Goal: Transaction & Acquisition: Purchase product/service

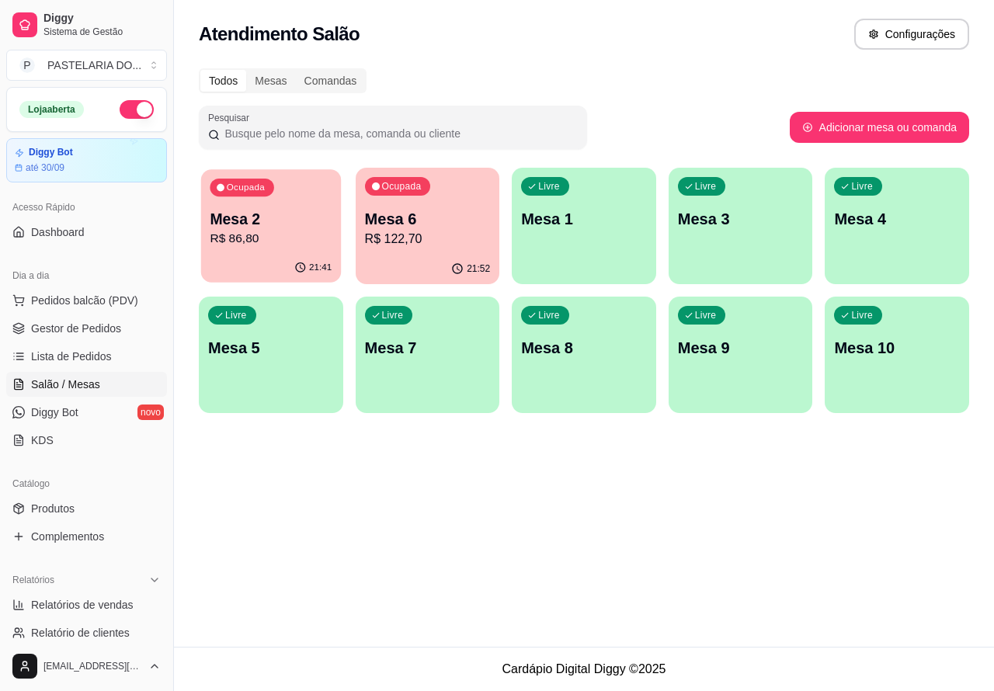
click at [281, 211] on p "Mesa 2" at bounding box center [271, 219] width 122 height 21
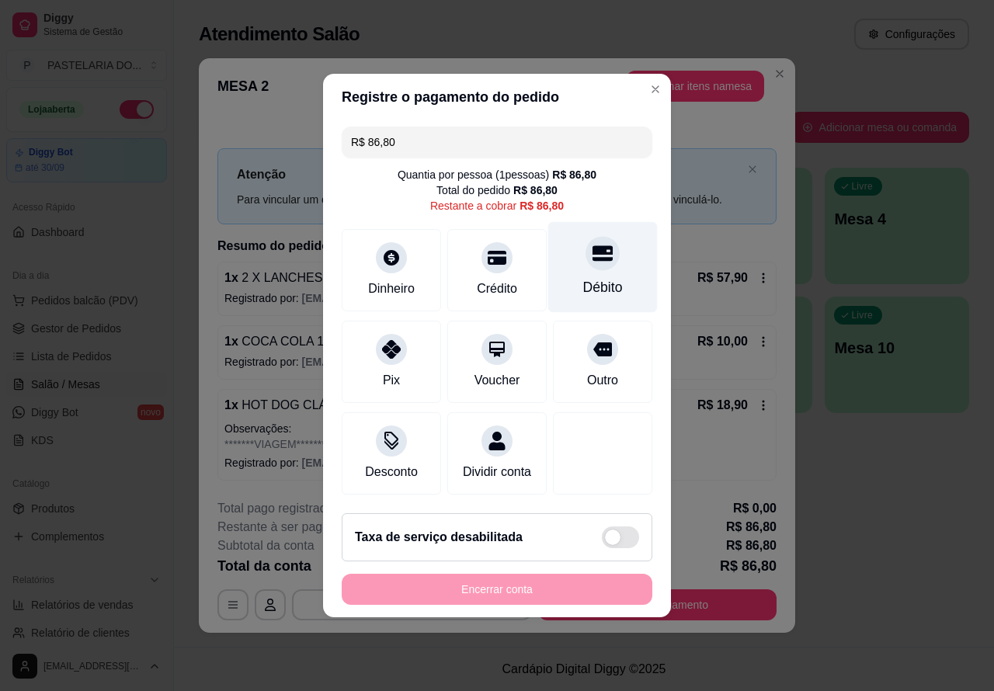
click at [602, 242] on div at bounding box center [602, 253] width 34 height 34
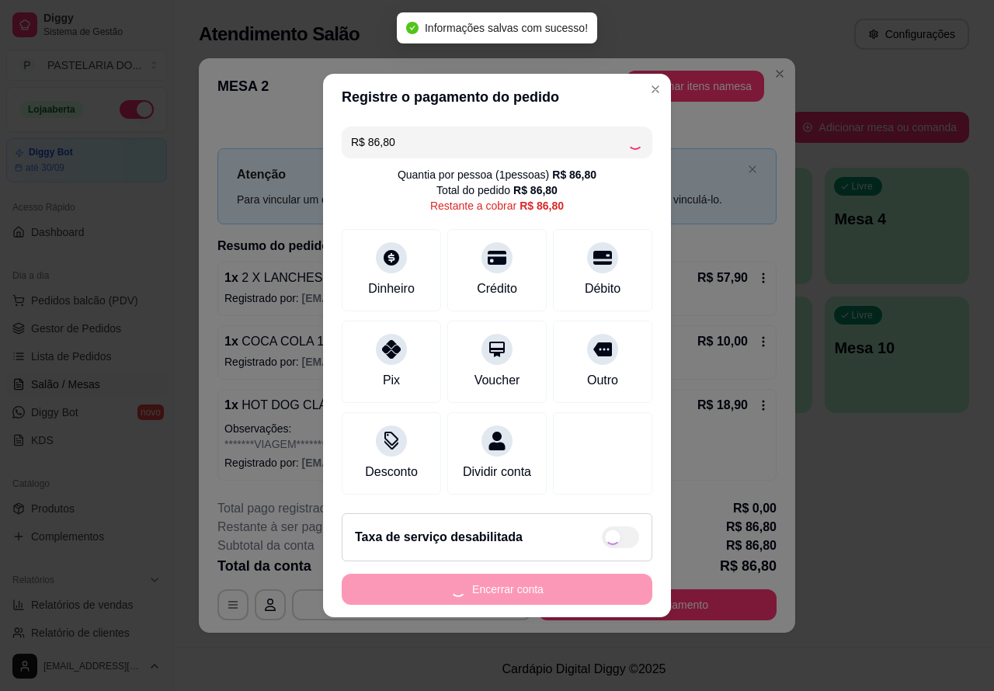
click at [565, 561] on div "Taxa de serviço desabilitada" at bounding box center [497, 537] width 310 height 48
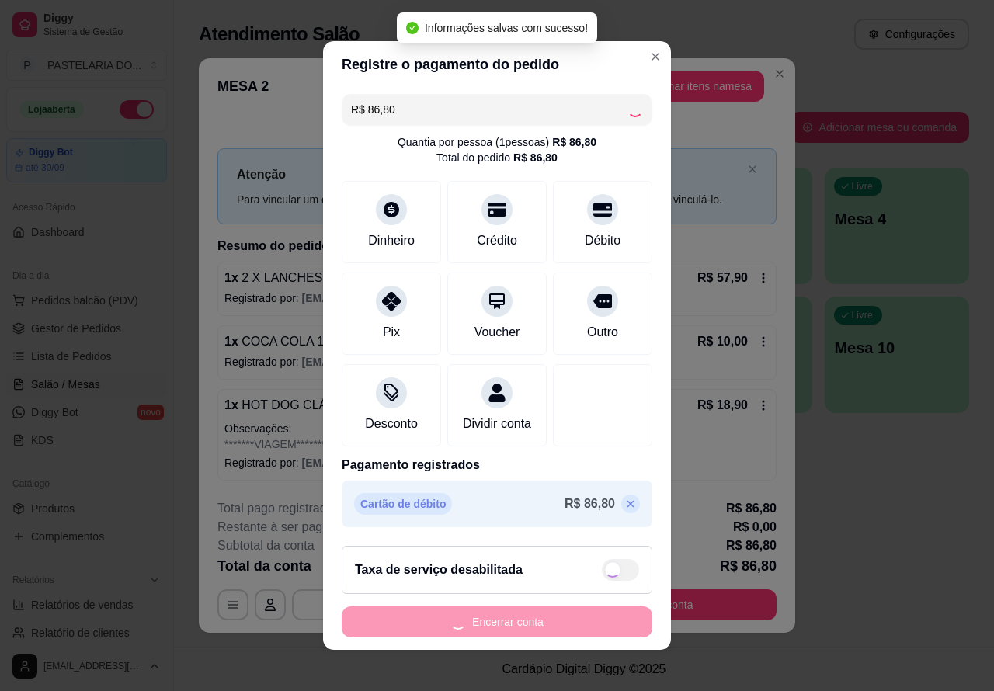
checkbox input "true"
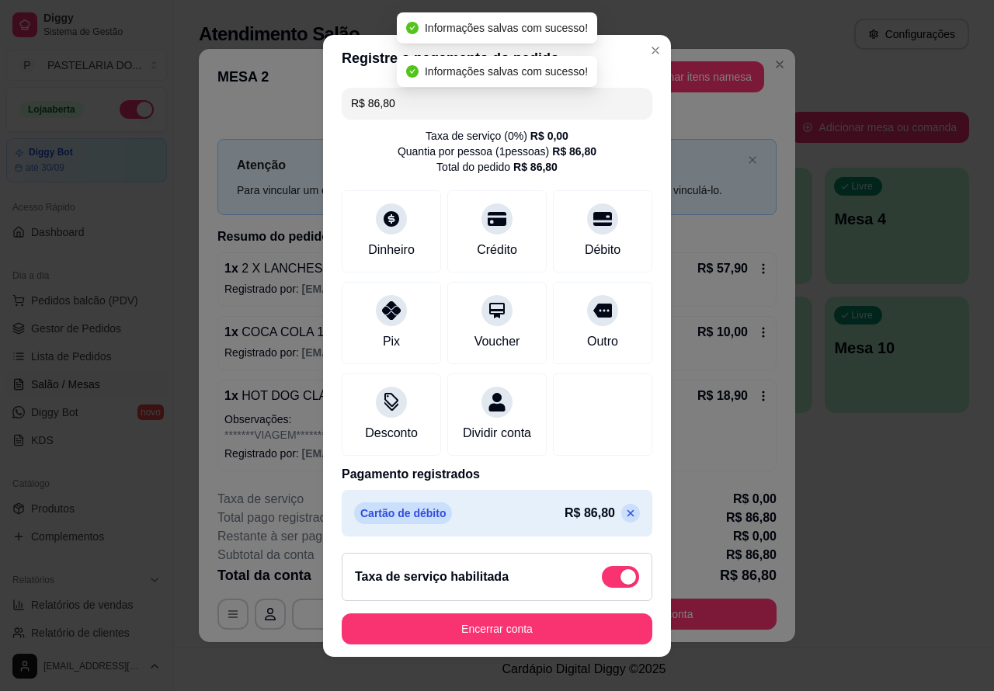
click at [516, 627] on button "Encerrar conta" at bounding box center [497, 628] width 310 height 31
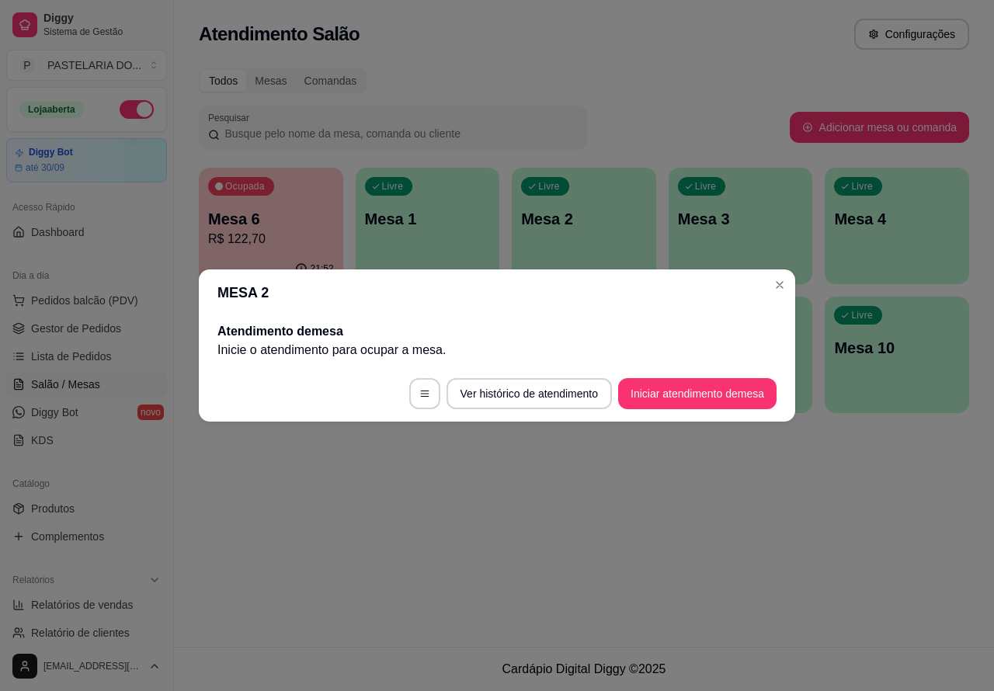
click at [779, 280] on div "button" at bounding box center [740, 274] width 144 height 19
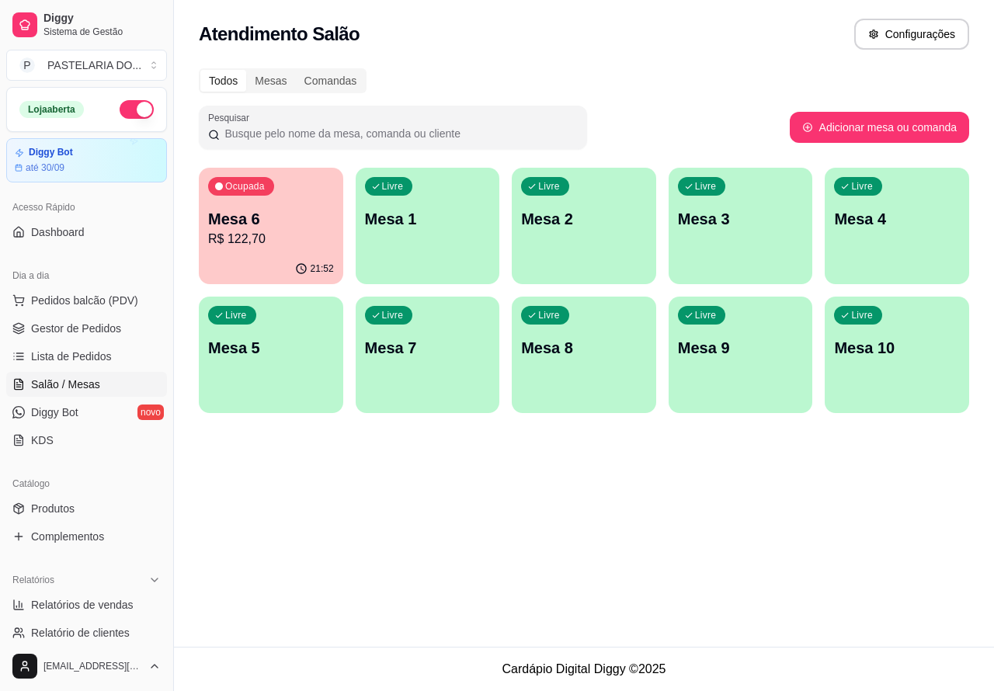
click at [283, 227] on p "Mesa 6" at bounding box center [271, 219] width 126 height 22
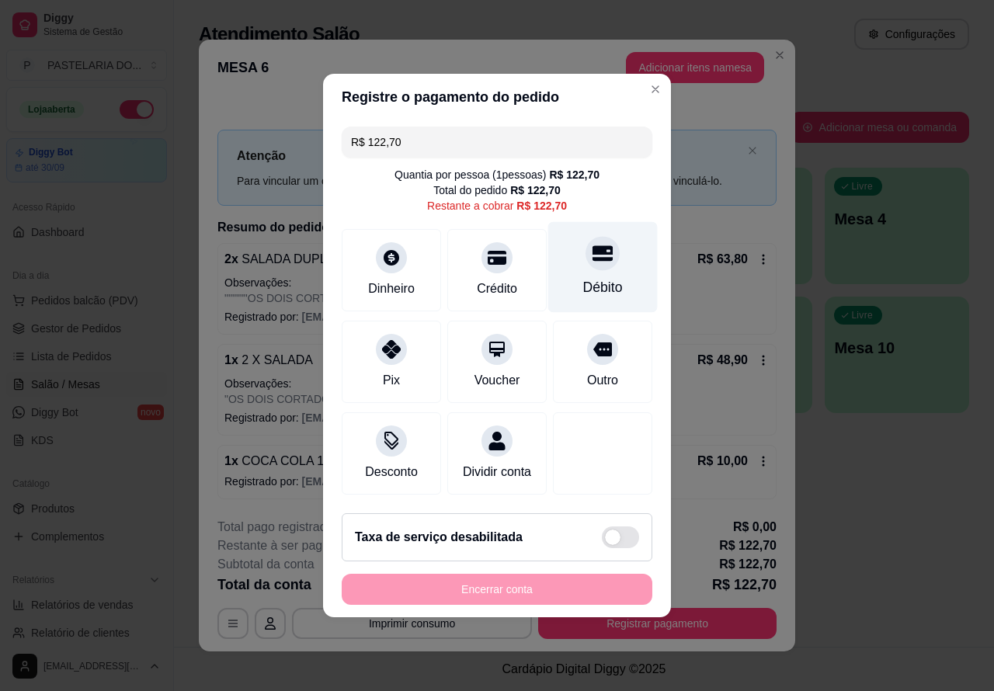
click at [592, 246] on icon at bounding box center [602, 254] width 20 height 16
type input "R$ 0,00"
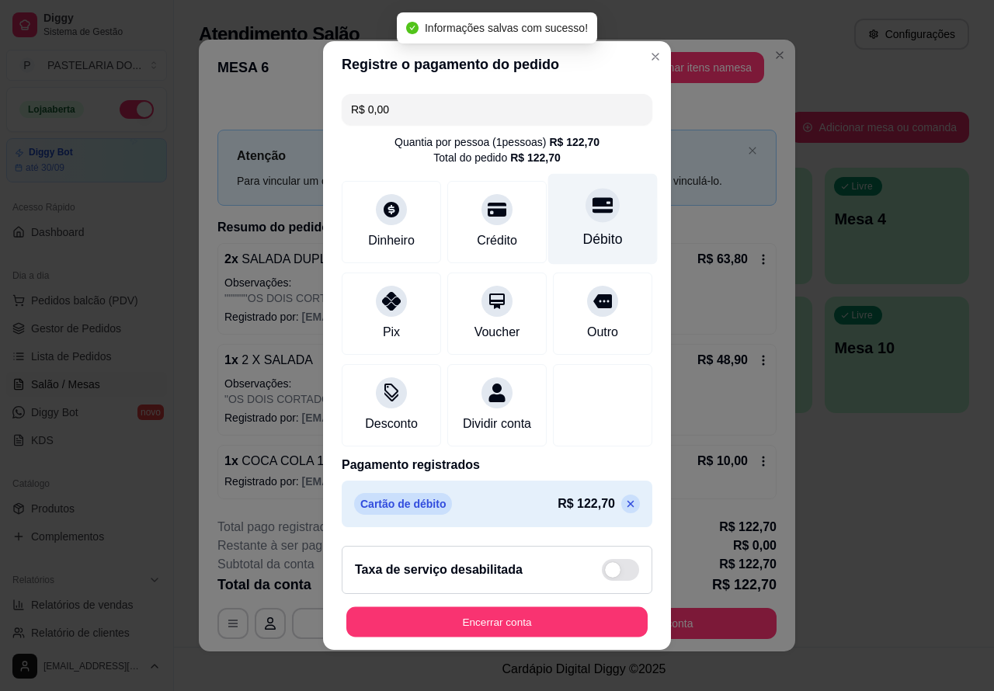
click at [546, 619] on button "Encerrar conta" at bounding box center [496, 622] width 301 height 30
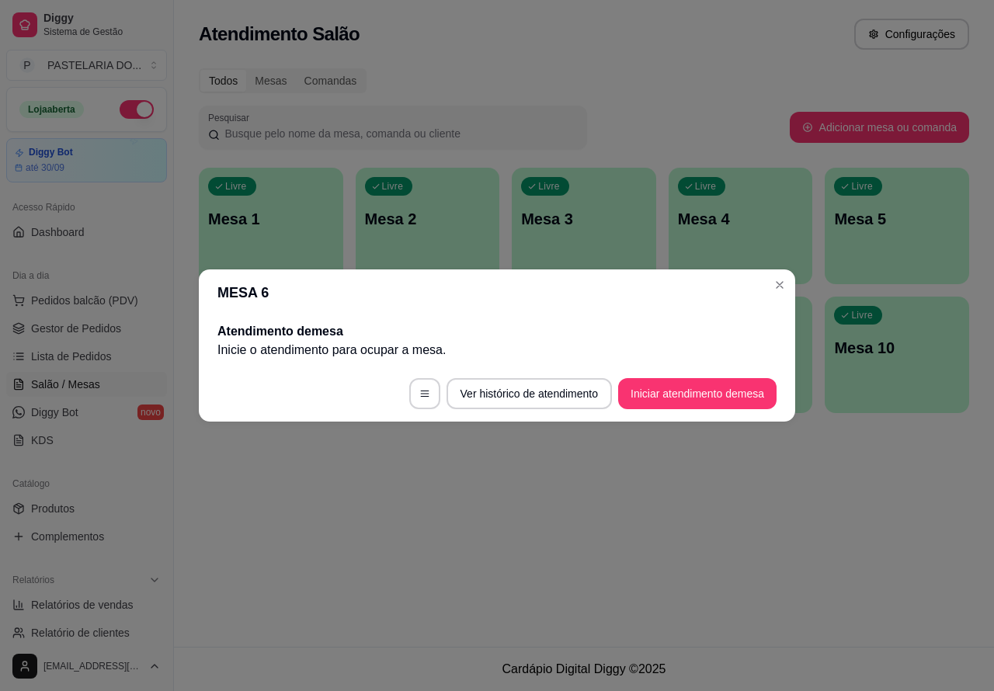
click at [789, 518] on div "Atendimento Salão Configurações Todos Mesas Comandas Pesquisar Adicionar mesa o…" at bounding box center [584, 323] width 820 height 647
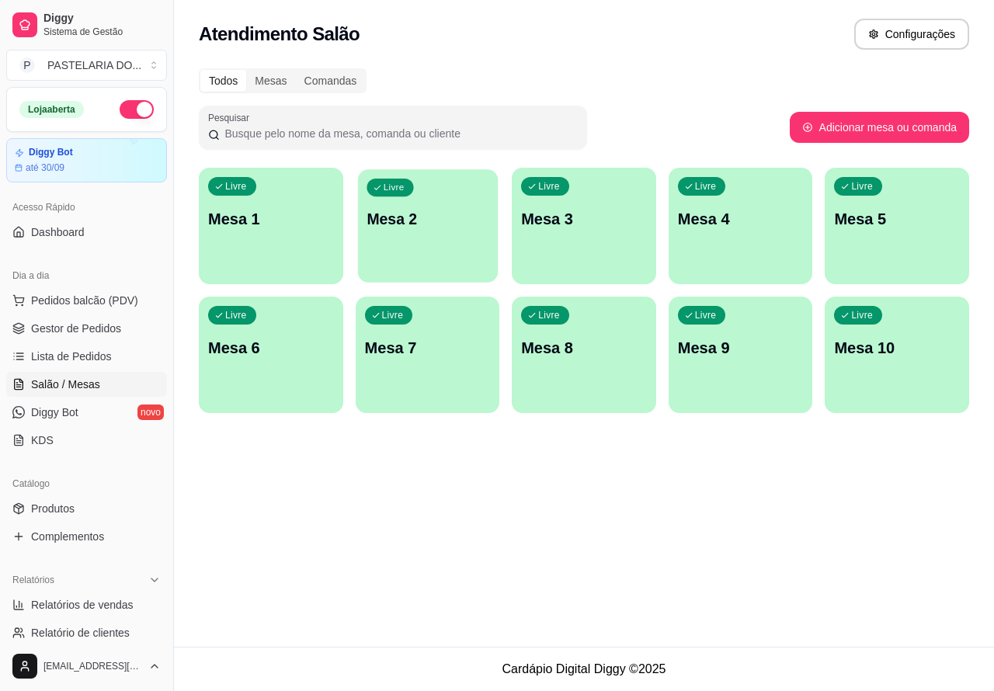
click at [424, 215] on p "Mesa 2" at bounding box center [427, 219] width 122 height 21
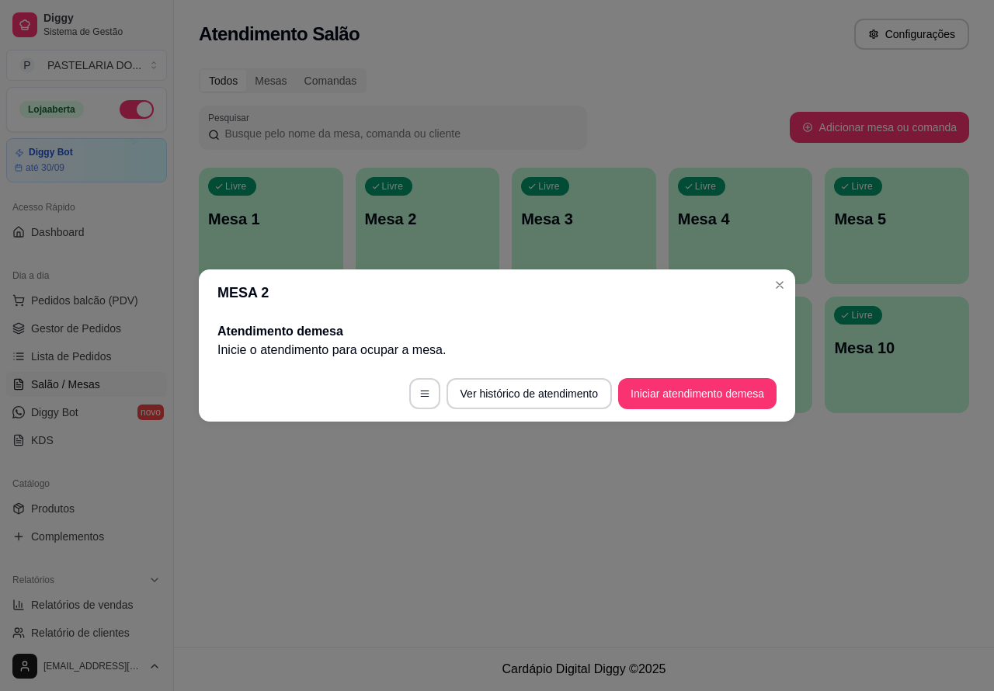
click at [708, 392] on button "Iniciar atendimento de mesa" at bounding box center [697, 393] width 158 height 31
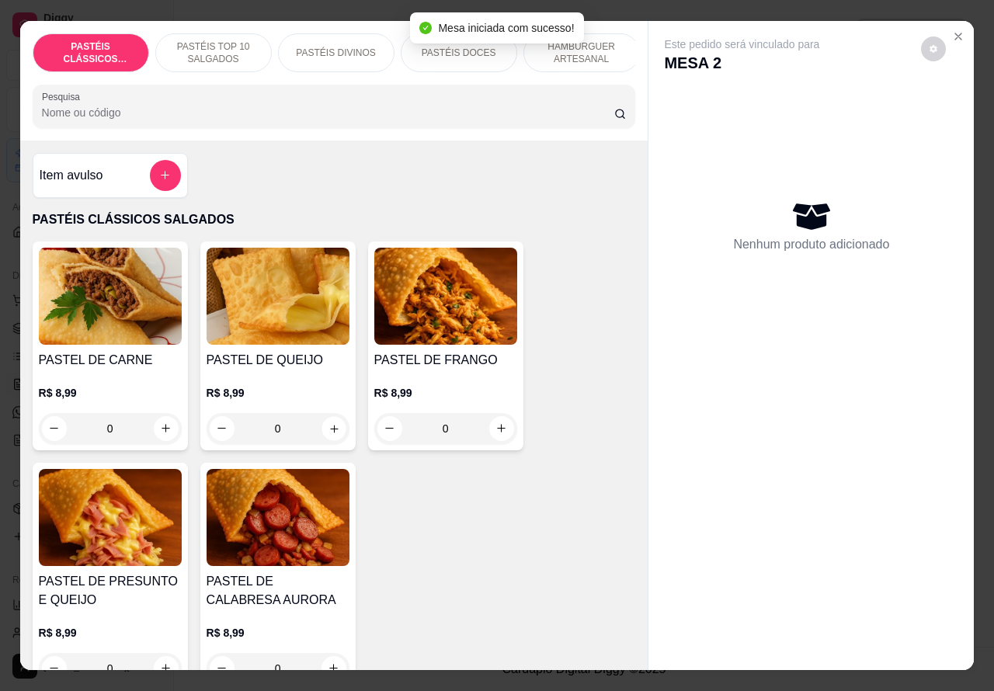
click at [328, 434] on icon "increase-product-quantity" at bounding box center [334, 428] width 12 height 12
type input "1"
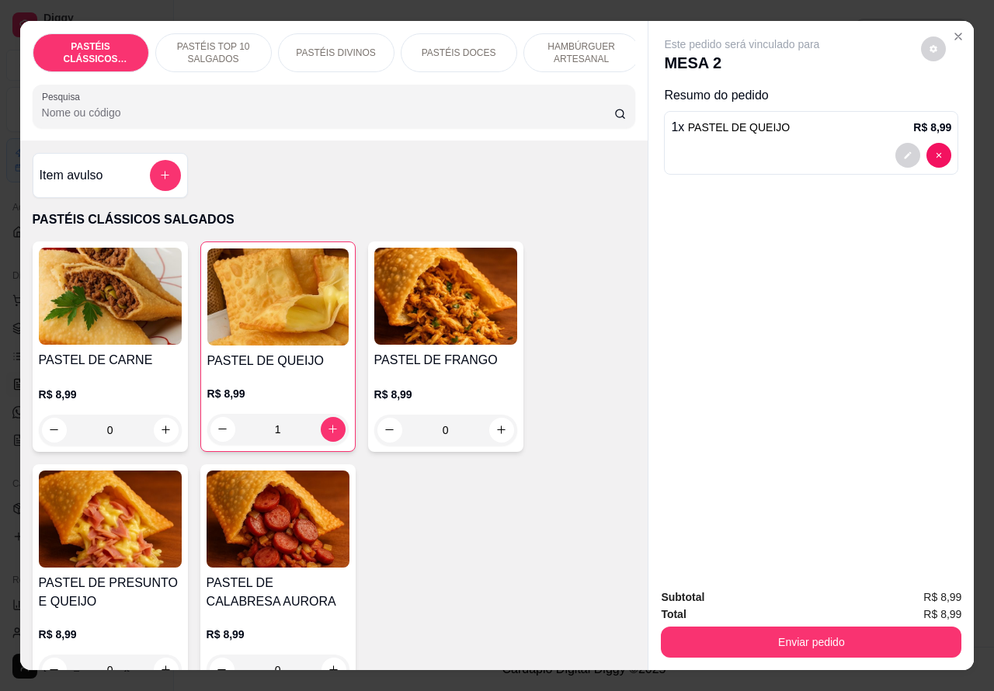
click at [210, 40] on p "PASTÉIS TOP 10 SALGADOS" at bounding box center [213, 52] width 90 height 25
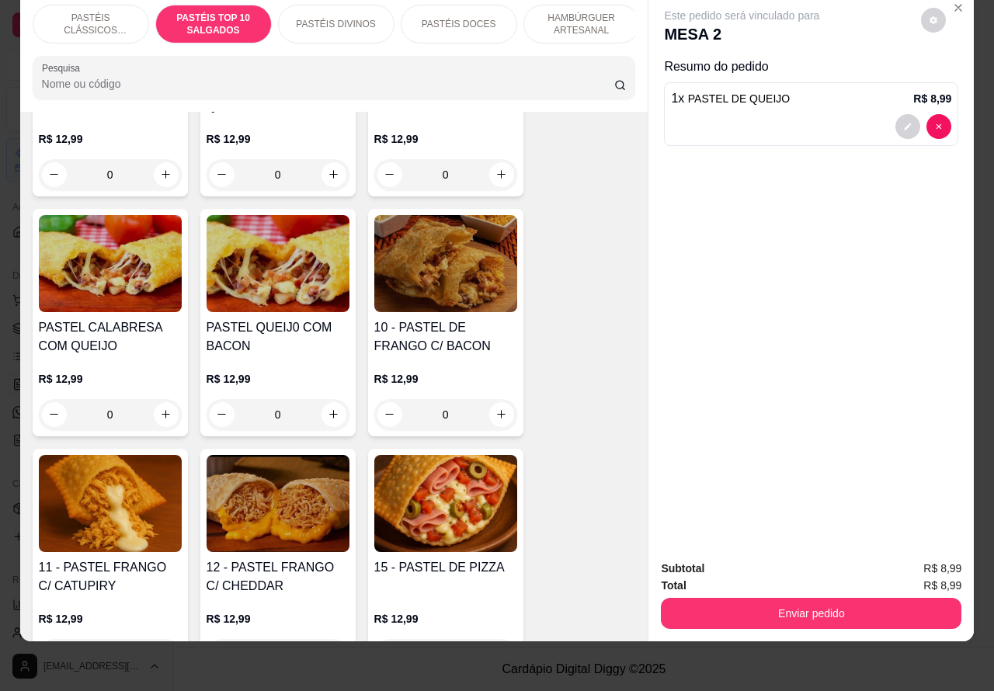
scroll to position [1298, 0]
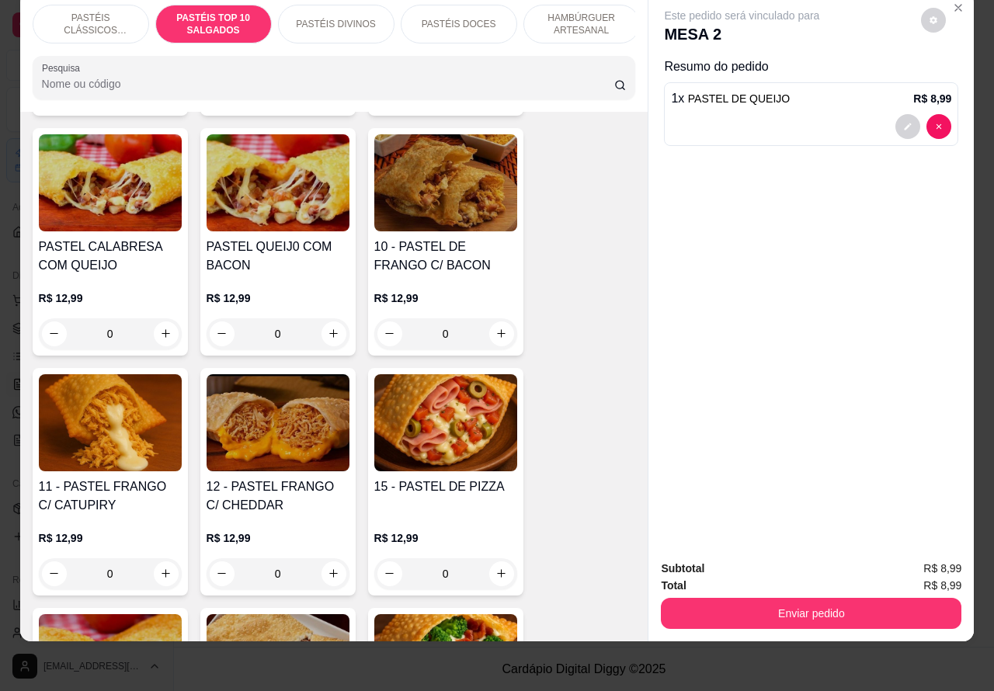
click at [155, 569] on div "0" at bounding box center [110, 573] width 143 height 31
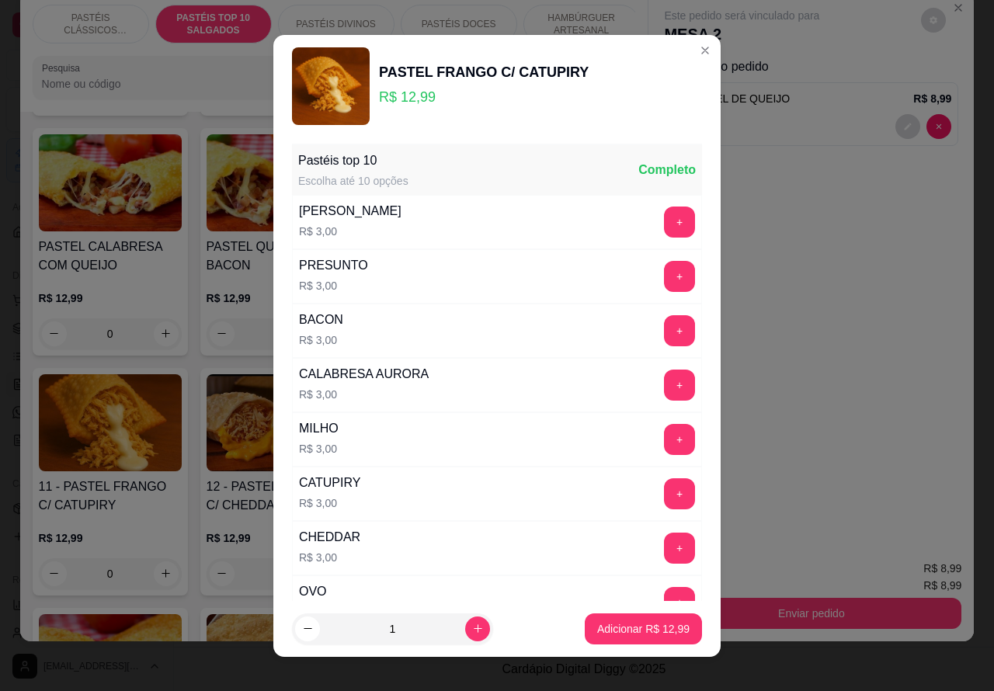
click at [472, 622] on icon "increase-product-quantity" at bounding box center [478, 628] width 12 height 12
type input "2"
click at [612, 633] on p "Adicionar R$ 25,98" at bounding box center [643, 628] width 90 height 15
type input "2"
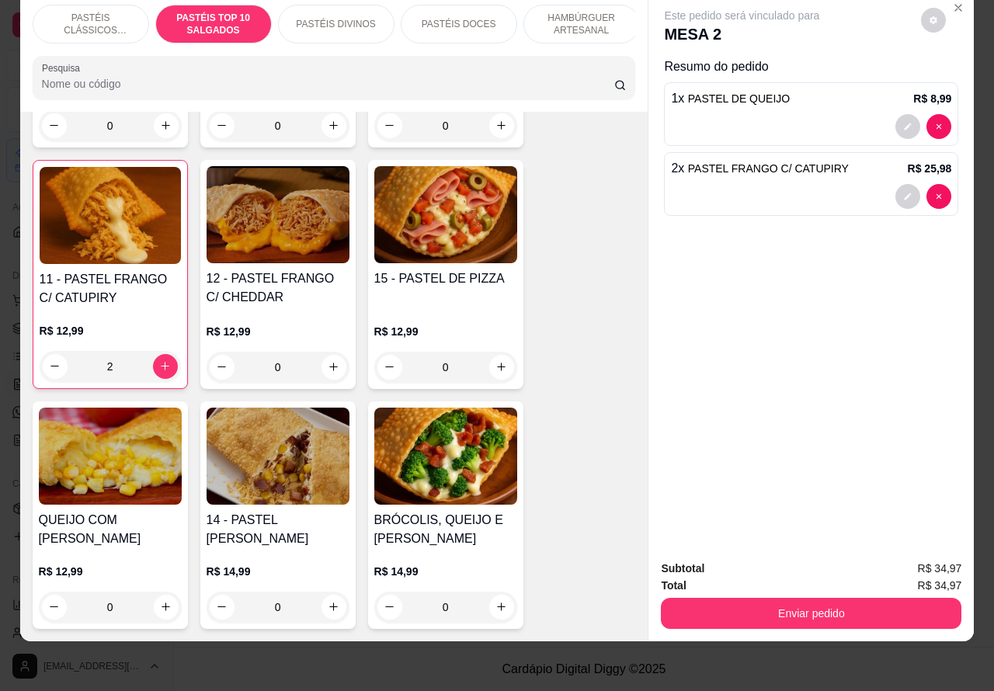
scroll to position [1539, 0]
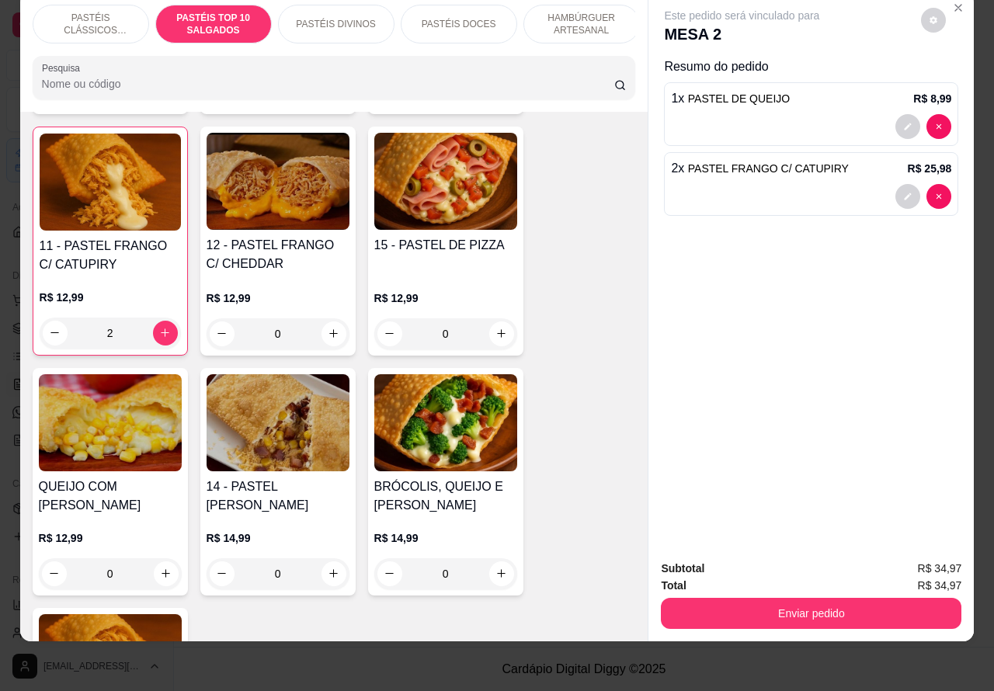
click at [490, 577] on div "0" at bounding box center [445, 573] width 143 height 31
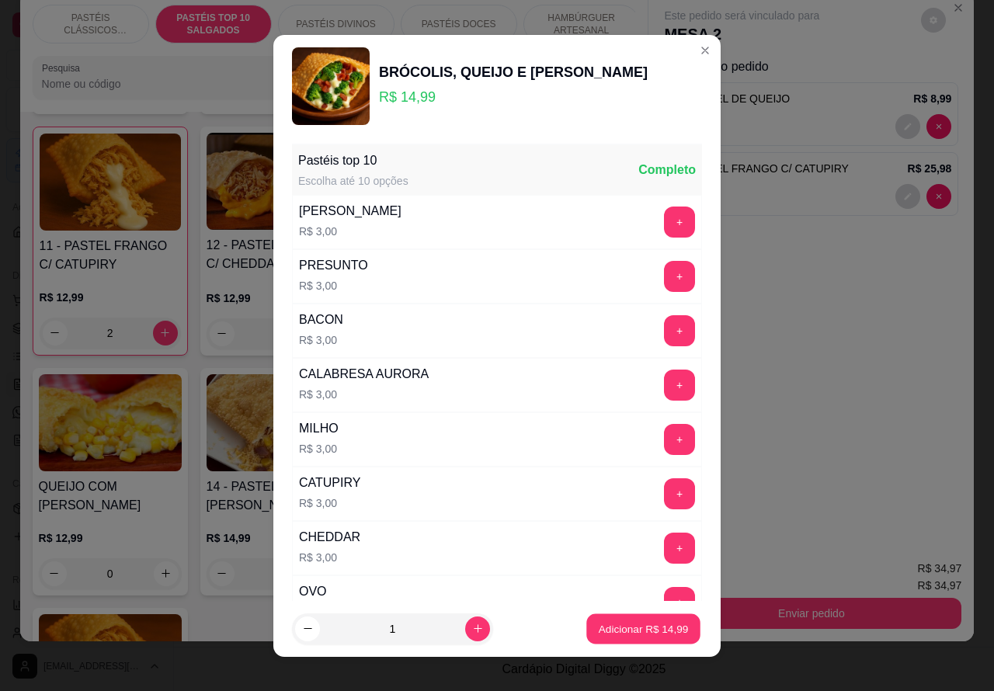
click at [638, 629] on p "Adicionar R$ 14,99" at bounding box center [643, 628] width 90 height 15
type input "1"
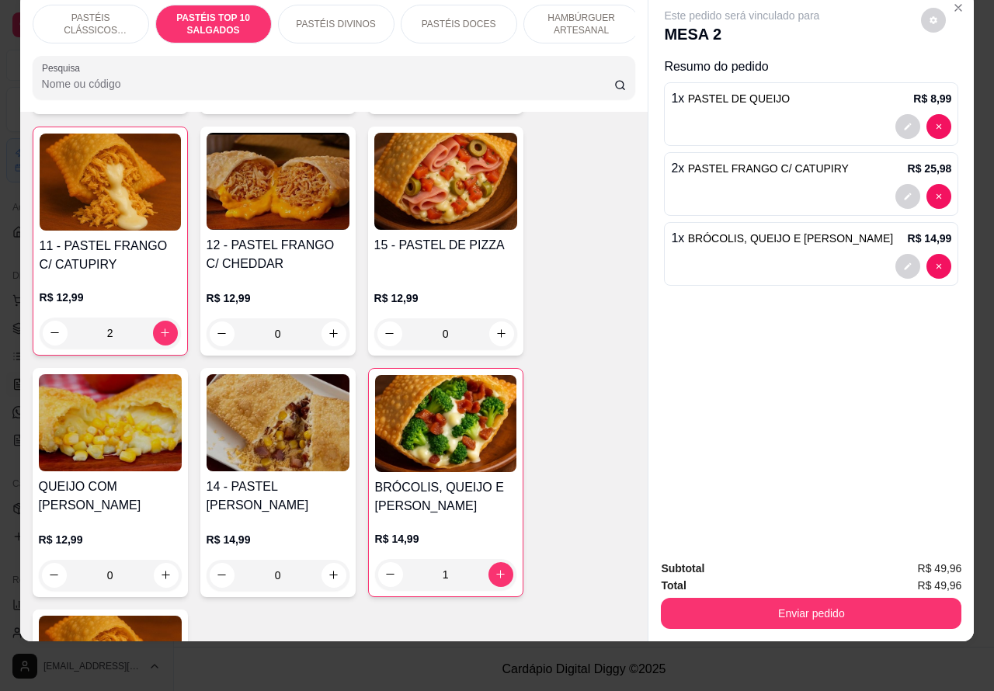
click at [464, 18] on p "PASTÉIS DOCES" at bounding box center [458, 24] width 75 height 12
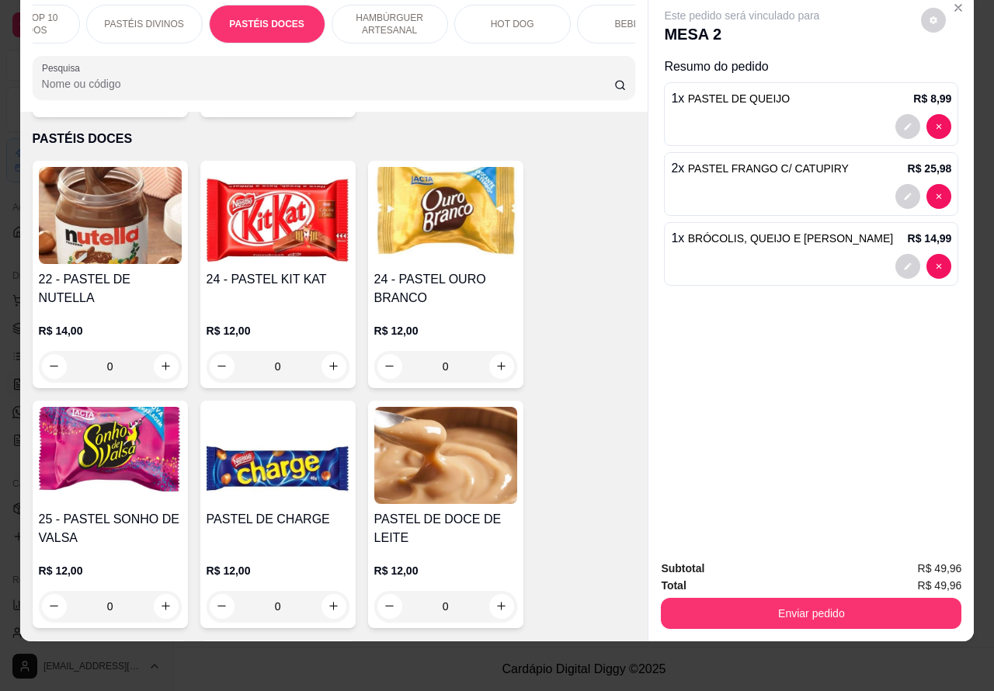
scroll to position [0, 194]
click at [612, 18] on p "BEBIDAS" at bounding box center [632, 24] width 40 height 12
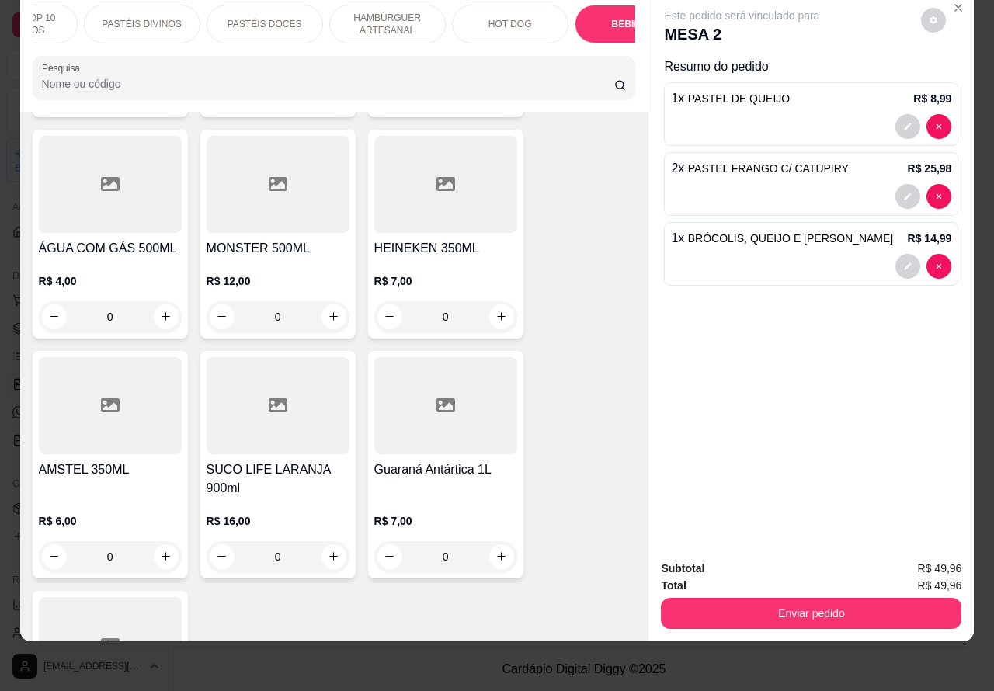
scroll to position [5696, 0]
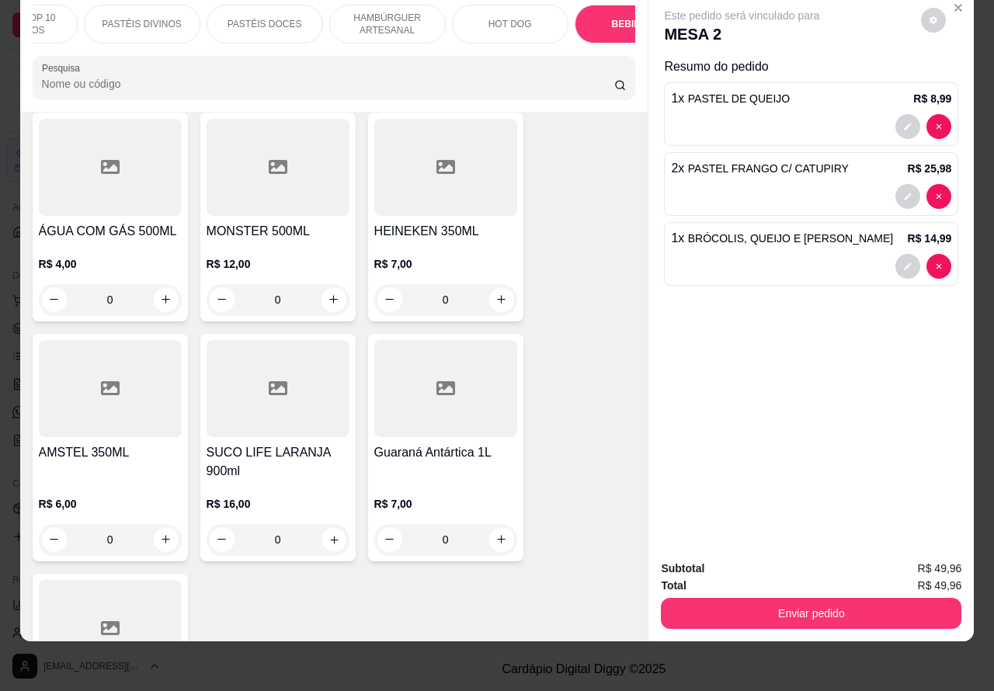
click at [328, 533] on icon "increase-product-quantity" at bounding box center [334, 539] width 12 height 12
type input "1"
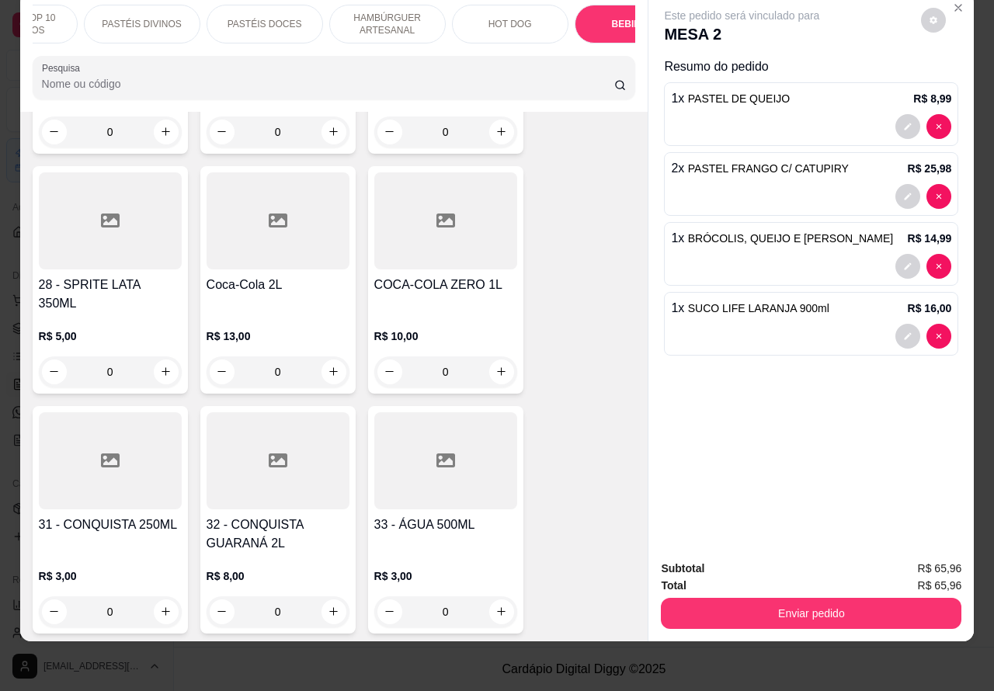
scroll to position [5160, 0]
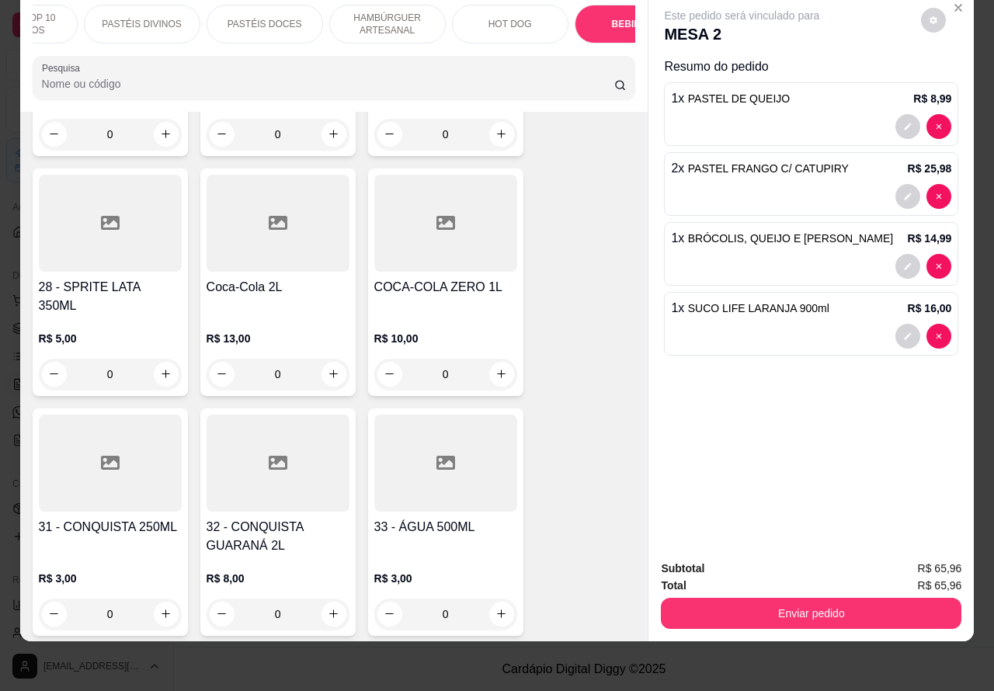
click at [261, 18] on p "PASTÉIS DOCES" at bounding box center [264, 24] width 75 height 12
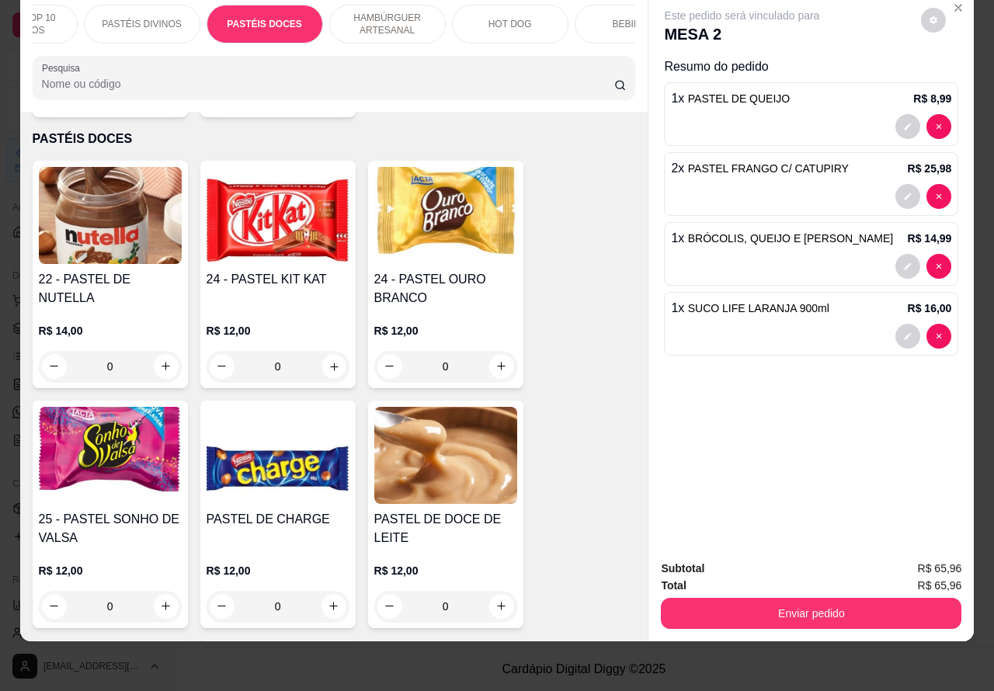
click at [330, 362] on icon "increase-product-quantity" at bounding box center [334, 366] width 8 height 8
type input "1"
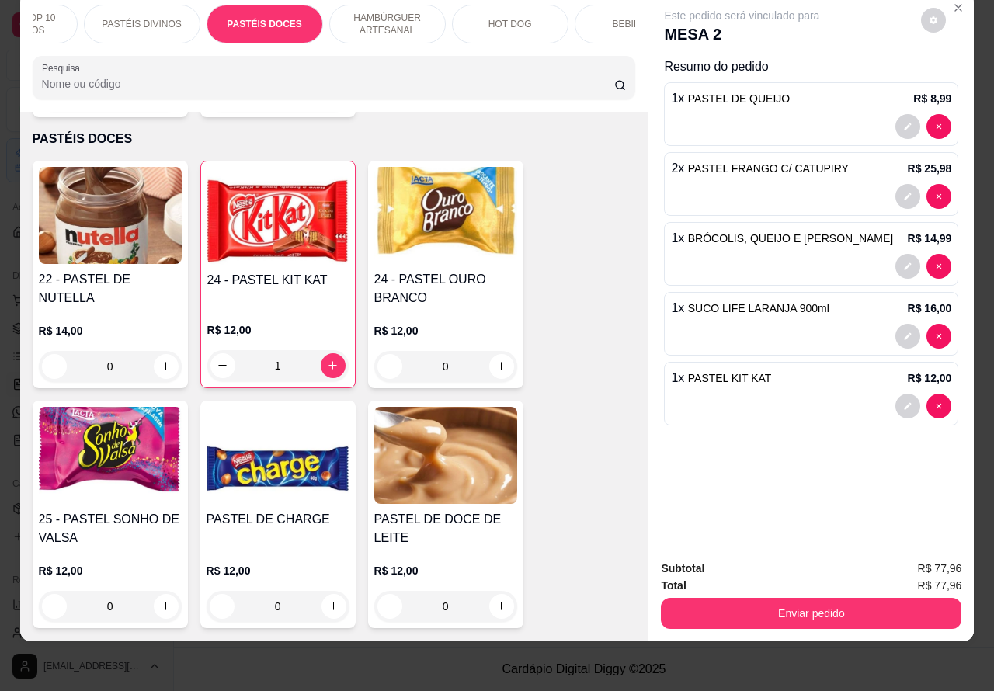
click at [160, 360] on icon "increase-product-quantity" at bounding box center [166, 366] width 12 height 12
type input "1"
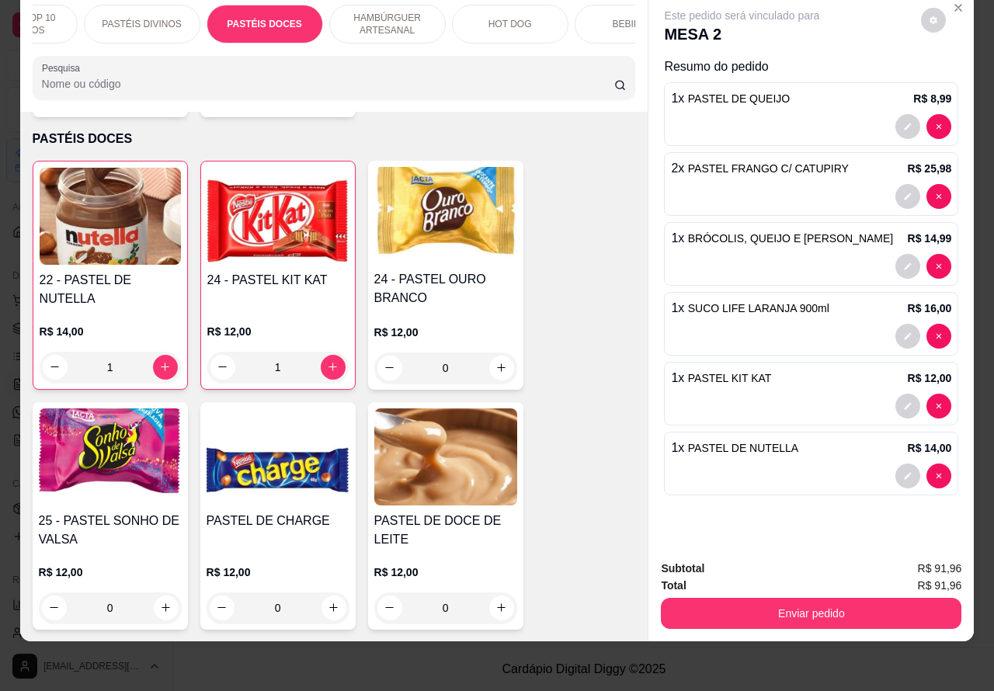
click at [495, 602] on icon "increase-product-quantity" at bounding box center [501, 608] width 12 height 12
type input "1"
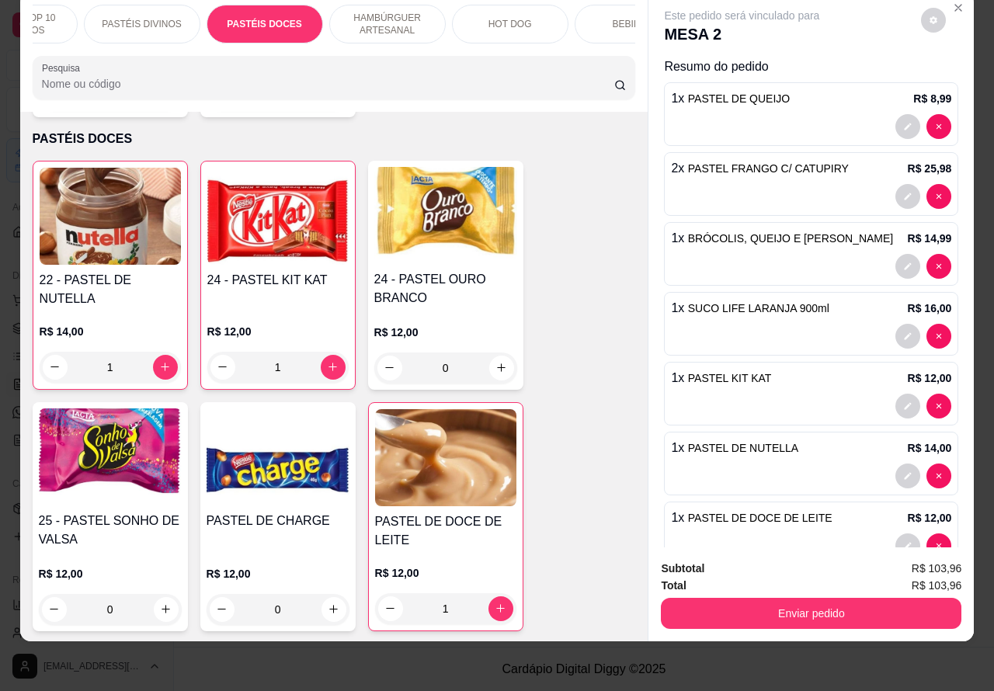
click at [788, 598] on button "Enviar pedido" at bounding box center [811, 613] width 300 height 31
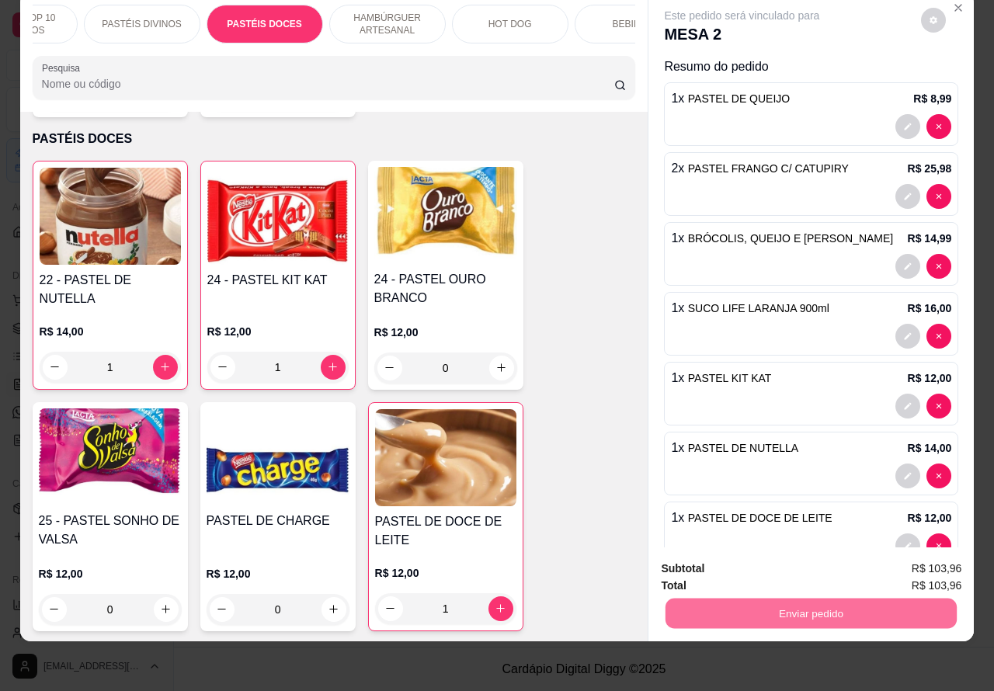
click at [751, 555] on button "Não registrar e enviar pedido" at bounding box center [758, 560] width 161 height 29
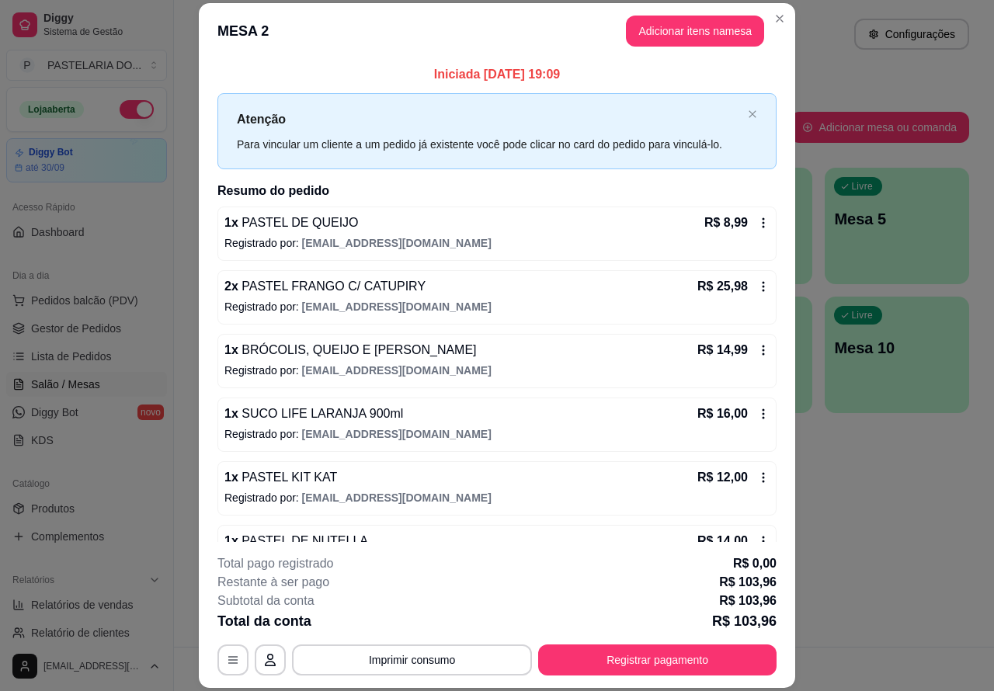
click at [930, 515] on div "Atendimento Salão Configurações Todos Mesas Comandas Pesquisar Adicionar mesa o…" at bounding box center [584, 323] width 820 height 647
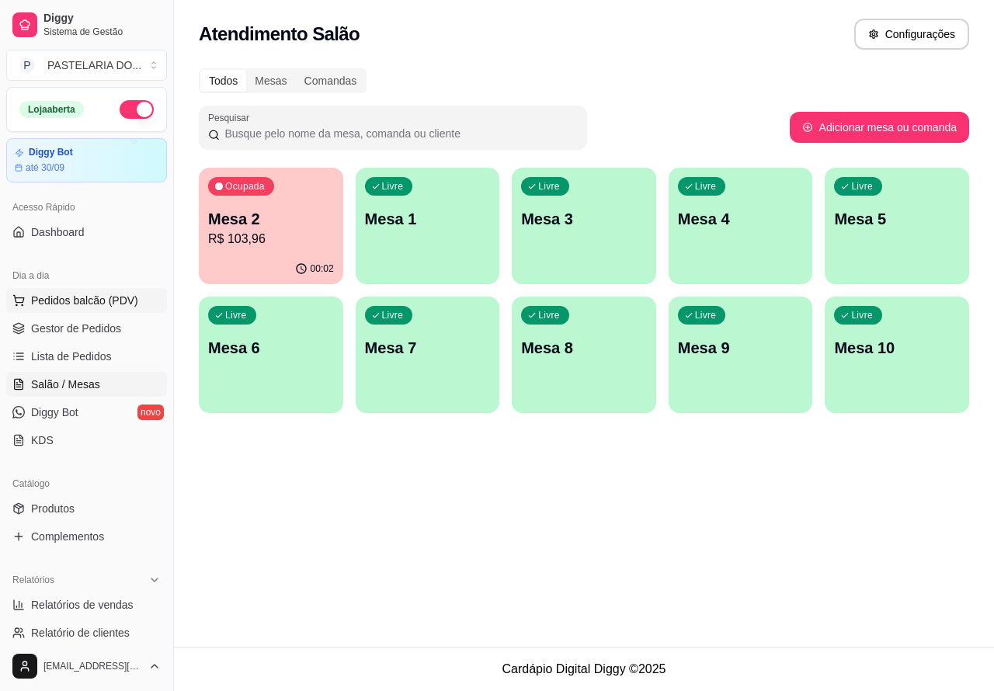
click at [83, 296] on span "Pedidos balcão (PDV)" at bounding box center [84, 301] width 107 height 16
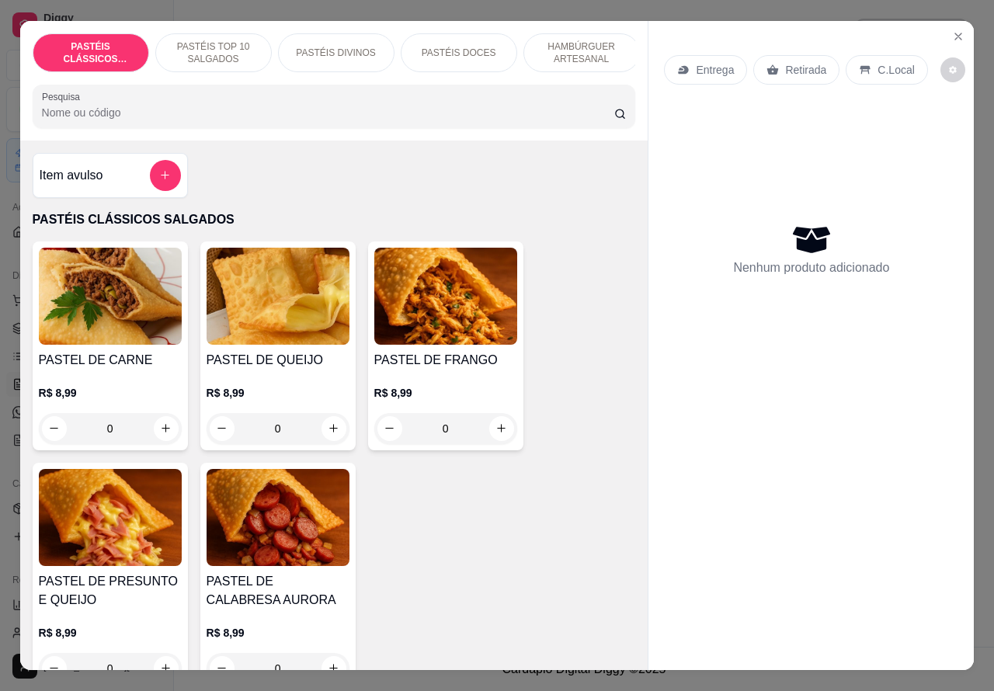
click at [713, 62] on p "Entrega" at bounding box center [714, 70] width 38 height 16
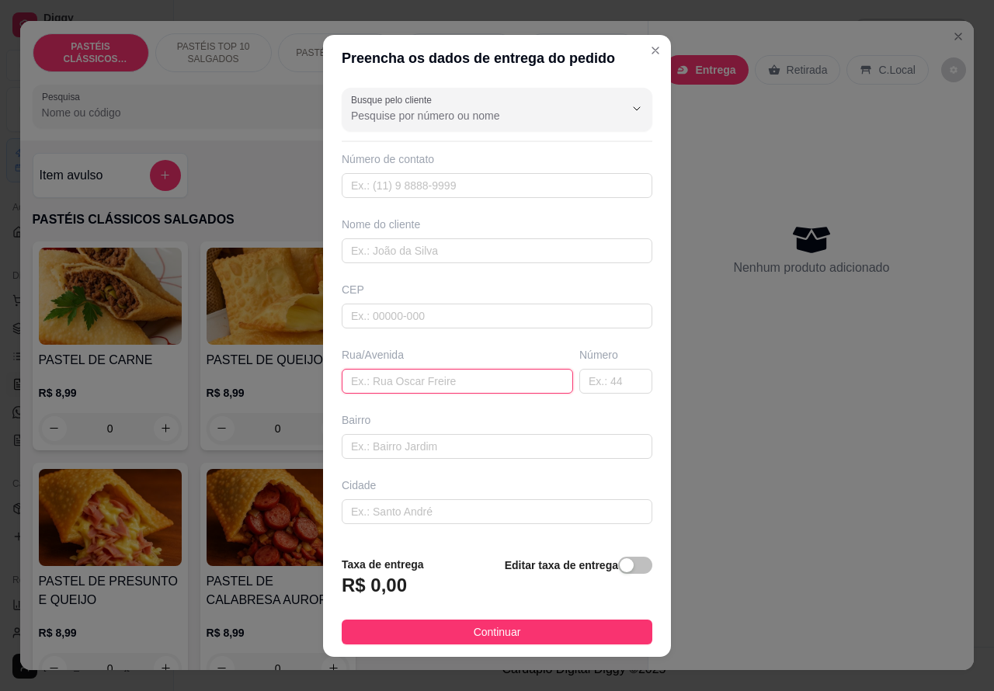
click at [416, 374] on input "text" at bounding box center [457, 381] width 231 height 25
type input "[PERSON_NAME] 14"
click at [618, 565] on span "button" at bounding box center [635, 565] width 34 height 17
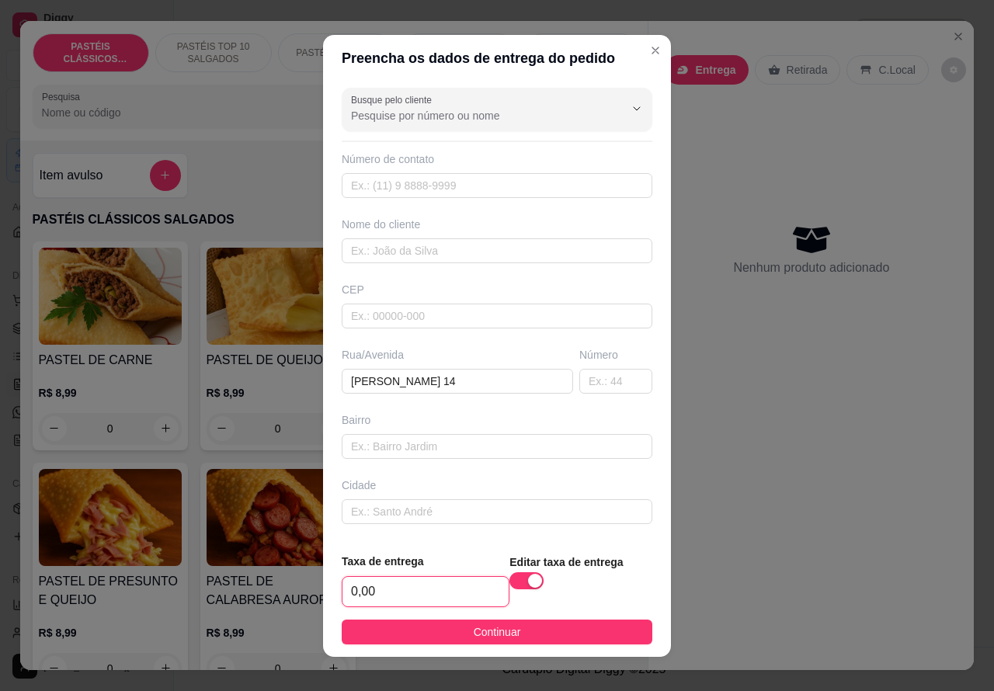
click at [349, 582] on input "0,00" at bounding box center [425, 591] width 166 height 29
type input "1,00"
click at [392, 182] on input "text" at bounding box center [497, 185] width 310 height 25
paste input "[PHONE_NUMBER]"
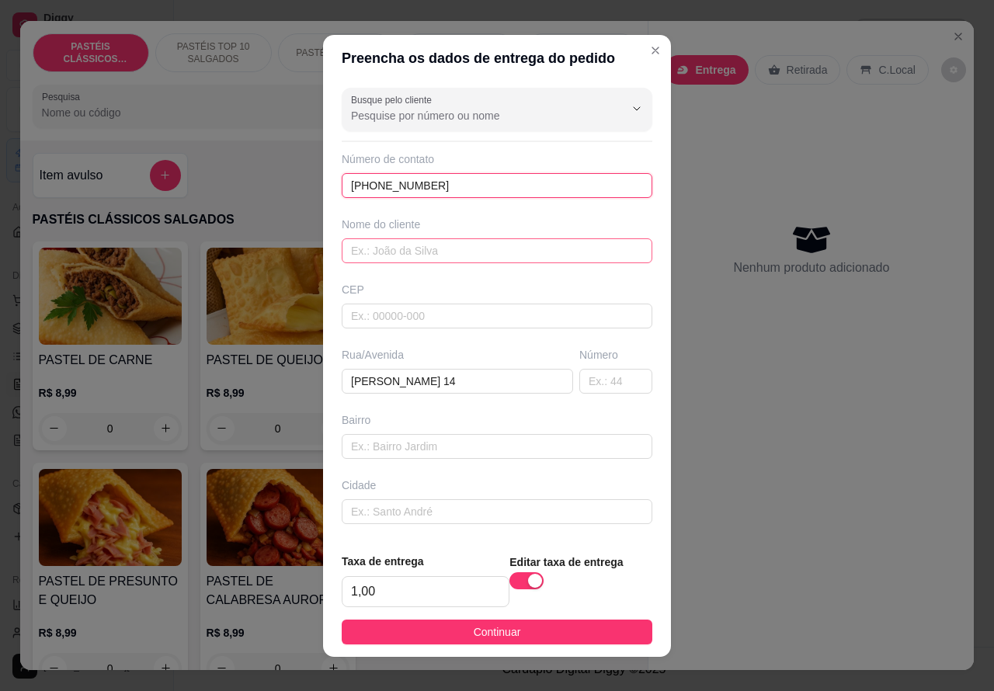
type input "[PHONE_NUMBER]"
click at [424, 242] on input "text" at bounding box center [497, 250] width 310 height 25
type input "GUTO"
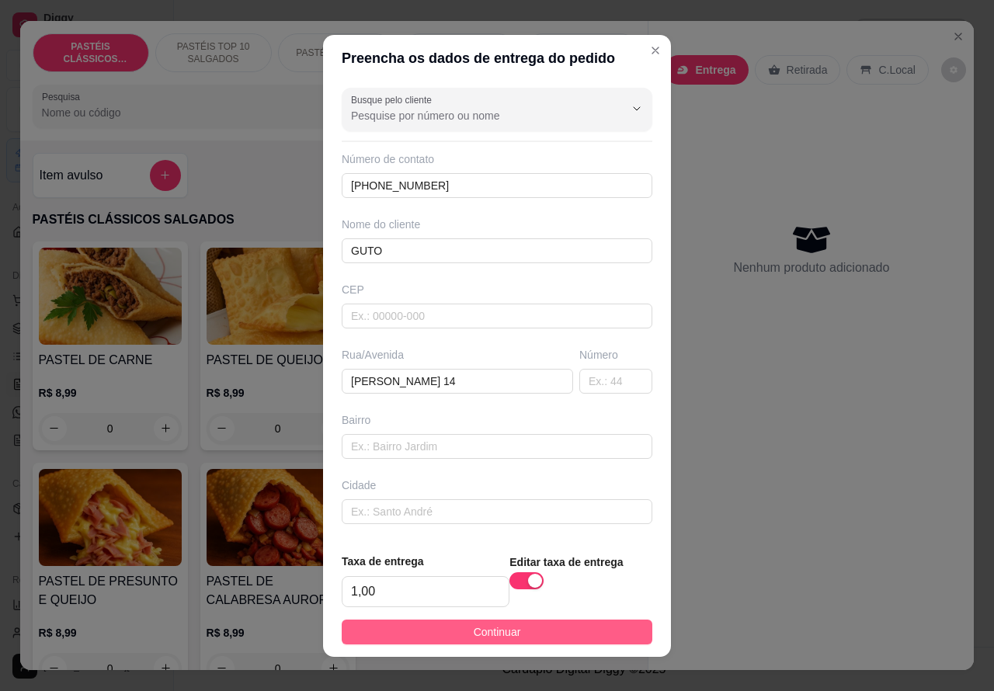
click at [514, 626] on button "Continuar" at bounding box center [497, 631] width 310 height 25
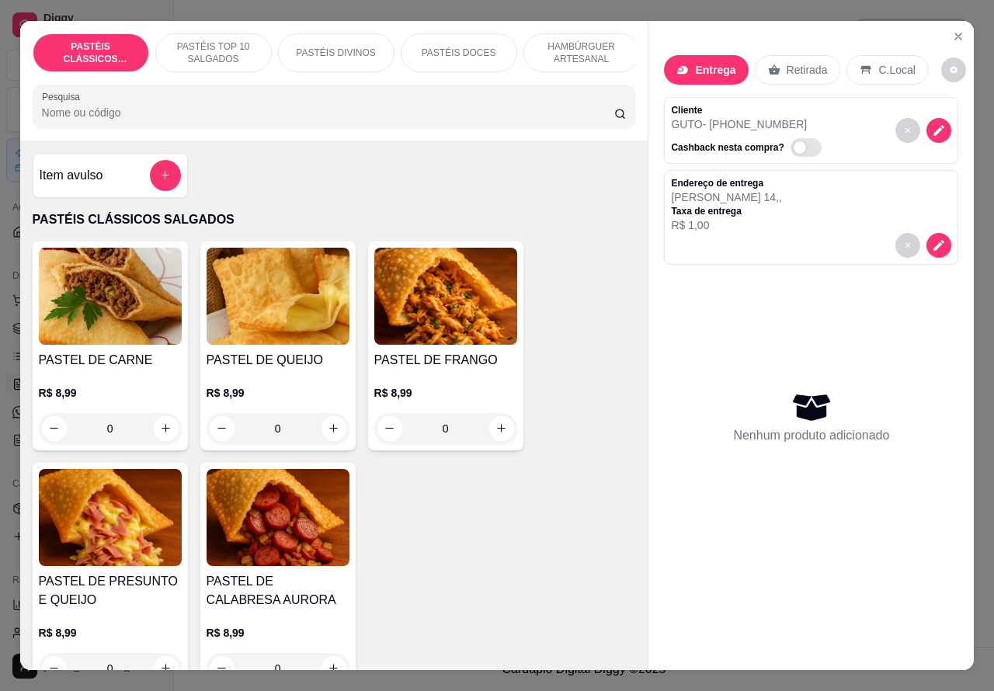
click at [584, 41] on p "HAMBÚRGUER ARTESANAL" at bounding box center [581, 52] width 90 height 25
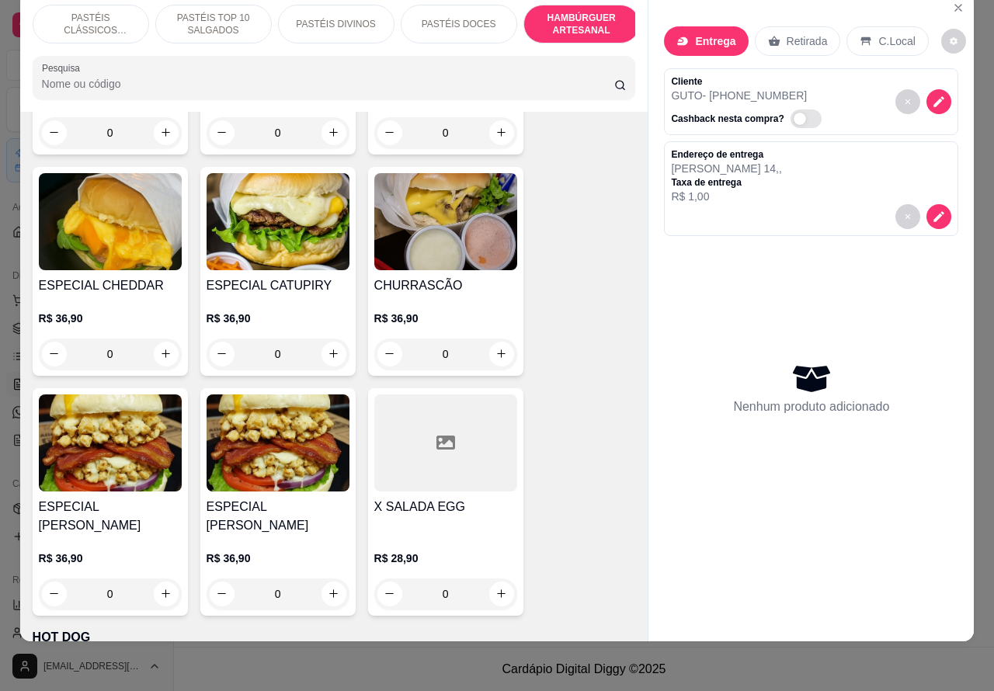
scroll to position [4190, 0]
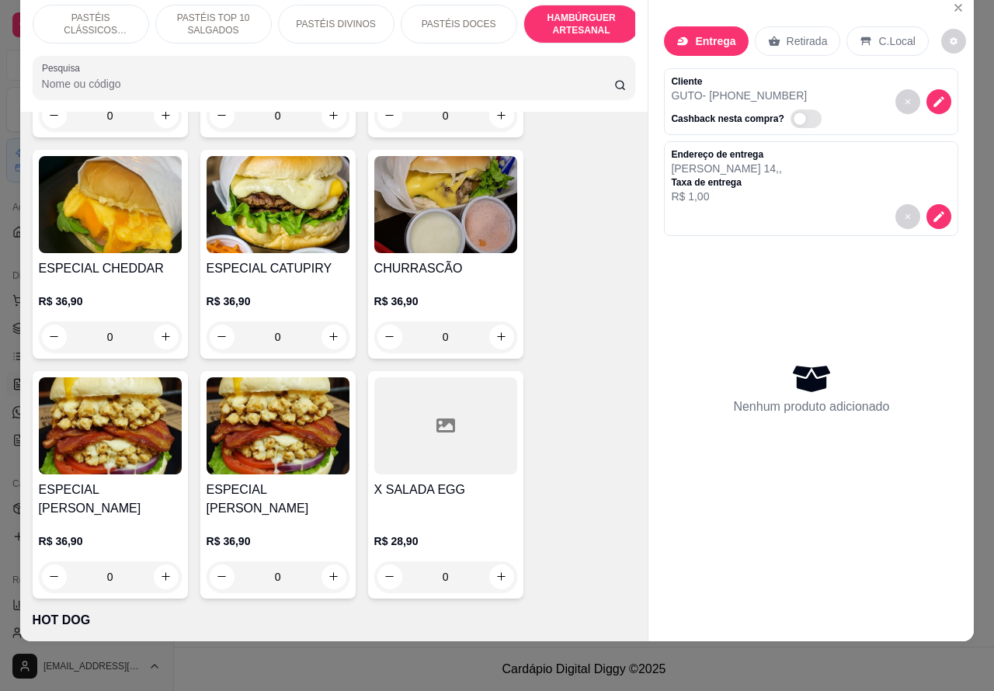
click at [490, 561] on div "0" at bounding box center [445, 576] width 143 height 31
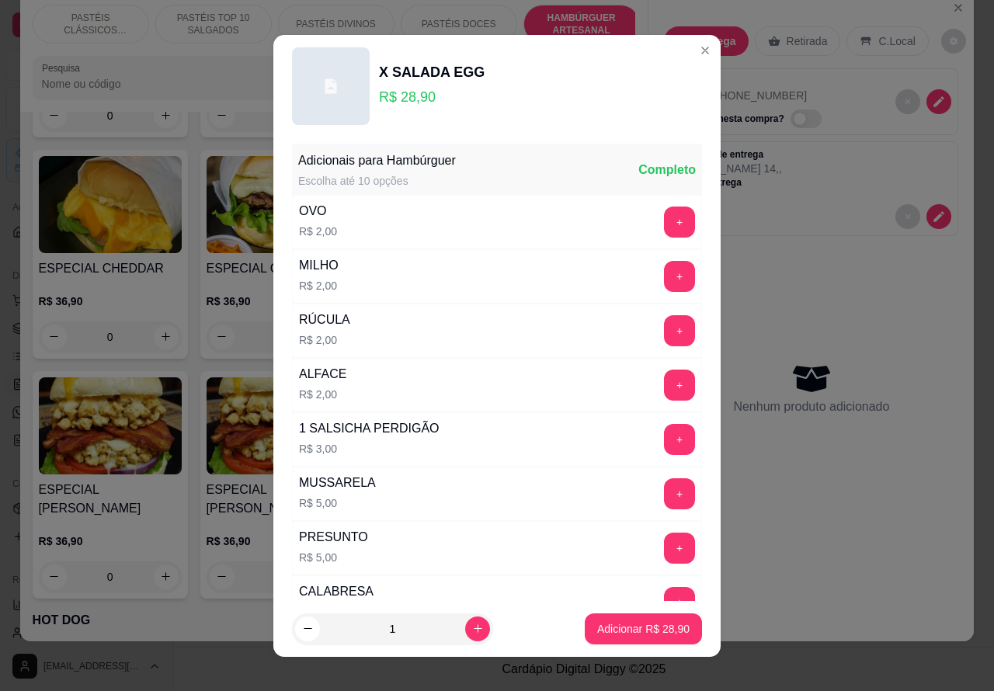
click at [472, 622] on icon "increase-product-quantity" at bounding box center [478, 628] width 12 height 12
type input "2"
click at [615, 633] on p "Adicionar R$ 57,80" at bounding box center [643, 629] width 92 height 16
type input "2"
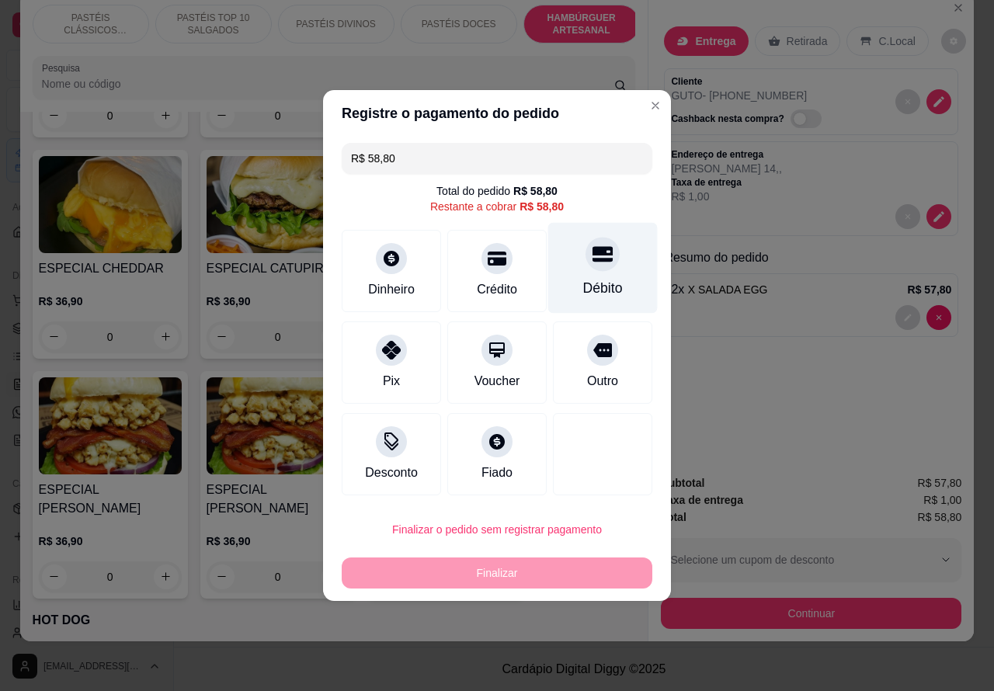
click at [592, 264] on icon at bounding box center [602, 254] width 20 height 20
type input "R$ 0,00"
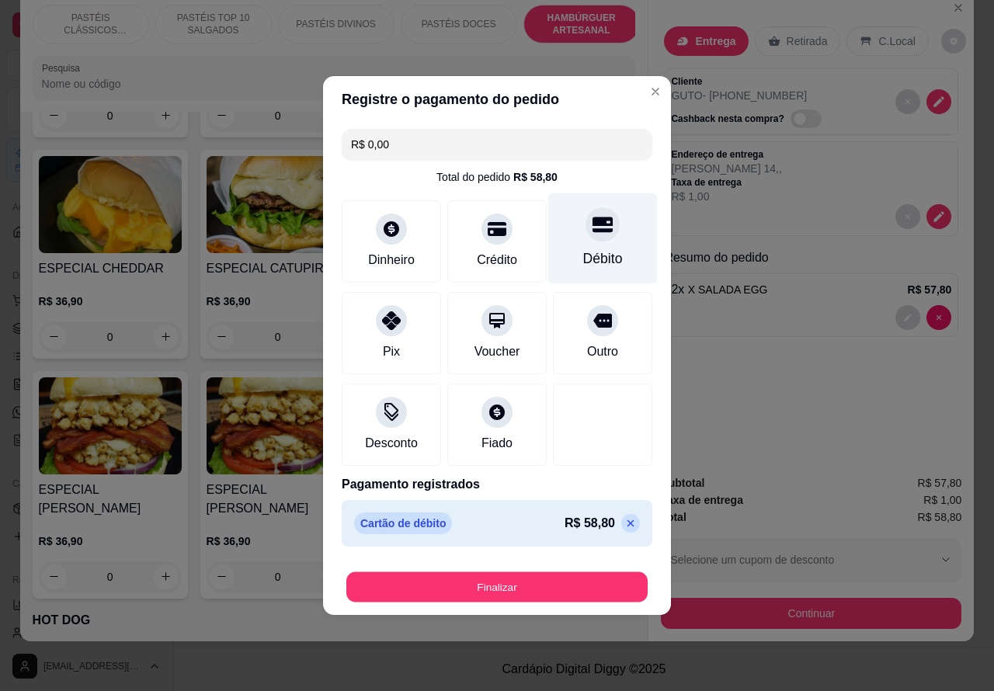
click at [534, 580] on button "Finalizar" at bounding box center [496, 587] width 301 height 30
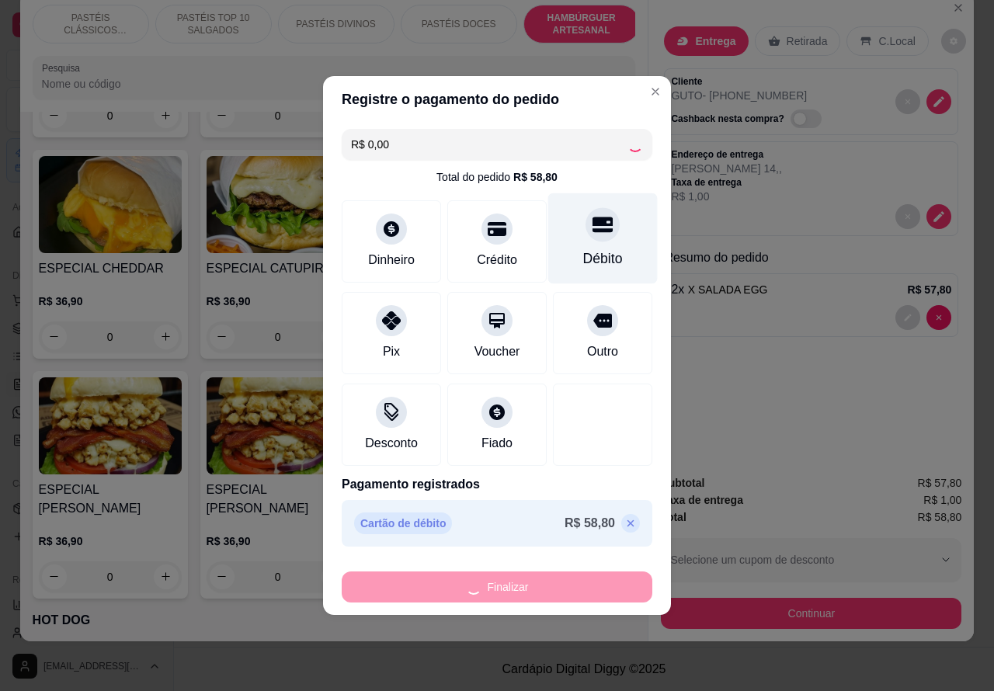
type input "0"
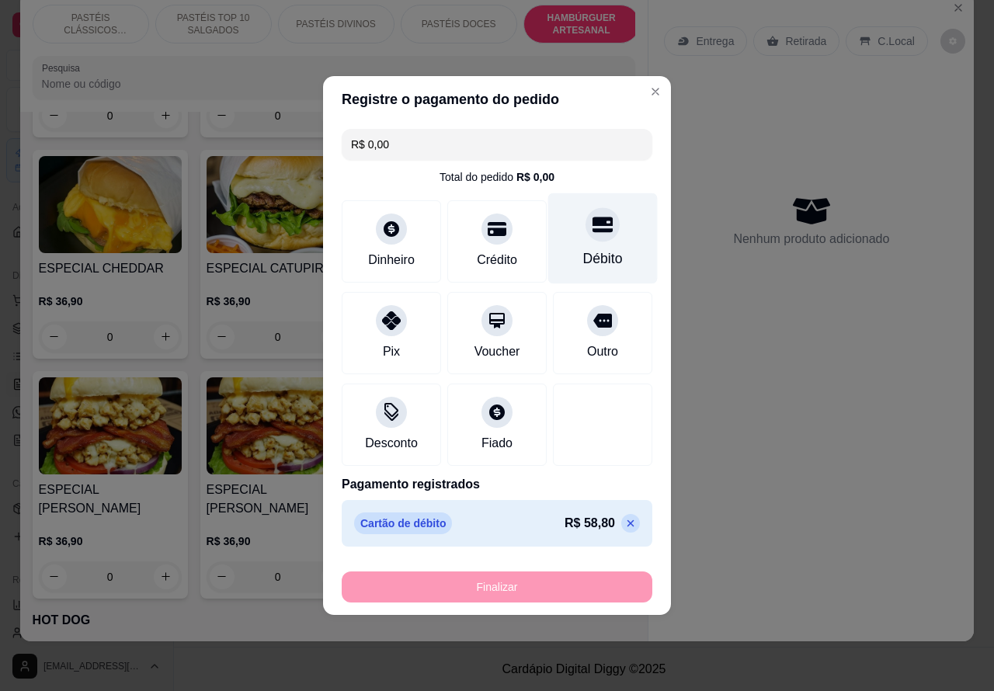
type input "-R$ 58,80"
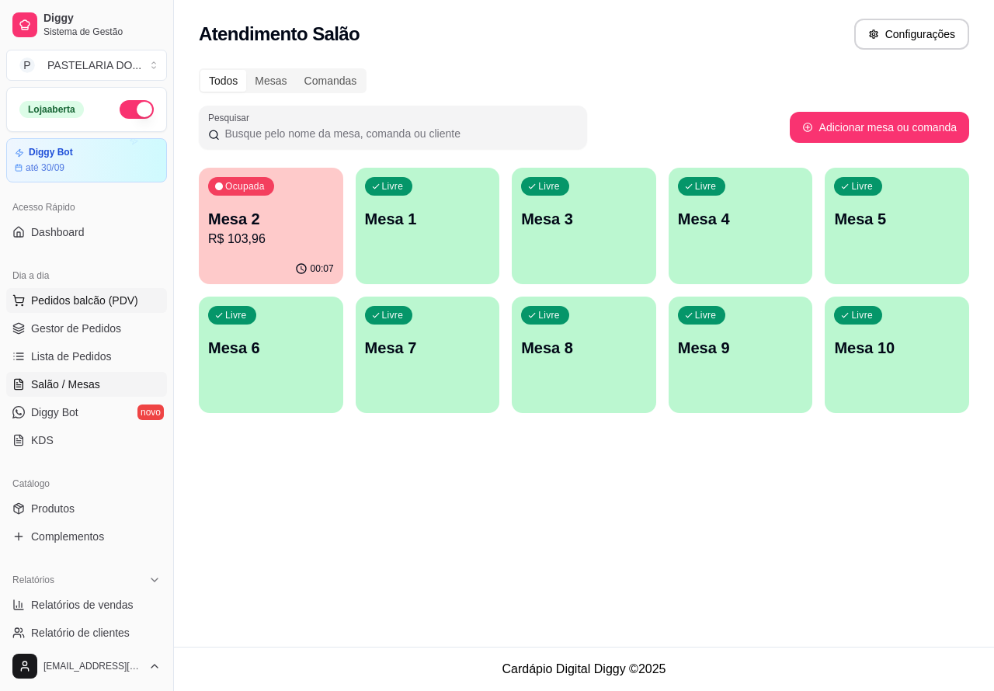
click at [86, 293] on span "Pedidos balcão (PDV)" at bounding box center [84, 301] width 107 height 16
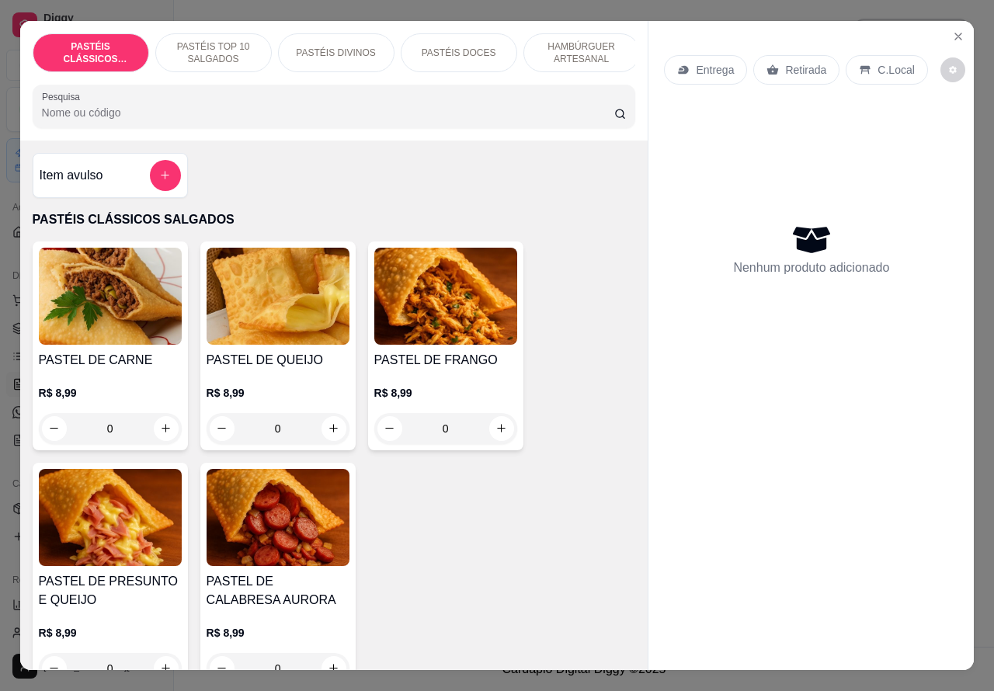
click at [582, 40] on p "HAMBÚRGUER ARTESANAL" at bounding box center [581, 52] width 90 height 25
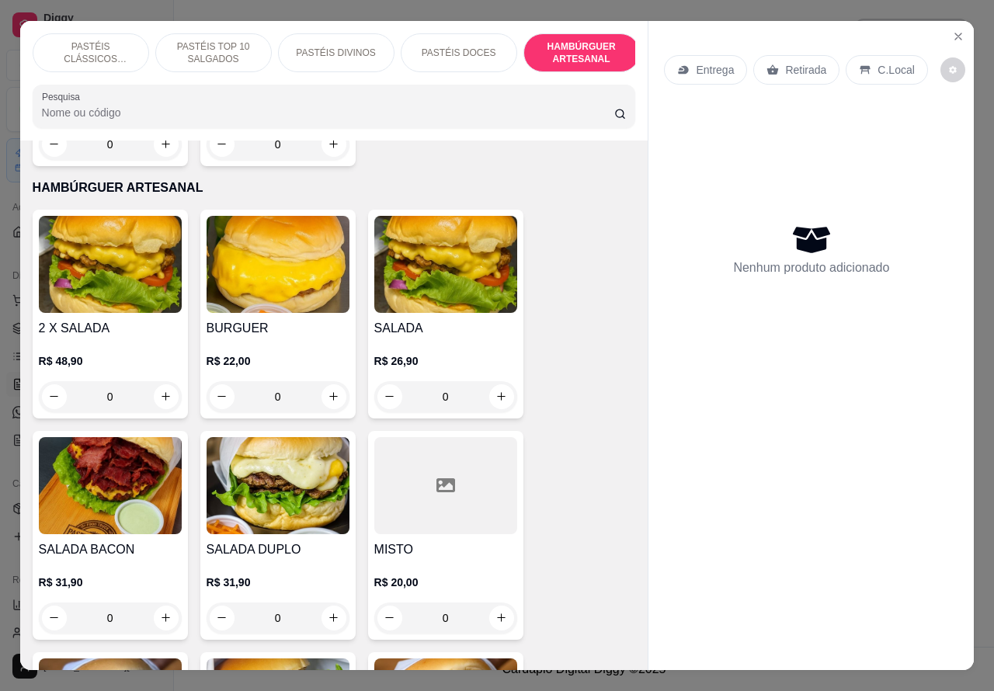
scroll to position [36, 0]
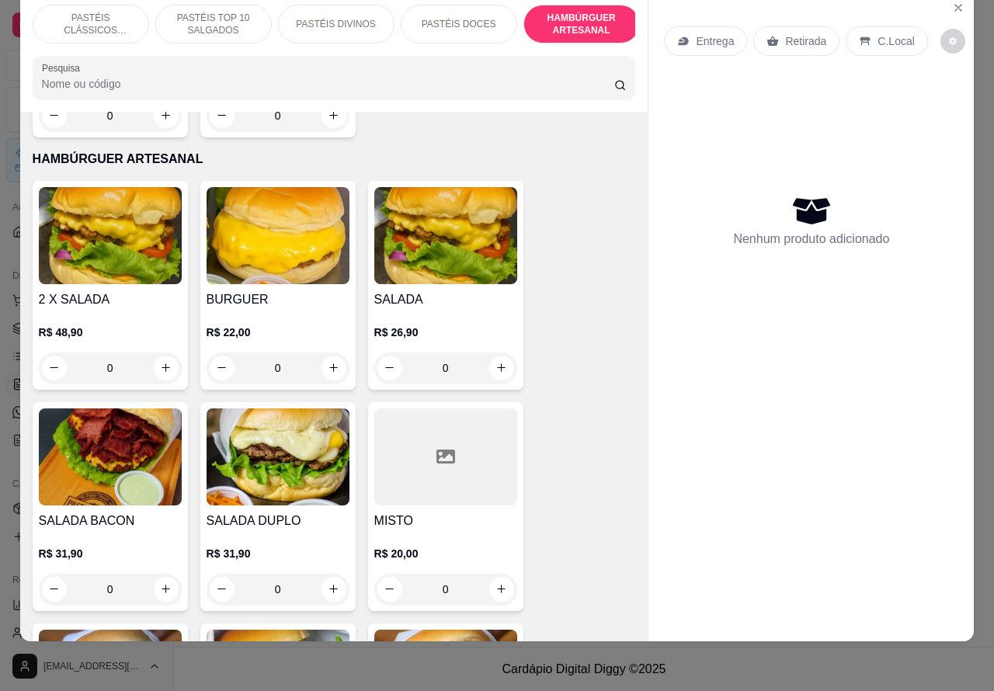
click at [493, 352] on div "0" at bounding box center [445, 367] width 143 height 31
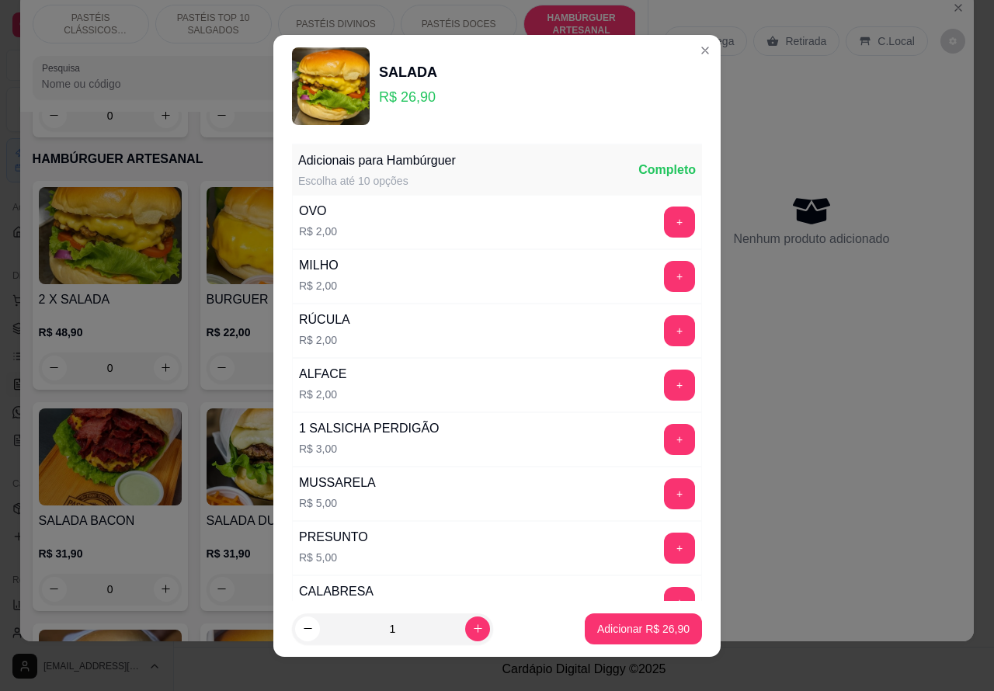
click at [608, 627] on p "Adicionar R$ 26,90" at bounding box center [643, 629] width 92 height 16
type input "1"
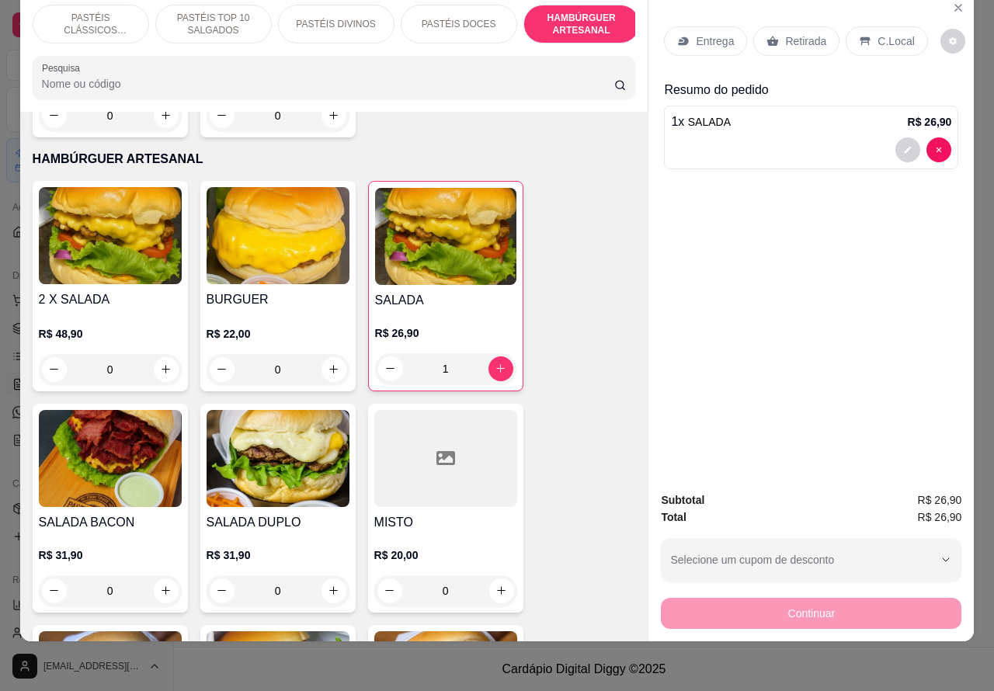
click at [503, 353] on div "1" at bounding box center [445, 368] width 141 height 31
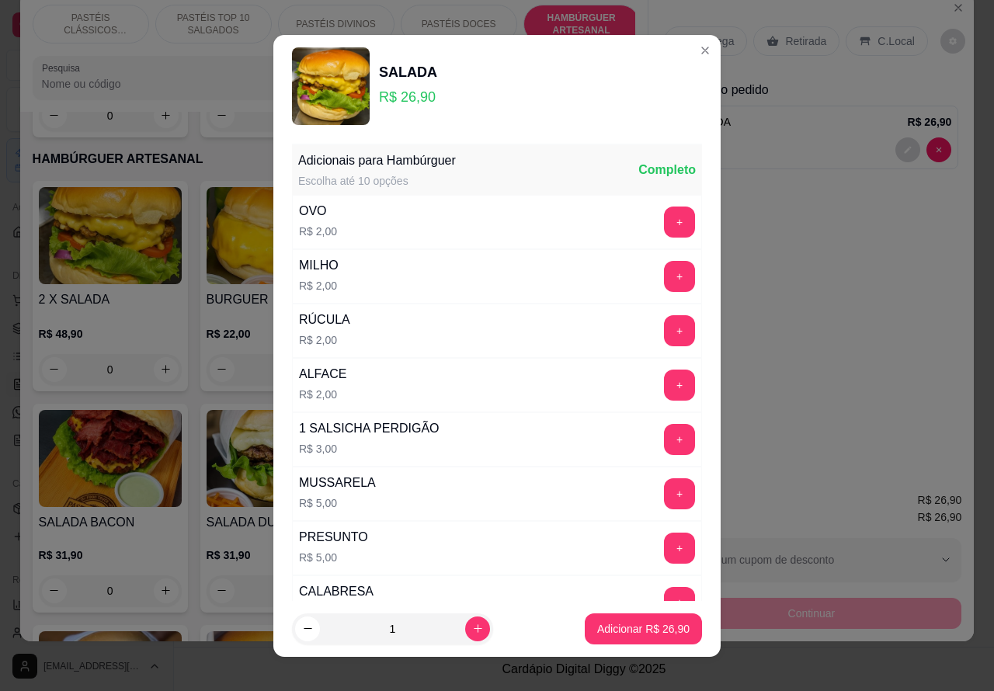
click at [664, 220] on button "+" at bounding box center [679, 221] width 31 height 31
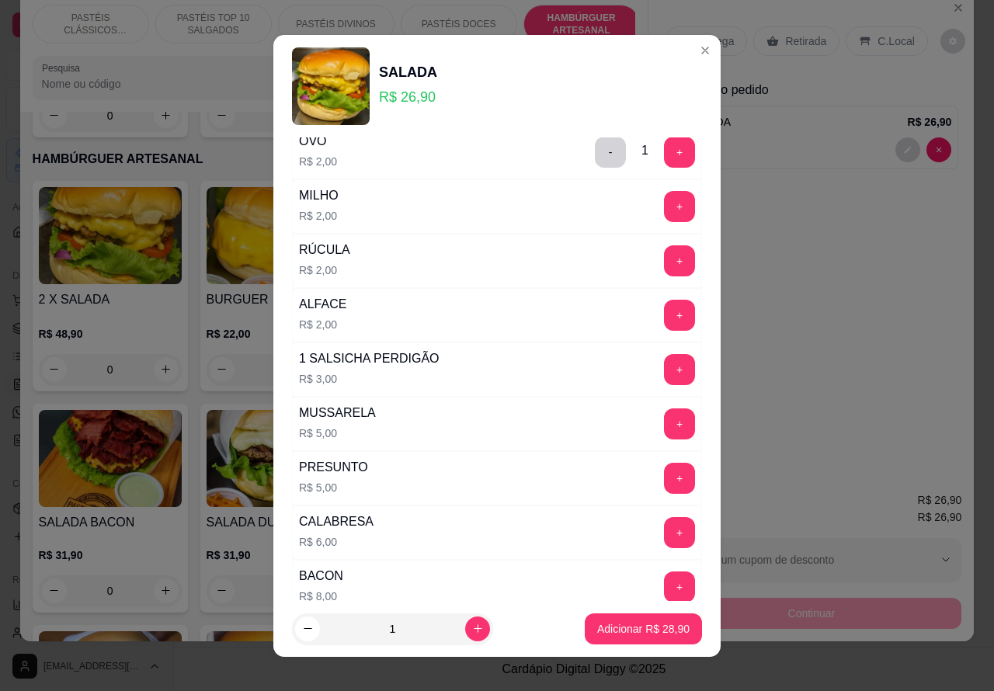
scroll to position [150, 0]
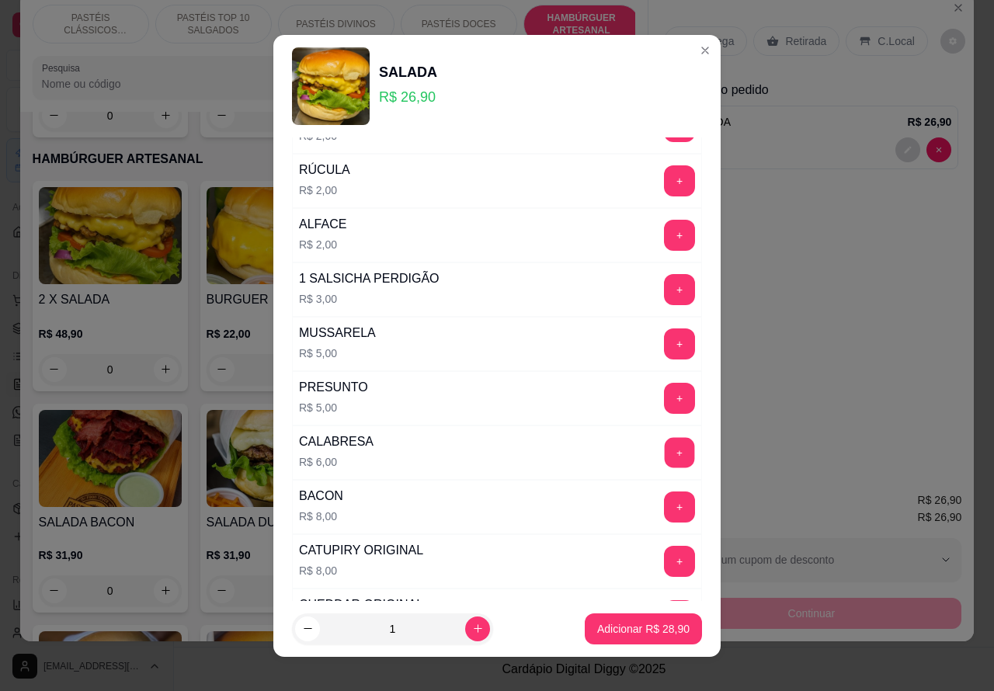
click at [664, 453] on button "+" at bounding box center [679, 452] width 30 height 30
click at [625, 626] on p "Adicionar R$ 34,90" at bounding box center [643, 629] width 92 height 16
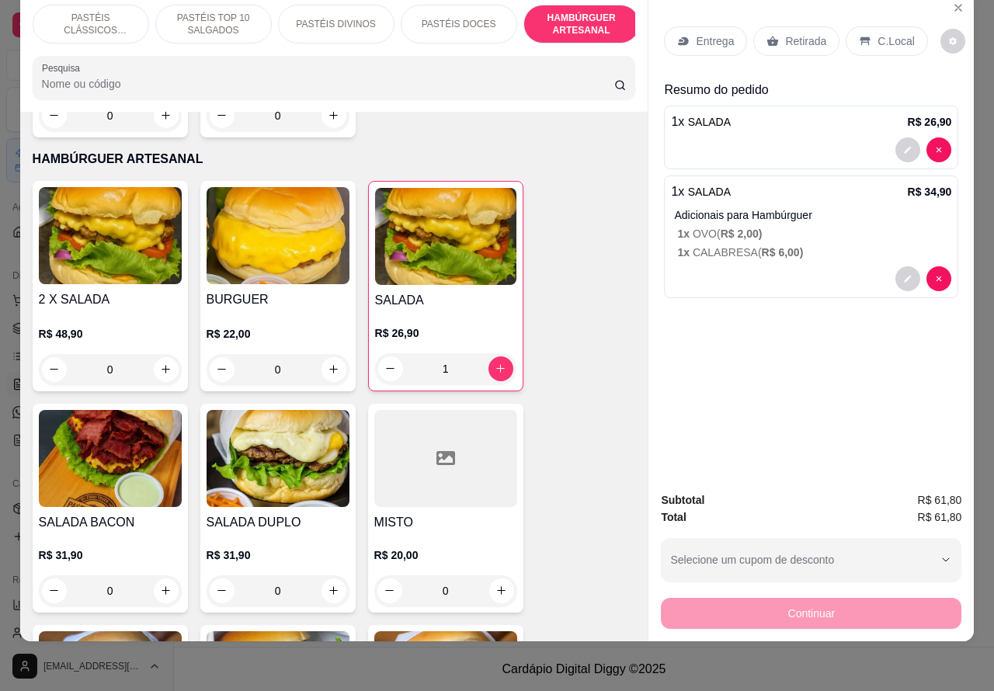
click at [797, 33] on p "Retirada" at bounding box center [805, 41] width 41 height 16
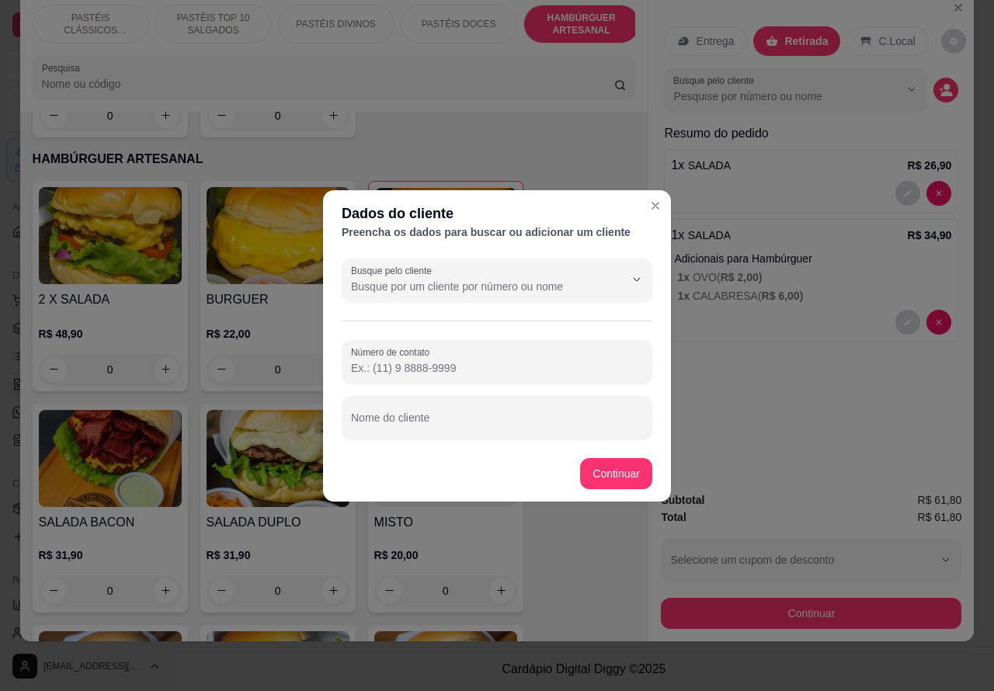
click at [448, 420] on input "Nome do cliente" at bounding box center [497, 424] width 292 height 16
type input "[PERSON_NAME]"
click at [416, 362] on input "Número de contato" at bounding box center [497, 368] width 292 height 16
paste input "[PHONE_NUMBER]"
type input "[PHONE_NUMBER]"
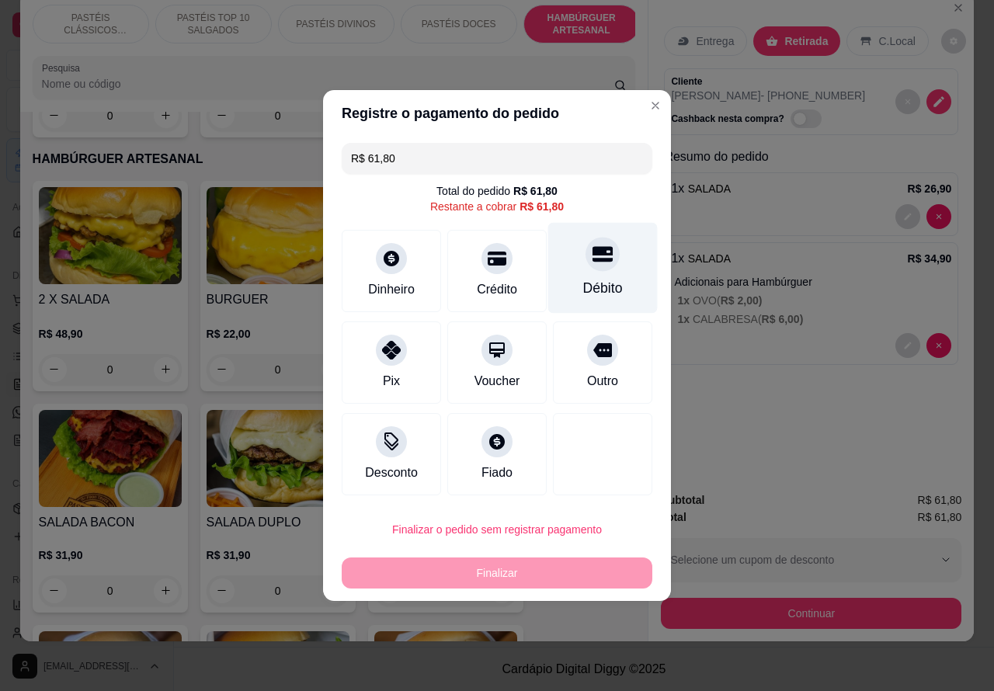
click at [592, 261] on icon at bounding box center [602, 254] width 20 height 20
type input "R$ 0,00"
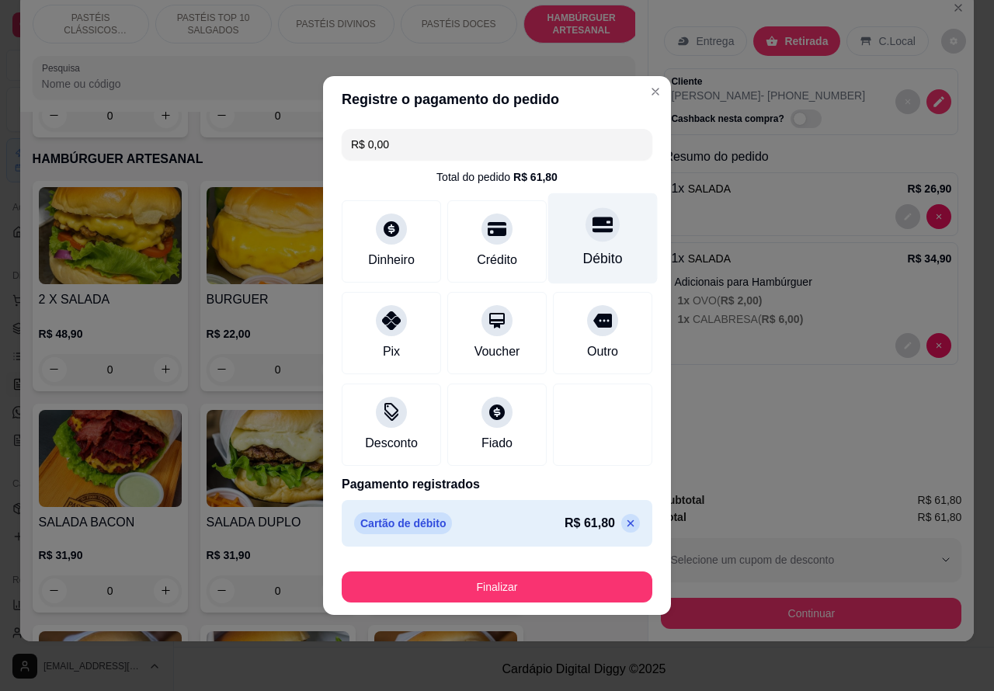
click at [543, 579] on button "Finalizar" at bounding box center [497, 586] width 310 height 31
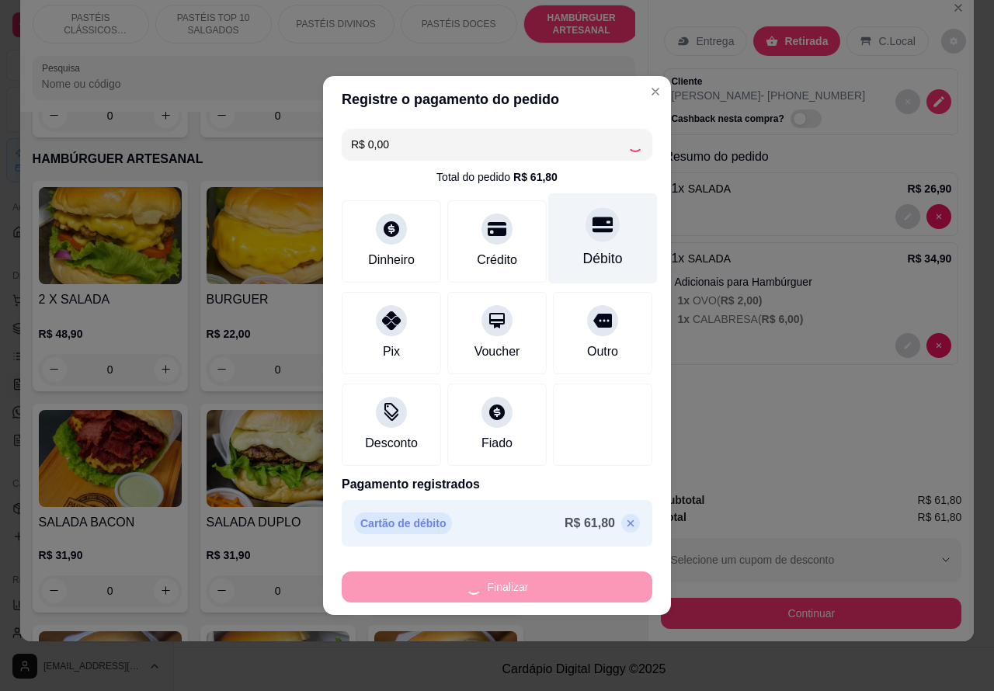
type input "0"
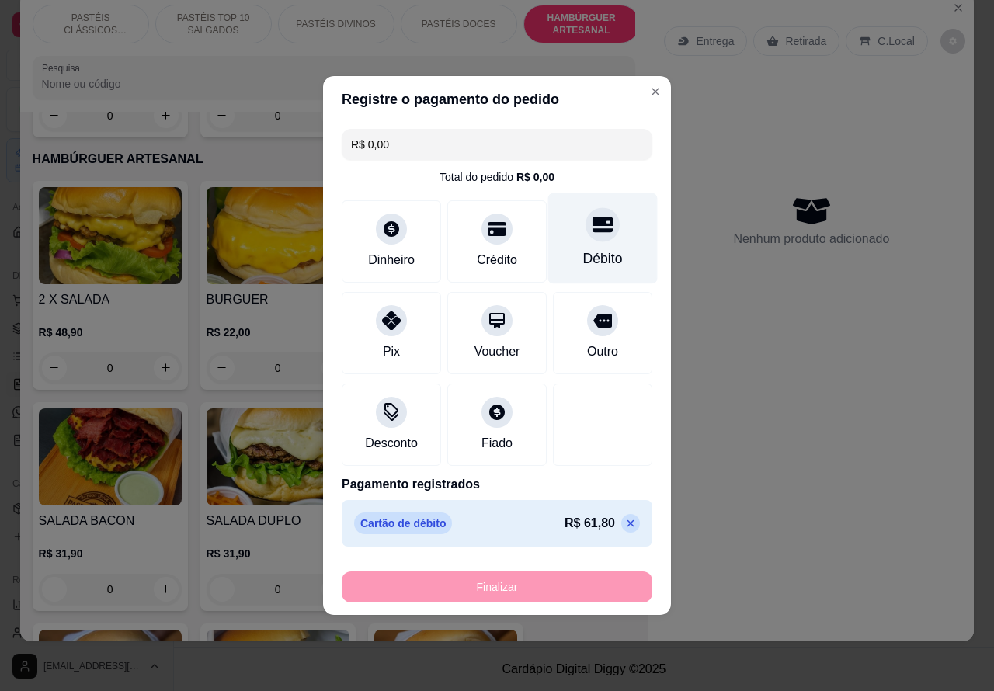
type input "-R$ 61,80"
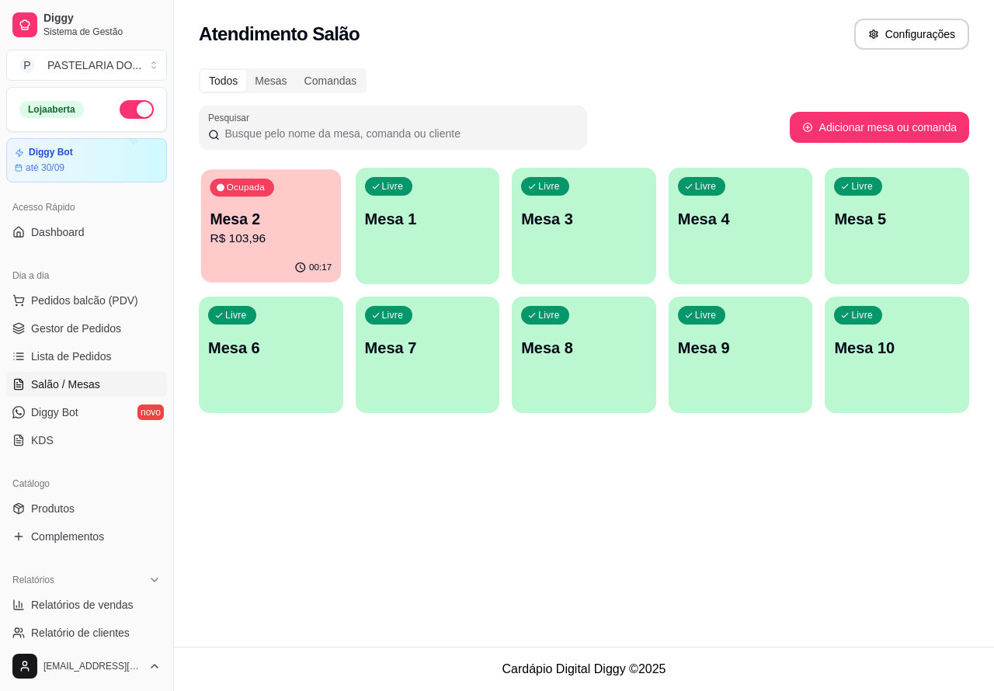
click at [285, 210] on p "Mesa 2" at bounding box center [271, 219] width 122 height 21
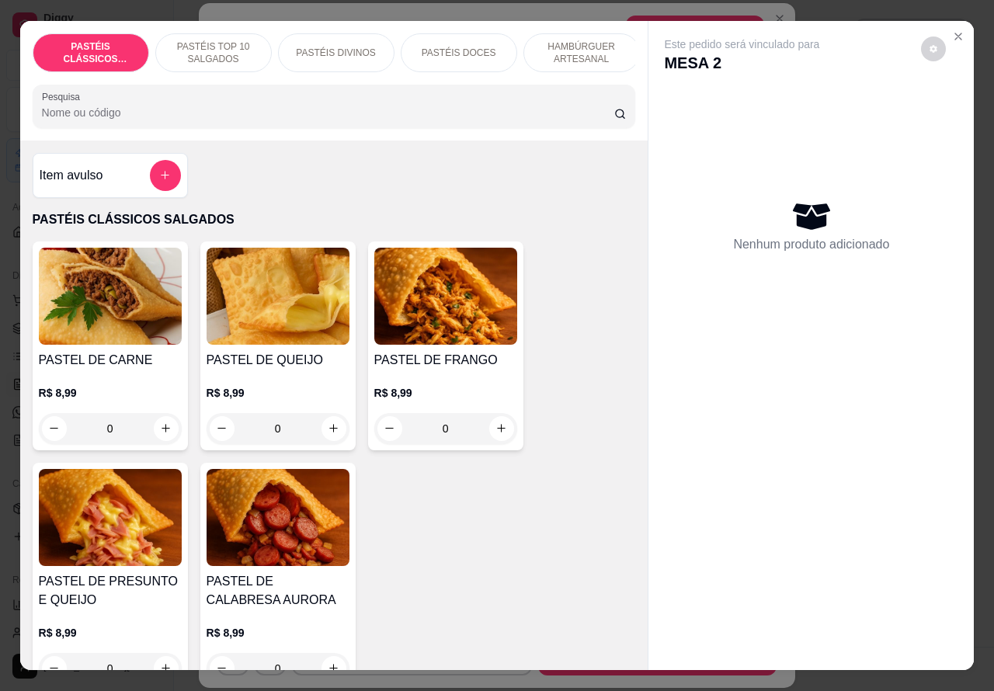
click at [211, 43] on p "PASTÉIS TOP 10 SALGADOS" at bounding box center [213, 52] width 90 height 25
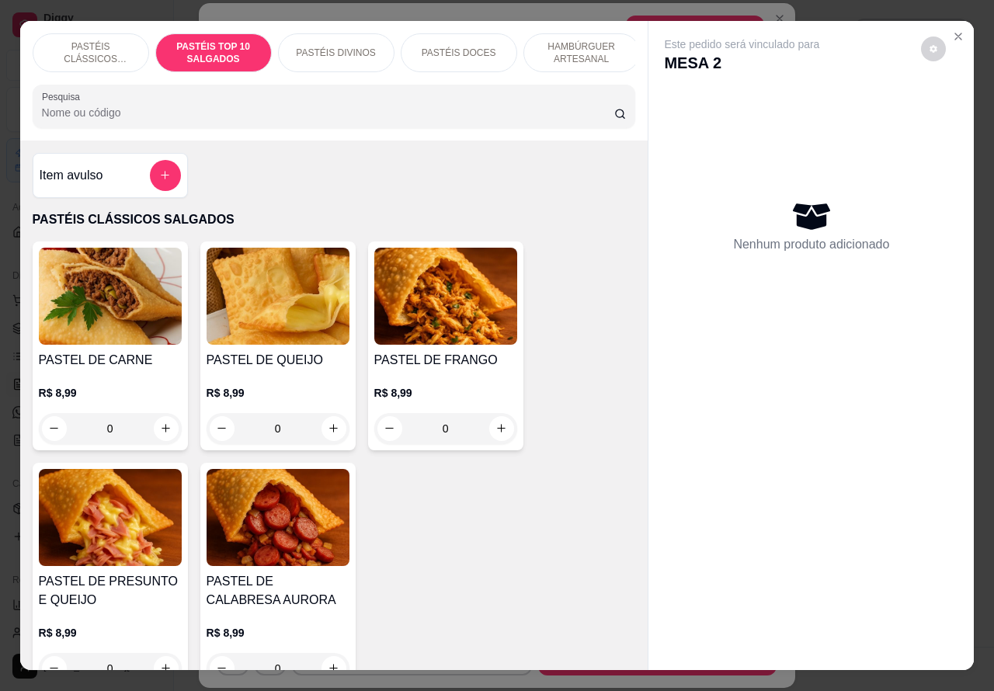
scroll to position [36, 0]
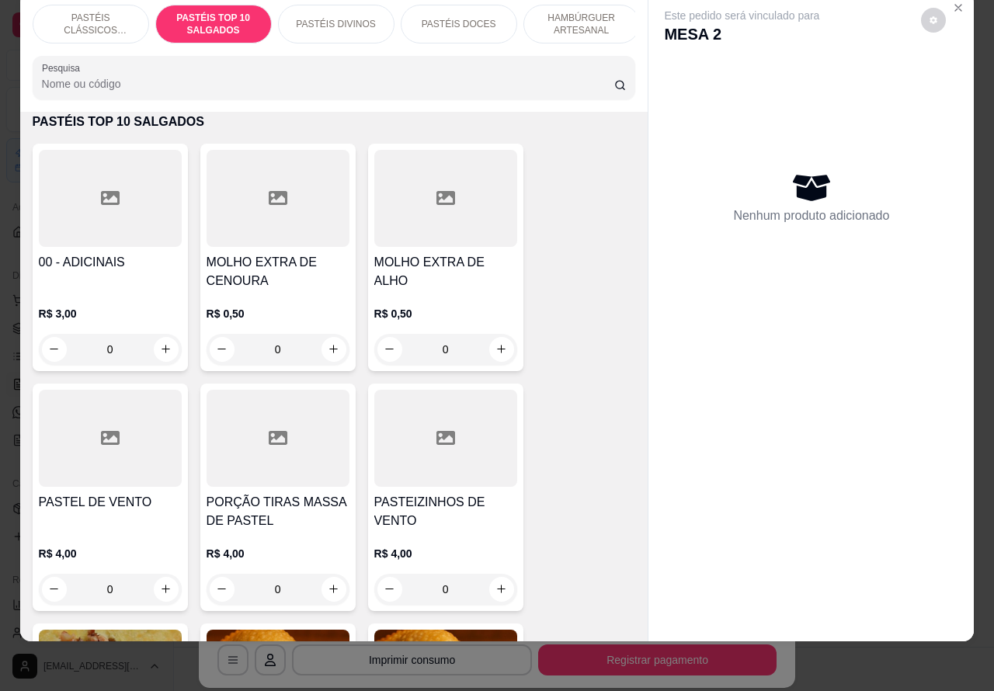
click at [495, 346] on icon "increase-product-quantity" at bounding box center [501, 349] width 12 height 12
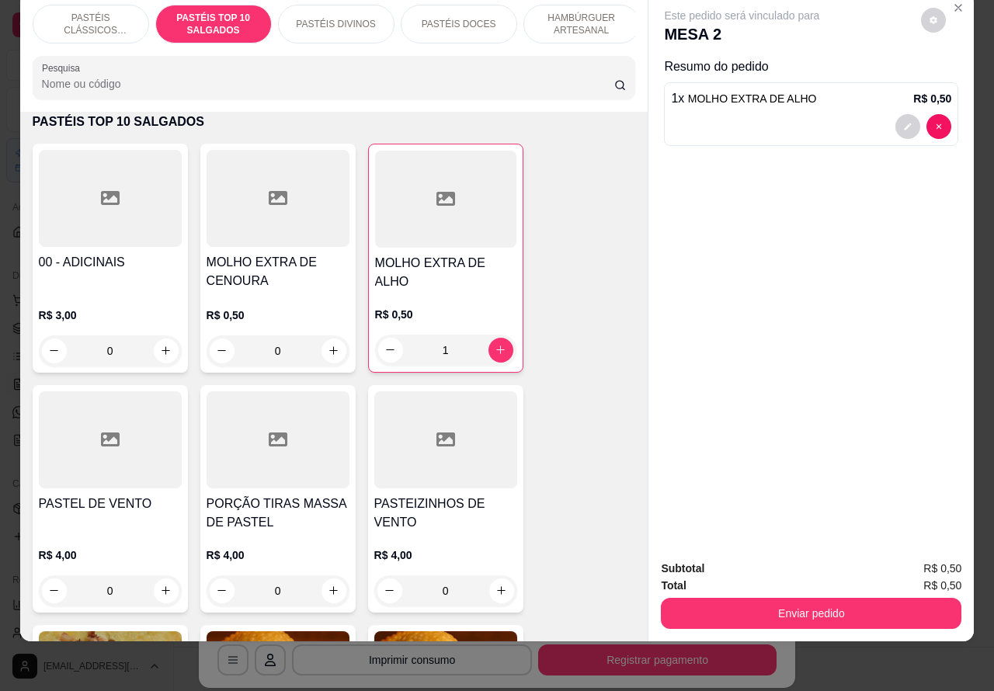
click at [494, 344] on icon "increase-product-quantity" at bounding box center [500, 350] width 12 height 12
type input "2"
click at [792, 604] on button "Enviar pedido" at bounding box center [810, 613] width 291 height 30
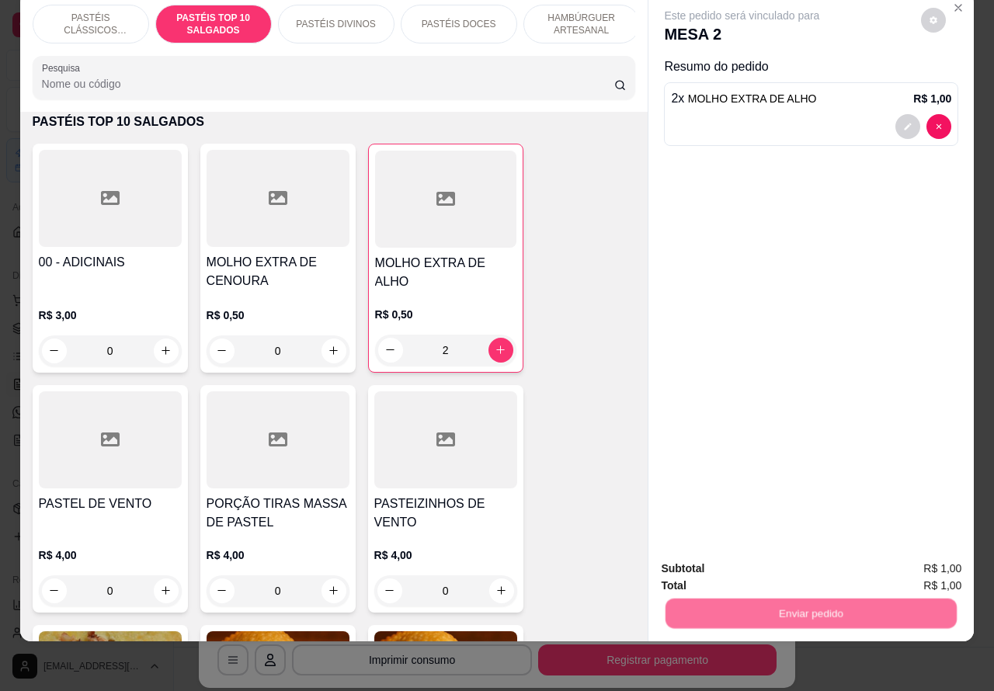
click at [755, 552] on button "Não registrar e enviar pedido" at bounding box center [758, 560] width 161 height 29
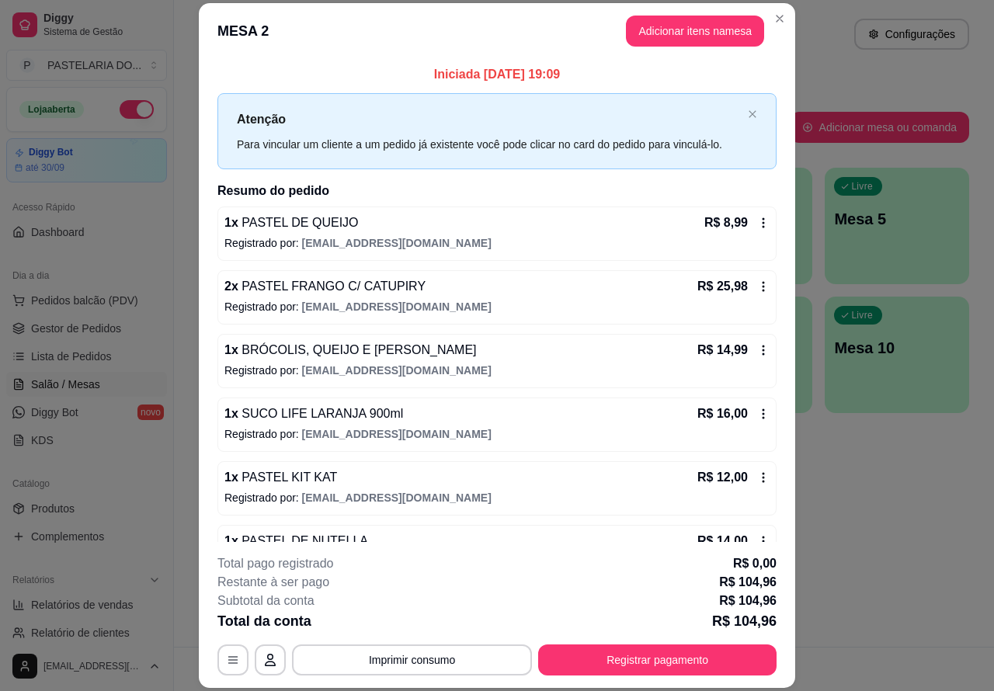
click at [897, 550] on div "Atendimento Salão Configurações Todos Mesas Comandas Pesquisar Adicionar mesa o…" at bounding box center [584, 323] width 820 height 647
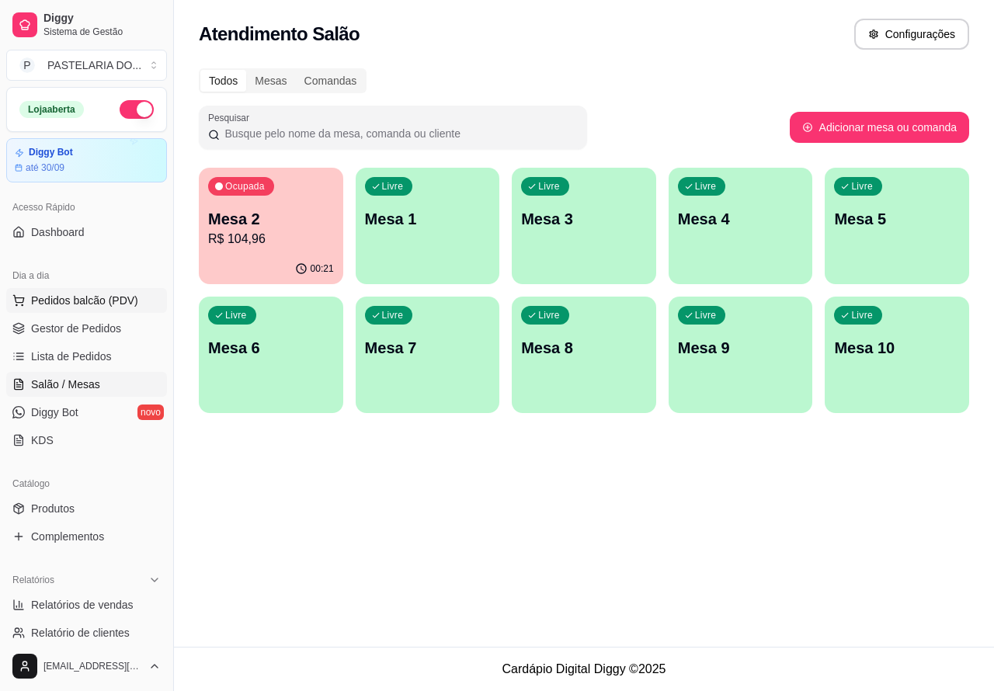
click at [88, 299] on span "Pedidos balcão (PDV)" at bounding box center [84, 301] width 107 height 16
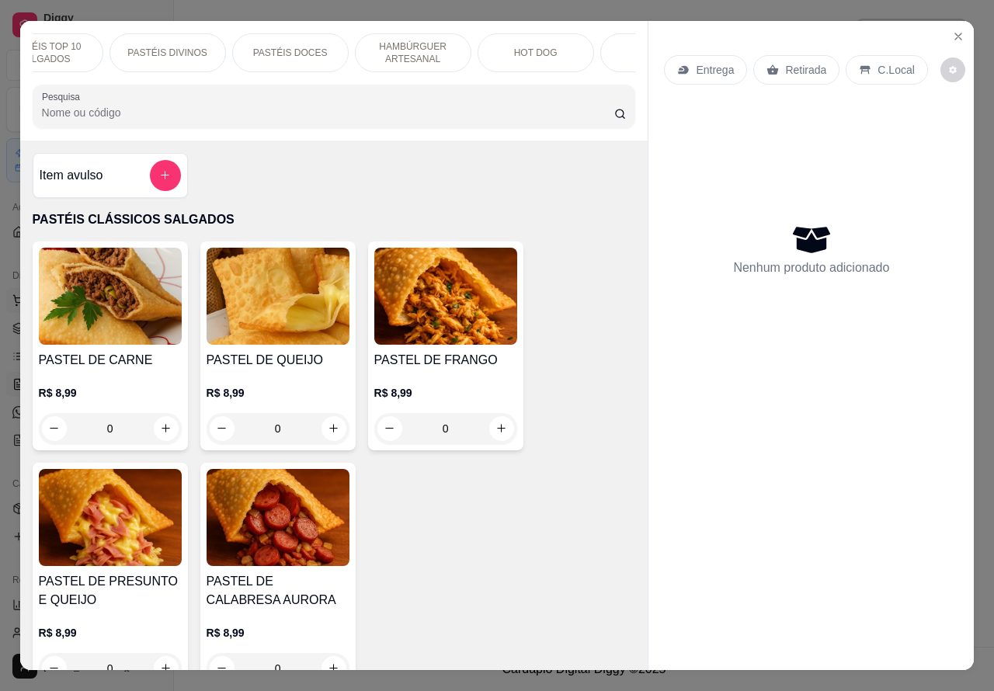
scroll to position [0, 169]
click at [525, 47] on p "HOT DOG" at bounding box center [534, 53] width 43 height 12
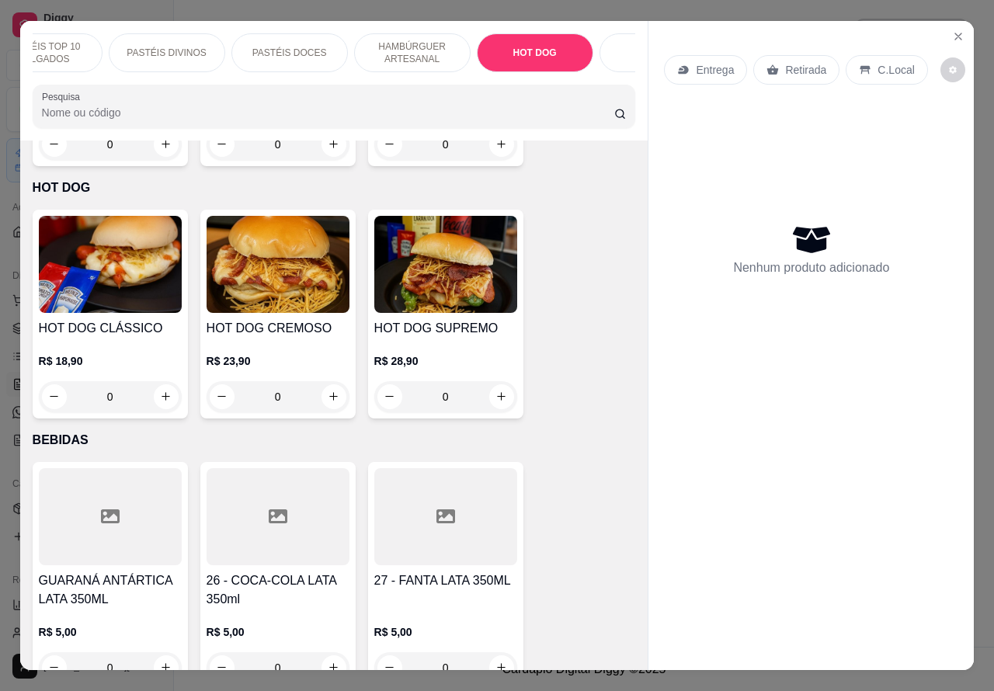
scroll to position [36, 0]
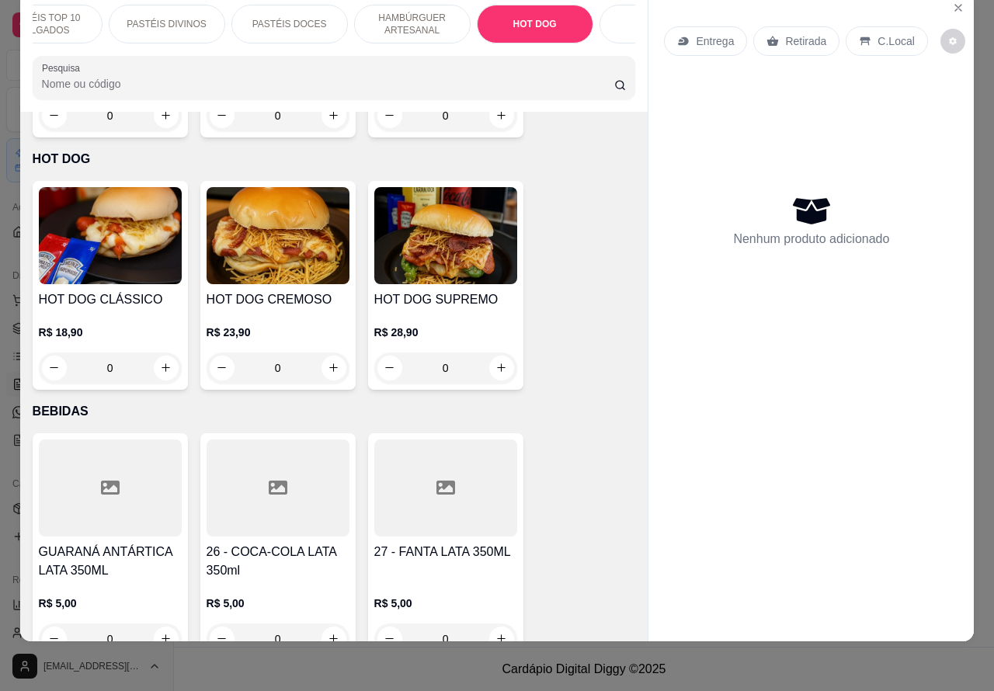
click at [159, 352] on div "0" at bounding box center [110, 367] width 143 height 31
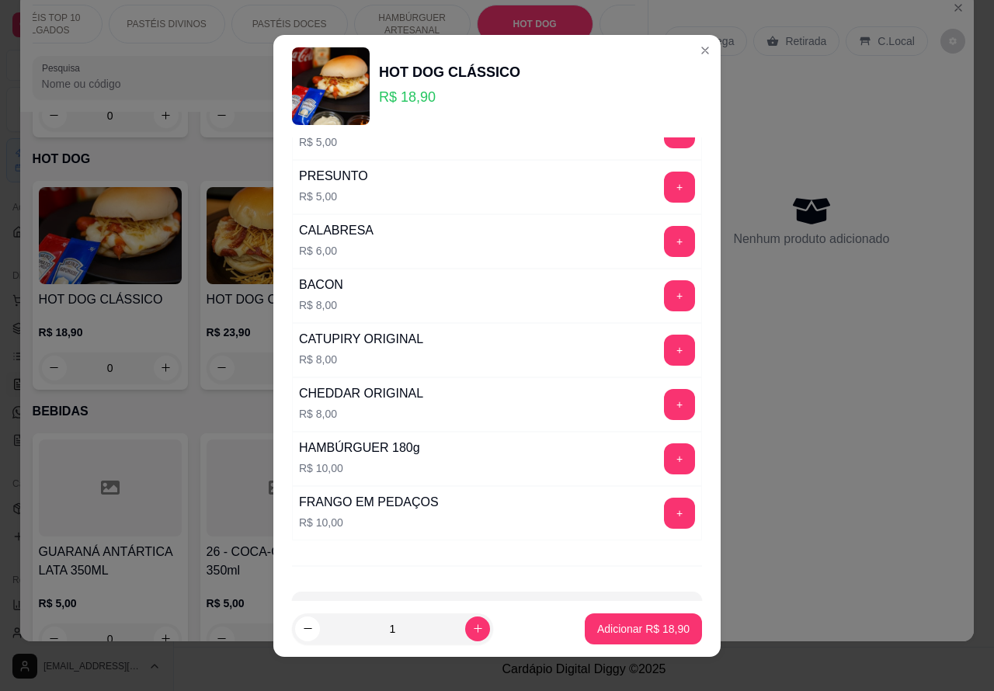
scroll to position [406, 0]
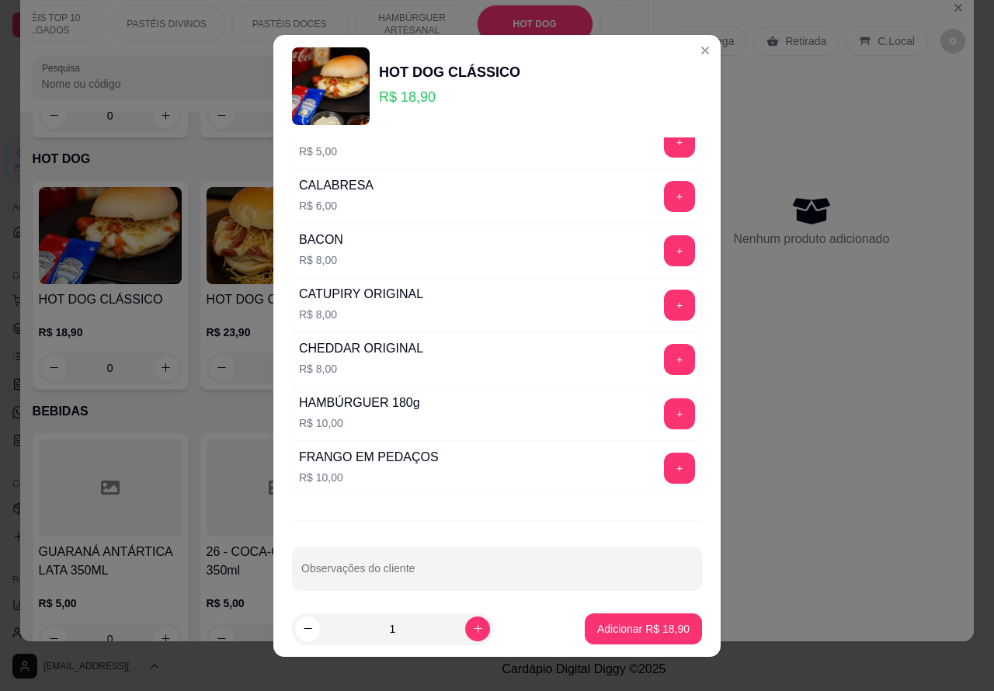
click at [375, 573] on div "Observações do cliente" at bounding box center [497, 567] width 410 height 43
type input "sem queijo e sem alface>>>>>>>"
click at [639, 622] on p "Adicionar R$ 18,90" at bounding box center [643, 629] width 92 height 16
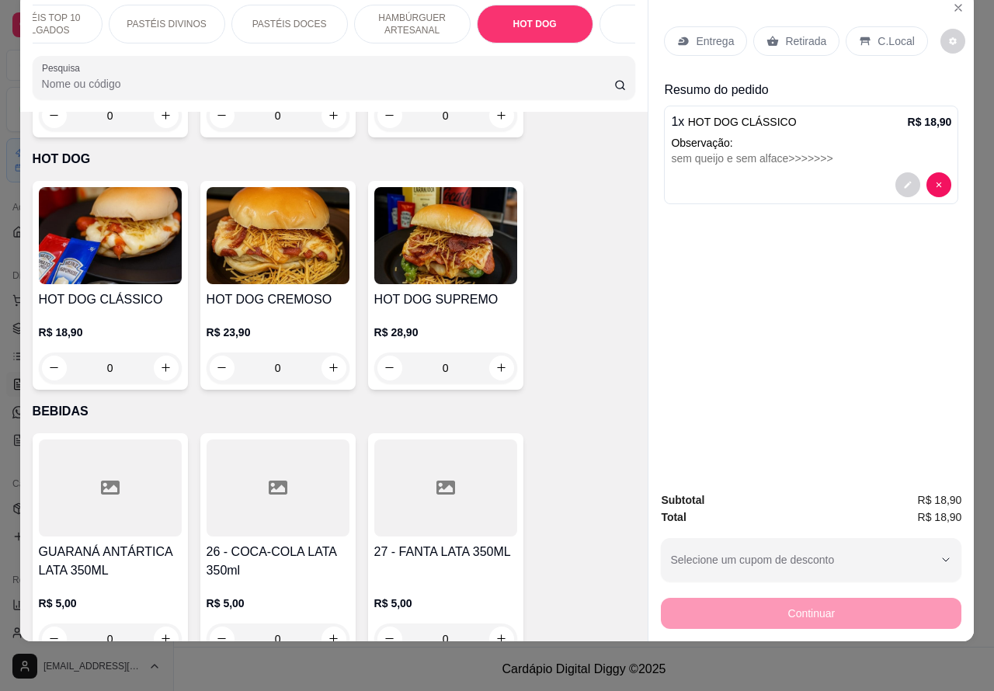
click at [706, 33] on p "Entrega" at bounding box center [714, 41] width 38 height 16
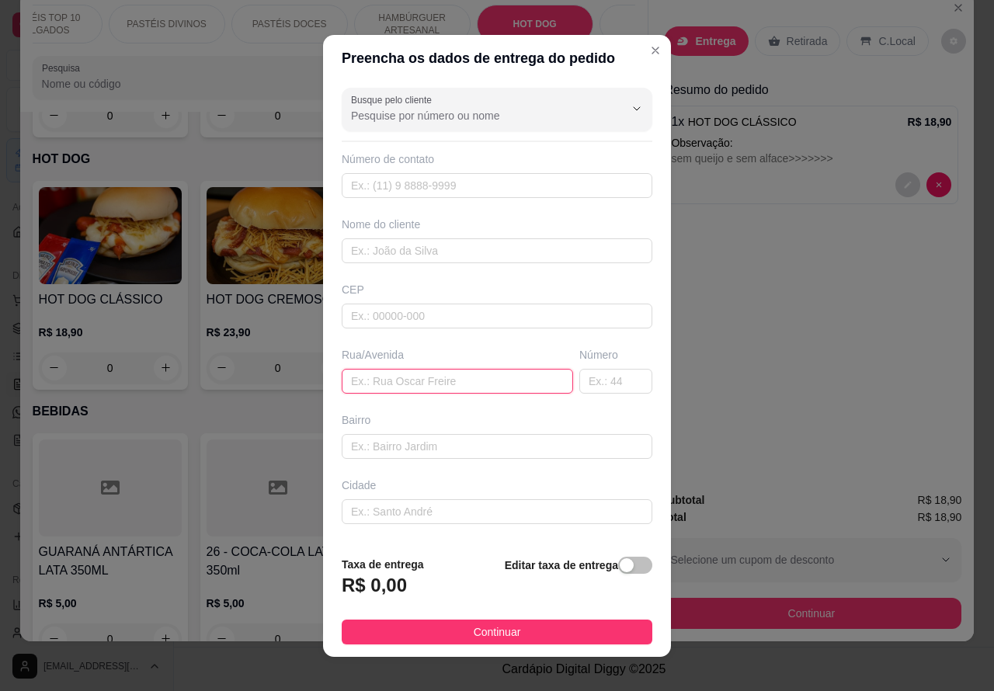
click at [414, 378] on input "text" at bounding box center [457, 381] width 231 height 25
type input "[PERSON_NAME] 35"
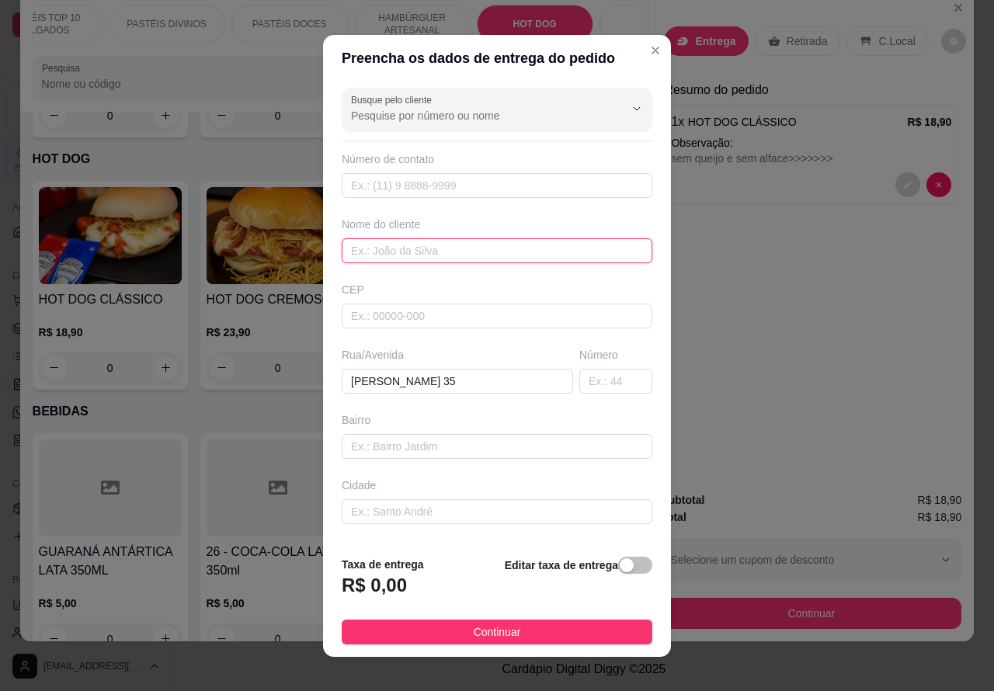
click at [419, 243] on input "text" at bounding box center [497, 250] width 310 height 25
type input "[PERSON_NAME] NOME E [PERSON_NAME]"
click at [618, 564] on span "button" at bounding box center [635, 565] width 34 height 17
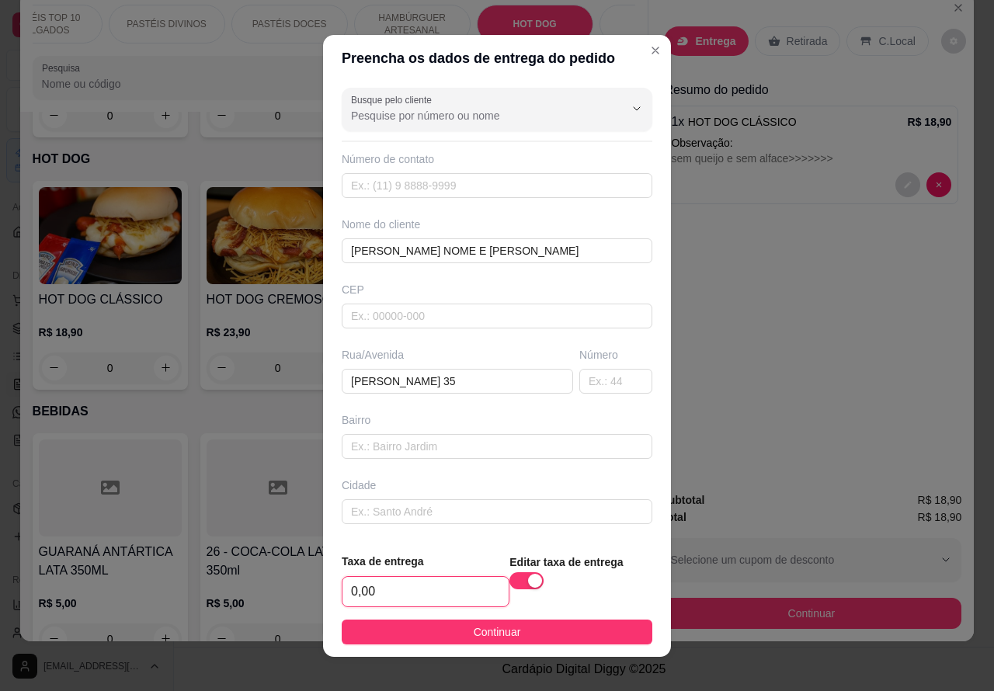
click at [350, 582] on input "0,00" at bounding box center [425, 591] width 166 height 29
type input "1,00"
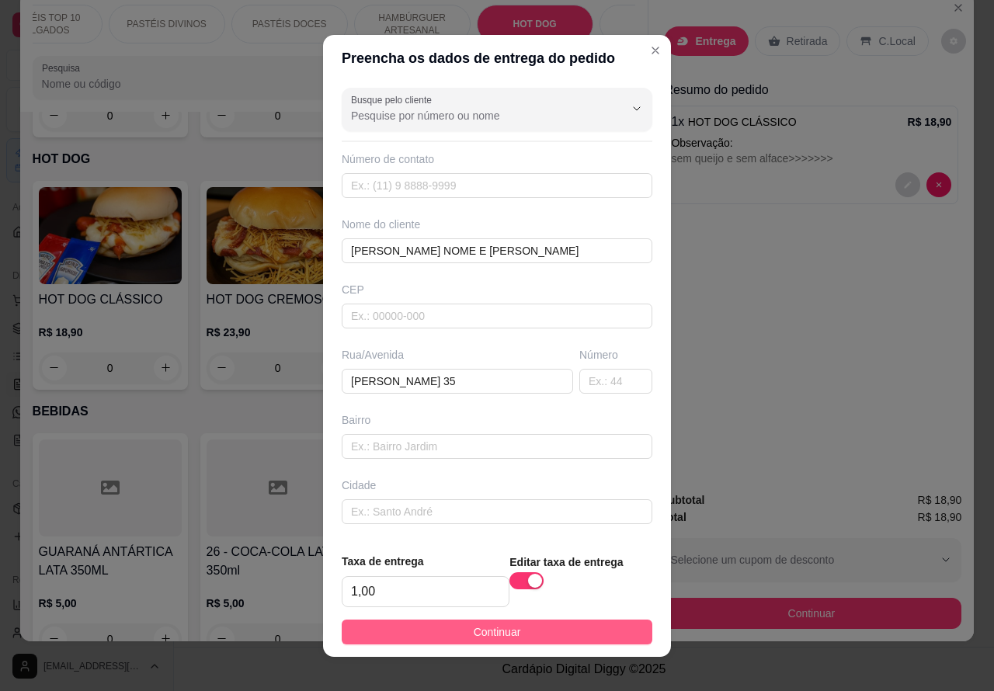
click at [506, 633] on button "Continuar" at bounding box center [497, 631] width 310 height 25
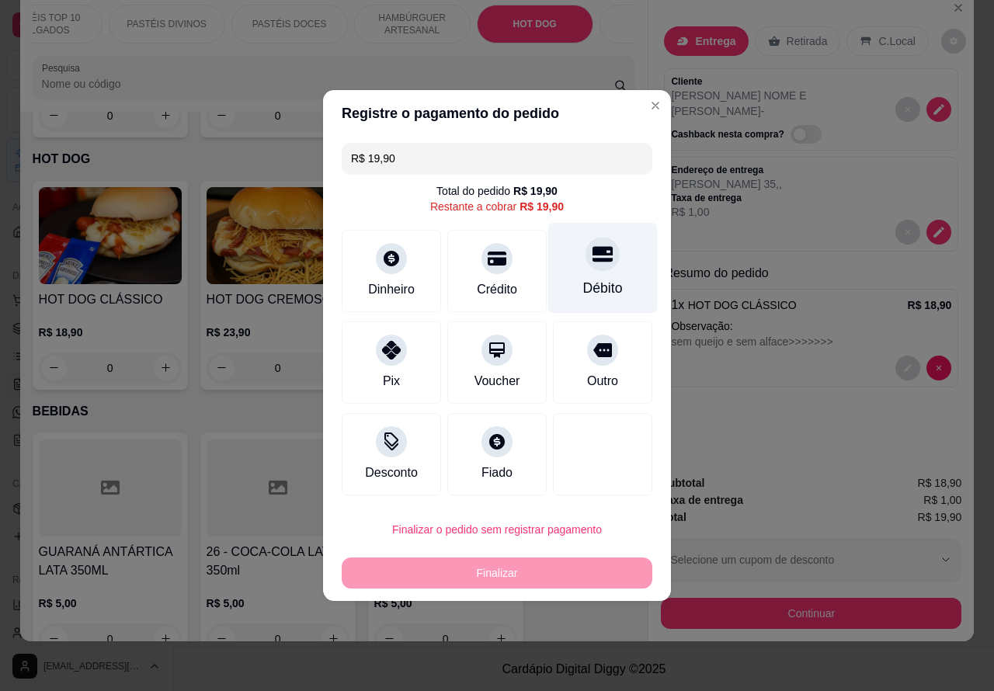
click at [592, 256] on icon at bounding box center [602, 255] width 20 height 16
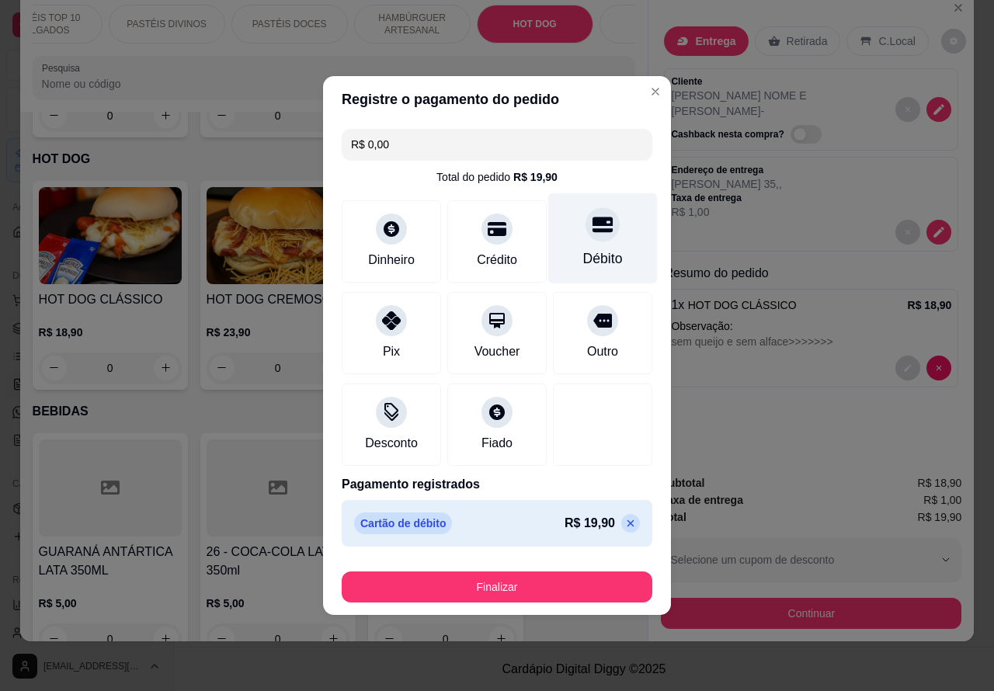
click at [549, 581] on button "Finalizar" at bounding box center [497, 586] width 310 height 31
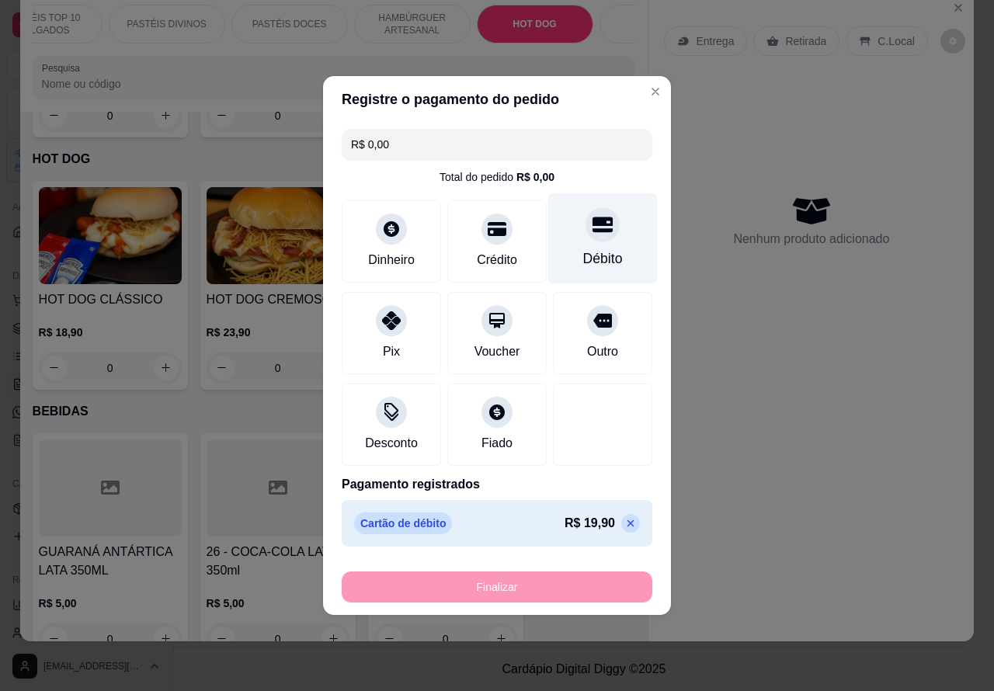
type input "-R$ 19,90"
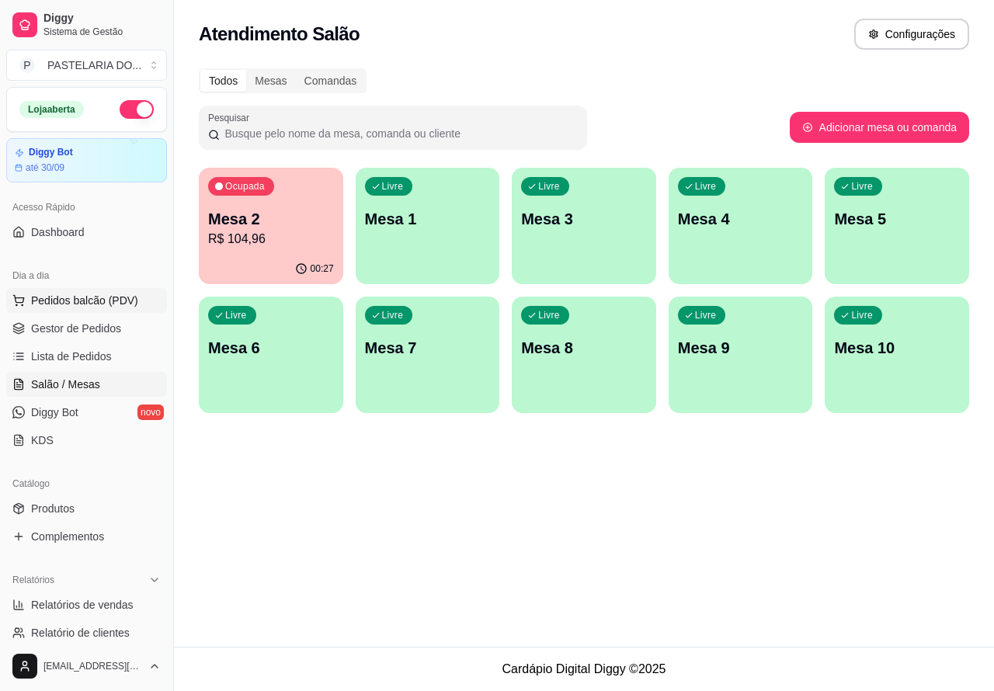
click at [78, 300] on span "Pedidos balcão (PDV)" at bounding box center [84, 301] width 107 height 16
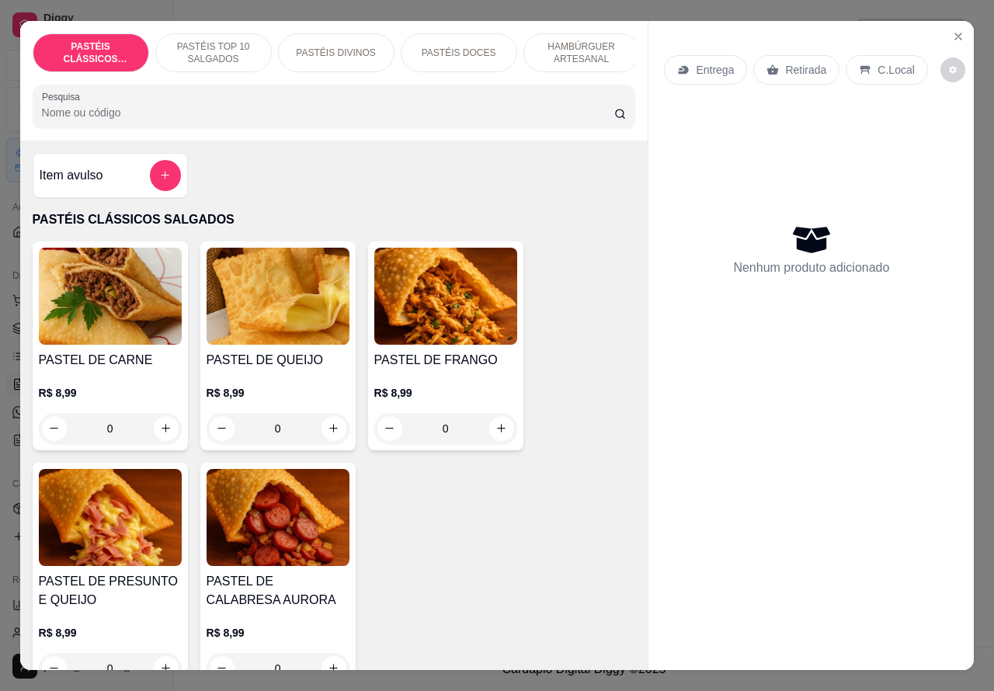
click at [789, 66] on p "Retirada" at bounding box center [805, 70] width 41 height 16
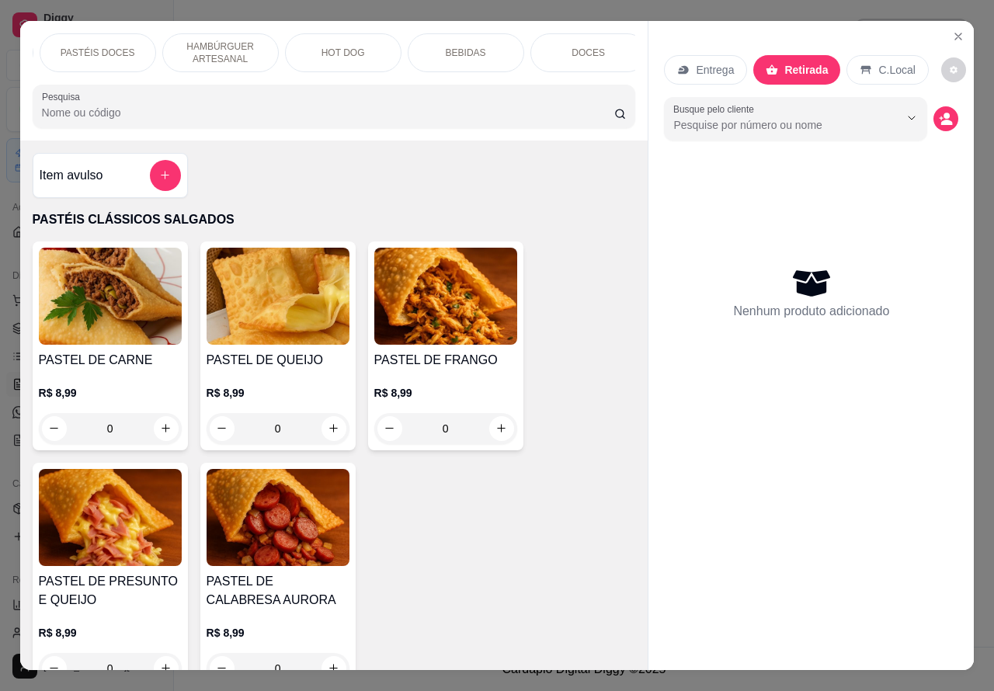
scroll to position [0, 369]
click at [459, 47] on p "BEBIDAS" at bounding box center [458, 53] width 40 height 12
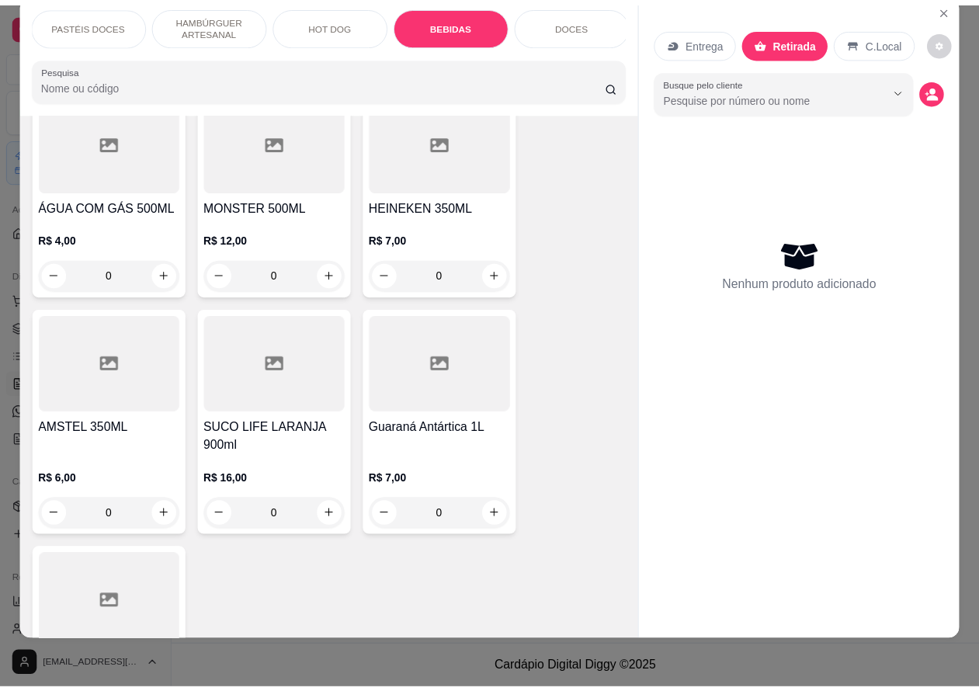
scroll to position [5717, 0]
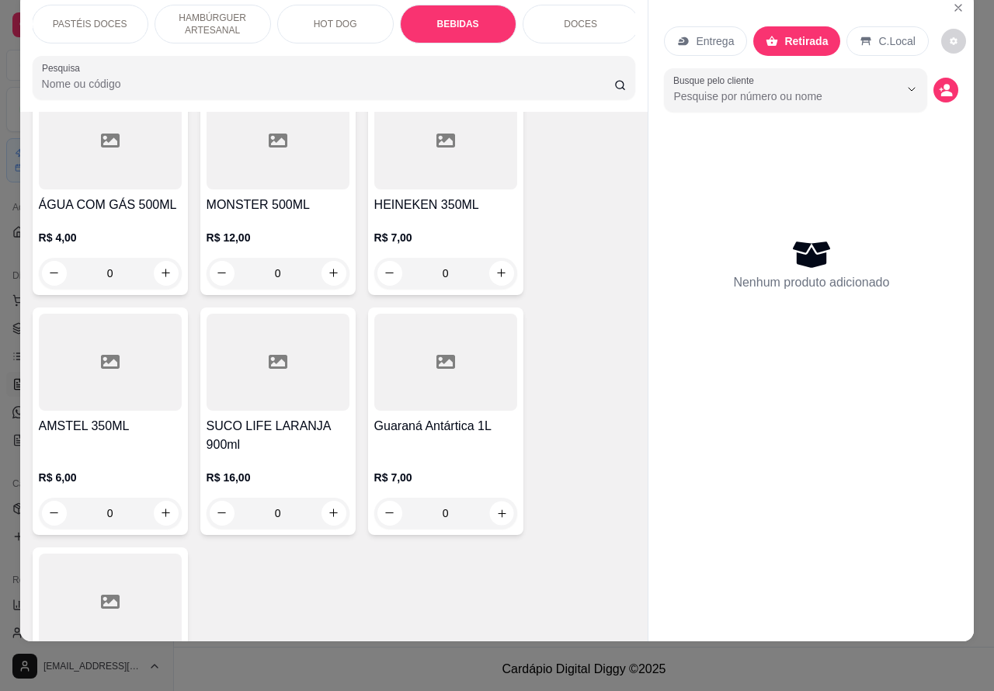
click at [495, 507] on icon "increase-product-quantity" at bounding box center [501, 513] width 12 height 12
type input "1"
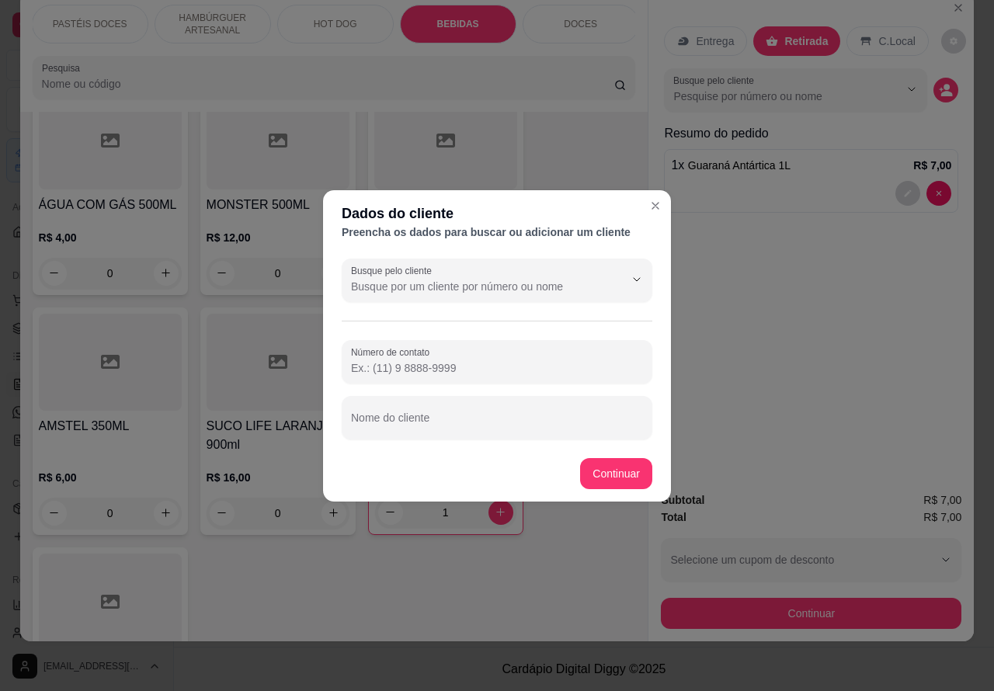
click at [415, 360] on input "Número de contato" at bounding box center [497, 368] width 292 height 16
paste input "[PHONE_NUMBER]"
type input "[PHONE_NUMBER]"
click at [459, 421] on input "Nome do cliente" at bounding box center [497, 424] width 292 height 16
type input "[PERSON_NAME]"
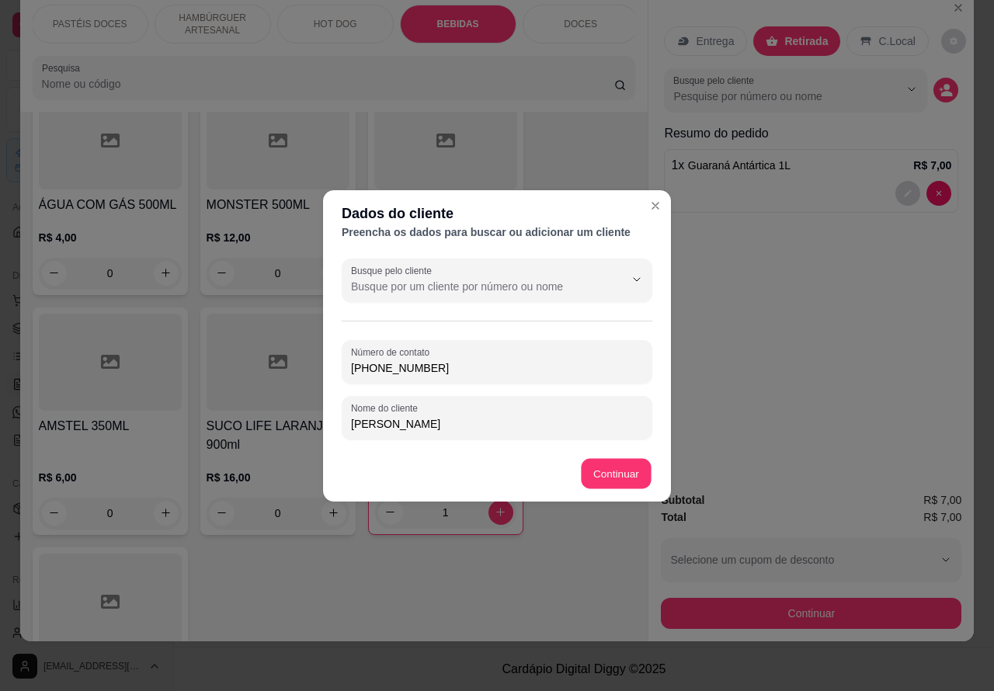
click at [625, 466] on div "Item avulso PASTÉIS CLÁSSICOS SALGADOS PASTEL DE CARNE R$ 8,99 0 PASTEL DE QUEI…" at bounding box center [334, 377] width 628 height 530
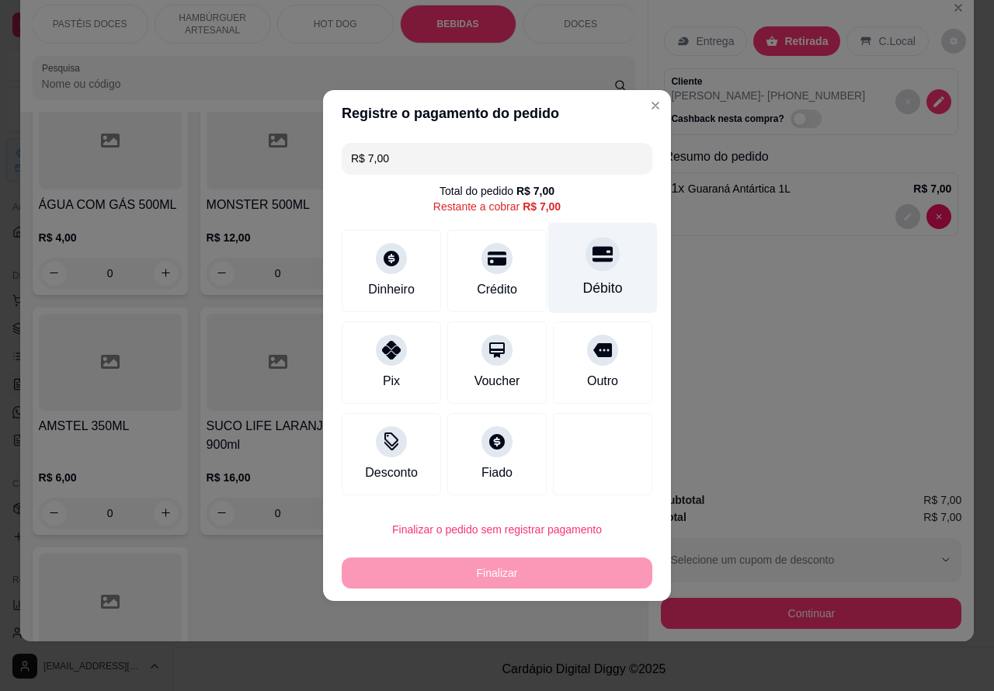
click at [596, 264] on icon at bounding box center [602, 254] width 20 height 20
type input "R$ 0,00"
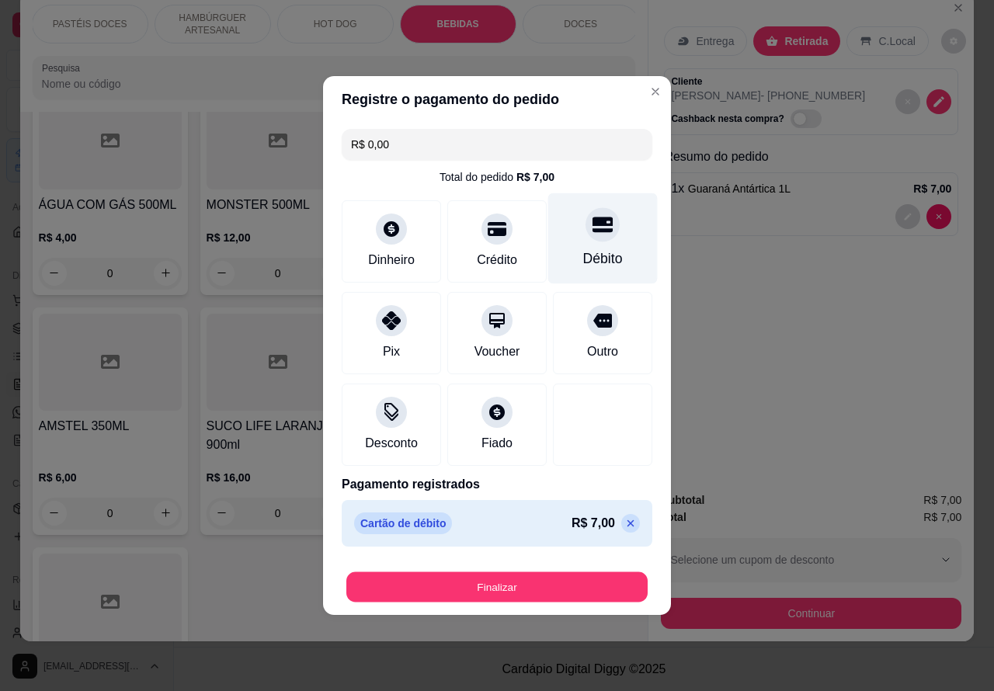
click at [552, 580] on button "Finalizar" at bounding box center [496, 587] width 301 height 30
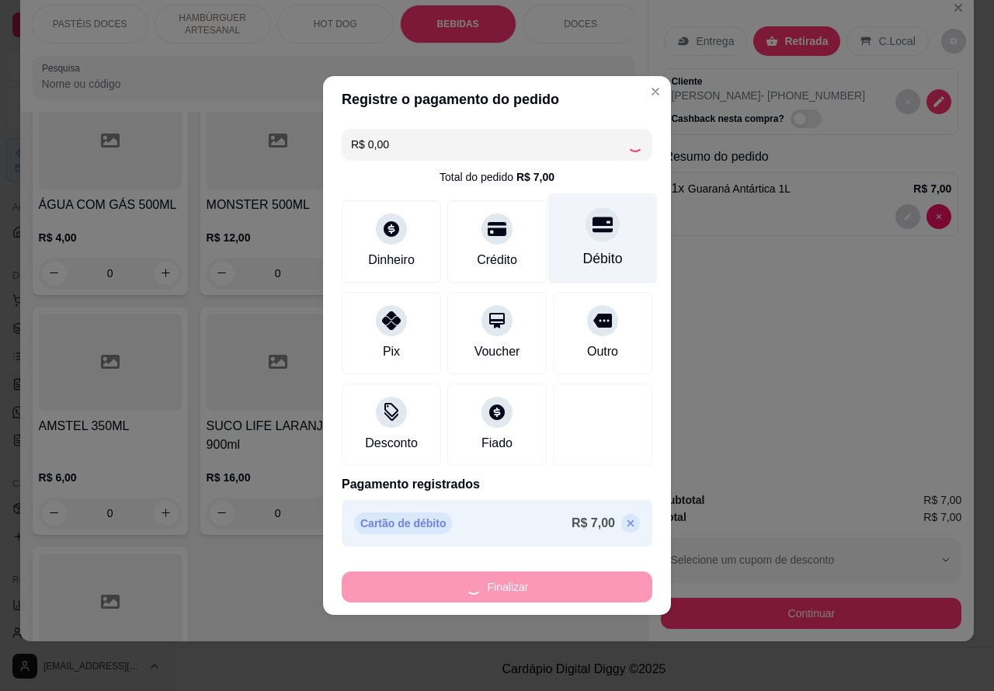
type input "0"
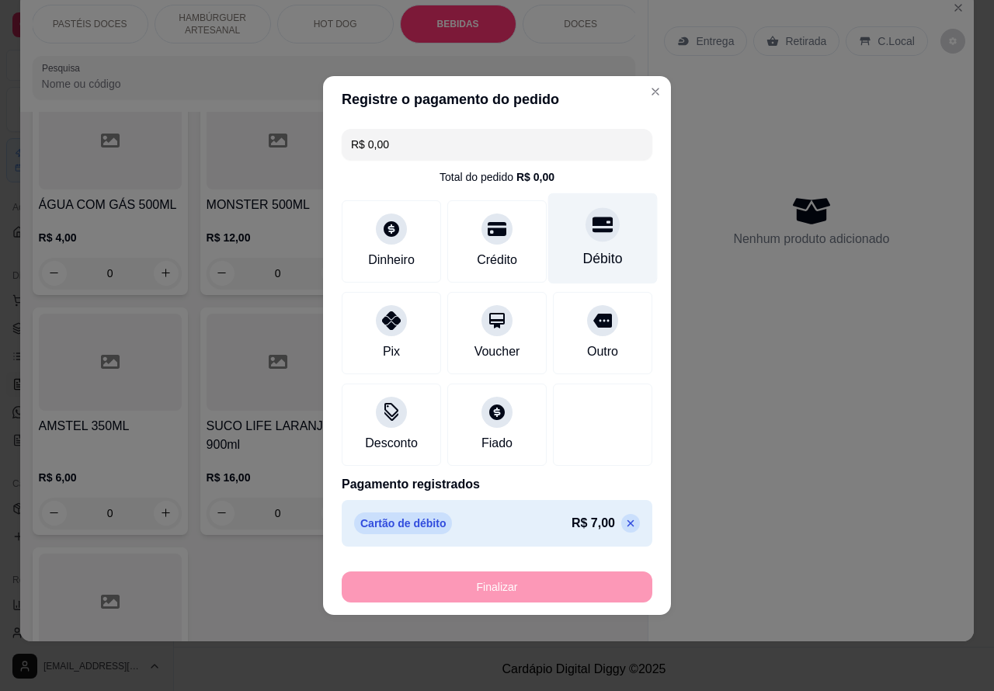
type input "-R$ 7,00"
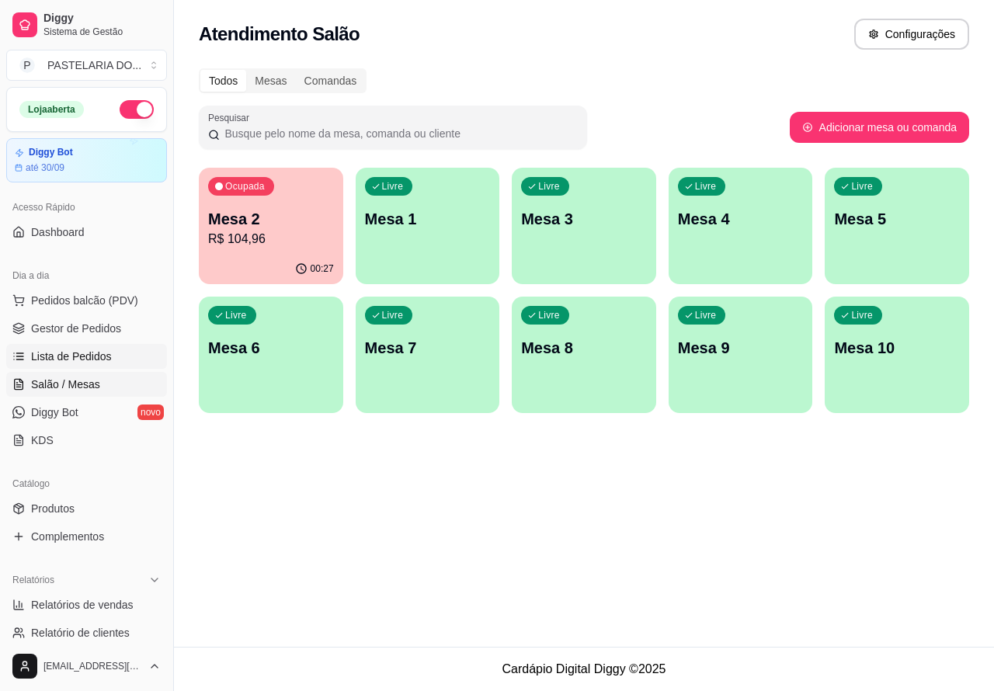
click at [78, 351] on span "Lista de Pedidos" at bounding box center [71, 357] width 81 height 16
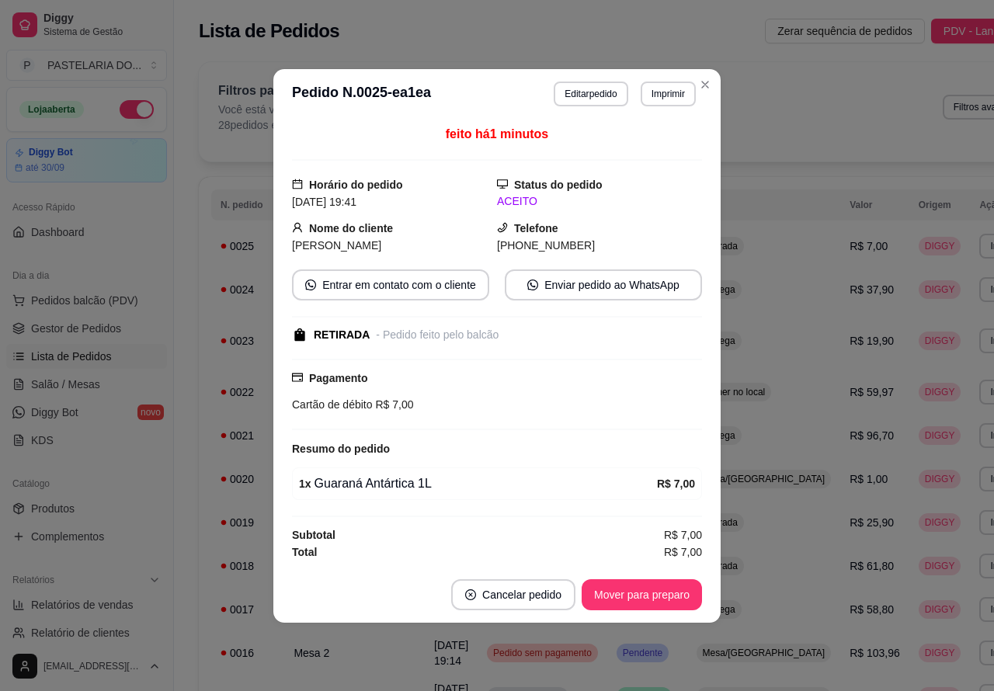
click at [510, 592] on button "Cancelar pedido" at bounding box center [513, 594] width 124 height 31
click at [549, 556] on button "Sim" at bounding box center [556, 558] width 61 height 30
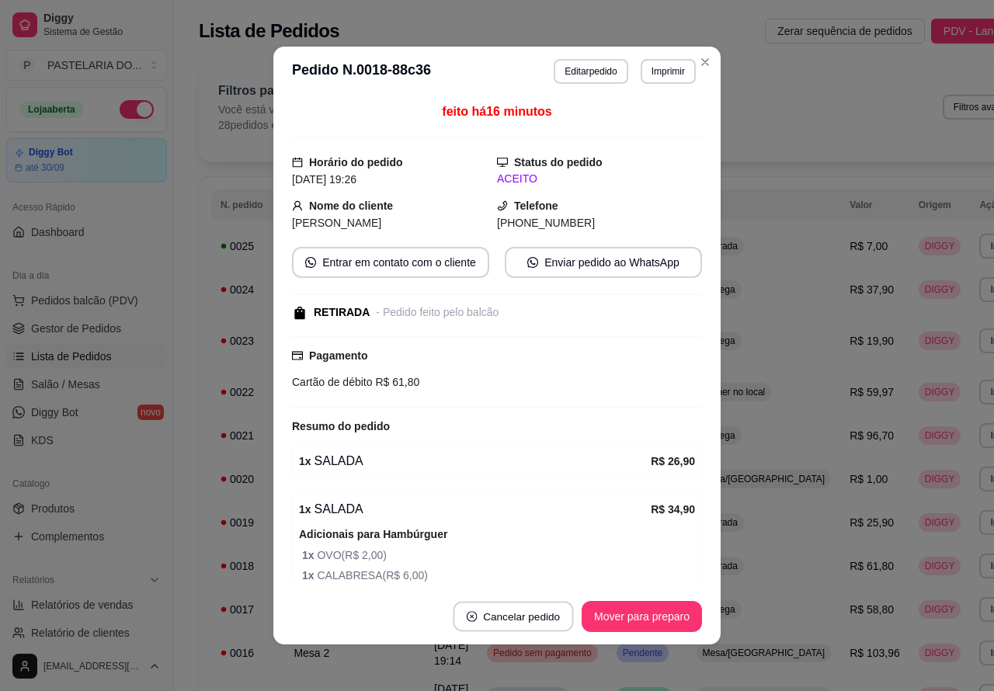
click at [513, 610] on button "Cancelar pedido" at bounding box center [513, 617] width 120 height 30
click at [546, 577] on button "Sim" at bounding box center [549, 577] width 62 height 31
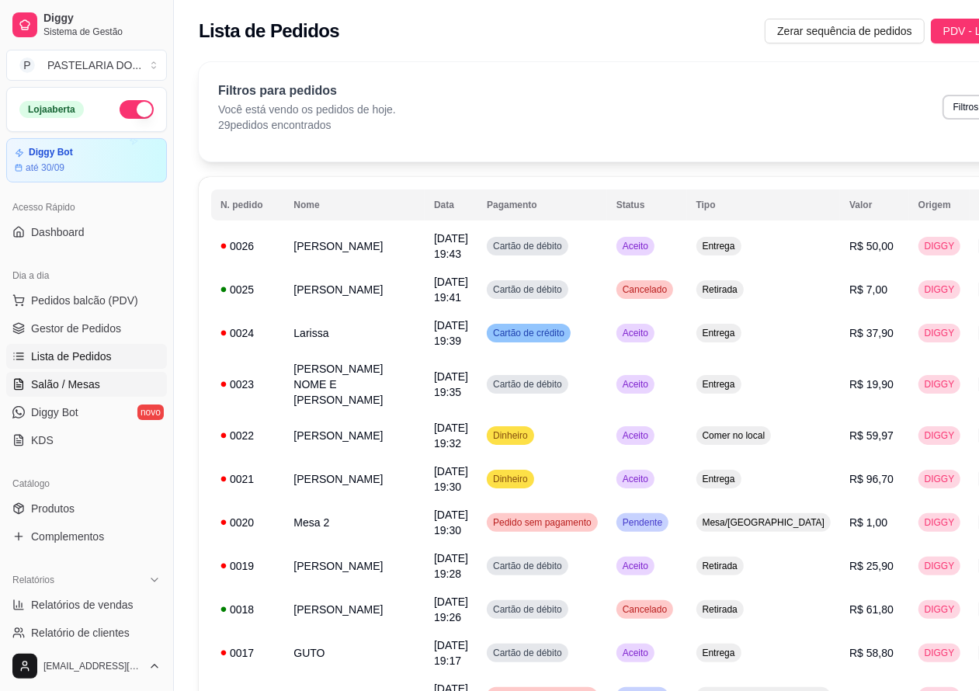
click at [71, 383] on span "Salão / Mesas" at bounding box center [65, 384] width 69 height 16
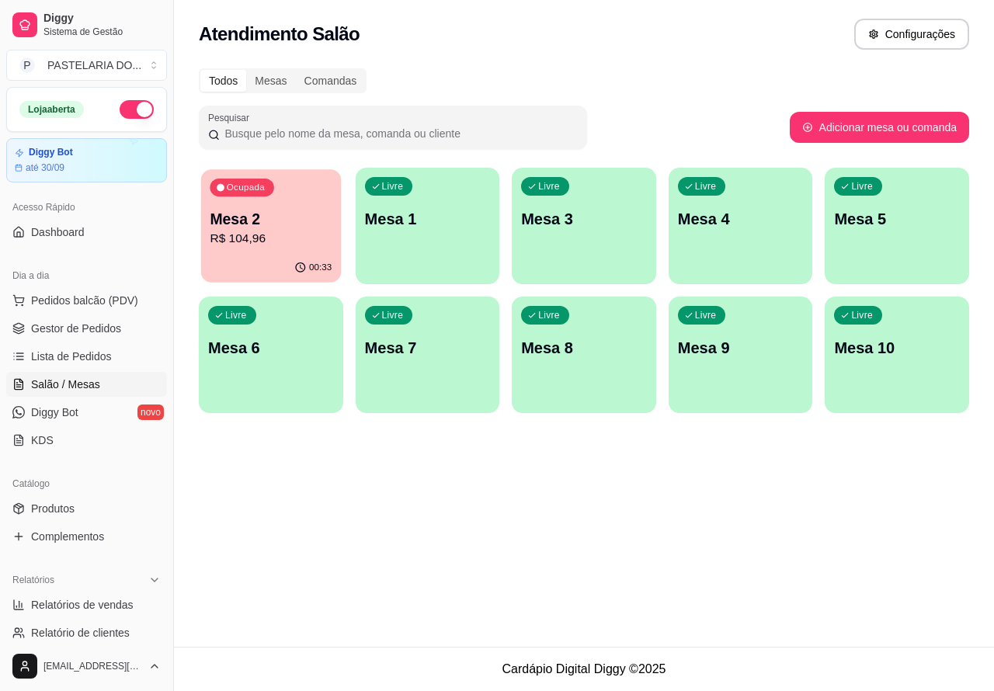
click at [269, 222] on p "Mesa 2" at bounding box center [271, 219] width 122 height 21
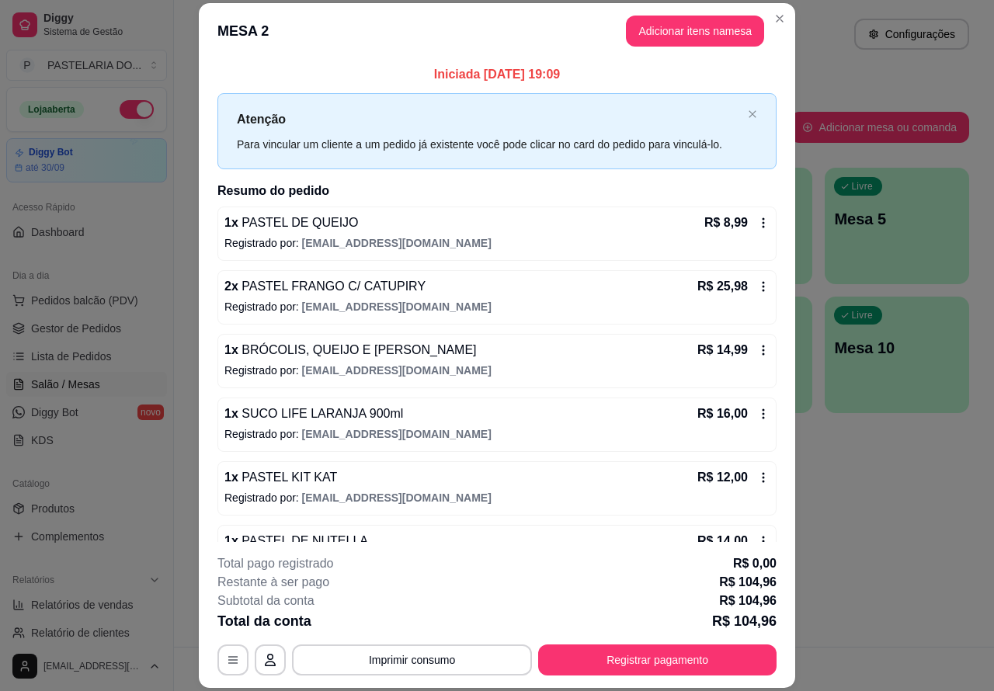
click at [415, 654] on button "Imprimir consumo" at bounding box center [412, 659] width 240 height 31
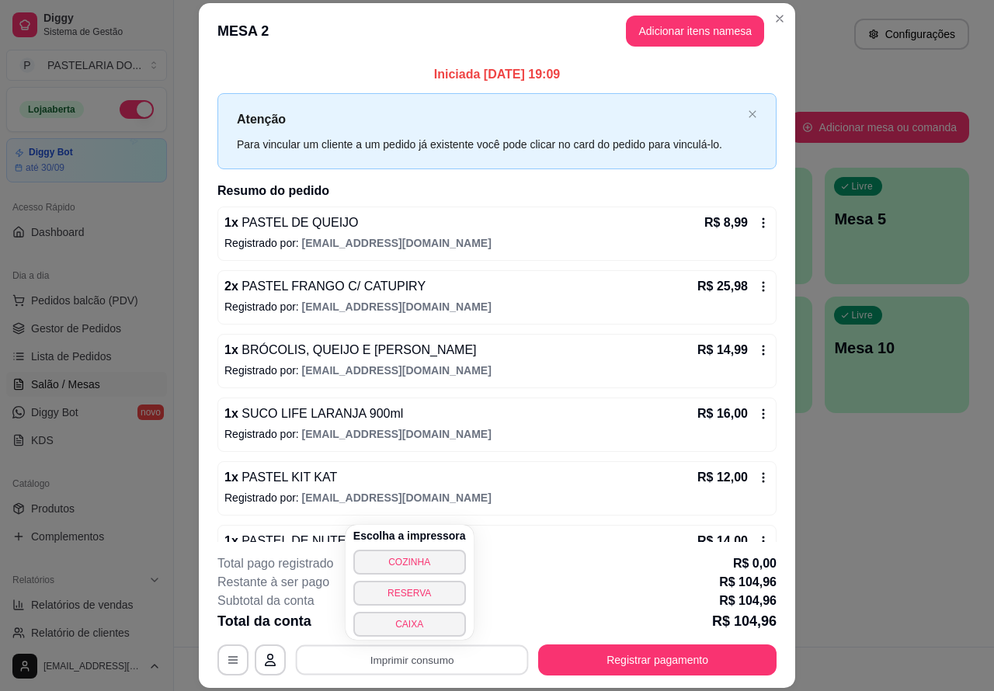
click at [408, 621] on button "CAIXA" at bounding box center [409, 624] width 113 height 25
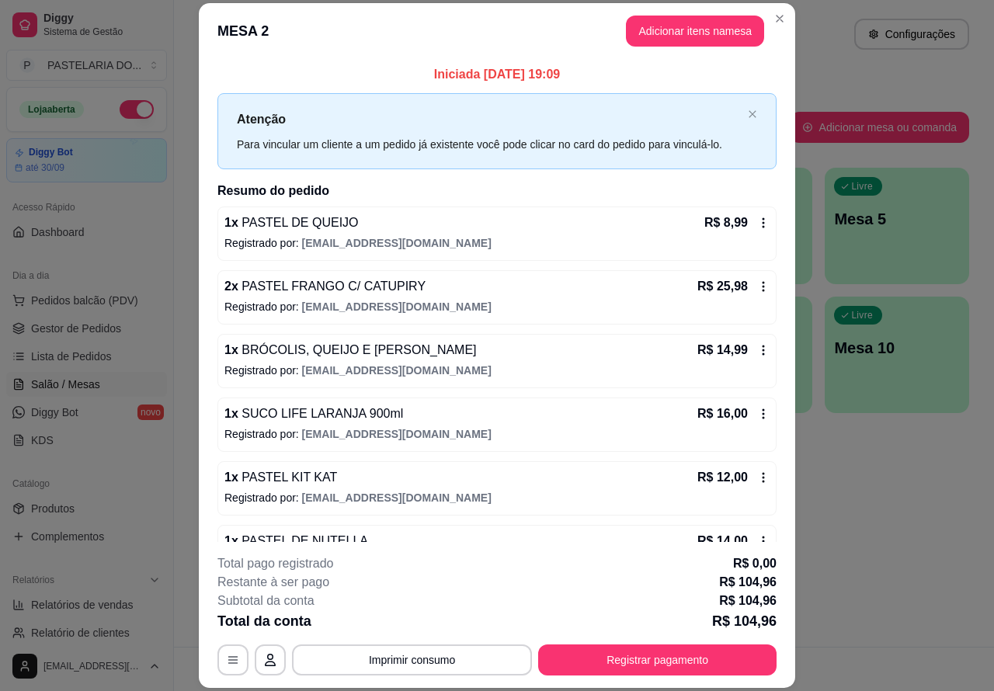
click at [415, 656] on button "Imprimir consumo" at bounding box center [412, 659] width 240 height 31
click at [580, 564] on div "Total pago registrado R$ 0,00" at bounding box center [496, 563] width 559 height 19
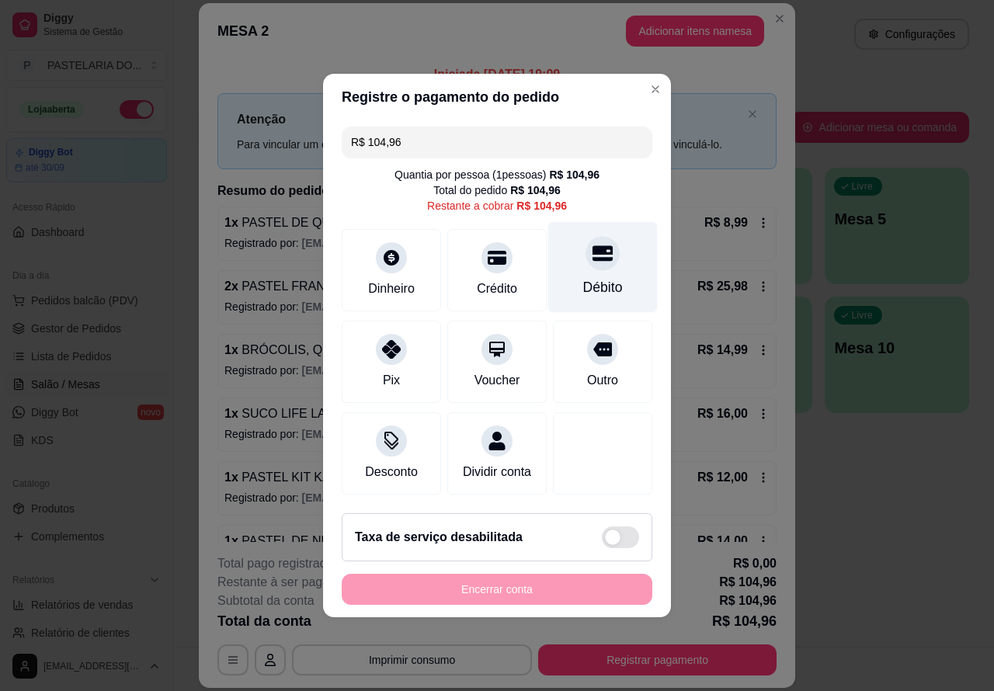
click at [592, 251] on icon at bounding box center [602, 253] width 20 height 20
type input "R$ 0,00"
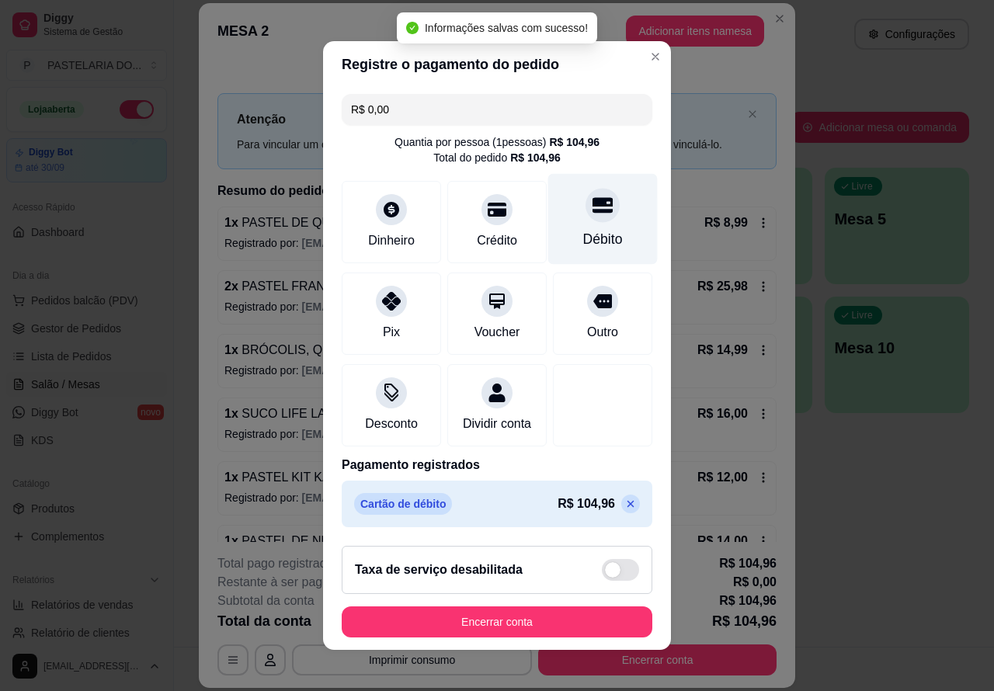
click at [518, 622] on button "Encerrar conta" at bounding box center [497, 621] width 310 height 31
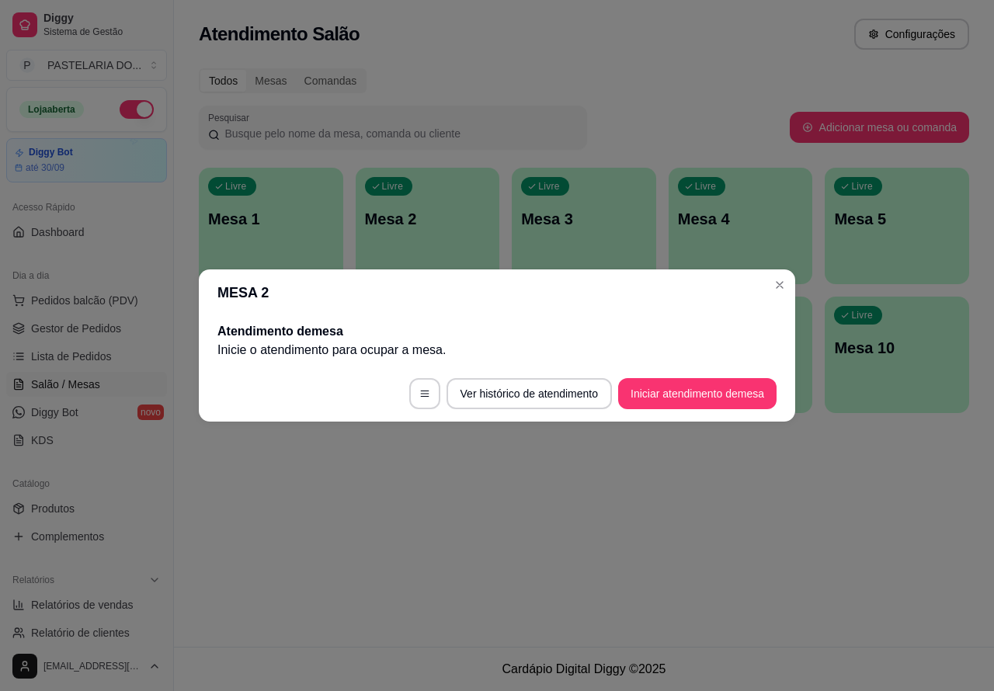
click at [625, 536] on div "Atendimento Salão Configurações Todos Mesas Comandas Pesquisar Adicionar mesa o…" at bounding box center [584, 323] width 820 height 647
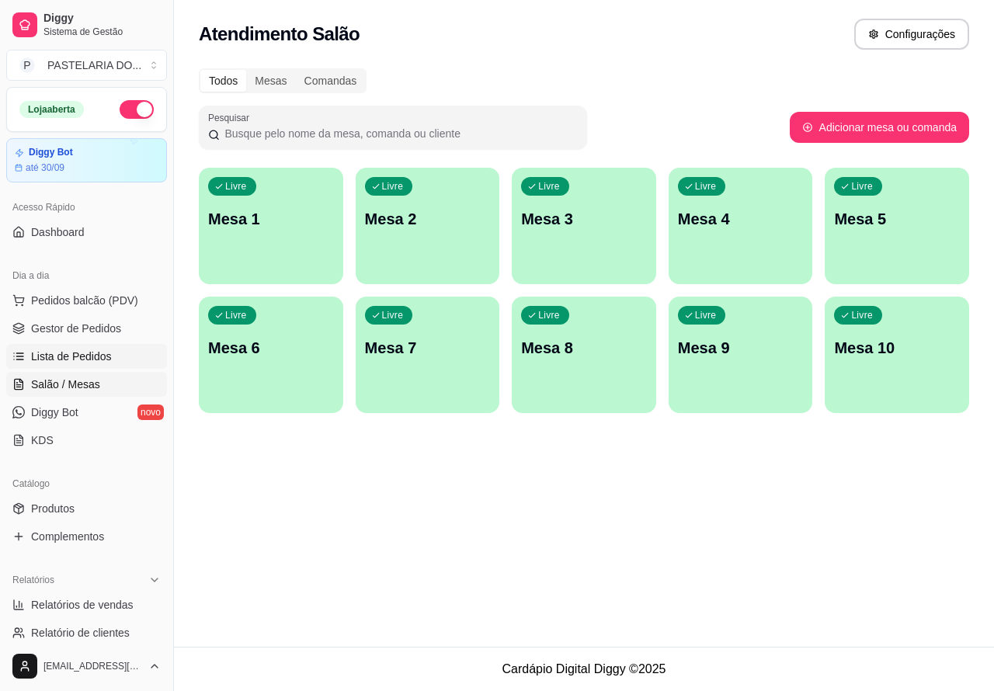
click at [78, 355] on span "Lista de Pedidos" at bounding box center [71, 357] width 81 height 16
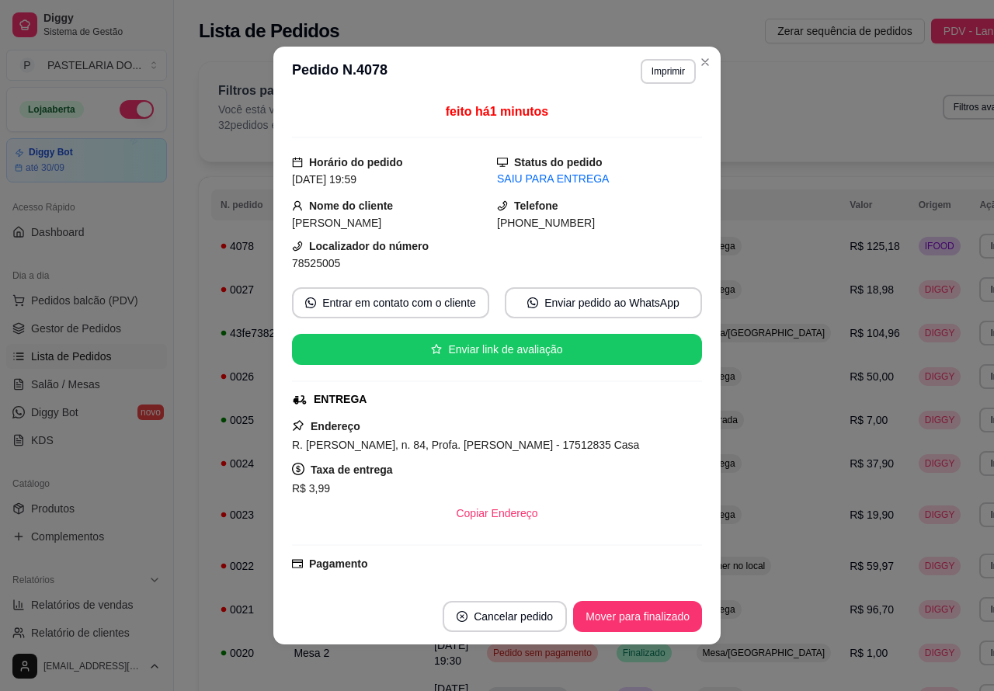
click at [661, 71] on button "Imprimir" at bounding box center [667, 71] width 55 height 25
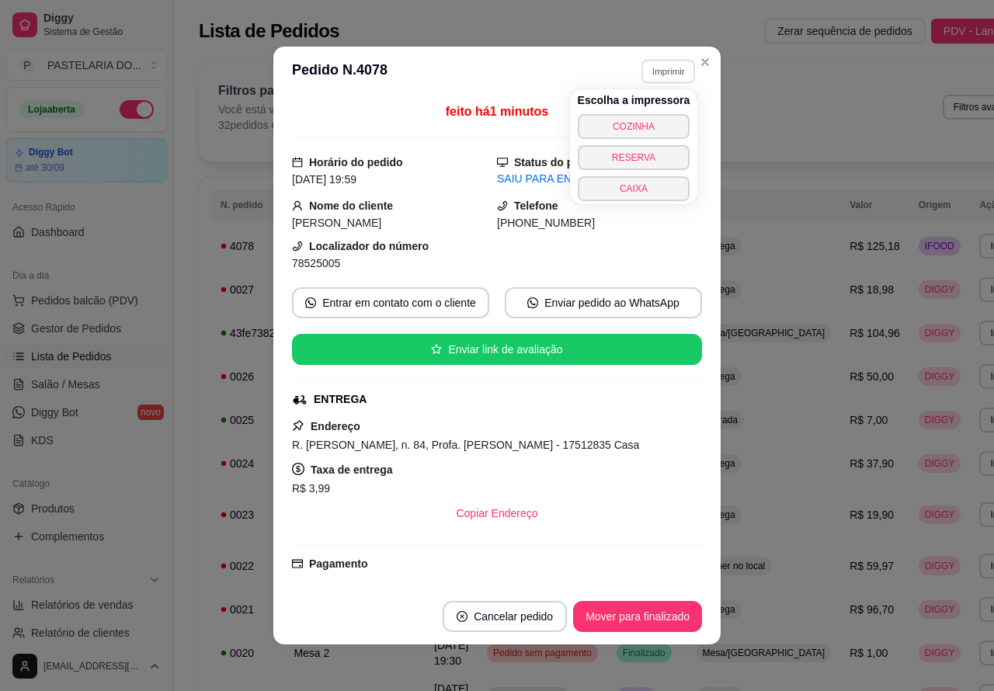
click at [650, 125] on button "COZINHA" at bounding box center [633, 126] width 113 height 25
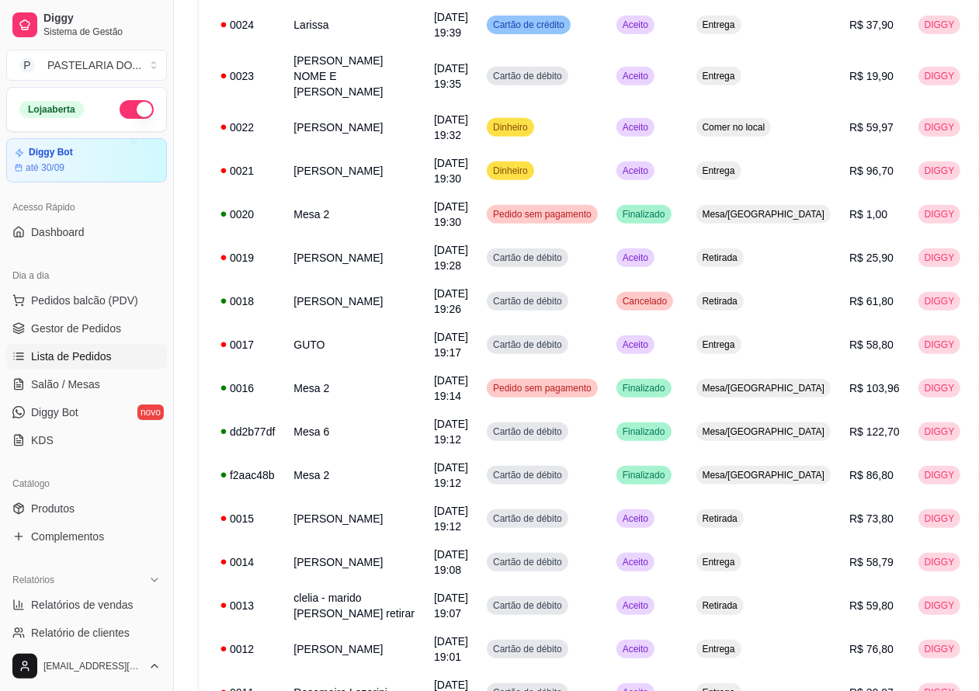
scroll to position [439, 0]
click at [78, 381] on span "Salão / Mesas" at bounding box center [65, 384] width 69 height 16
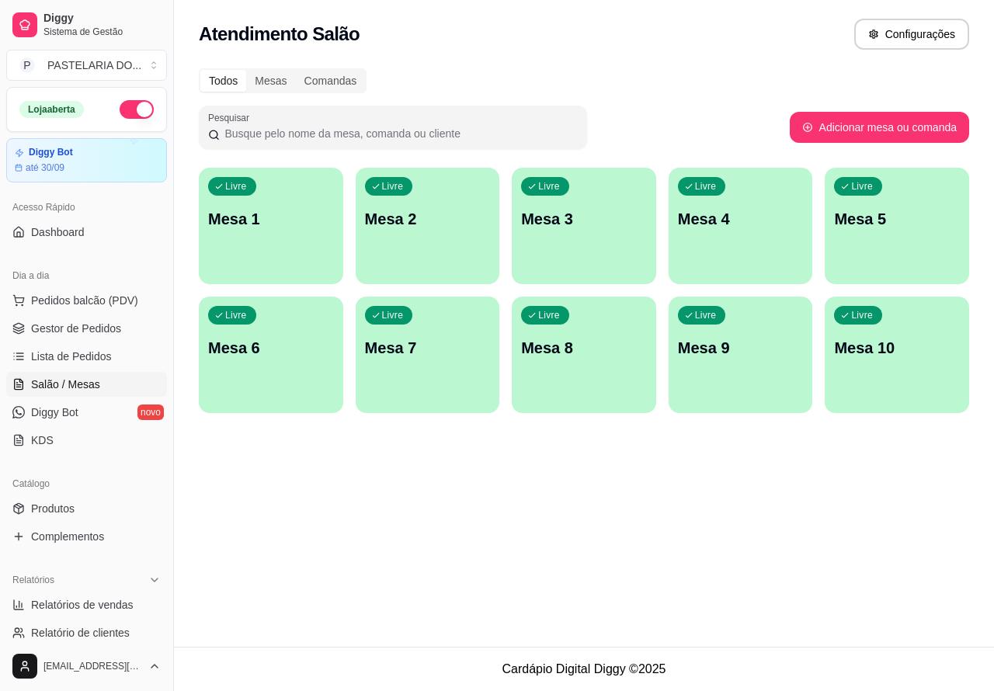
click at [424, 206] on div "Livre Mesa 2" at bounding box center [427, 217] width 144 height 98
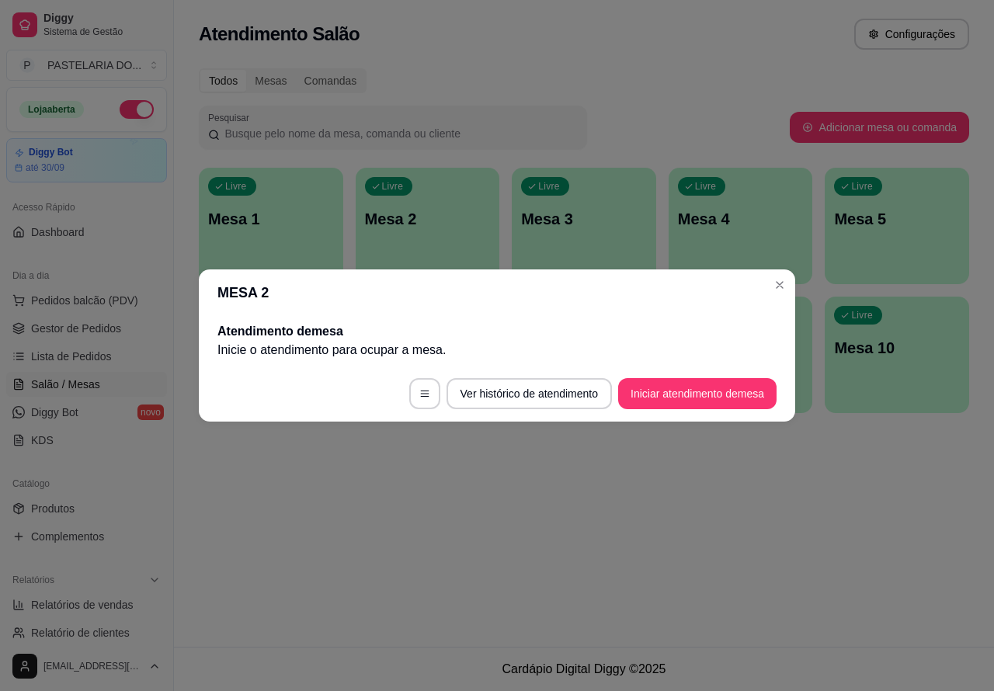
click at [712, 390] on button "Iniciar atendimento de mesa" at bounding box center [697, 393] width 158 height 31
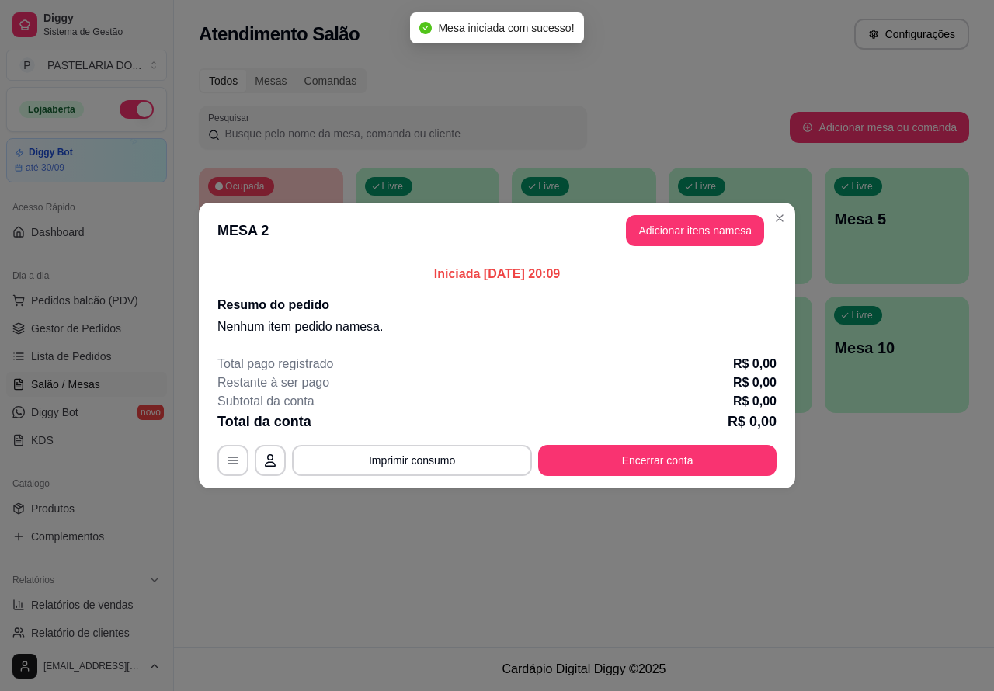
click at [679, 229] on div "Nenhum produto adicionado" at bounding box center [811, 226] width 294 height 304
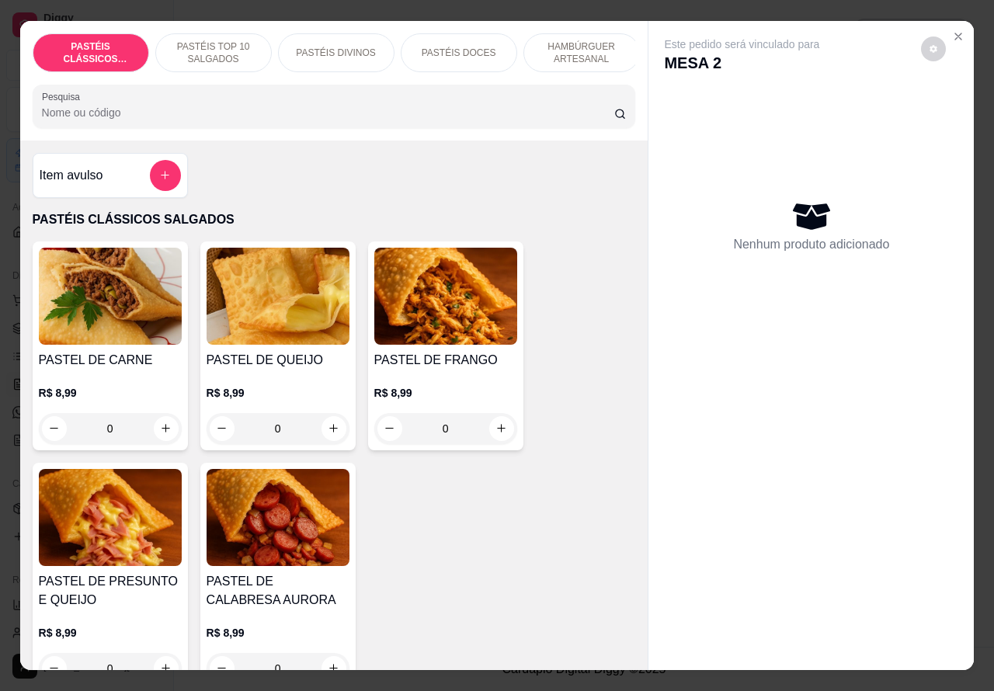
click at [214, 40] on p "PASTÉIS TOP 10 SALGADOS" at bounding box center [213, 52] width 90 height 25
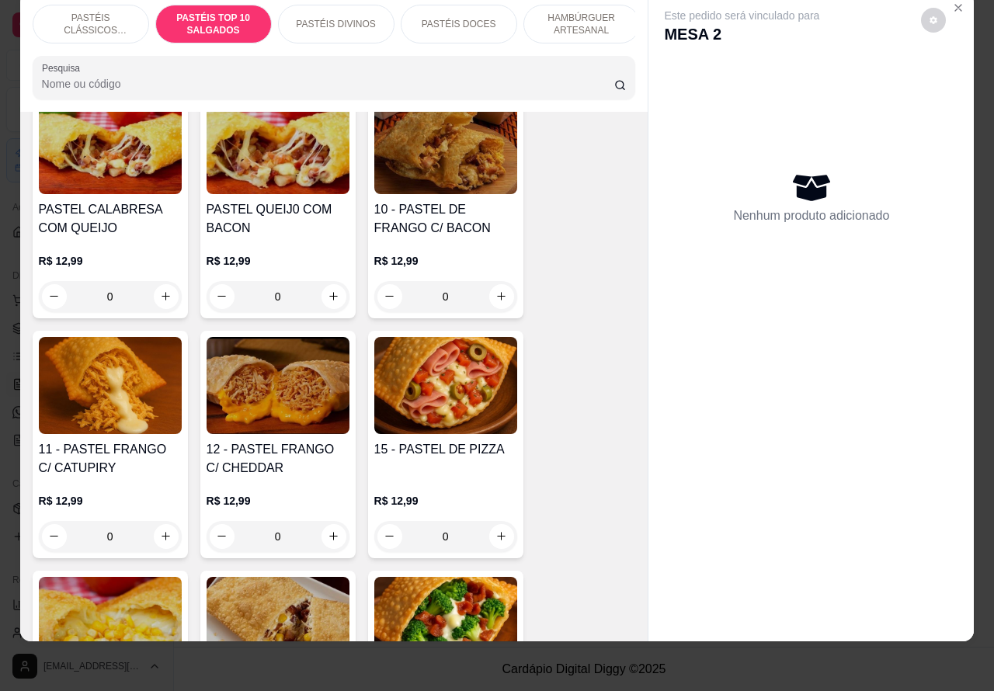
scroll to position [1353, 0]
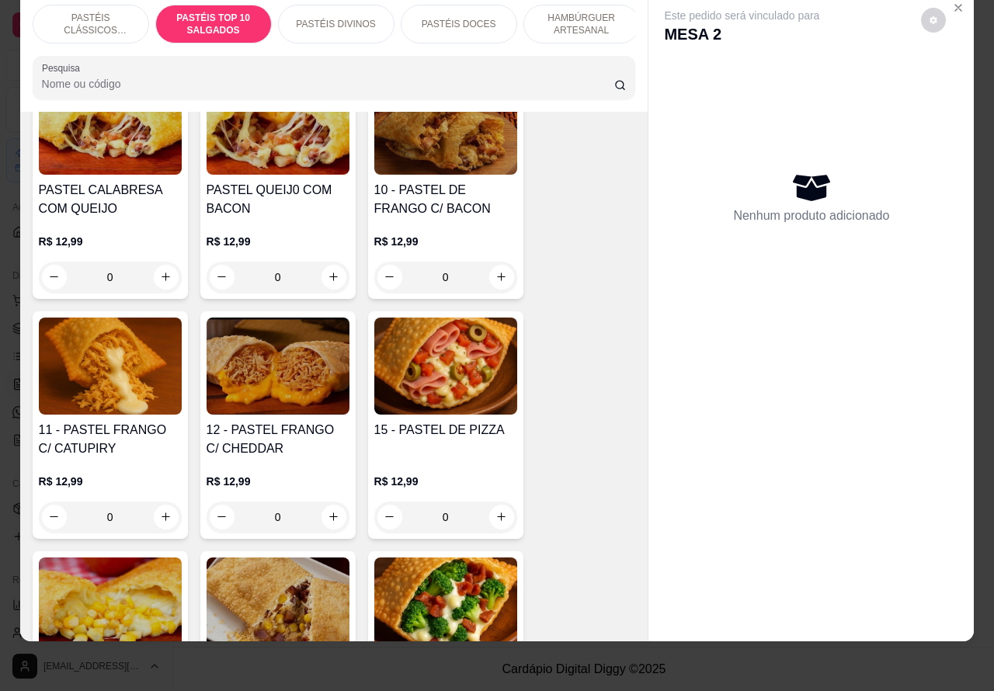
click at [485, 513] on div "0" at bounding box center [445, 516] width 143 height 31
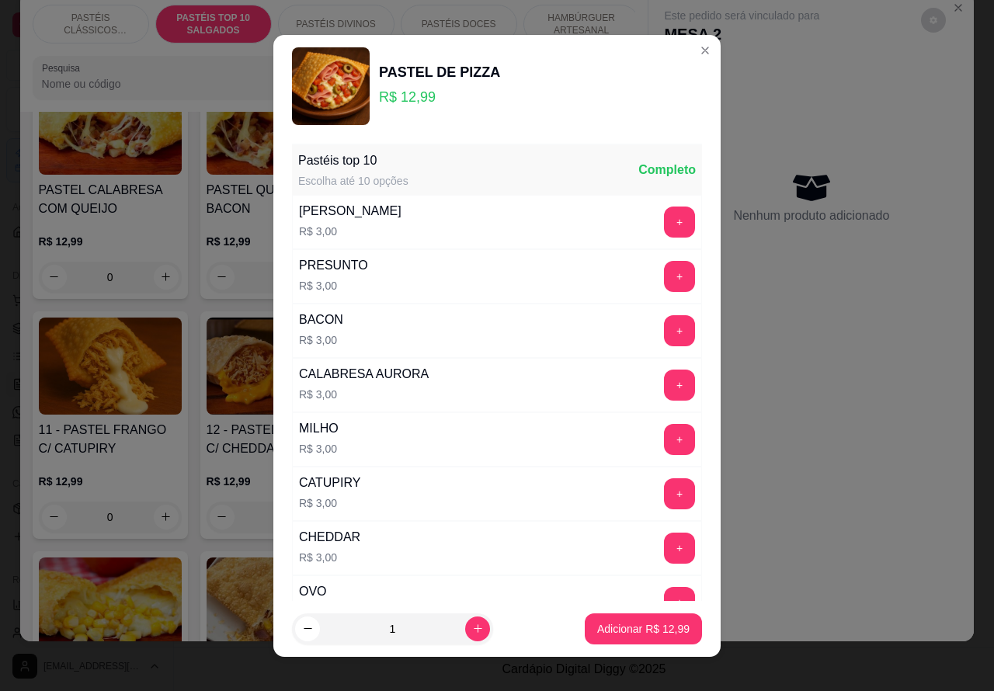
click at [621, 626] on p "Adicionar R$ 12,99" at bounding box center [643, 629] width 92 height 16
type input "1"
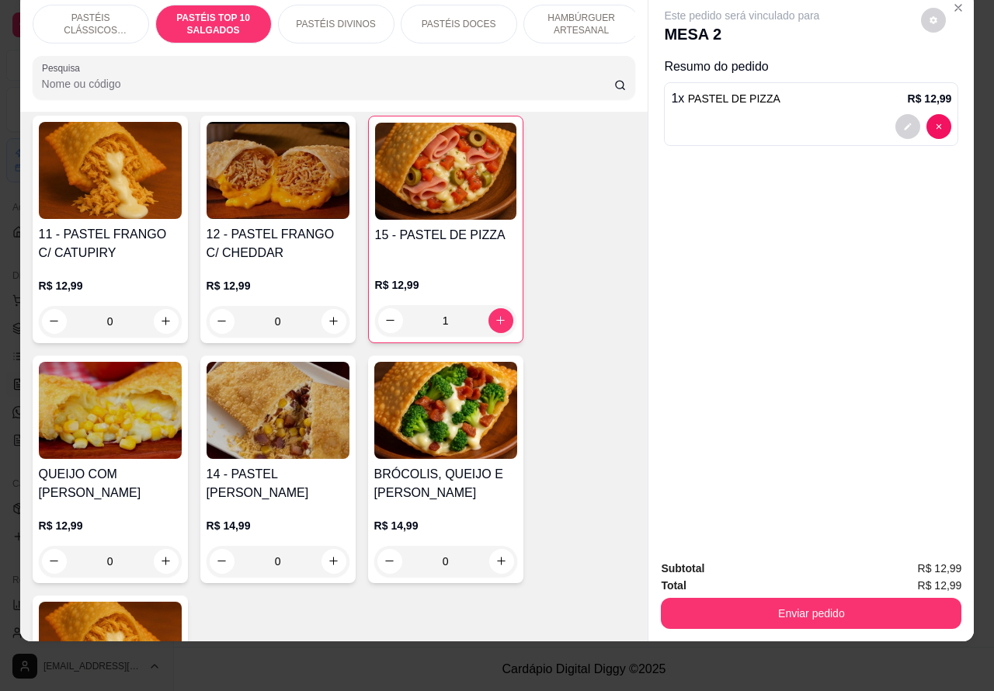
scroll to position [1552, 0]
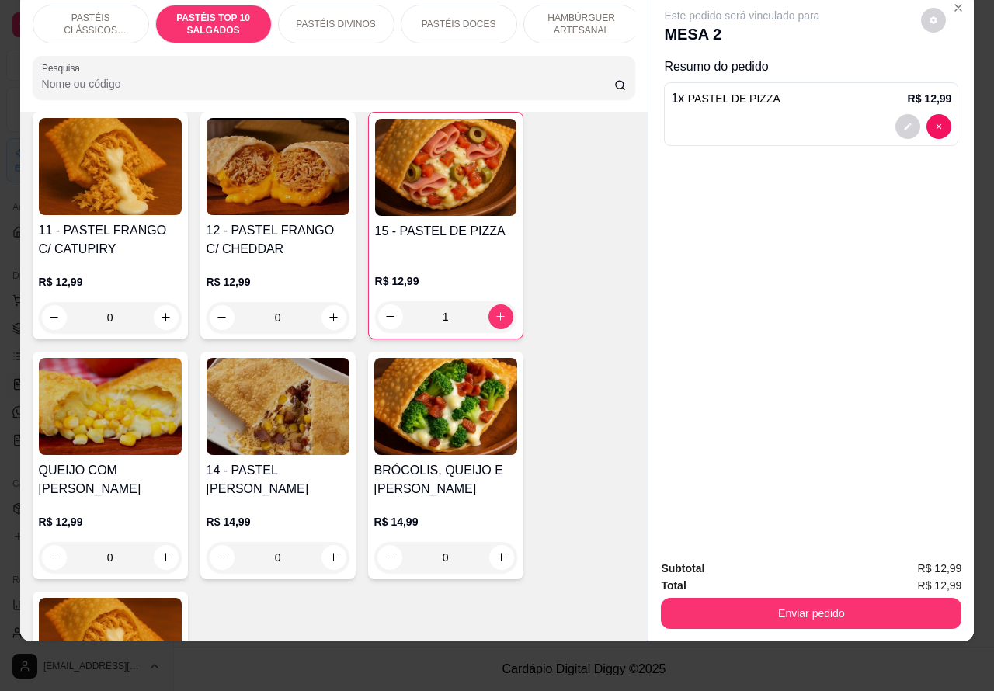
click at [499, 555] on div "0" at bounding box center [445, 557] width 143 height 31
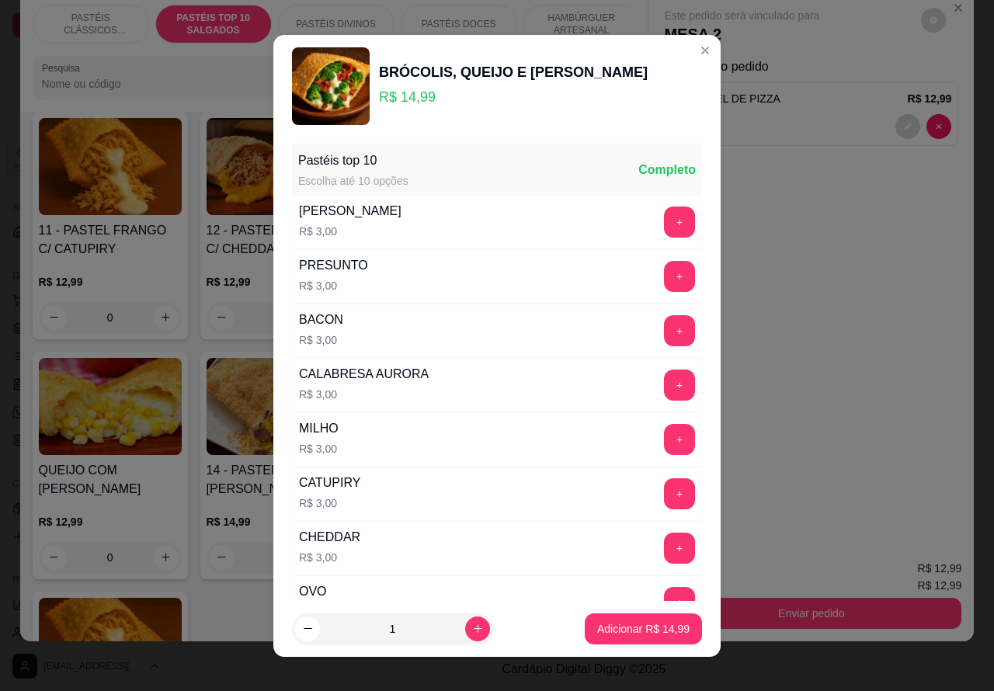
click at [625, 626] on p "Adicionar R$ 14,99" at bounding box center [643, 629] width 92 height 16
type input "1"
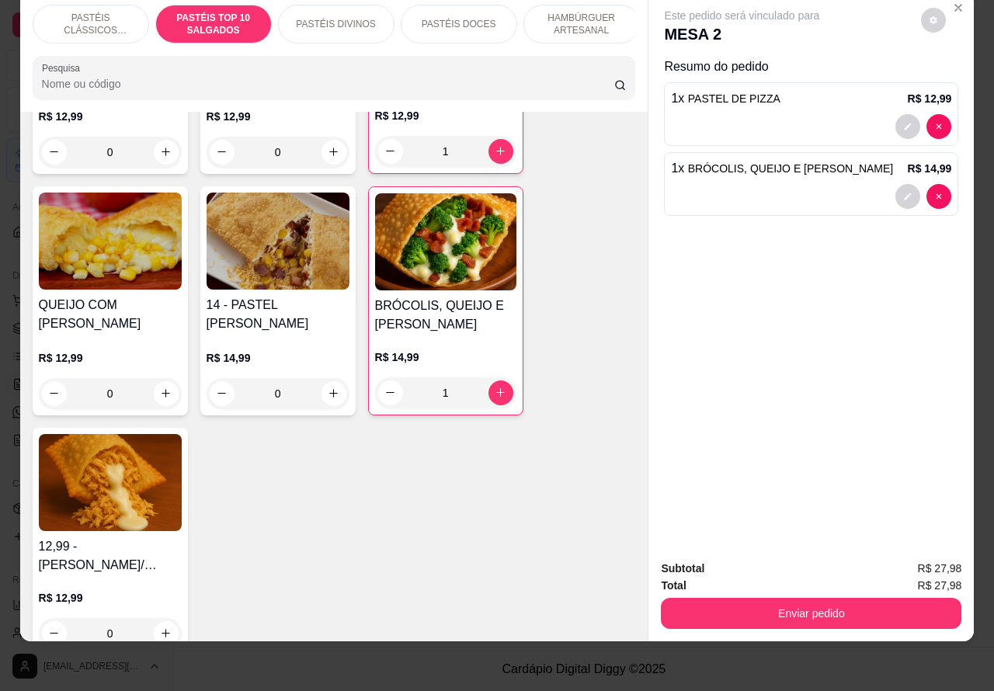
scroll to position [1719, 0]
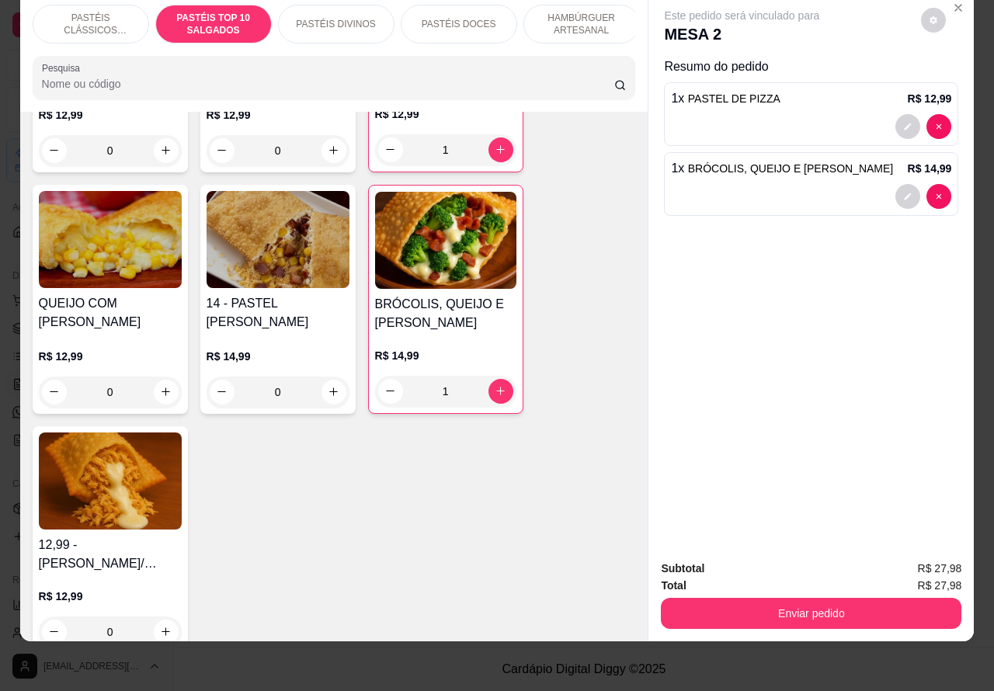
click at [379, 388] on div "1" at bounding box center [445, 391] width 141 height 31
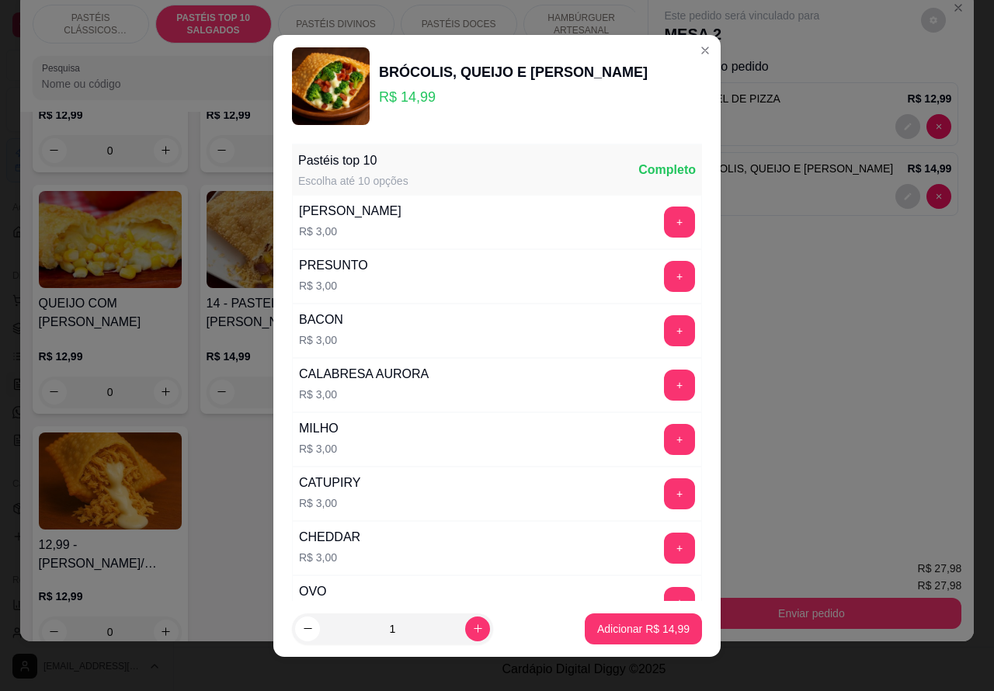
click at [303, 626] on icon "decrease-product-quantity" at bounding box center [308, 628] width 12 height 12
type input "0"
click at [813, 451] on div "Este pedido será vinculado para MESA 2 Resumo do pedido 1 x PASTEL DE PIZZA R$ …" at bounding box center [810, 270] width 325 height 556
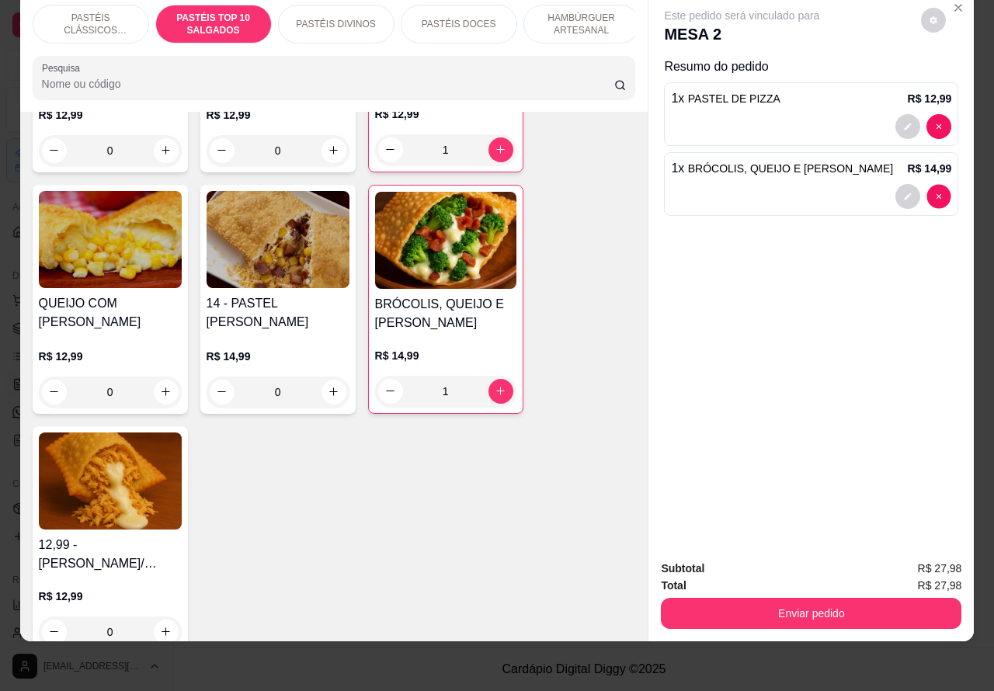
click at [937, 184] on button "decrease-product-quantity" at bounding box center [939, 196] width 24 height 24
click at [929, 182] on div "Este pedido será vinculado para MESA 2 Resumo do pedido 1 x PASTEL DE PIZZA R$ …" at bounding box center [810, 270] width 325 height 556
type input "0"
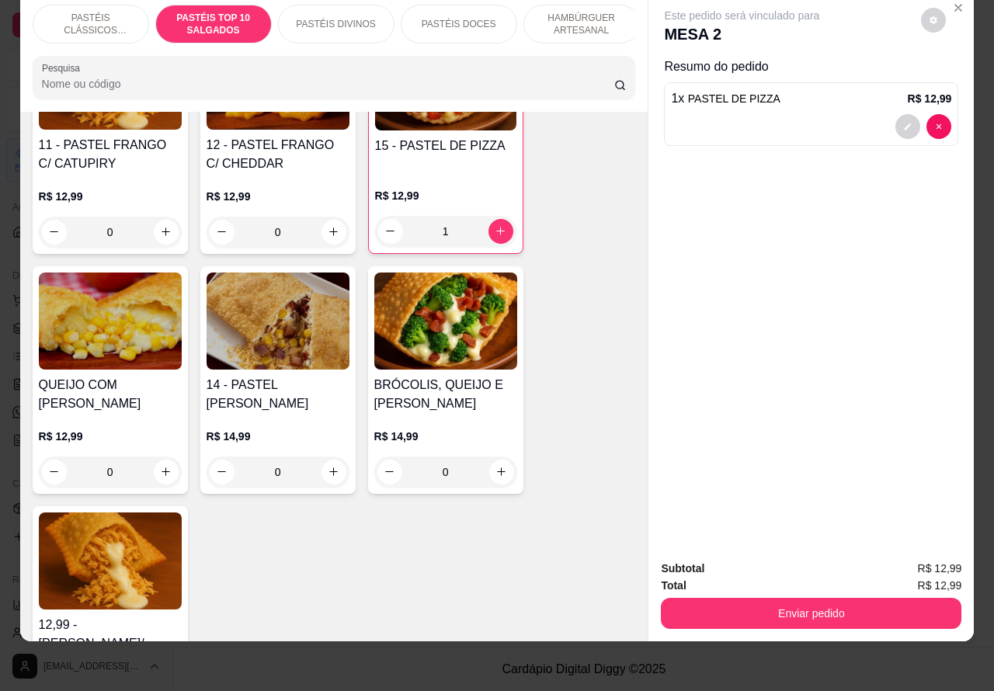
scroll to position [1627, 0]
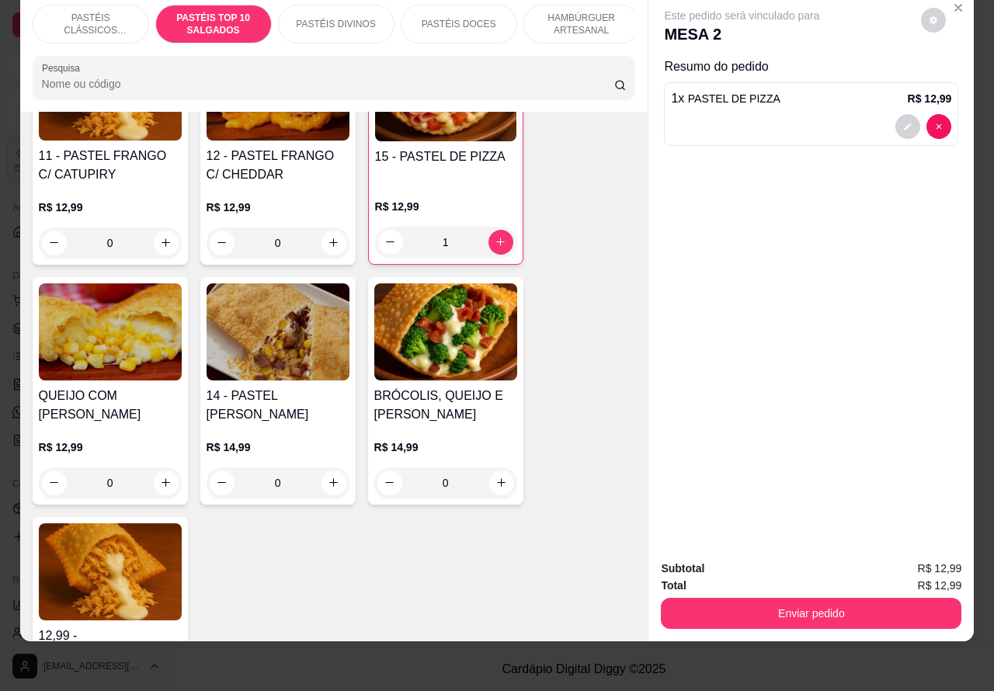
click at [482, 480] on div "0" at bounding box center [445, 482] width 143 height 31
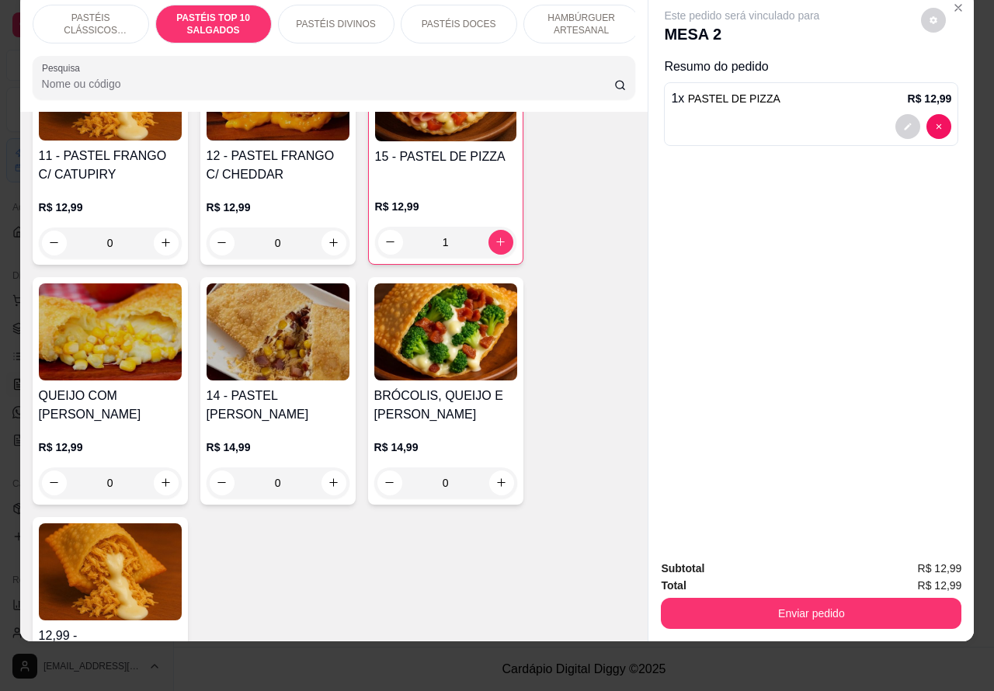
click at [317, 18] on p "PASTÉIS DIVINOS" at bounding box center [335, 24] width 79 height 12
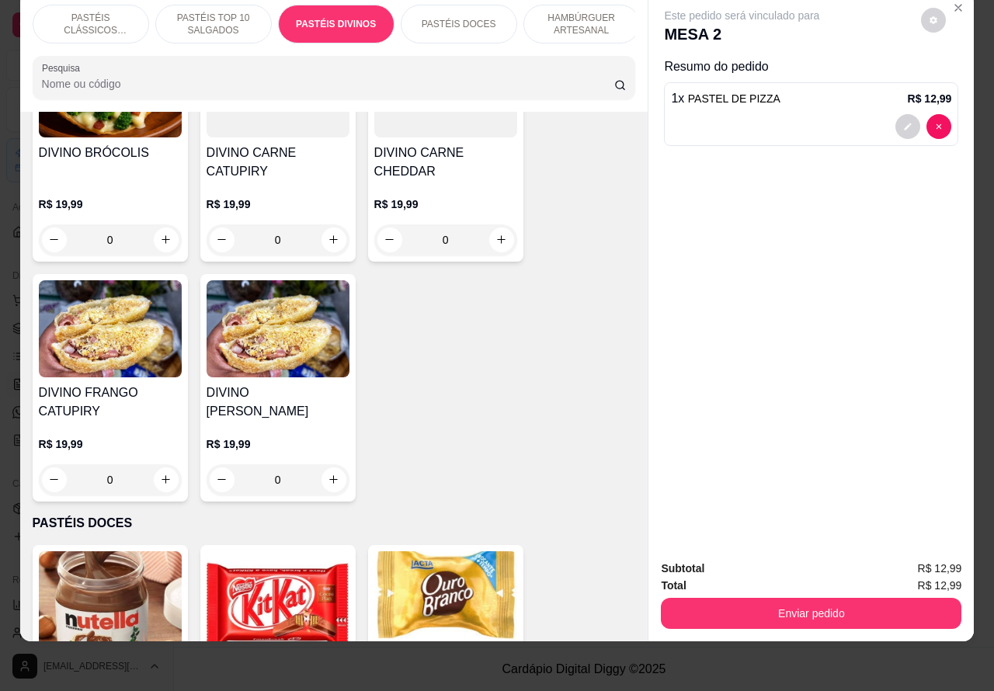
scroll to position [2375, 0]
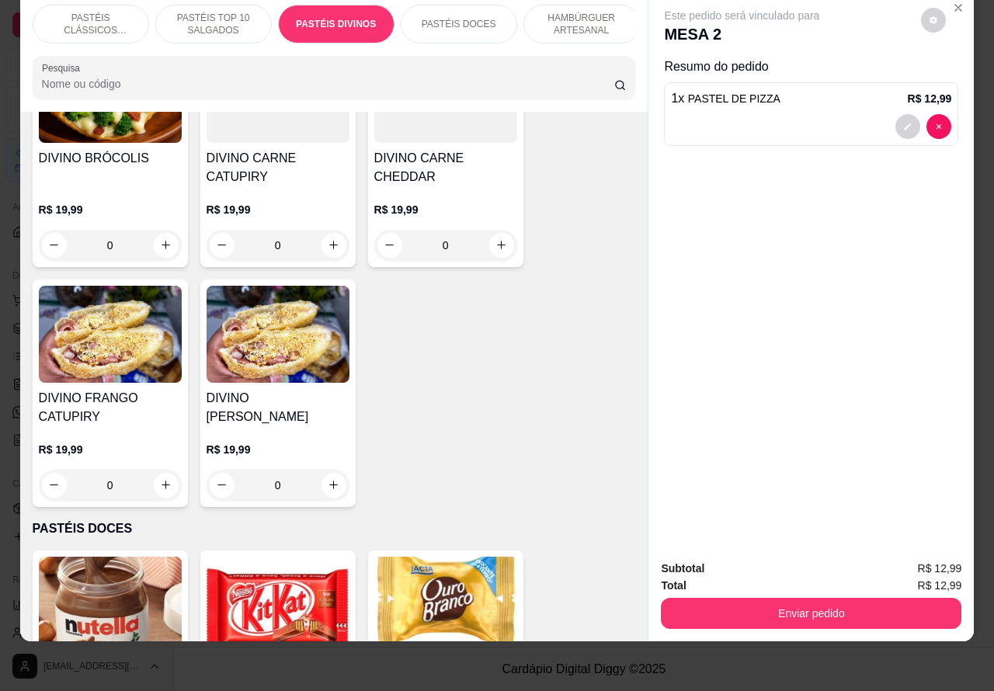
click at [187, 12] on p "PASTÉIS TOP 10 SALGADOS" at bounding box center [213, 24] width 90 height 25
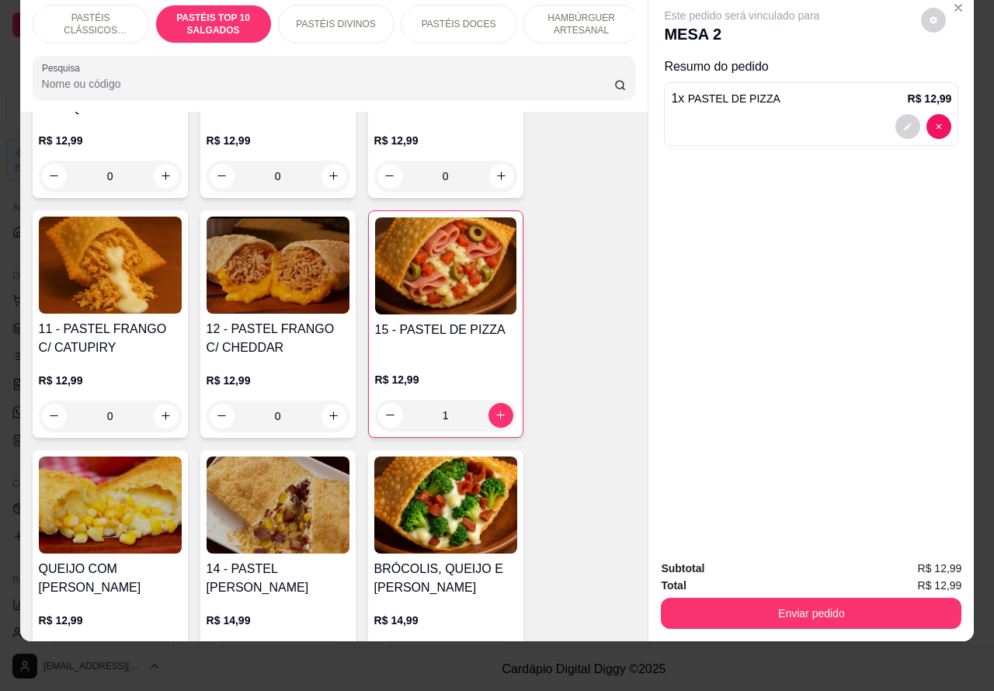
scroll to position [1611, 0]
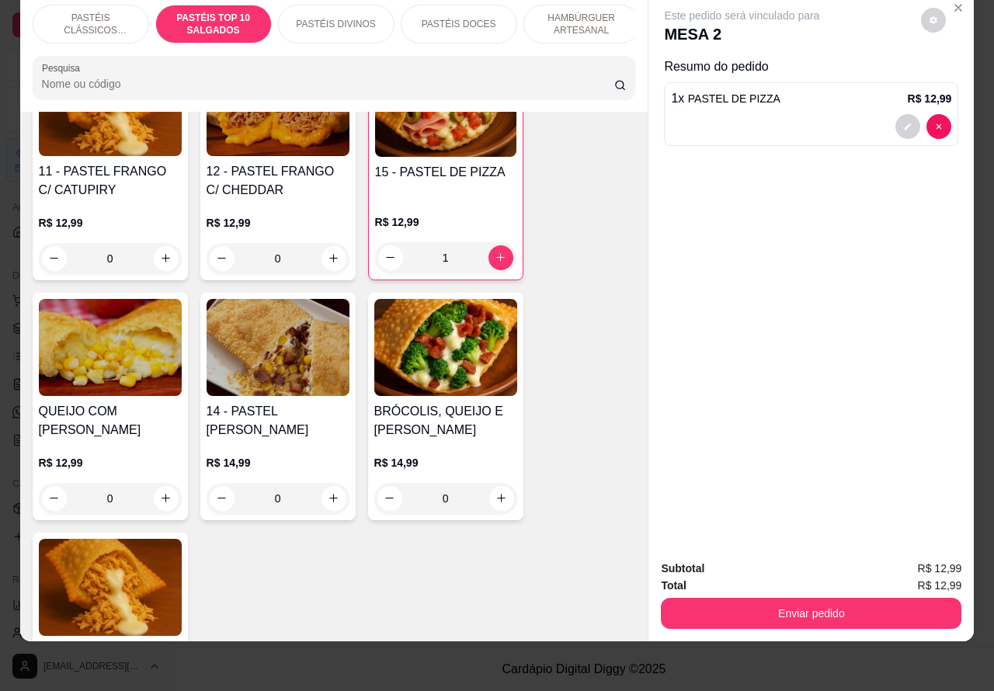
click at [490, 501] on div "0" at bounding box center [445, 498] width 143 height 31
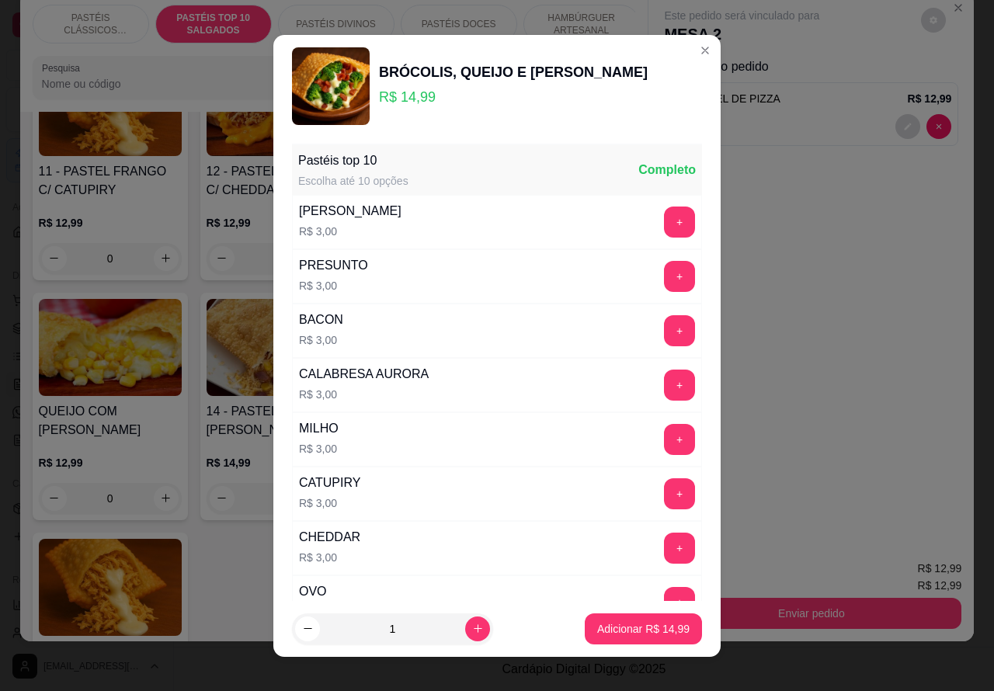
click at [664, 494] on button "+" at bounding box center [679, 493] width 31 height 31
click at [616, 626] on p "Adicionar R$ 17,99" at bounding box center [643, 629] width 92 height 16
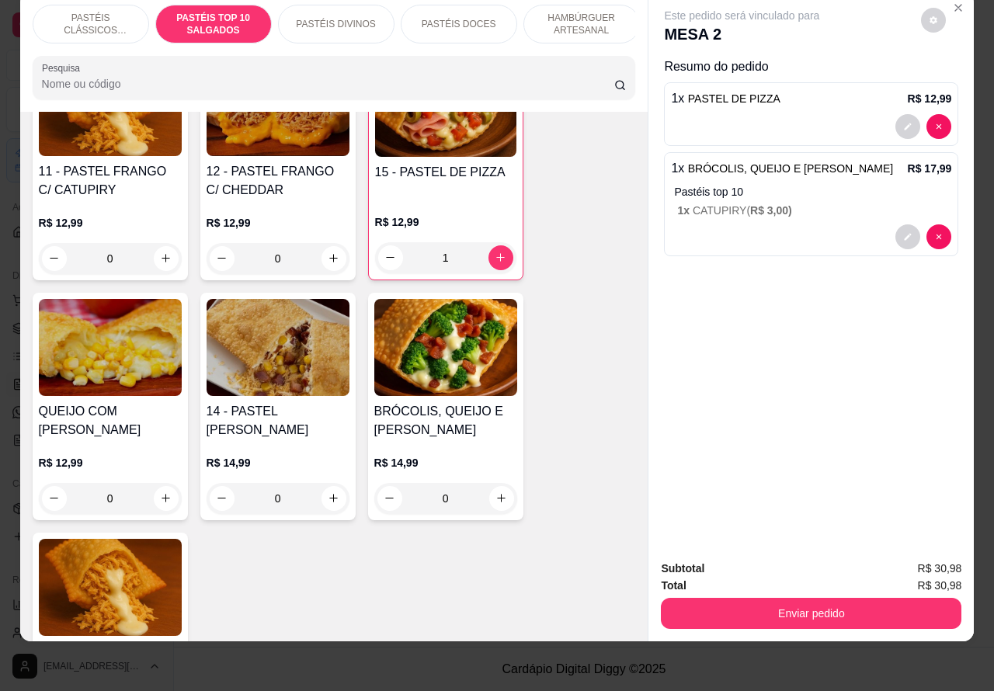
click at [815, 598] on button "Enviar pedido" at bounding box center [811, 613] width 300 height 31
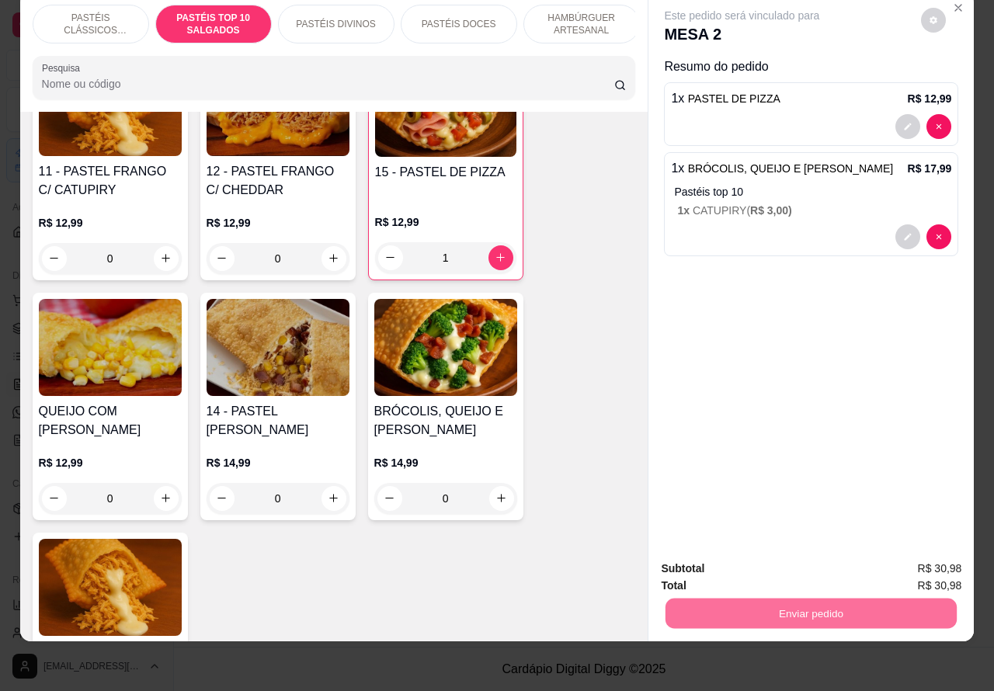
click at [773, 556] on button "Não registrar e enviar pedido" at bounding box center [758, 560] width 161 height 29
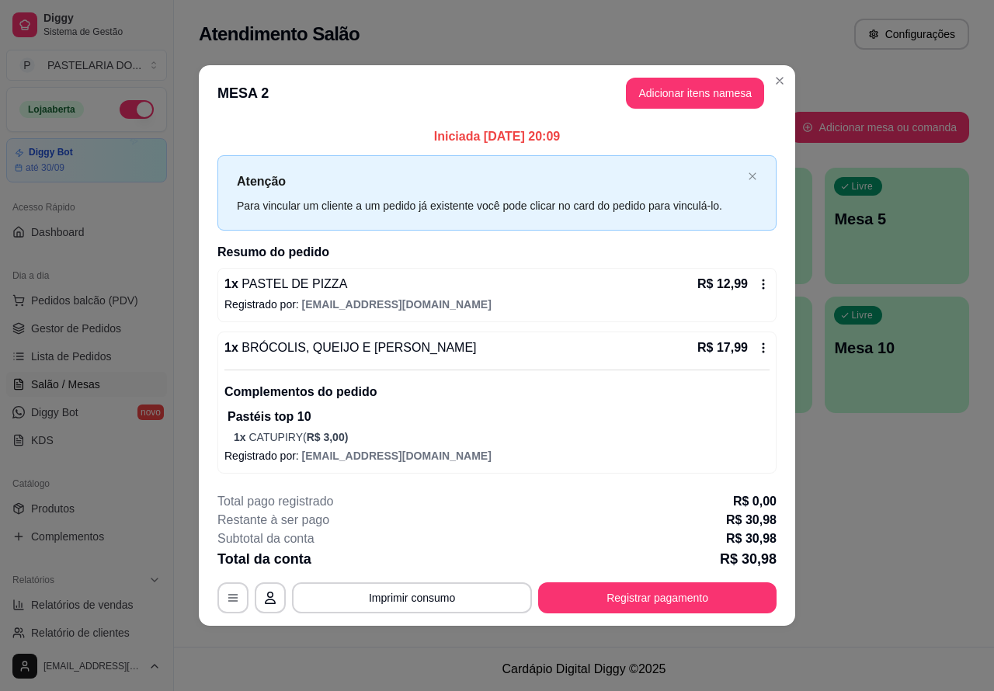
click at [916, 553] on div "Atendimento Salão Configurações Todos Mesas Comandas Pesquisar Adicionar mesa o…" at bounding box center [584, 323] width 820 height 647
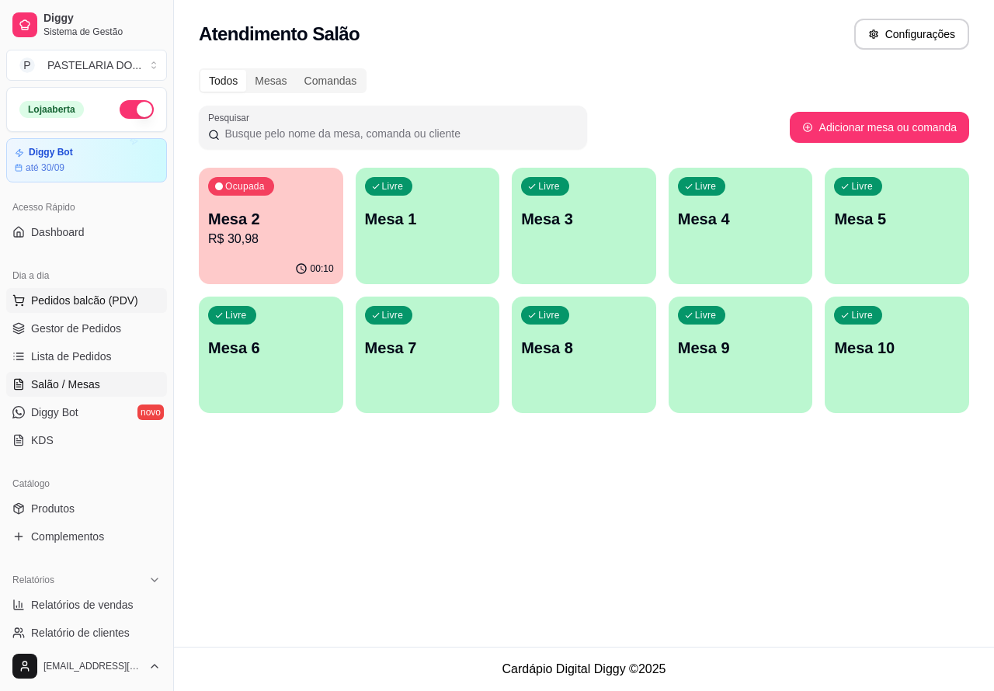
click at [78, 300] on span "Pedidos balcão (PDV)" at bounding box center [84, 301] width 107 height 16
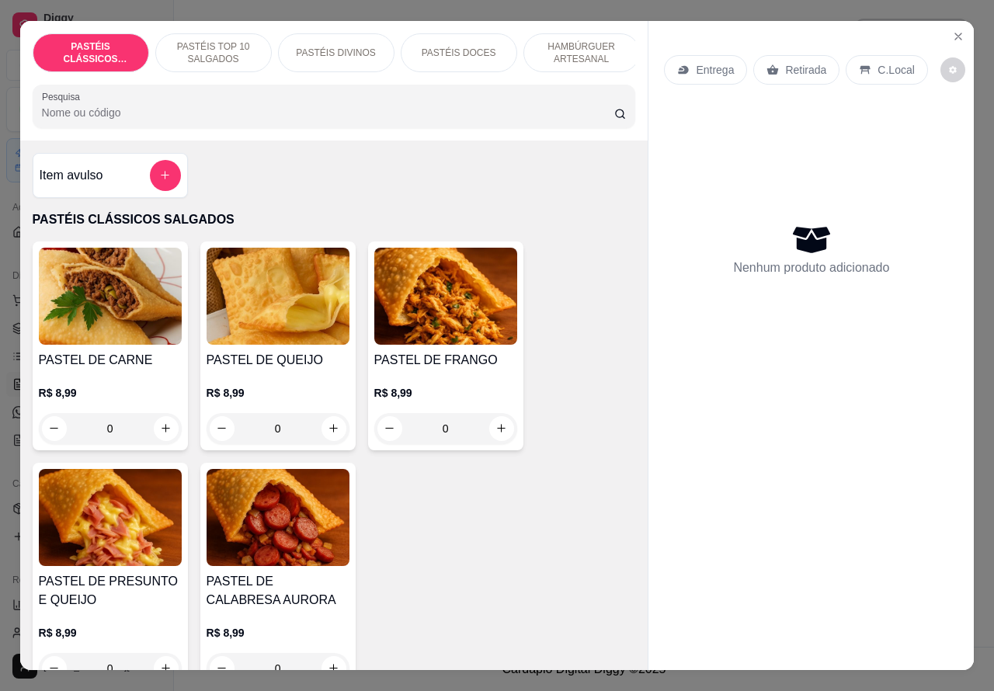
click at [695, 62] on p "Entrega" at bounding box center [714, 70] width 38 height 16
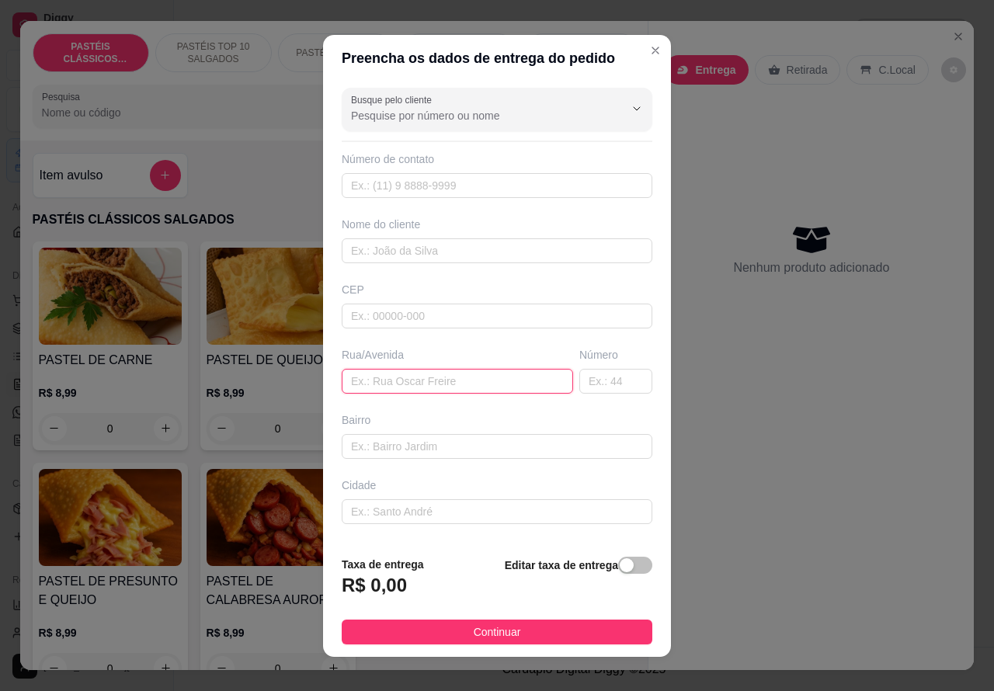
click at [388, 377] on input "text" at bounding box center [457, 381] width 231 height 25
paste input "[STREET_ADDRESS][PERSON_NAME]"
type input "[STREET_ADDRESS][PERSON_NAME]"
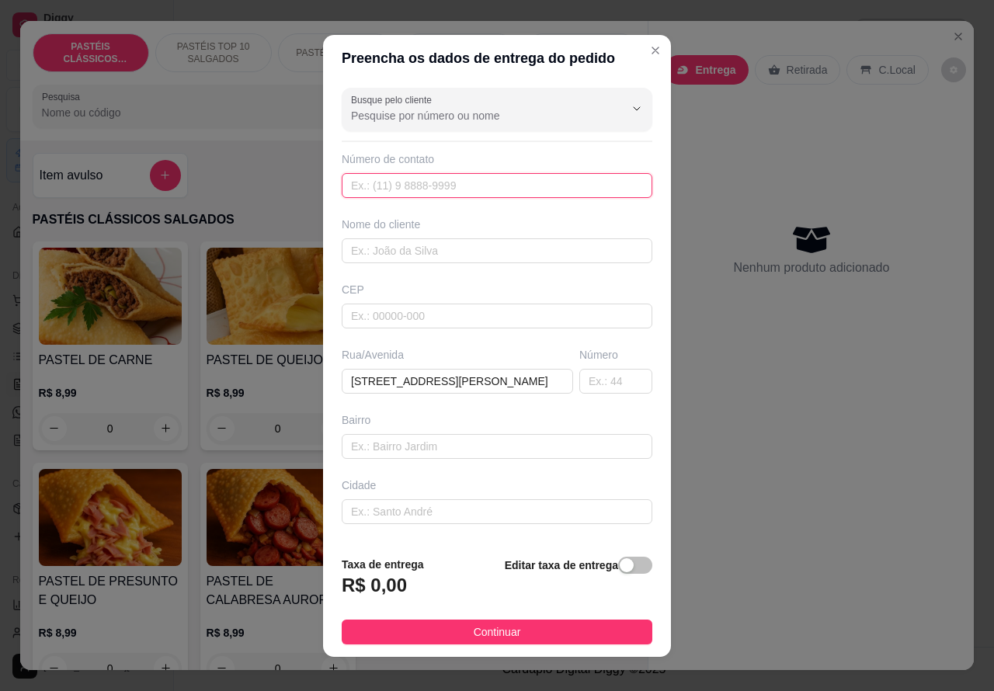
click at [409, 179] on input "text" at bounding box center [497, 185] width 310 height 25
paste input "[PHONE_NUMBER]"
type input "[PHONE_NUMBER]"
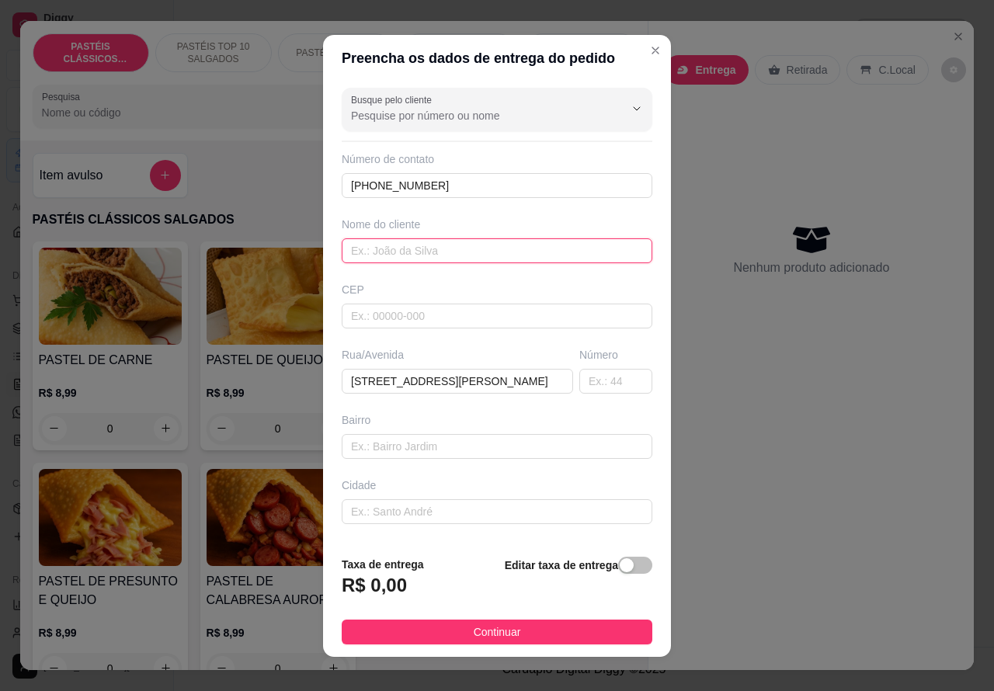
click at [449, 242] on input "text" at bounding box center [497, 250] width 310 height 25
type input "THAYNA"
click at [618, 564] on span "button" at bounding box center [635, 565] width 34 height 17
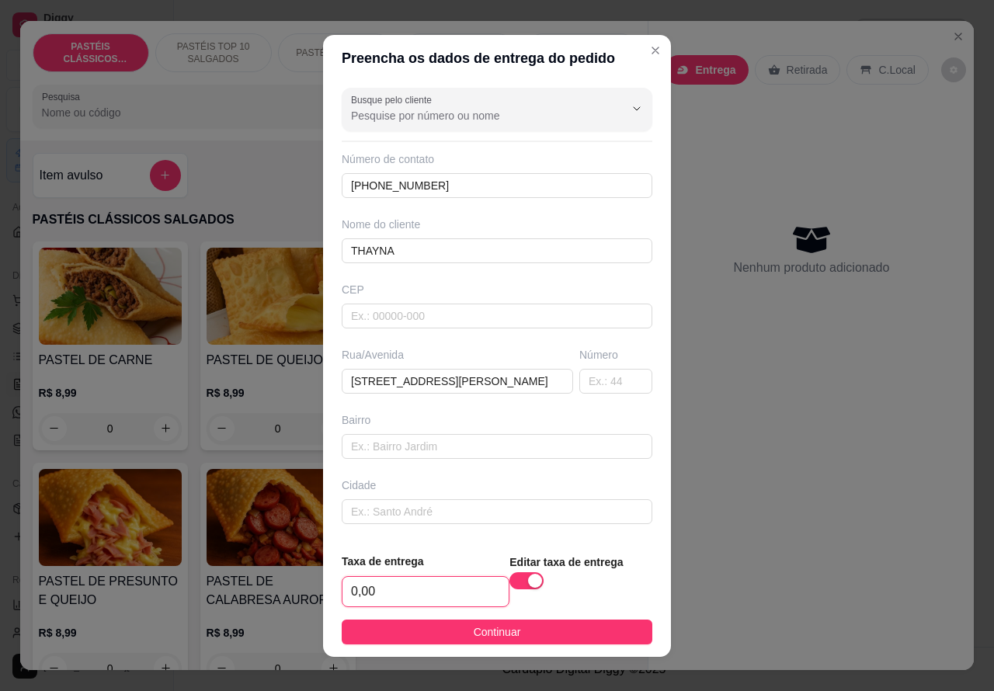
click at [344, 588] on input "0,00" at bounding box center [425, 591] width 166 height 29
click at [347, 584] on input "0,00" at bounding box center [425, 591] width 166 height 29
type input "6,00"
click at [421, 440] on input "text" at bounding box center [497, 446] width 310 height 25
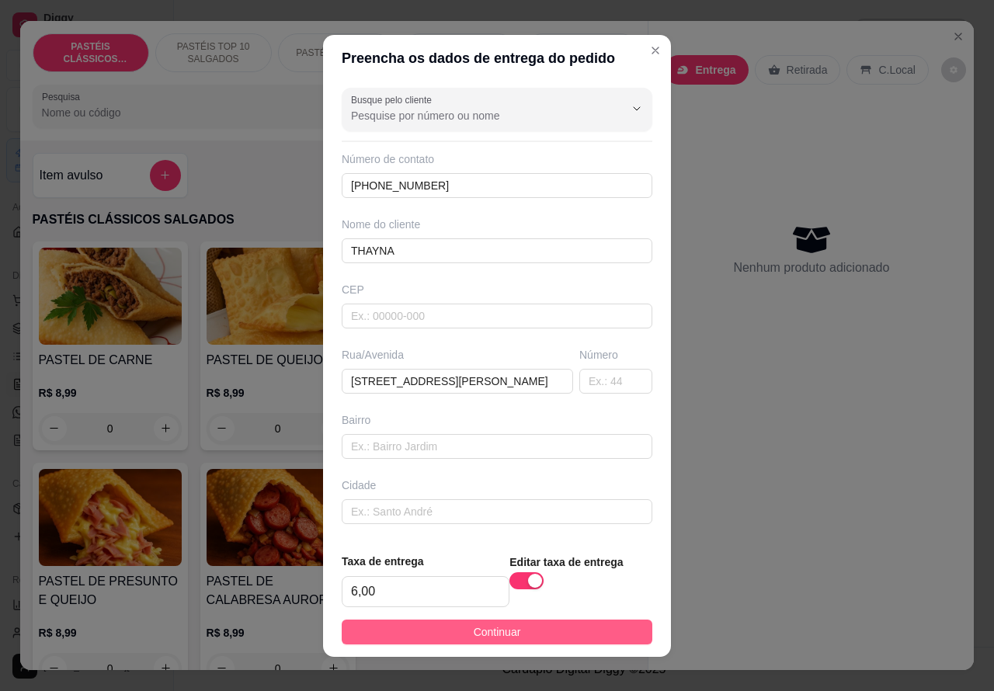
click at [487, 629] on span "Continuar" at bounding box center [496, 631] width 47 height 17
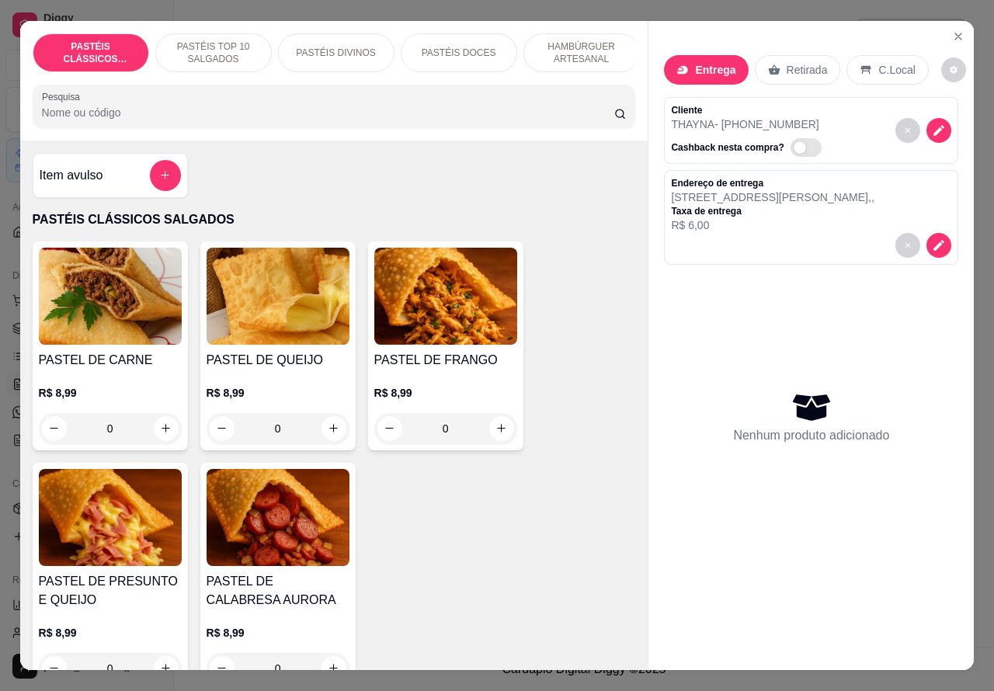
click at [579, 47] on p "HAMBÚRGUER ARTESANAL" at bounding box center [581, 52] width 90 height 25
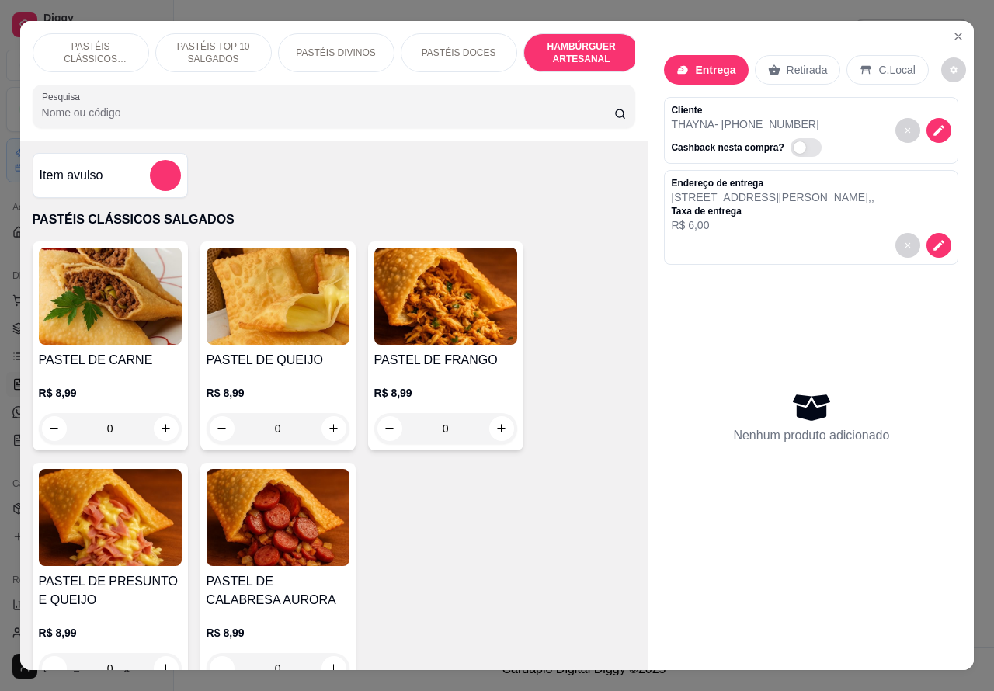
scroll to position [36, 0]
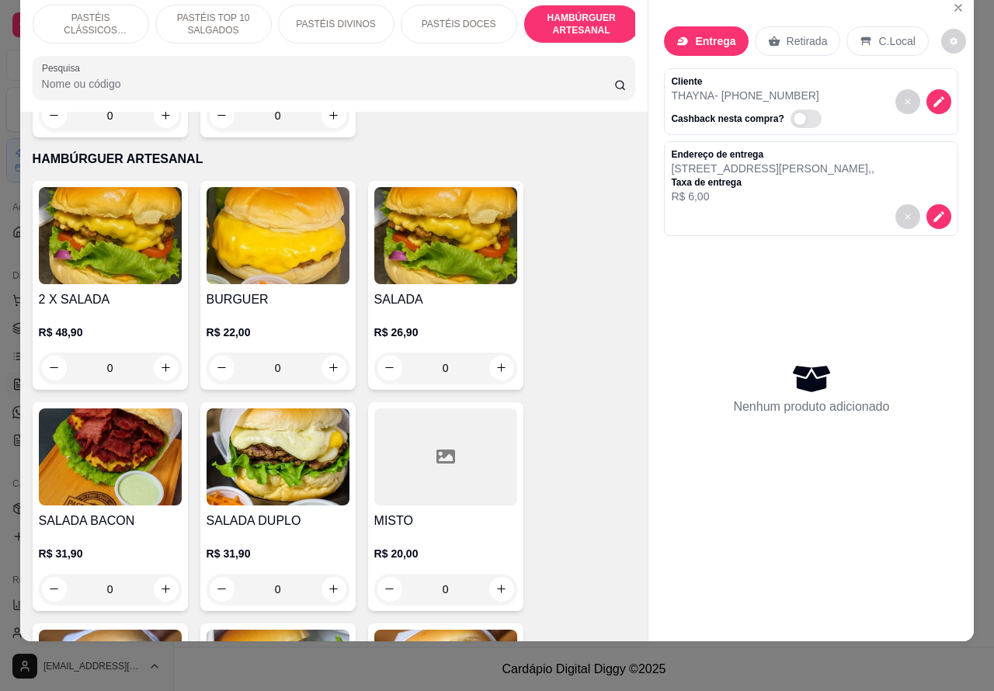
click at [497, 352] on div "0" at bounding box center [445, 367] width 143 height 31
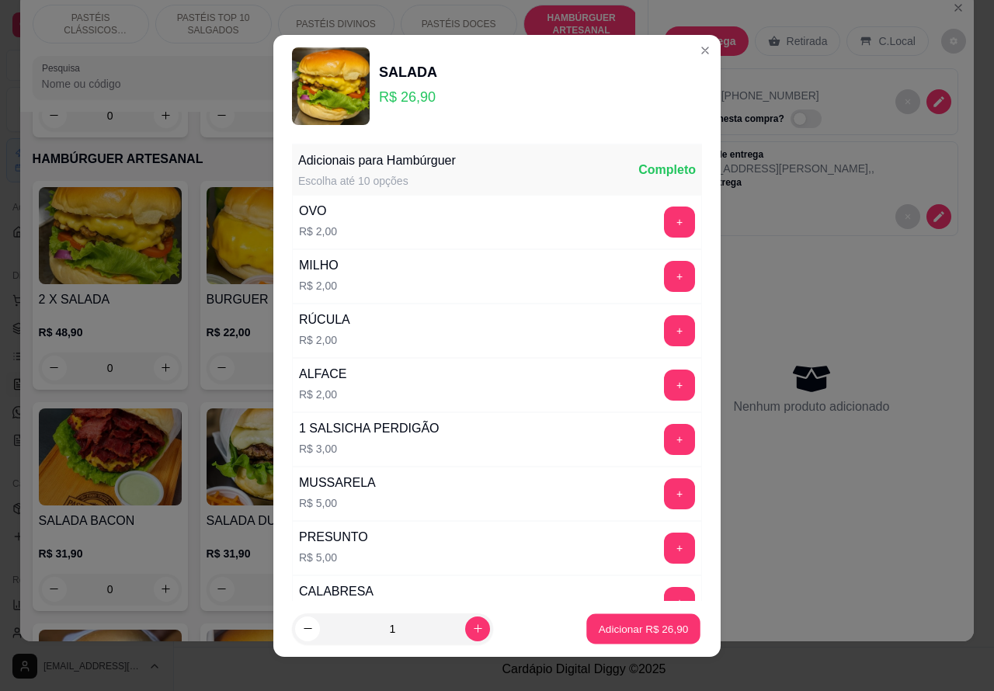
click at [611, 627] on p "Adicionar R$ 26,90" at bounding box center [643, 628] width 90 height 15
type input "1"
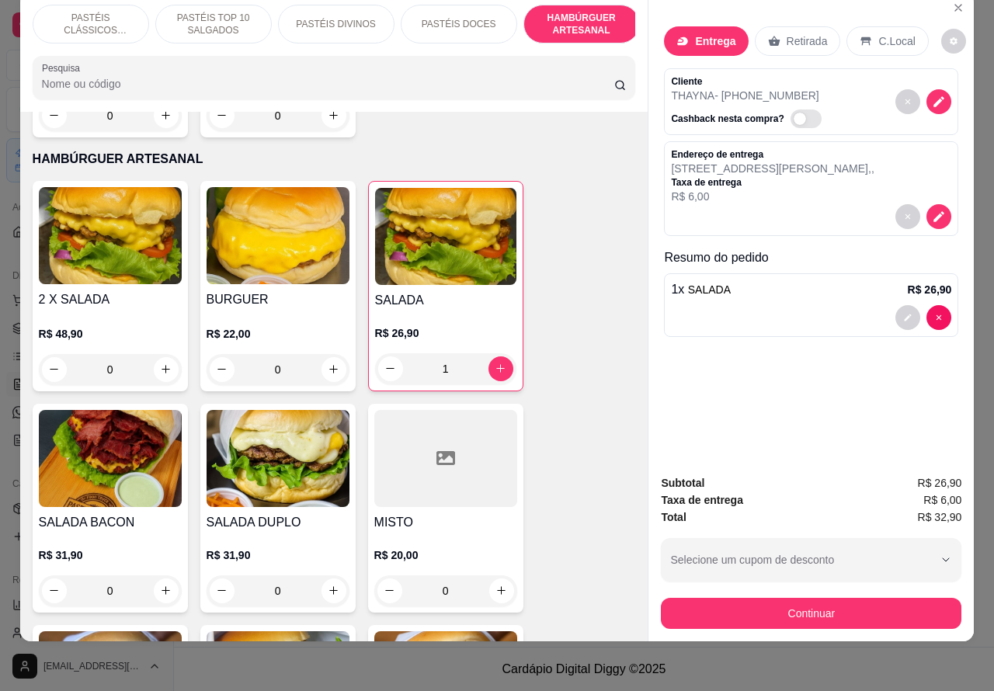
click at [322, 354] on div "0" at bounding box center [277, 369] width 143 height 31
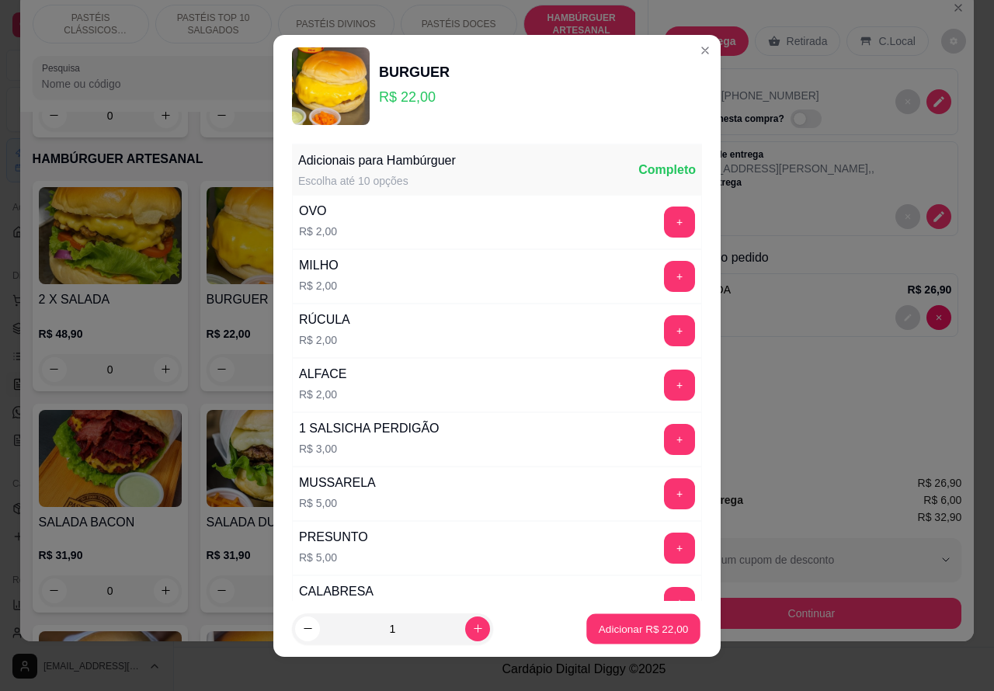
click at [635, 621] on p "Adicionar R$ 22,00" at bounding box center [643, 628] width 90 height 15
type input "1"
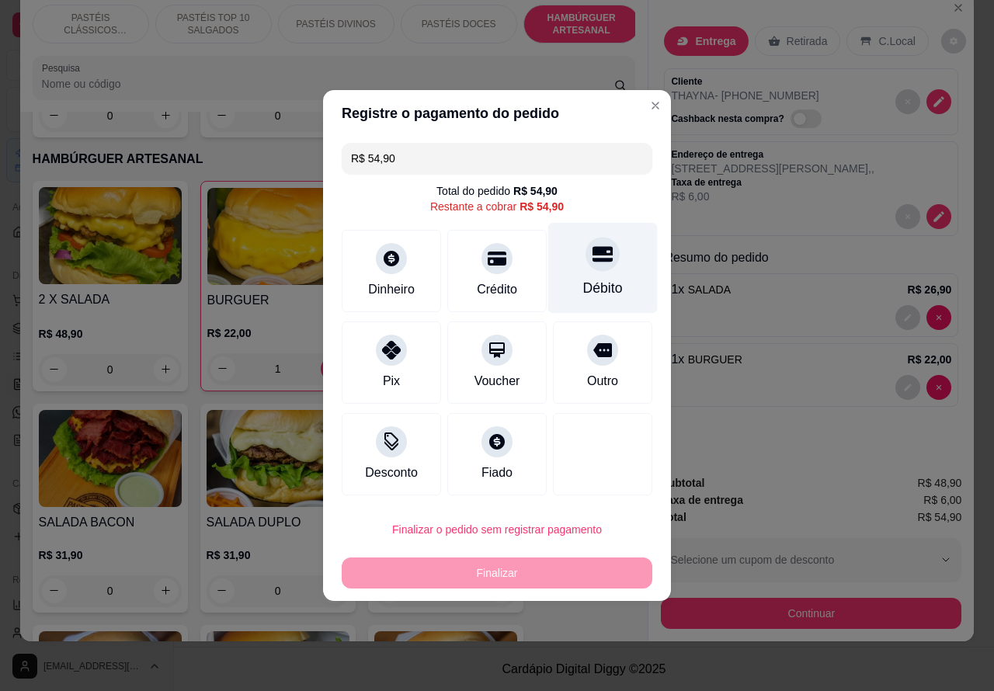
click at [592, 257] on icon at bounding box center [602, 255] width 20 height 16
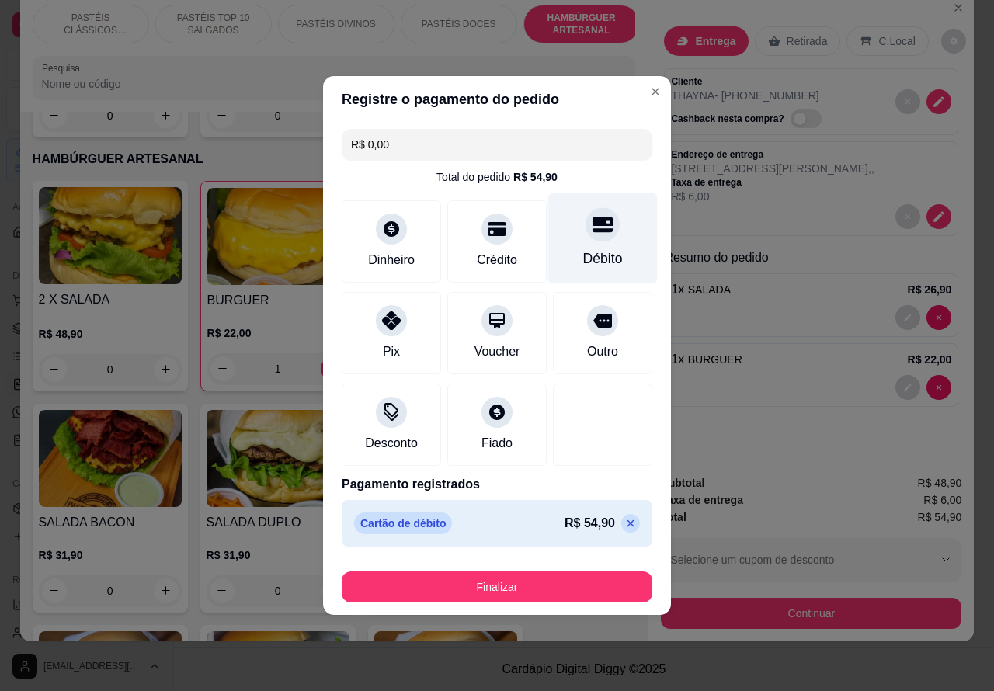
type input "R$ 0,00"
click at [576, 581] on button "Finalizar" at bounding box center [496, 587] width 301 height 30
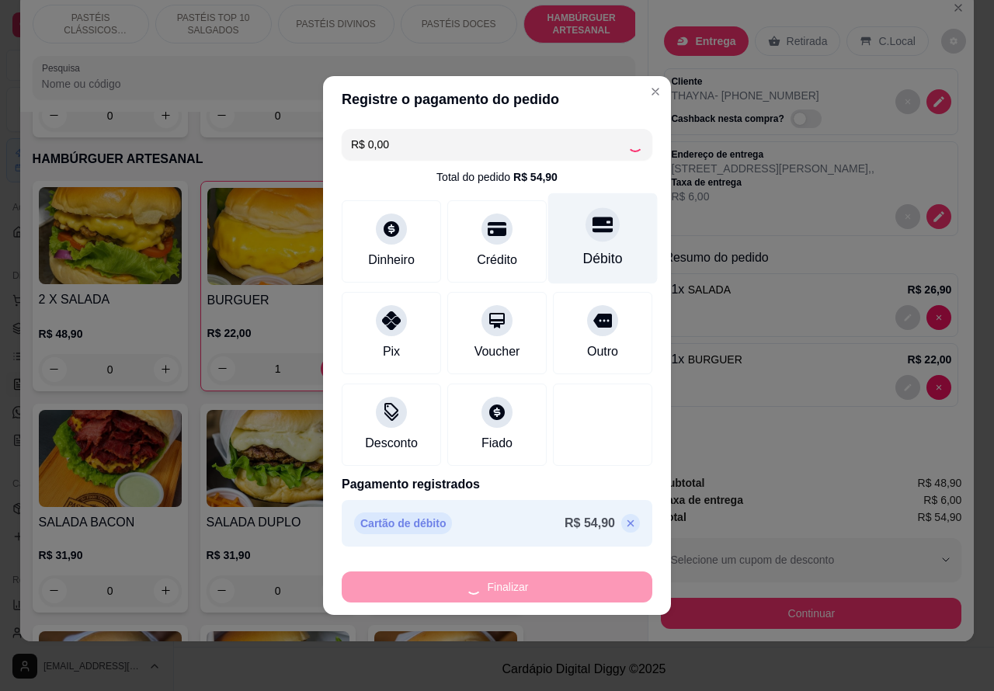
type input "0"
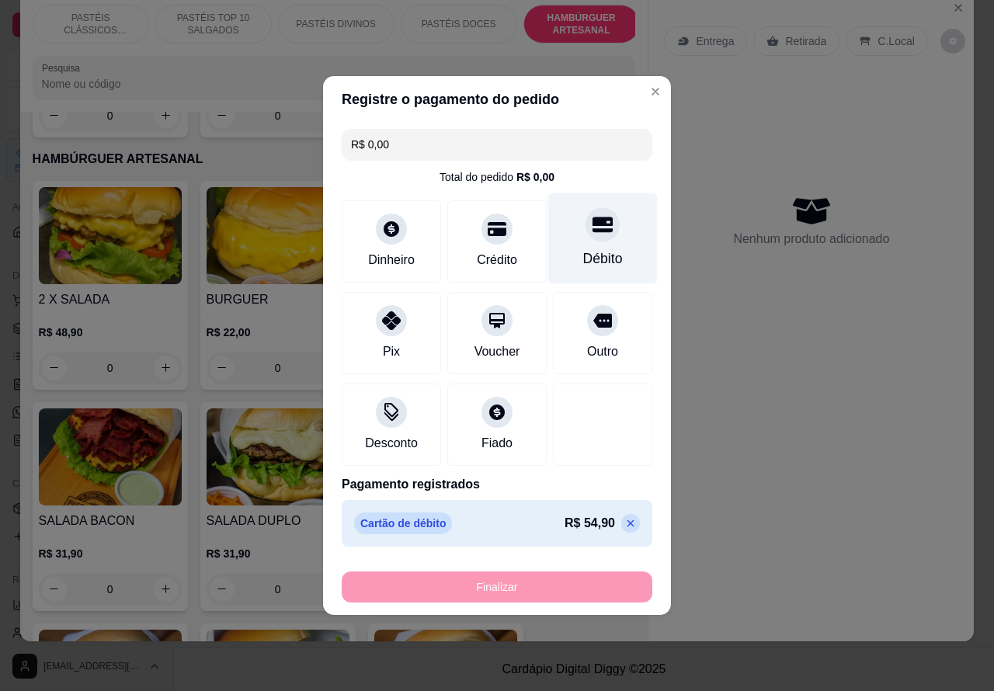
type input "-R$ 54,90"
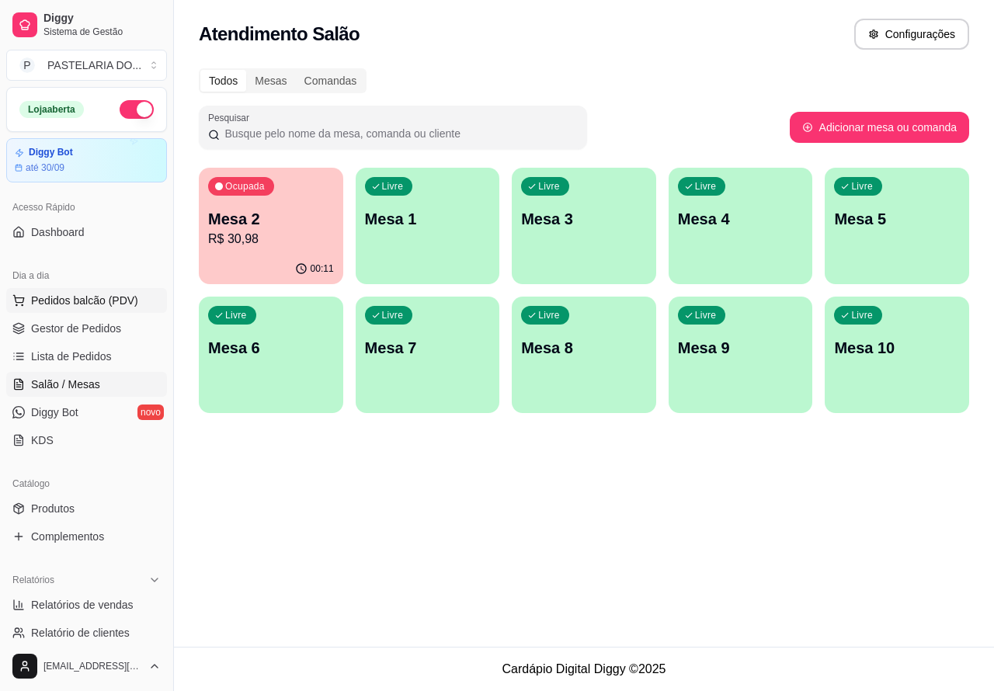
click at [83, 297] on span "Pedidos balcão (PDV)" at bounding box center [84, 301] width 107 height 16
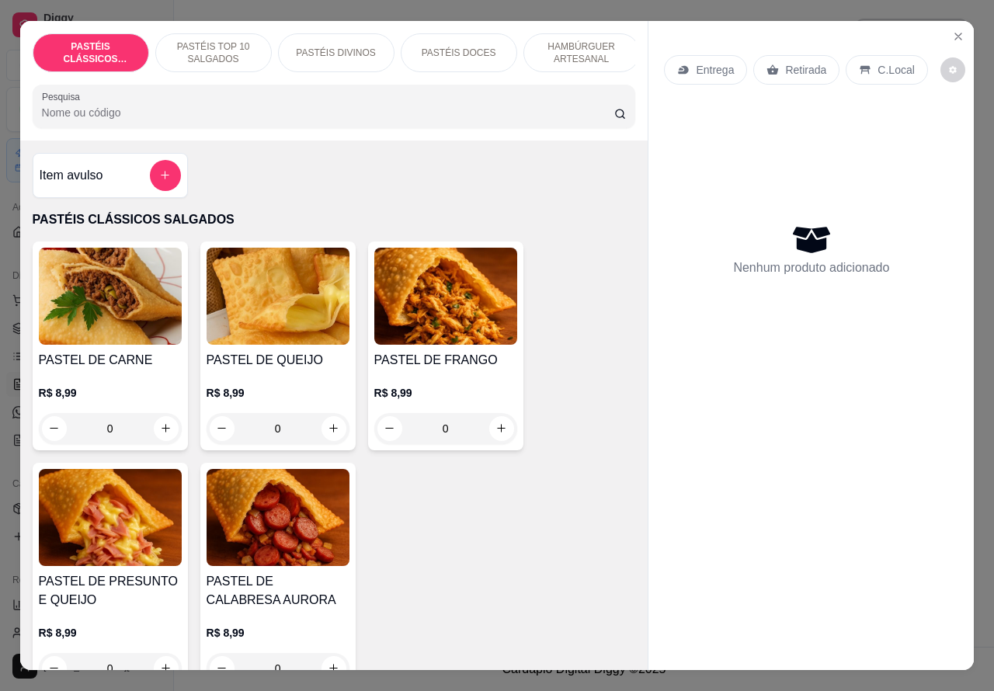
click at [192, 41] on p "PASTÉIS TOP 10 SALGADOS" at bounding box center [213, 52] width 90 height 25
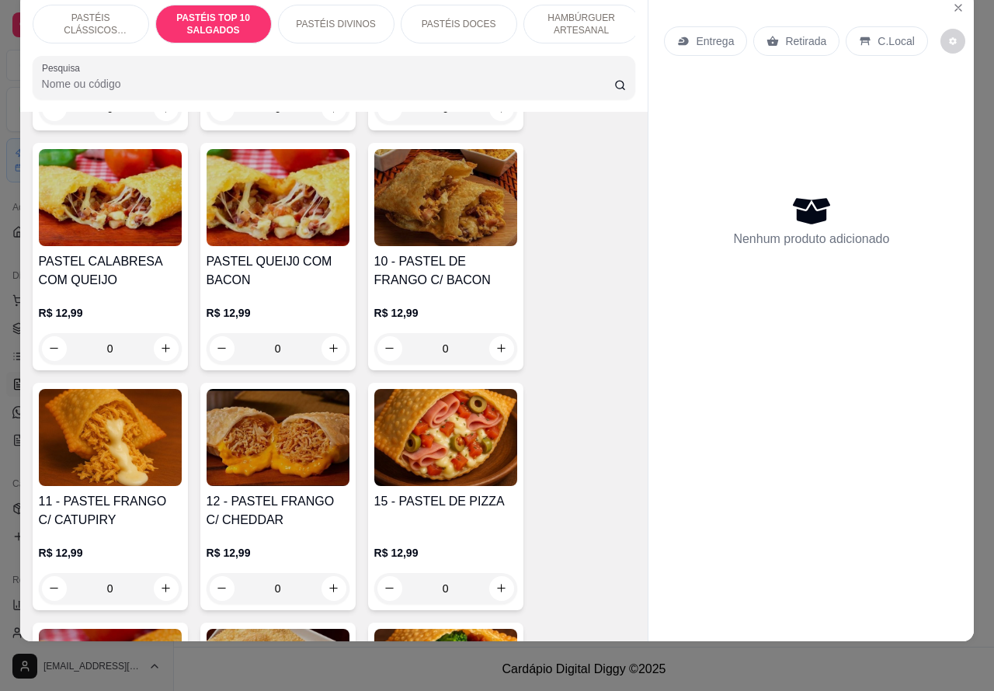
scroll to position [1283, 0]
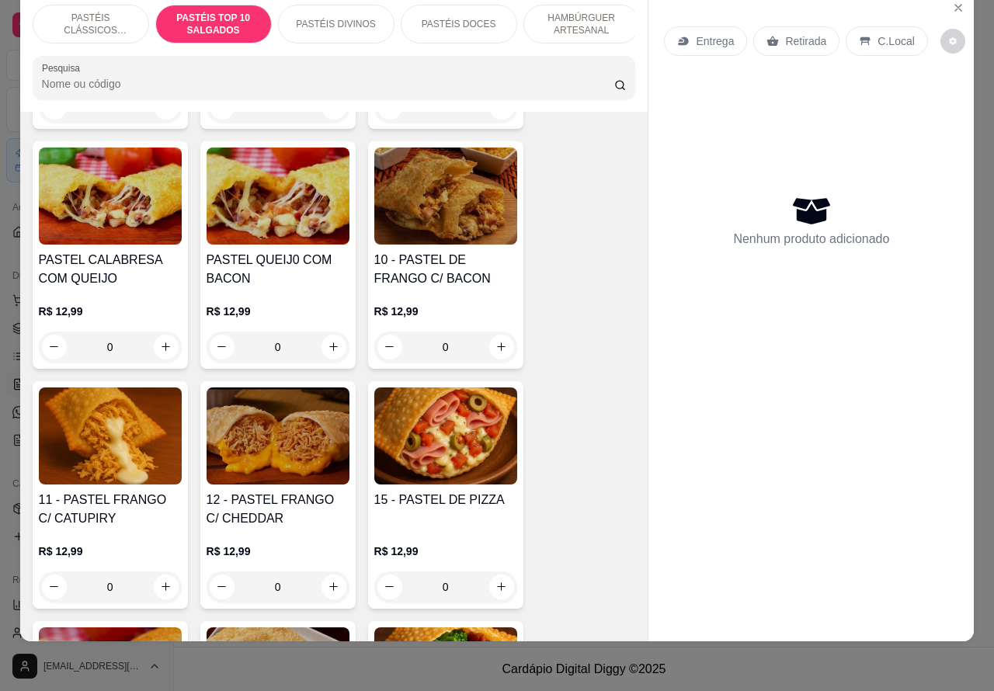
click at [491, 584] on div "0" at bounding box center [445, 586] width 143 height 31
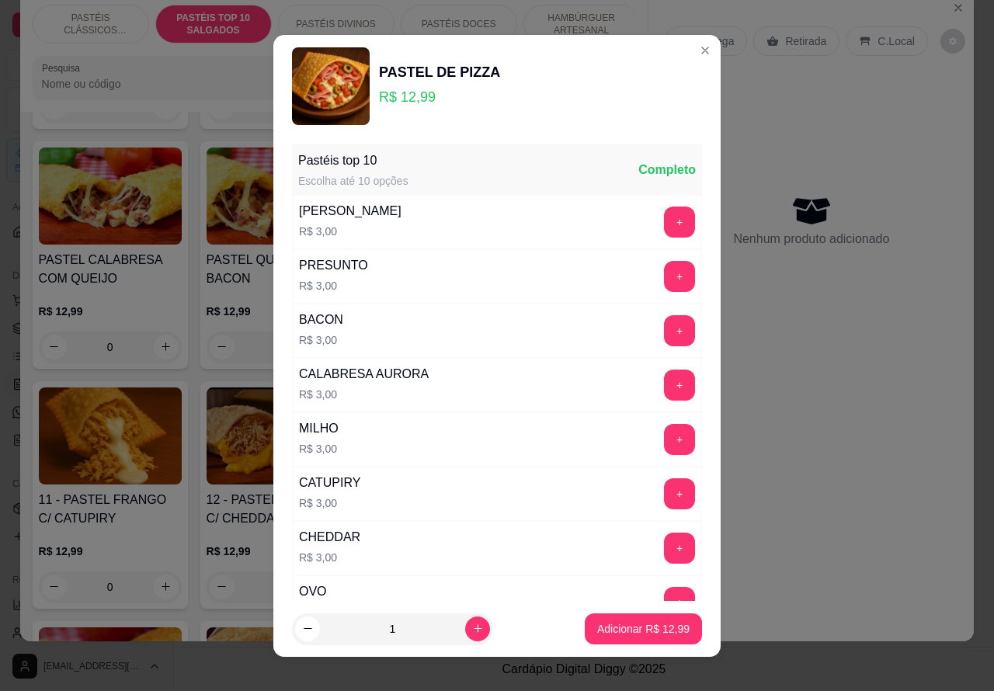
click at [613, 626] on p "Adicionar R$ 12,99" at bounding box center [643, 629] width 92 height 16
type input "1"
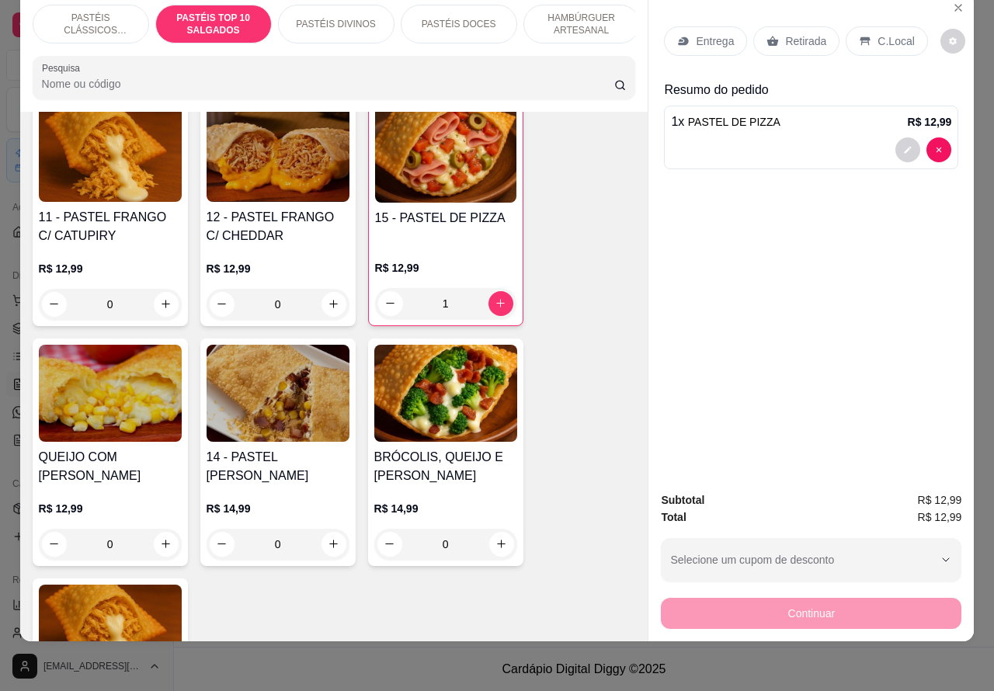
scroll to position [1603, 0]
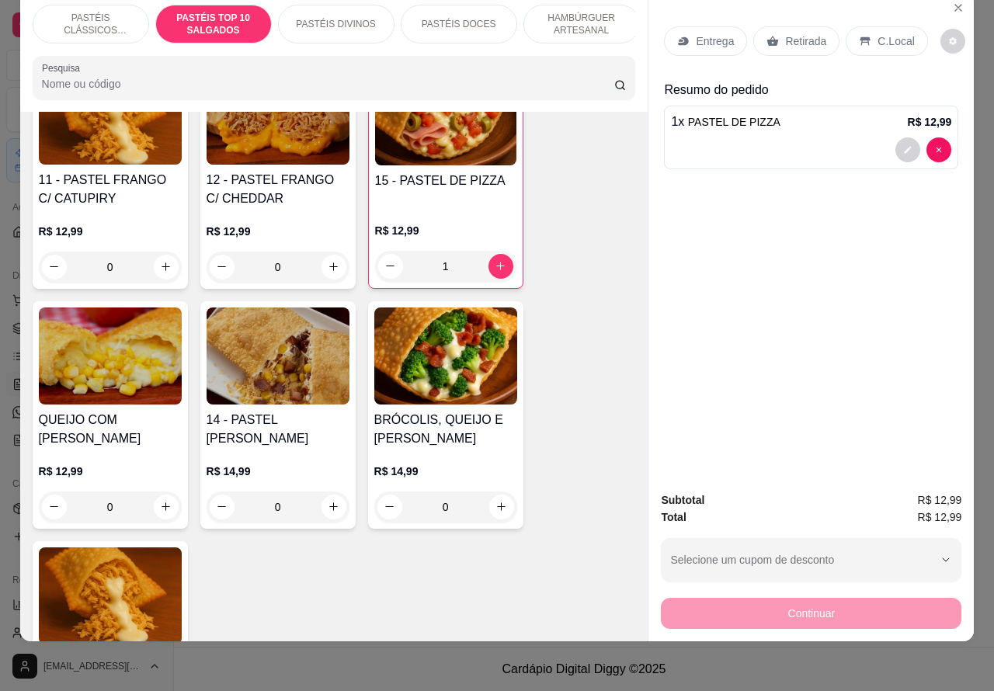
click at [485, 501] on div "0" at bounding box center [445, 506] width 143 height 31
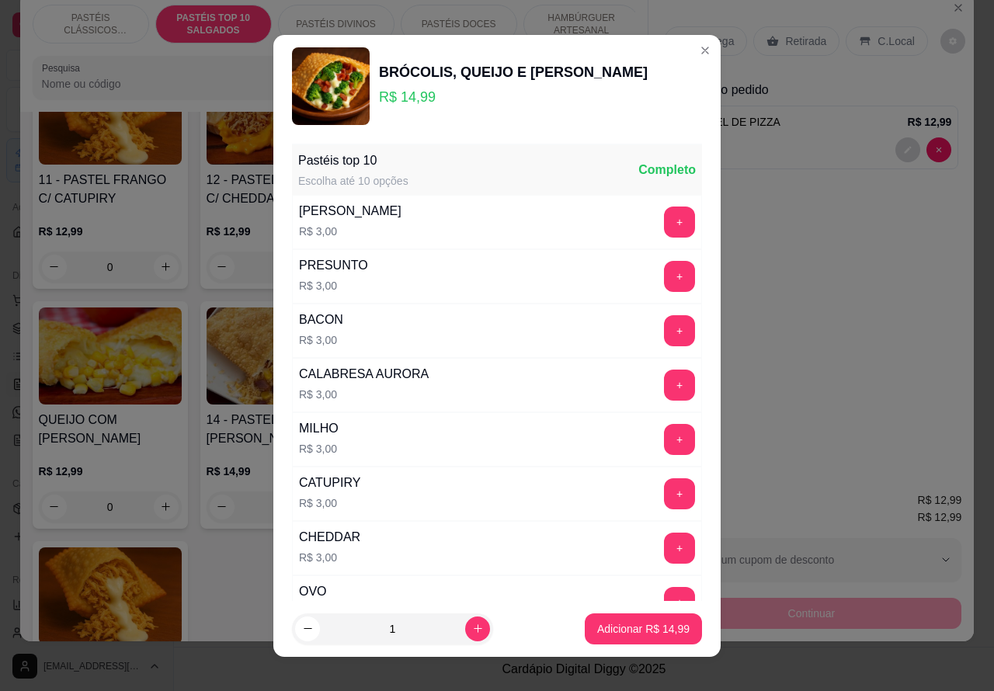
click at [472, 627] on icon "increase-product-quantity" at bounding box center [478, 628] width 12 height 12
type input "2"
click at [609, 622] on p "Adicionar R$ 29,98" at bounding box center [643, 628] width 90 height 15
type input "2"
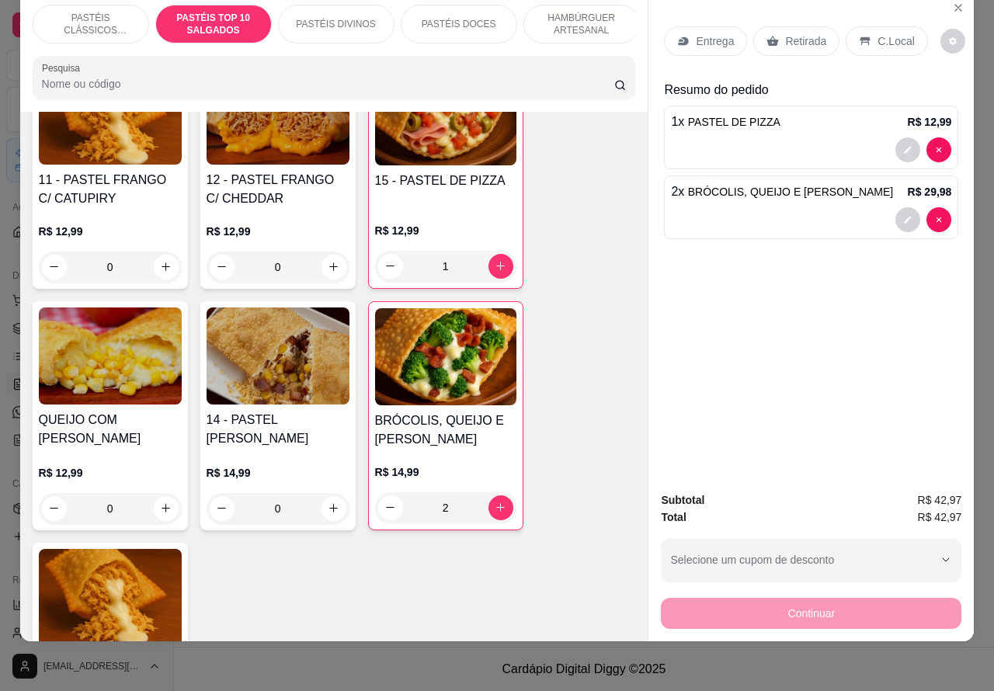
click at [789, 33] on p "Retirada" at bounding box center [805, 41] width 41 height 16
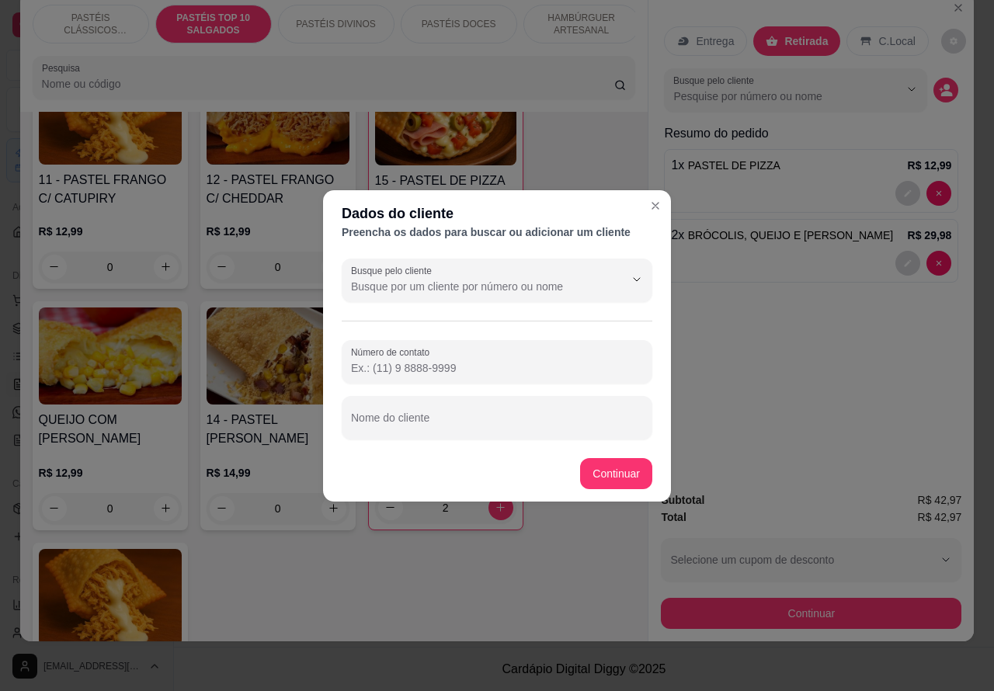
click at [444, 418] on input "Nome do cliente" at bounding box center [497, 424] width 292 height 16
type input "[PERSON_NAME] FILHA DA [PERSON_NAME]"
click at [616, 466] on div "Item avulso PASTÉIS CLÁSSICOS SALGADOS PASTEL DE CARNE R$ 8,99 0 PASTEL DE QUEI…" at bounding box center [334, 377] width 628 height 530
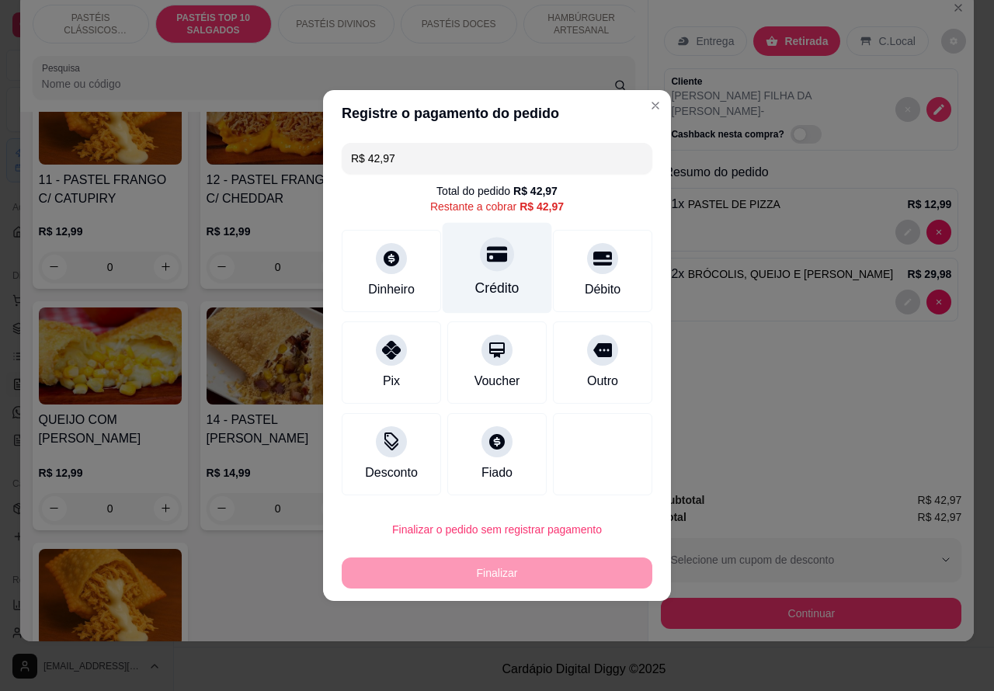
click at [487, 260] on icon at bounding box center [497, 255] width 20 height 16
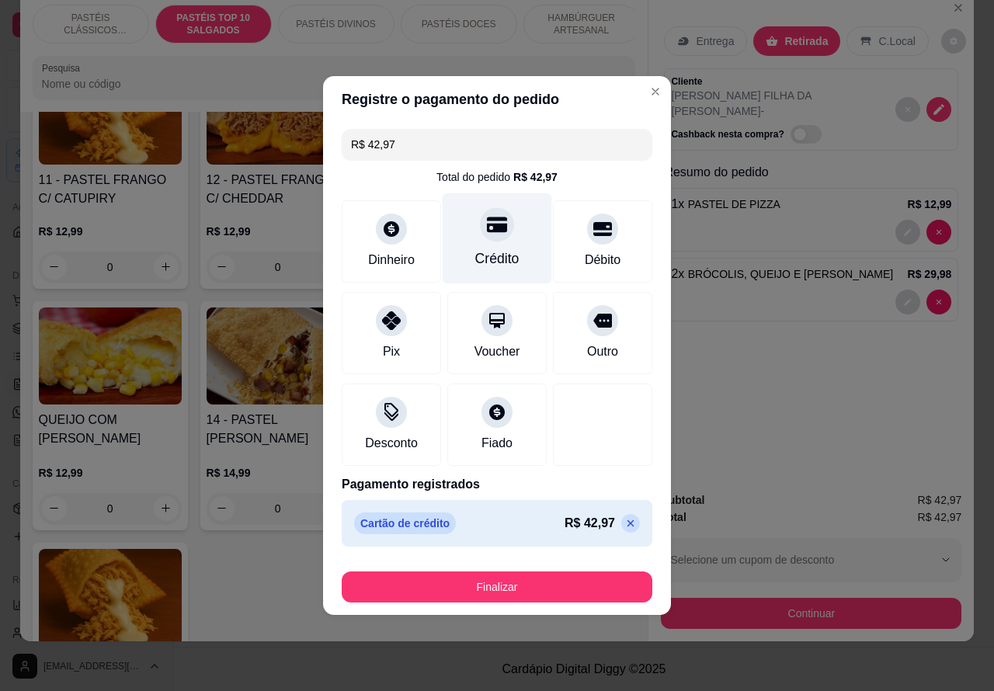
type input "R$ 0,00"
click at [510, 586] on button "Finalizar" at bounding box center [497, 586] width 310 height 31
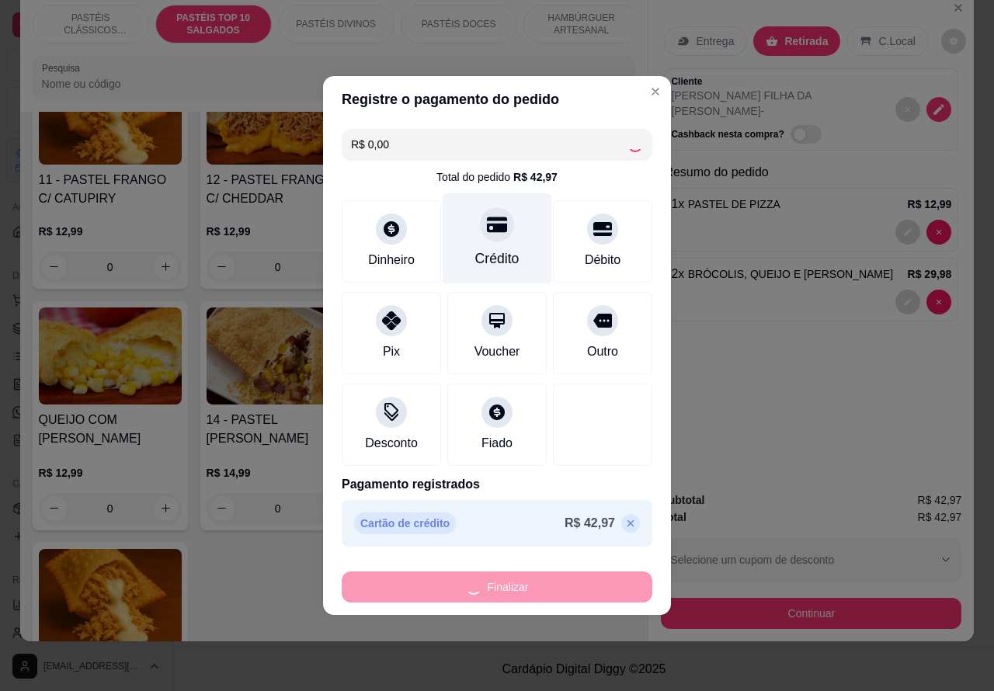
type input "0"
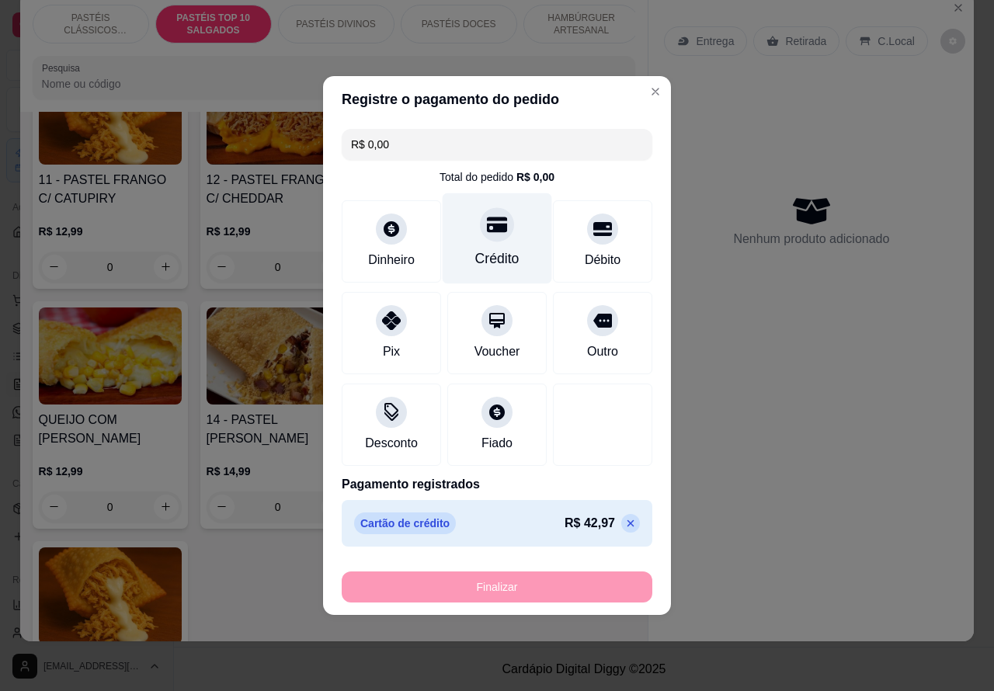
type input "-R$ 42,97"
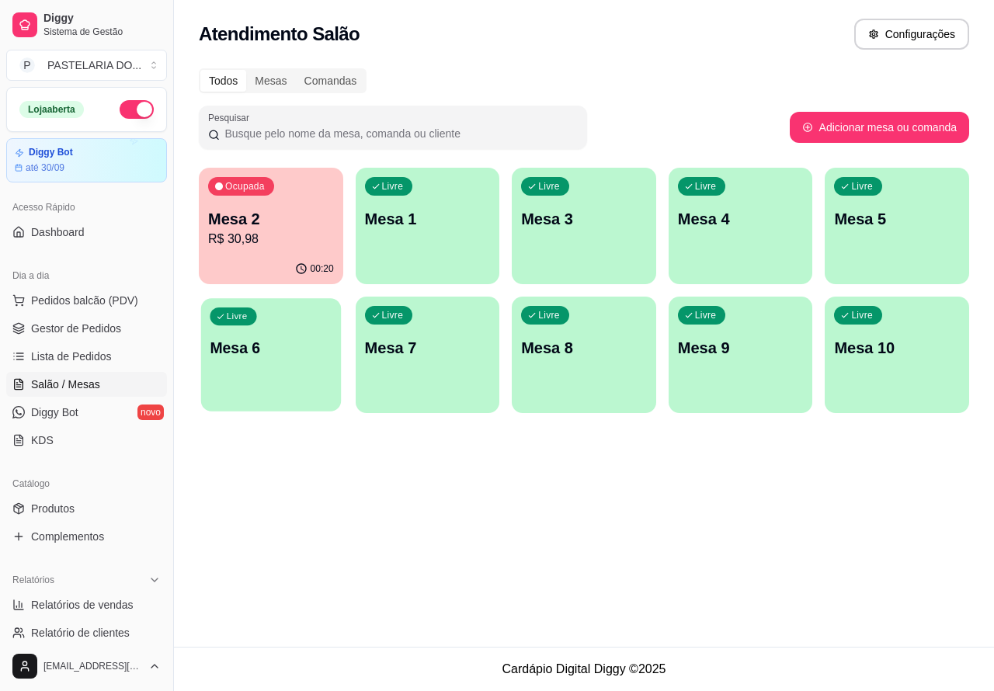
click at [256, 359] on div "Livre Mesa 6" at bounding box center [271, 345] width 140 height 95
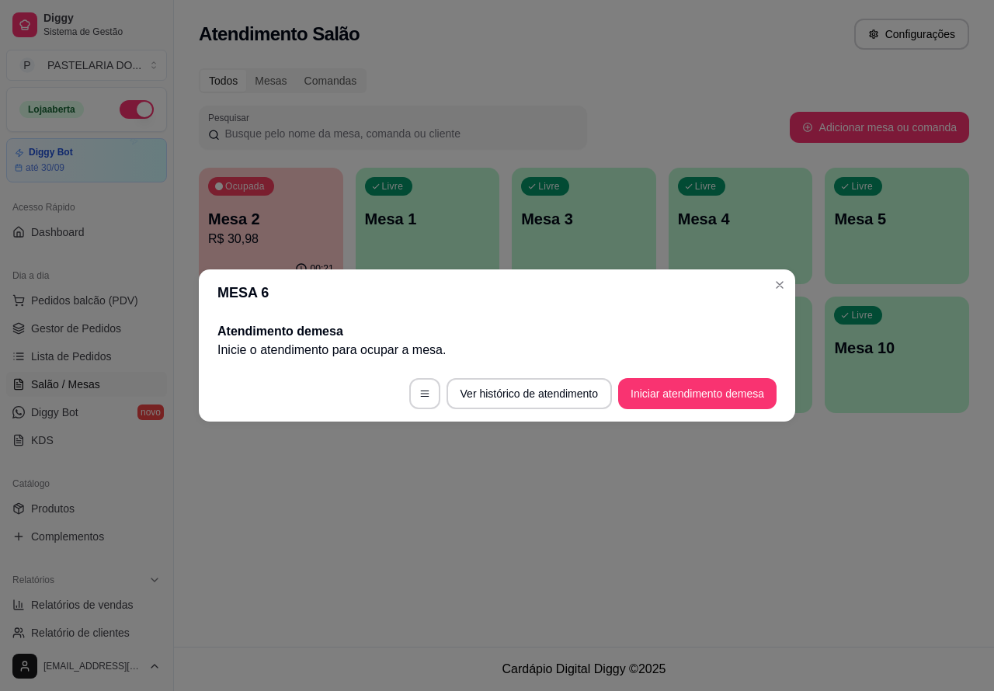
click at [720, 390] on button "Iniciar atendimento de mesa" at bounding box center [697, 393] width 158 height 31
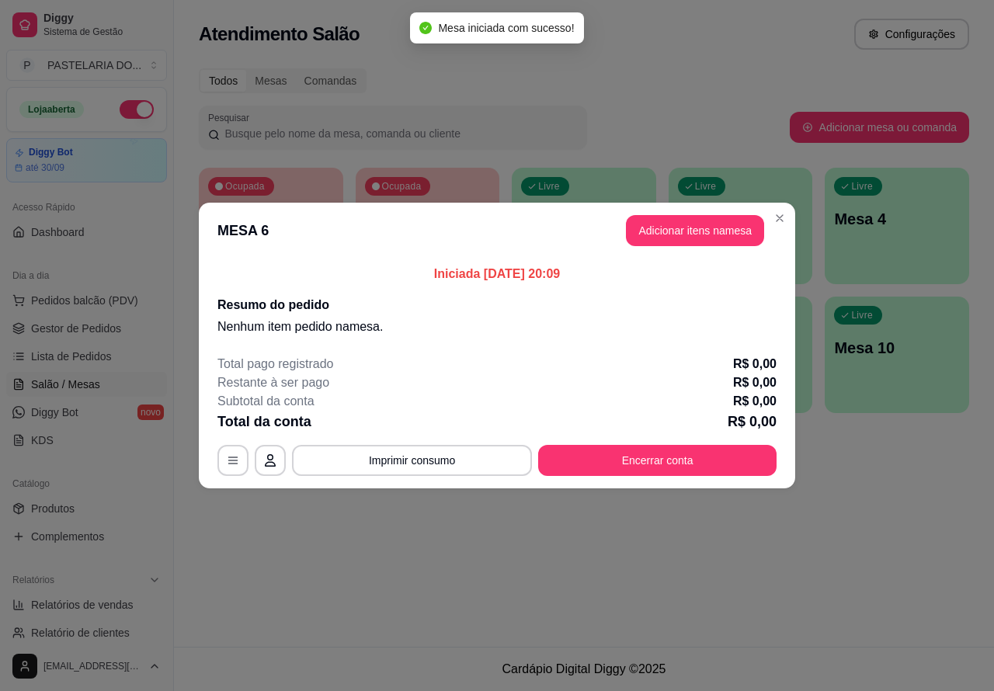
click at [703, 231] on div "Nenhum produto adicionado" at bounding box center [812, 225] width 296 height 306
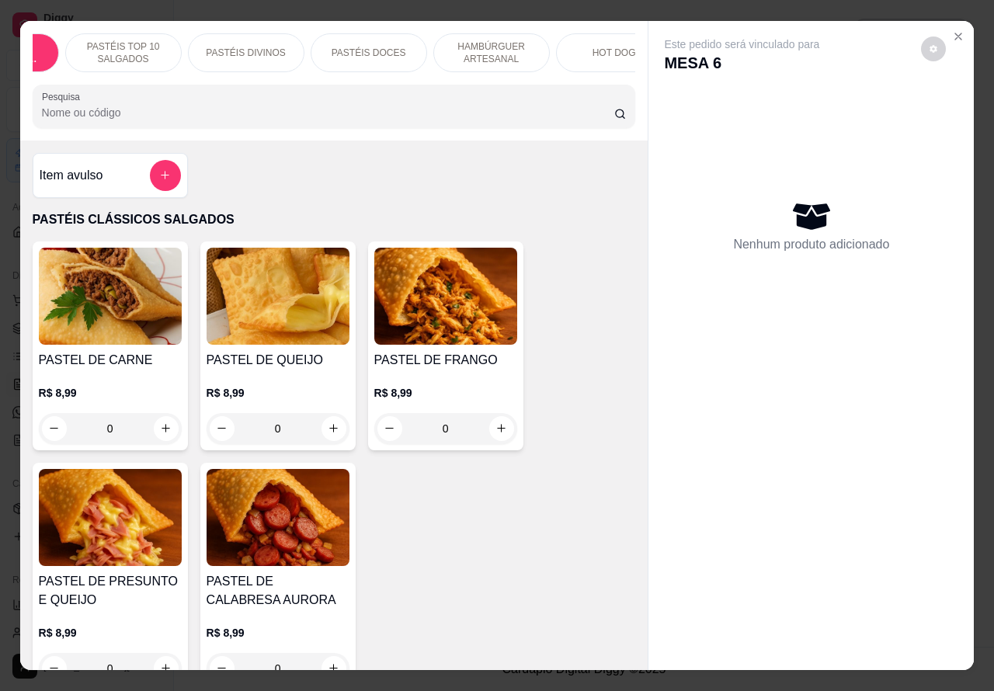
scroll to position [0, 151]
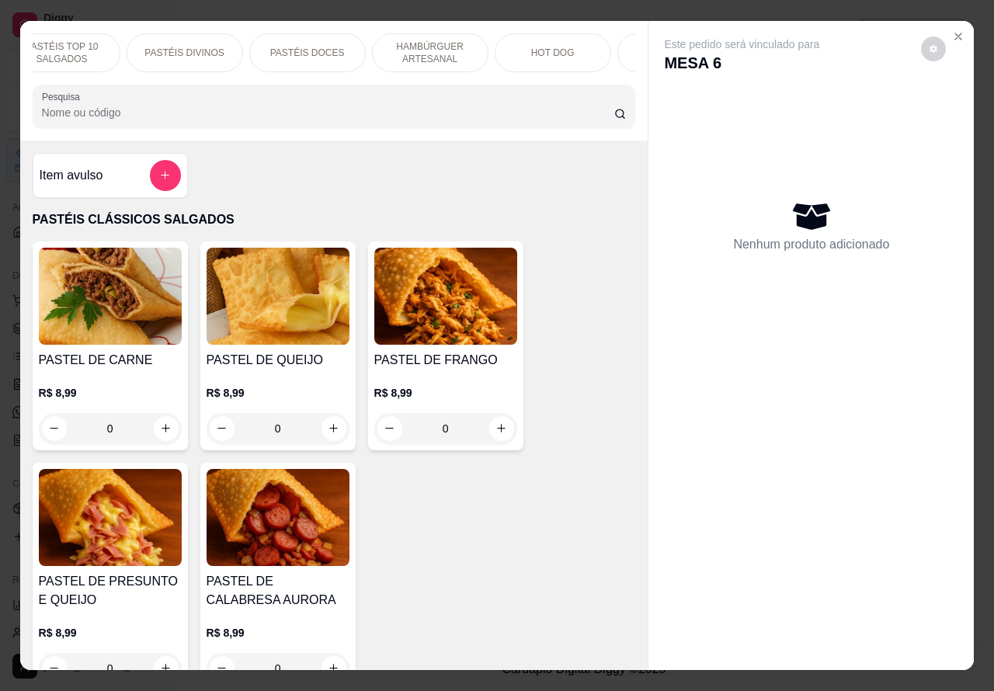
click at [428, 44] on p "HAMBÚRGUER ARTESANAL" at bounding box center [430, 52] width 90 height 25
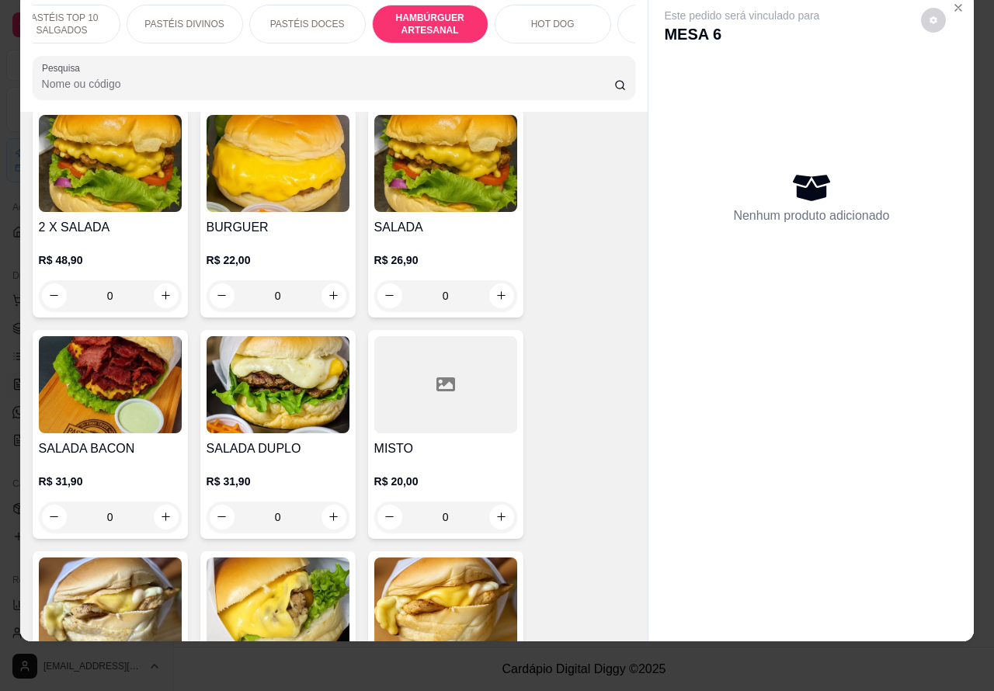
scroll to position [3598, 0]
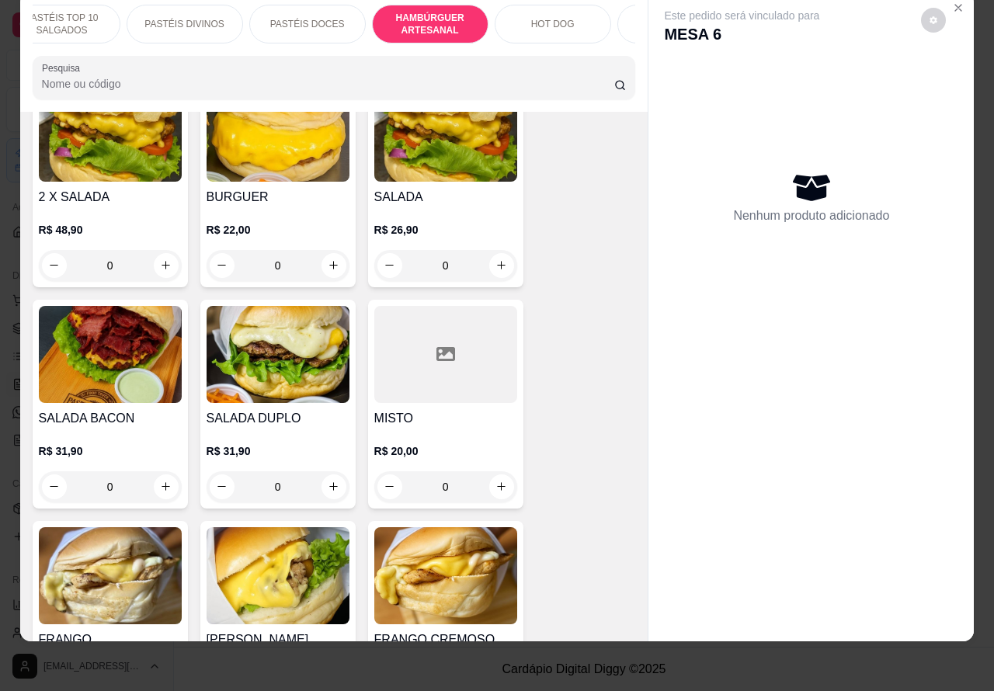
click at [153, 471] on div "0" at bounding box center [110, 486] width 143 height 31
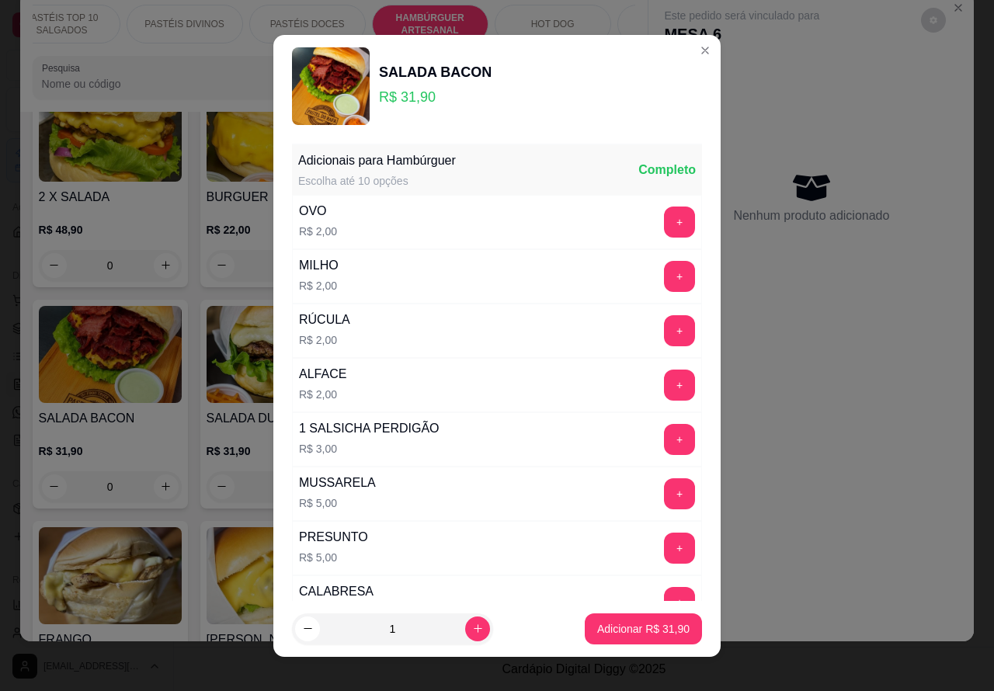
click at [472, 627] on icon "increase-product-quantity" at bounding box center [478, 628] width 12 height 12
click at [472, 625] on icon "increase-product-quantity" at bounding box center [478, 628] width 12 height 12
click at [472, 627] on icon "increase-product-quantity" at bounding box center [478, 628] width 12 height 12
type input "3"
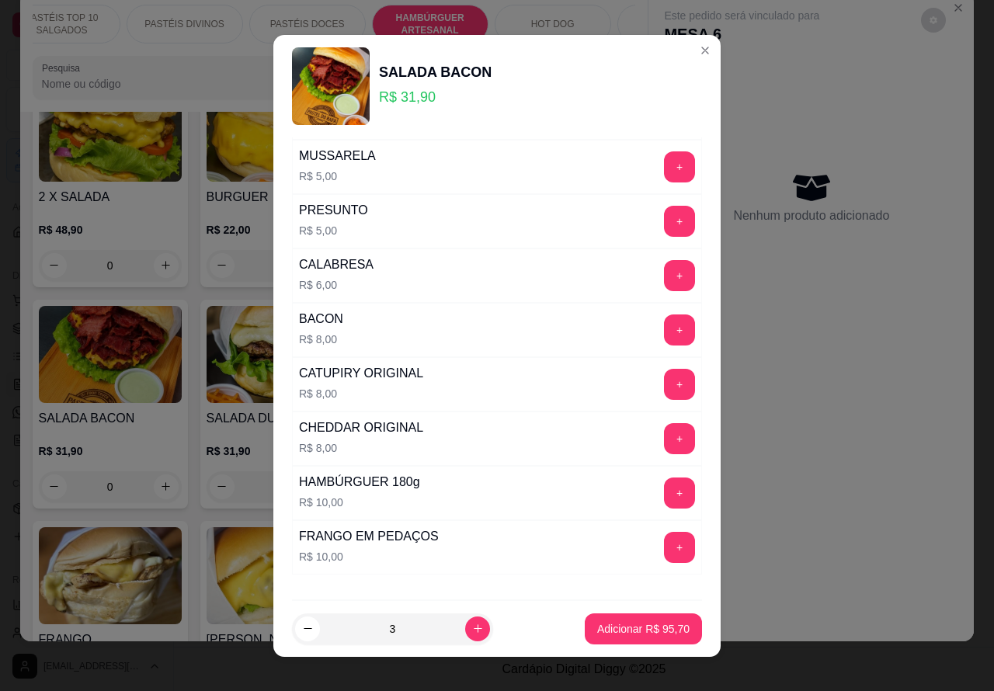
scroll to position [421, 0]
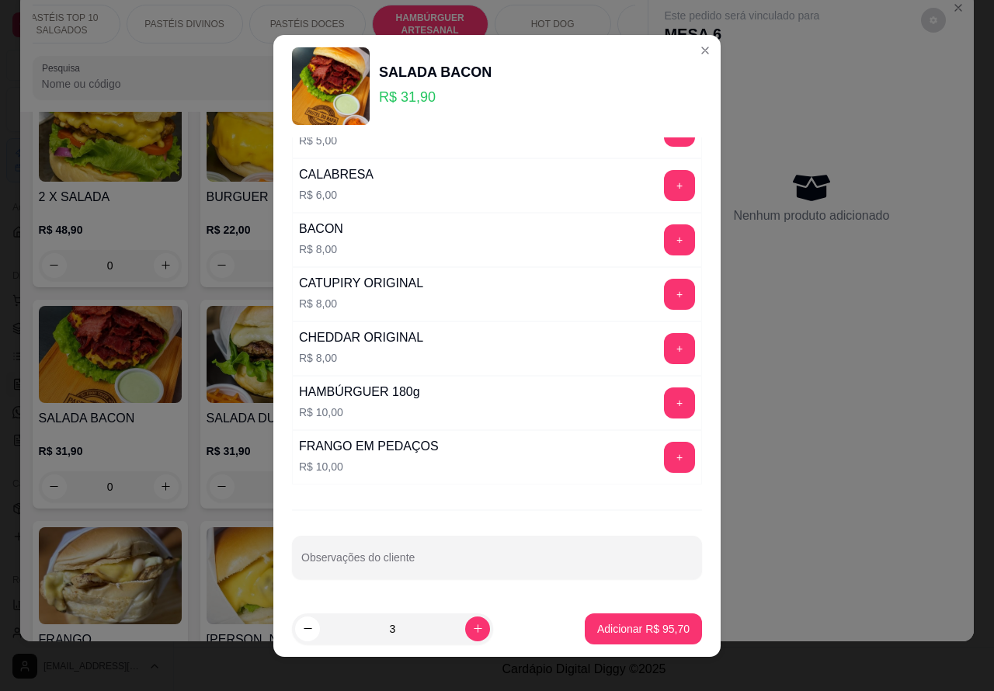
click at [416, 561] on input "Observações do cliente" at bounding box center [496, 564] width 391 height 16
type input "CORTAR AO MEIO TODOS"
click at [622, 622] on p "Adicionar R$ 95,70" at bounding box center [643, 629] width 92 height 16
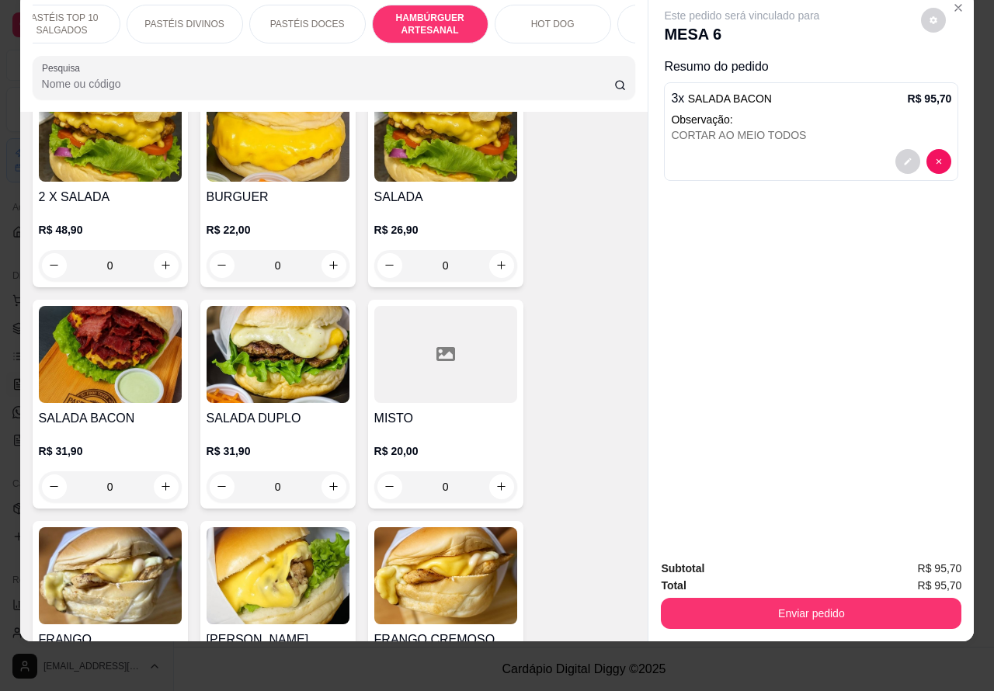
click at [848, 598] on button "Enviar pedido" at bounding box center [811, 613] width 300 height 31
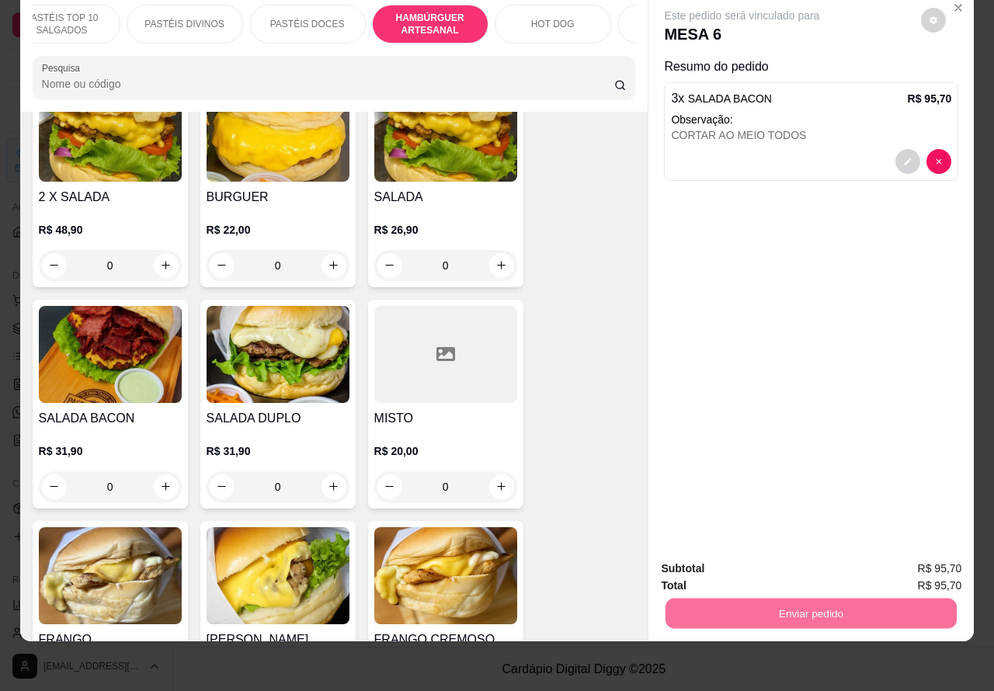
click at [759, 560] on button "Não registrar e enviar pedido" at bounding box center [758, 560] width 161 height 29
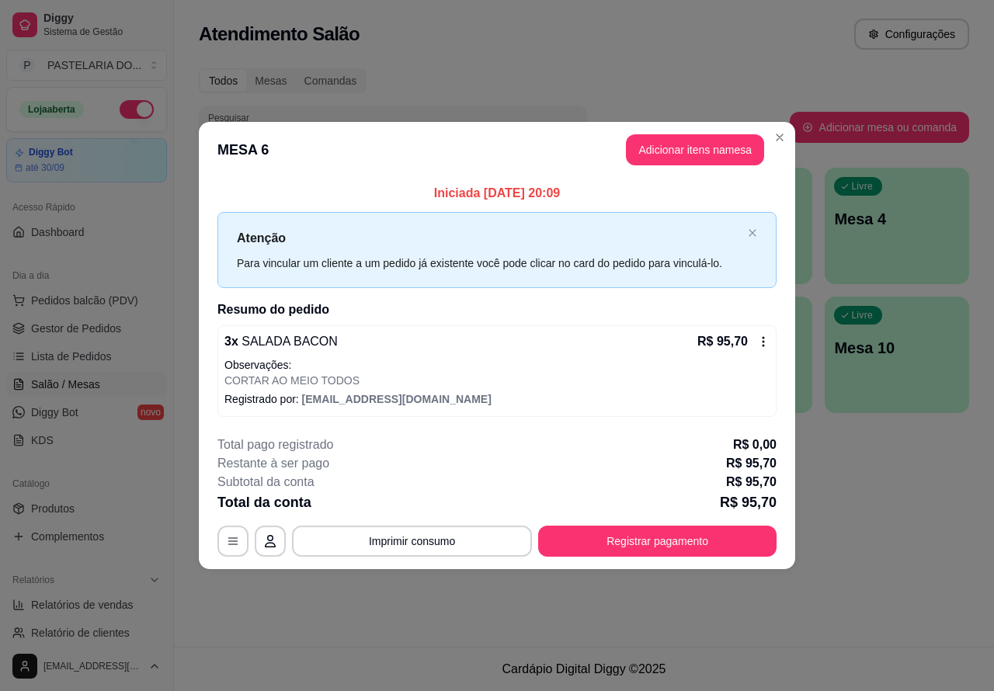
click at [715, 609] on div "Atendimento Salão Configurações Todos Mesas Comandas Pesquisar Adicionar mesa o…" at bounding box center [584, 323] width 820 height 647
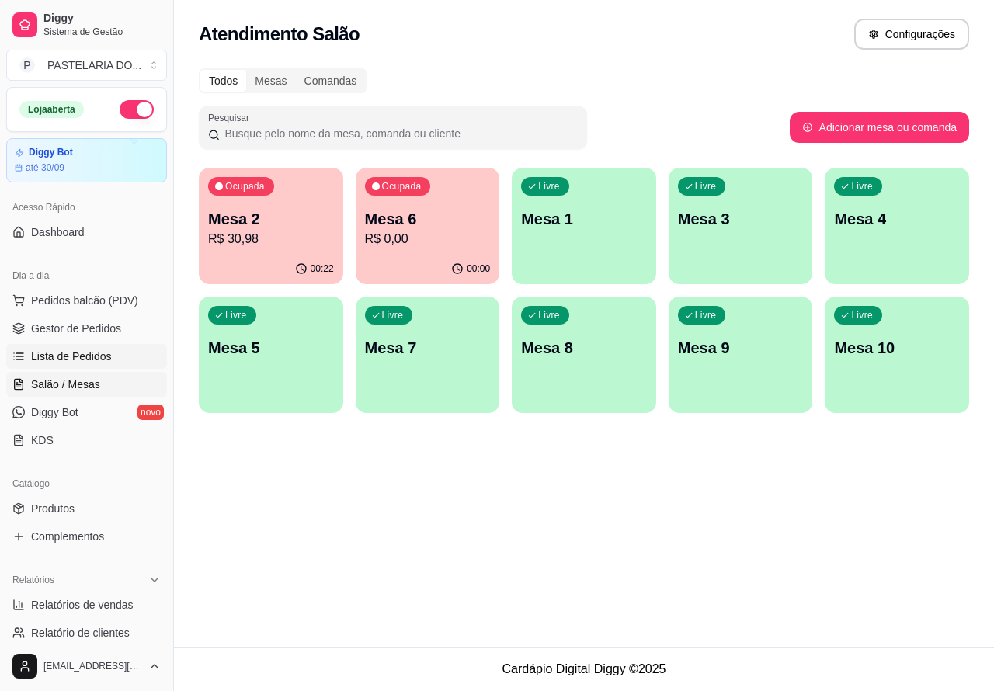
click at [83, 350] on span "Lista de Pedidos" at bounding box center [71, 357] width 81 height 16
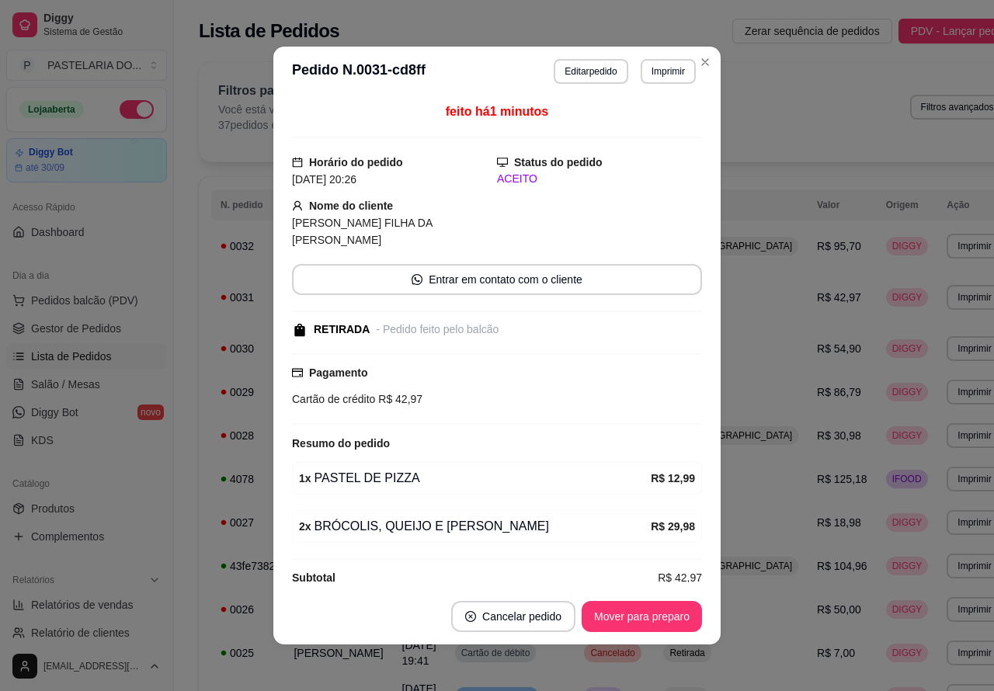
click at [468, 616] on icon "close-circle" at bounding box center [470, 616] width 11 height 11
click at [542, 576] on button "Sim" at bounding box center [549, 578] width 61 height 30
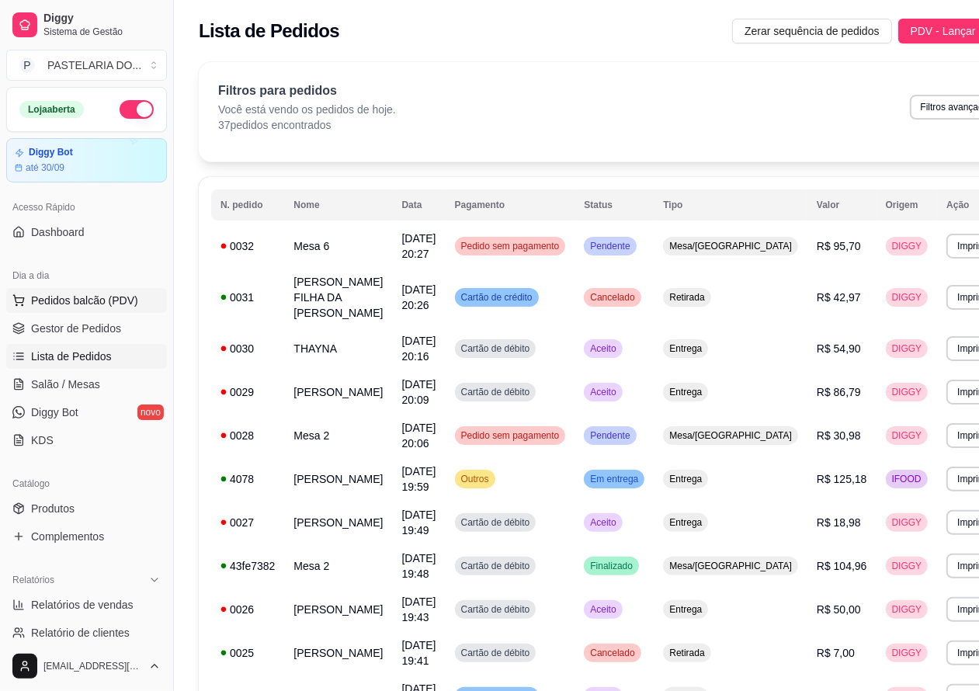
click at [95, 299] on span "Pedidos balcão (PDV)" at bounding box center [84, 301] width 107 height 16
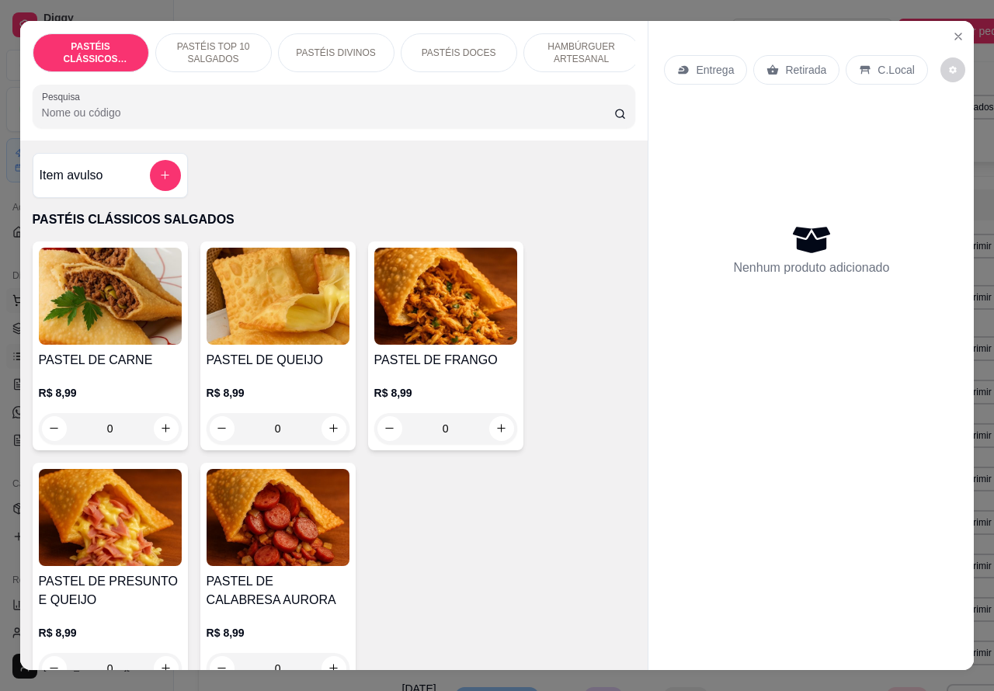
click at [952, 30] on icon "Close" at bounding box center [958, 36] width 12 height 12
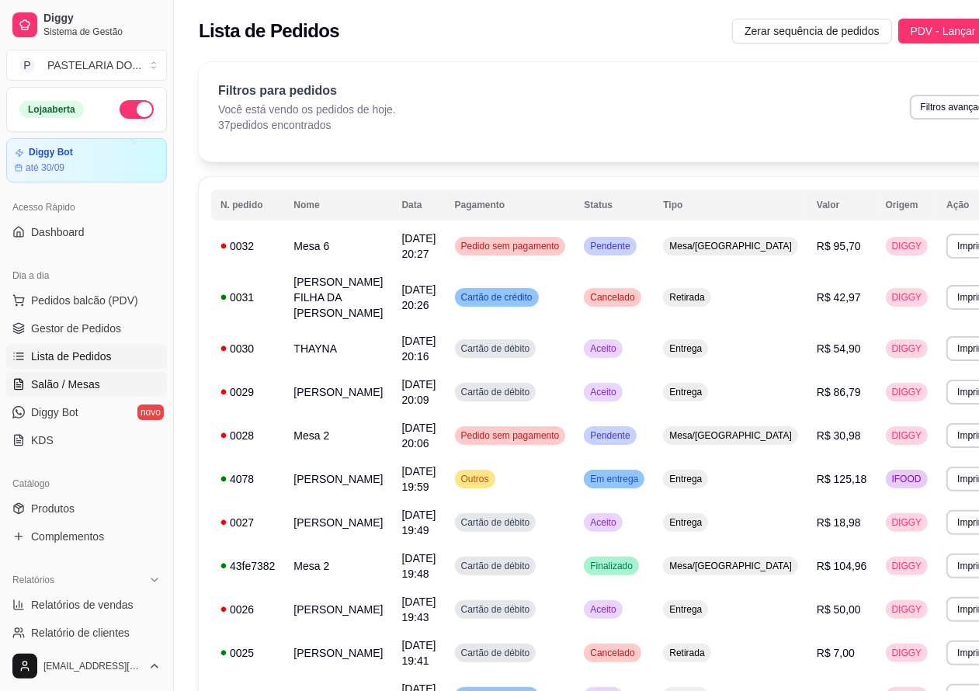
click at [76, 378] on span "Salão / Mesas" at bounding box center [65, 384] width 69 height 16
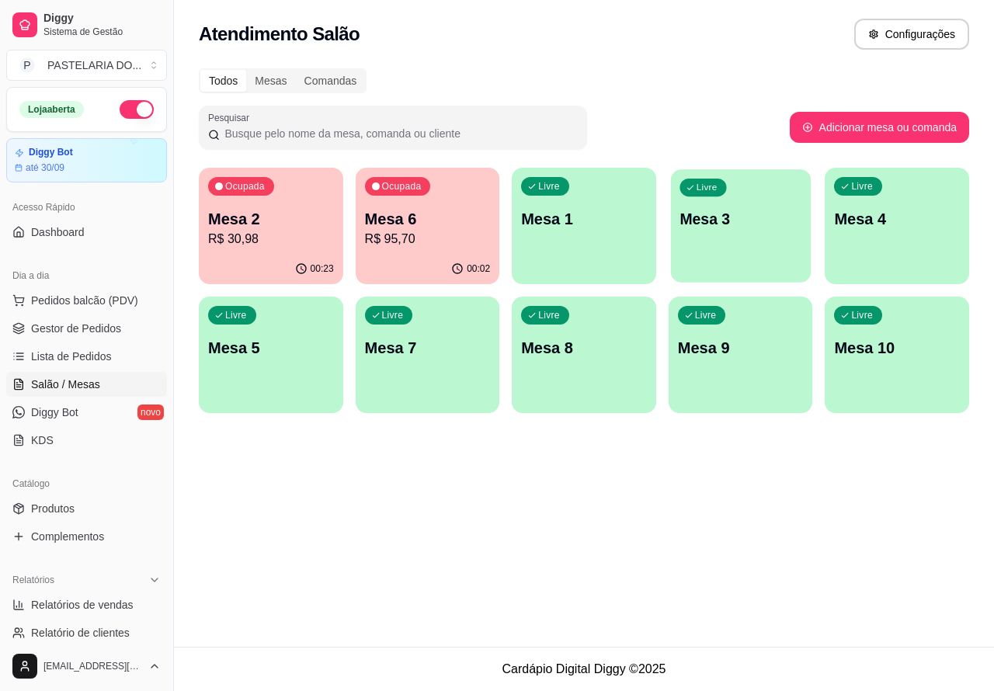
click at [738, 221] on p "Mesa 3" at bounding box center [740, 219] width 122 height 21
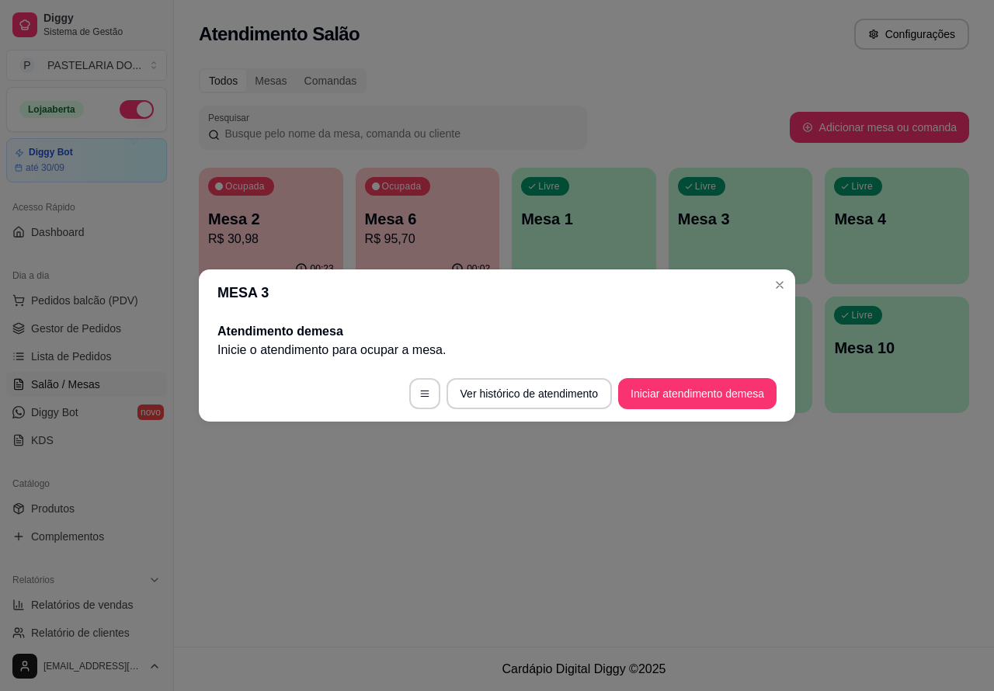
click at [688, 397] on button "Iniciar atendimento de mesa" at bounding box center [697, 393] width 158 height 31
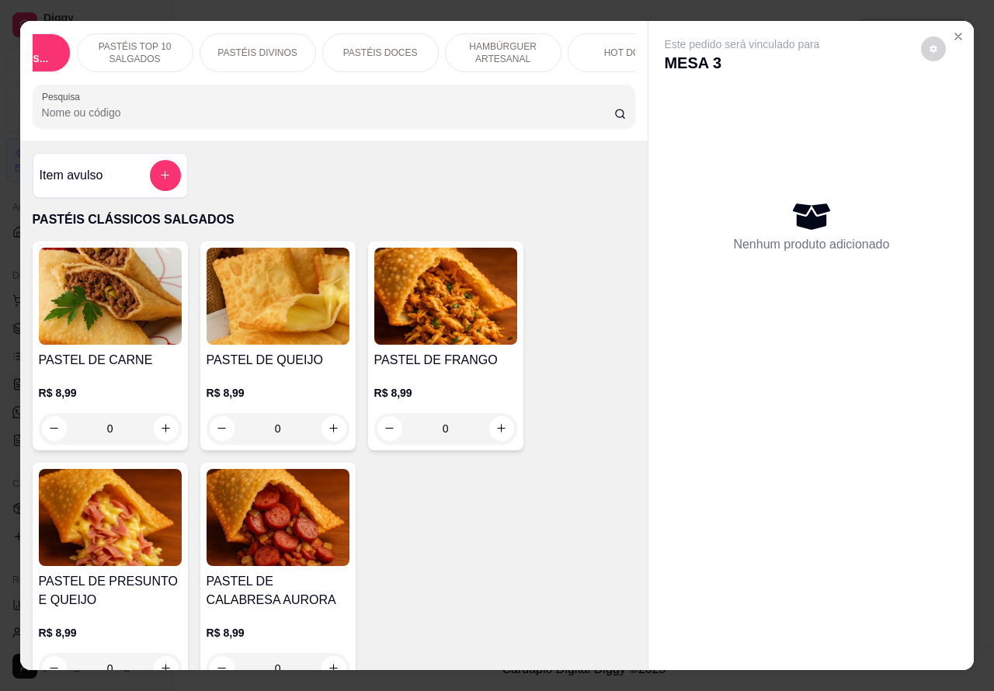
scroll to position [0, 136]
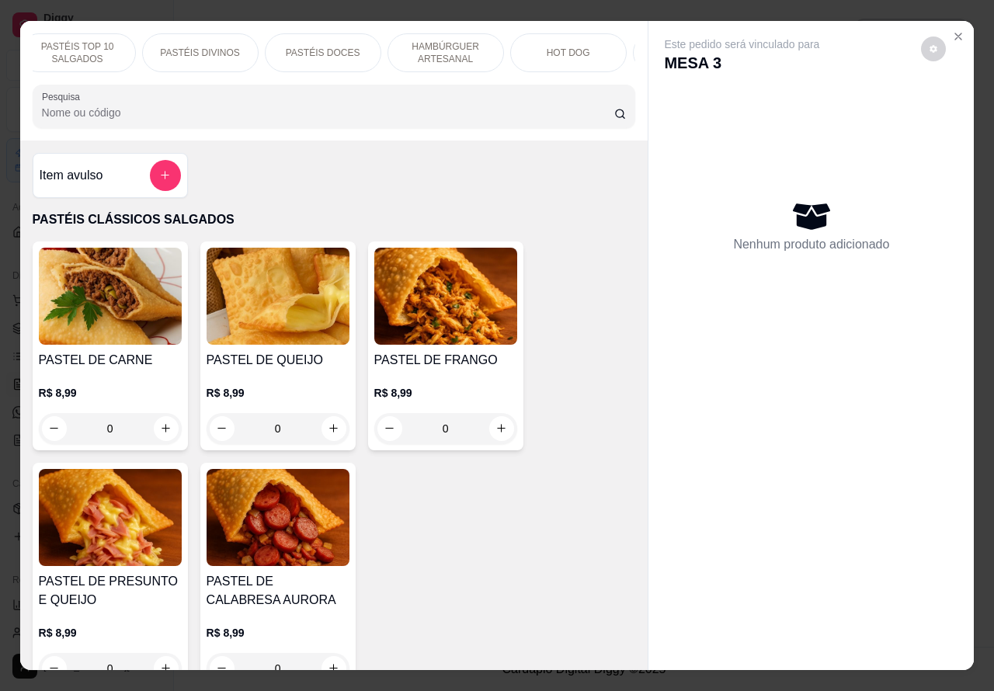
click at [552, 47] on p "HOT DOG" at bounding box center [567, 53] width 43 height 12
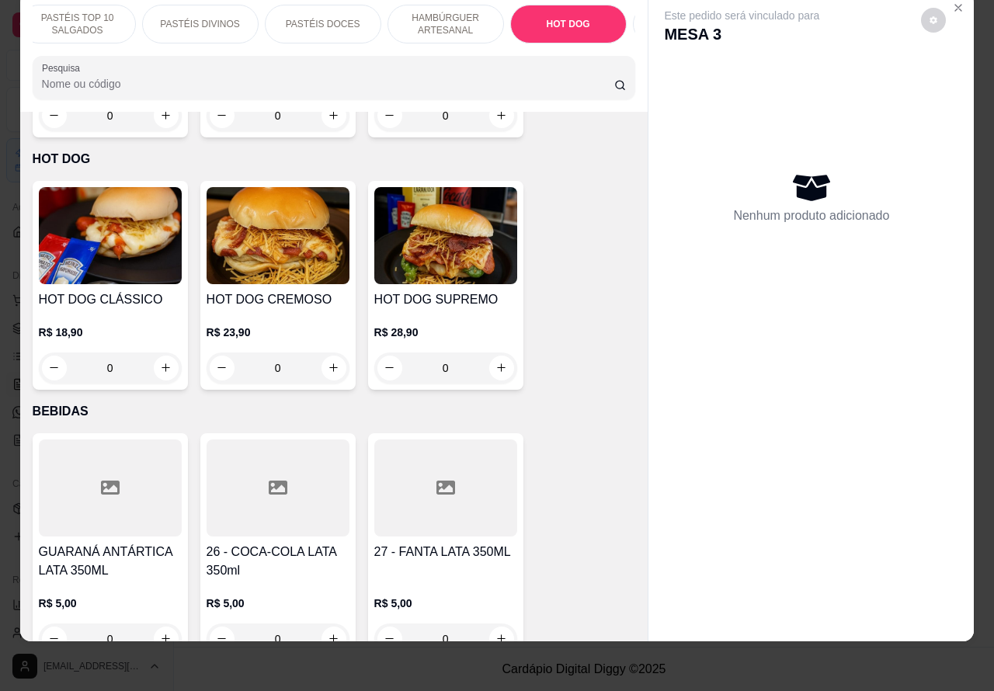
click at [156, 352] on div "0" at bounding box center [110, 367] width 143 height 31
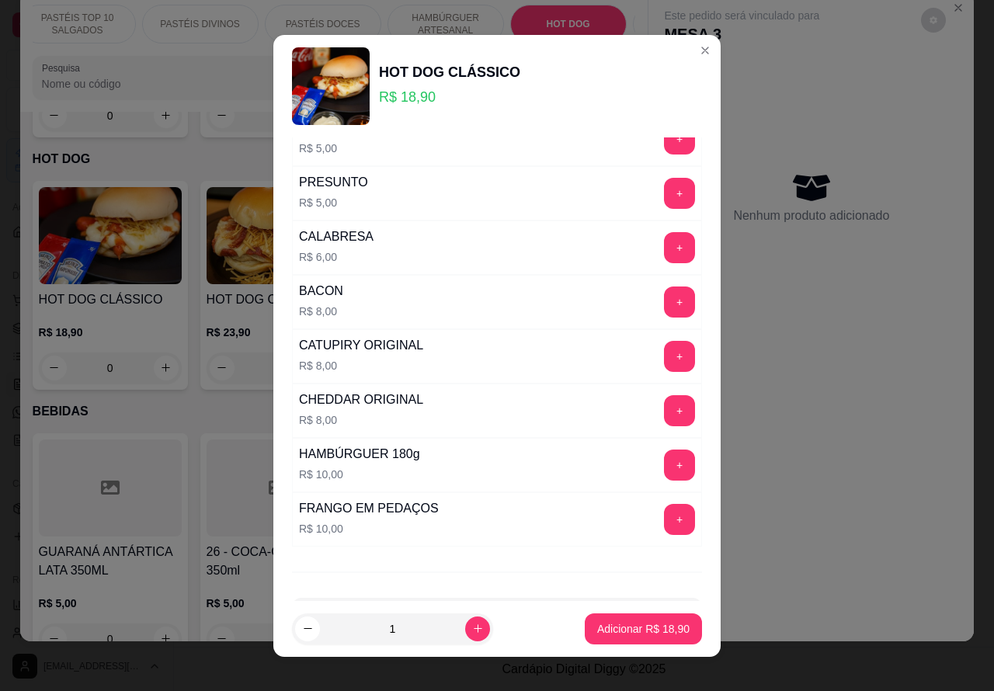
scroll to position [421, 0]
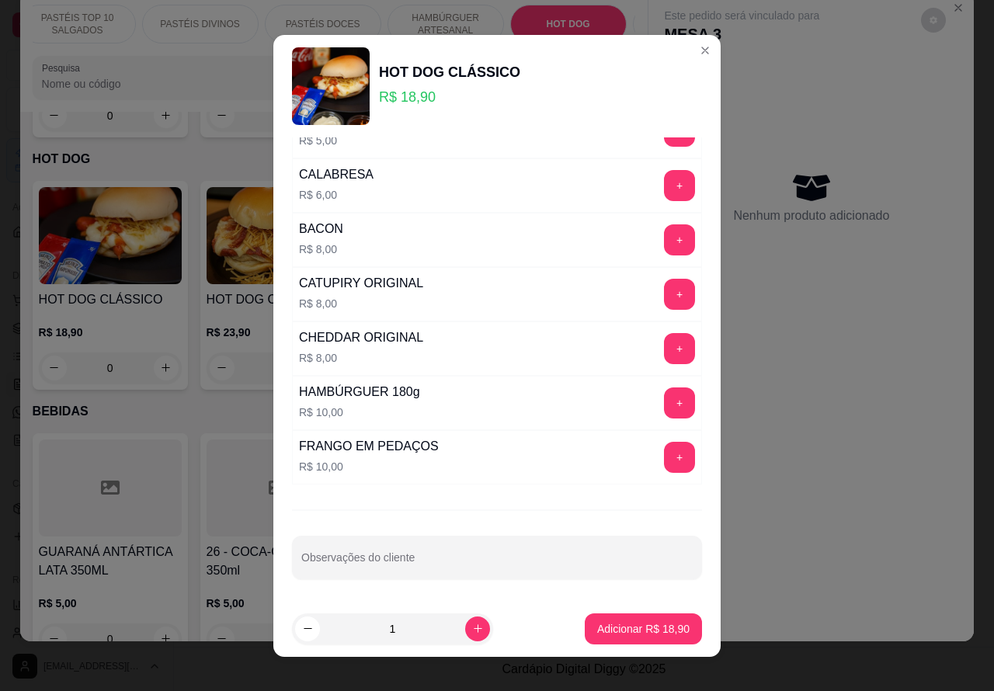
click at [503, 563] on input "Observações do cliente" at bounding box center [496, 564] width 391 height 16
type input "TIRAR QUEIJO E ALFACE"
click at [621, 622] on p "Adicionar R$ 18,90" at bounding box center [643, 629] width 92 height 16
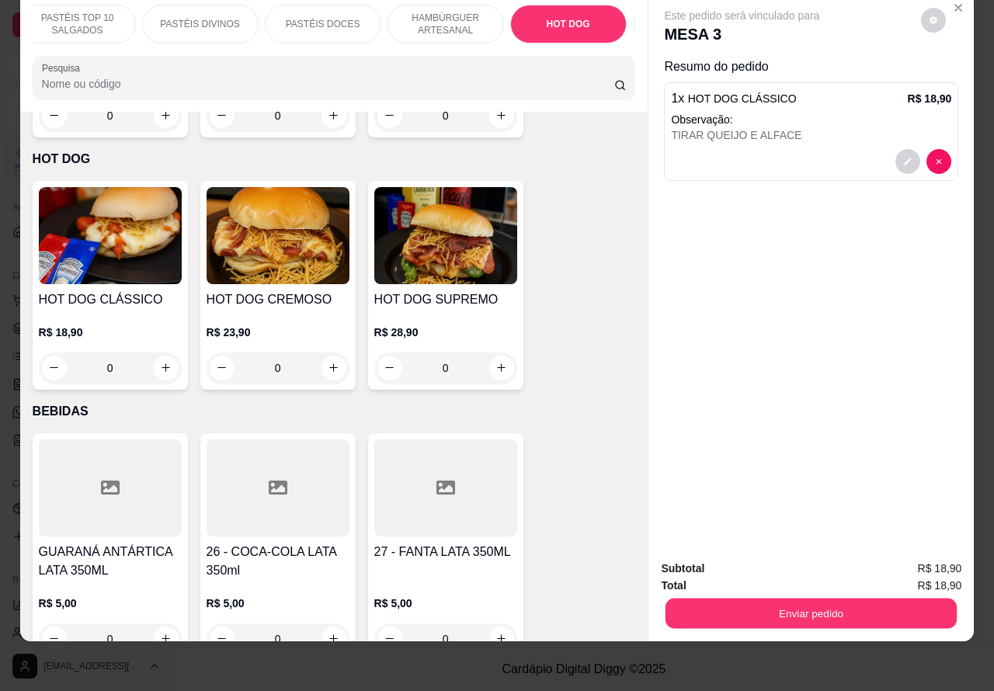
click at [855, 598] on button "Enviar pedido" at bounding box center [810, 613] width 291 height 30
click at [754, 557] on button "Não registrar e enviar pedido" at bounding box center [758, 560] width 161 height 29
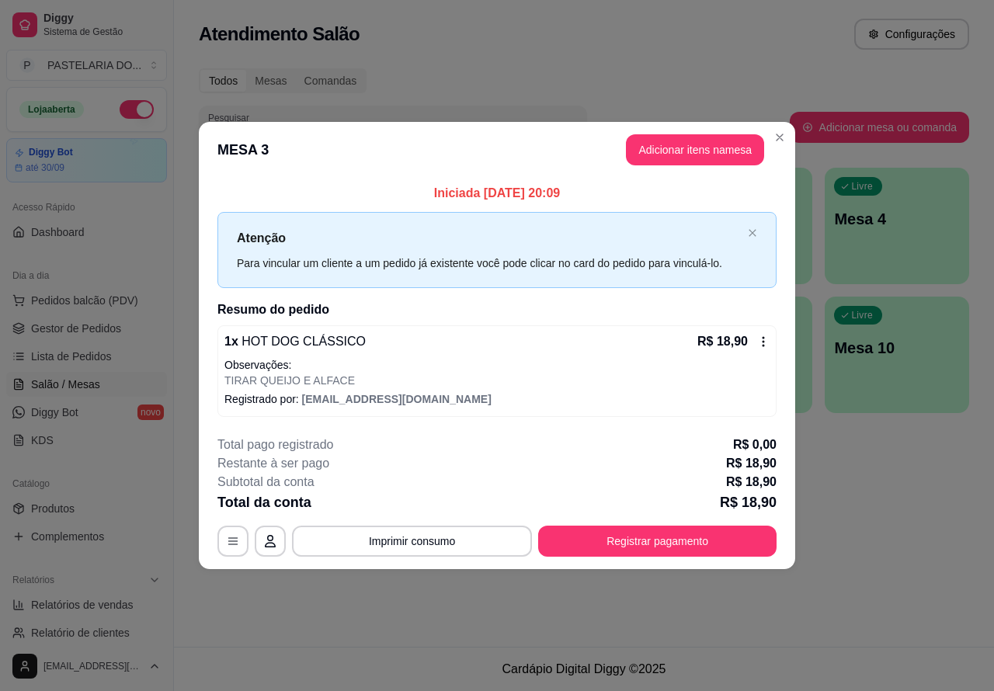
click at [741, 590] on div "Atendimento Salão Configurações Todos Mesas Comandas Pesquisar Adicionar mesa o…" at bounding box center [584, 323] width 820 height 647
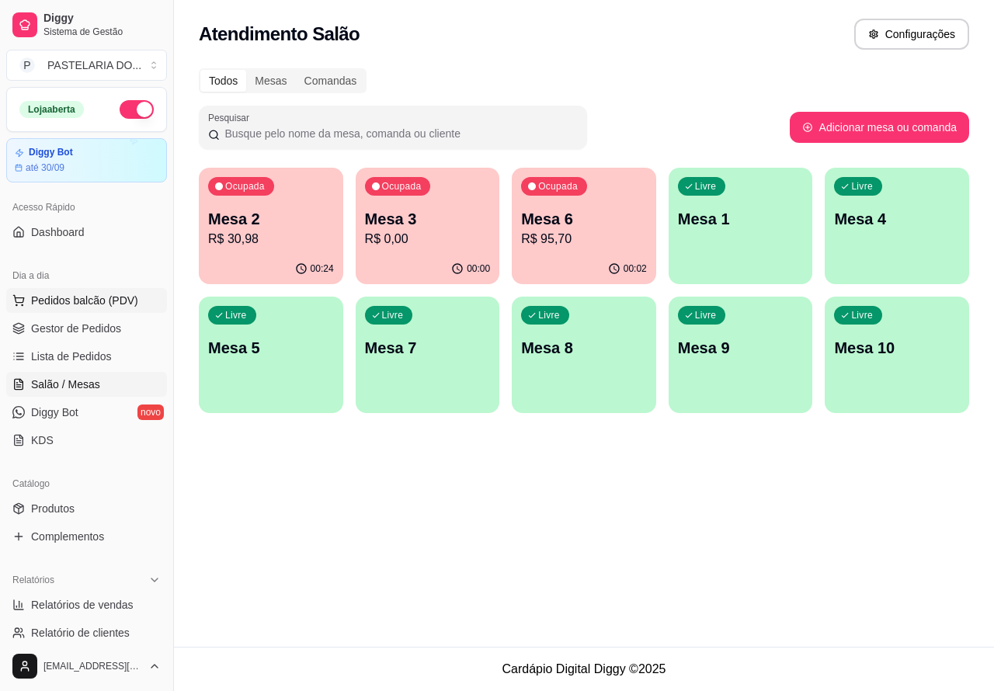
click at [81, 299] on span "Pedidos balcão (PDV)" at bounding box center [84, 301] width 107 height 16
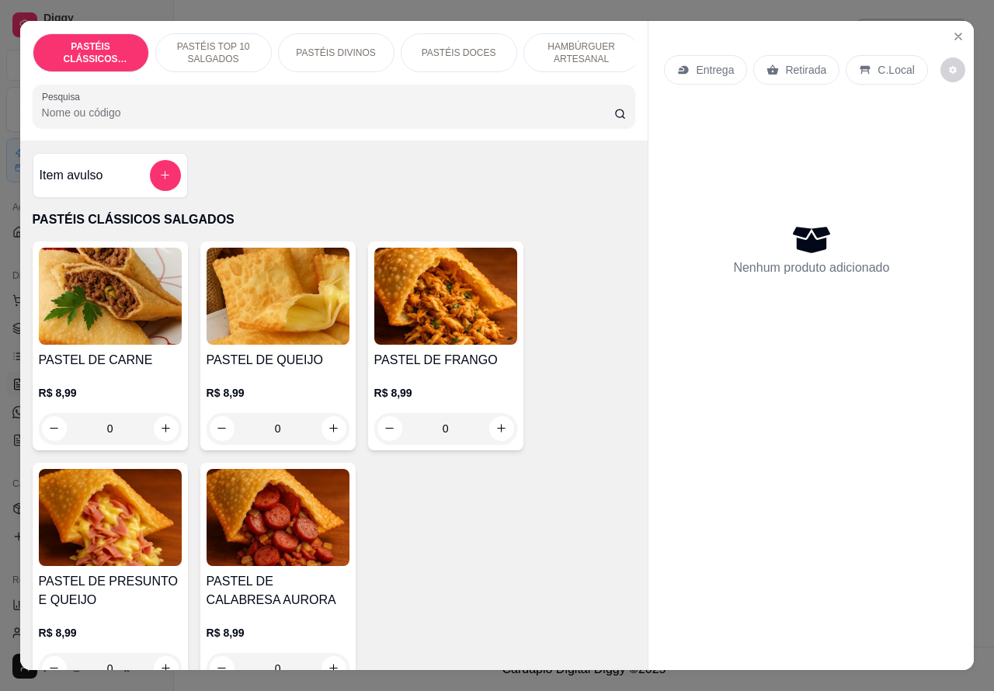
click at [790, 62] on p "Retirada" at bounding box center [805, 70] width 41 height 16
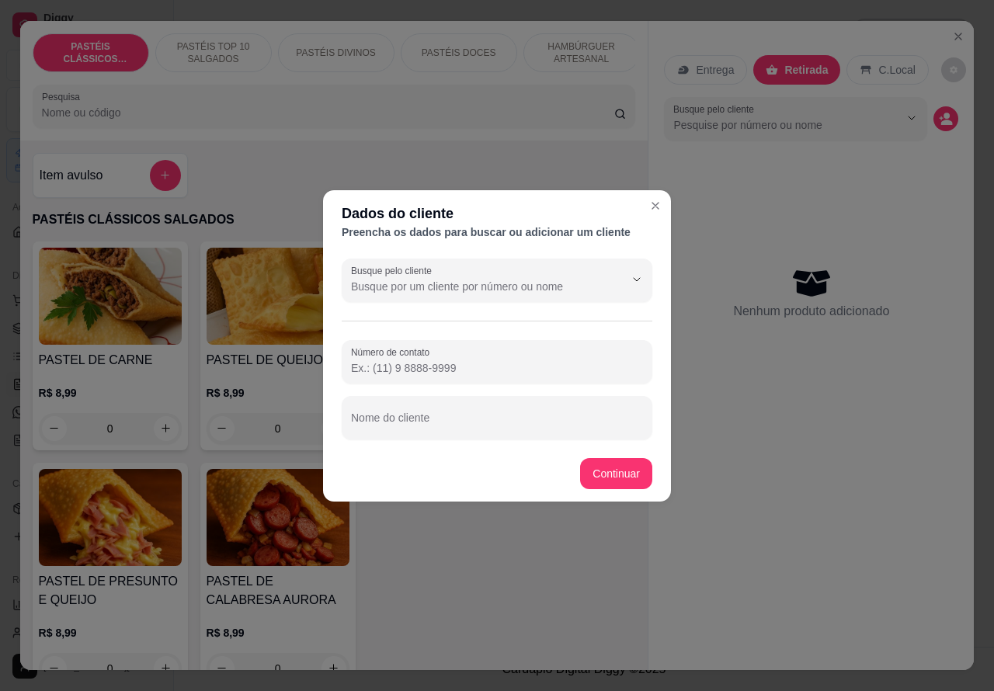
click at [420, 415] on div "Nome do cliente" at bounding box center [497, 417] width 310 height 43
type input "GIS A MAIS [PERSON_NAME] QUE AMO. MINHA IRMA."
click at [417, 373] on input "Número de contato" at bounding box center [497, 368] width 292 height 16
paste input "[PHONE_NUMBER]"
type input "[PHONE_NUMBER]"
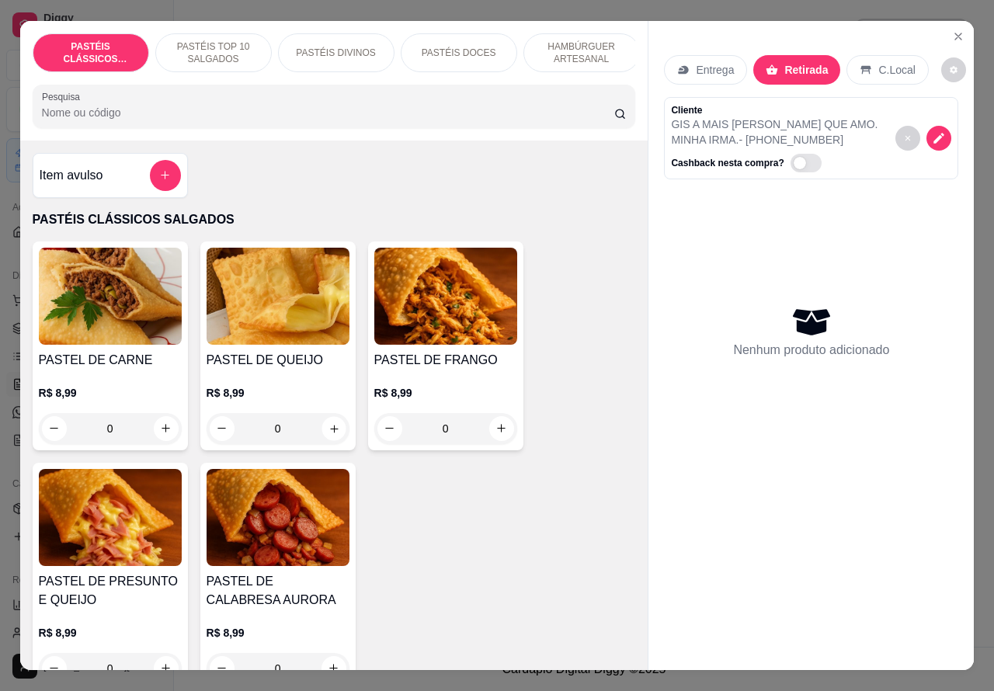
click at [331, 435] on button "increase-product-quantity" at bounding box center [333, 428] width 24 height 24
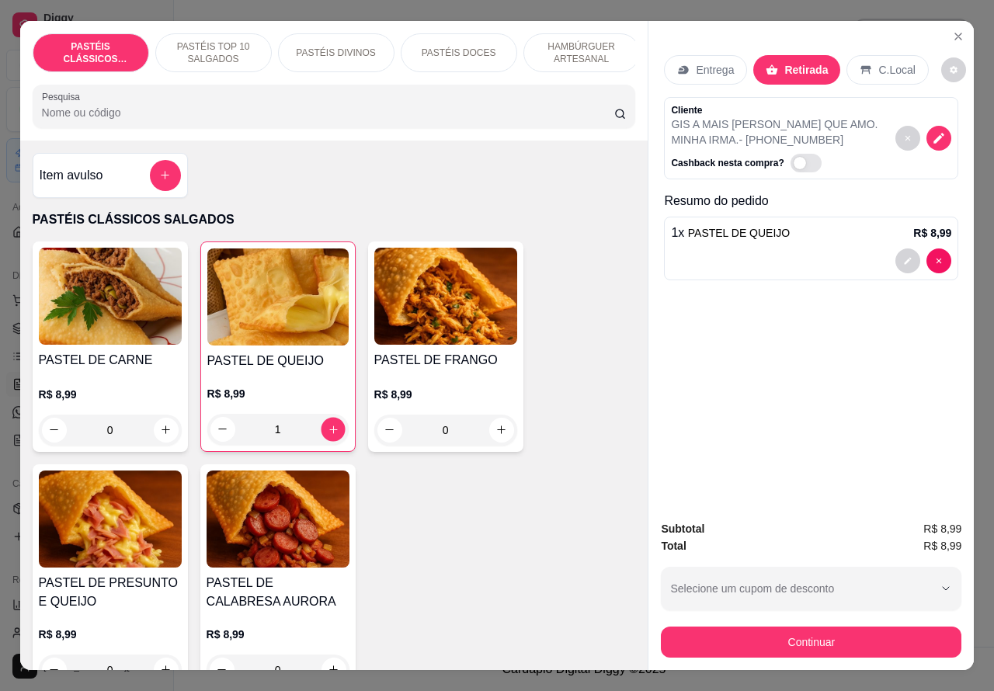
click at [327, 435] on icon "increase-product-quantity" at bounding box center [333, 429] width 12 height 12
click at [328, 433] on icon "increase-product-quantity" at bounding box center [332, 429] width 9 height 9
type input "5"
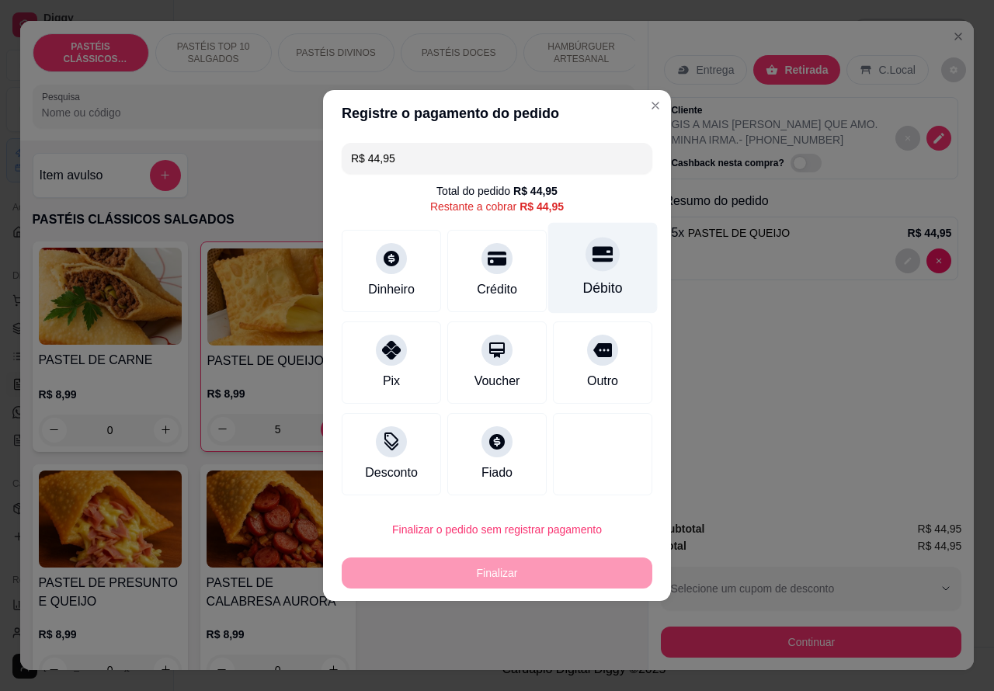
click at [594, 256] on icon at bounding box center [602, 255] width 20 height 16
type input "R$ 0,00"
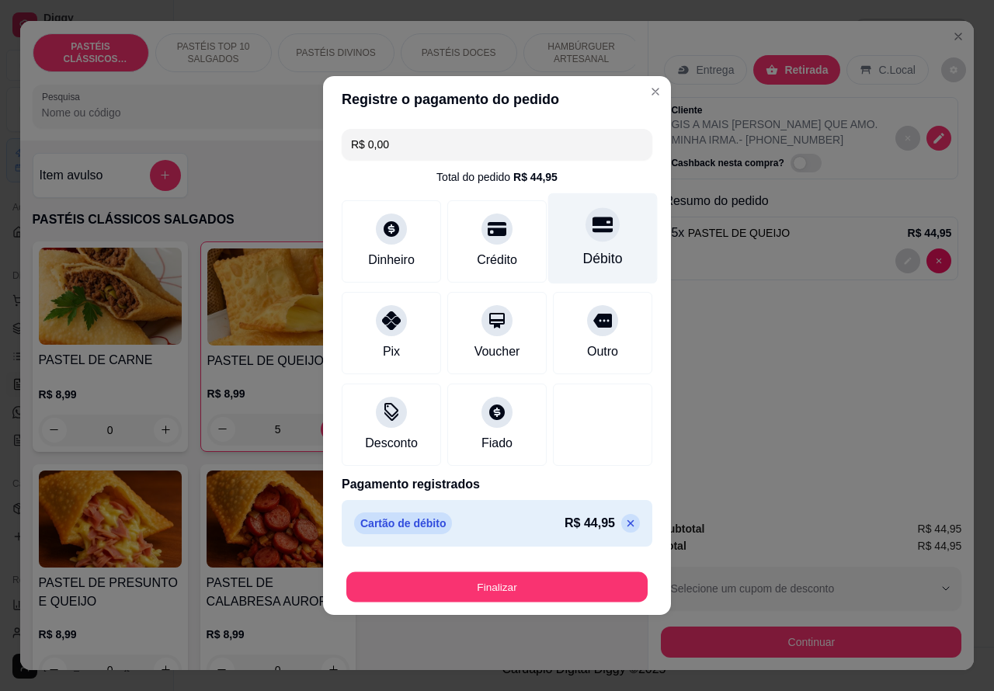
click at [547, 575] on button "Finalizar" at bounding box center [496, 587] width 301 height 30
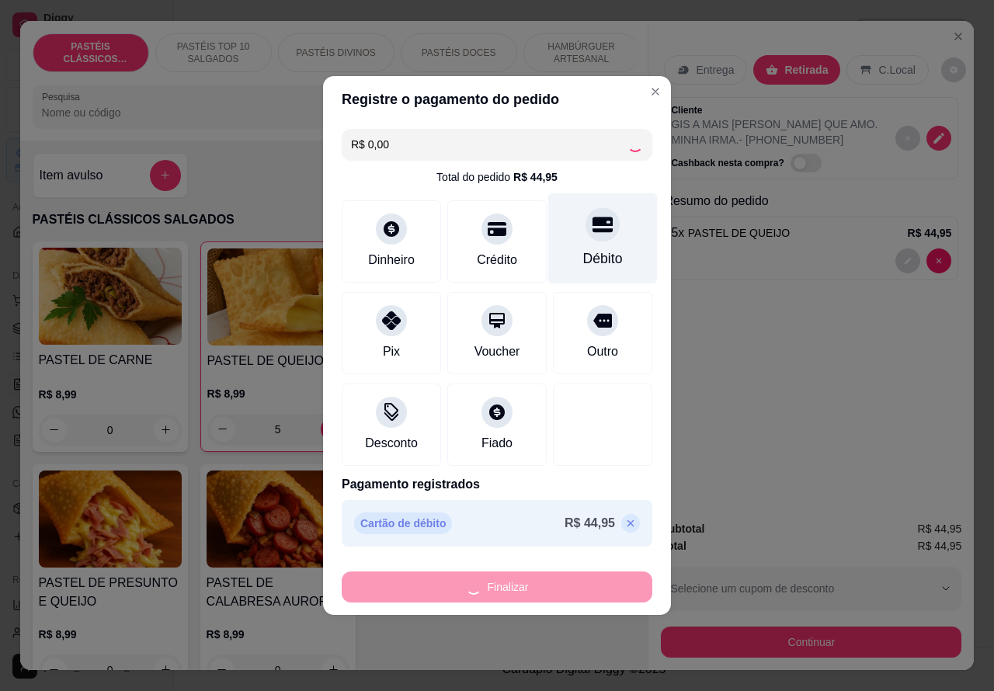
type input "0"
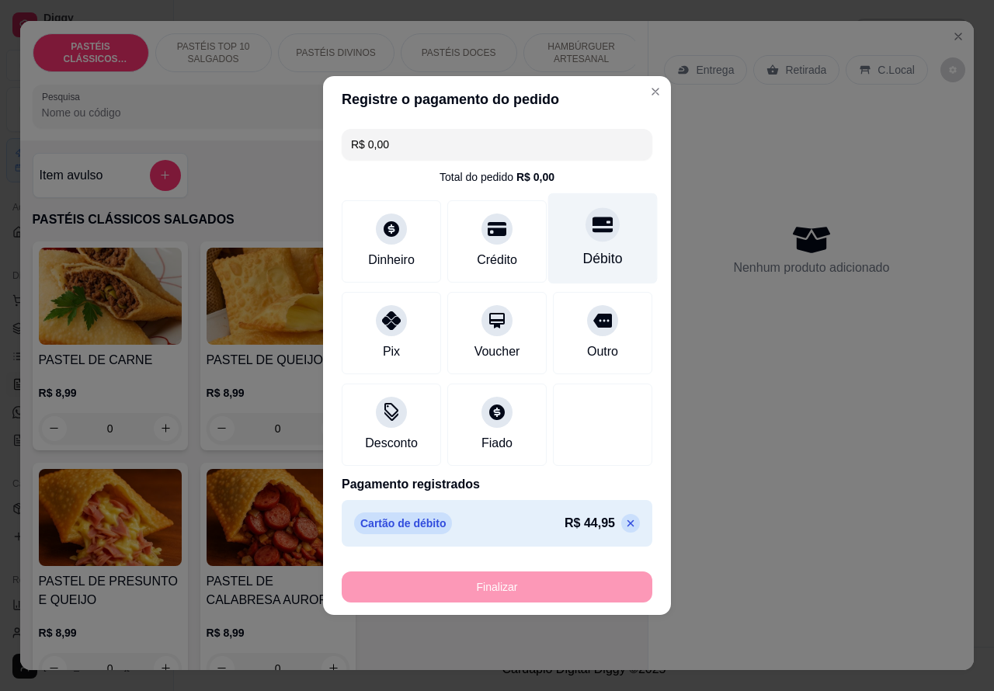
type input "-R$ 44,95"
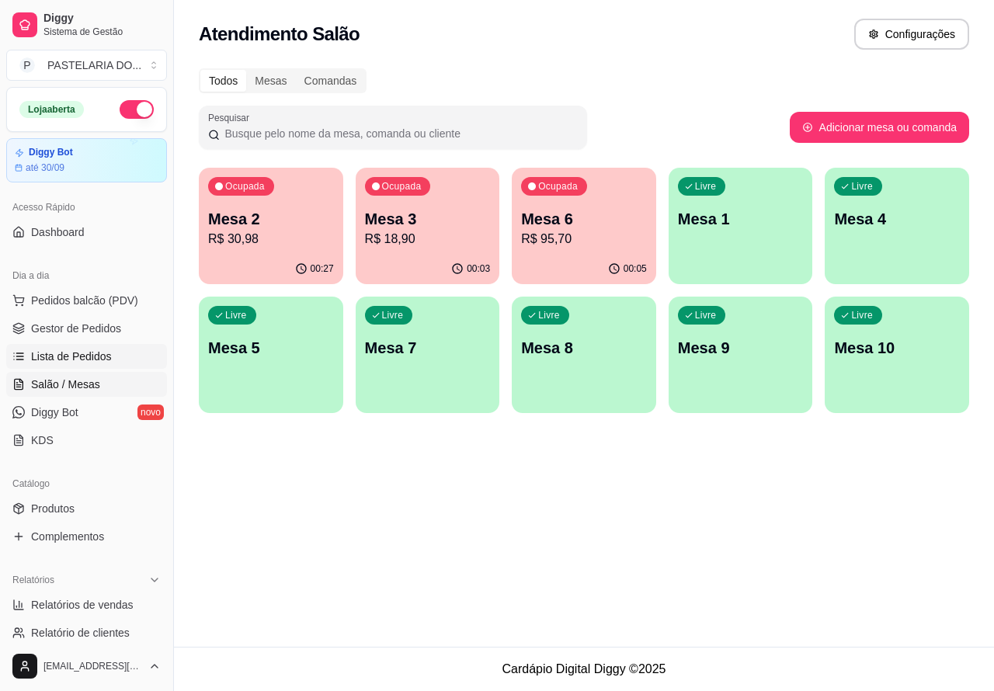
click at [79, 355] on span "Lista de Pedidos" at bounding box center [71, 357] width 81 height 16
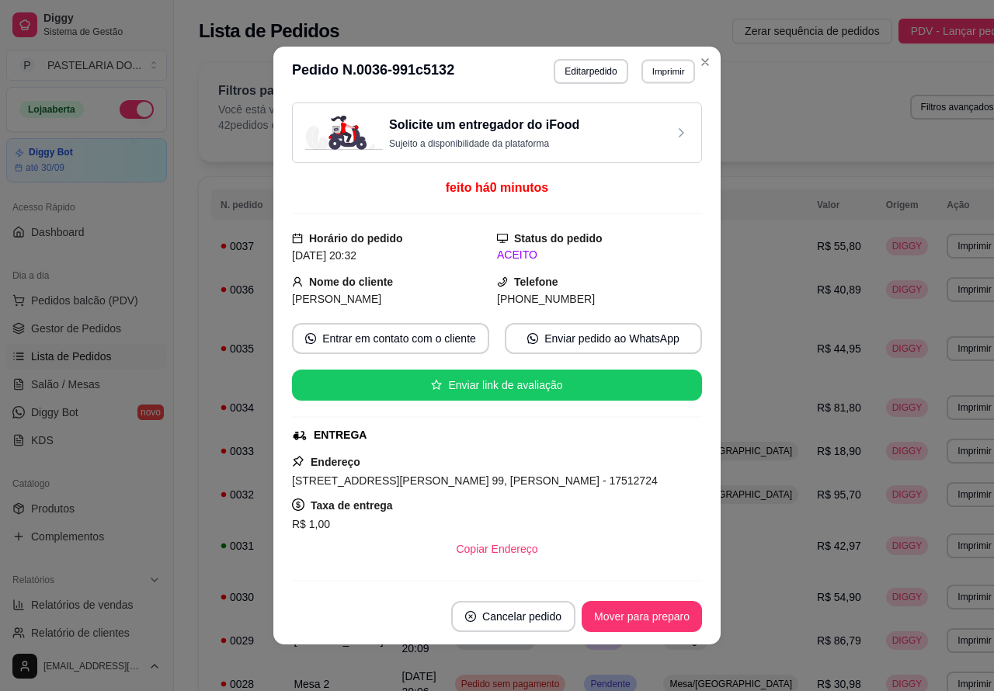
click at [657, 72] on button "Imprimir" at bounding box center [668, 71] width 54 height 24
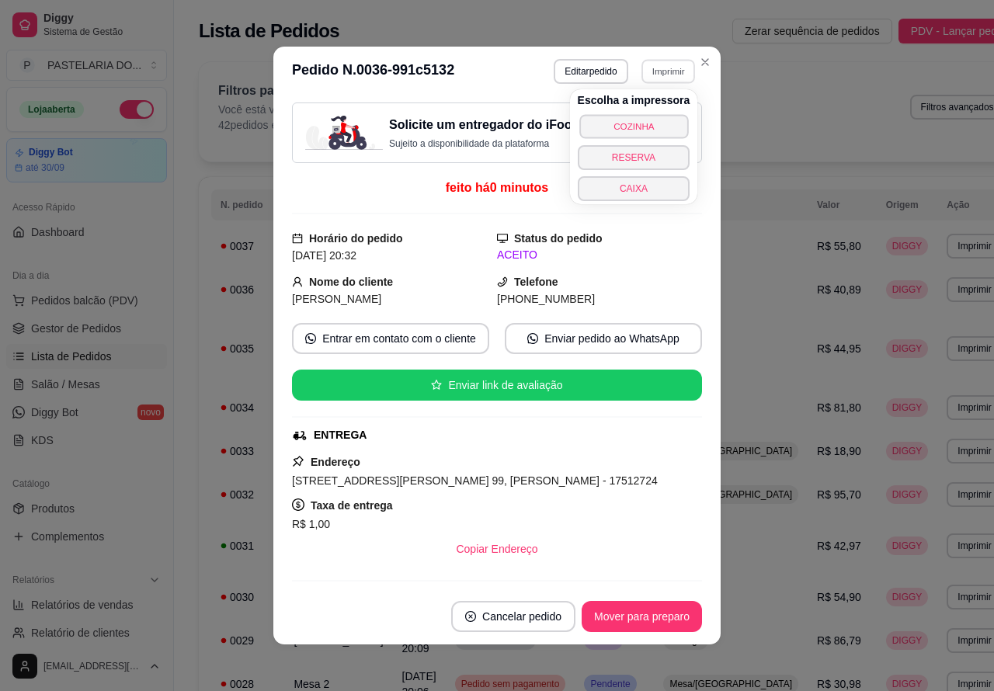
click at [646, 125] on button "COZINHA" at bounding box center [633, 126] width 109 height 24
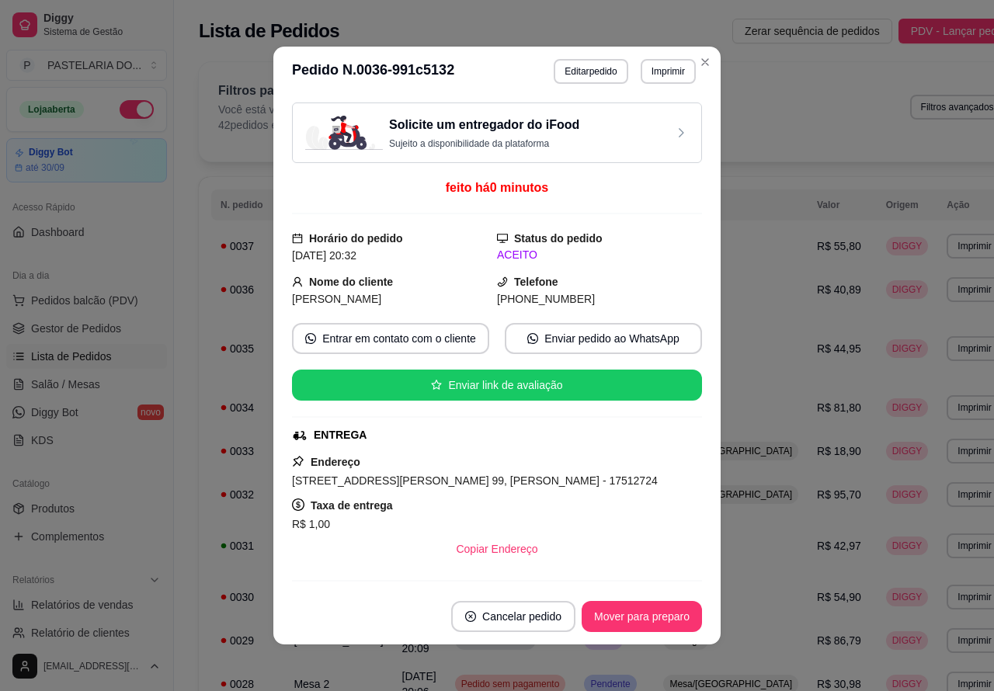
click at [75, 378] on span "Salão / Mesas" at bounding box center [65, 384] width 69 height 16
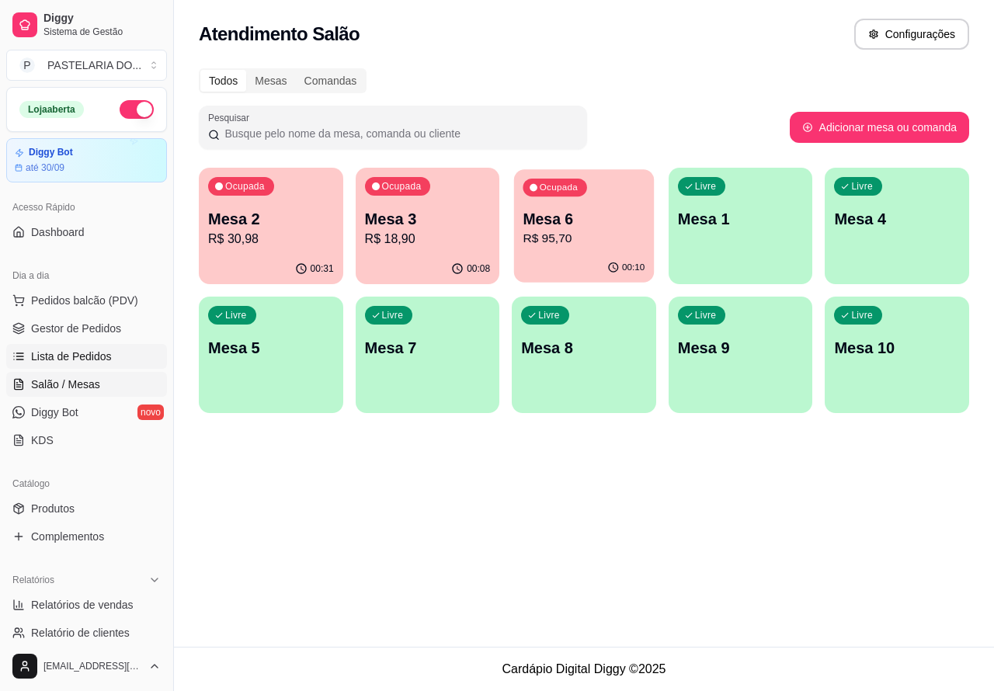
click at [583, 215] on p "Mesa 6" at bounding box center [584, 219] width 122 height 21
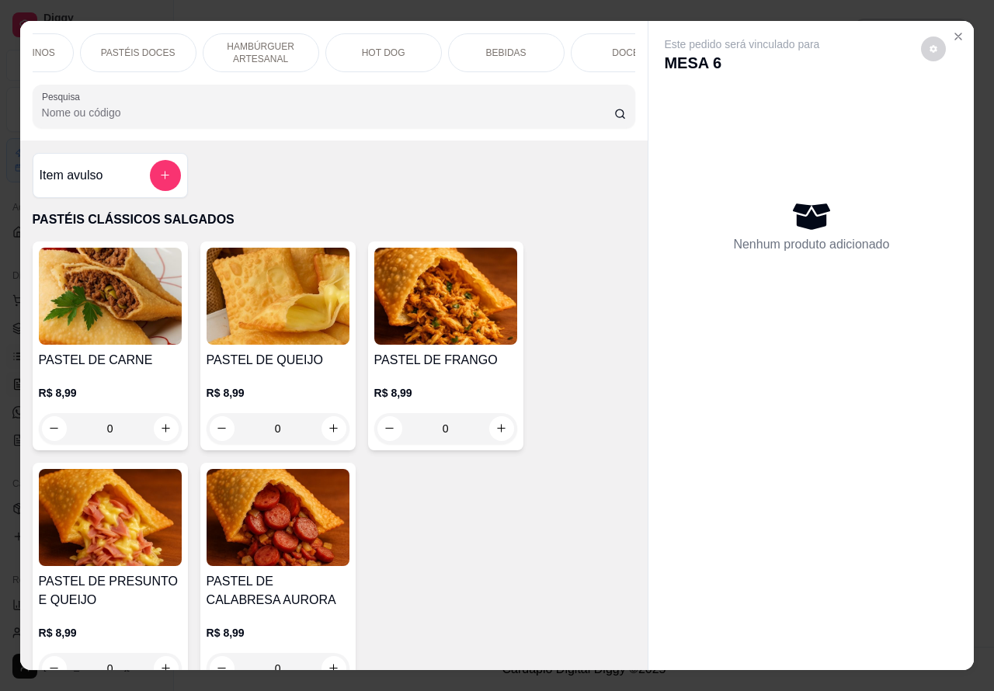
scroll to position [0, 322]
click at [494, 47] on p "BEBIDAS" at bounding box center [504, 53] width 40 height 12
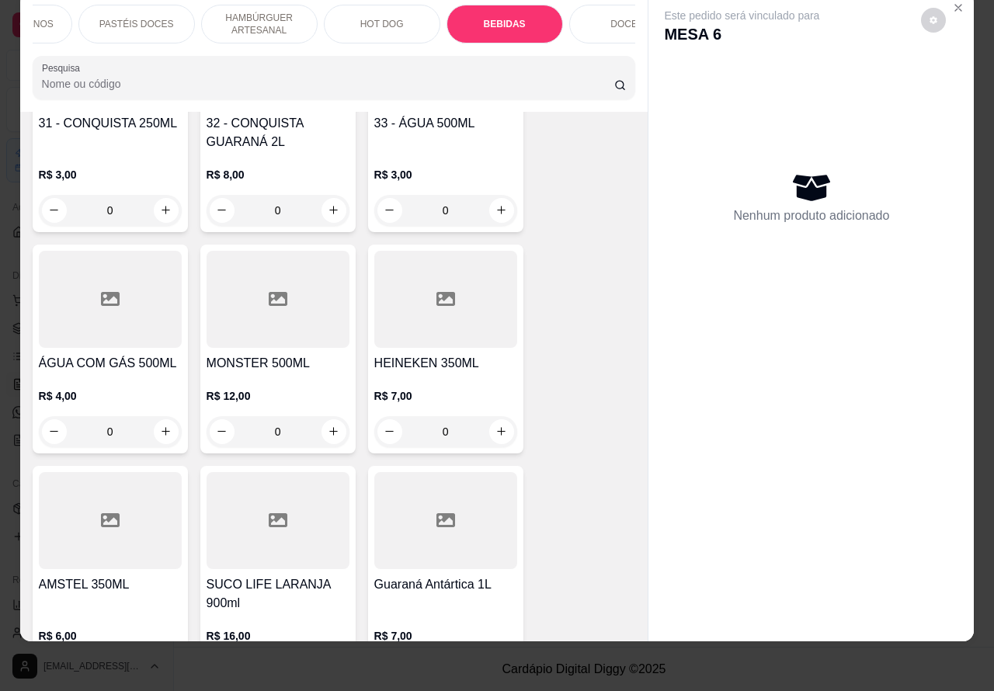
scroll to position [5657, 0]
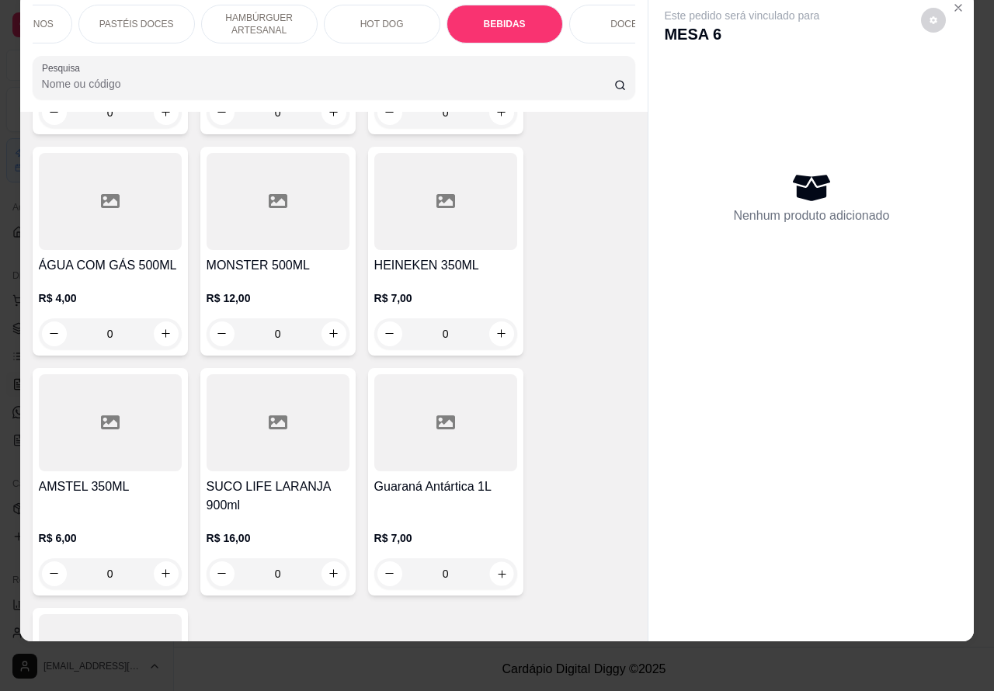
click at [495, 567] on icon "increase-product-quantity" at bounding box center [501, 573] width 12 height 12
type input "1"
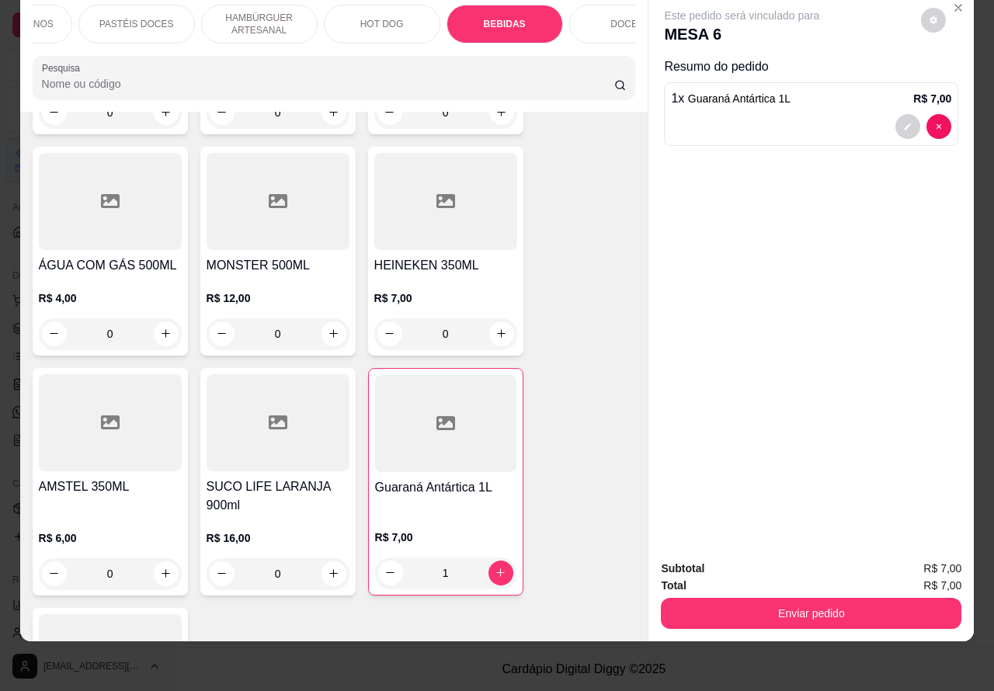
click at [328, 567] on icon "increase-product-quantity" at bounding box center [334, 573] width 12 height 12
type input "1"
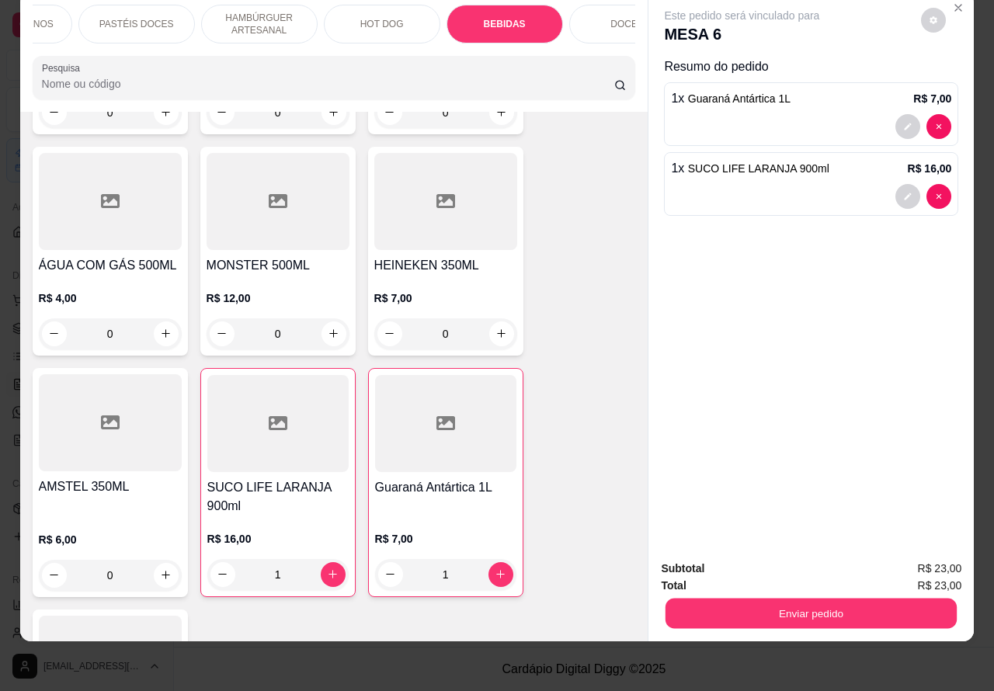
click at [790, 598] on button "Enviar pedido" at bounding box center [810, 613] width 291 height 30
click at [734, 559] on button "Não registrar e enviar pedido" at bounding box center [758, 560] width 161 height 29
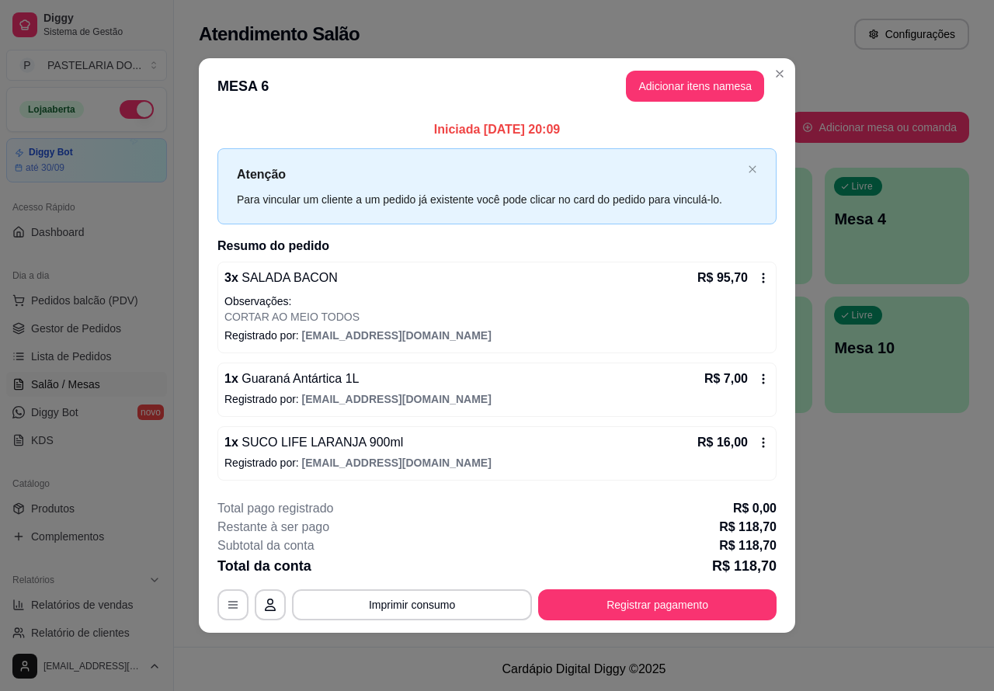
click at [949, 548] on div "Atendimento Salão Configurações Todos Mesas Comandas Pesquisar Adicionar mesa o…" at bounding box center [584, 323] width 820 height 647
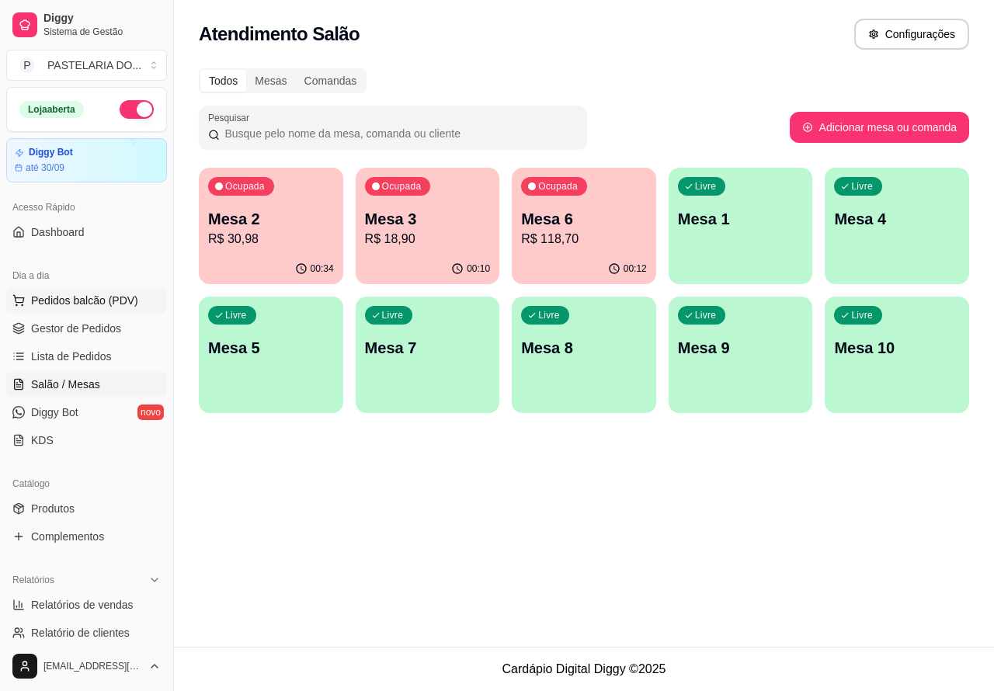
click at [80, 300] on span "Pedidos balcão (PDV)" at bounding box center [84, 301] width 107 height 16
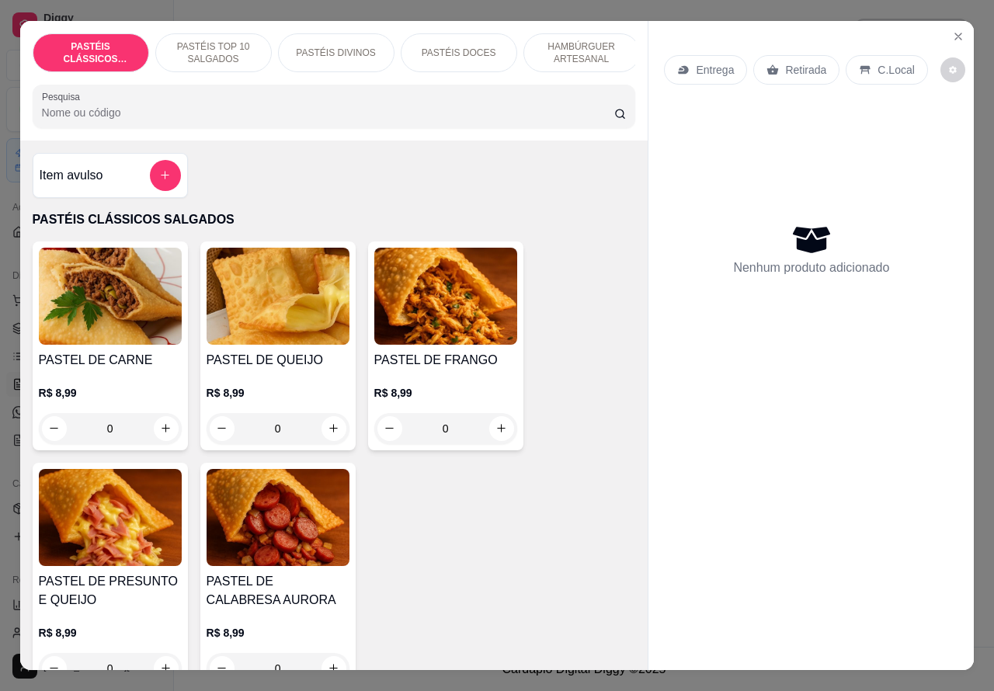
click at [792, 63] on p "Retirada" at bounding box center [805, 70] width 41 height 16
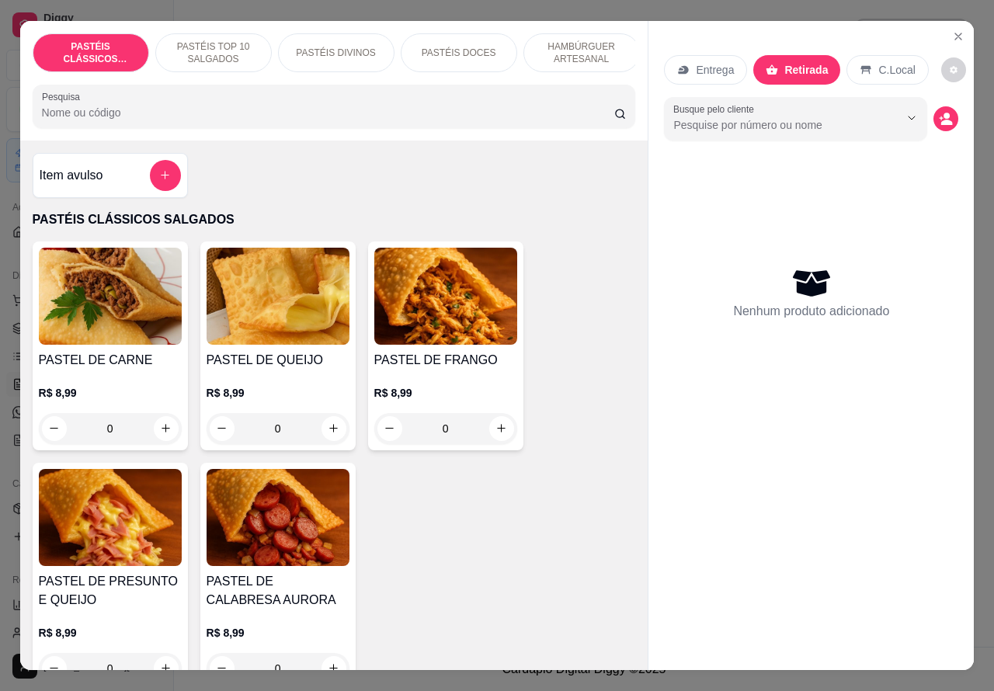
click at [577, 40] on p "HAMBÚRGUER ARTESANAL" at bounding box center [581, 52] width 90 height 25
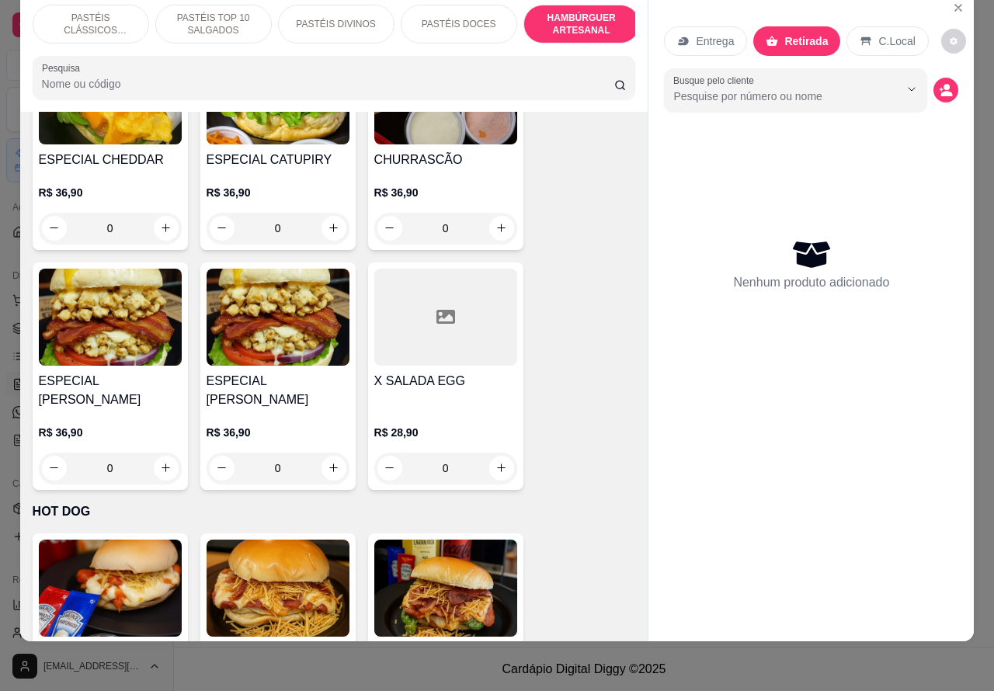
scroll to position [4290, 0]
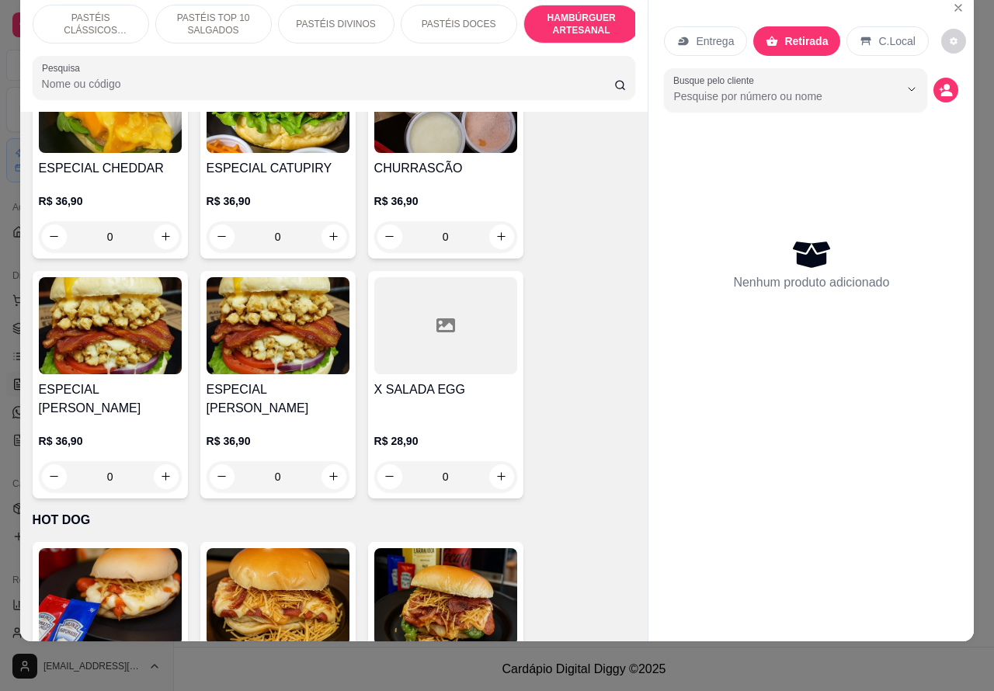
click at [491, 221] on div "0" at bounding box center [445, 236] width 143 height 31
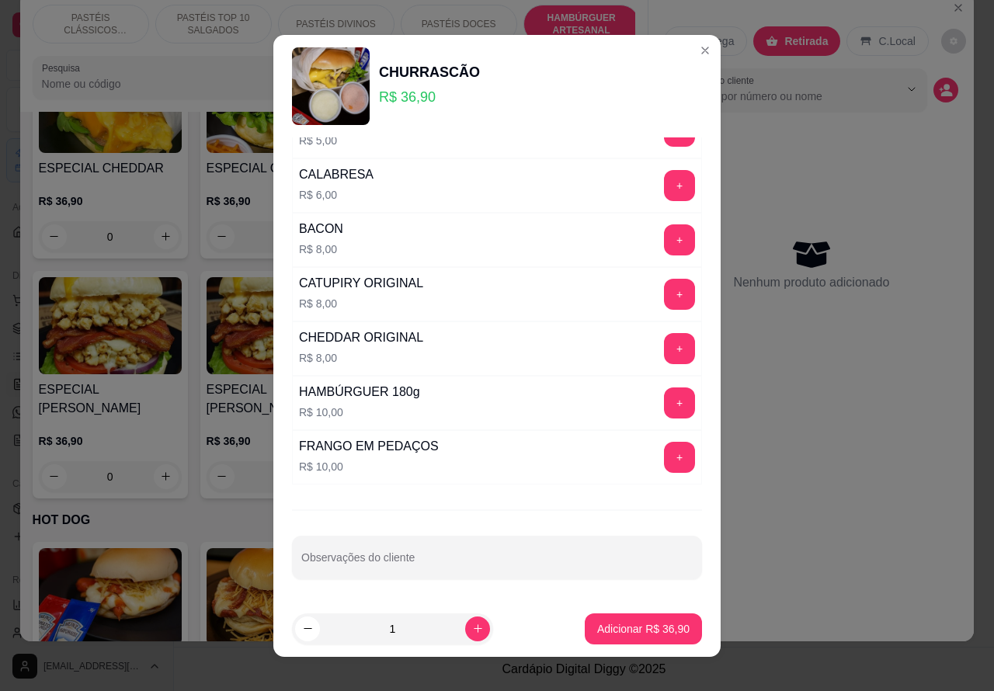
scroll to position [421, 0]
click at [474, 556] on input "Observações do cliente" at bounding box center [496, 564] width 391 height 16
type input "cortar ao meio"
click at [619, 626] on p "Adicionar R$ 36,90" at bounding box center [643, 629] width 92 height 16
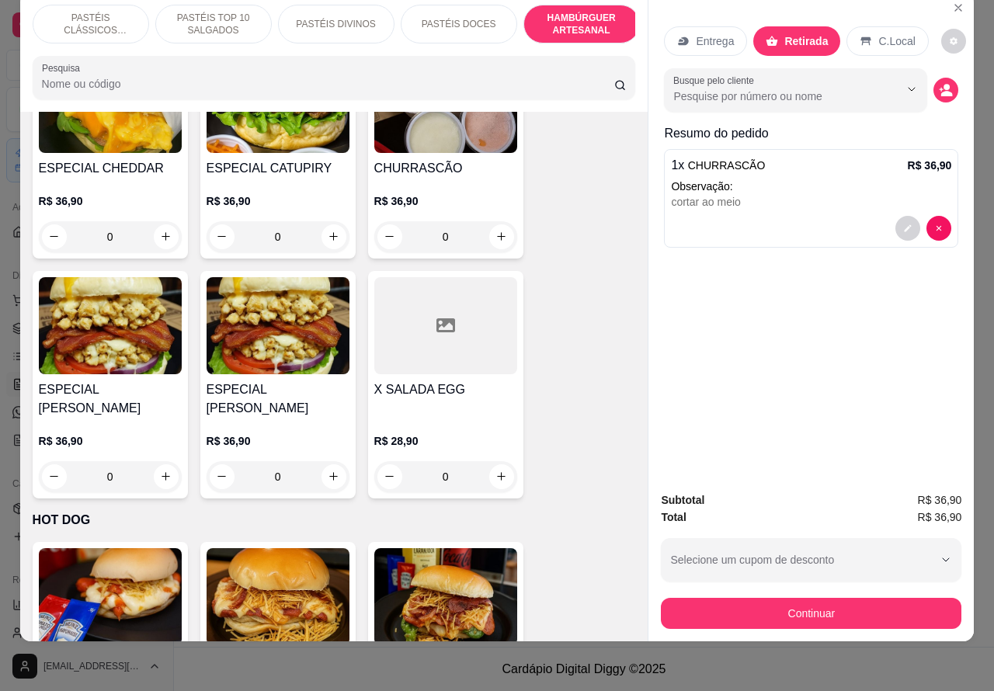
scroll to position [0, 0]
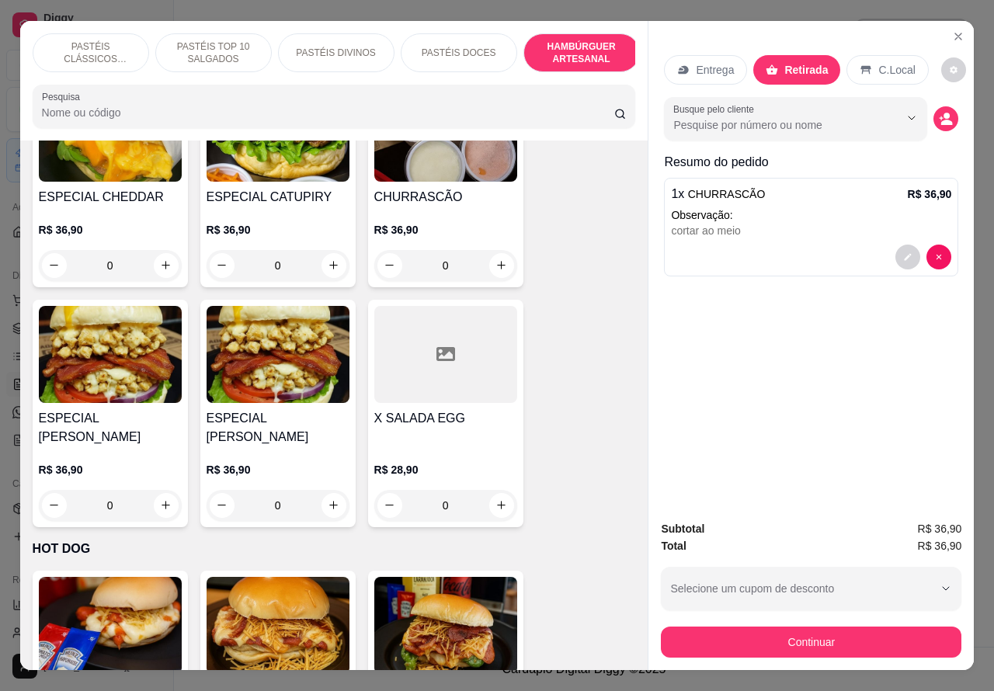
click at [83, 40] on p "PASTÉIS CLÁSSICOS SALGADOS" at bounding box center [91, 52] width 90 height 25
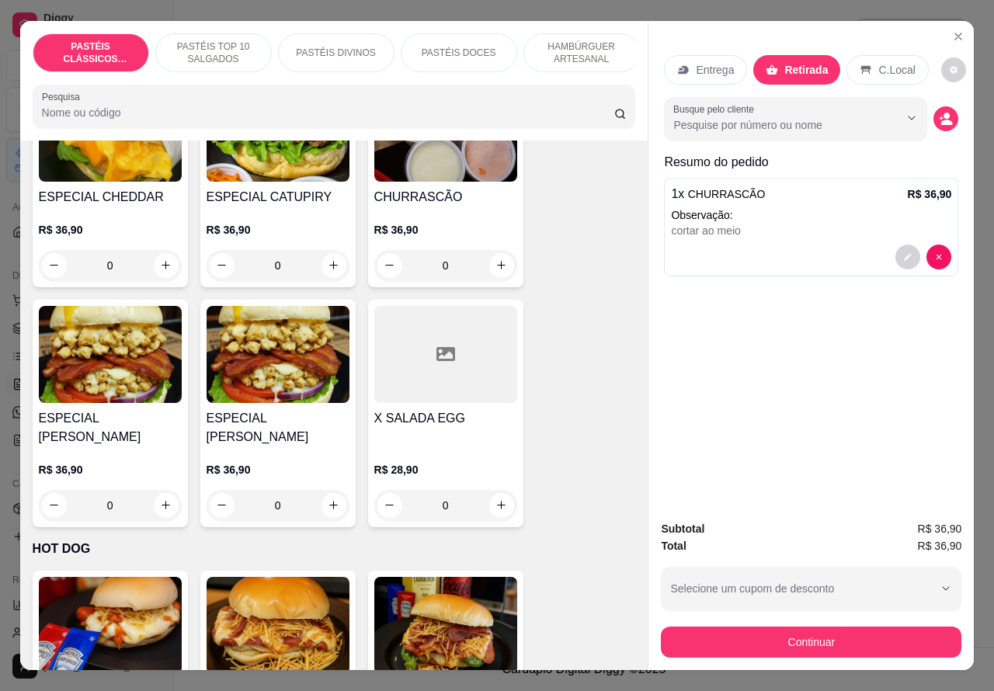
scroll to position [36, 0]
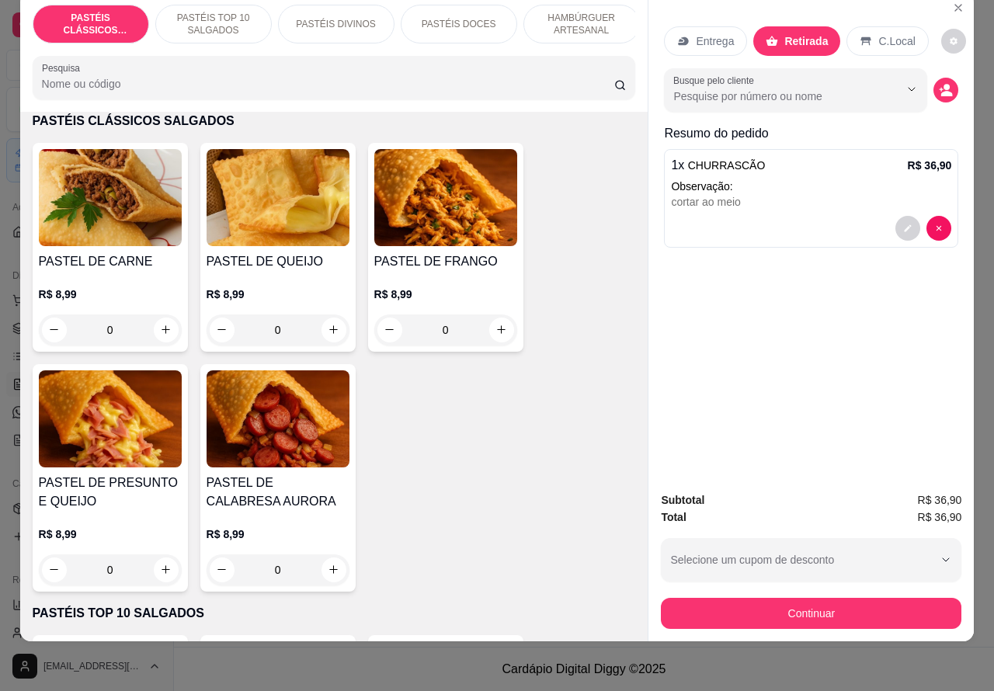
click at [161, 330] on icon "increase-product-quantity" at bounding box center [165, 329] width 9 height 9
type input "1"
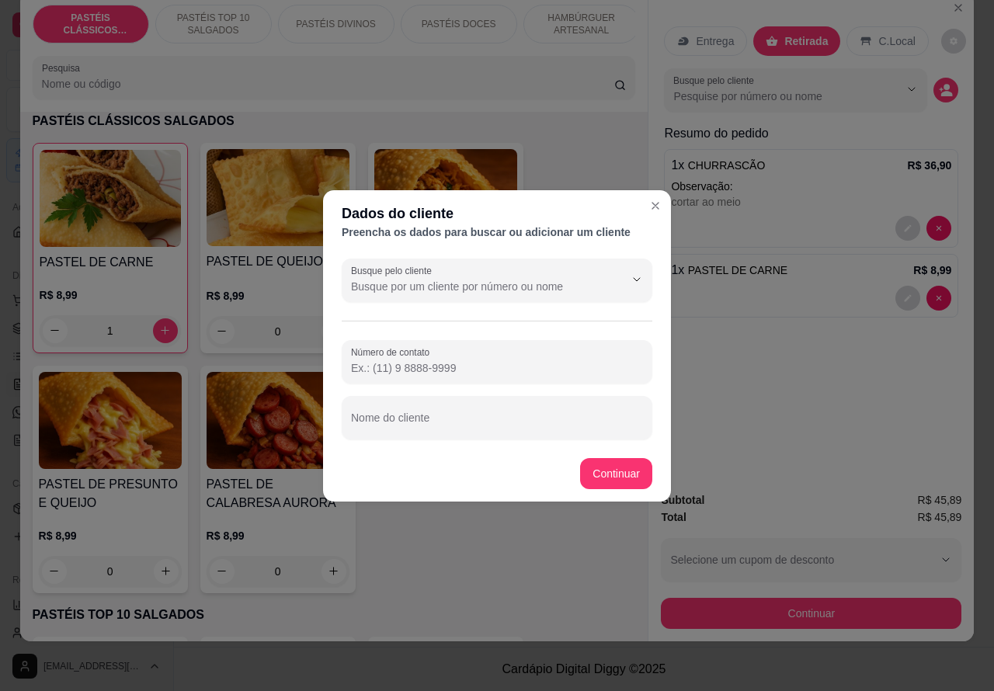
click at [526, 419] on input "Nome do cliente" at bounding box center [497, 424] width 292 height 16
type input "professora [PERSON_NAME]"
click at [611, 470] on div "PASTEL DE CARNE R$ 8,99 1 PASTEL DE QUEIJO R$ 8,99 0 PASTEL DE FRANGO R$ 8,99 0…" at bounding box center [334, 368] width 603 height 450
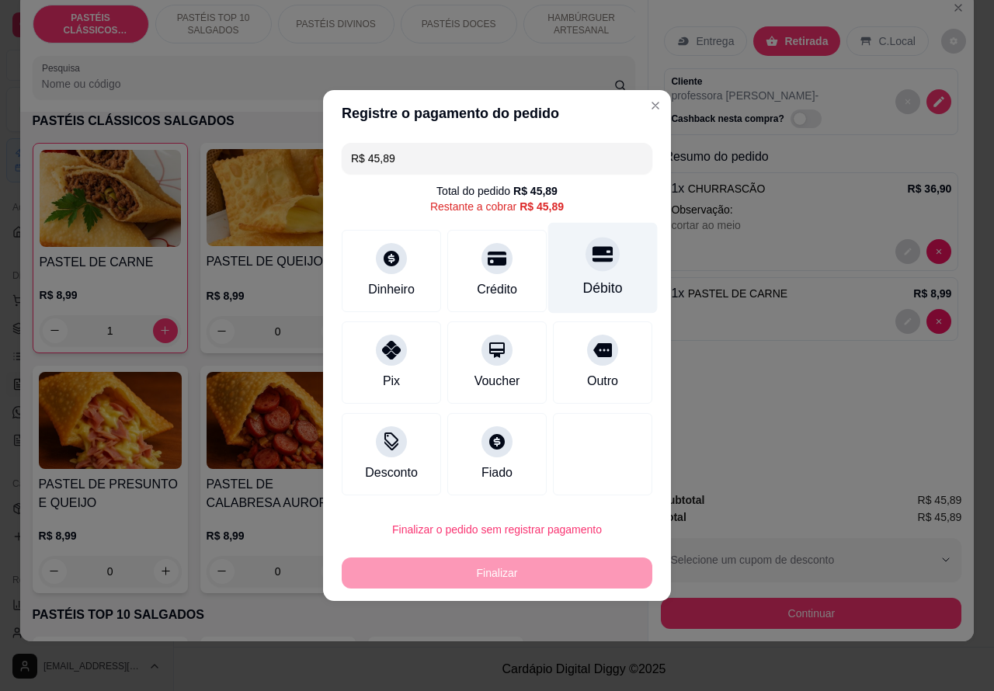
click at [592, 258] on icon at bounding box center [602, 254] width 20 height 20
type input "R$ 0,00"
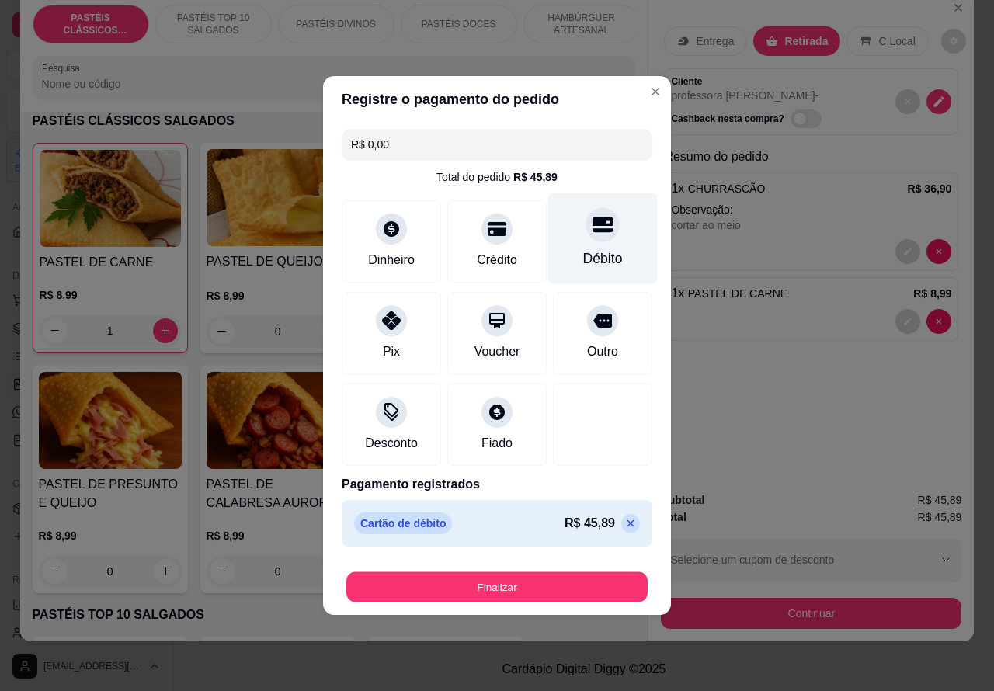
click at [578, 580] on button "Finalizar" at bounding box center [496, 587] width 301 height 30
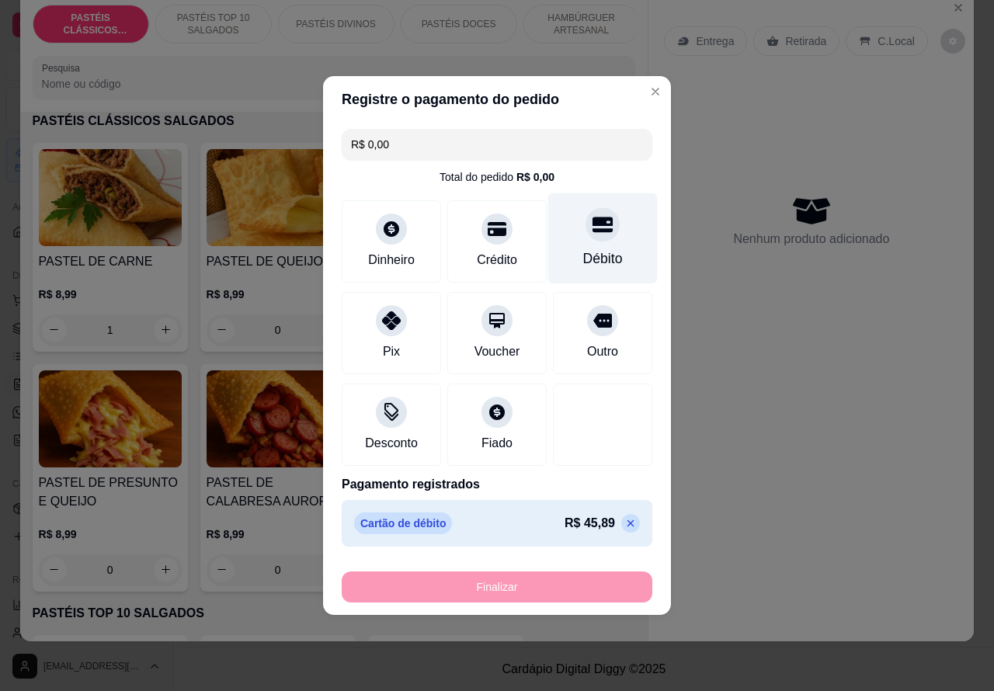
type input "0"
type input "-R$ 45,89"
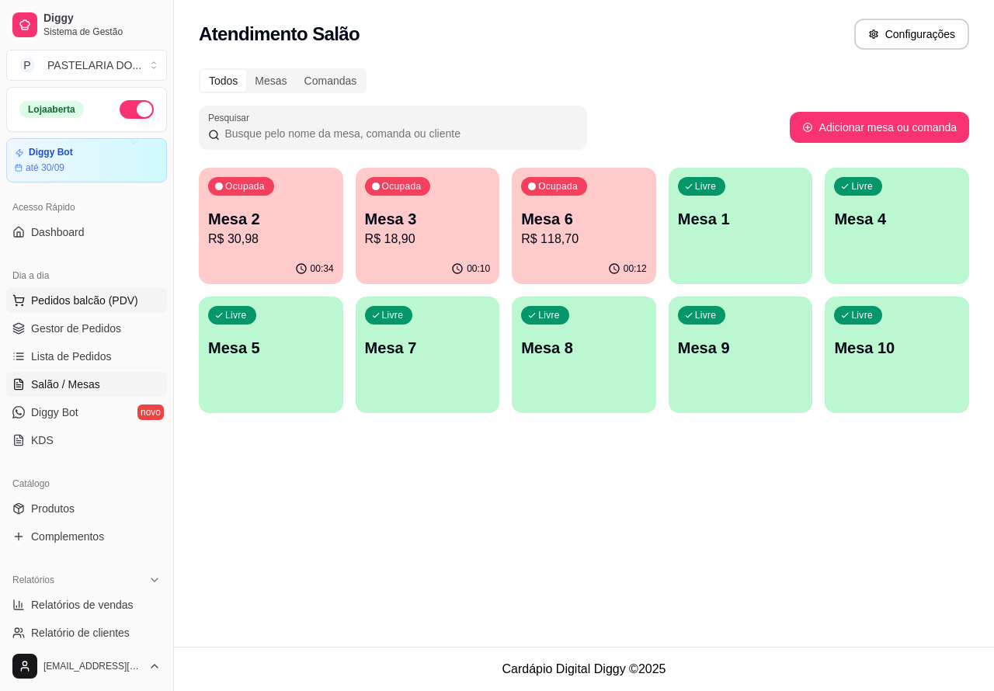
click at [89, 300] on span "Pedidos balcão (PDV)" at bounding box center [84, 301] width 107 height 16
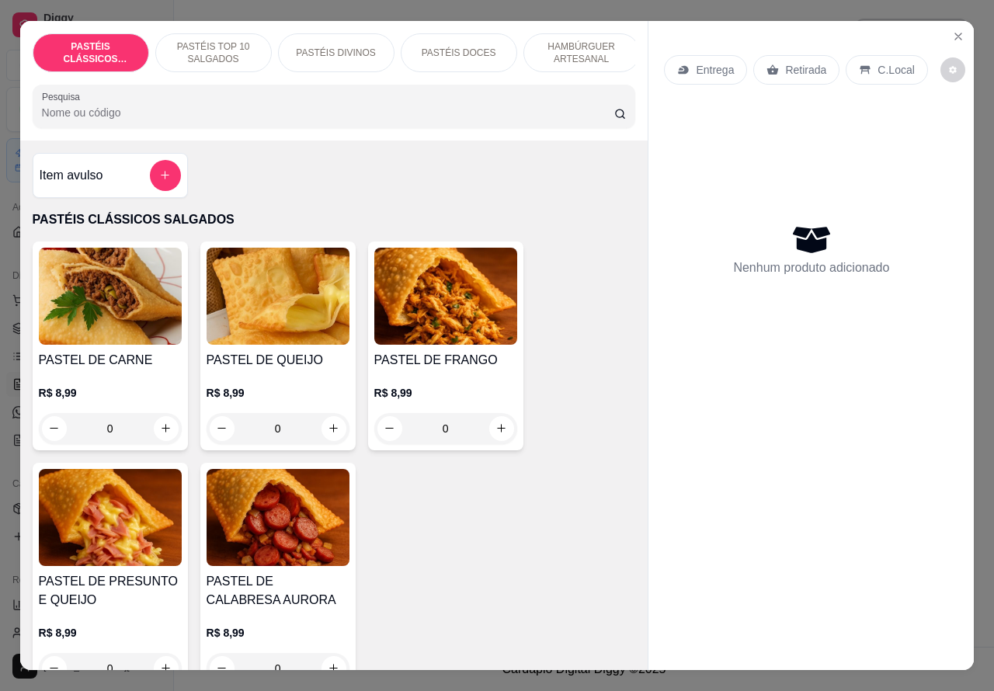
click at [793, 62] on p "Retirada" at bounding box center [805, 70] width 41 height 16
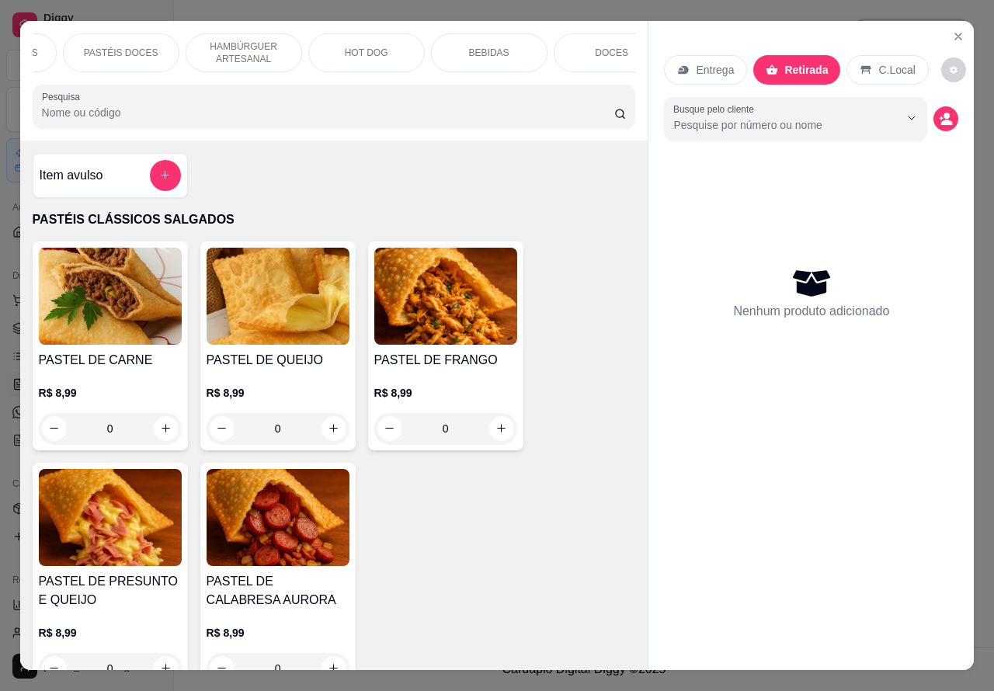
scroll to position [0, 338]
click at [491, 47] on p "BEBIDAS" at bounding box center [488, 53] width 40 height 12
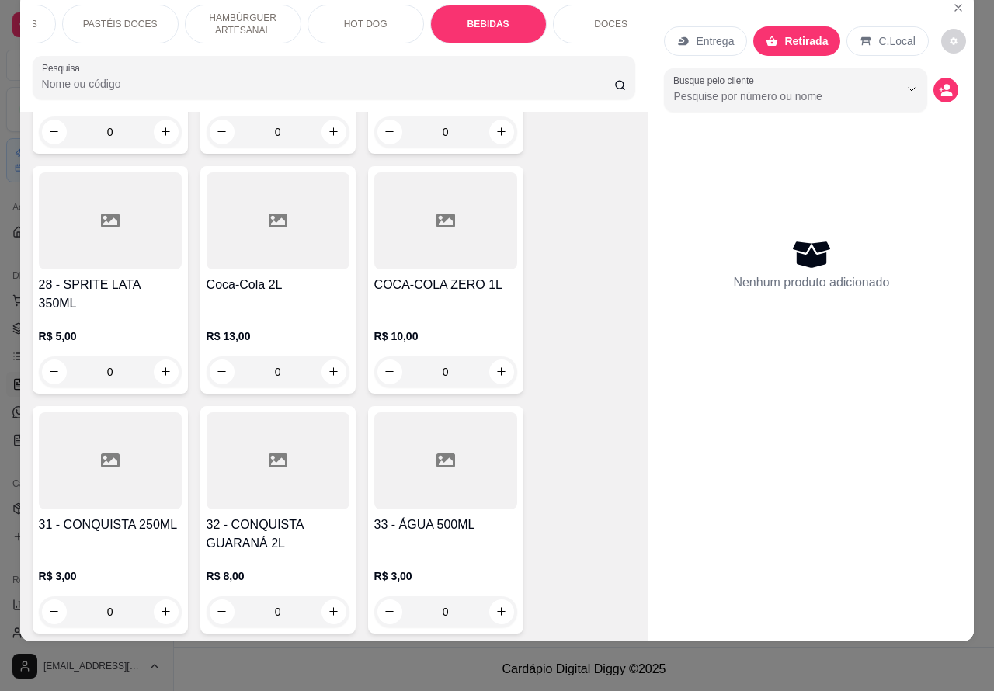
scroll to position [5160, 0]
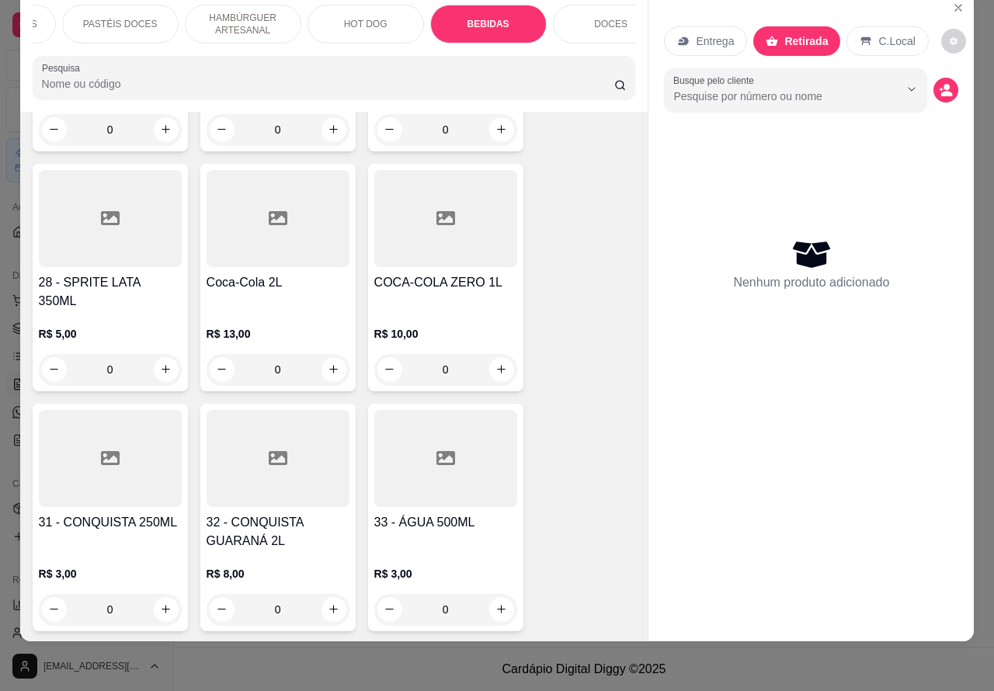
click at [495, 363] on icon "increase-product-quantity" at bounding box center [501, 369] width 12 height 12
type input "1"
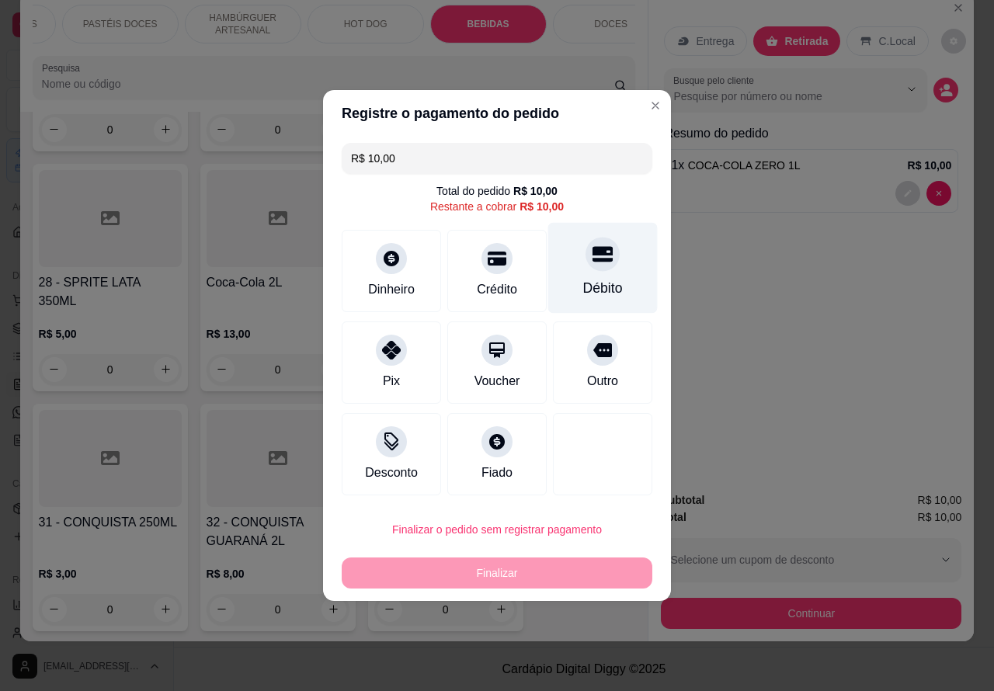
click at [592, 262] on icon at bounding box center [602, 255] width 20 height 16
type input "R$ 0,00"
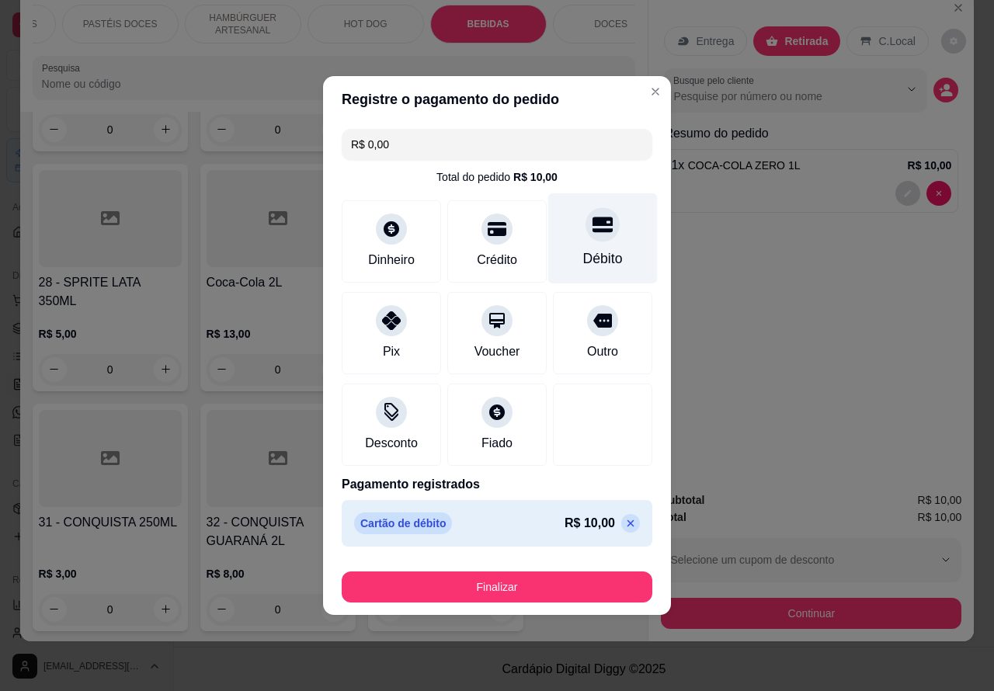
click at [568, 575] on button "Finalizar" at bounding box center [497, 586] width 310 height 31
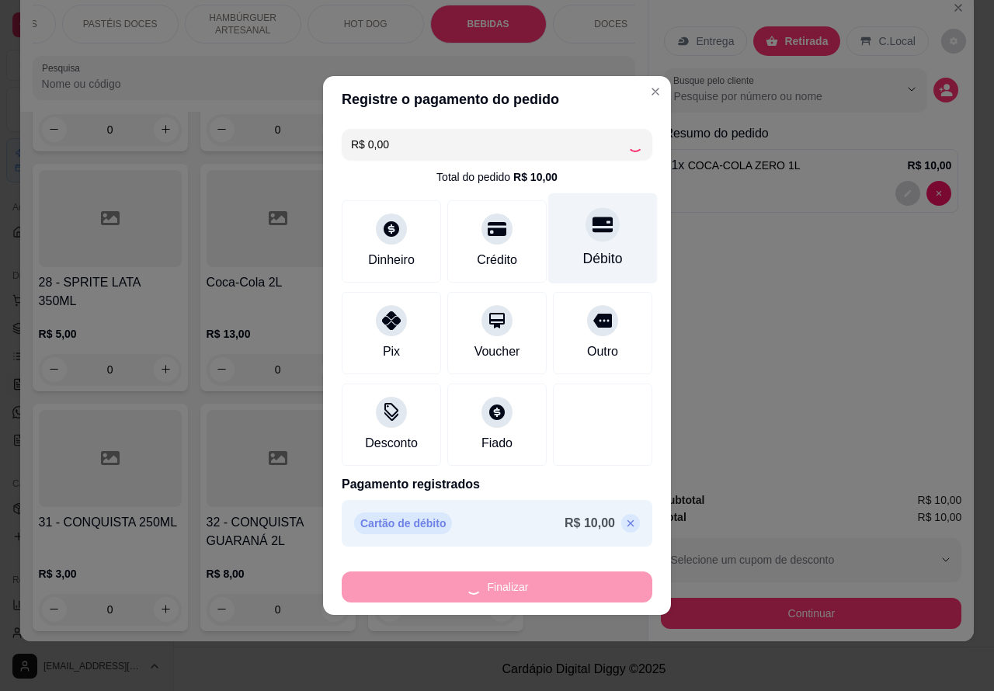
type input "0"
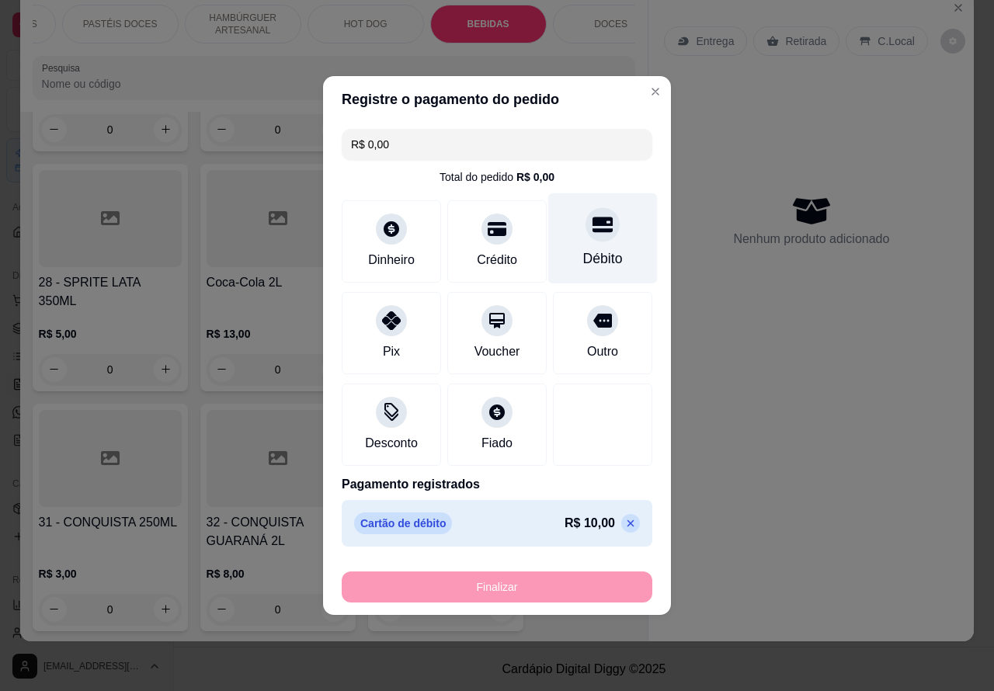
type input "-R$ 10,00"
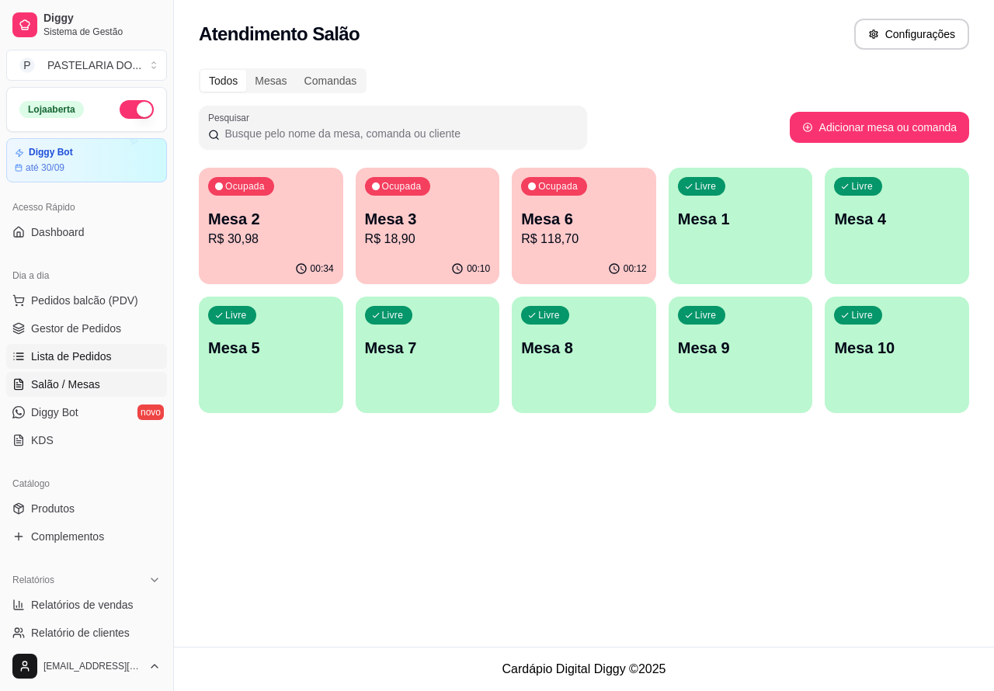
click at [81, 355] on span "Lista de Pedidos" at bounding box center [71, 357] width 81 height 16
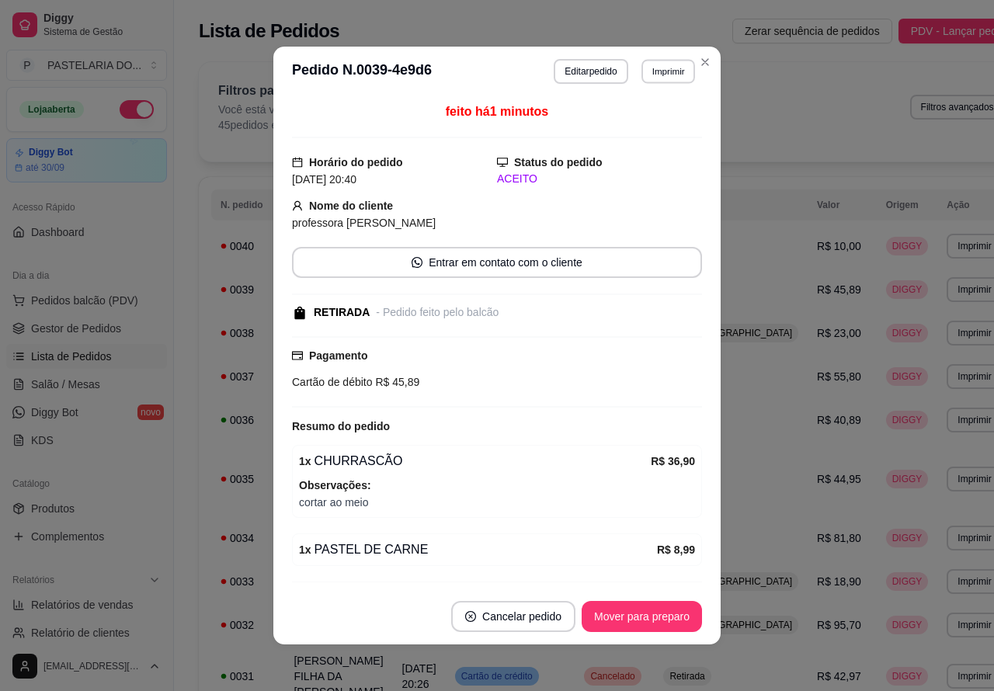
click at [656, 68] on button "Imprimir" at bounding box center [668, 71] width 54 height 24
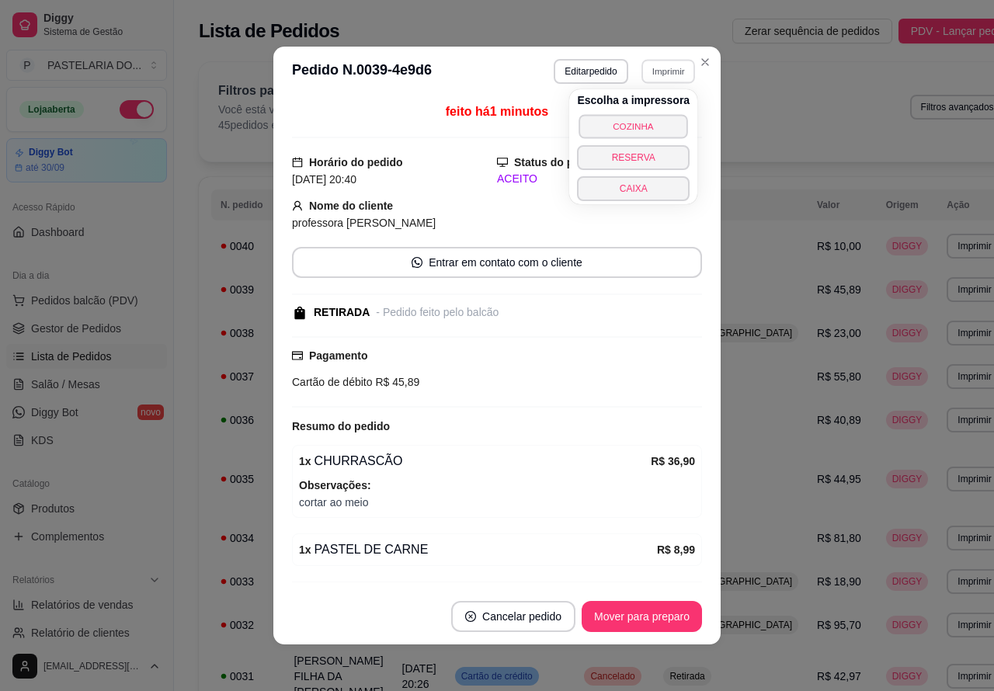
click at [623, 125] on button "COZINHA" at bounding box center [633, 126] width 109 height 24
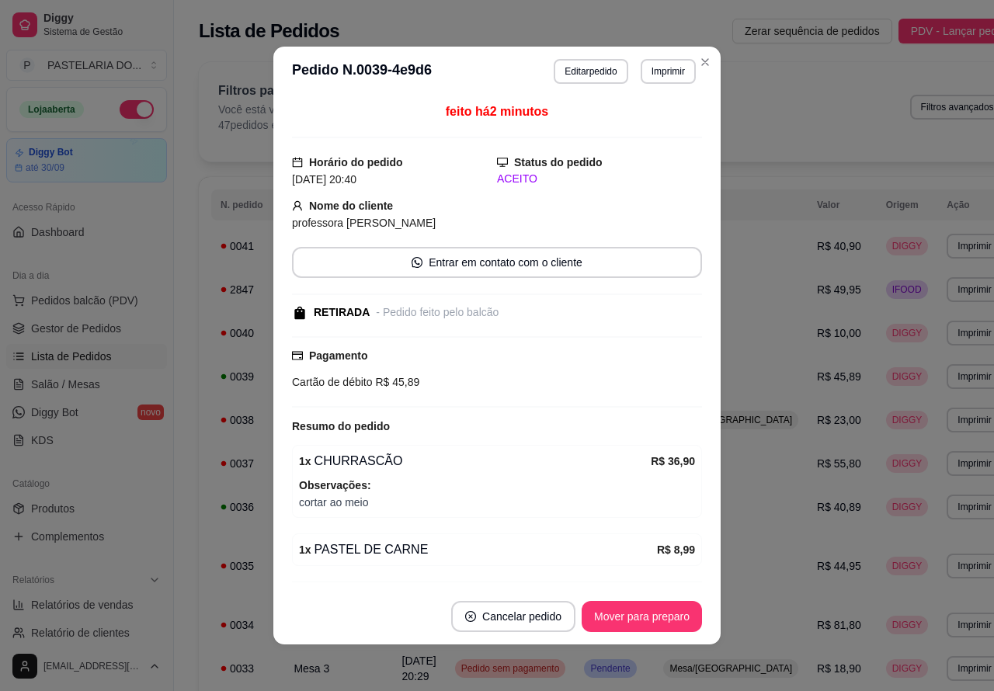
click at [169, 498] on button "Toggle Sidebar" at bounding box center [173, 345] width 12 height 691
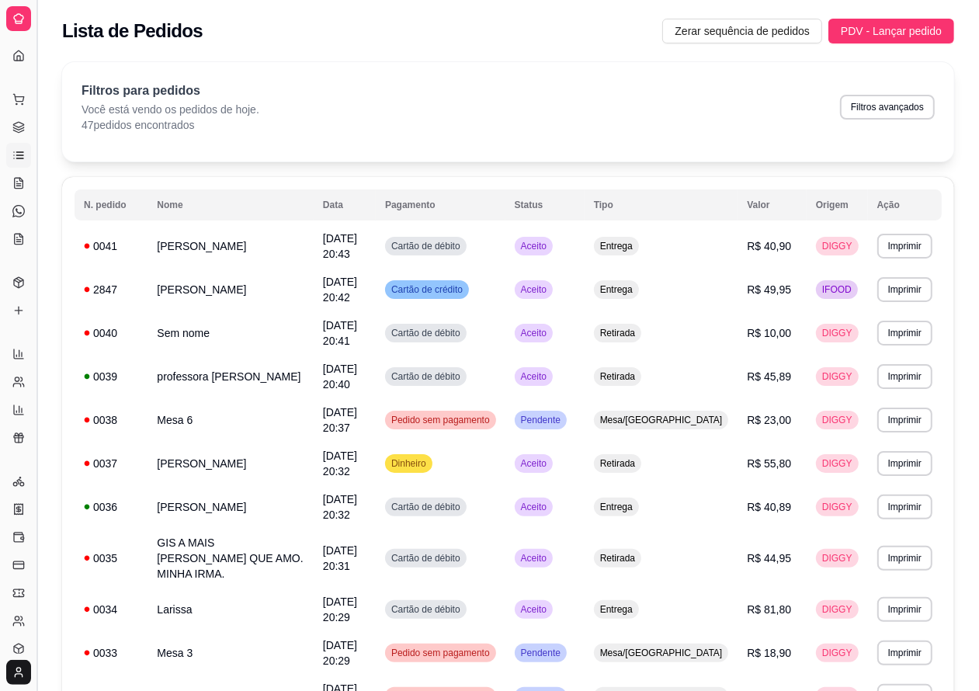
click at [36, 304] on button "Toggle Sidebar" at bounding box center [36, 345] width 12 height 691
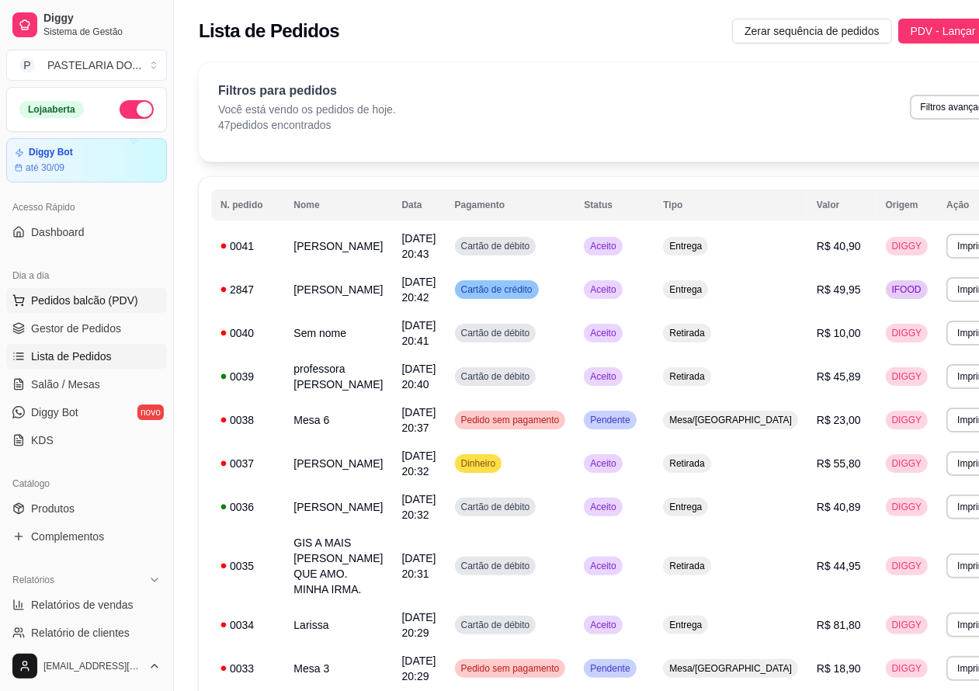
click at [82, 293] on span "Pedidos balcão (PDV)" at bounding box center [84, 301] width 107 height 16
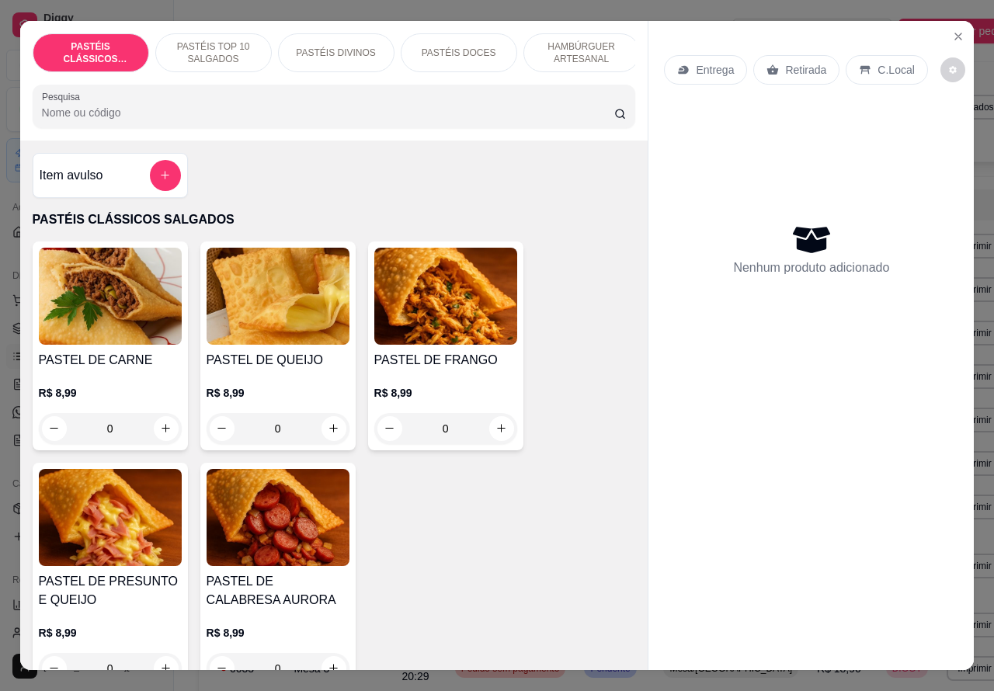
click at [789, 62] on p "Retirada" at bounding box center [805, 70] width 41 height 16
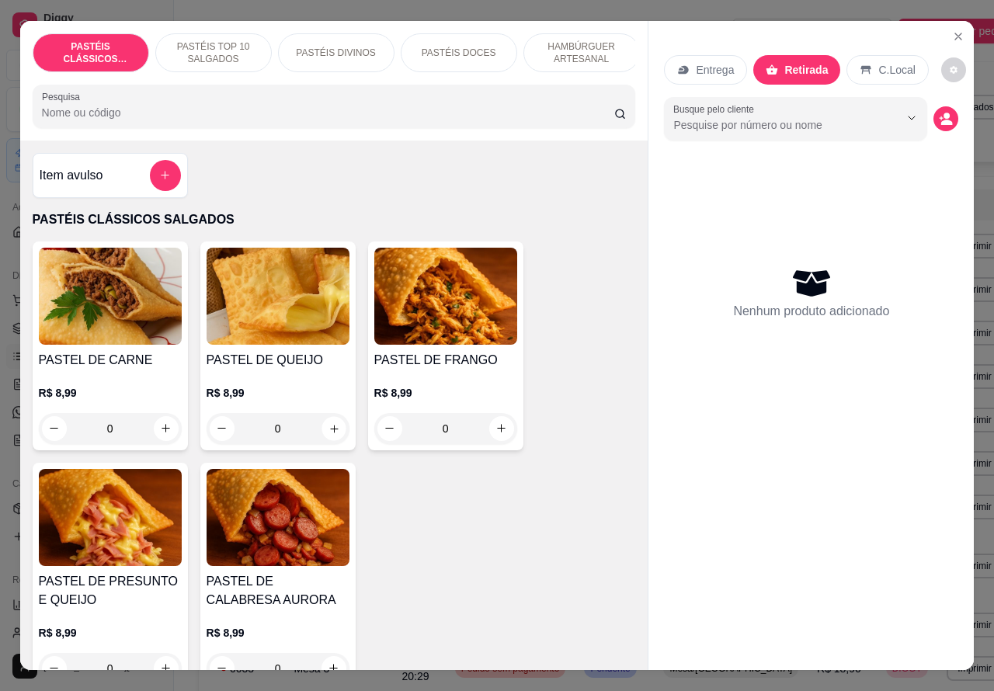
click at [328, 432] on icon "increase-product-quantity" at bounding box center [334, 428] width 12 height 12
type input "1"
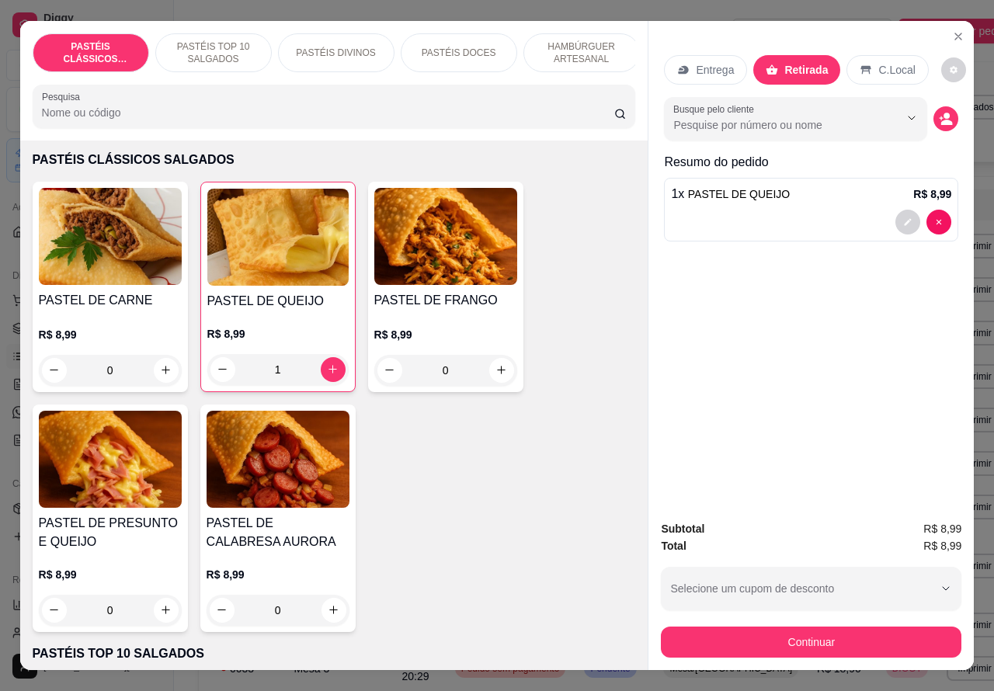
scroll to position [83, 0]
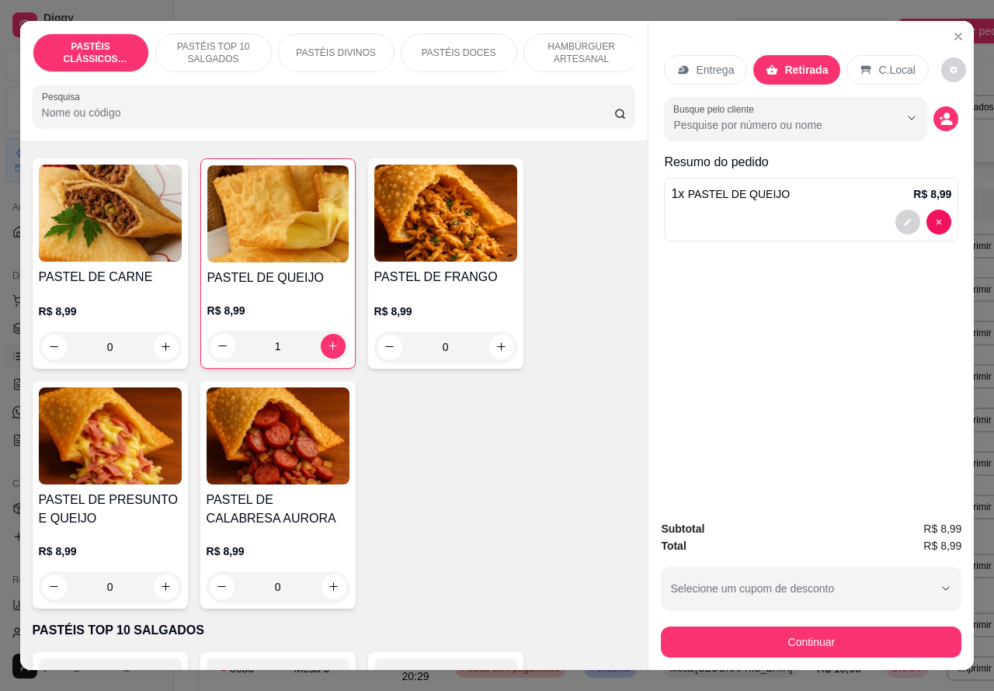
click at [161, 591] on icon "increase-product-quantity" at bounding box center [165, 586] width 9 height 9
type input "1"
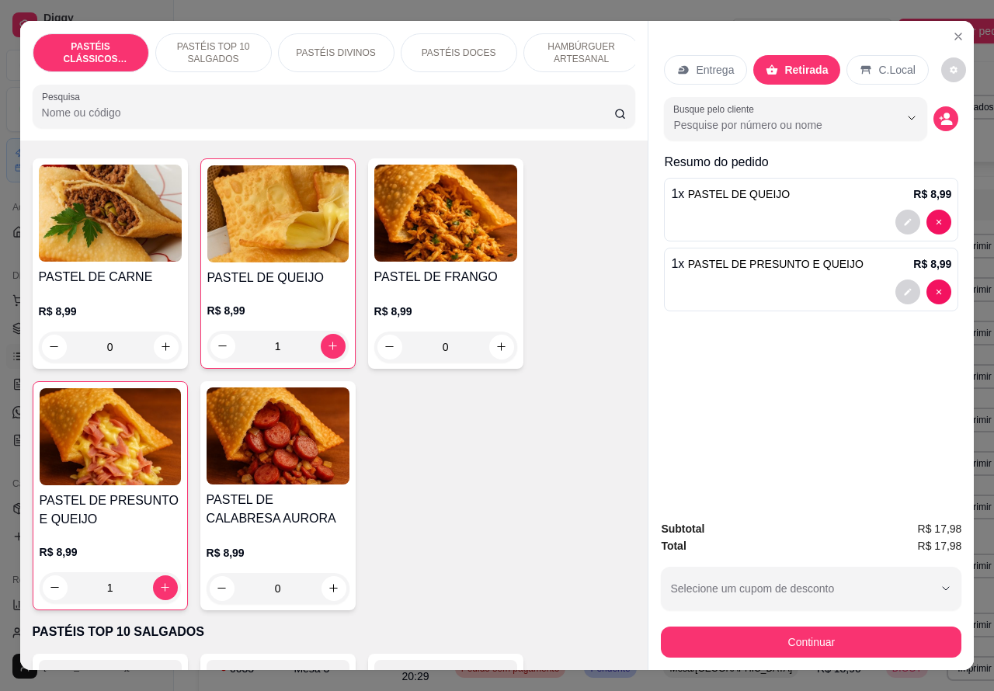
click at [161, 350] on icon "increase-product-quantity" at bounding box center [165, 346] width 9 height 9
type input "1"
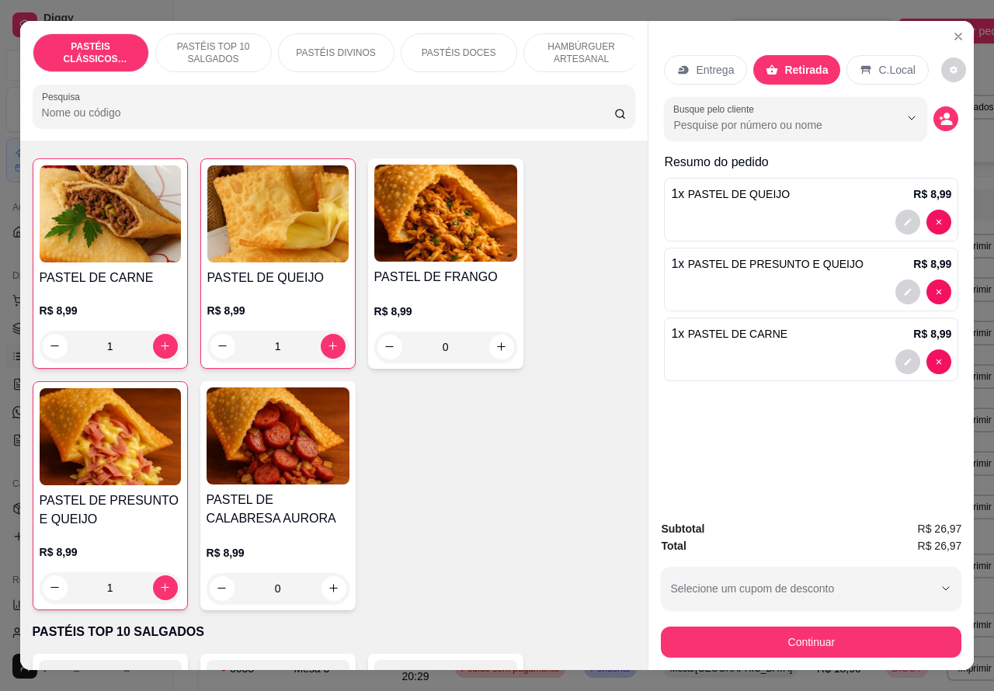
click at [213, 40] on p "PASTÉIS TOP 10 SALGADOS" at bounding box center [213, 52] width 90 height 25
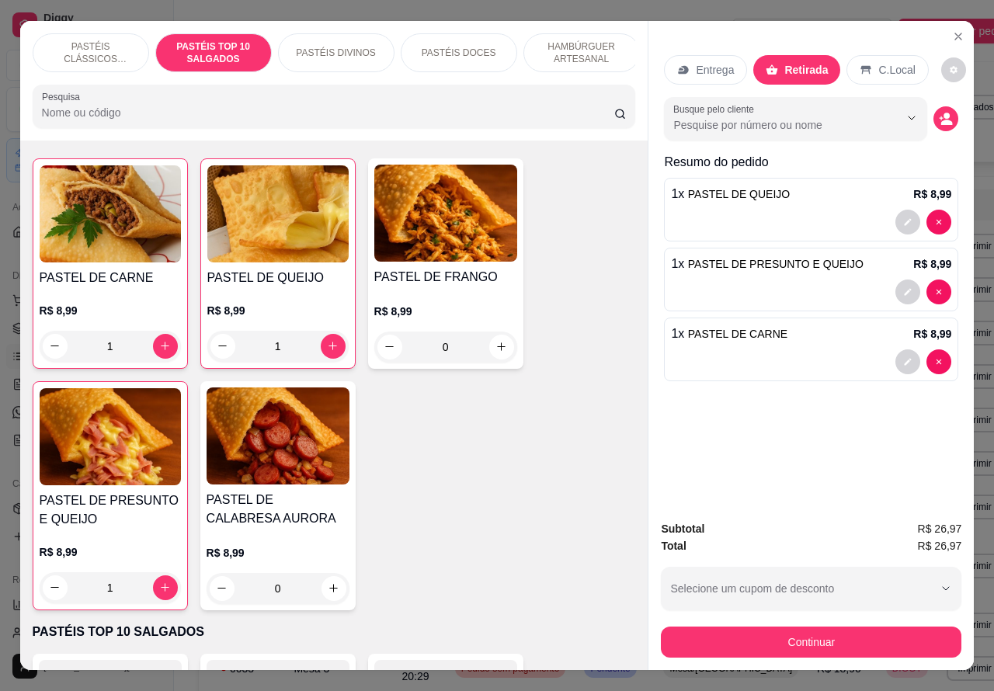
scroll to position [36, 0]
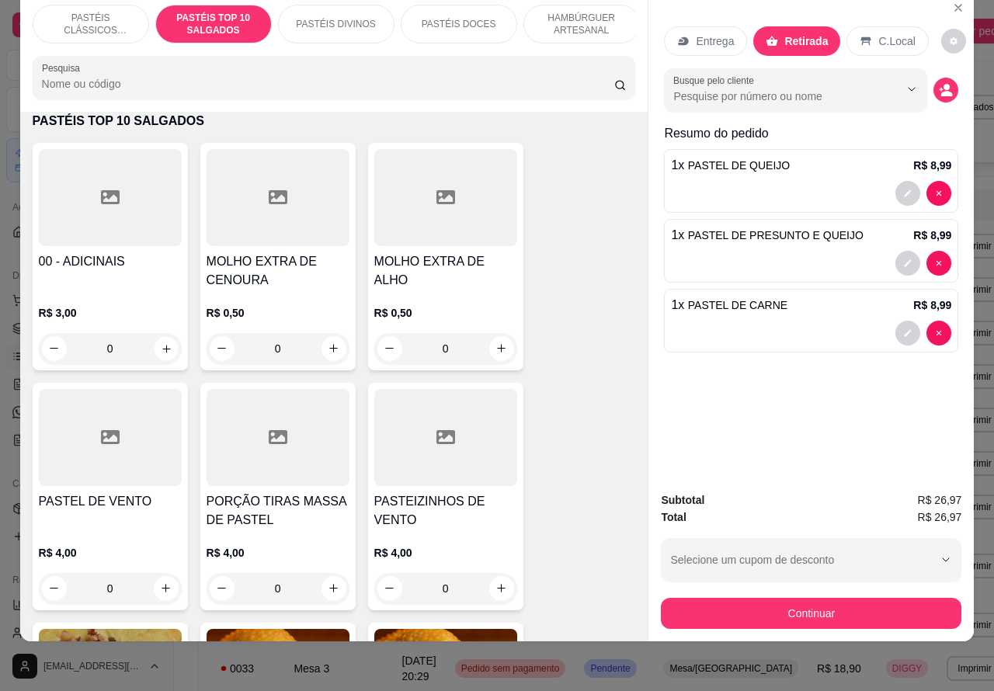
click at [162, 346] on icon "increase-product-quantity" at bounding box center [166, 349] width 8 height 8
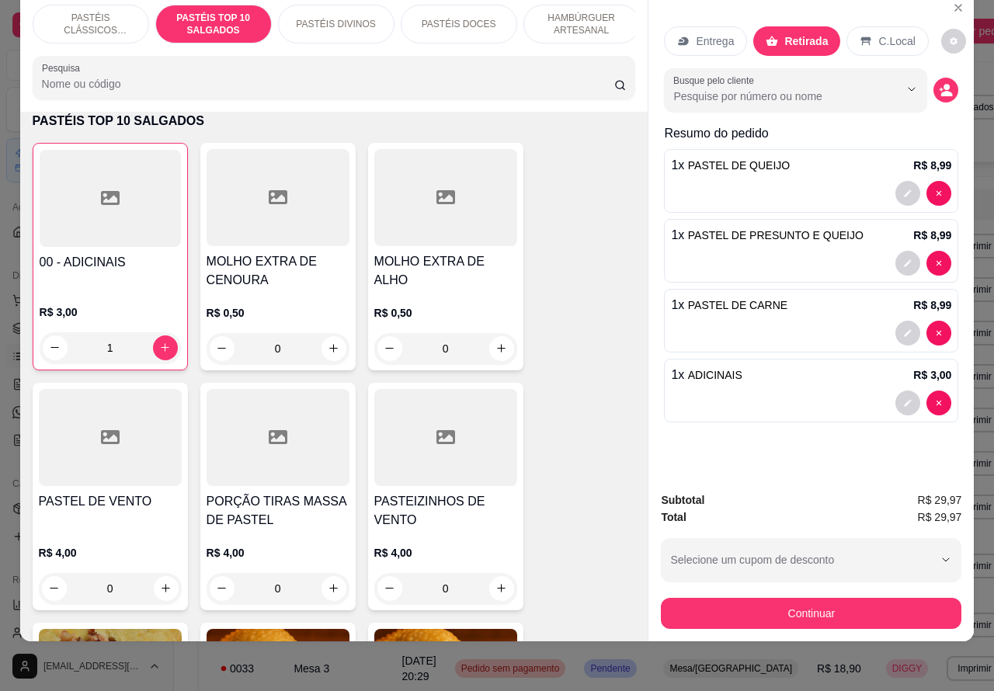
click at [161, 346] on icon "increase-product-quantity" at bounding box center [165, 347] width 9 height 9
type input "2"
click at [895, 321] on button "decrease-product-quantity" at bounding box center [907, 333] width 25 height 25
click at [900, 319] on div "PASTEL DE CARNE R$ 8,99 Observações do cliente 1 Editar R$ 8,99" at bounding box center [497, 345] width 1021 height 709
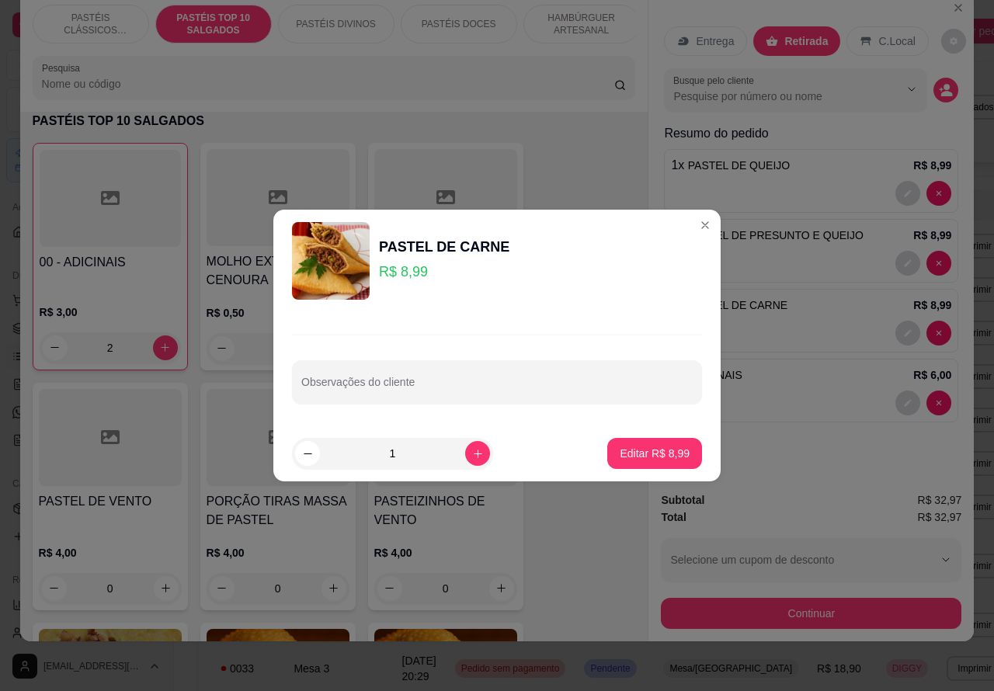
click at [410, 383] on div "Observações do cliente" at bounding box center [497, 381] width 410 height 43
type input "colocar queijo e presunto como adicionais"
click at [653, 452] on p "Editar R$ 8,99" at bounding box center [655, 453] width 68 height 15
type input "0"
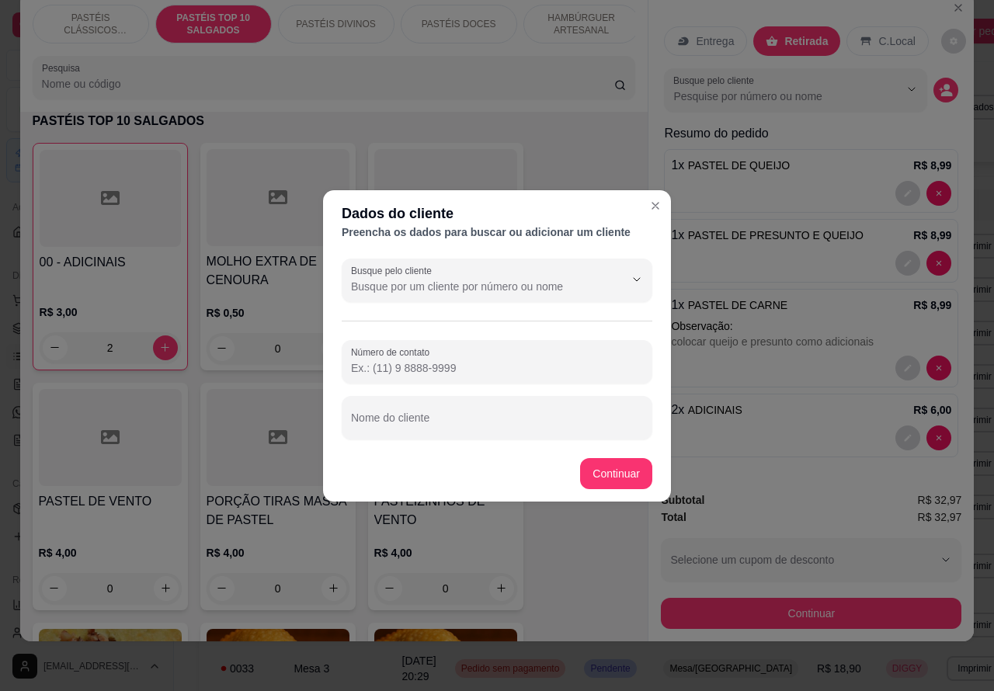
click at [428, 421] on div "Nome do cliente" at bounding box center [497, 417] width 310 height 43
type input "andre"
click at [619, 466] on div "Item avulso PASTÉIS CLÁSSICOS SALGADOS PASTEL DE CARNE R$ 8,99 0 PASTEL DE QUEI…" at bounding box center [334, 377] width 628 height 530
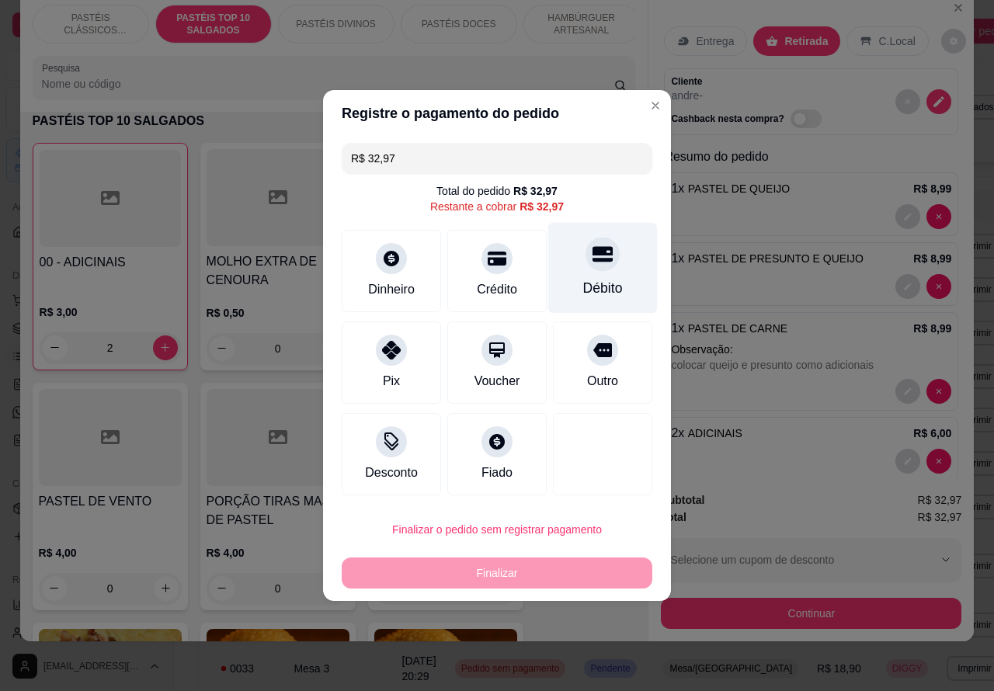
click at [594, 256] on icon at bounding box center [602, 255] width 20 height 16
type input "R$ 0,00"
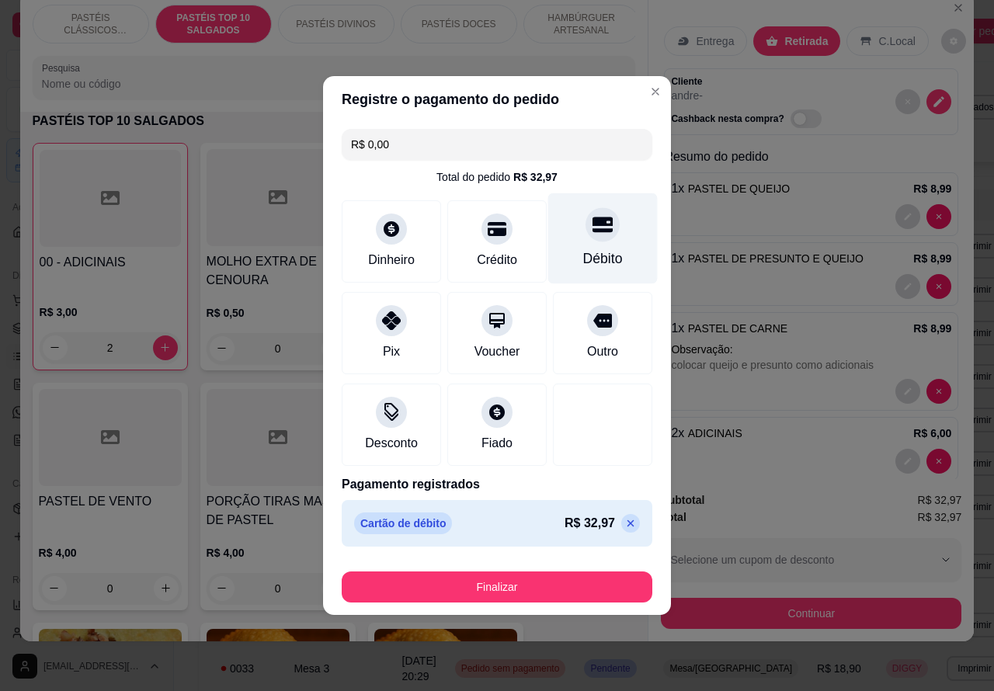
click at [592, 217] on icon at bounding box center [602, 225] width 20 height 16
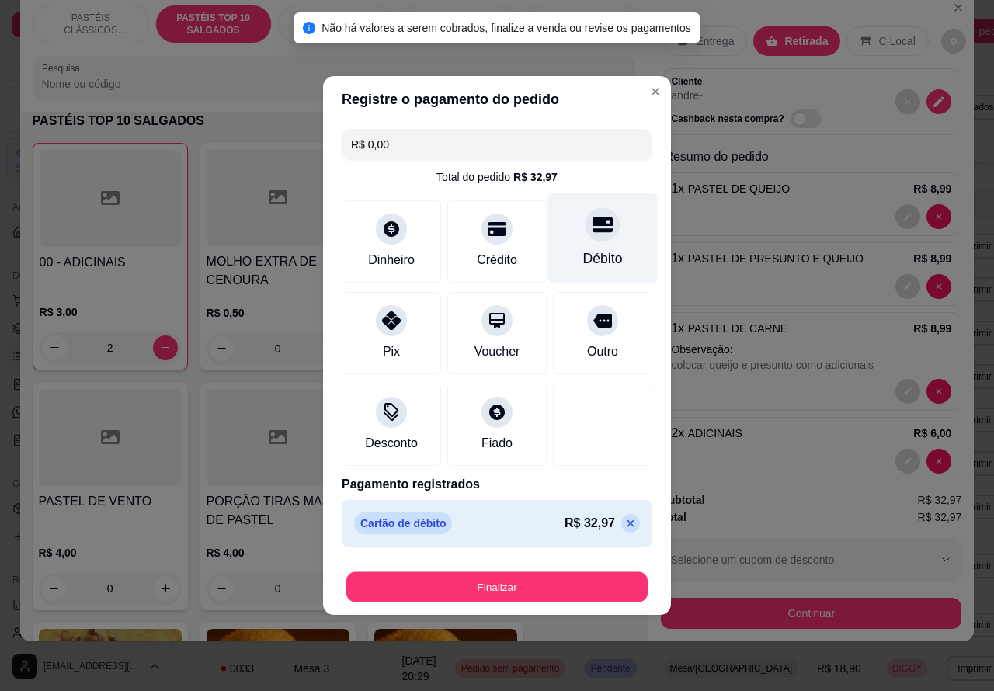
click at [518, 572] on button "Finalizar" at bounding box center [496, 587] width 301 height 30
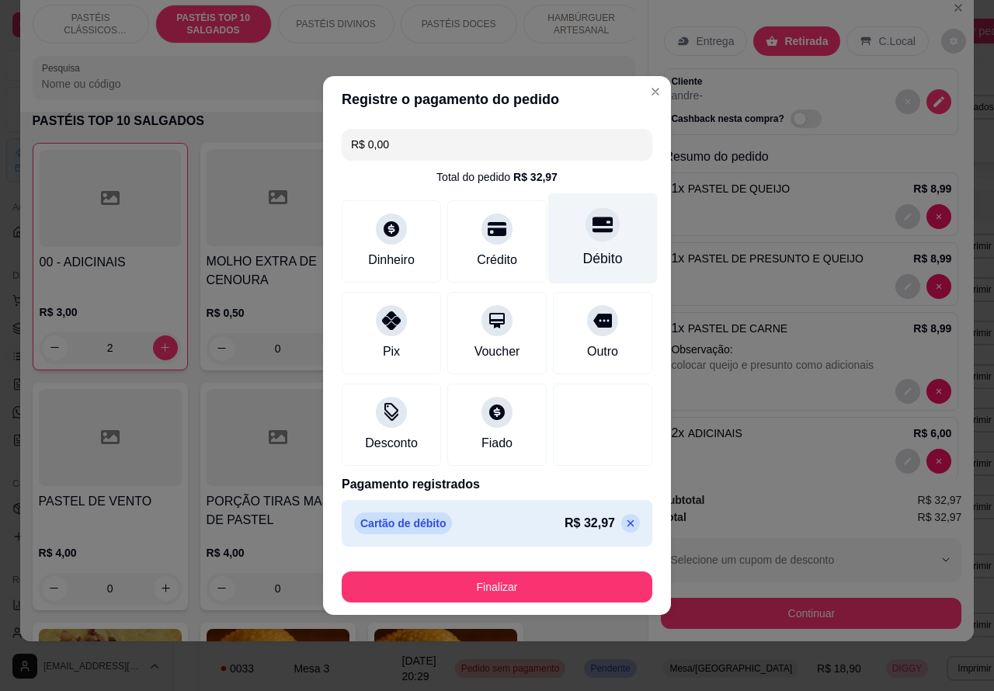
click at [543, 578] on button "Finalizar" at bounding box center [497, 586] width 310 height 31
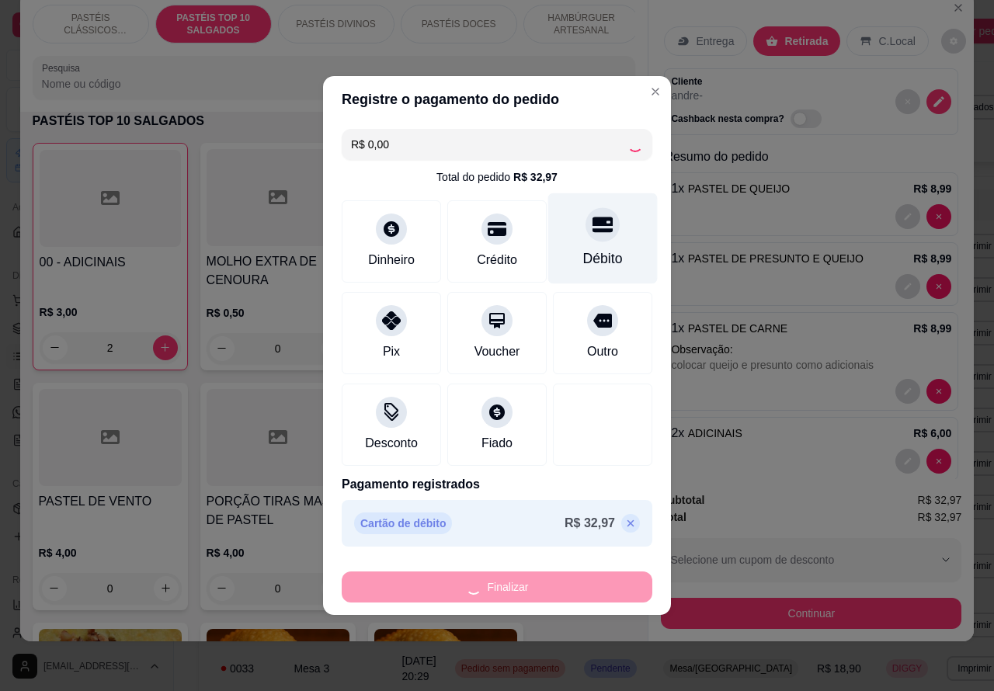
type input "0"
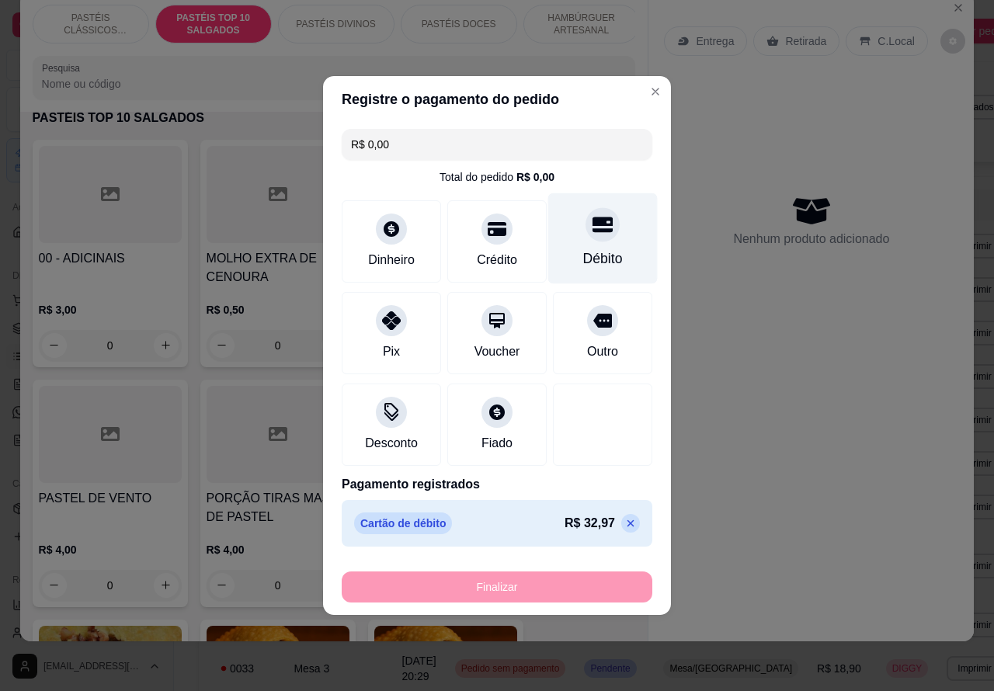
type input "-R$ 32,97"
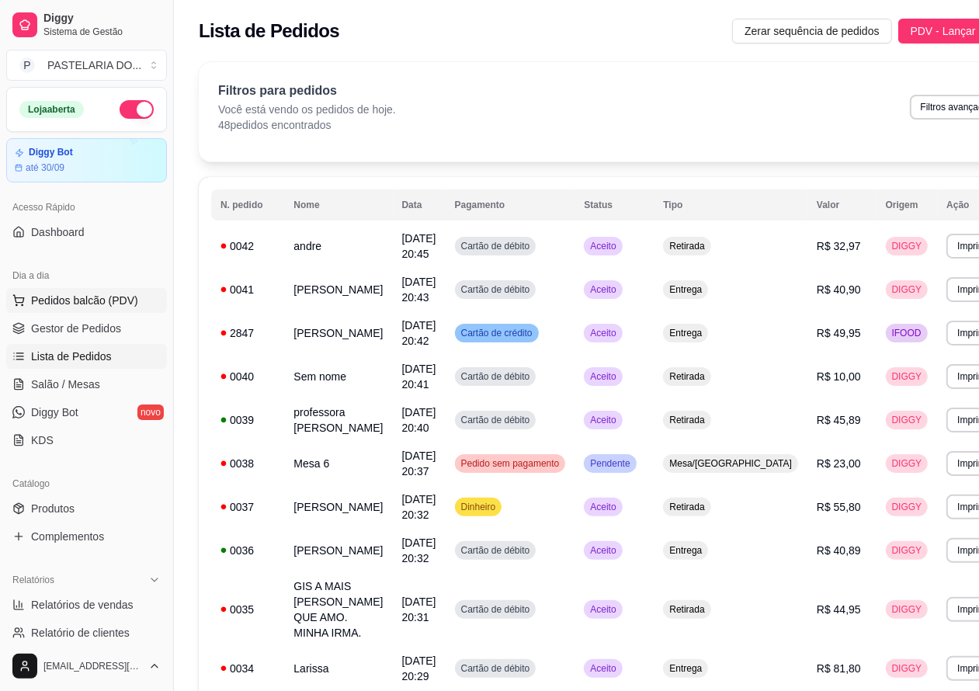
click at [106, 295] on span "Pedidos balcão (PDV)" at bounding box center [84, 301] width 107 height 16
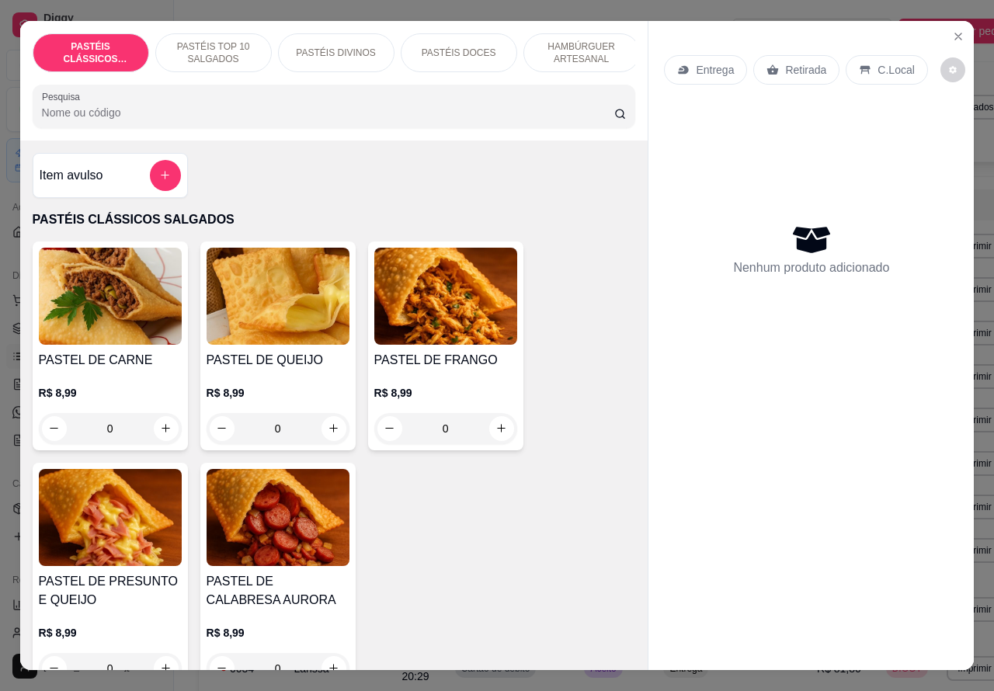
click at [796, 63] on p "Retirada" at bounding box center [805, 70] width 41 height 16
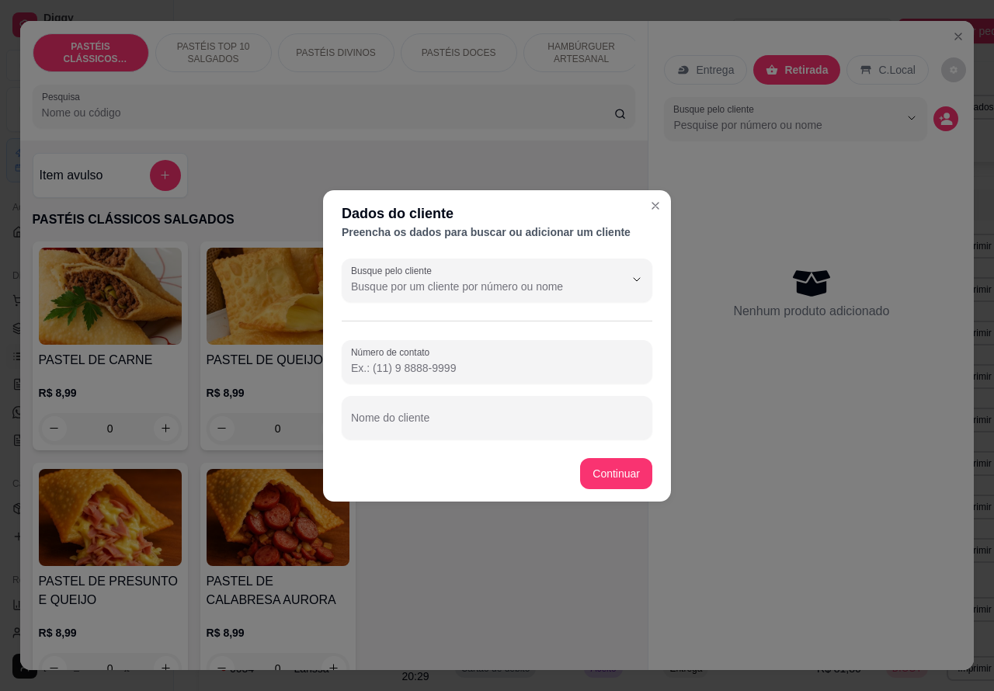
click at [501, 419] on input "Nome do cliente" at bounding box center [497, 424] width 292 height 16
type input "[PERSON_NAME] pedido balcao aguardando"
click at [613, 471] on div "PASTEL DE CARNE R$ 8,99 0 PASTEL DE QUEIJO R$ 8,99 0 PASTEL DE FRANGO R$ 8,99 0…" at bounding box center [334, 465] width 603 height 449
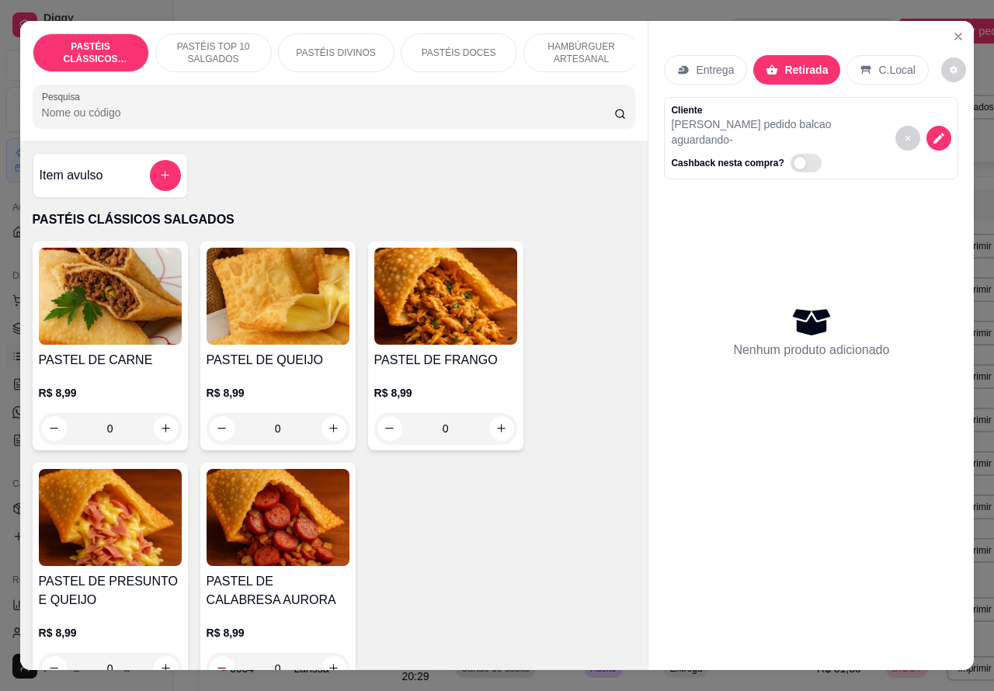
click at [161, 432] on icon "increase-product-quantity" at bounding box center [165, 428] width 9 height 9
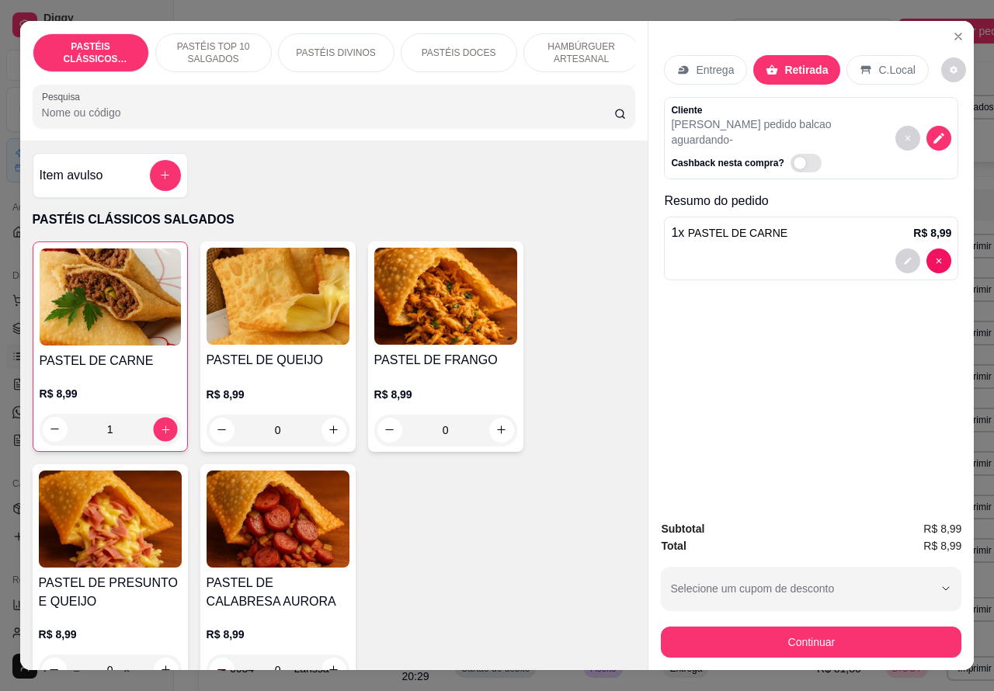
click at [159, 435] on icon "increase-product-quantity" at bounding box center [165, 429] width 12 height 12
type input "2"
click at [202, 43] on p "PASTÉIS TOP 10 SALGADOS" at bounding box center [213, 52] width 90 height 25
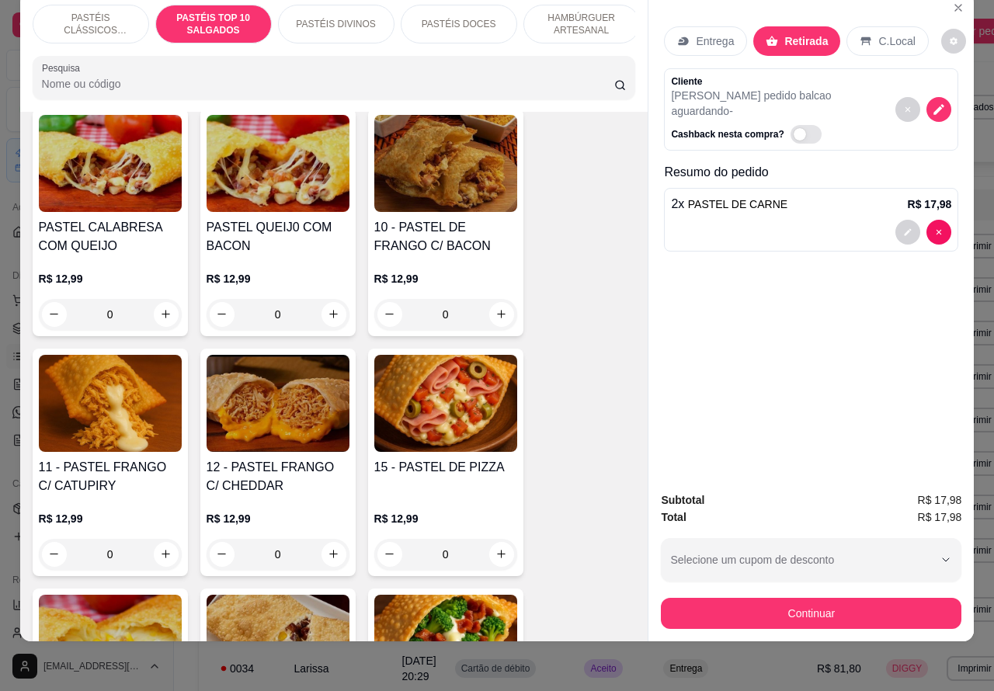
scroll to position [1434, 0]
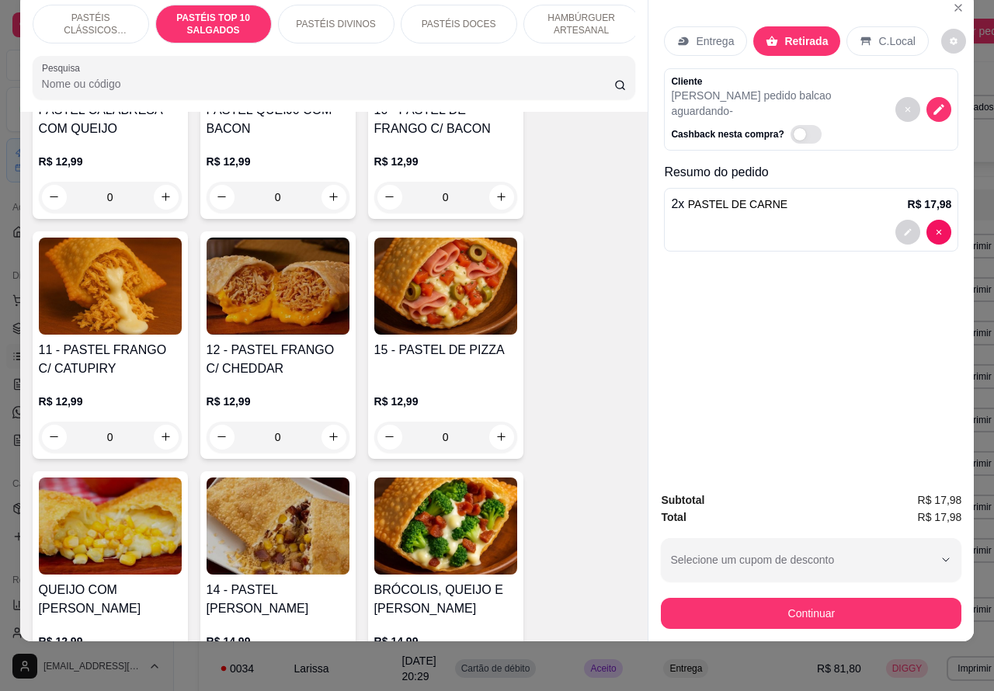
click at [158, 431] on div "0" at bounding box center [110, 436] width 143 height 31
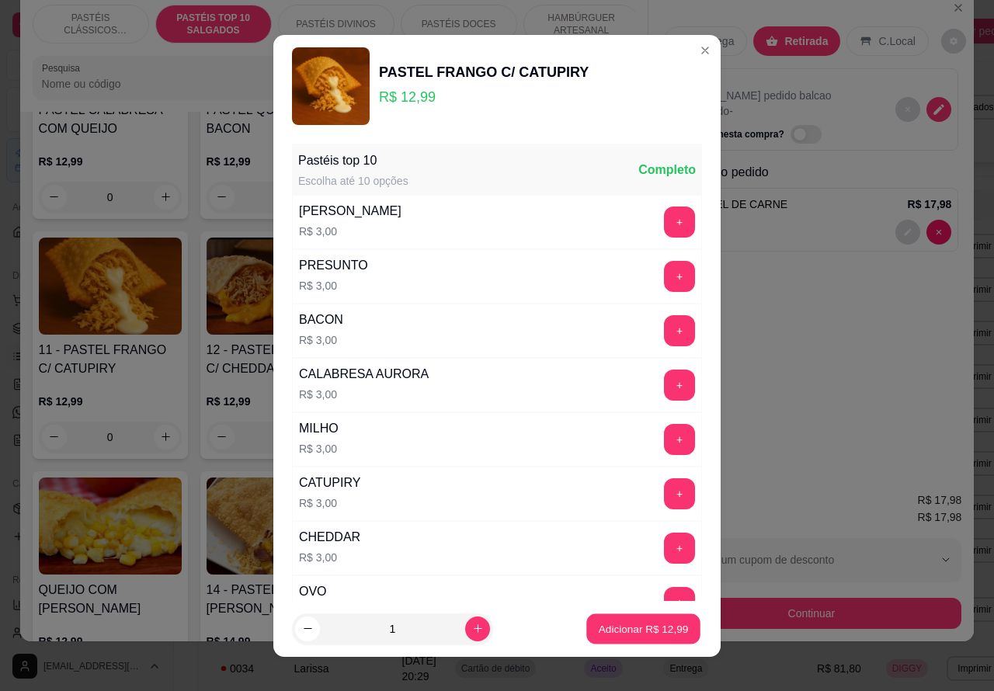
click at [625, 627] on p "Adicionar R$ 12,99" at bounding box center [643, 628] width 90 height 15
type input "1"
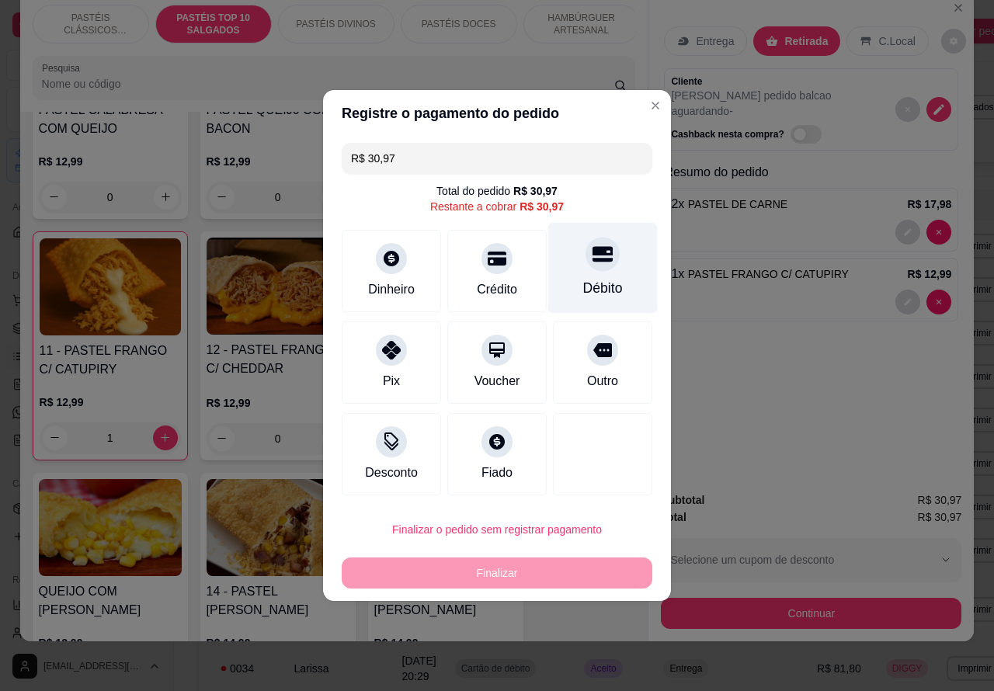
click at [592, 256] on icon at bounding box center [602, 255] width 20 height 16
type input "R$ 0,00"
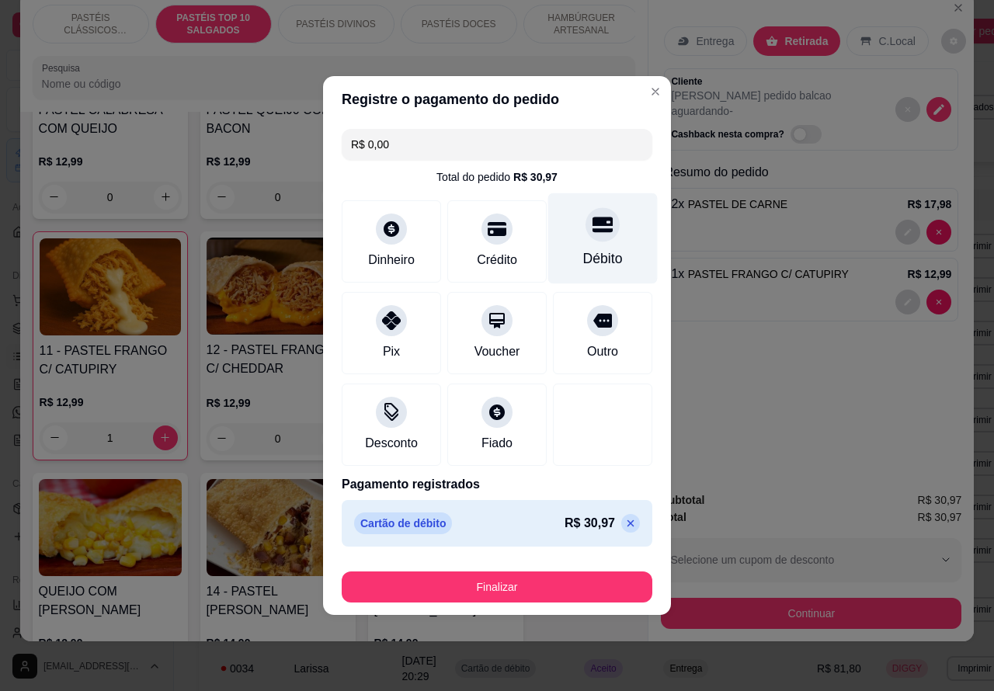
click at [494, 584] on button "Finalizar" at bounding box center [497, 586] width 310 height 31
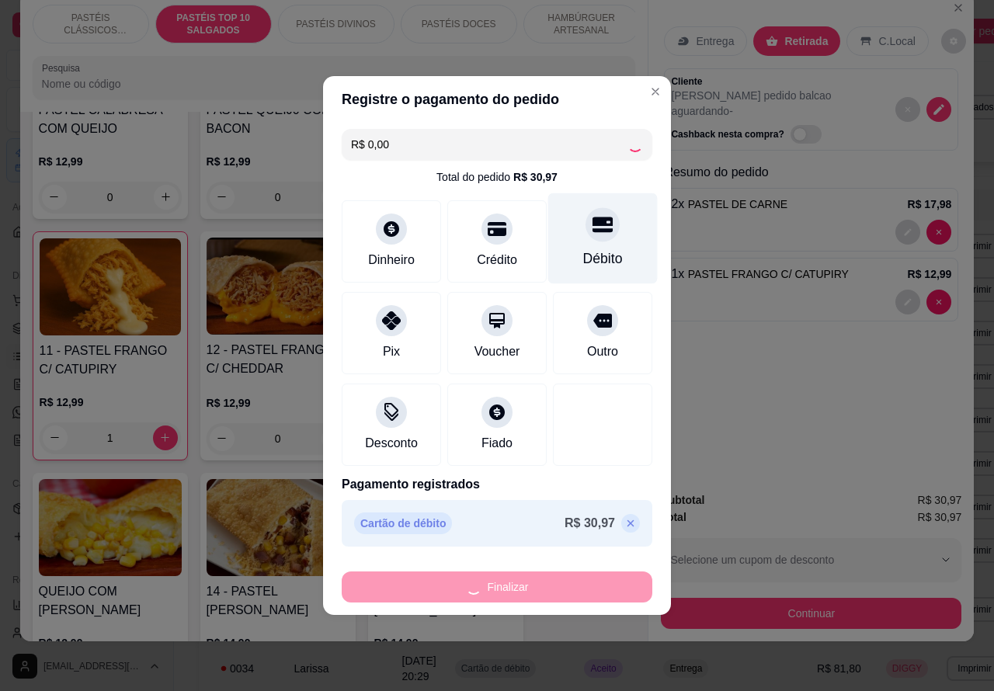
type input "0"
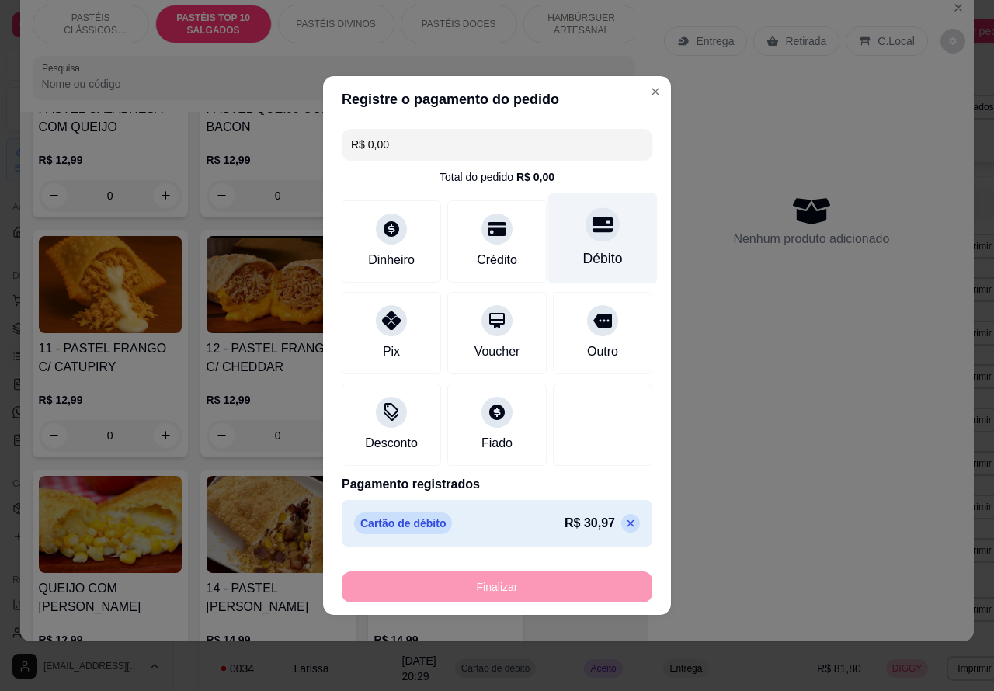
type input "-R$ 30,97"
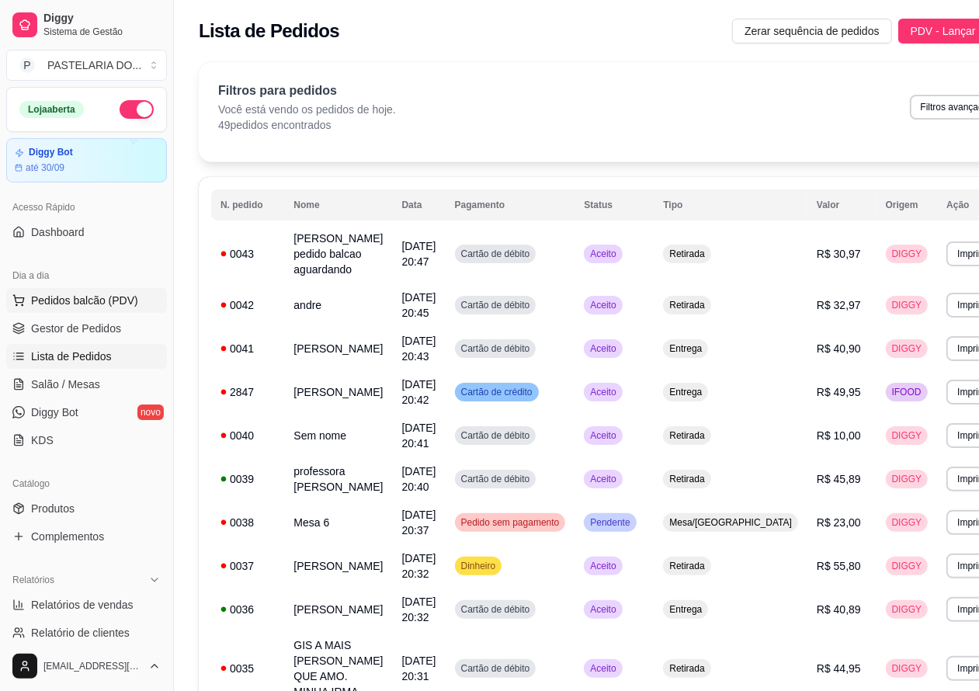
click at [89, 300] on span "Pedidos balcão (PDV)" at bounding box center [84, 301] width 107 height 16
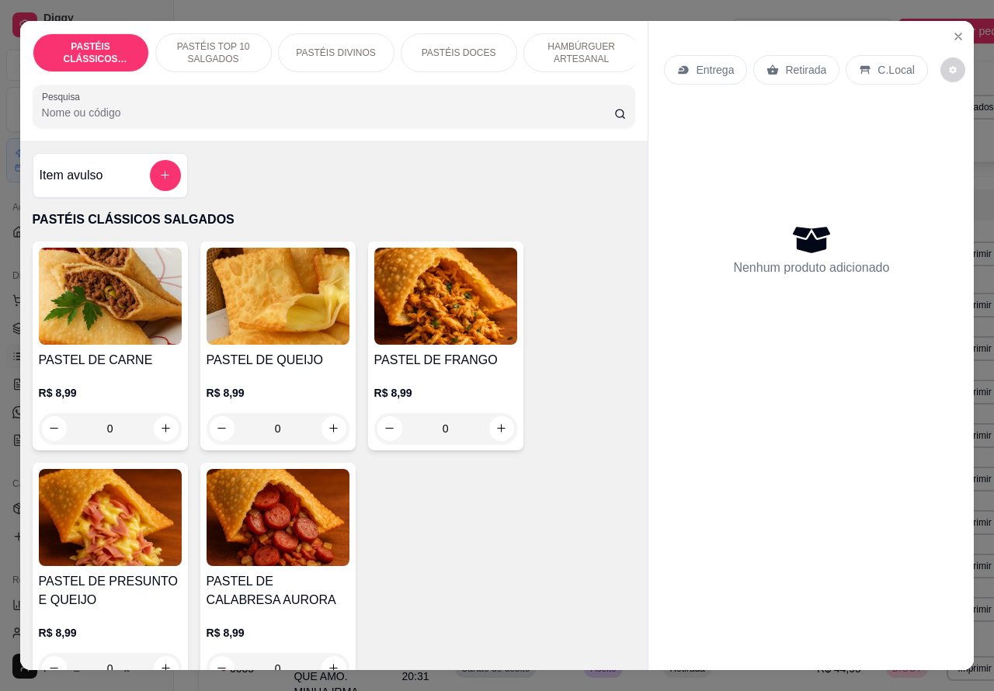
click at [792, 62] on p "Retirada" at bounding box center [805, 70] width 41 height 16
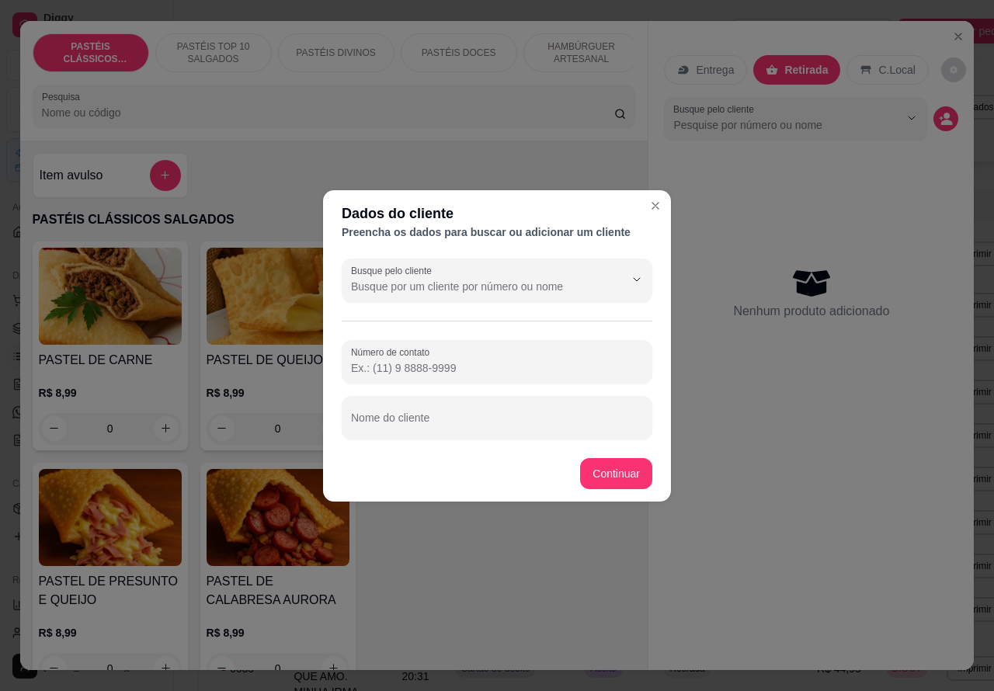
click at [442, 421] on input "Nome do cliente" at bounding box center [497, 424] width 292 height 16
type input "edimar"
click at [445, 366] on input "Número de contato" at bounding box center [497, 368] width 292 height 16
paste input "[PHONE_NUMBER]"
type input "[PHONE_NUMBER]"
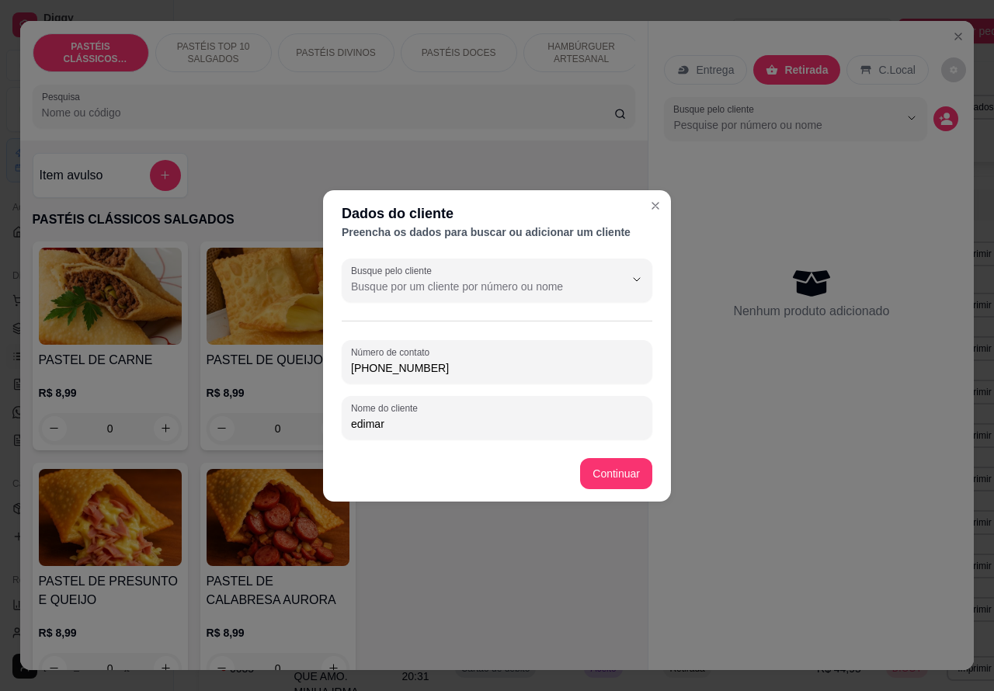
click at [617, 464] on div "Item avulso PASTÉIS CLÁSSICOS SALGADOS PASTEL DE CARNE R$ 8,99 0 PASTEL DE QUEI…" at bounding box center [334, 405] width 628 height 530
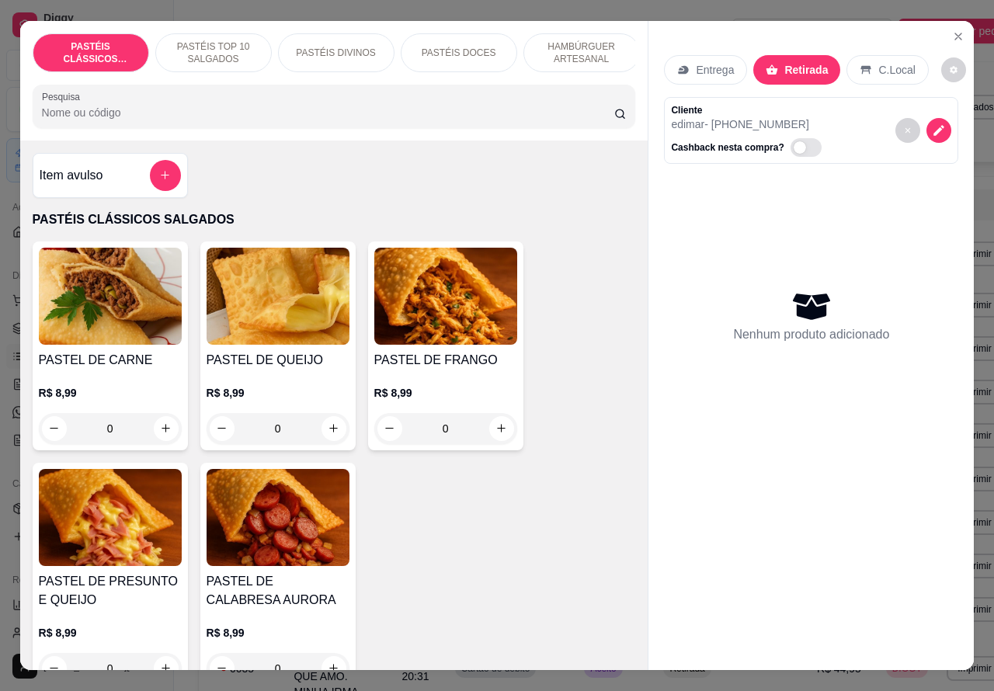
click at [160, 434] on icon "increase-product-quantity" at bounding box center [166, 428] width 12 height 12
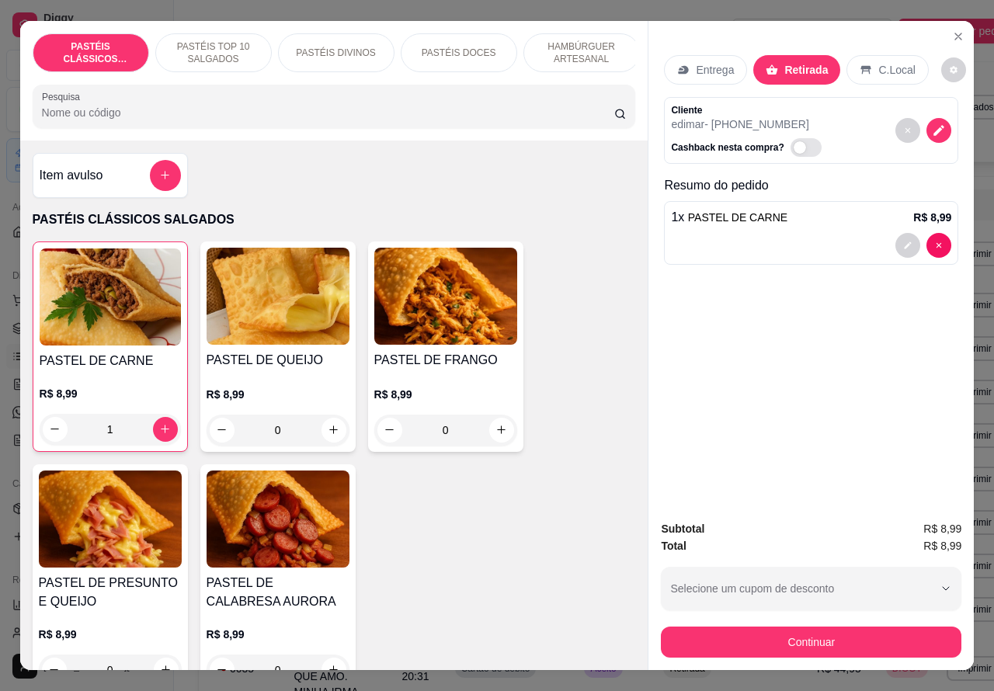
type input "1"
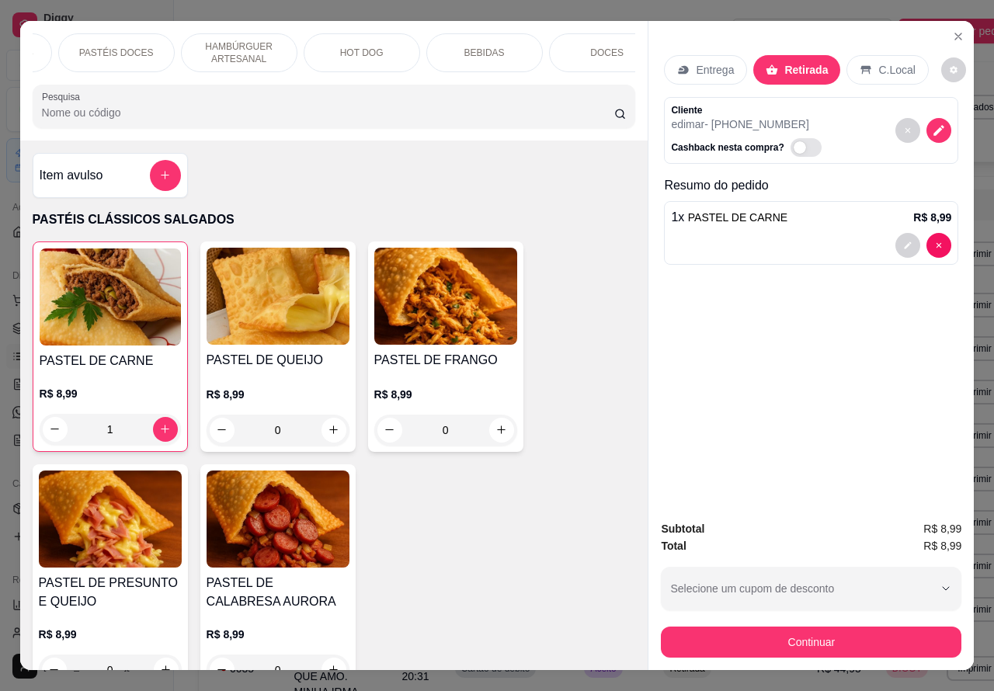
scroll to position [0, 345]
click at [494, 43] on div "BEBIDAS" at bounding box center [481, 52] width 116 height 39
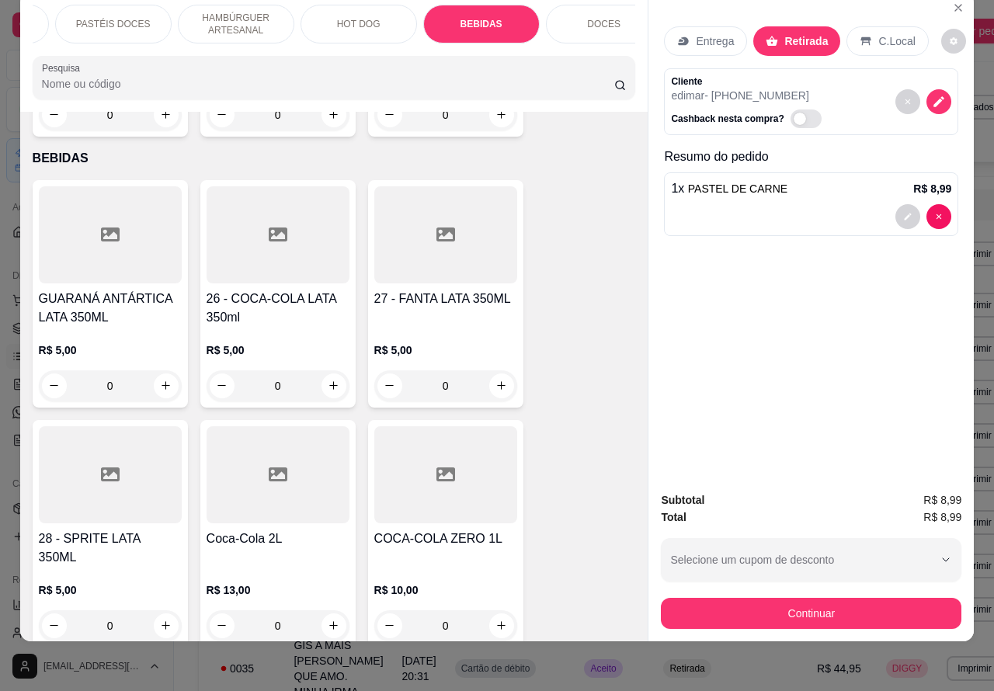
click at [328, 380] on icon "increase-product-quantity" at bounding box center [334, 386] width 12 height 12
type input "1"
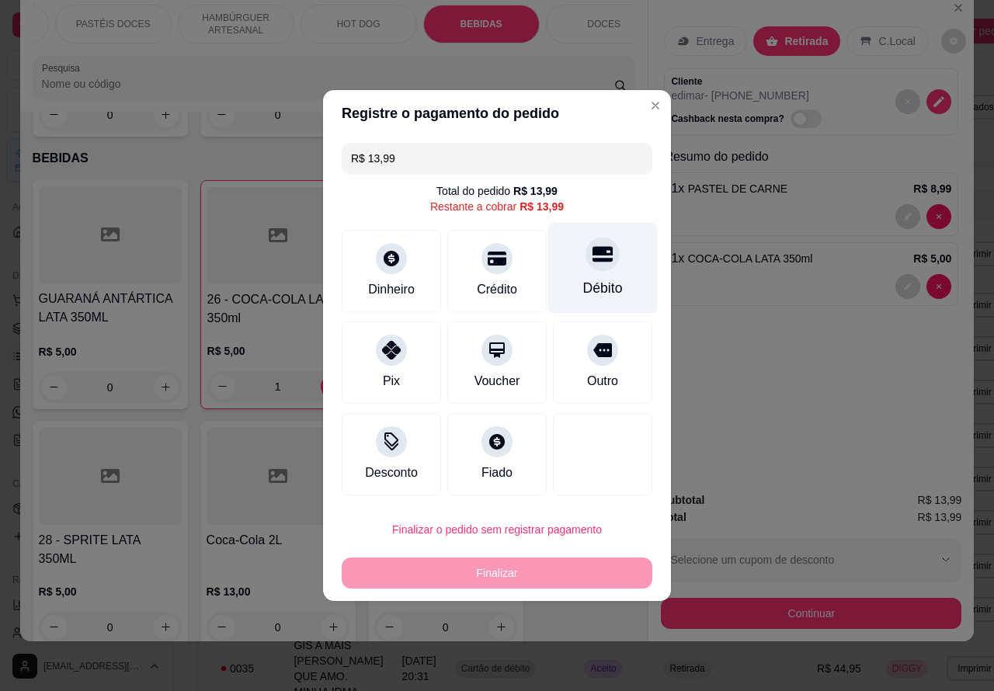
click at [585, 268] on div at bounding box center [602, 254] width 34 height 34
type input "R$ 0,00"
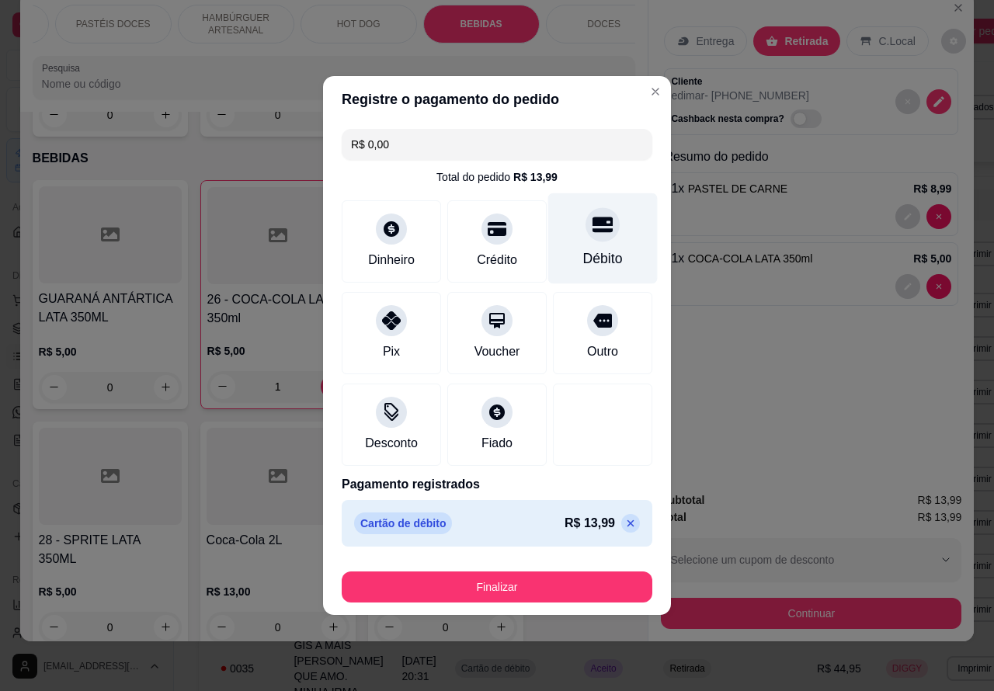
click at [556, 576] on button "Finalizar" at bounding box center [497, 586] width 310 height 31
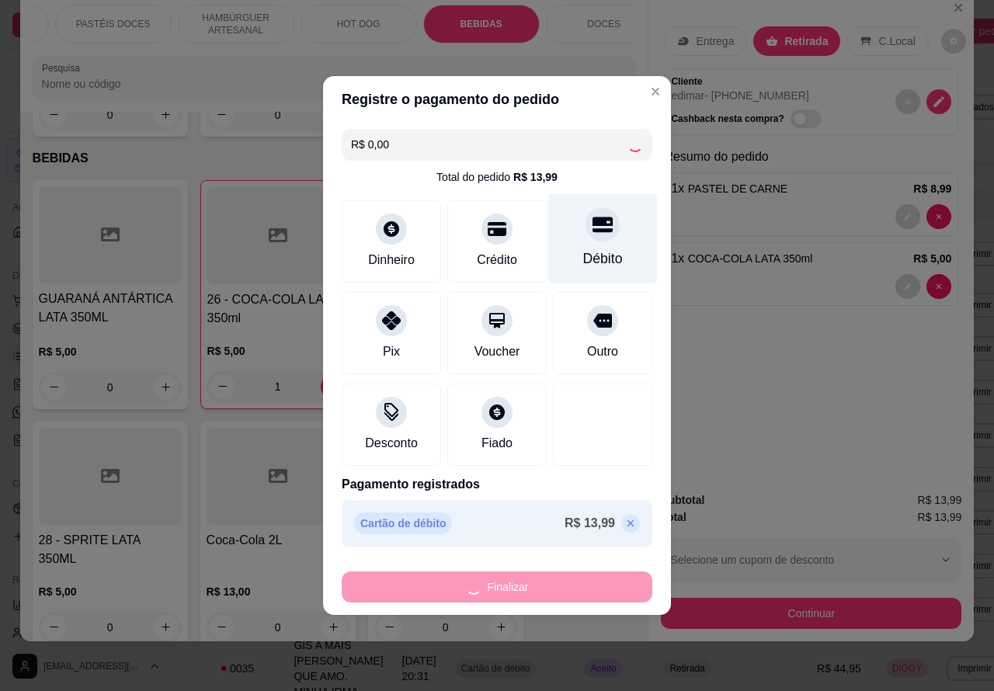
type input "0"
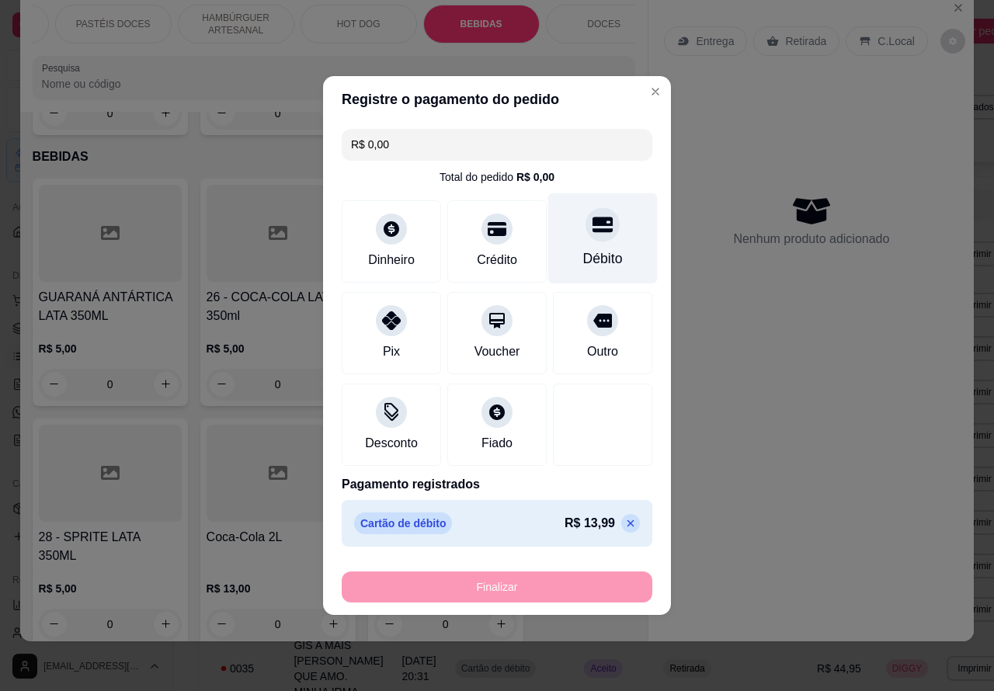
type input "-R$ 13,99"
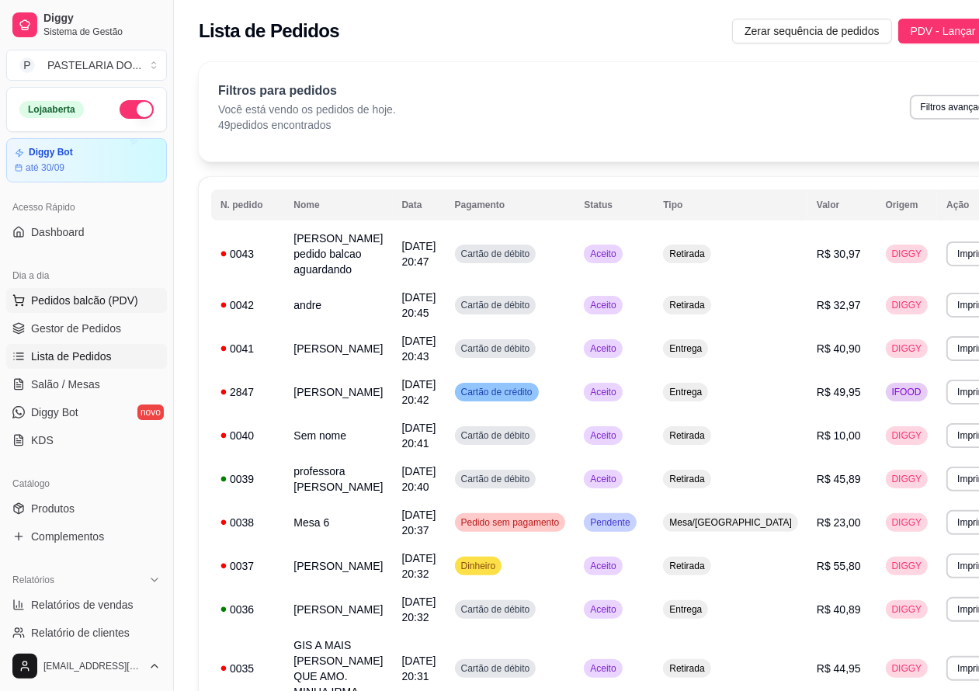
click at [84, 299] on span "Pedidos balcão (PDV)" at bounding box center [84, 301] width 107 height 16
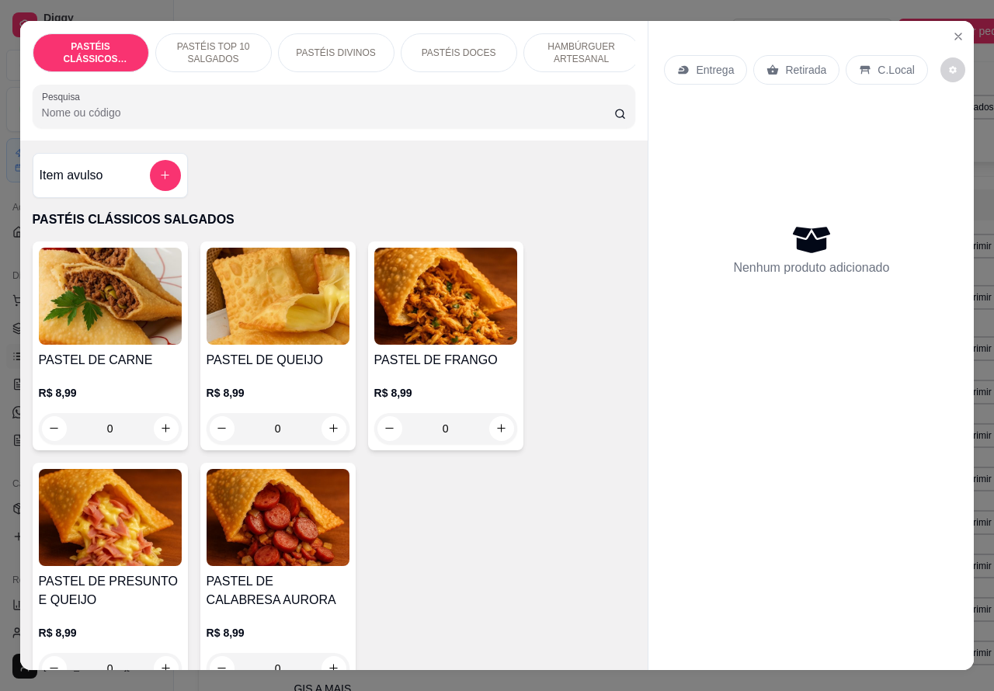
click at [805, 62] on p "Retirada" at bounding box center [805, 70] width 41 height 16
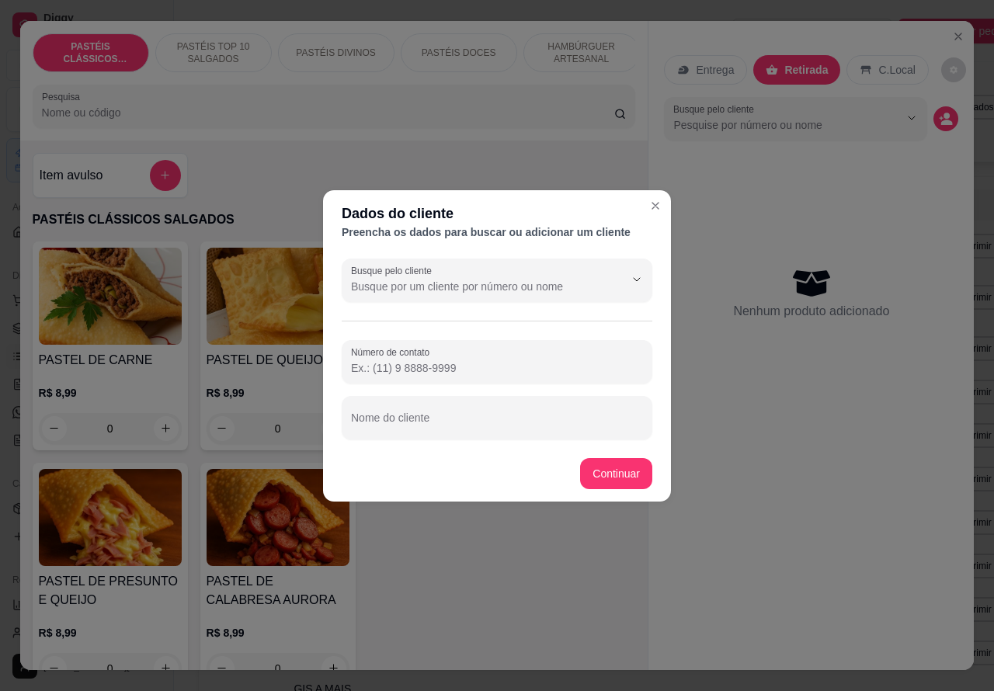
click at [827, 449] on div "Entrega Retirada C.Local Busque pelo cliente Nenhum produto adicionado" at bounding box center [810, 333] width 325 height 625
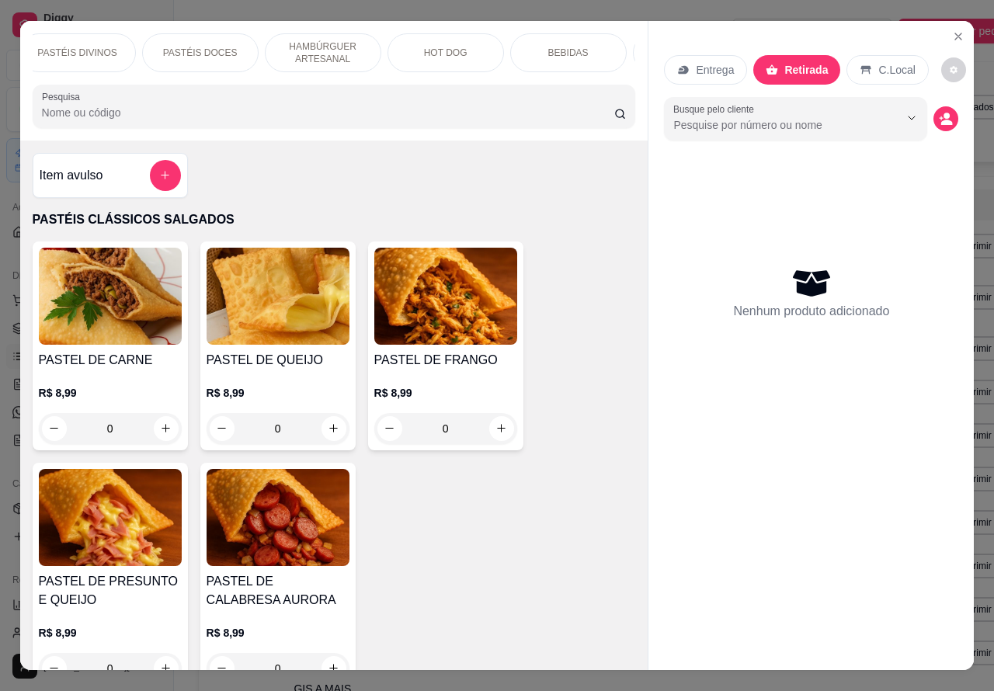
scroll to position [0, 330]
click at [505, 47] on p "BEBIDAS" at bounding box center [497, 53] width 40 height 12
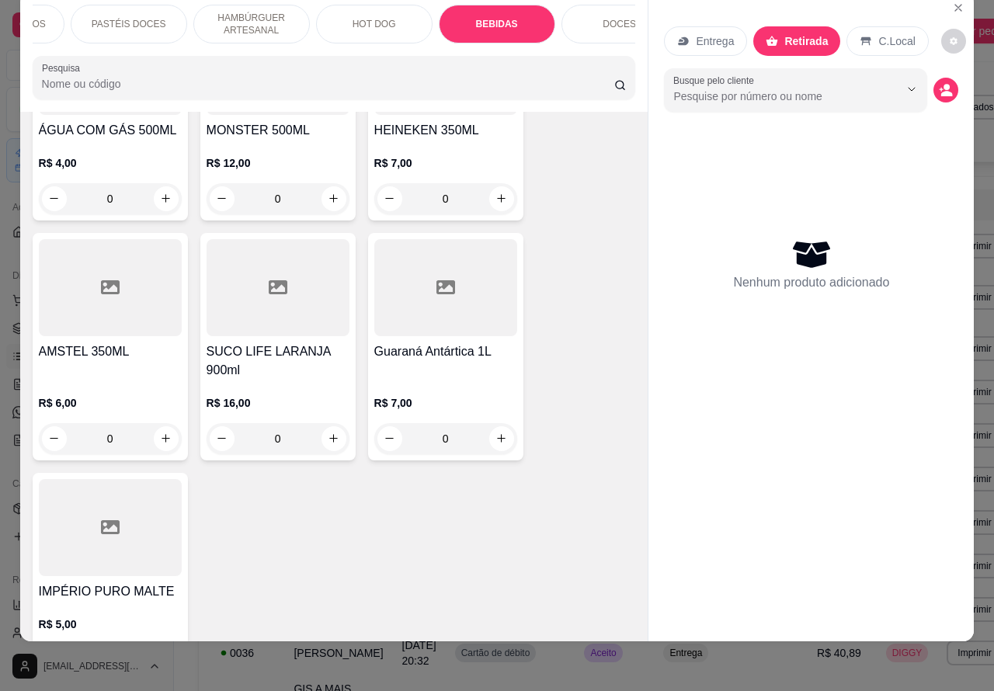
scroll to position [5793, 0]
click at [160, 432] on icon "increase-product-quantity" at bounding box center [166, 438] width 12 height 12
type input "1"
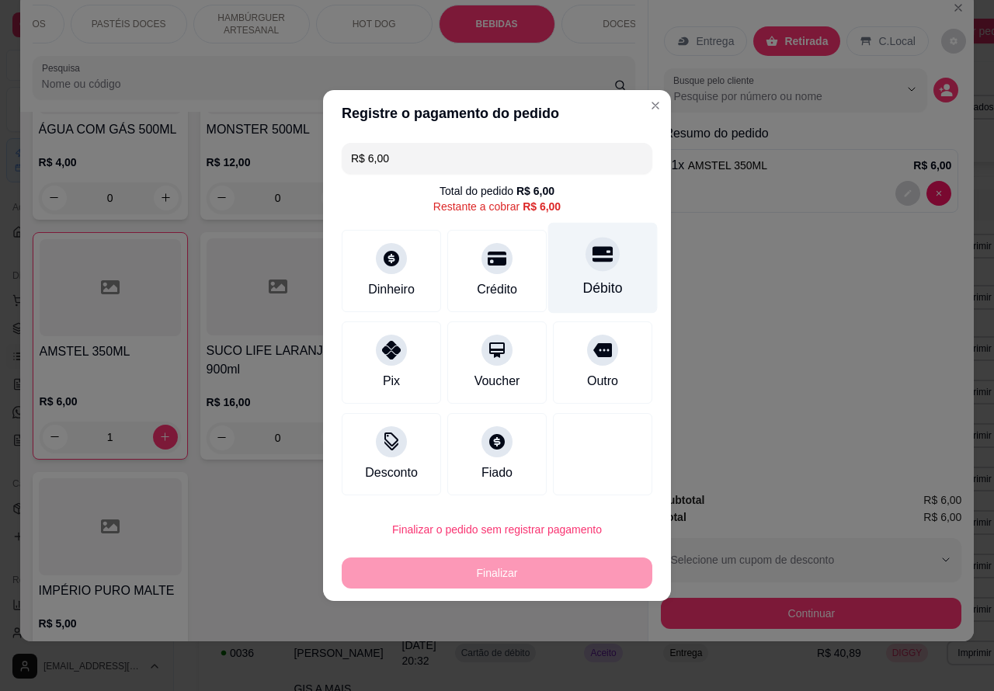
click at [590, 247] on div at bounding box center [602, 254] width 34 height 34
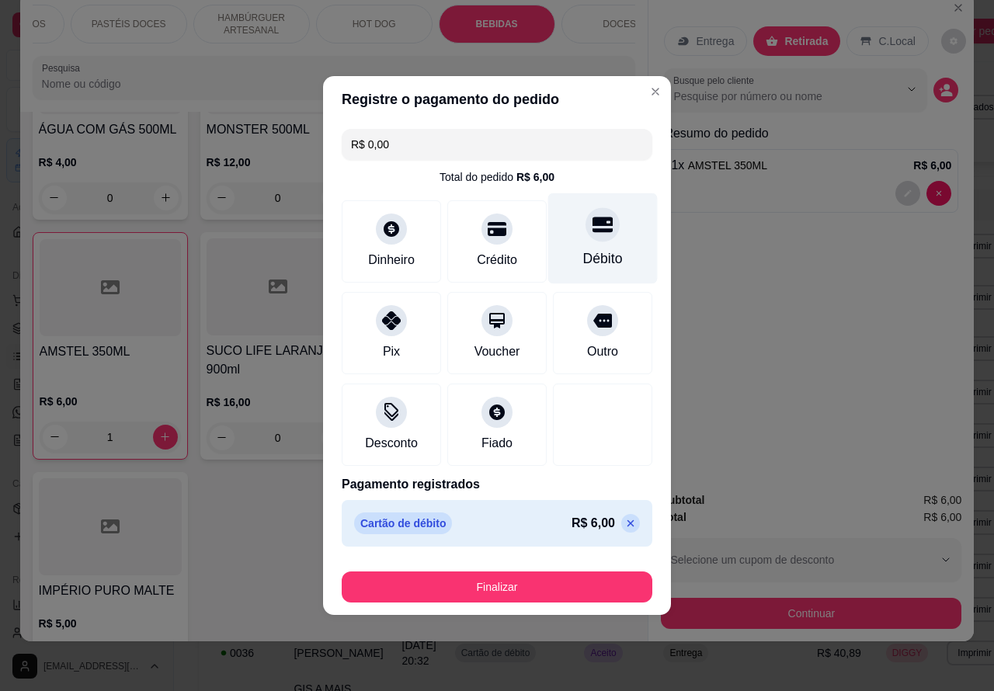
type input "R$ 0,00"
click at [515, 575] on button "Finalizar" at bounding box center [497, 586] width 310 height 31
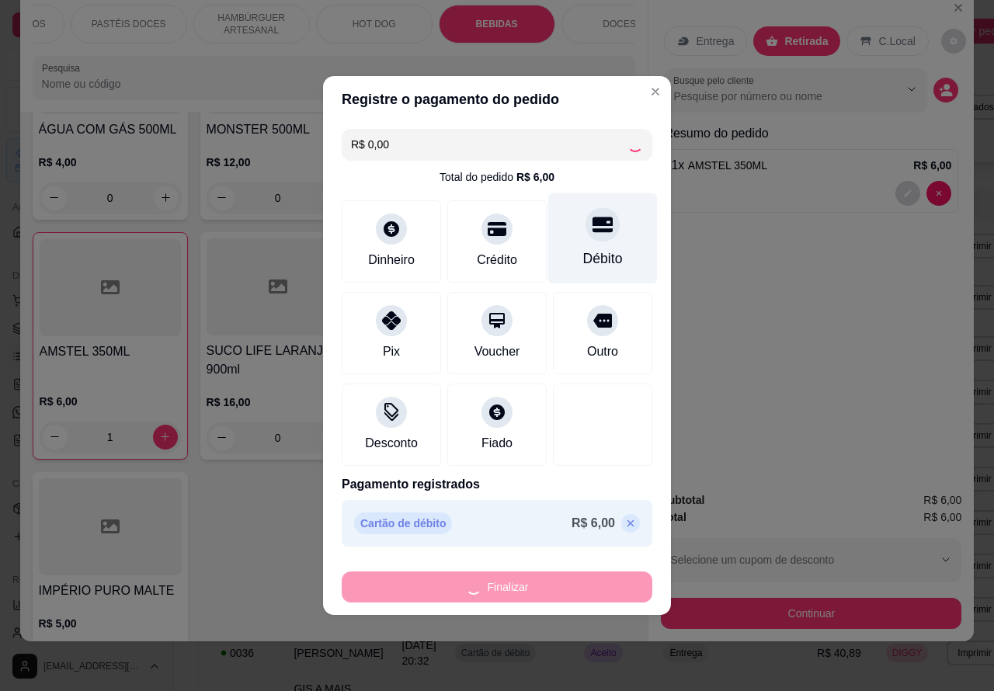
type input "0"
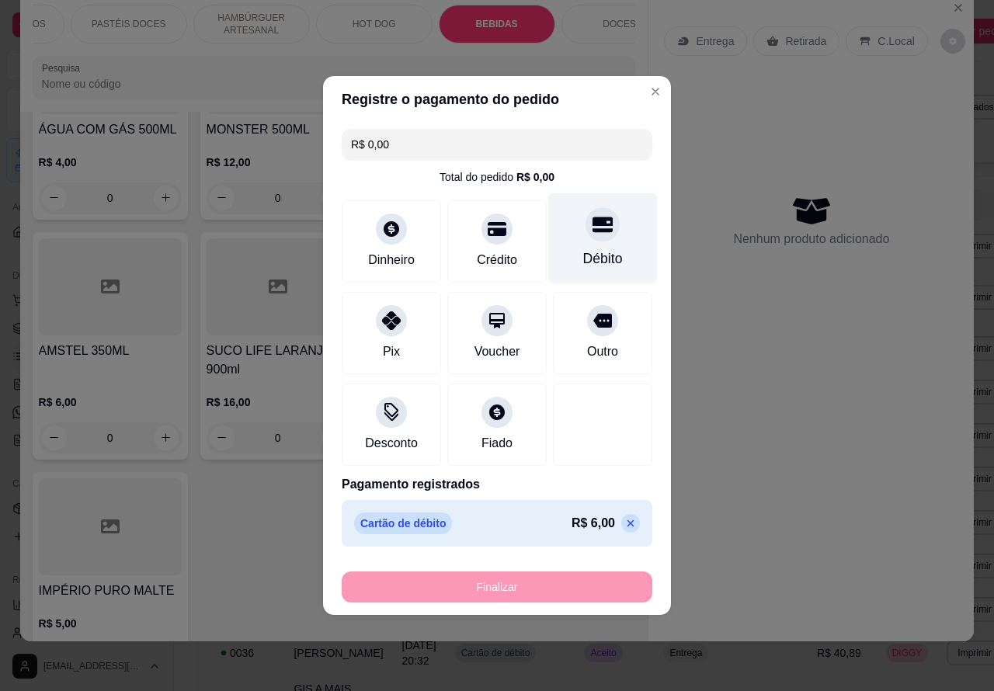
type input "-R$ 6,00"
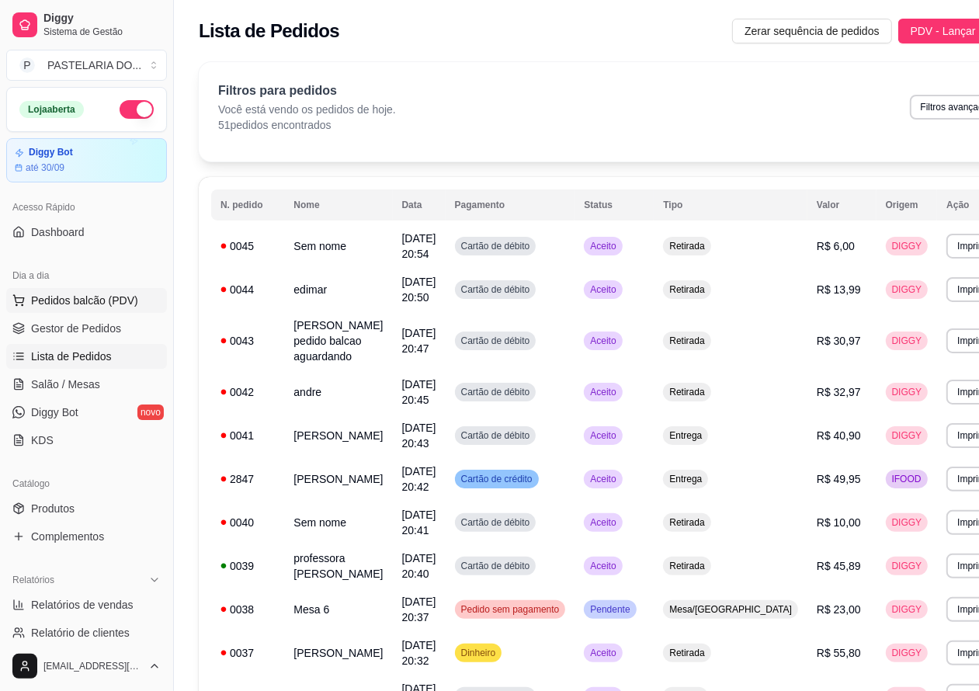
click at [84, 300] on span "Pedidos balcão (PDV)" at bounding box center [84, 301] width 107 height 16
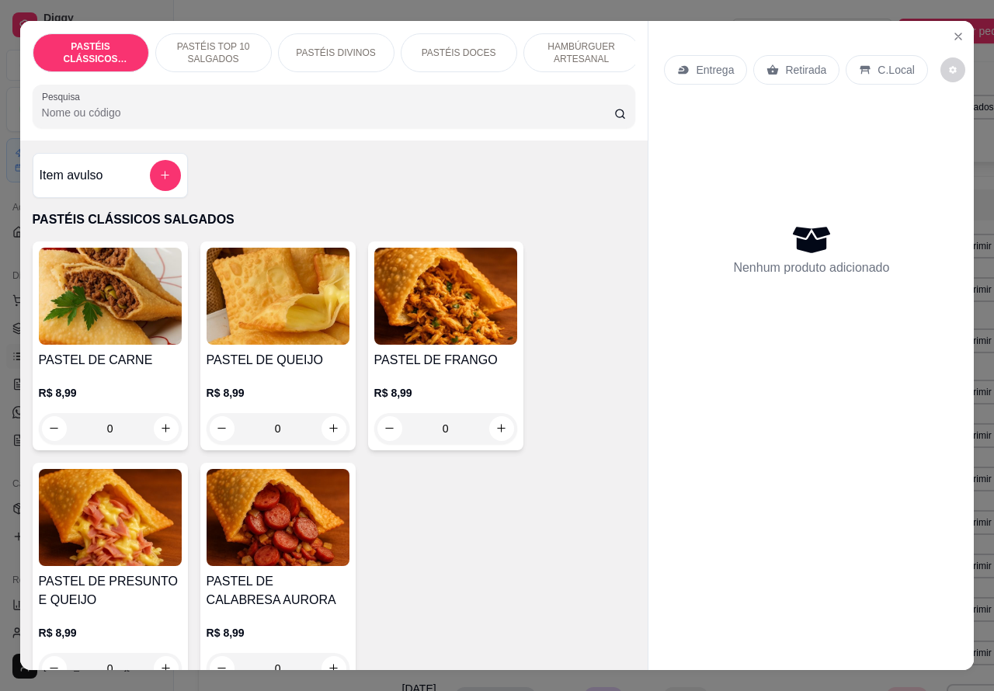
click at [710, 62] on p "Entrega" at bounding box center [714, 70] width 38 height 16
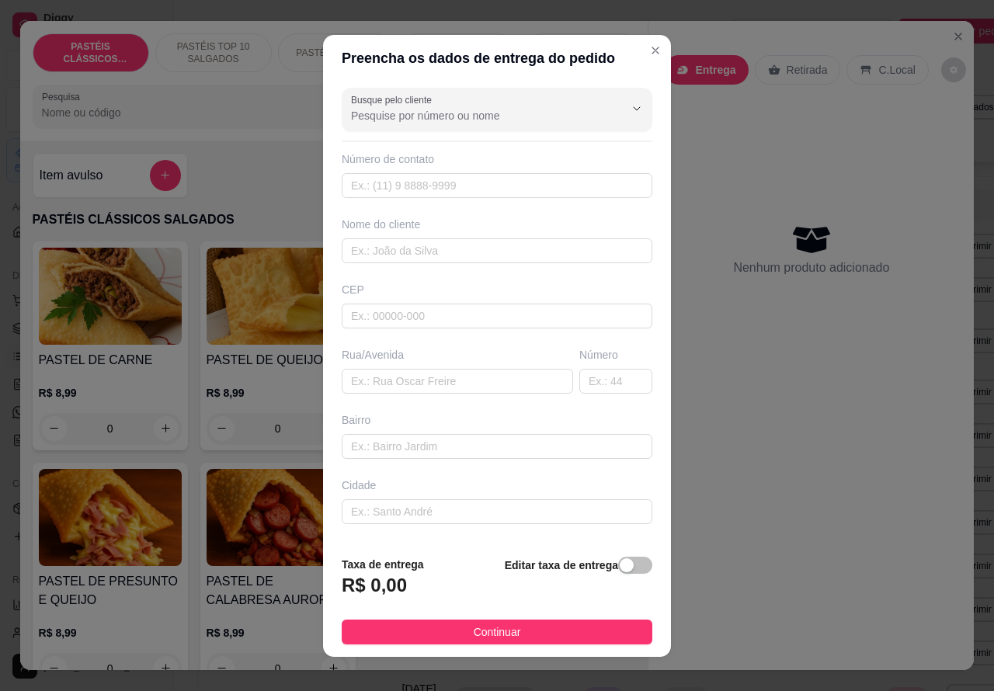
click at [794, 62] on p "Retirada" at bounding box center [806, 70] width 41 height 16
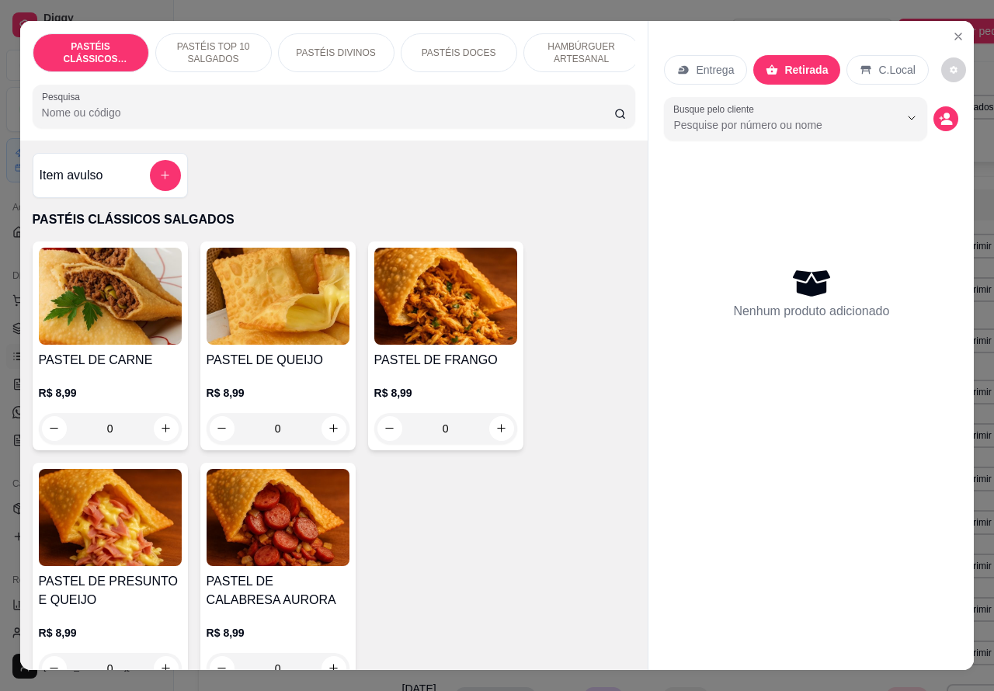
click at [793, 63] on p "Retirada" at bounding box center [805, 70] width 43 height 16
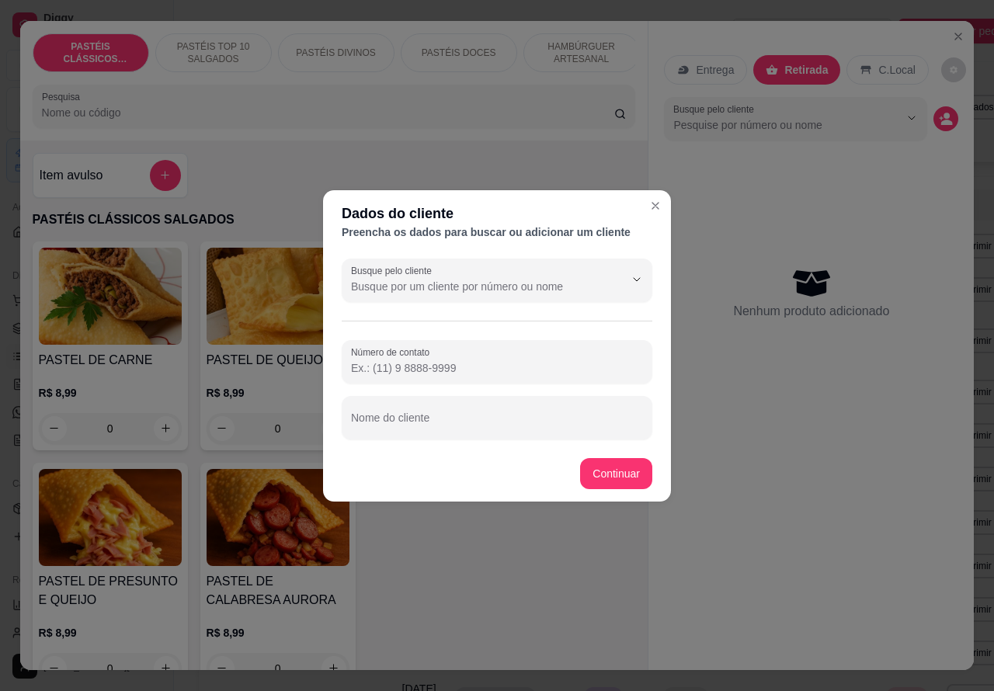
click at [466, 366] on input "Número de contato" at bounding box center [497, 368] width 292 height 16
type input "[PHONE_NUMBER]"
click at [466, 418] on input "Nome do cliente" at bounding box center [497, 424] width 292 height 16
type input "[PERSON_NAME] avisar"
click at [617, 470] on div "Item avulso PASTÉIS CLÁSSICOS SALGADOS PASTEL DE CARNE R$ 8,99 0 PASTEL DE QUEI…" at bounding box center [334, 405] width 628 height 530
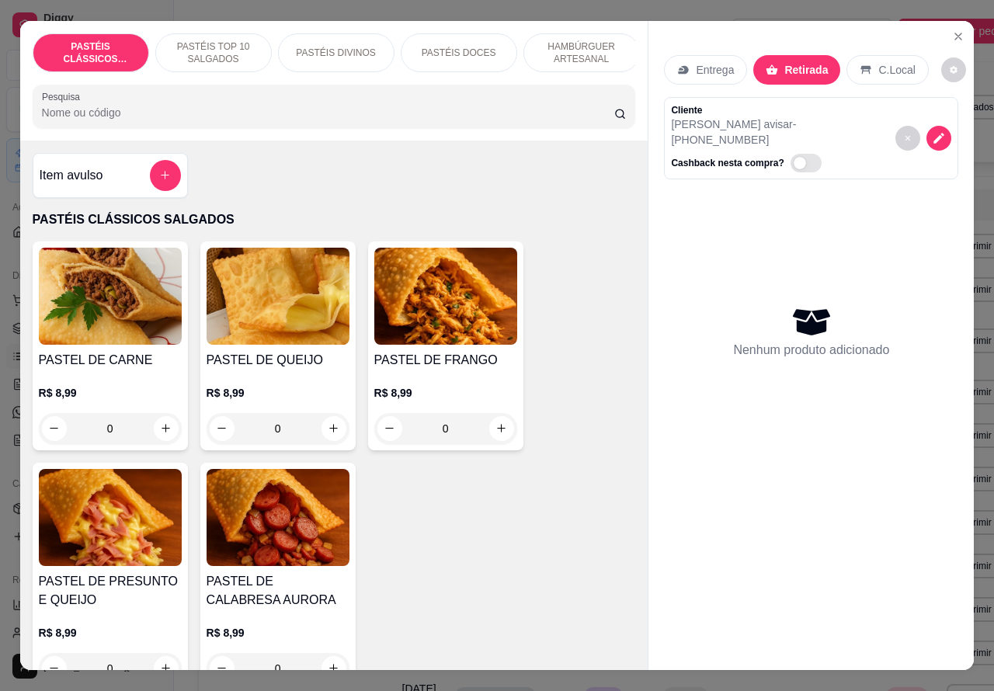
click at [160, 432] on icon "increase-product-quantity" at bounding box center [166, 428] width 12 height 12
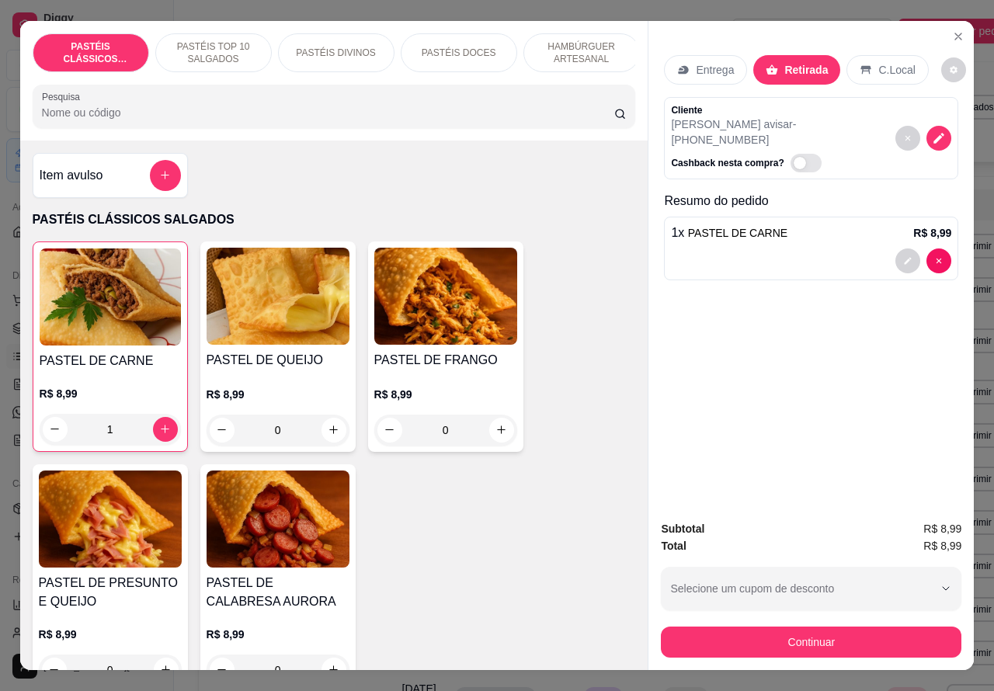
click at [159, 435] on icon "increase-product-quantity" at bounding box center [165, 429] width 12 height 12
type input "2"
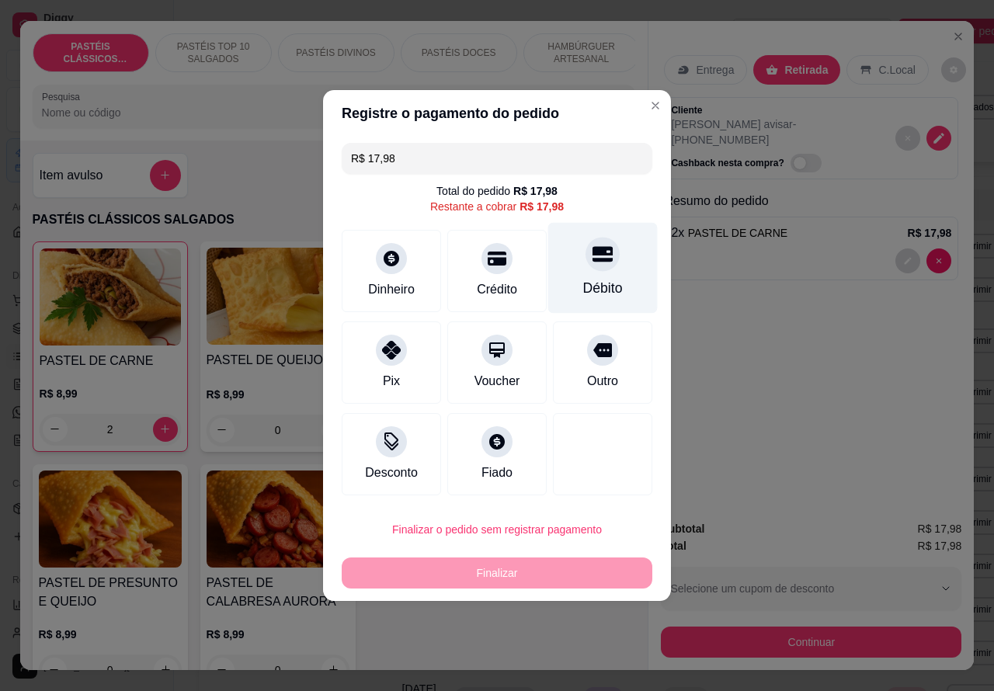
click at [592, 260] on icon at bounding box center [602, 254] width 20 height 20
type input "R$ 0,00"
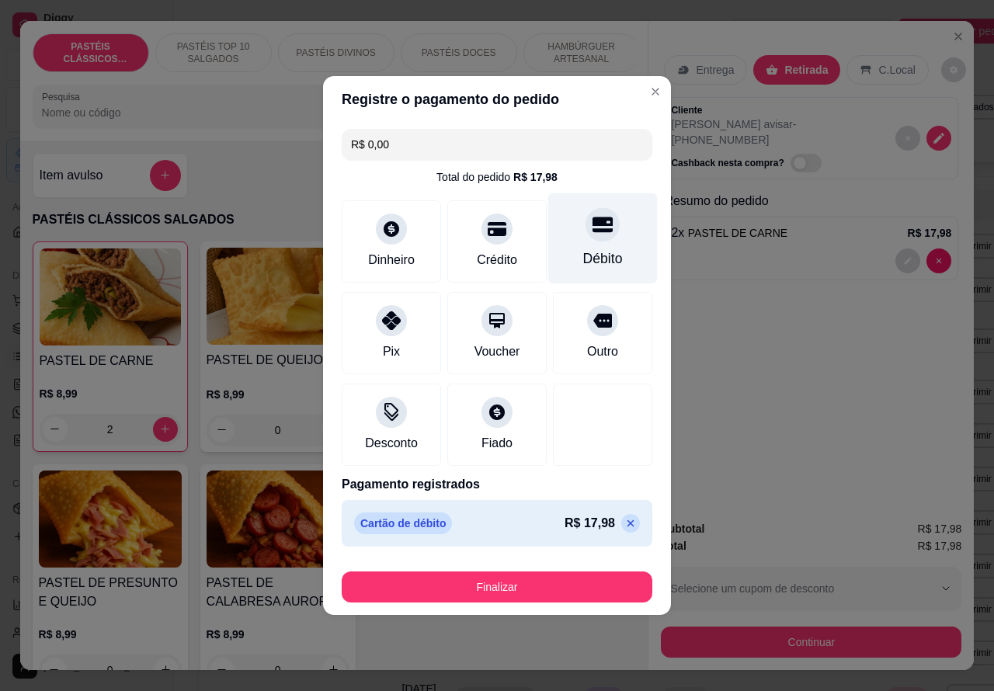
click at [560, 583] on button "Finalizar" at bounding box center [497, 586] width 310 height 31
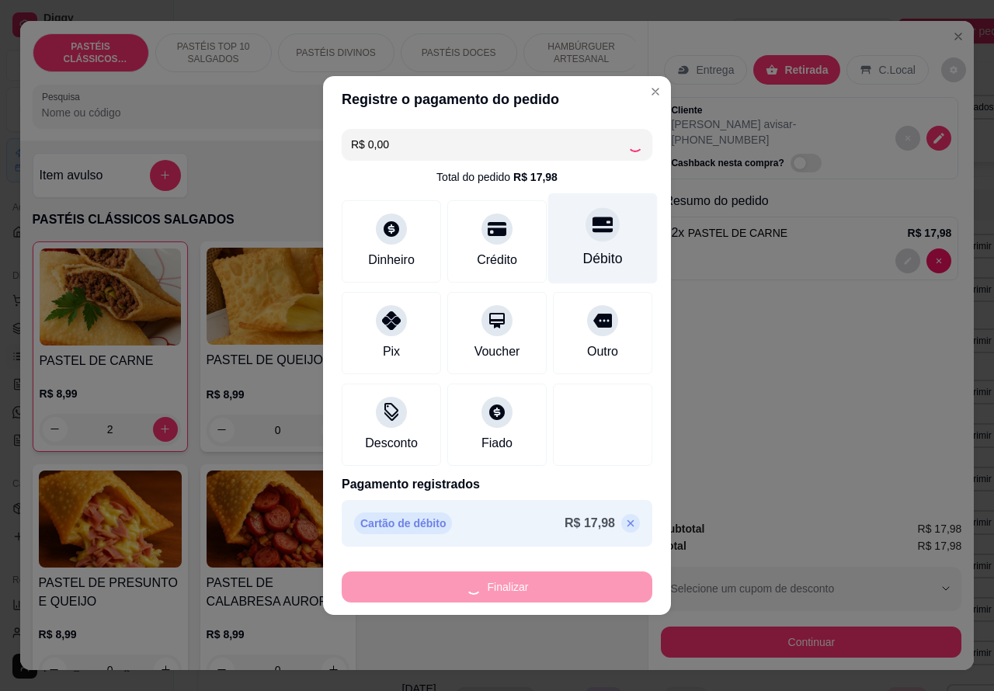
type input "0"
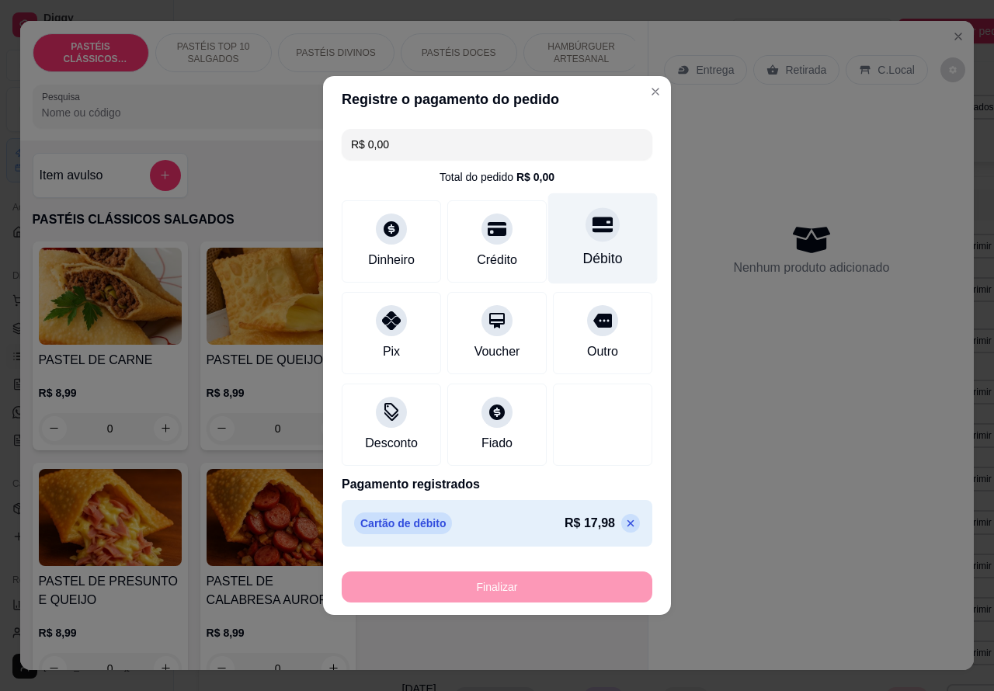
type input "-R$ 17,98"
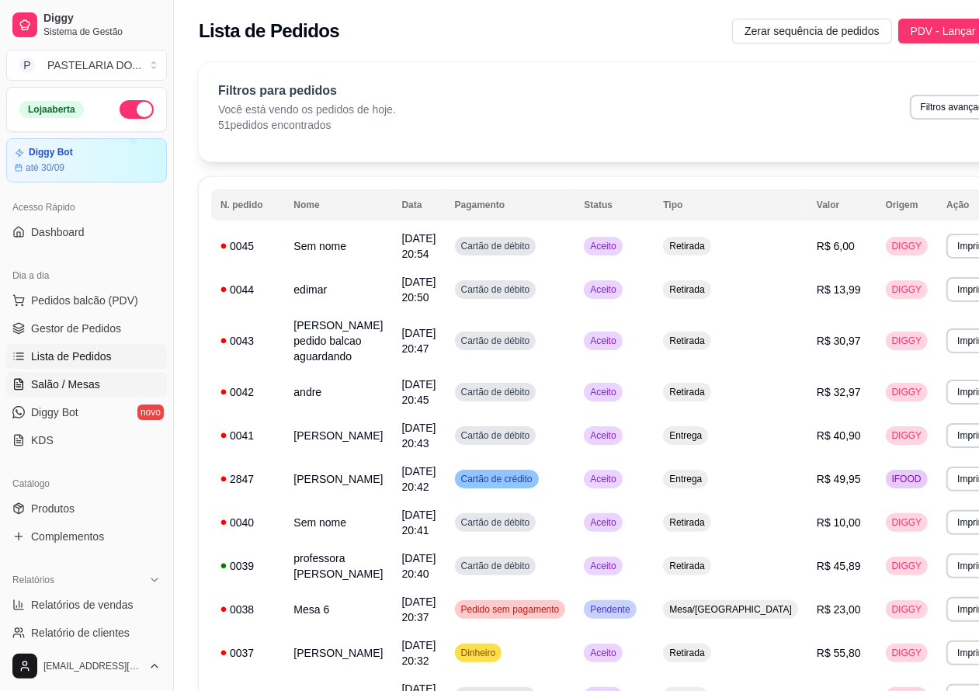
click at [92, 388] on span "Salão / Mesas" at bounding box center [65, 384] width 69 height 16
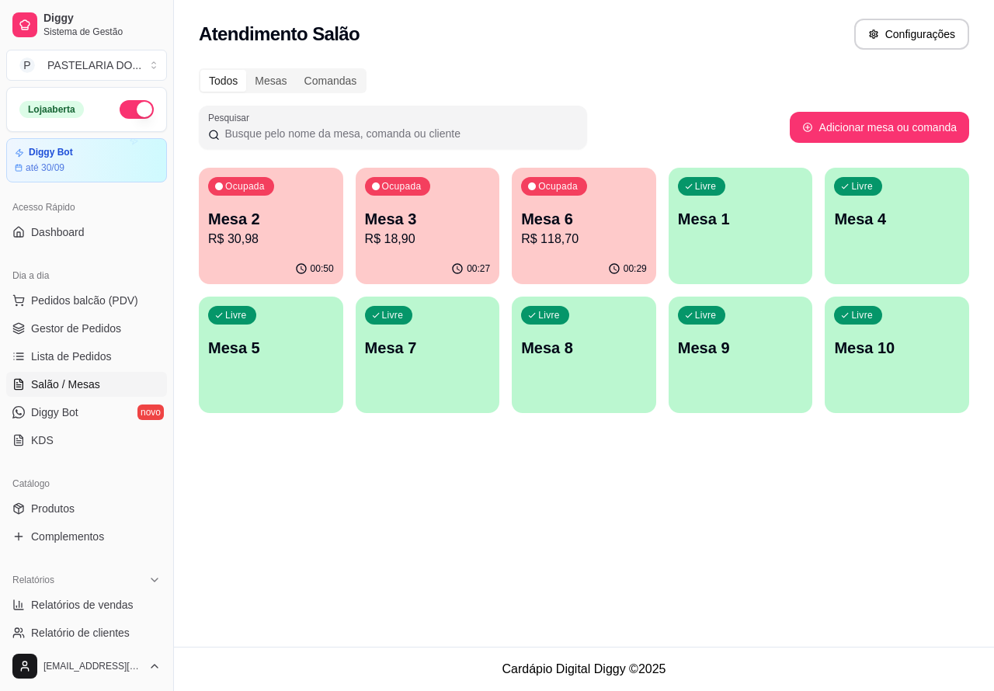
click at [581, 213] on p "Mesa 6" at bounding box center [584, 219] width 126 height 22
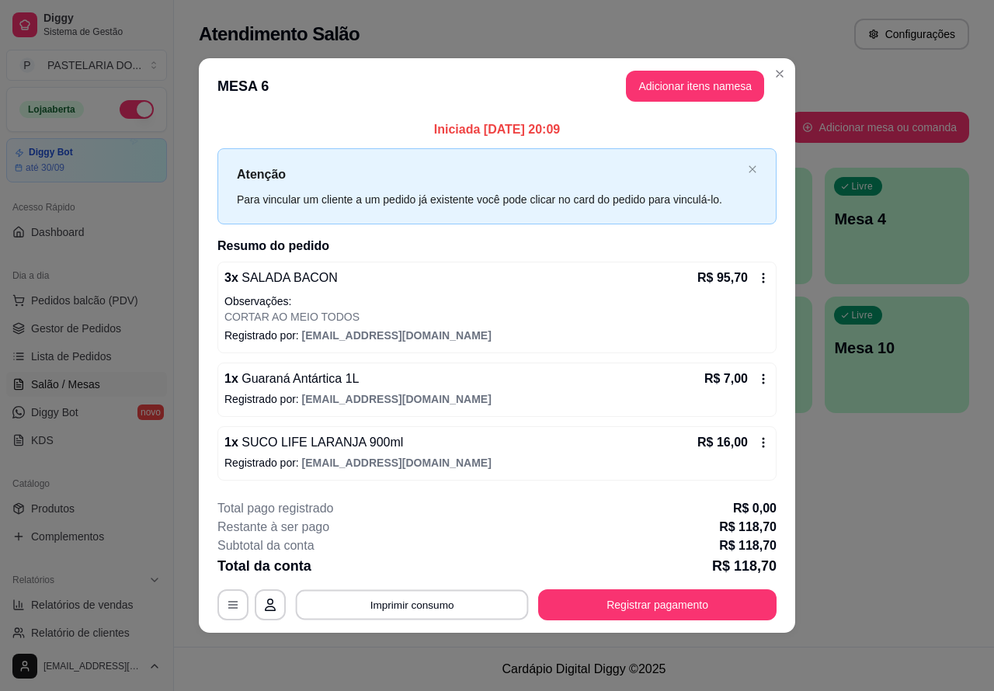
click at [424, 599] on button "Imprimir consumo" at bounding box center [412, 604] width 233 height 30
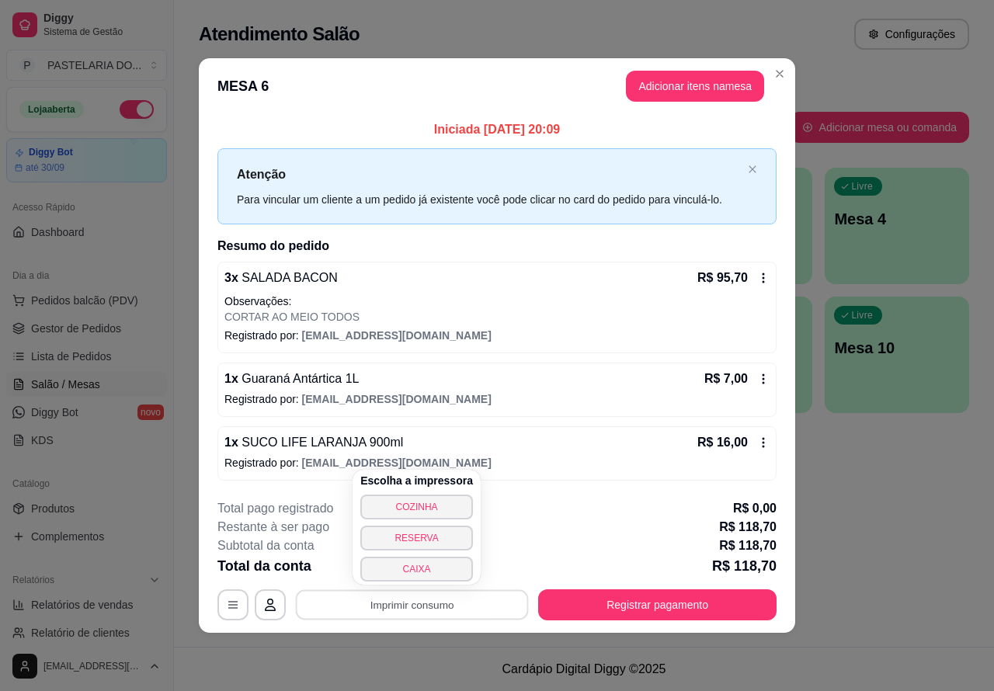
click at [424, 563] on button "CAIXA" at bounding box center [416, 569] width 113 height 25
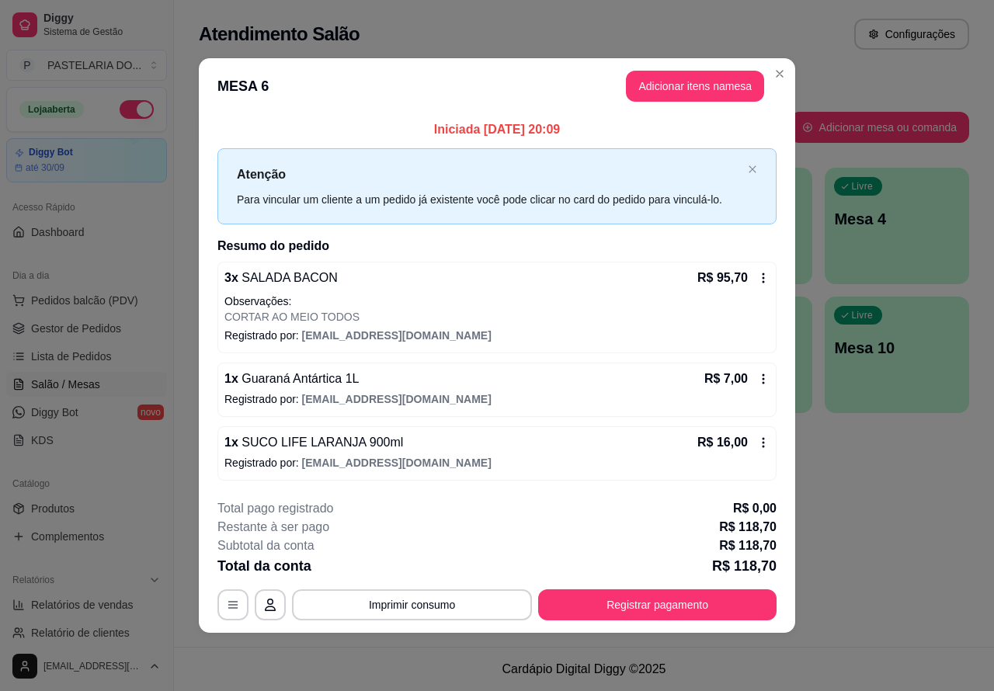
click at [798, 658] on footer "Cardápio Digital Diggy © 2025" at bounding box center [584, 669] width 820 height 44
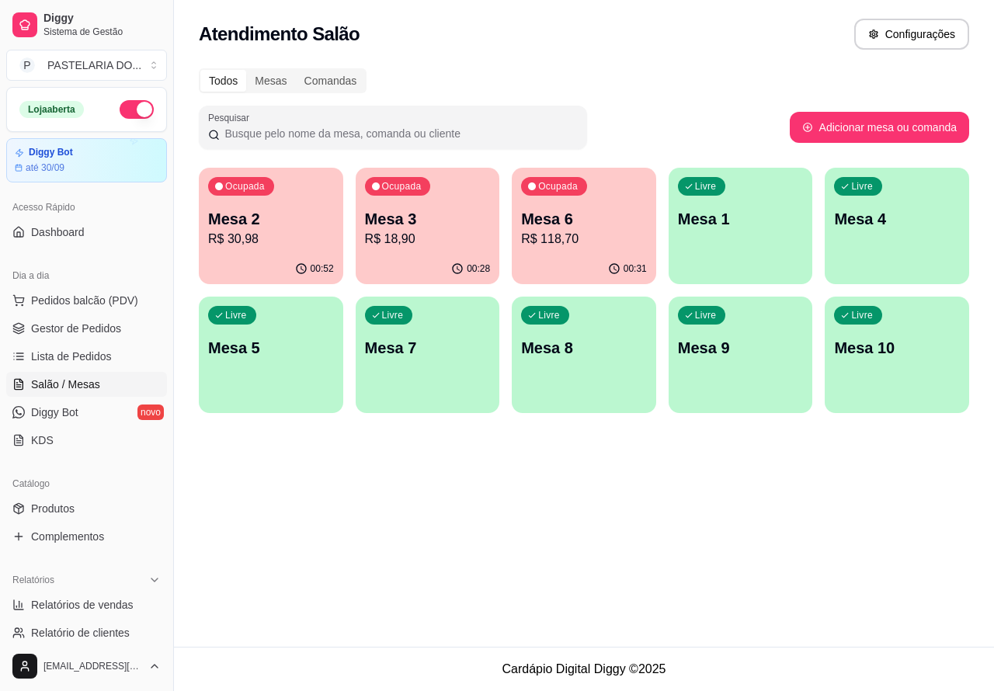
click at [592, 208] on p "Mesa 6" at bounding box center [584, 219] width 126 height 22
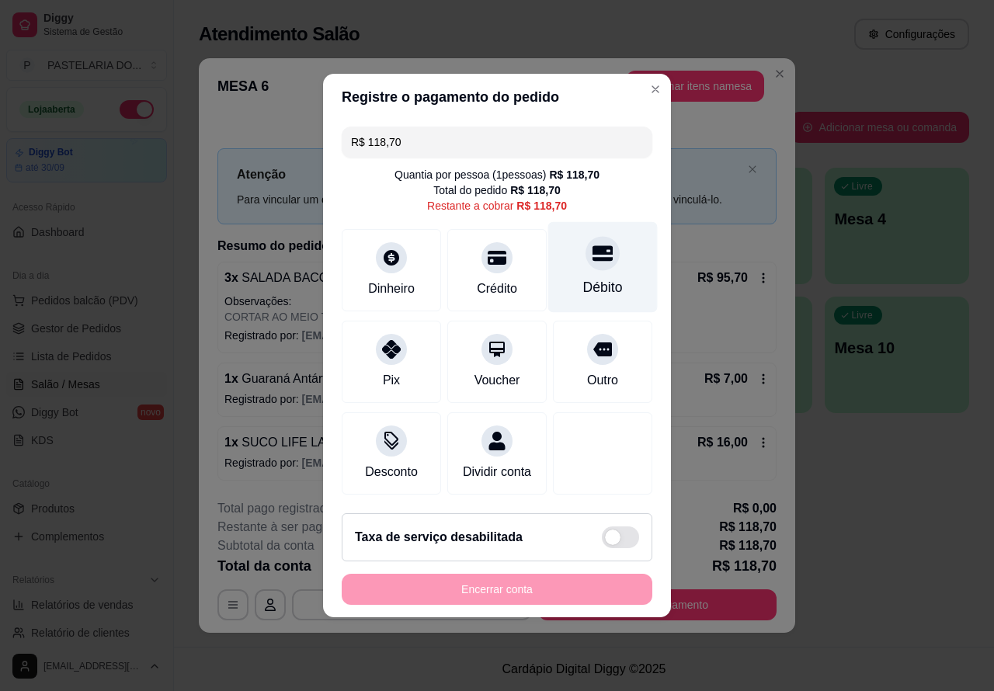
click at [592, 252] on icon at bounding box center [602, 254] width 20 height 16
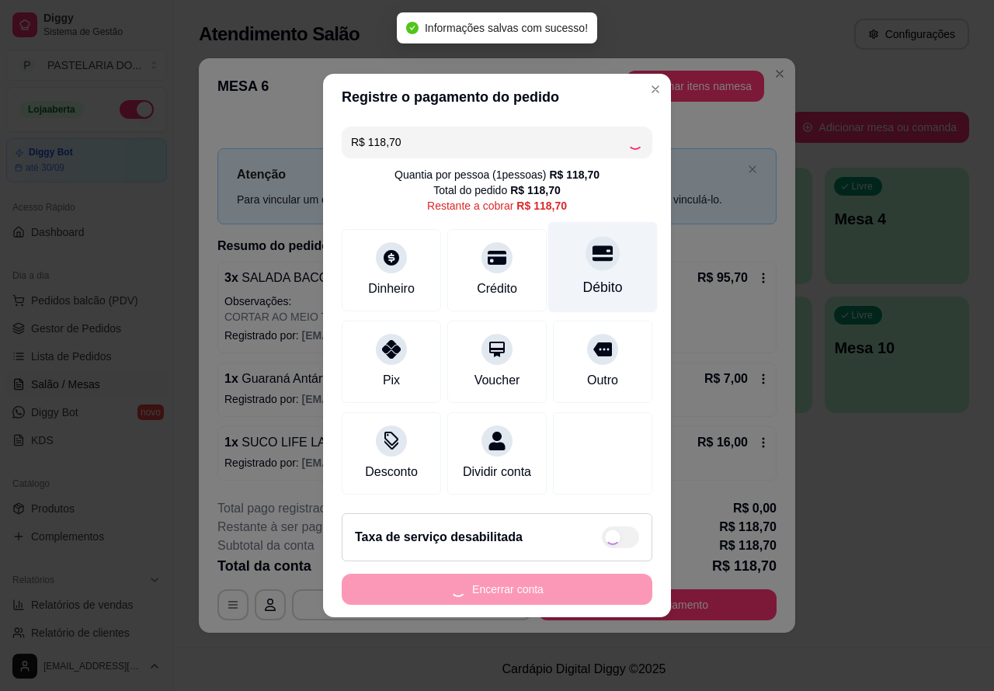
type input "R$ 0,00"
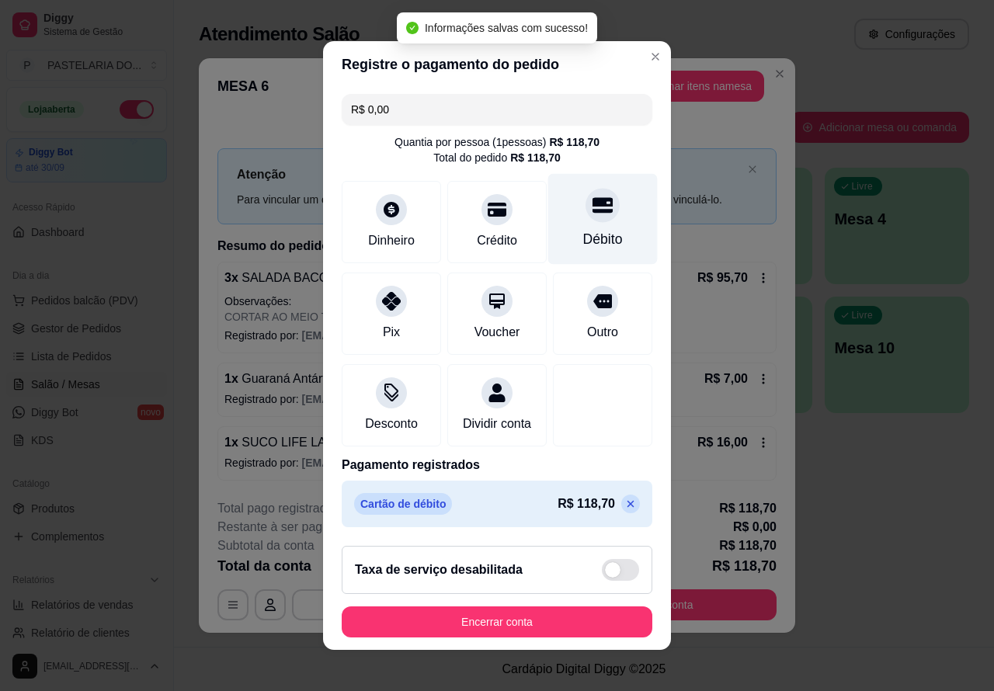
click at [516, 629] on button "Encerrar conta" at bounding box center [497, 621] width 310 height 31
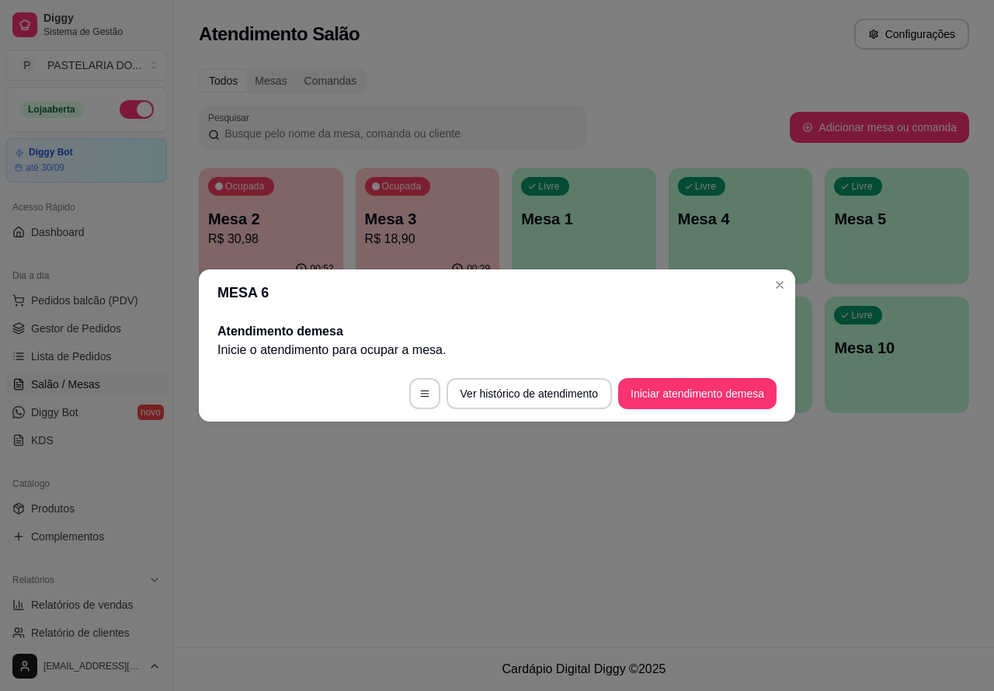
click at [678, 498] on div "Atendimento Salão Configurações Todos Mesas Comandas Pesquisar Adicionar mesa o…" at bounding box center [584, 323] width 820 height 647
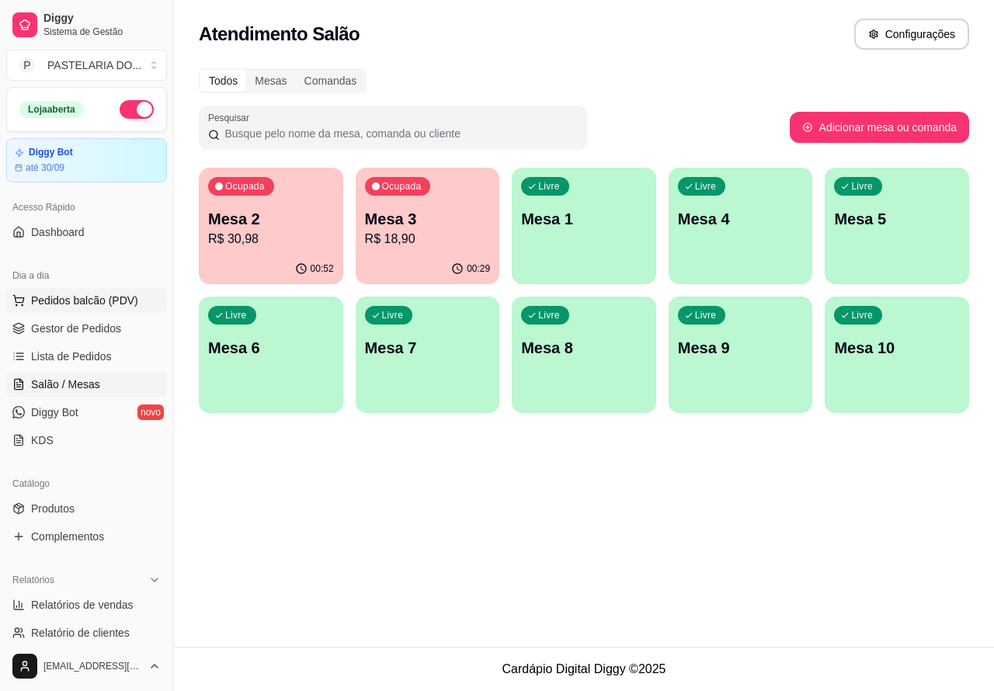
click at [90, 297] on span "Pedidos balcão (PDV)" at bounding box center [84, 301] width 107 height 16
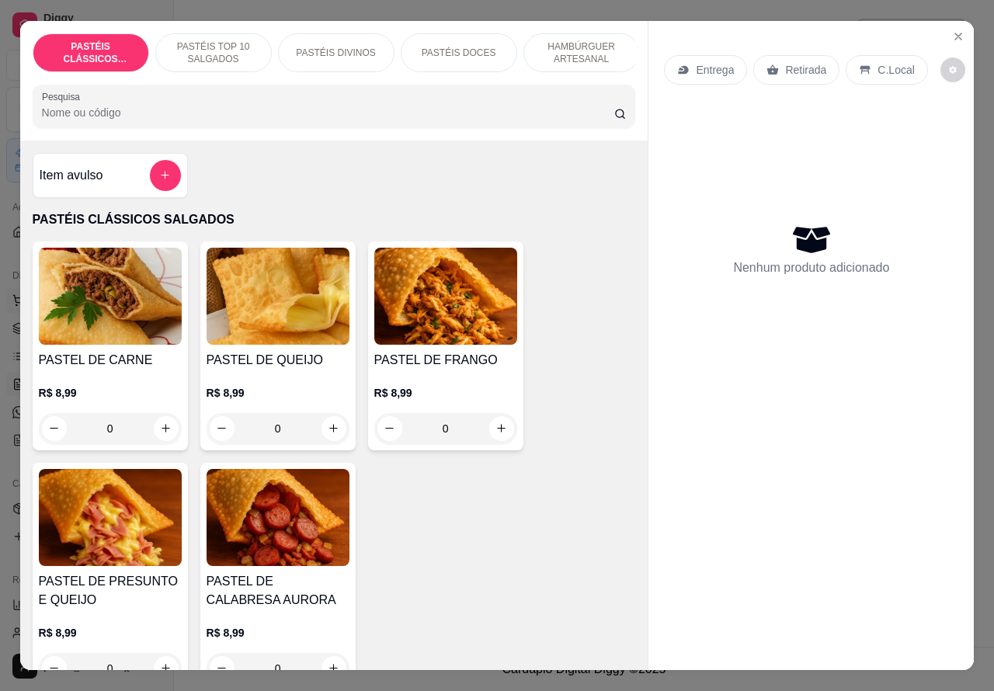
click at [328, 434] on icon "increase-product-quantity" at bounding box center [334, 428] width 12 height 12
type input "1"
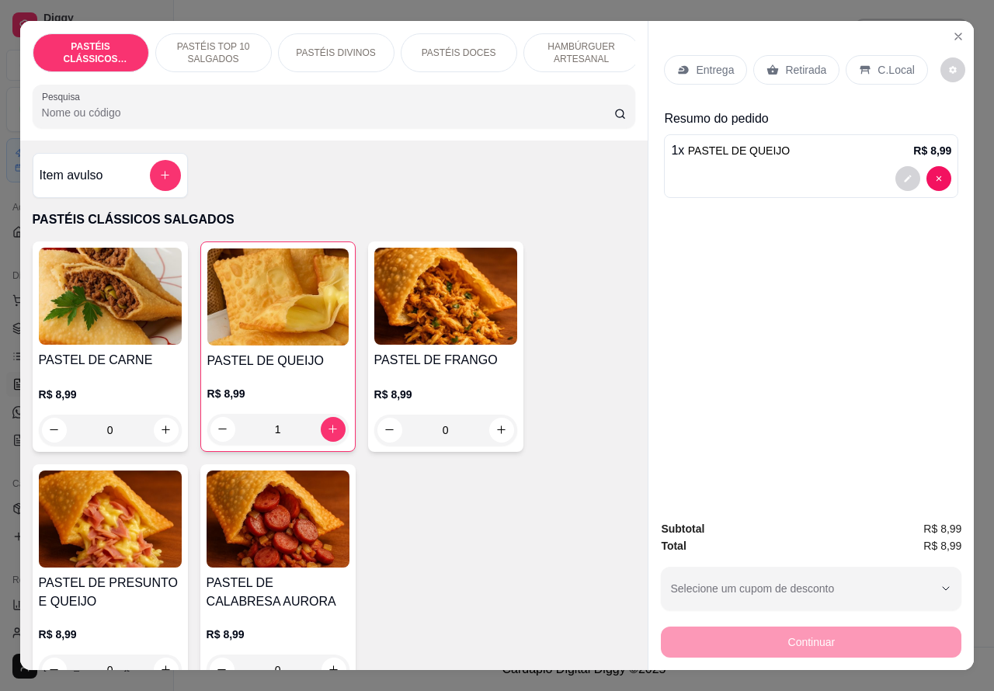
click at [210, 40] on p "PASTÉIS TOP 10 SALGADOS" at bounding box center [213, 52] width 90 height 25
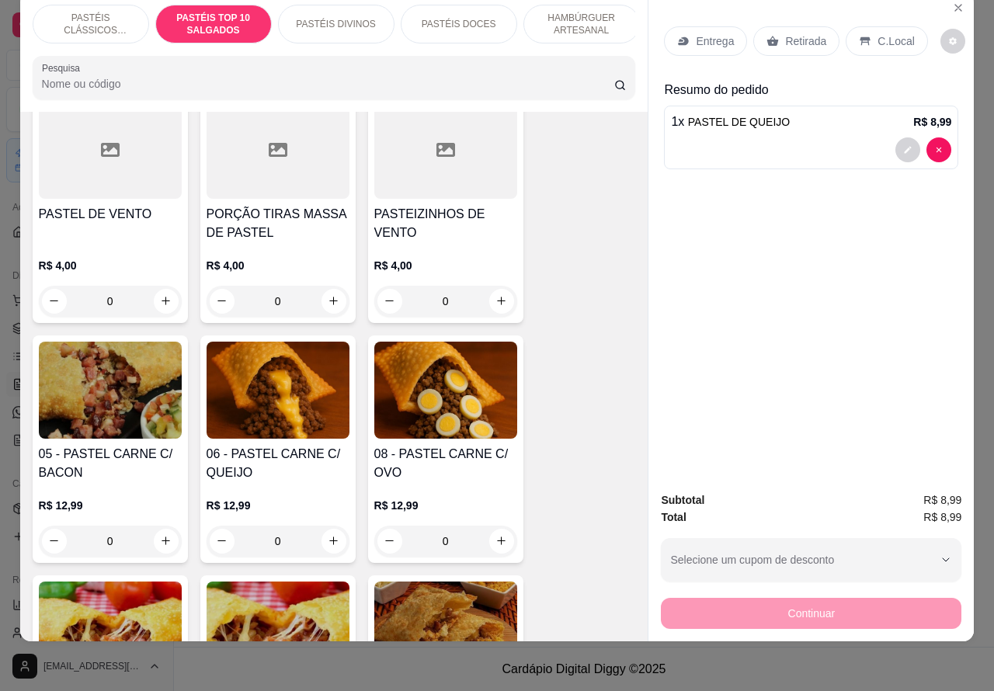
scroll to position [855, 0]
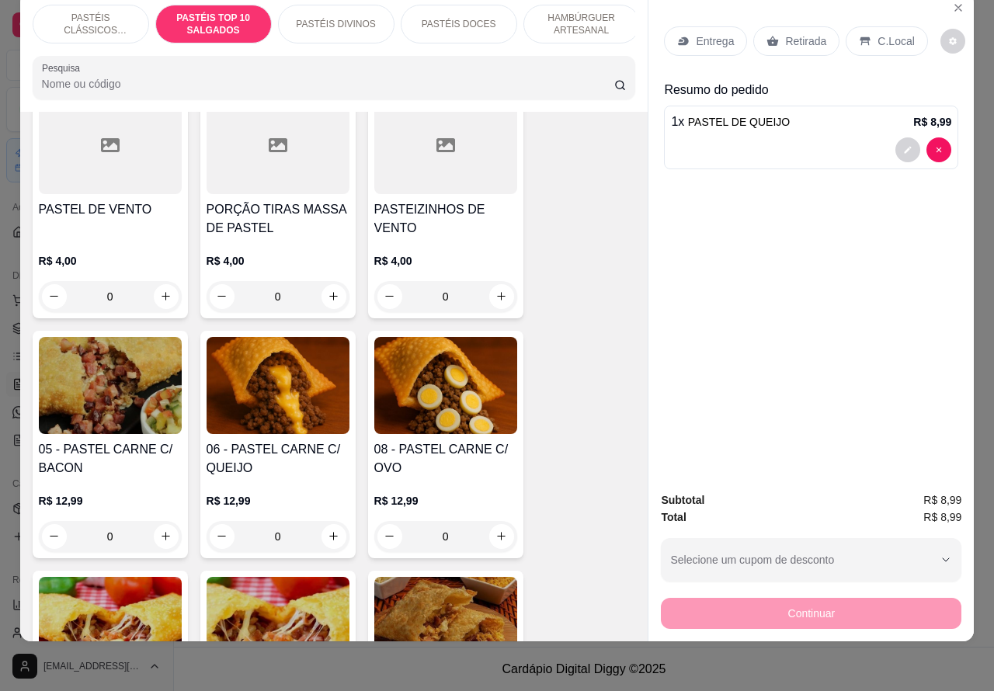
click at [161, 532] on div "0" at bounding box center [110, 536] width 143 height 31
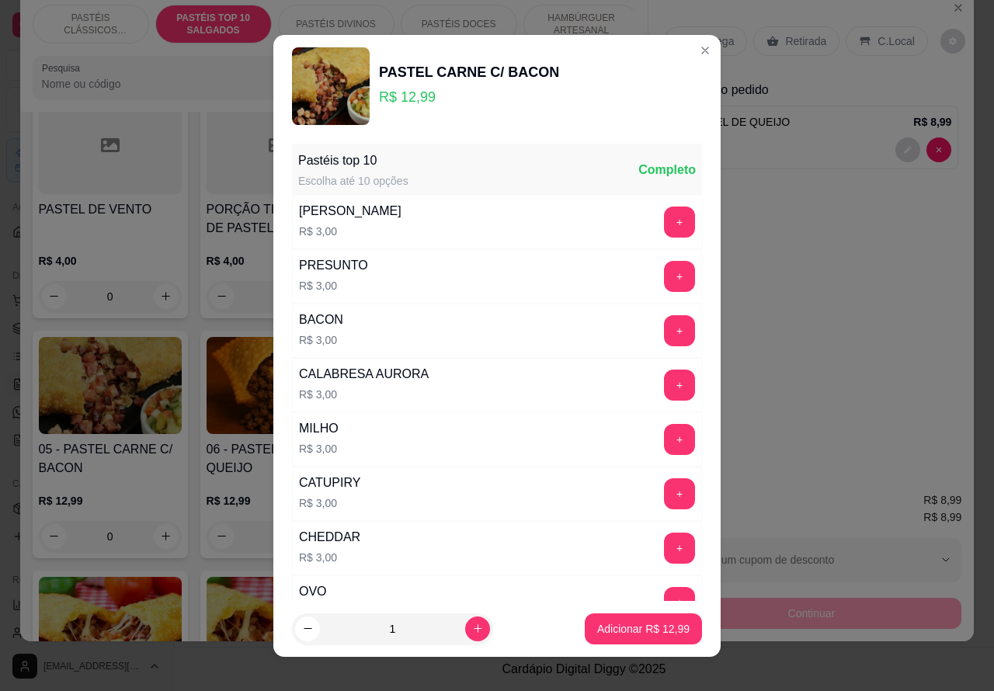
click at [625, 626] on p "Adicionar R$ 12,99" at bounding box center [643, 629] width 92 height 16
type input "1"
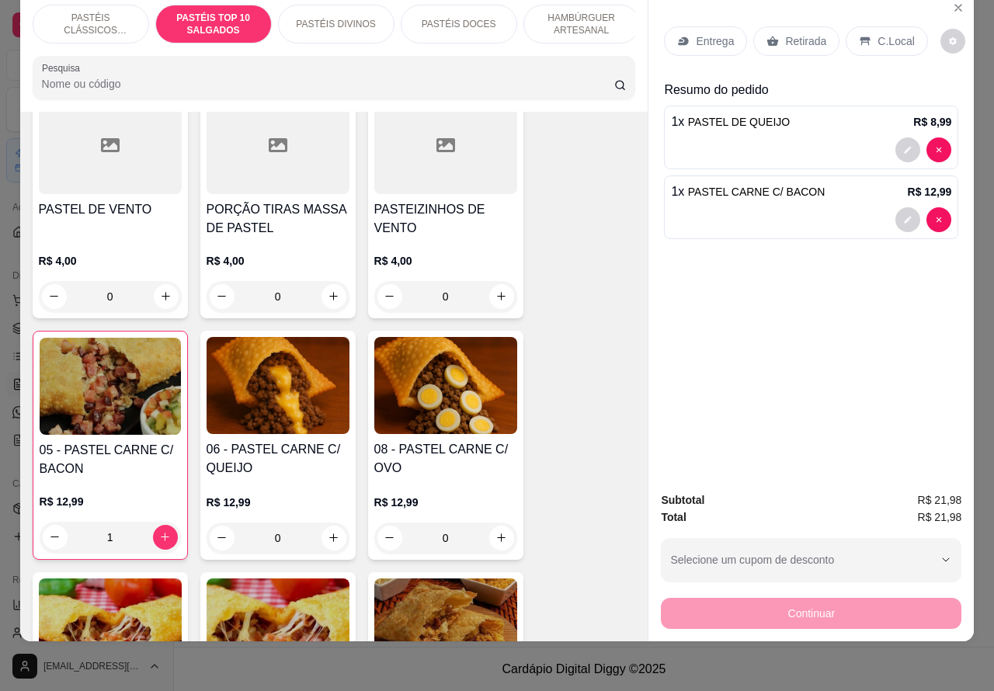
click at [792, 33] on p "Retirada" at bounding box center [805, 41] width 41 height 16
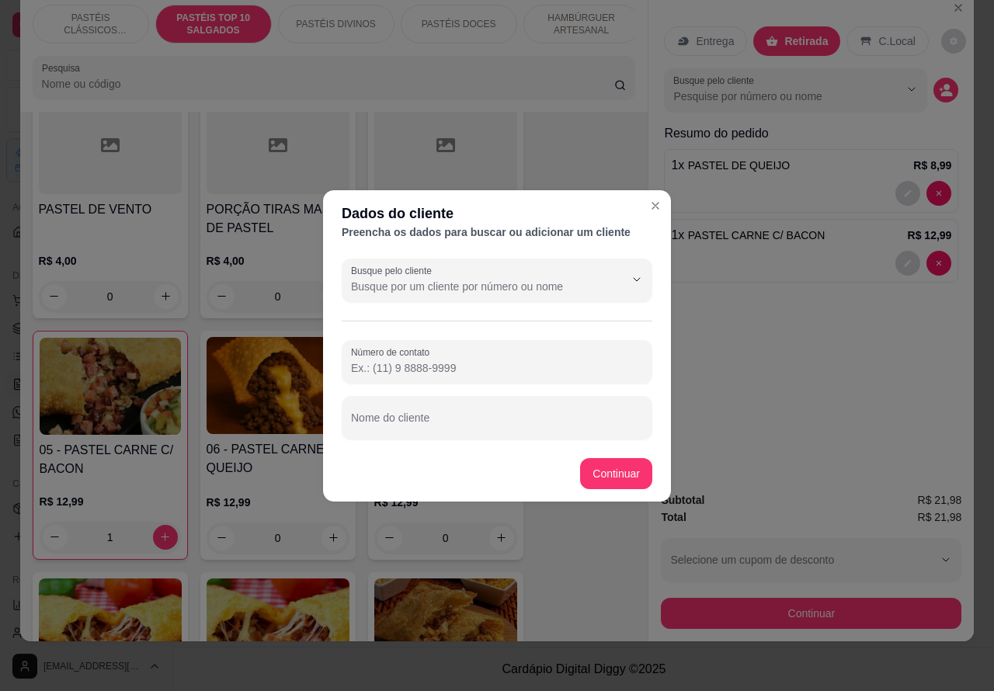
click at [455, 421] on input "Nome do cliente" at bounding box center [497, 424] width 292 height 16
type input "[PERSON_NAME] aguardando"
click at [413, 351] on label "Número de contato" at bounding box center [393, 351] width 84 height 13
click at [413, 360] on input "Número de contato" at bounding box center [497, 368] width 292 height 16
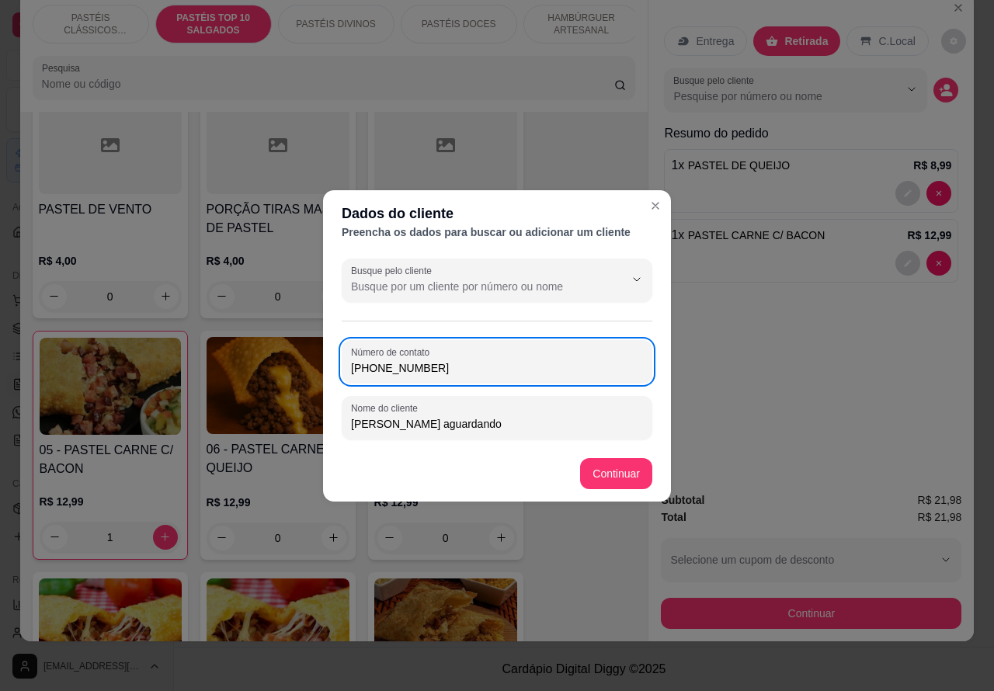
type input "[PHONE_NUMBER]"
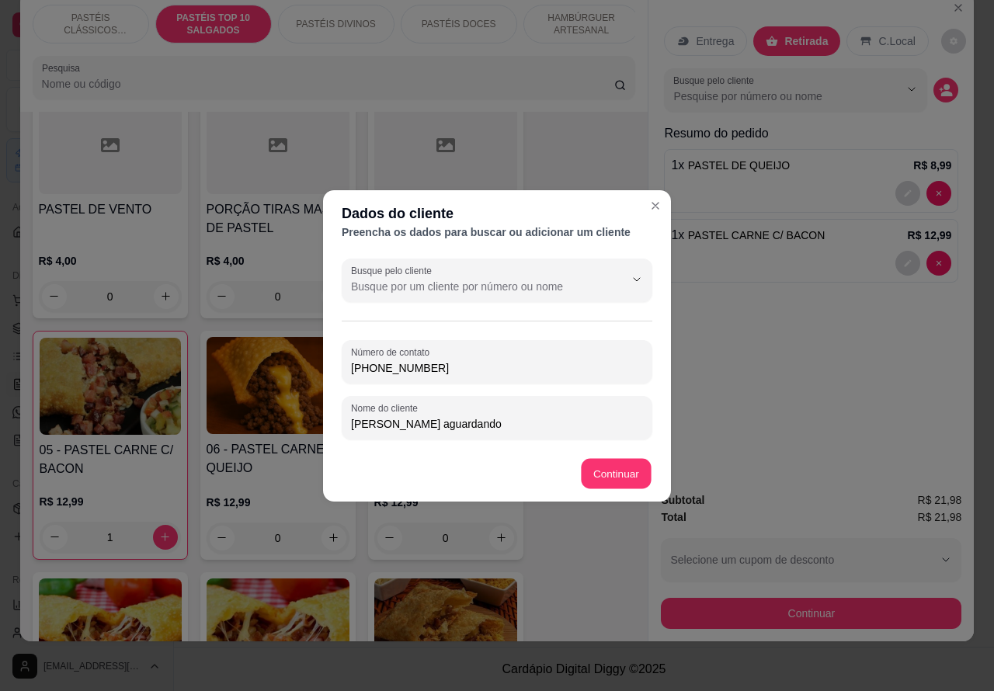
click at [615, 464] on div "Item avulso PASTÉIS CLÁSSICOS SALGADOS PASTEL DE CARNE R$ 8,99 0 PASTEL DE QUEI…" at bounding box center [334, 377] width 628 height 530
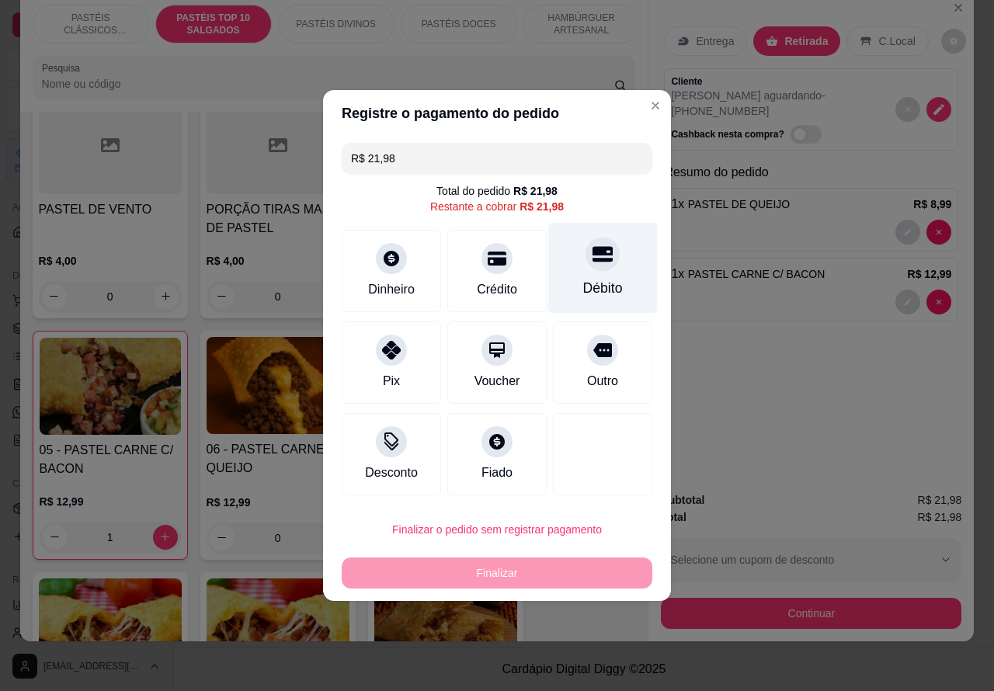
click at [592, 260] on icon at bounding box center [602, 254] width 20 height 20
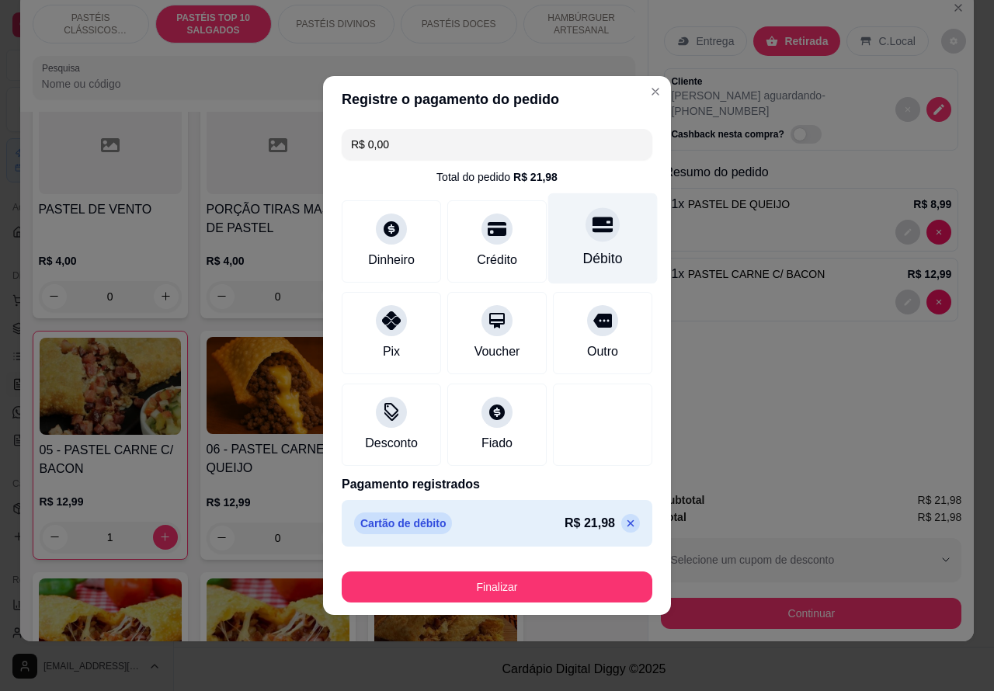
type input "R$ 0,00"
click at [559, 584] on button "Finalizar" at bounding box center [496, 587] width 301 height 30
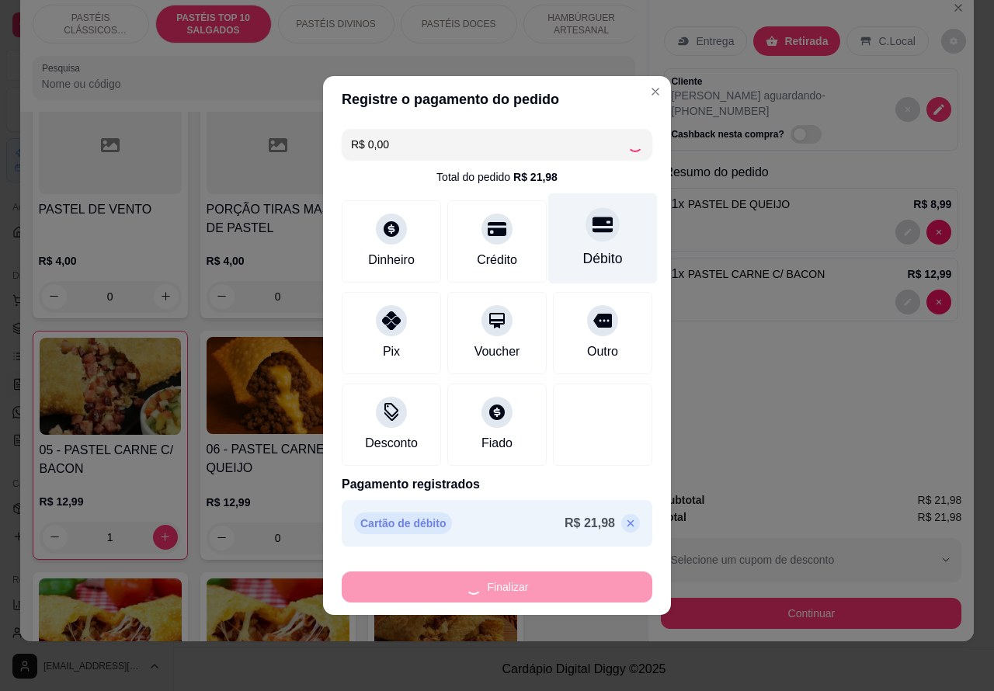
type input "0"
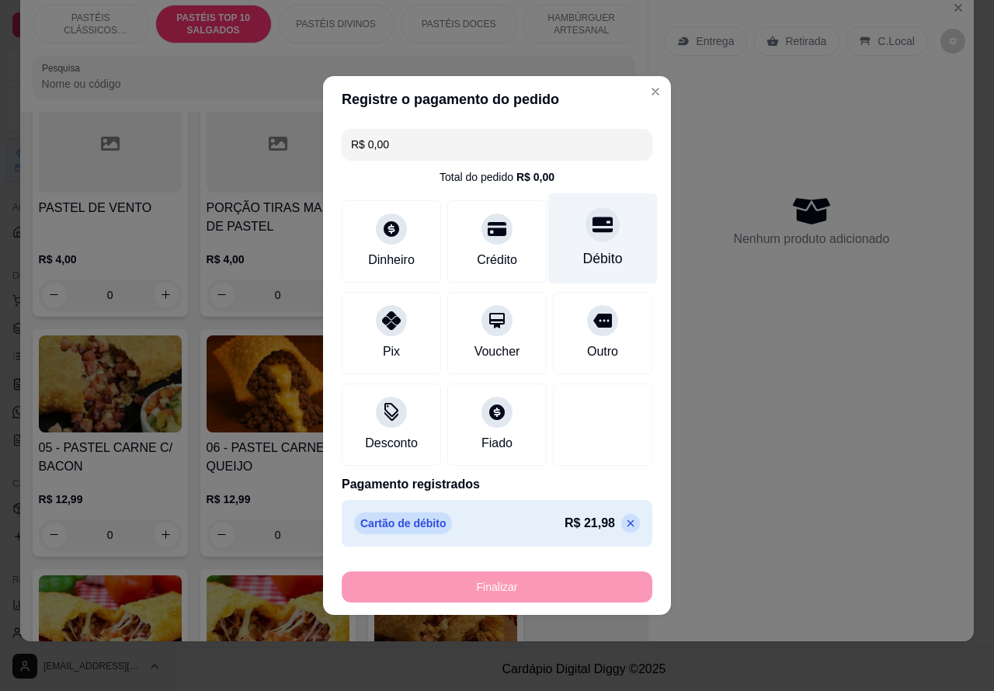
type input "-R$ 21,98"
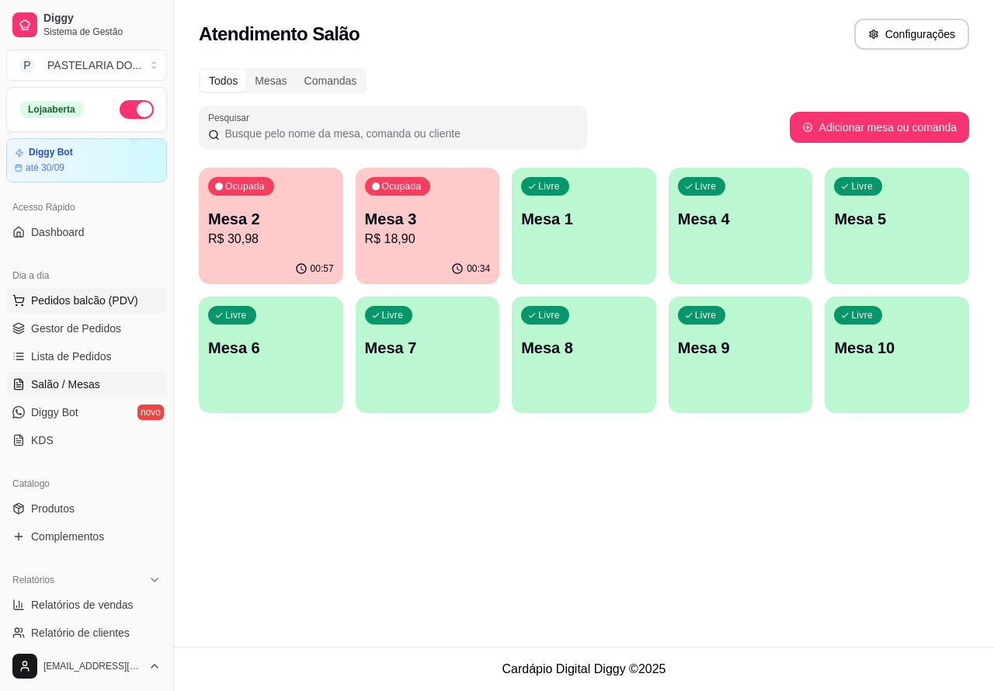
click at [87, 297] on span "Pedidos balcão (PDV)" at bounding box center [84, 301] width 107 height 16
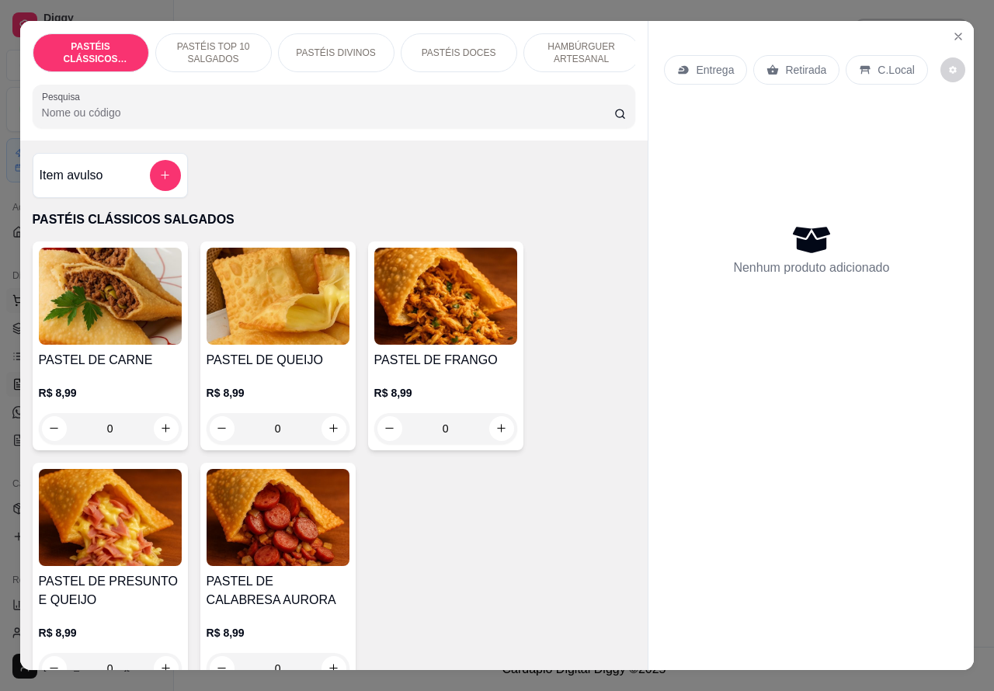
click at [952, 30] on icon "Close" at bounding box center [958, 36] width 12 height 12
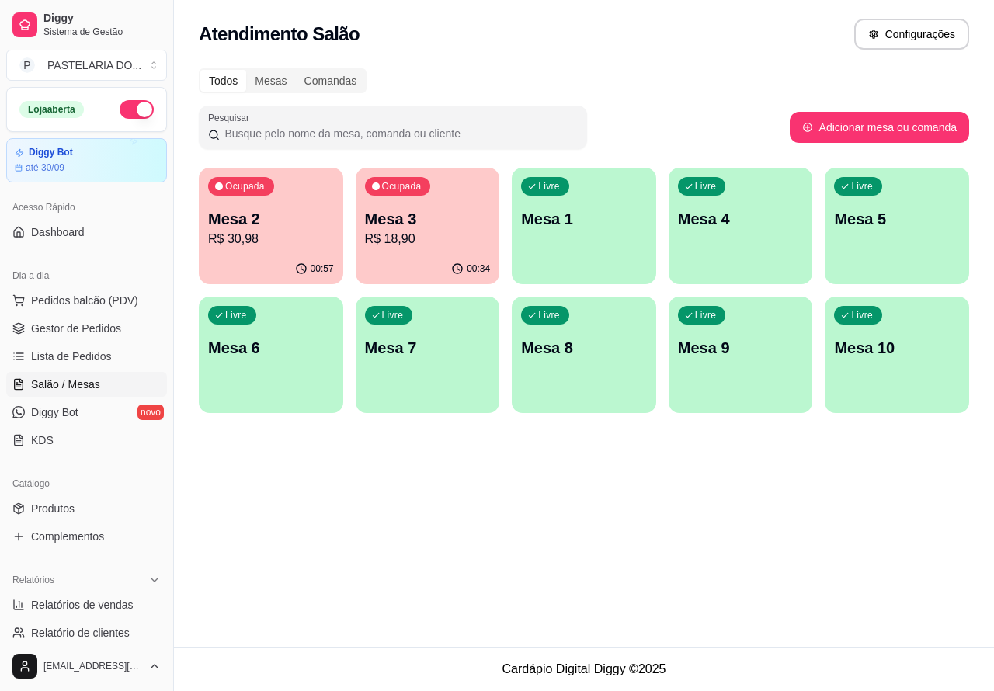
click at [449, 550] on div "Atendimento Salão Configurações Todos Mesas Comandas Pesquisar Adicionar mesa o…" at bounding box center [584, 323] width 820 height 647
click at [450, 213] on p "Mesa 3" at bounding box center [428, 219] width 126 height 22
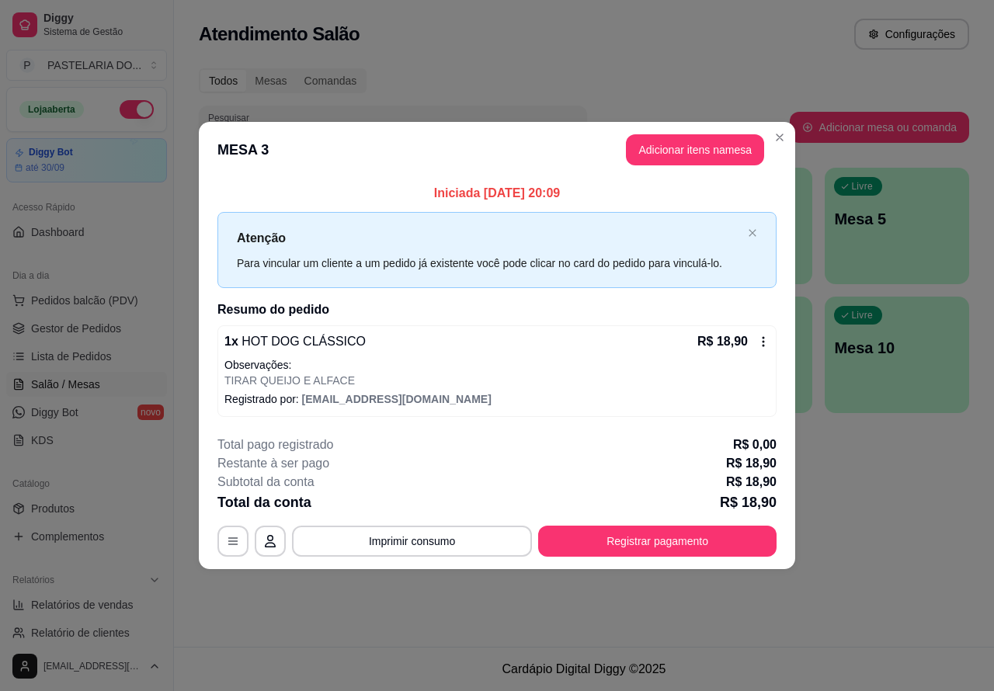
click at [703, 150] on div "Nenhum produto adicionado" at bounding box center [811, 224] width 295 height 305
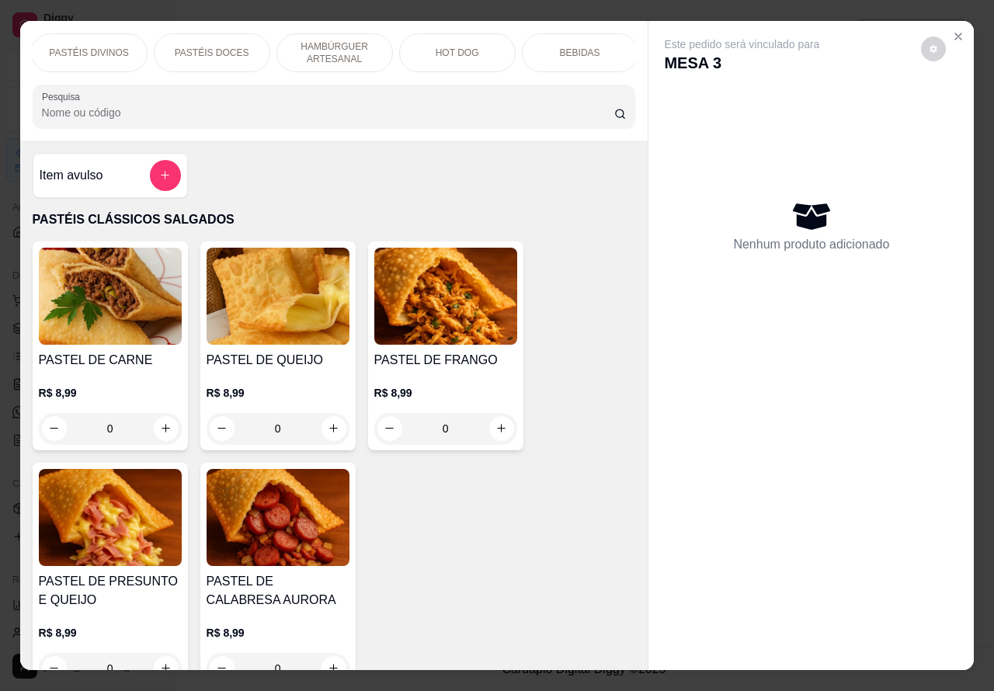
scroll to position [0, 359]
click at [462, 47] on p "BEBIDAS" at bounding box center [467, 53] width 40 height 12
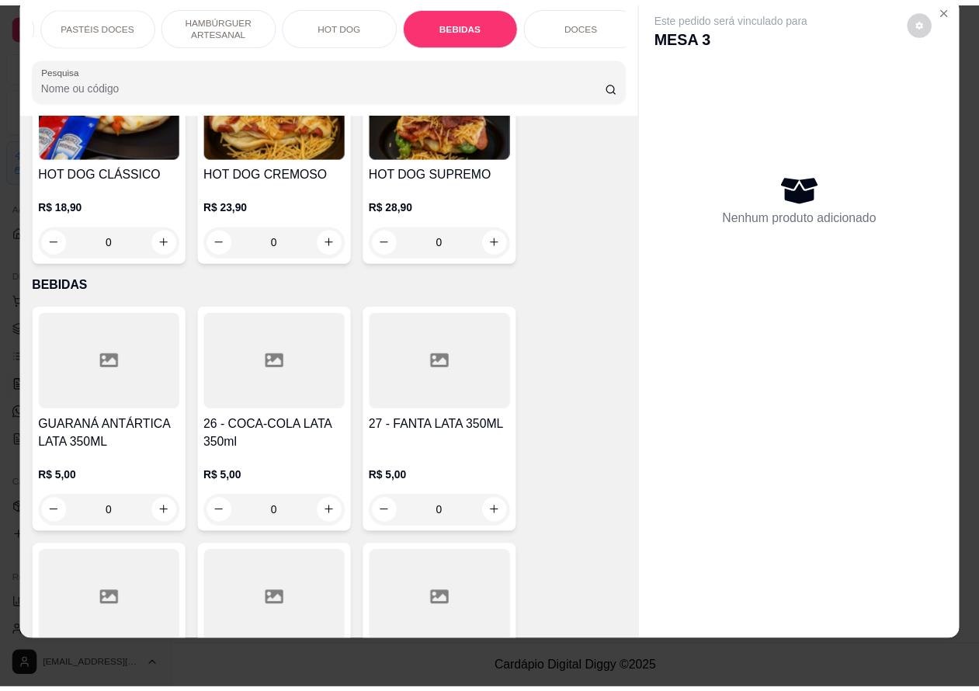
scroll to position [4742, 0]
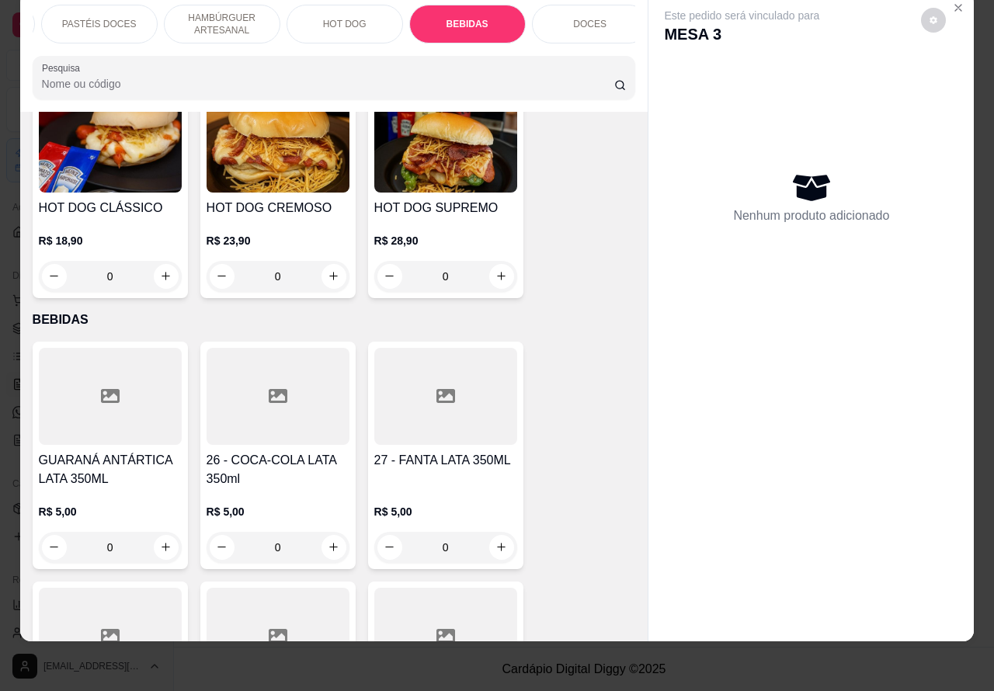
click at [328, 541] on icon "increase-product-quantity" at bounding box center [334, 547] width 12 height 12
type input "1"
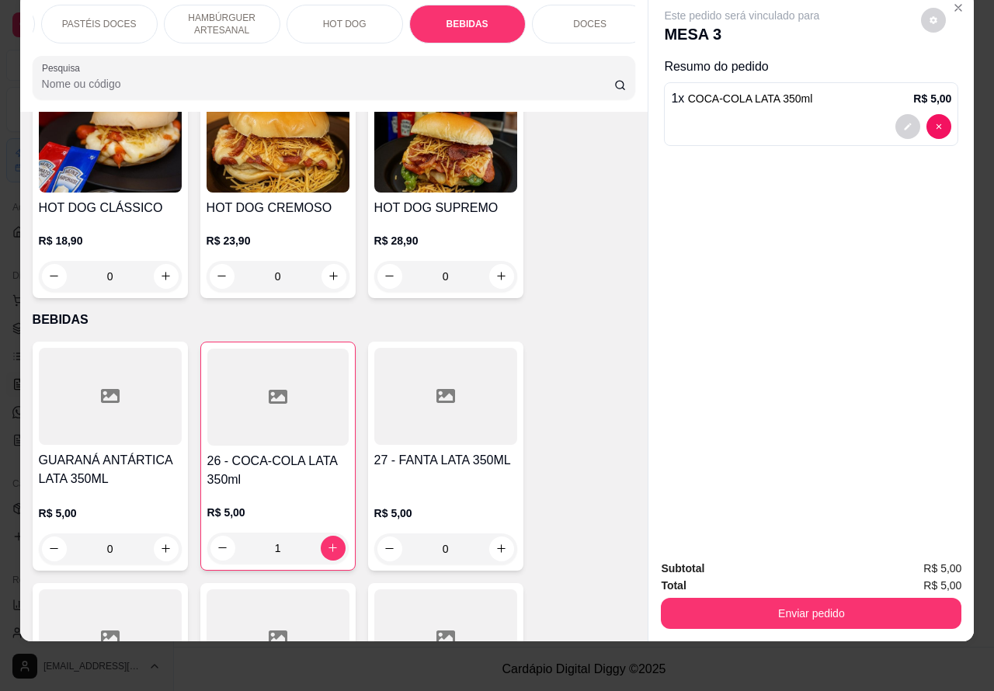
click at [820, 598] on button "Enviar pedido" at bounding box center [811, 613] width 300 height 31
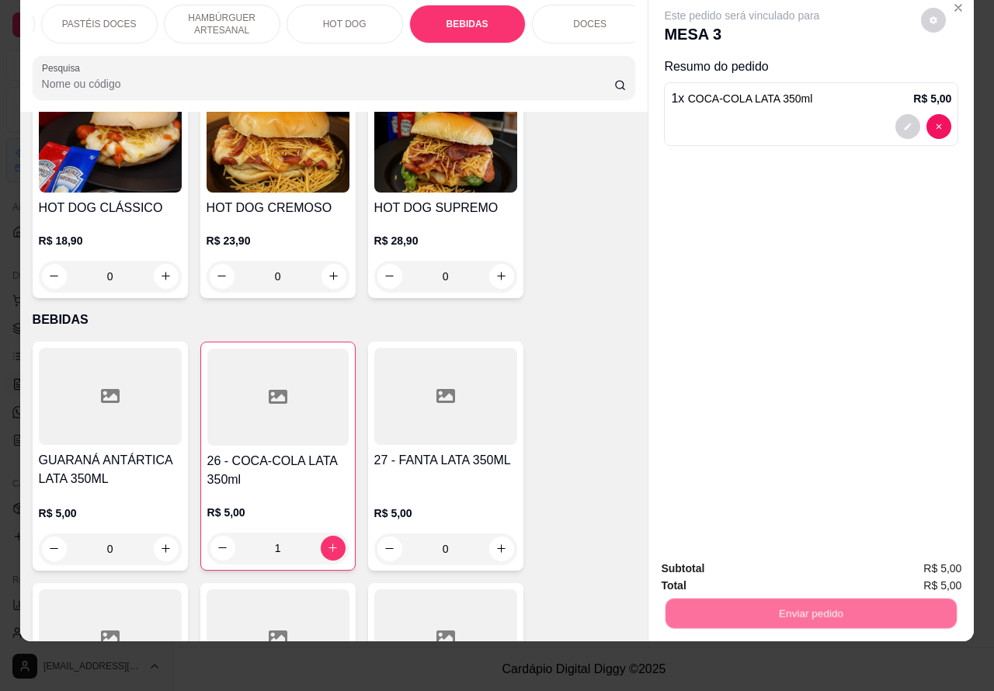
click at [746, 567] on button "Não registrar e enviar pedido" at bounding box center [758, 560] width 161 height 29
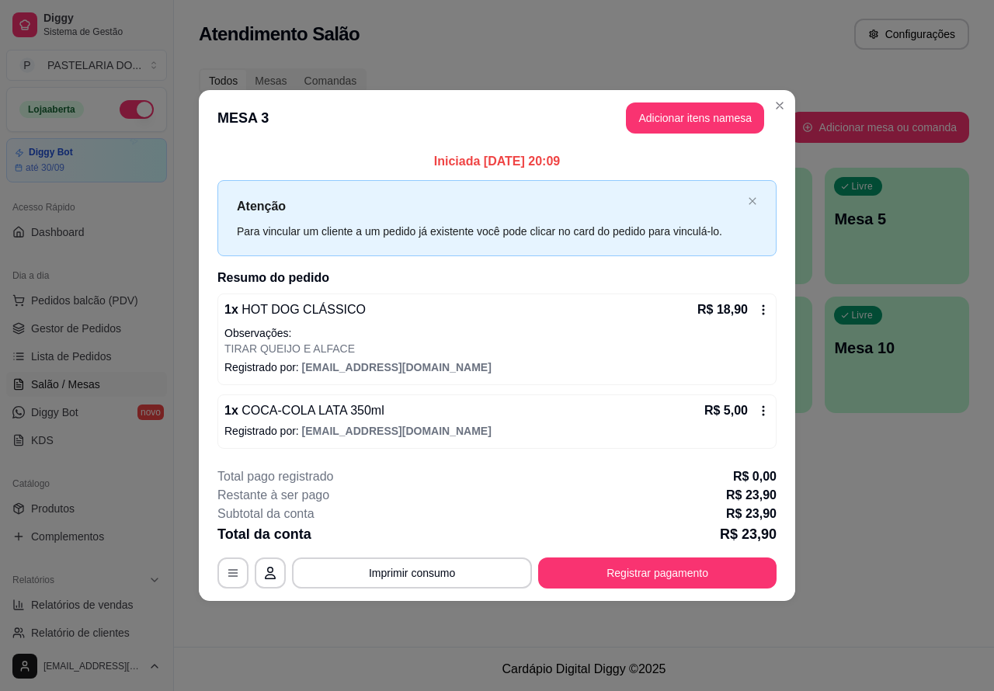
click at [775, 102] on div "Todos Mesas Comandas Pesquisar Adicionar mesa ou comanda Ocupada Mesa 2 R$ 30,9…" at bounding box center [584, 245] width 820 height 373
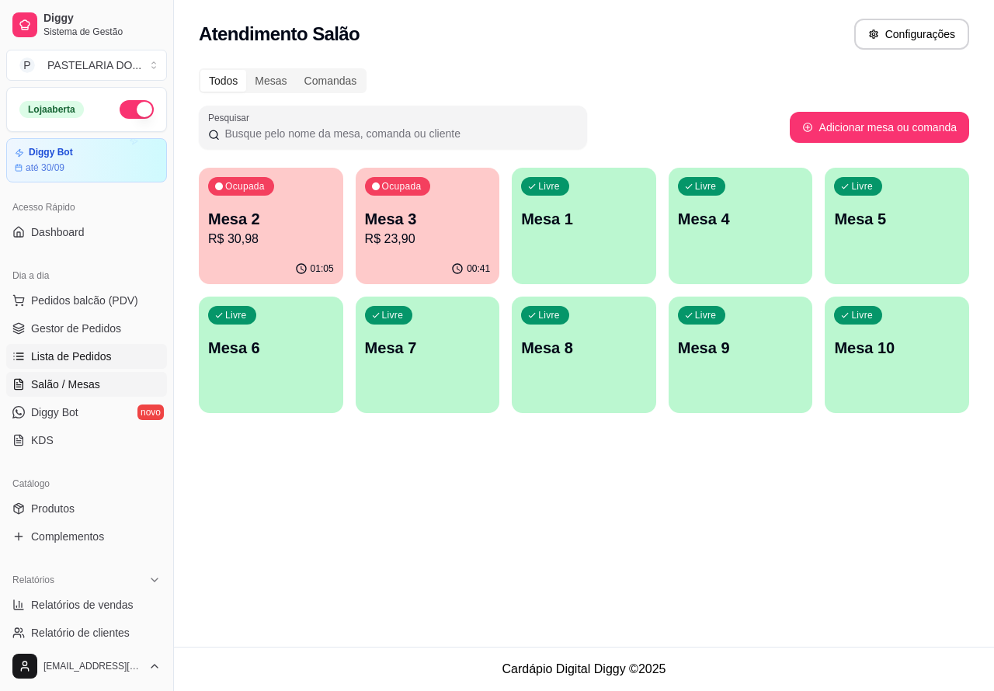
click at [103, 353] on span "Lista de Pedidos" at bounding box center [71, 357] width 81 height 16
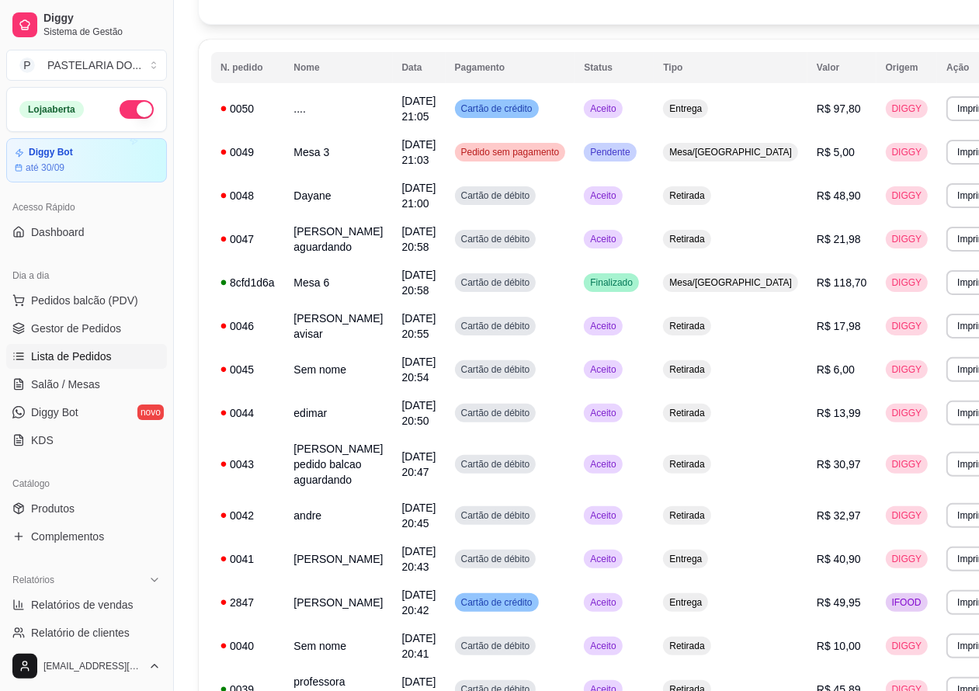
scroll to position [141, 0]
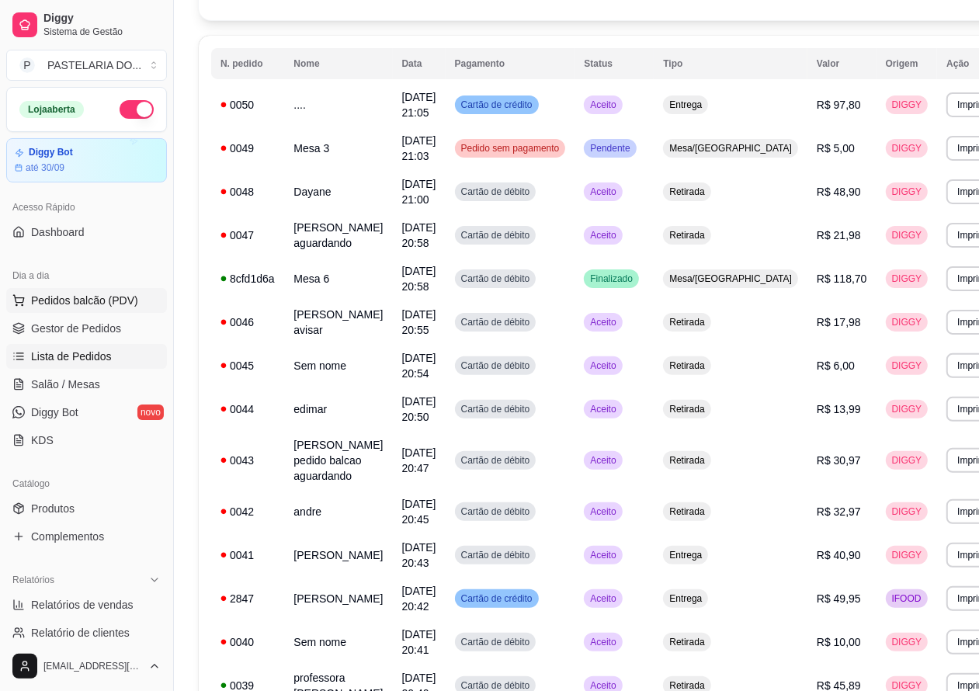
click at [88, 299] on span "Pedidos balcão (PDV)" at bounding box center [84, 301] width 107 height 16
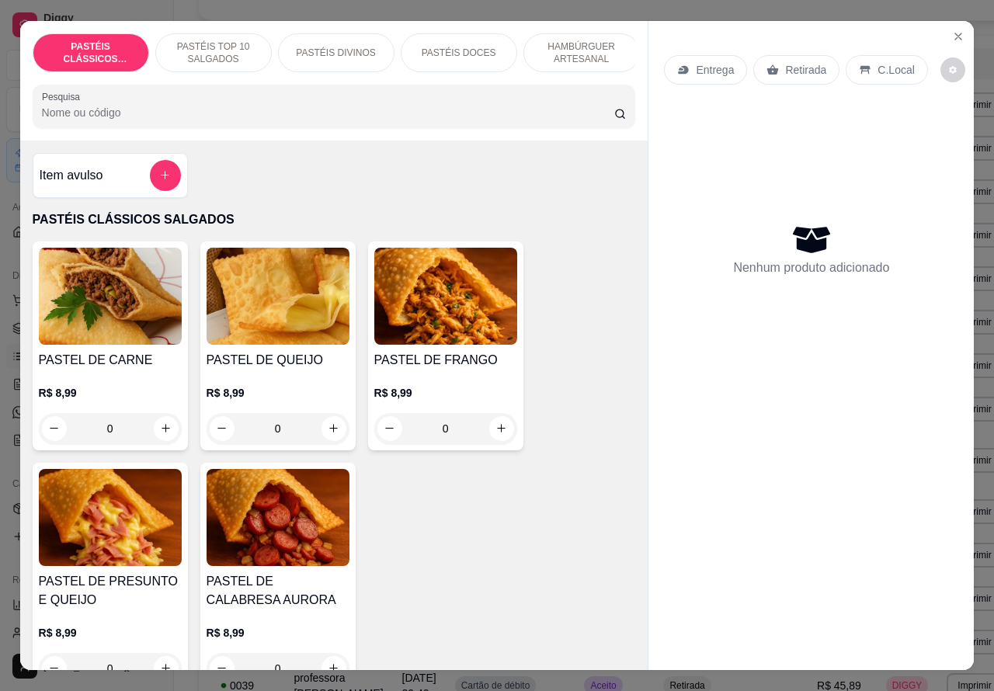
click at [713, 62] on p "Entrega" at bounding box center [714, 70] width 38 height 16
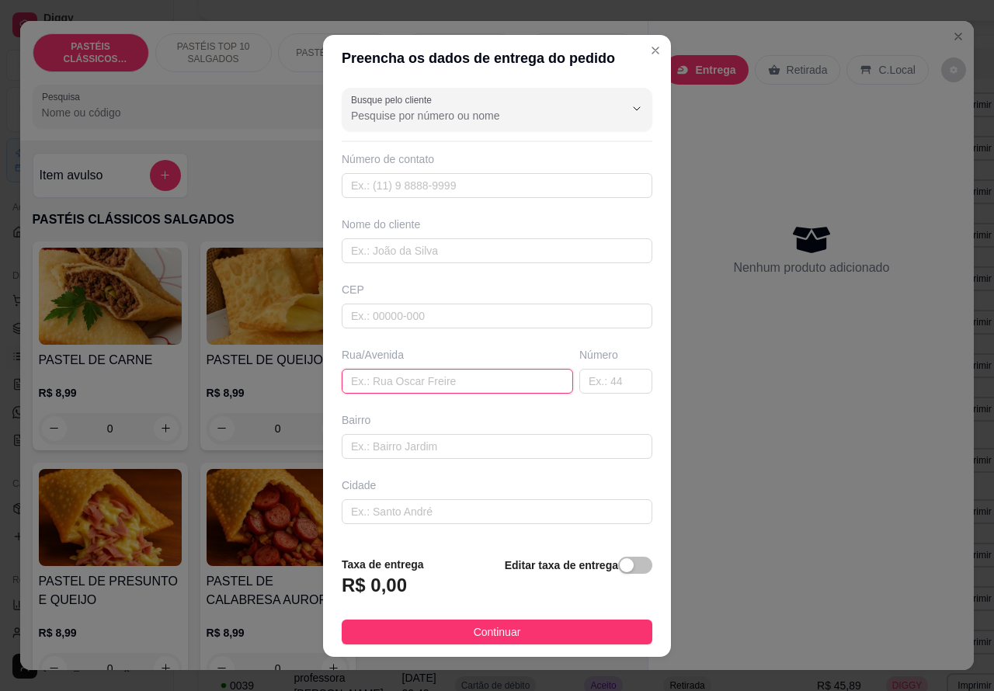
click at [439, 375] on input "text" at bounding box center [457, 381] width 231 height 25
paste input "[STREET_ADDRESS]"
type input "[STREET_ADDRESS]"
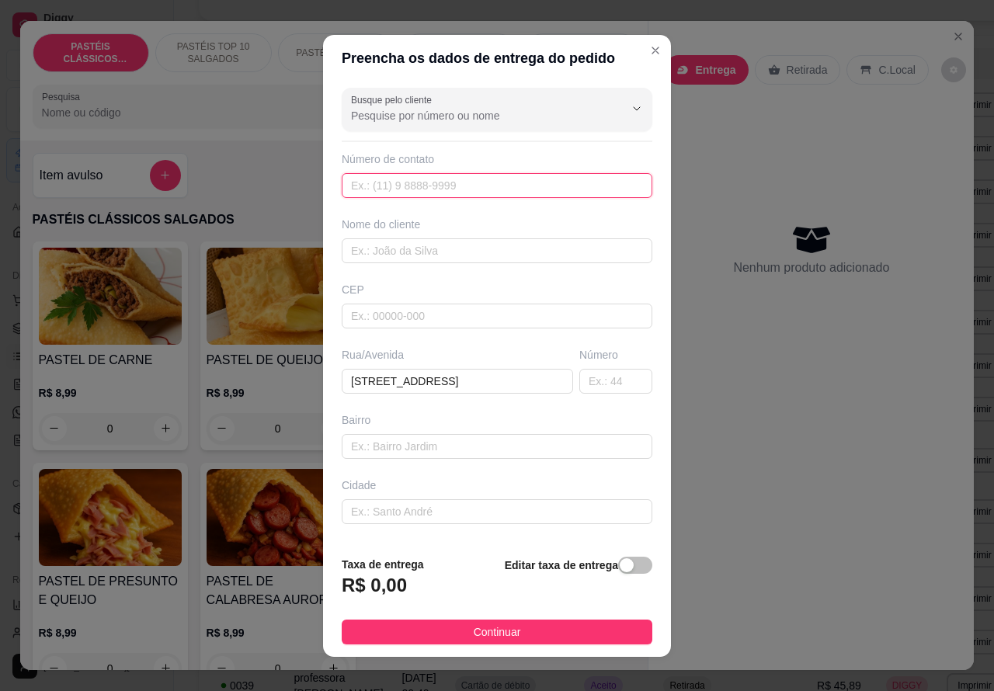
click at [425, 183] on input "text" at bounding box center [497, 185] width 310 height 25
paste input "[PHONE_NUMBER]"
type input "[PHONE_NUMBER]"
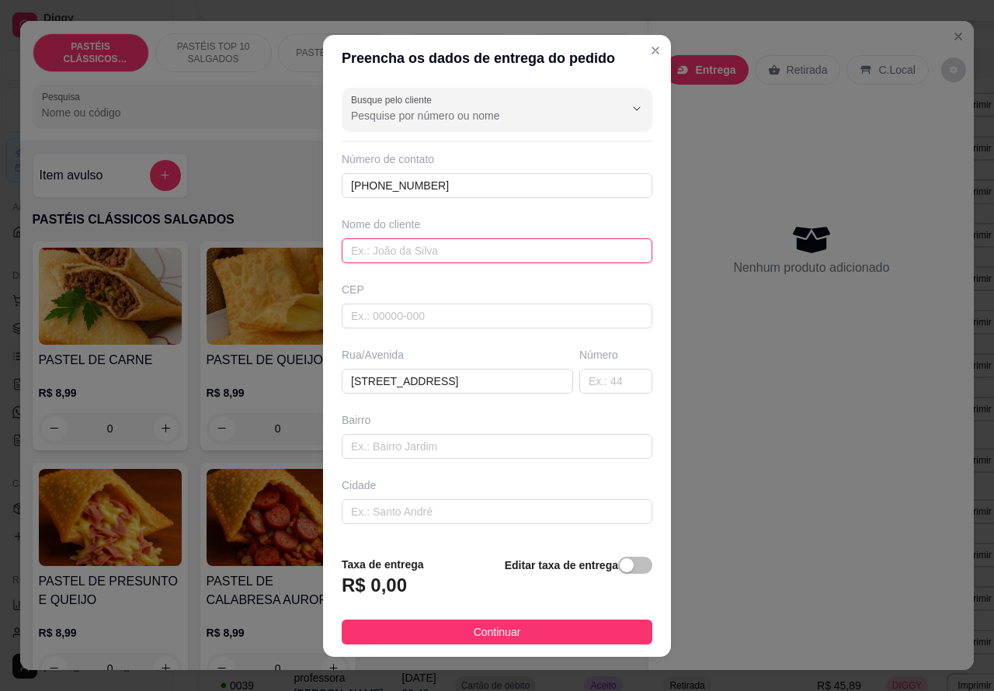
click at [444, 249] on input "text" at bounding box center [497, 250] width 310 height 25
type input "regina"
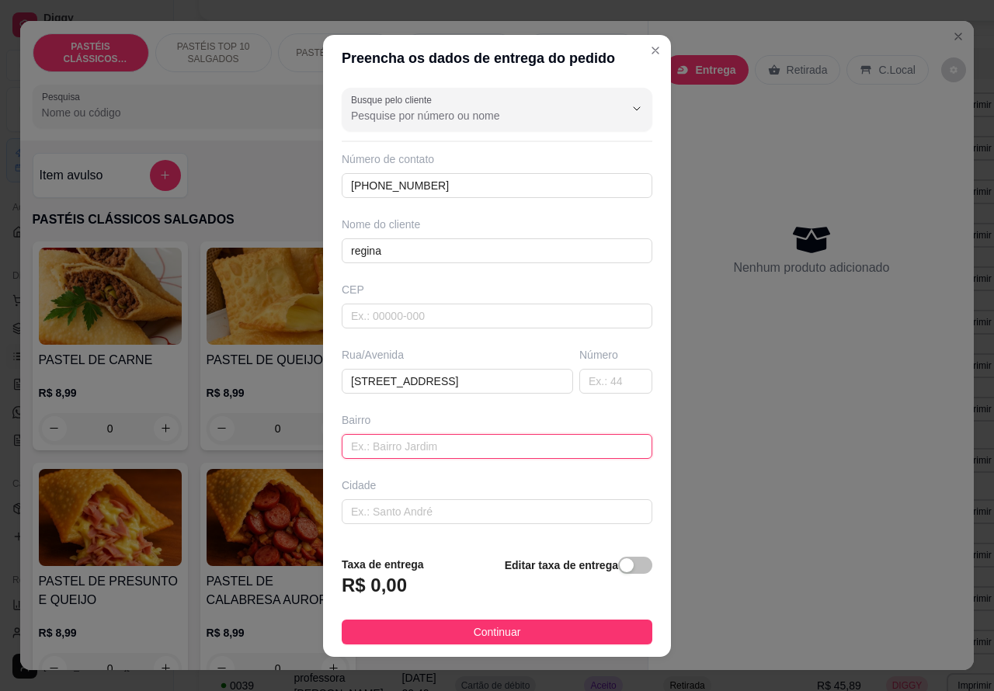
click at [421, 445] on input "text" at bounding box center [497, 446] width 310 height 25
type input "portadoria mercado livre"
click at [618, 563] on span "button" at bounding box center [635, 565] width 34 height 17
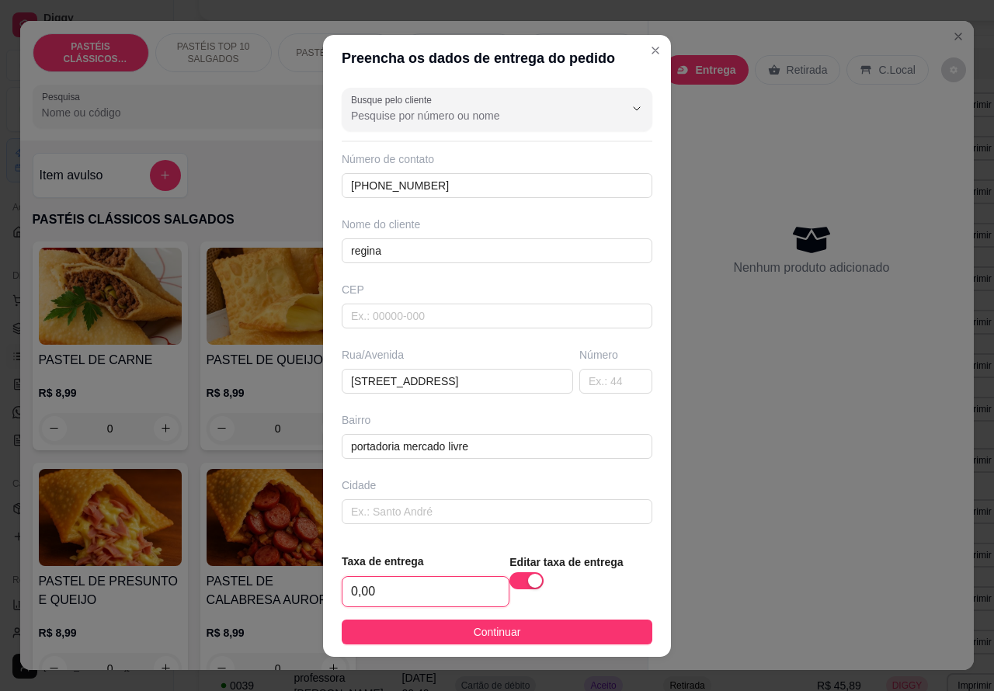
click at [349, 583] on input "0,00" at bounding box center [425, 591] width 166 height 29
type input "4,00"
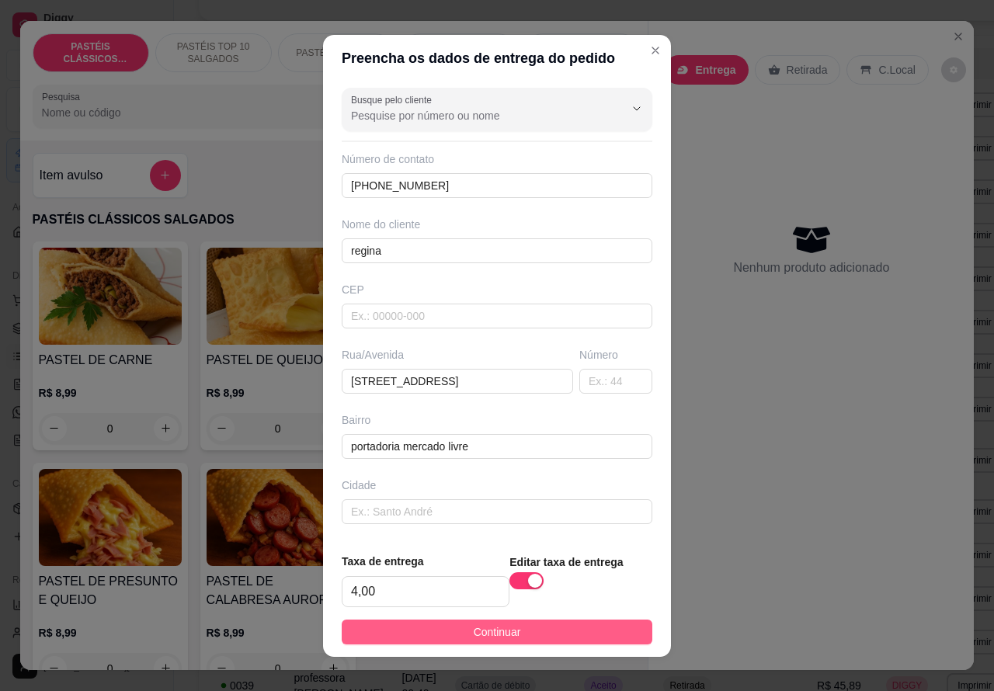
click at [515, 625] on button "Continuar" at bounding box center [497, 631] width 310 height 25
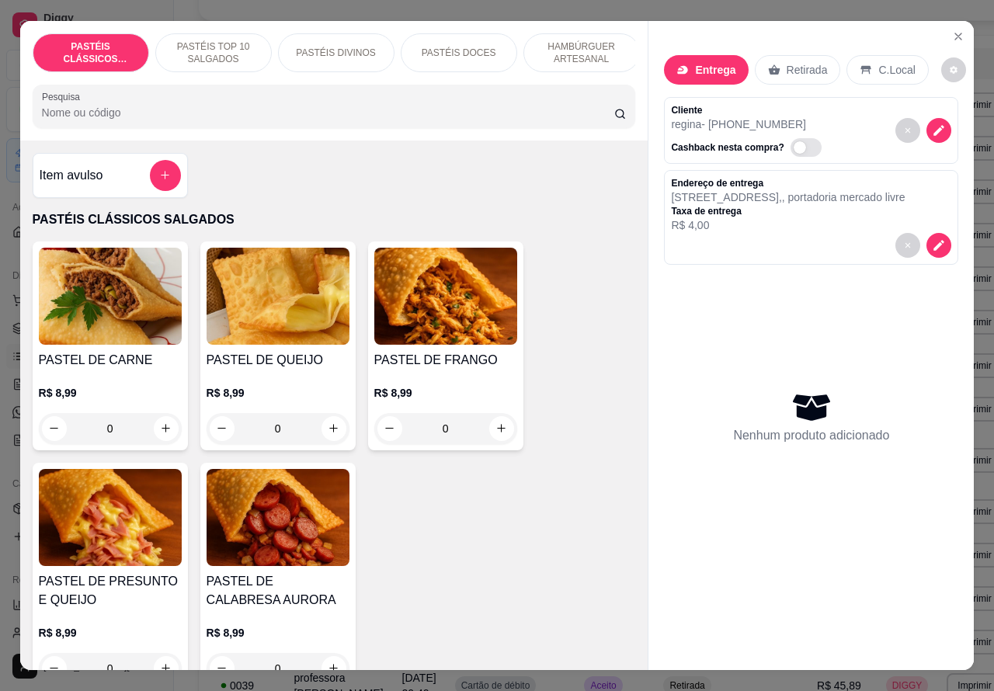
click at [160, 432] on icon "increase-product-quantity" at bounding box center [166, 428] width 12 height 12
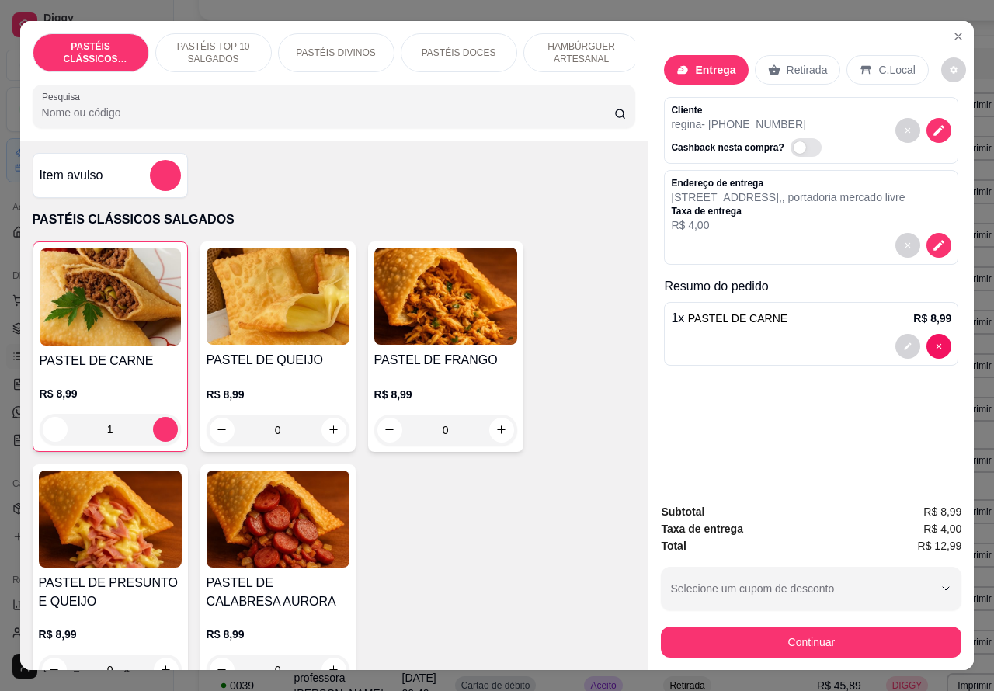
type input "1"
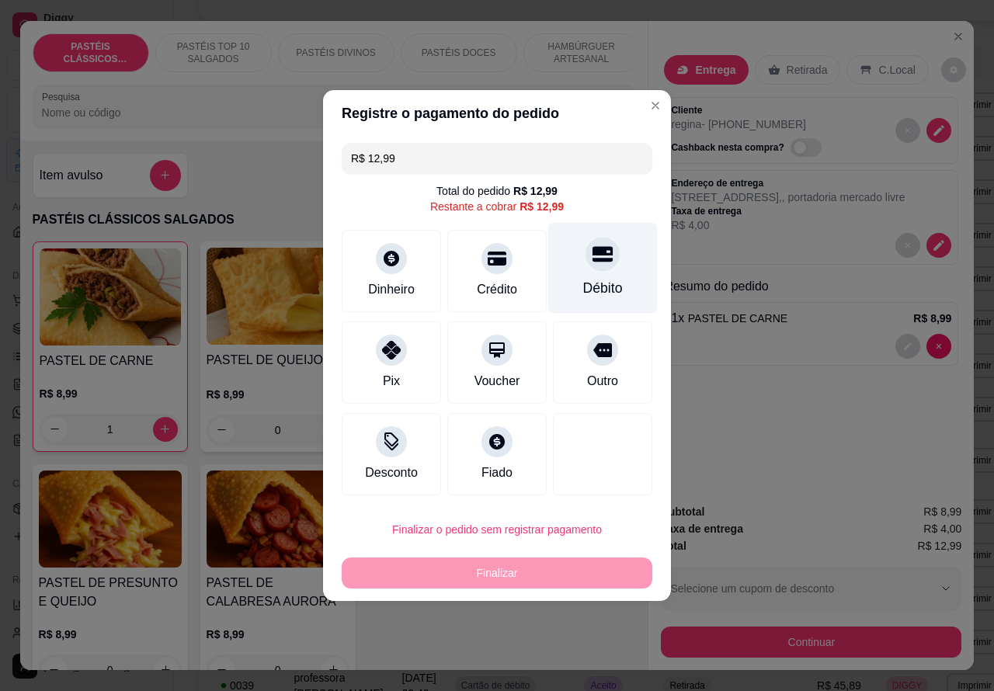
click at [592, 255] on icon at bounding box center [602, 255] width 20 height 16
type input "R$ 0,00"
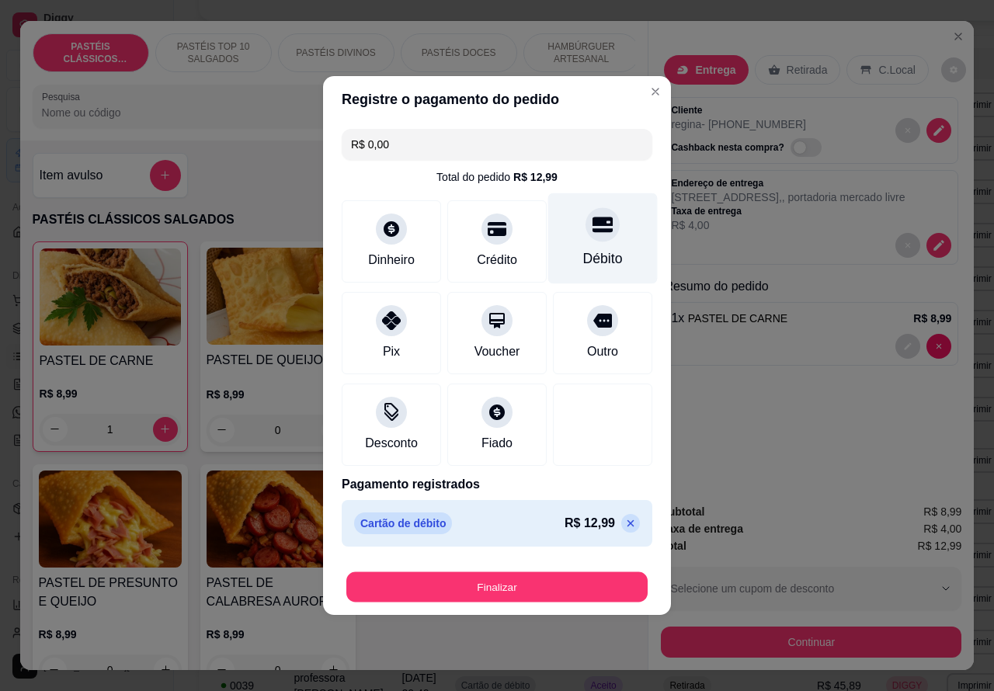
click at [550, 581] on button "Finalizar" at bounding box center [496, 587] width 301 height 30
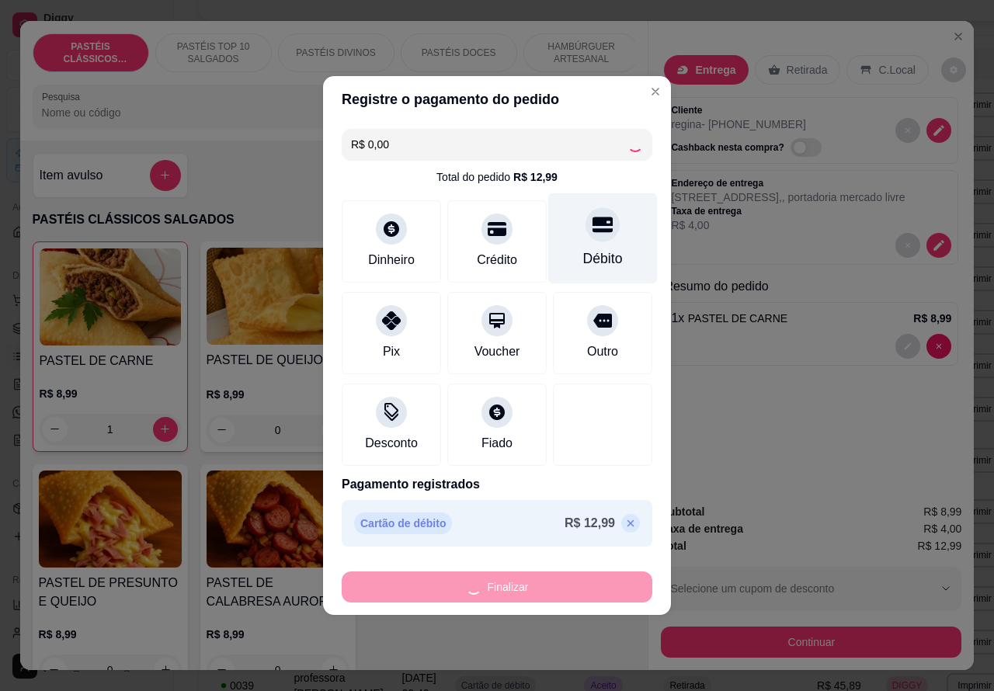
type input "0"
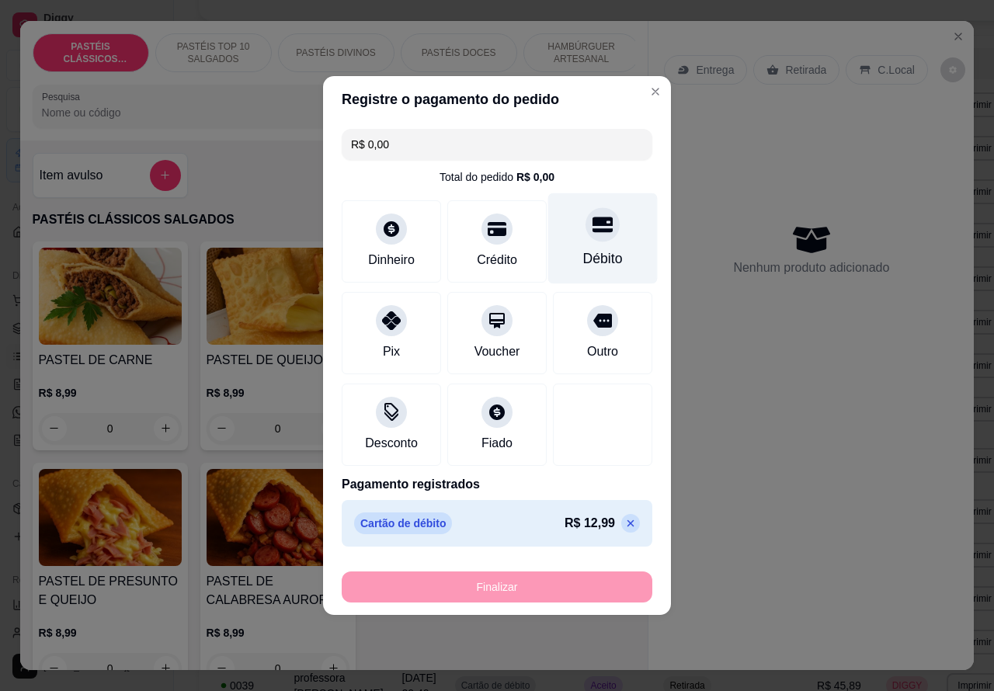
type input "-R$ 12,99"
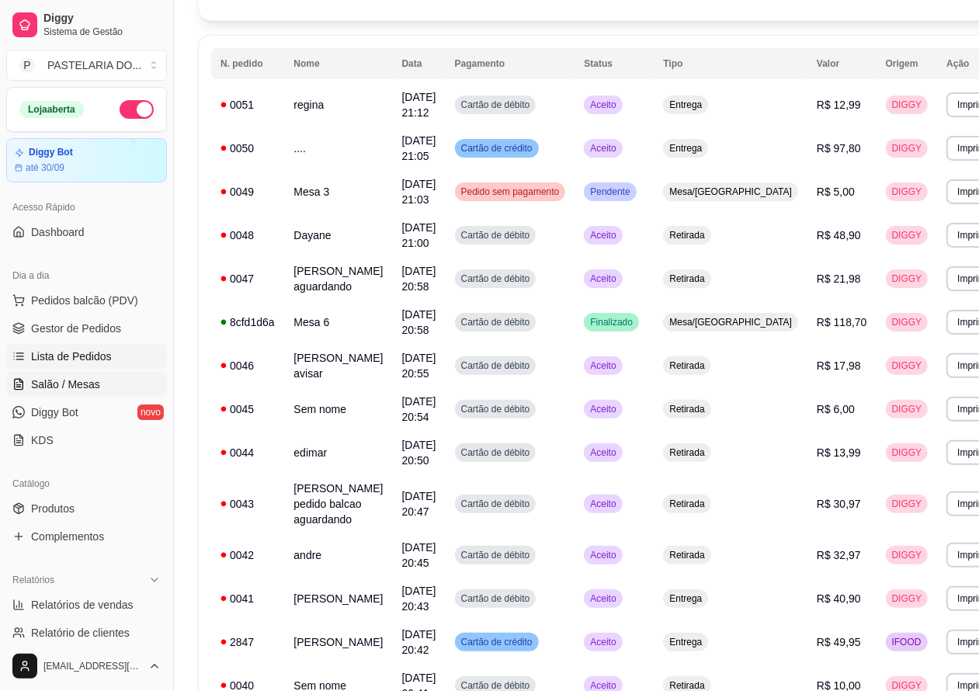
click at [88, 377] on span "Salão / Mesas" at bounding box center [65, 384] width 69 height 16
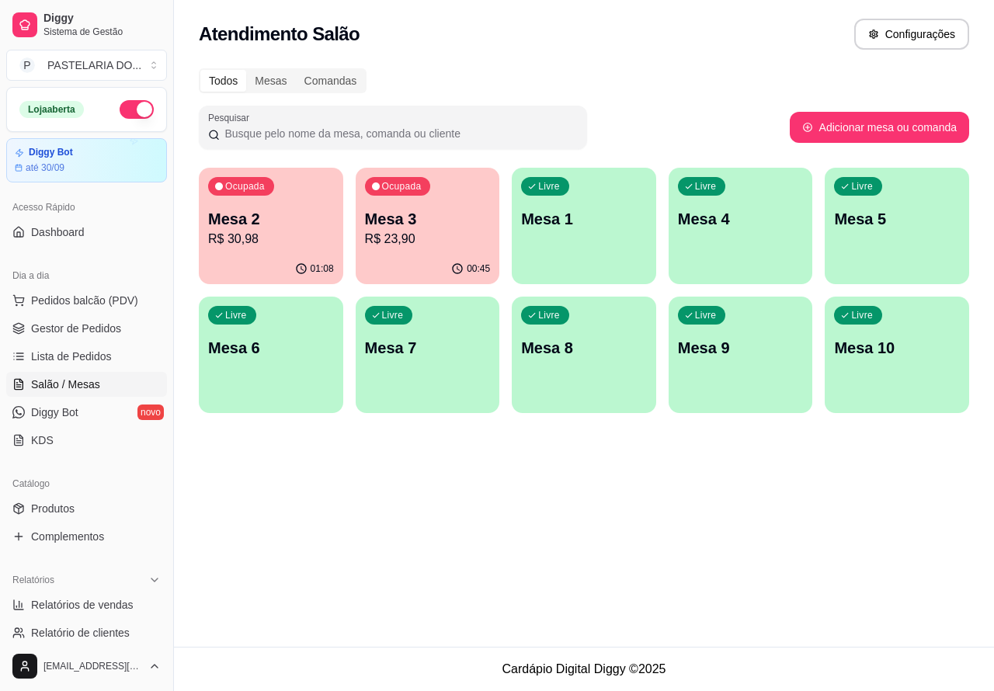
click at [431, 214] on p "Mesa 3" at bounding box center [428, 219] width 126 height 22
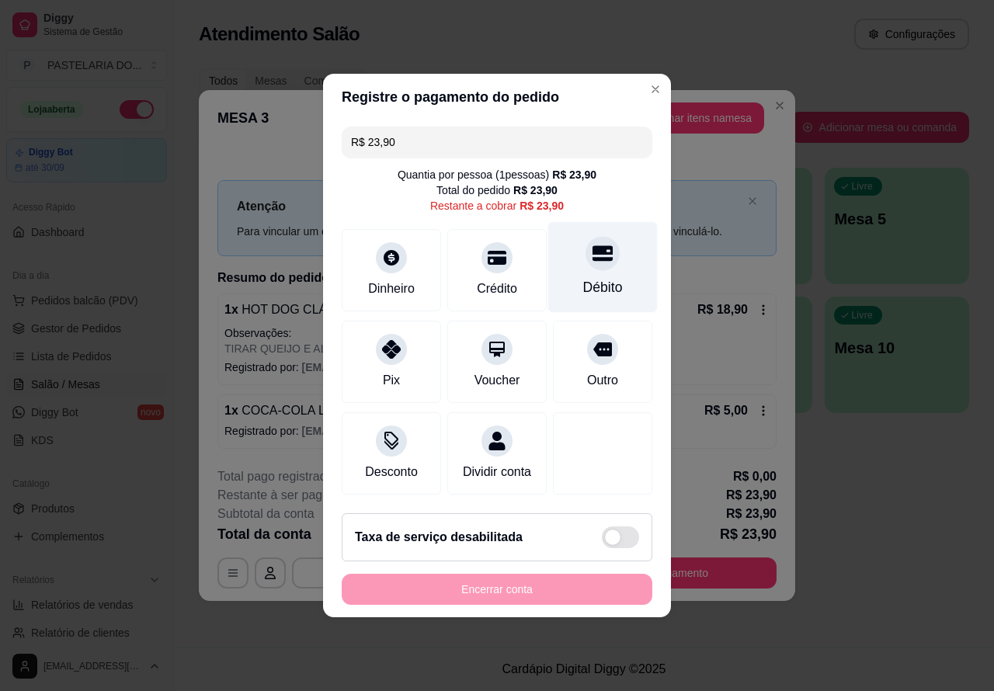
click at [592, 243] on icon at bounding box center [602, 253] width 20 height 20
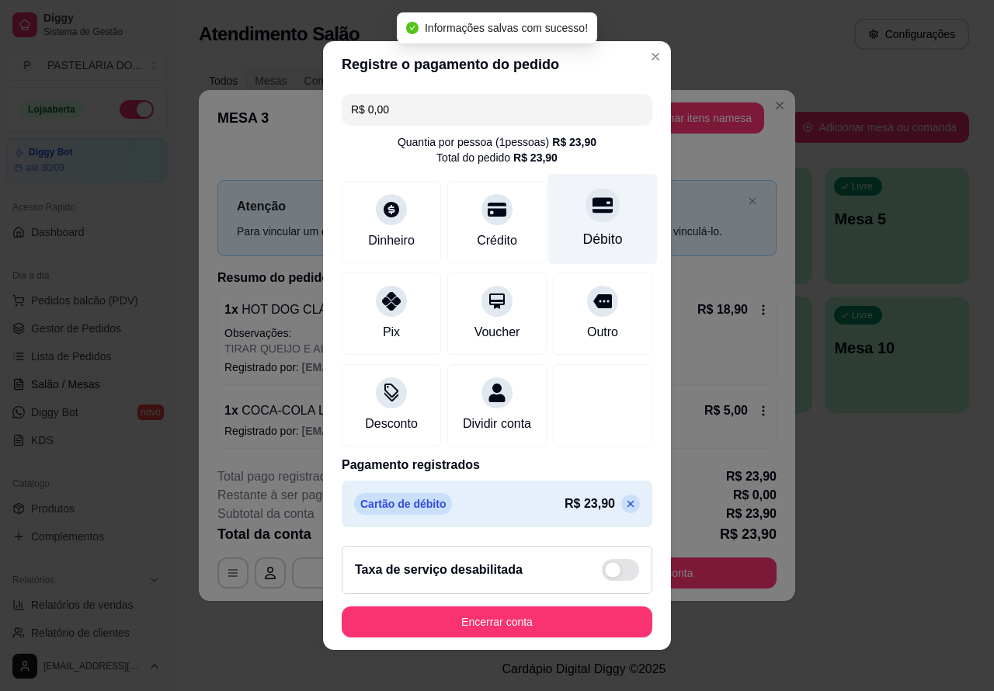
type input "R$ 0,00"
click at [557, 622] on button "Encerrar conta" at bounding box center [497, 621] width 310 height 31
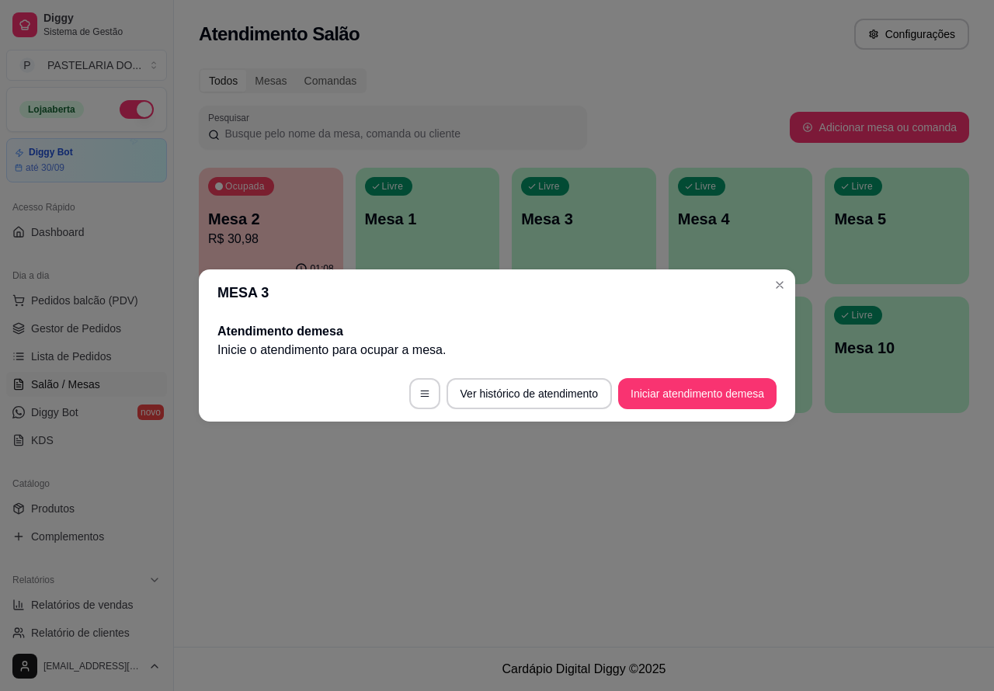
click at [844, 522] on div "Atendimento Salão Configurações Todos Mesas Comandas Pesquisar Adicionar mesa o…" at bounding box center [584, 323] width 820 height 647
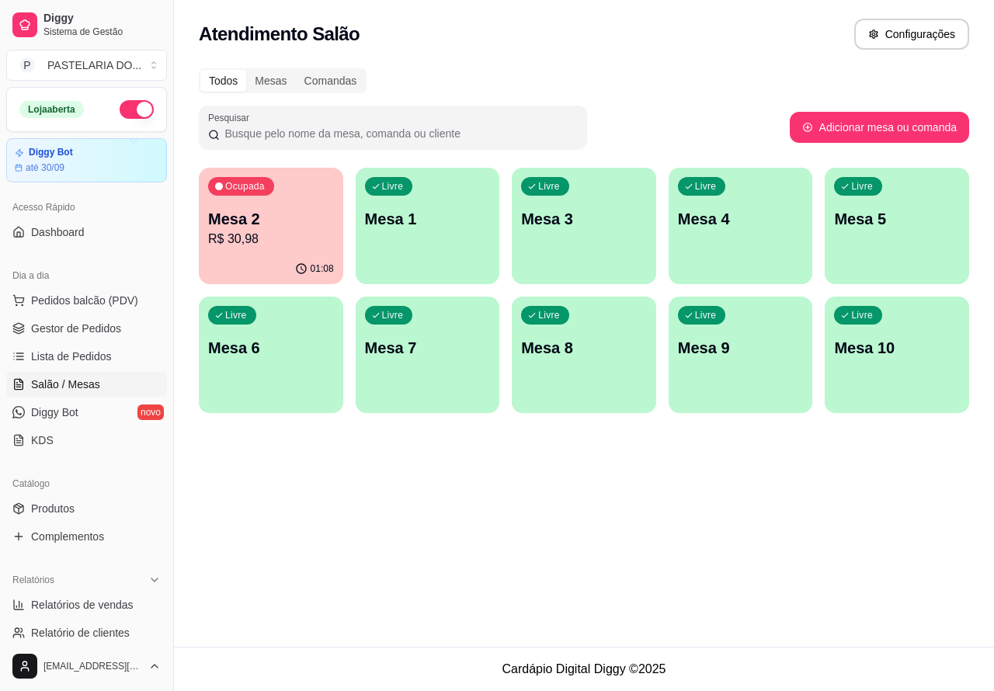
click at [367, 511] on div "Atendimento Salão Configurações Todos Mesas Comandas Pesquisar Adicionar mesa o…" at bounding box center [584, 323] width 820 height 647
click at [89, 352] on span "Lista de Pedidos" at bounding box center [71, 357] width 81 height 16
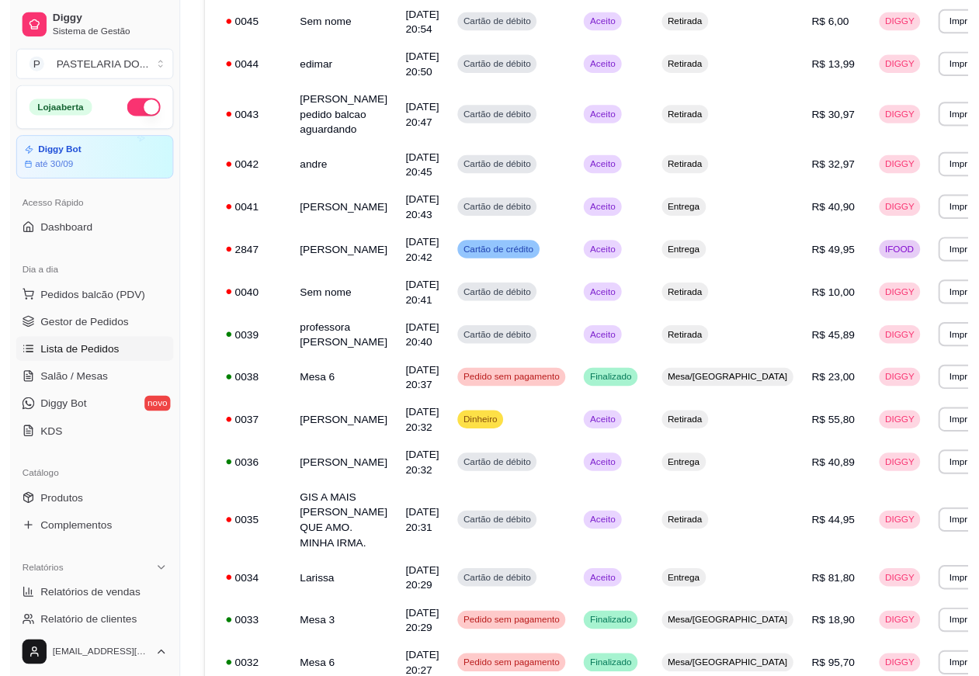
scroll to position [588, 0]
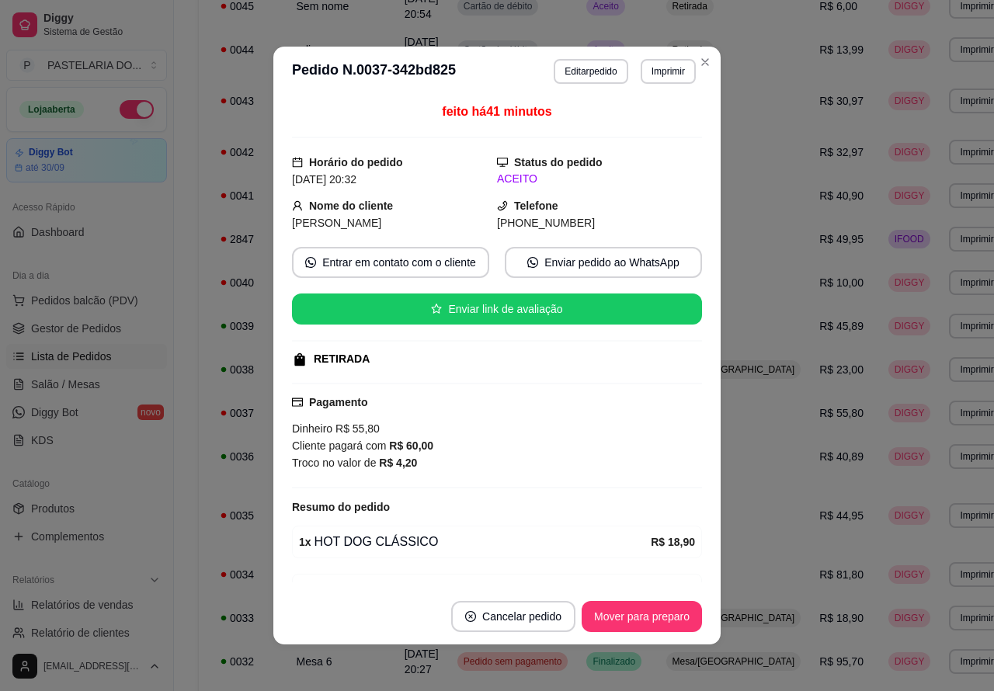
click at [621, 612] on button "Mover para preparo" at bounding box center [641, 616] width 120 height 31
click at [612, 609] on button "Mover para retirada disponível" at bounding box center [616, 616] width 172 height 31
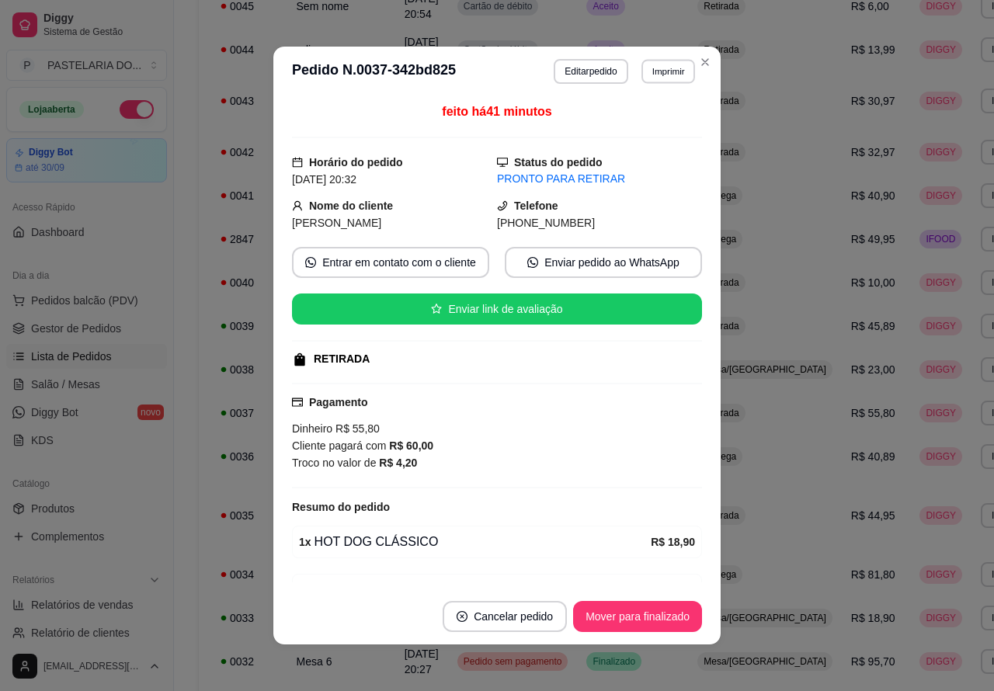
click at [658, 68] on button "Imprimir" at bounding box center [668, 71] width 54 height 24
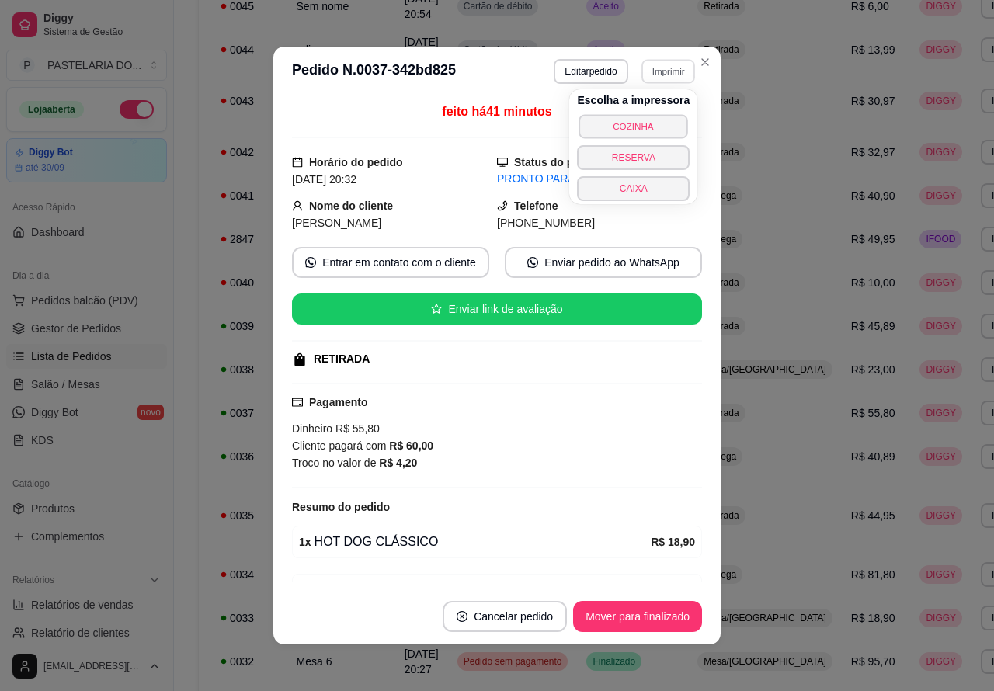
click at [648, 118] on button "COZINHA" at bounding box center [633, 126] width 109 height 24
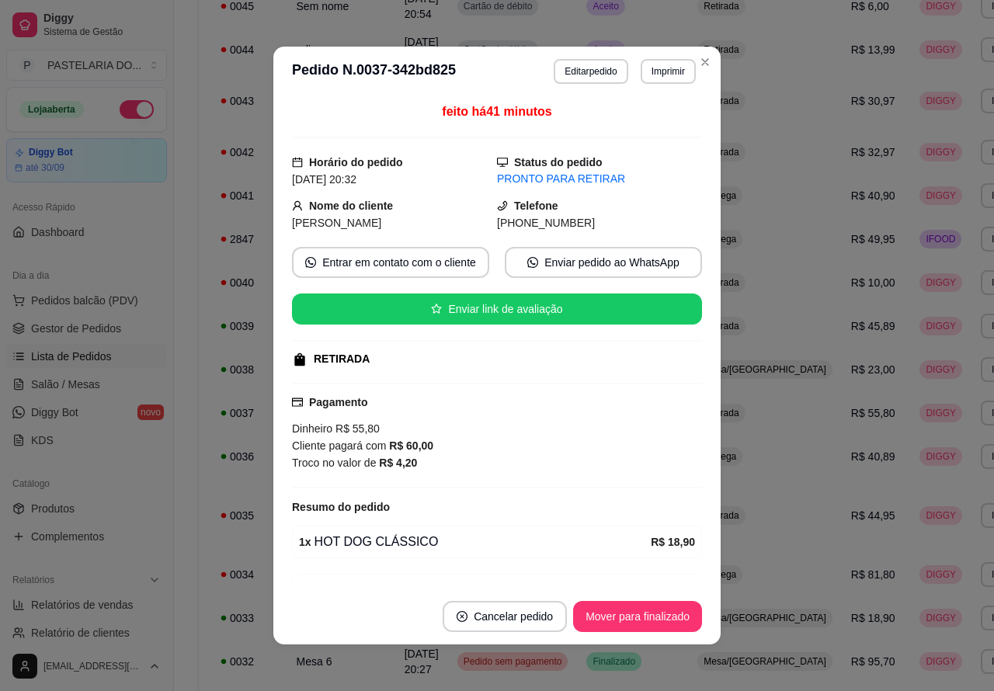
click at [654, 71] on button "Imprimir" at bounding box center [667, 71] width 55 height 25
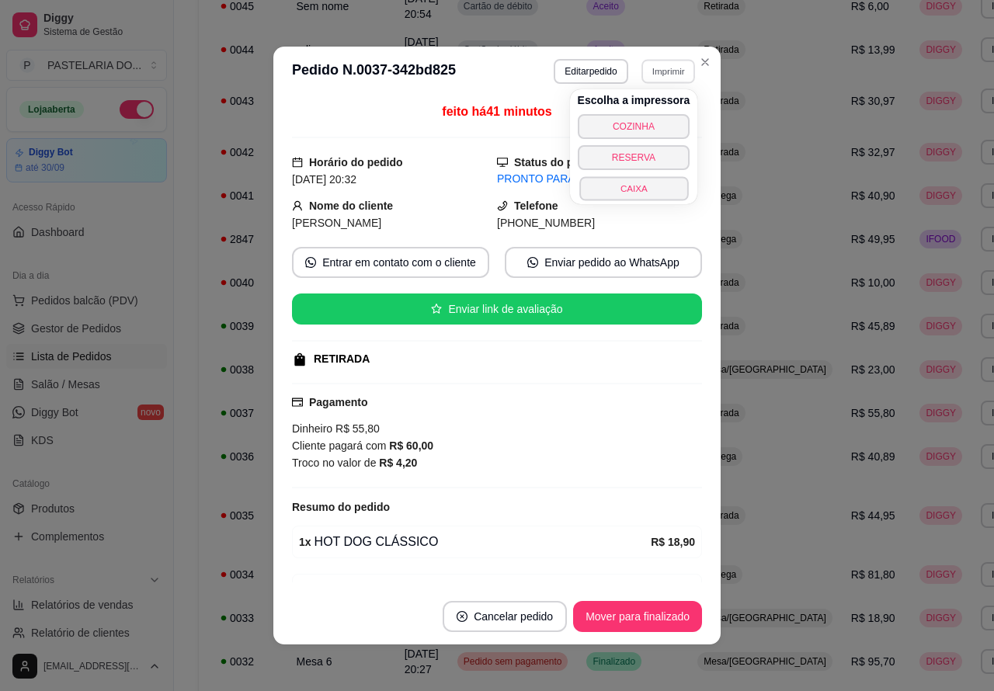
click at [649, 190] on button "CAIXA" at bounding box center [633, 188] width 109 height 24
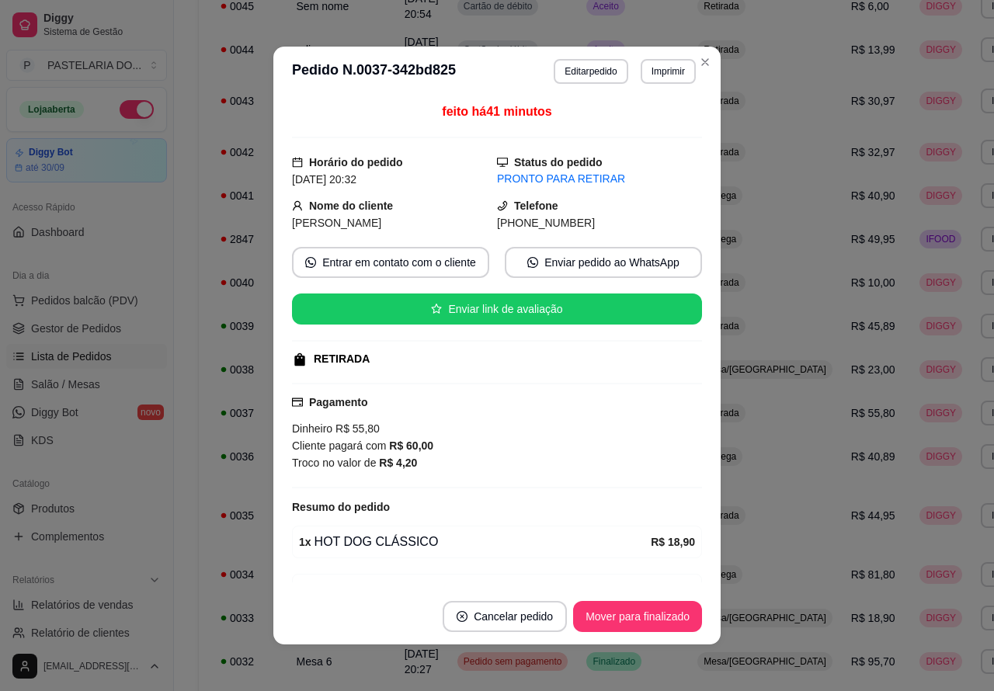
click at [78, 379] on span "Salão / Mesas" at bounding box center [65, 384] width 69 height 16
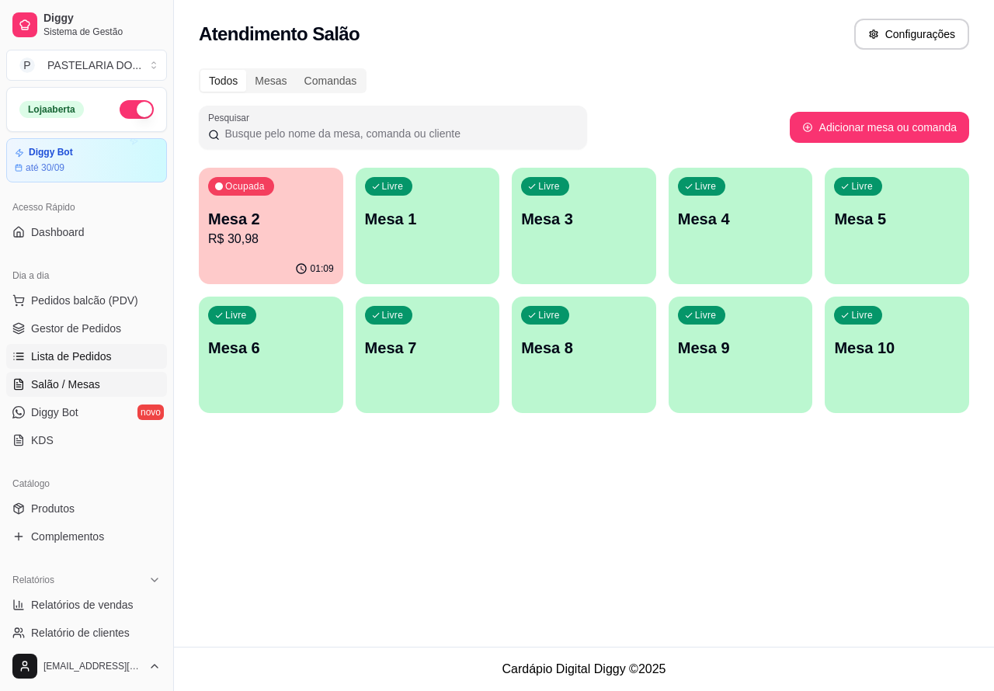
click at [258, 225] on p "Mesa 2" at bounding box center [271, 219] width 126 height 22
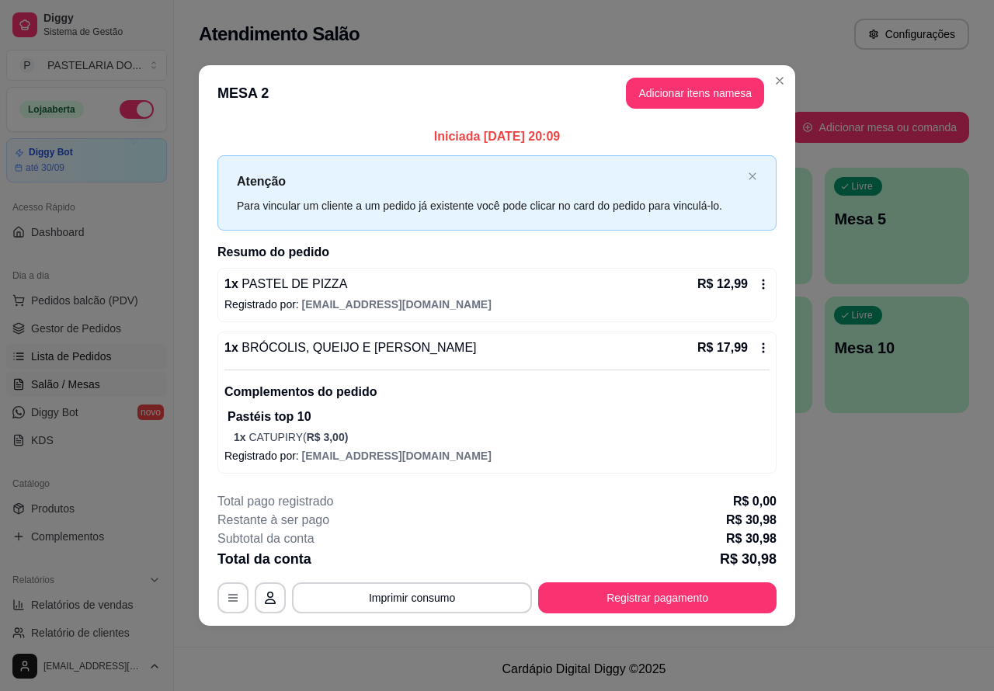
click at [709, 90] on div "Nenhum produto adicionado" at bounding box center [811, 224] width 295 height 305
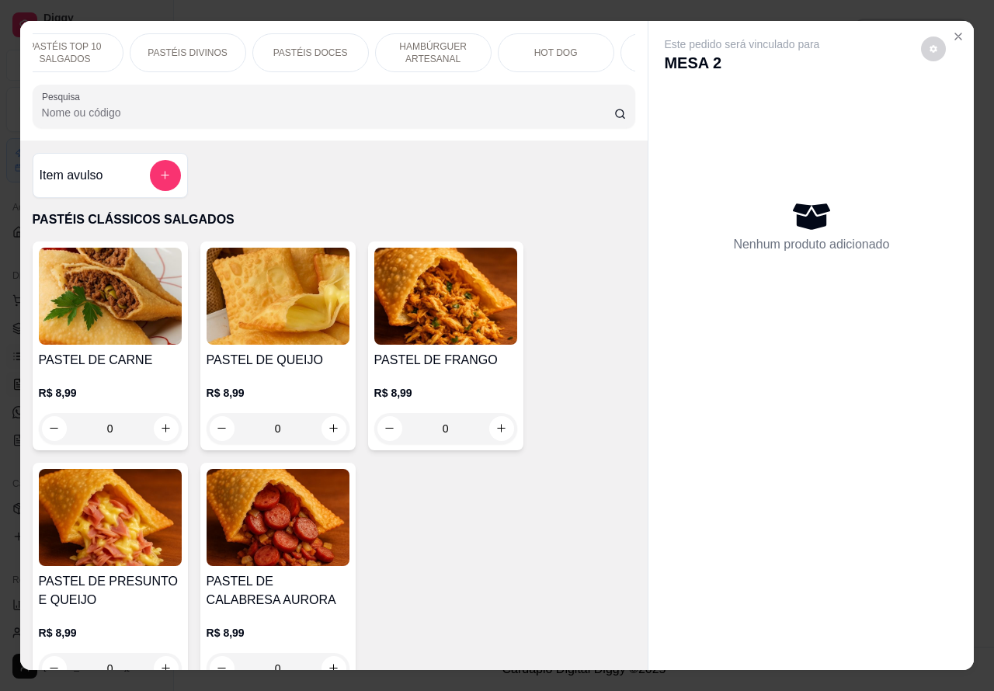
scroll to position [0, 220]
click at [610, 47] on p "BEBIDAS" at bounding box center [607, 53] width 40 height 12
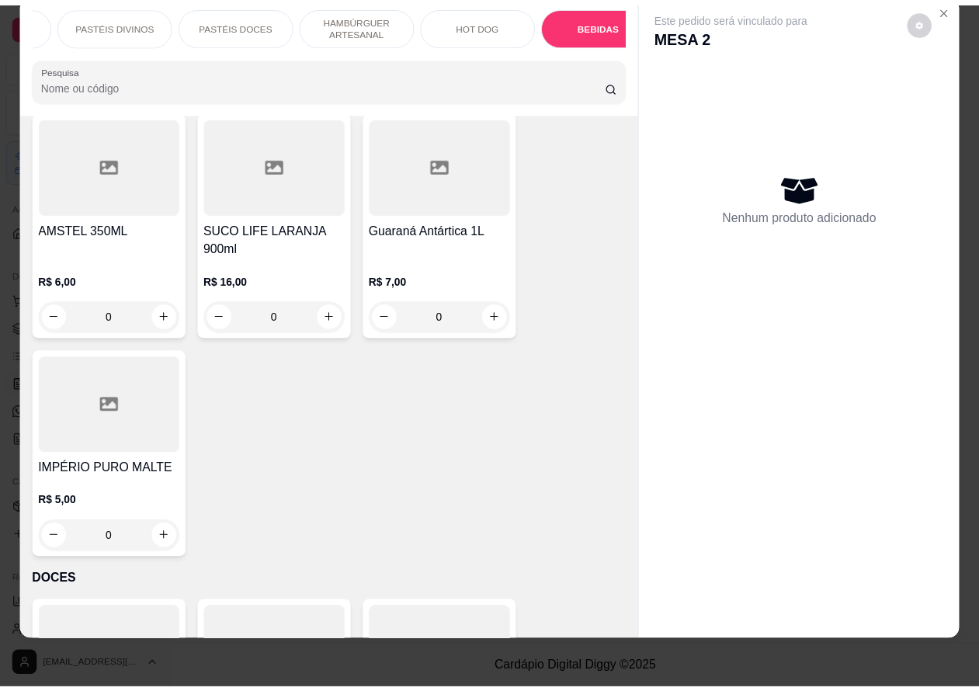
scroll to position [0, 0]
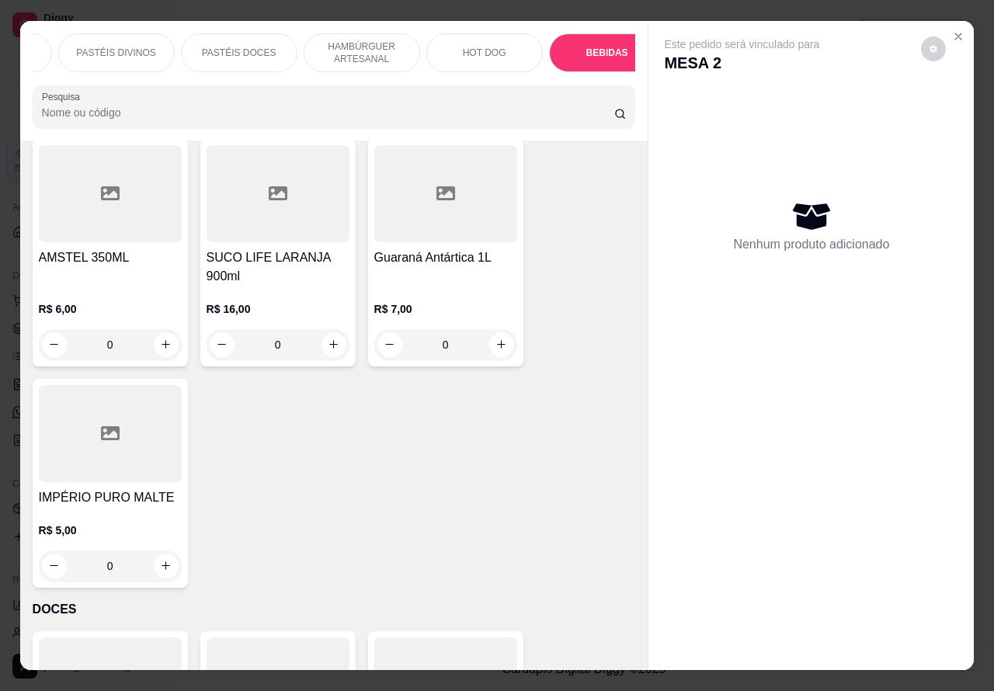
click at [952, 30] on icon "Close" at bounding box center [958, 36] width 12 height 12
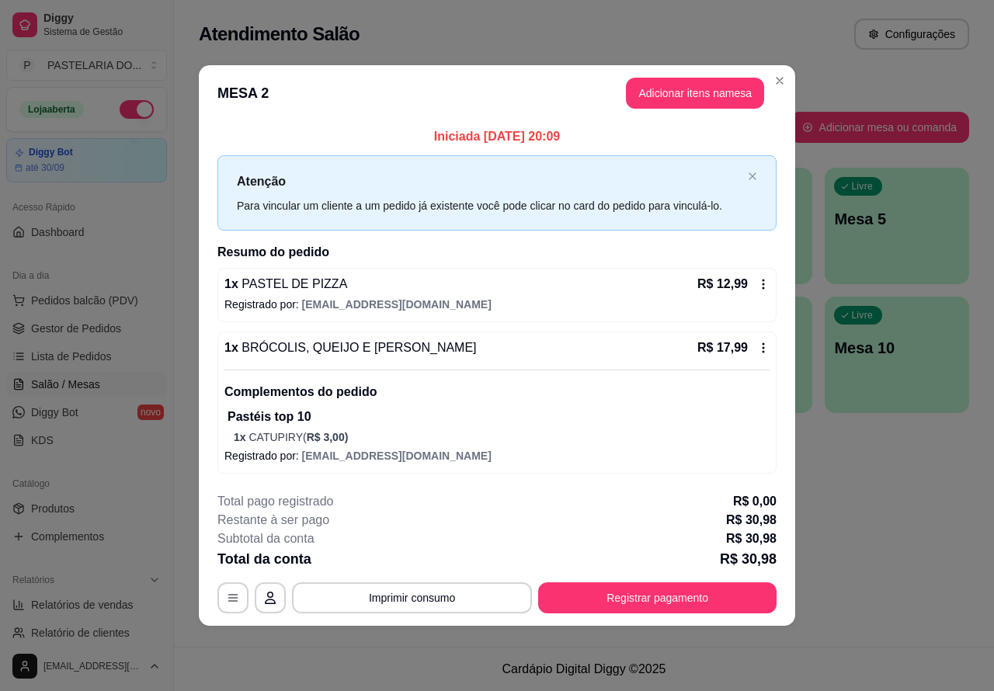
click at [779, 80] on div "Todos Mesas Comandas" at bounding box center [584, 80] width 770 height 25
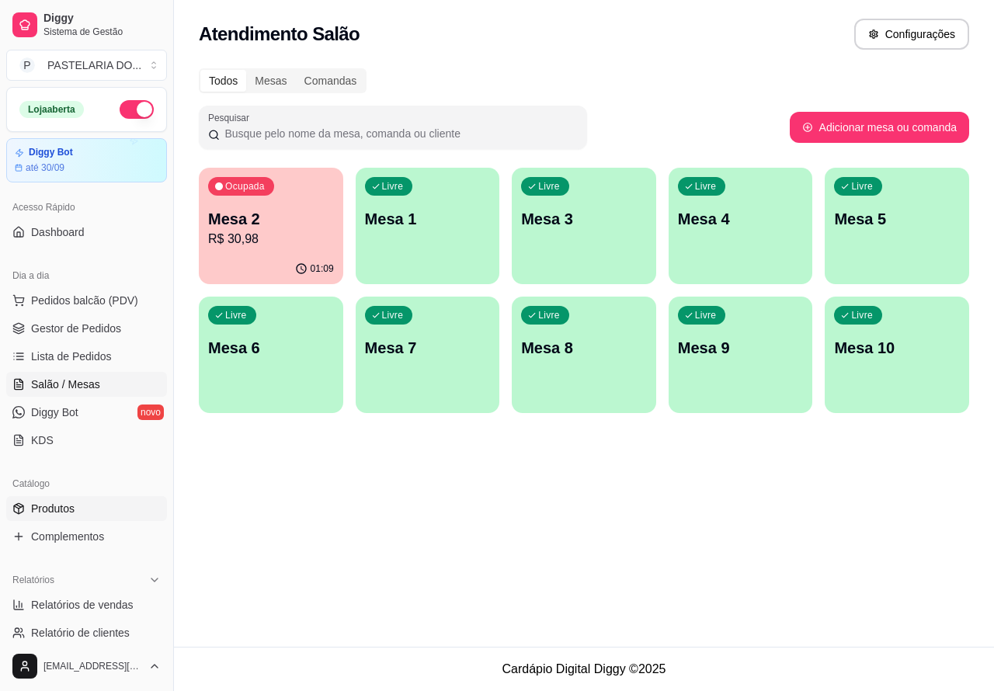
click at [68, 502] on span "Produtos" at bounding box center [52, 509] width 43 height 16
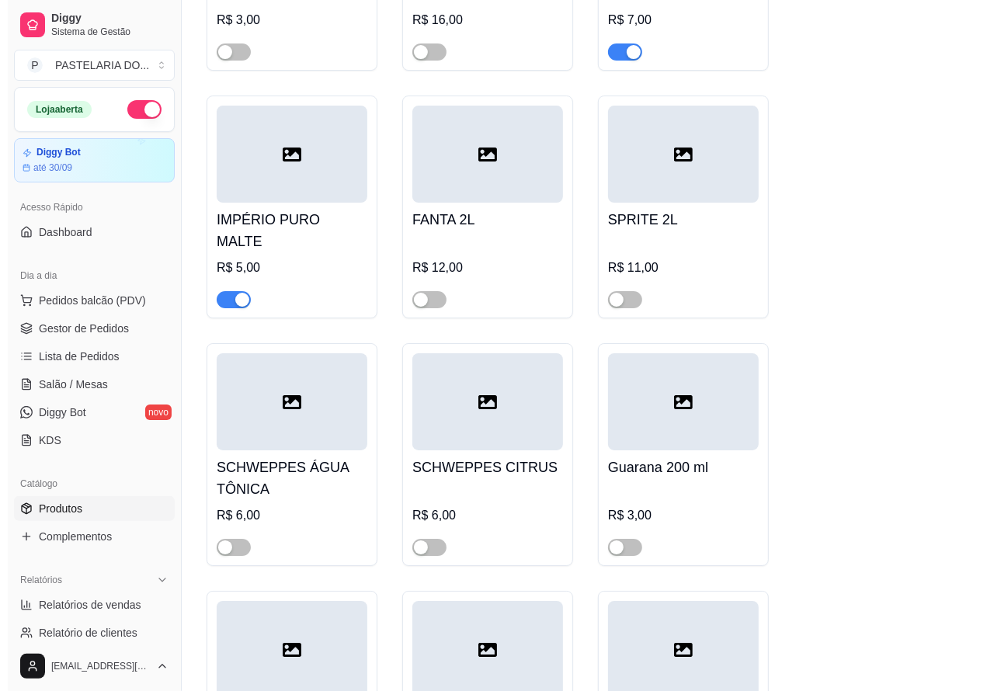
scroll to position [7545, 0]
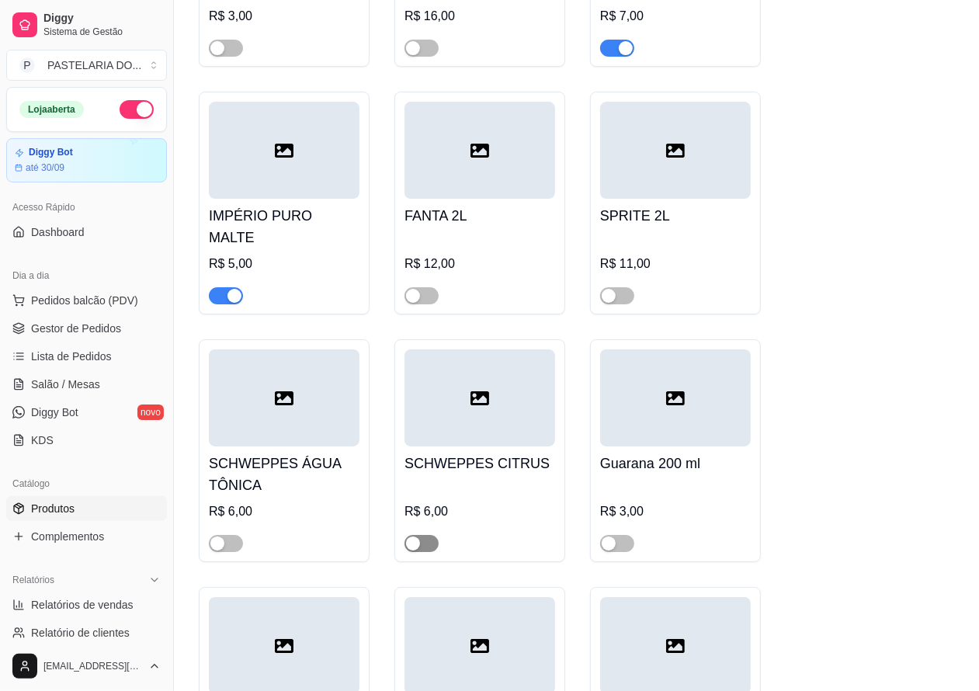
click at [421, 552] on span "button" at bounding box center [421, 543] width 34 height 17
click at [75, 299] on span "Pedidos balcão (PDV)" at bounding box center [84, 301] width 107 height 16
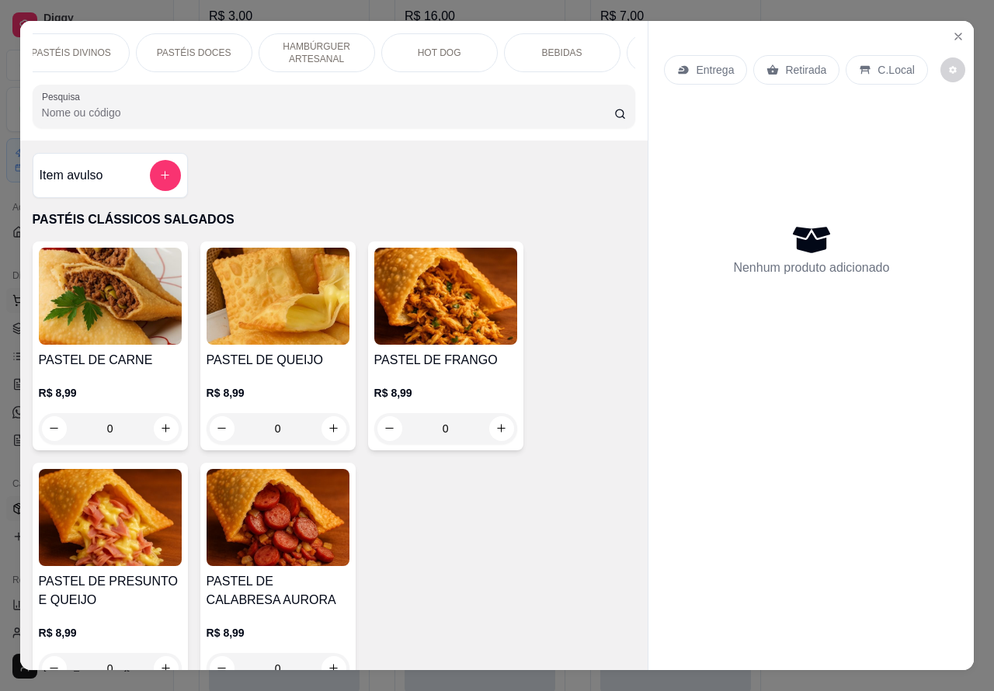
scroll to position [0, 373]
click at [449, 47] on p "BEBIDAS" at bounding box center [455, 53] width 40 height 12
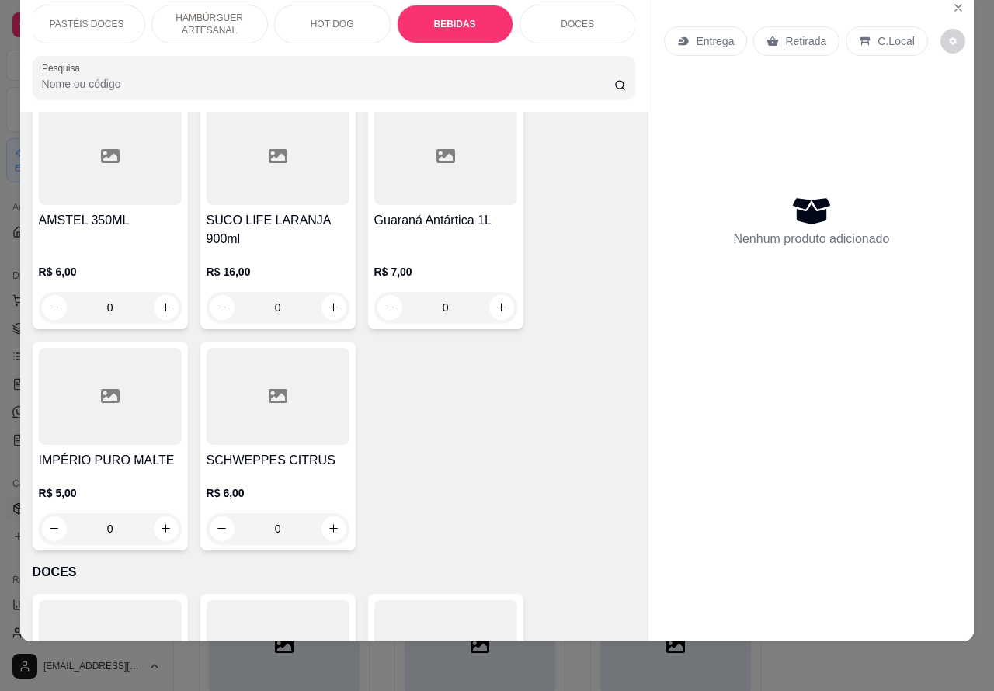
scroll to position [5947, 0]
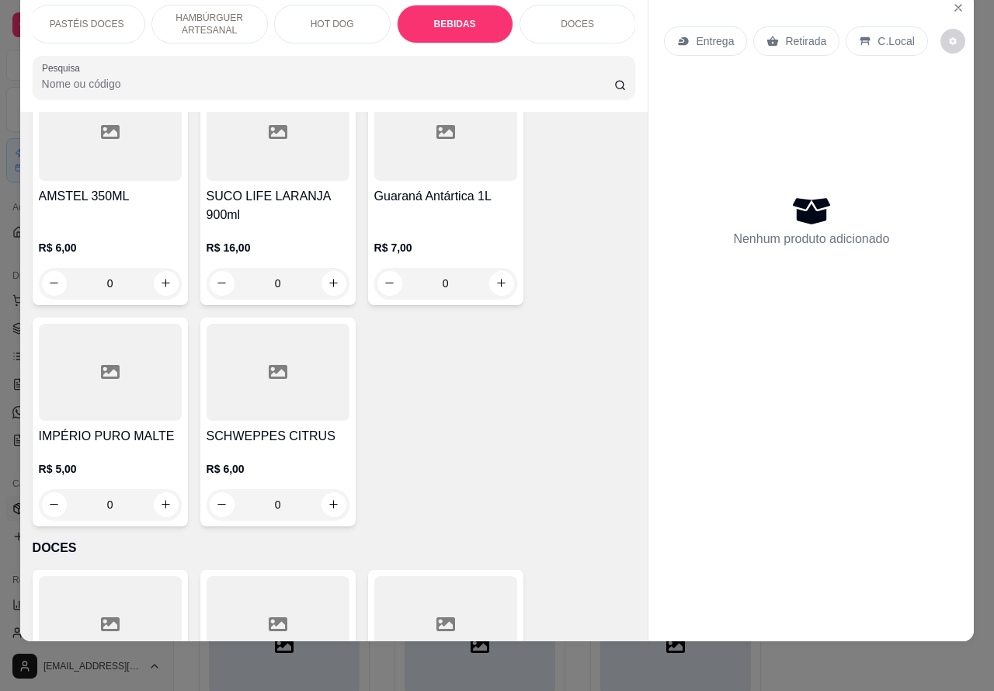
click at [331, 492] on button "increase-product-quantity" at bounding box center [333, 504] width 25 height 25
type input "1"
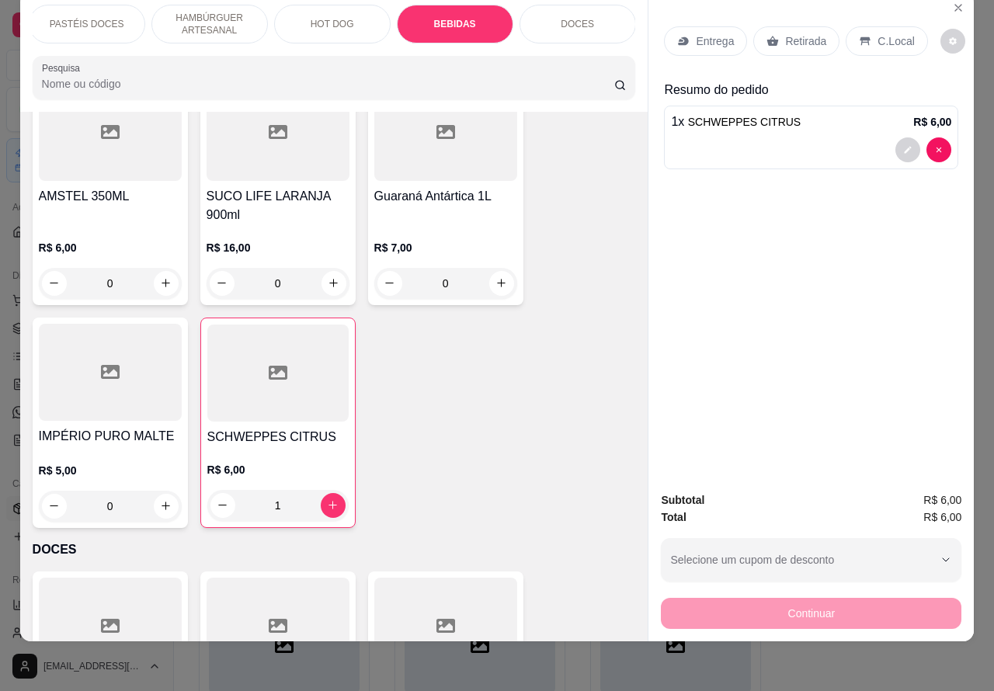
click at [819, 594] on div "Continuar" at bounding box center [811, 611] width 300 height 35
click at [788, 33] on p "Retirada" at bounding box center [805, 41] width 41 height 16
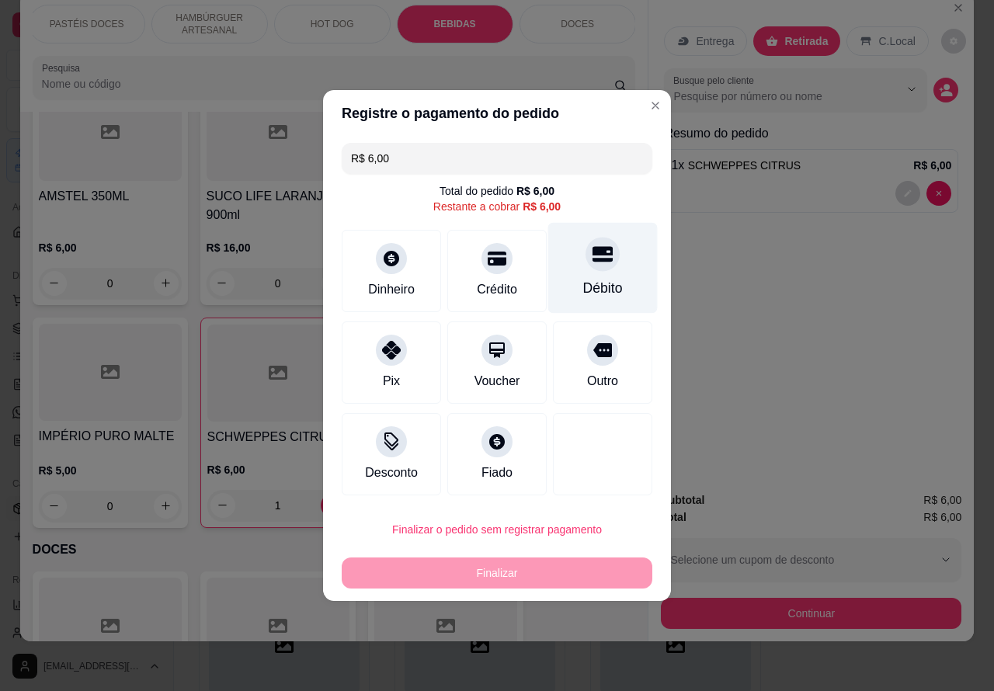
click at [592, 254] on icon at bounding box center [602, 255] width 20 height 16
type input "R$ 0,00"
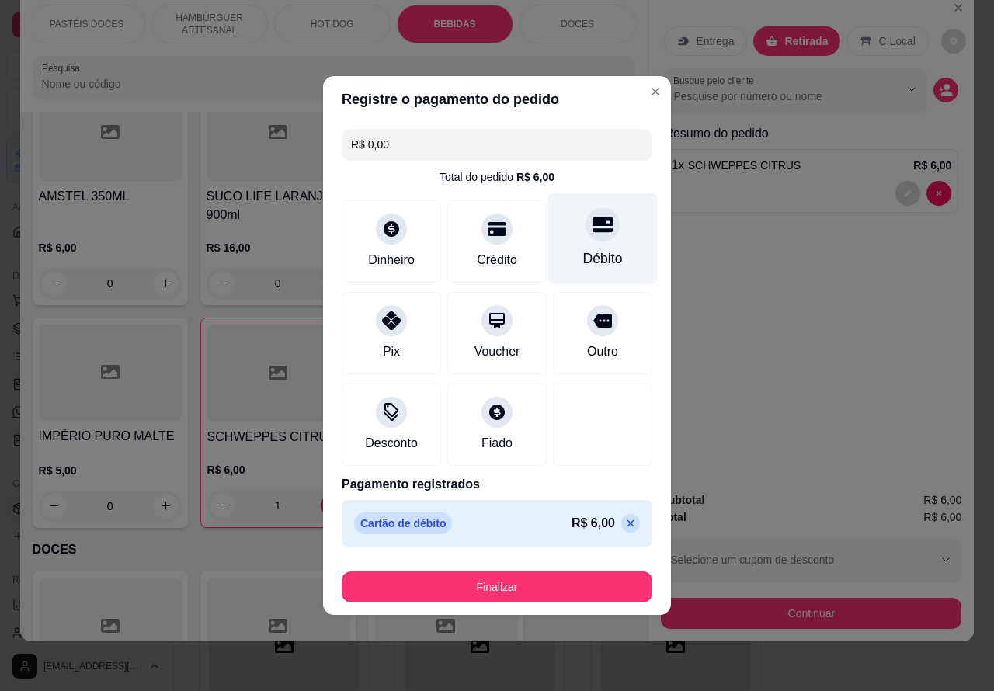
click at [561, 590] on button "Finalizar" at bounding box center [497, 586] width 310 height 31
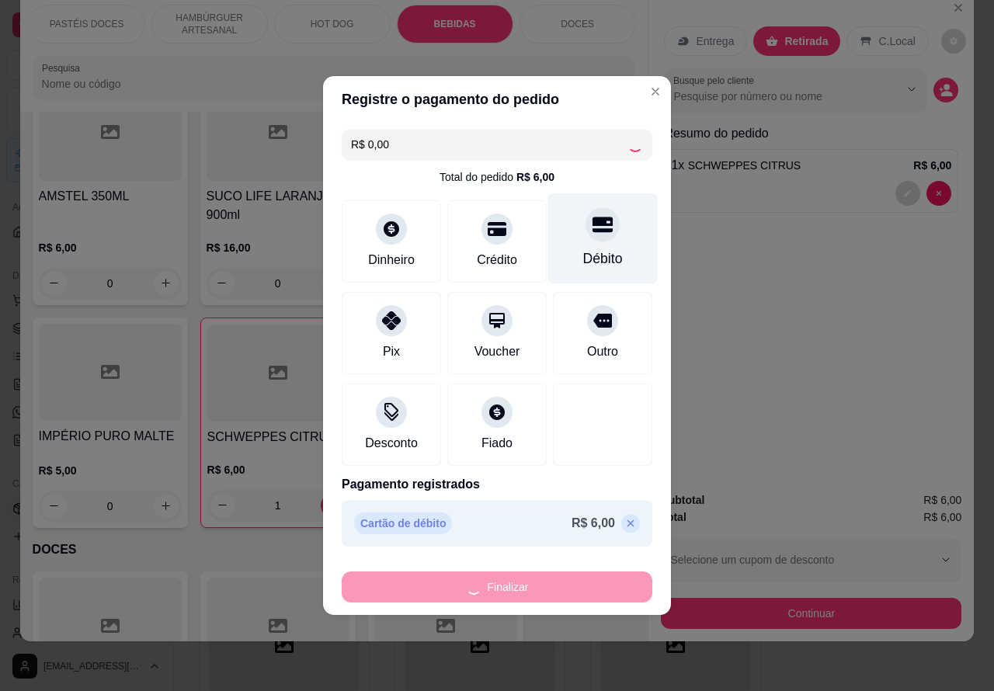
type input "0"
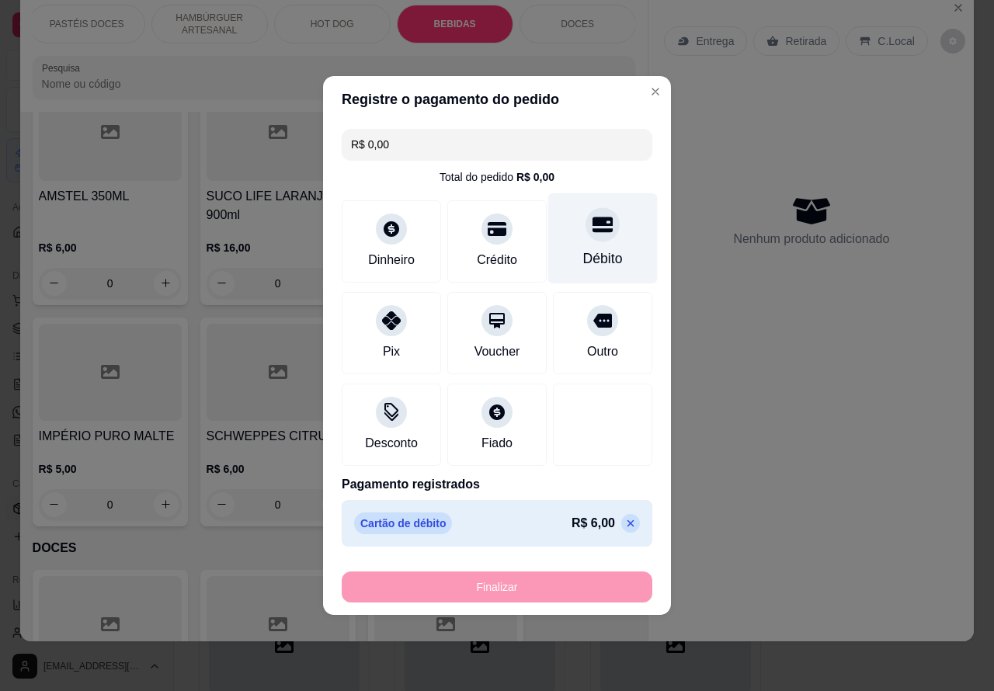
type input "-R$ 6,00"
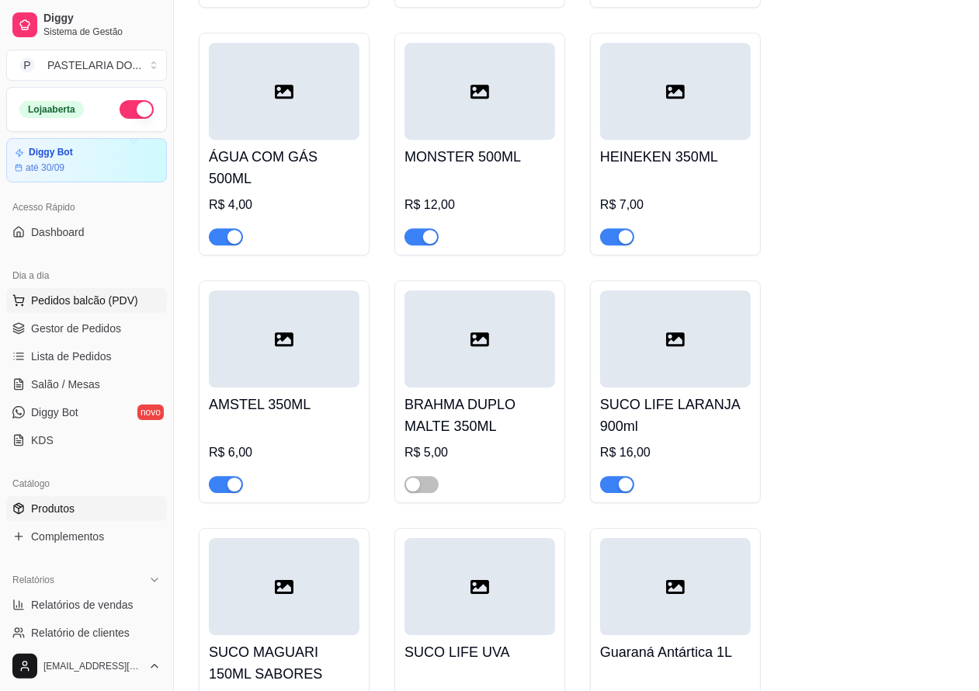
click at [80, 300] on span "Pedidos balcão (PDV)" at bounding box center [84, 301] width 107 height 16
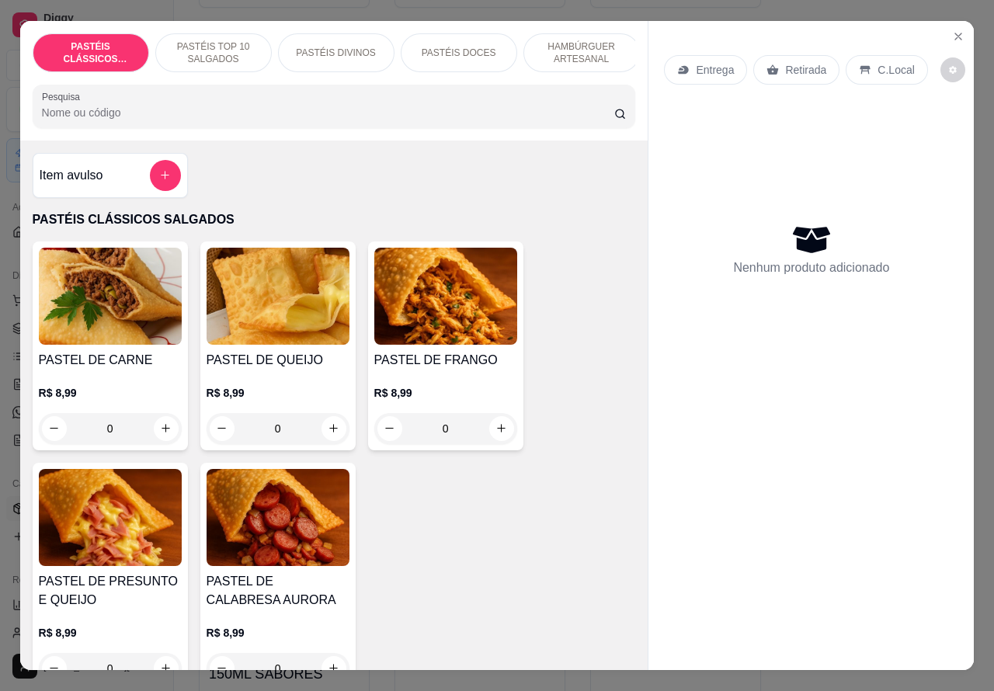
click at [78, 345] on img at bounding box center [110, 296] width 143 height 97
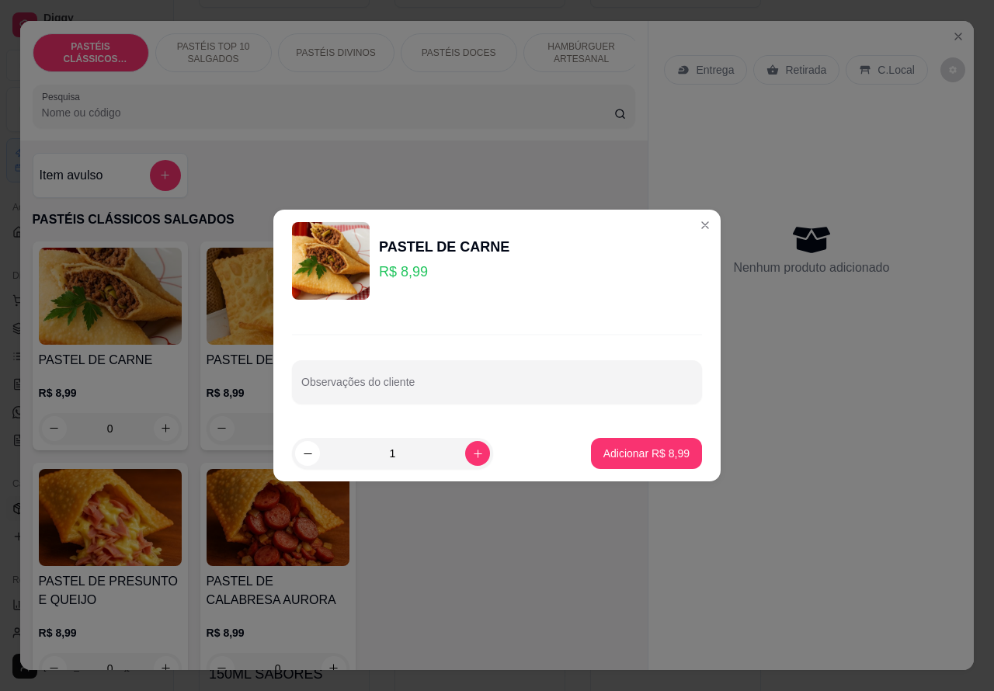
click at [952, 32] on icon "Close" at bounding box center [958, 36] width 12 height 12
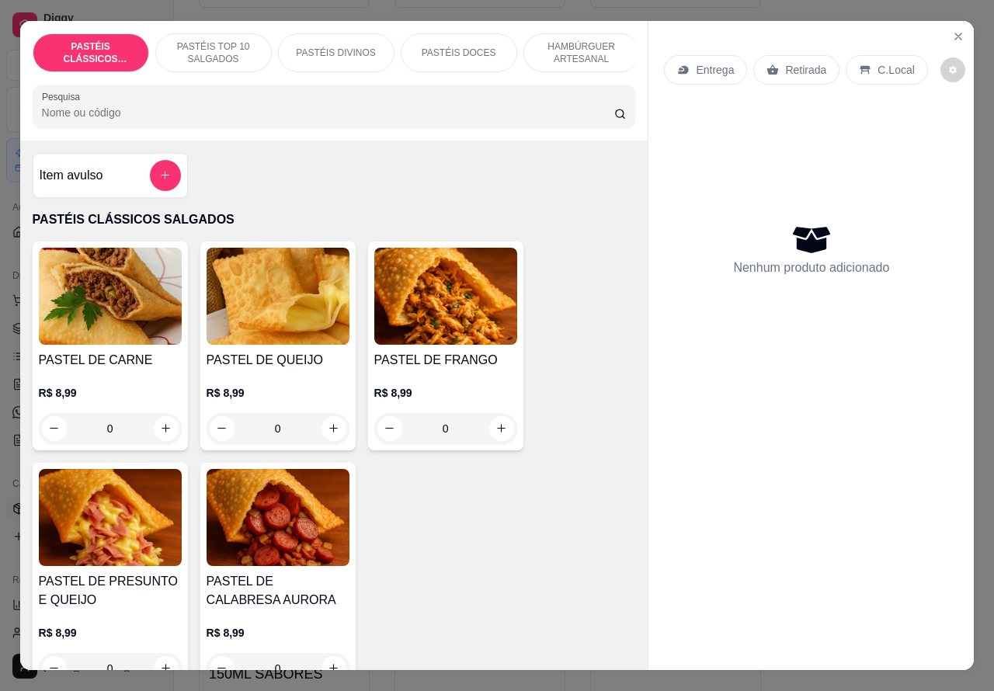
click at [838, 397] on div "Entrega Retirada C.Local Nenhum produto adicionado" at bounding box center [810, 333] width 325 height 625
click at [955, 33] on icon "Close" at bounding box center [958, 36] width 6 height 6
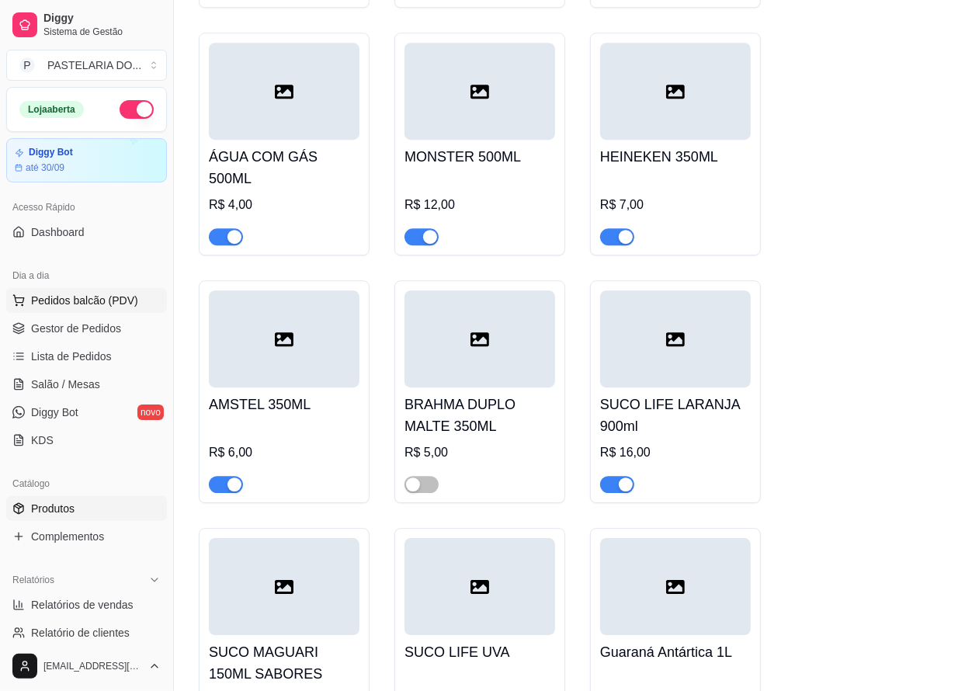
click at [94, 299] on span "Pedidos balcão (PDV)" at bounding box center [84, 301] width 107 height 16
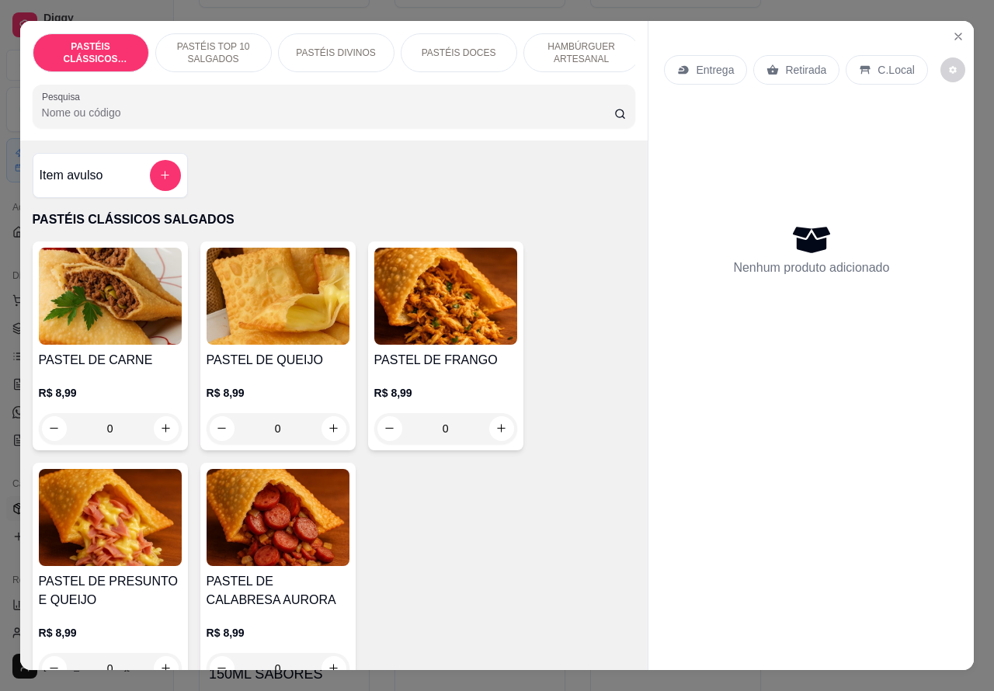
click at [703, 62] on p "Entrega" at bounding box center [714, 70] width 38 height 16
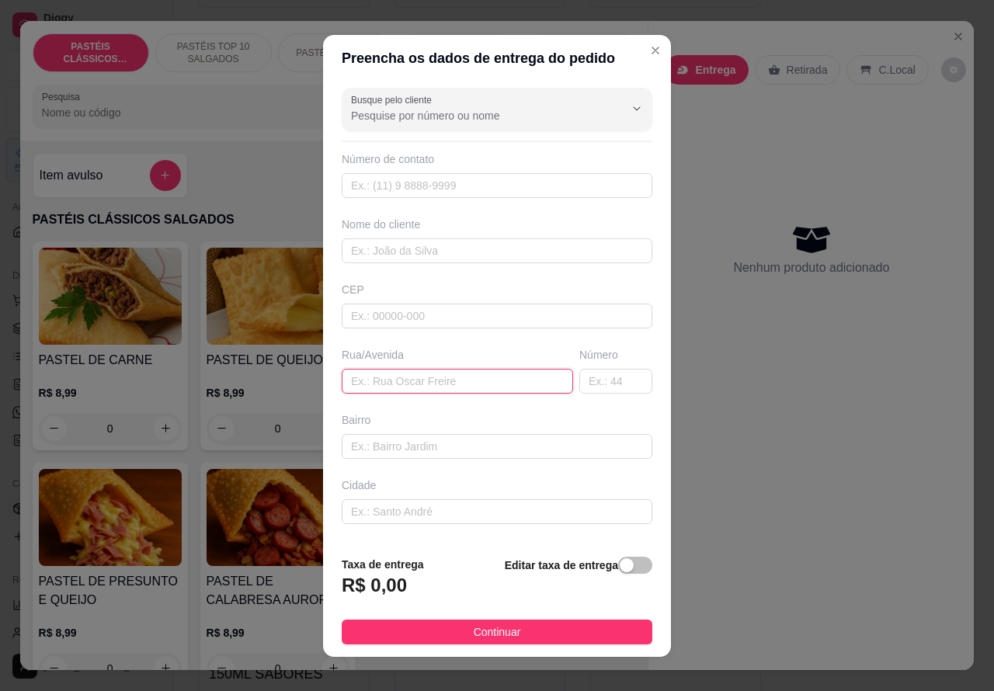
click at [401, 378] on input "text" at bounding box center [457, 381] width 231 height 25
type input "[PERSON_NAME] oliveiro dos santos 485"
click at [619, 561] on span "button" at bounding box center [635, 565] width 34 height 17
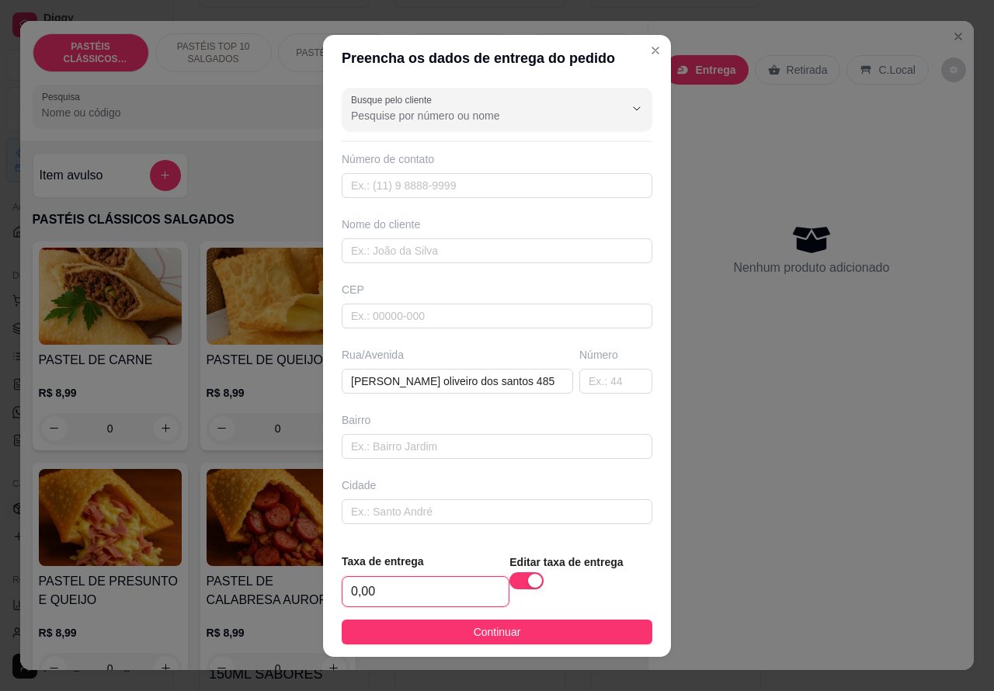
click at [353, 588] on input "0,00" at bounding box center [425, 591] width 166 height 29
type input "1,00"
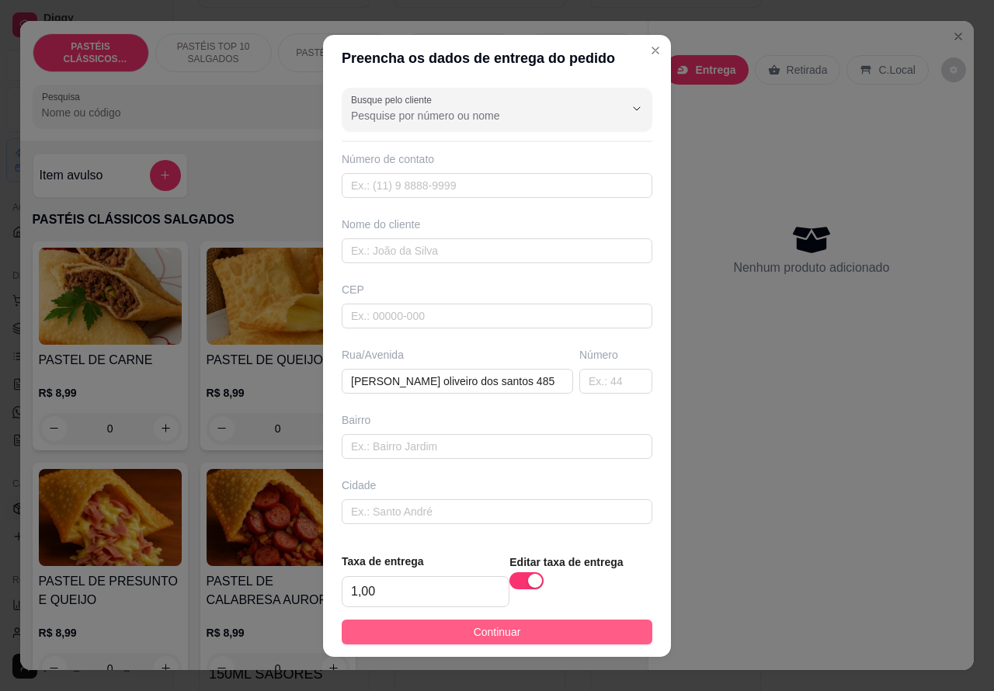
click at [499, 633] on span "Continuar" at bounding box center [496, 631] width 47 height 17
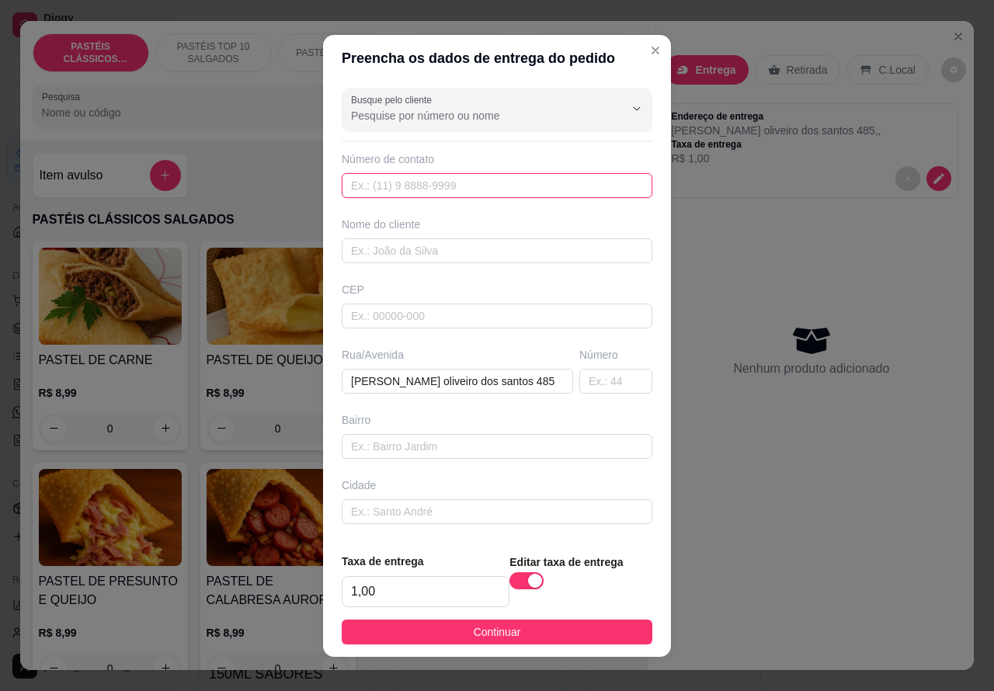
click at [411, 181] on input "text" at bounding box center [497, 185] width 310 height 25
click at [779, 534] on div "Entrega Retirada C.Local Endereço de entrega [PERSON_NAME] oliveiro dos santos …" at bounding box center [810, 333] width 325 height 625
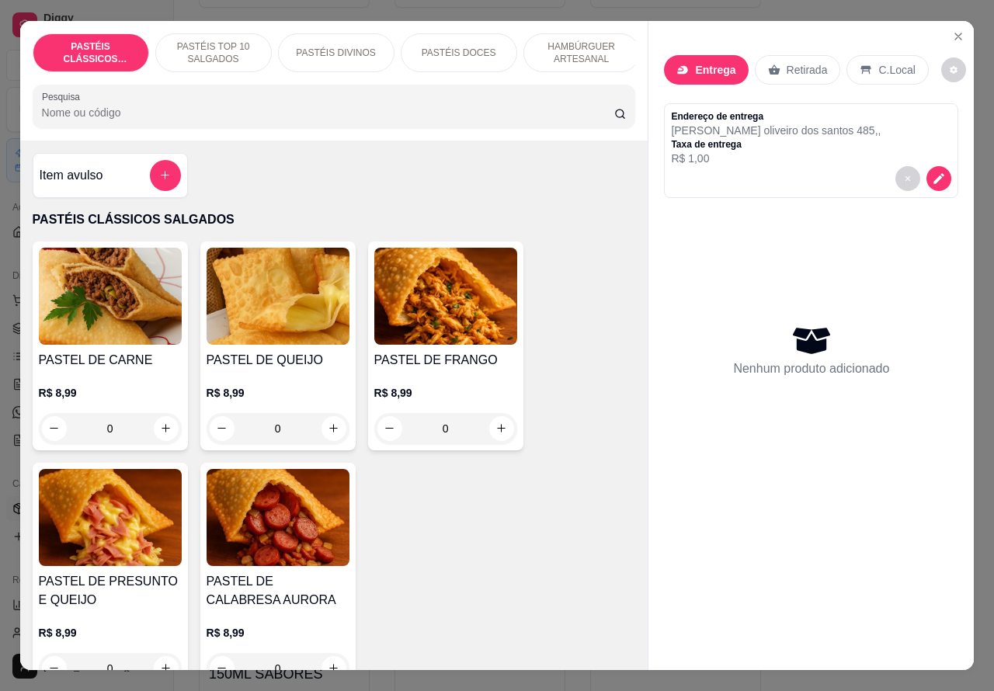
click at [955, 33] on icon "Close" at bounding box center [958, 36] width 6 height 6
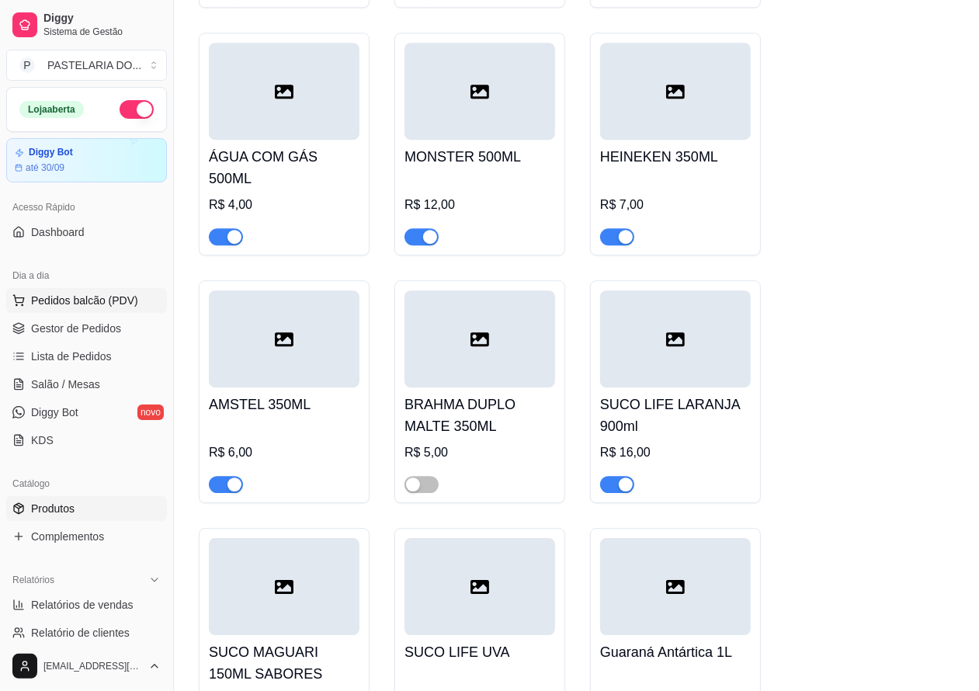
click at [87, 300] on span "Pedidos balcão (PDV)" at bounding box center [84, 301] width 107 height 16
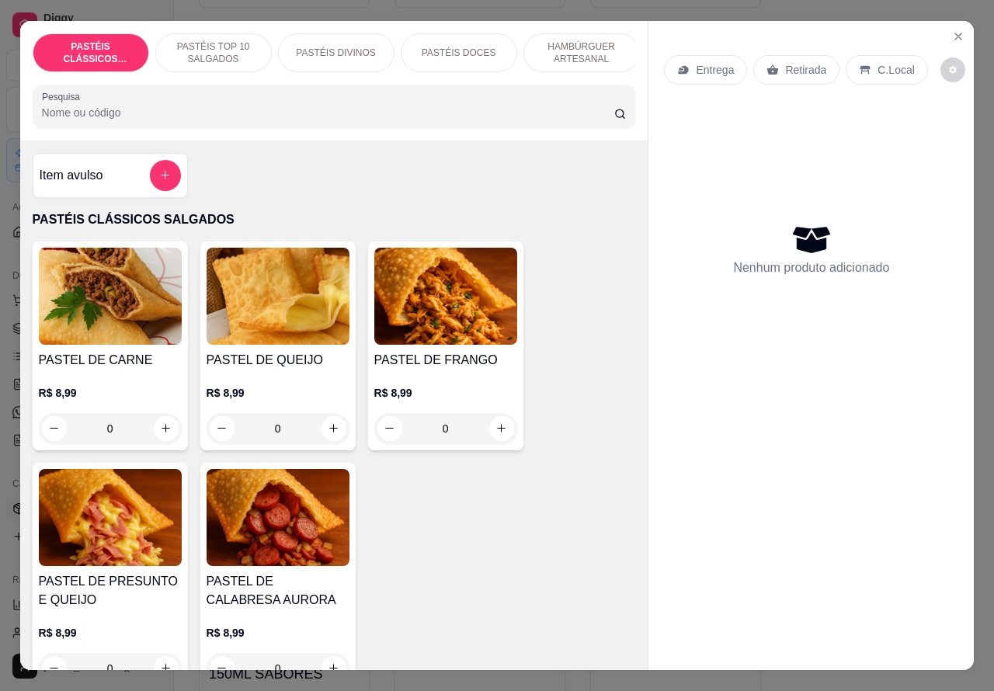
click at [699, 62] on p "Entrega" at bounding box center [714, 70] width 38 height 16
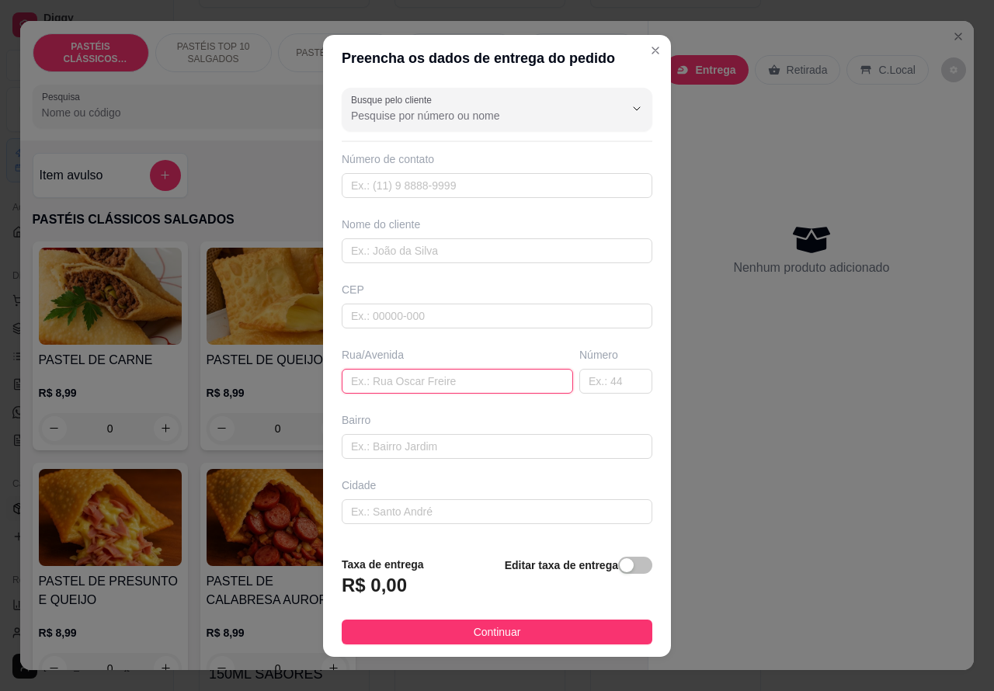
click at [404, 380] on input "text" at bounding box center [457, 381] width 231 height 25
paste input "[PERSON_NAME] oliveiro dos santos 485"
type input "[PERSON_NAME] oliveiro dos santos 485"
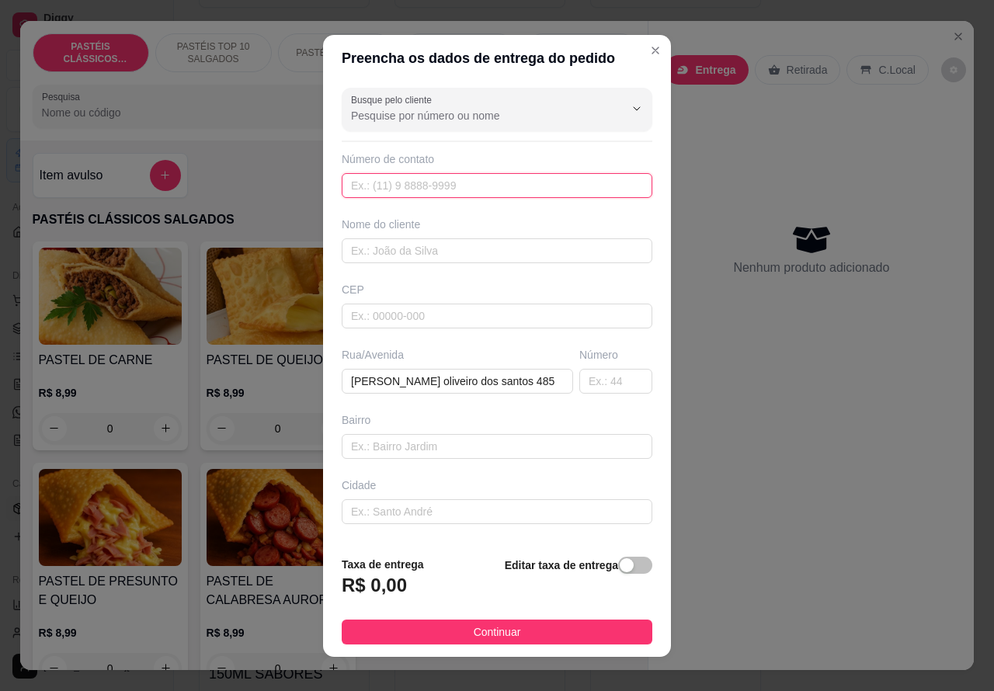
click at [408, 176] on input "text" at bounding box center [497, 185] width 310 height 25
type input "[PHONE_NUMBER]"
click at [618, 561] on span "button" at bounding box center [635, 565] width 34 height 17
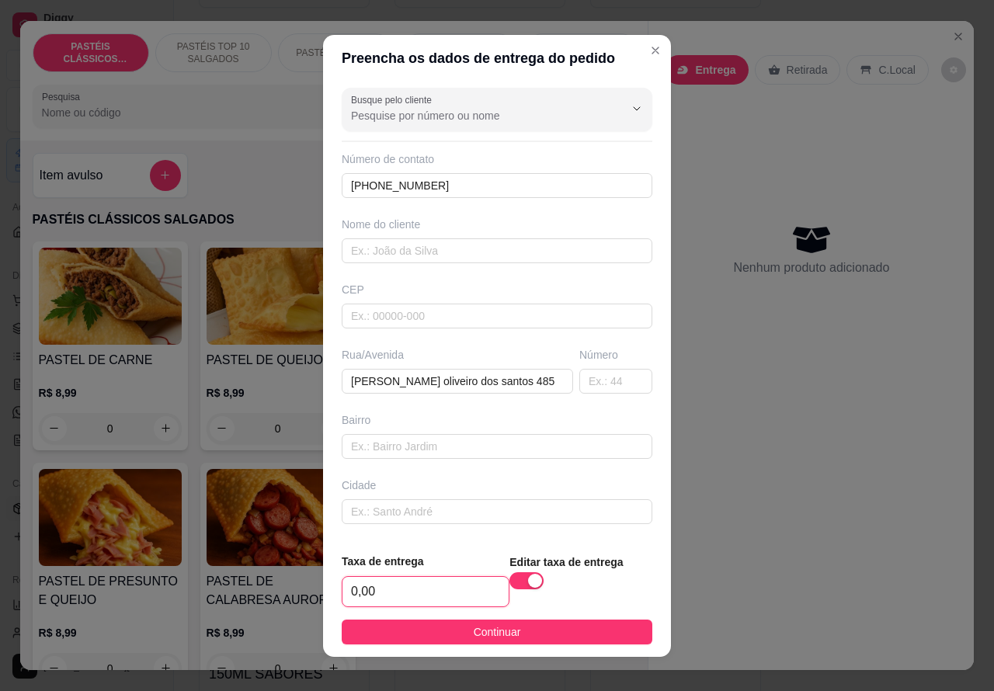
click at [346, 582] on input "0,00" at bounding box center [425, 591] width 166 height 29
click at [349, 586] on input "0,00" at bounding box center [425, 591] width 166 height 29
type input "1,00"
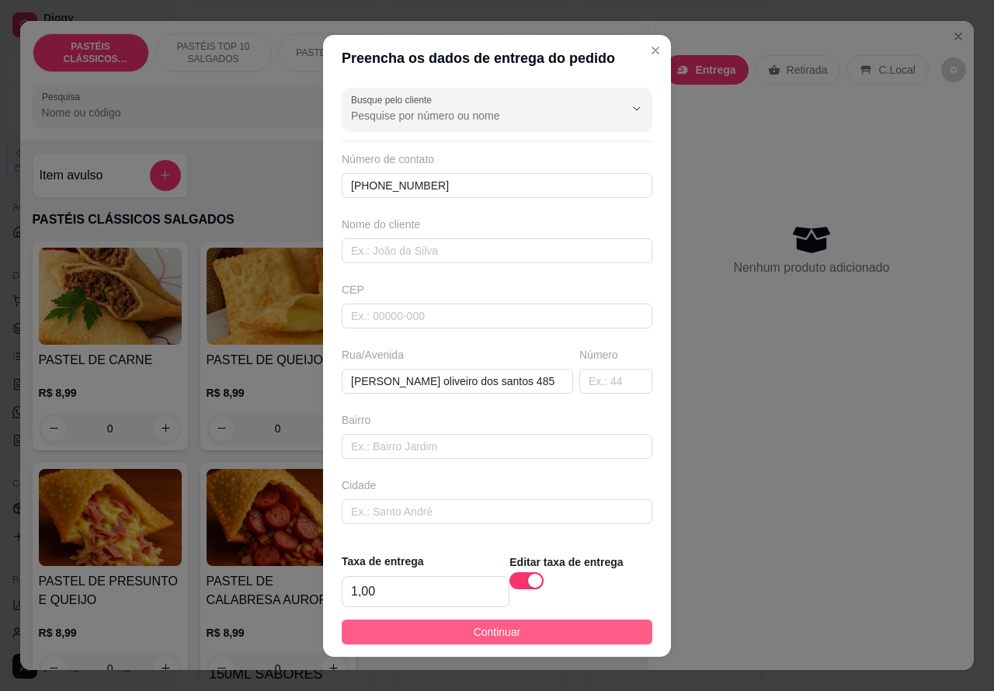
click at [524, 627] on button "Continuar" at bounding box center [497, 631] width 310 height 25
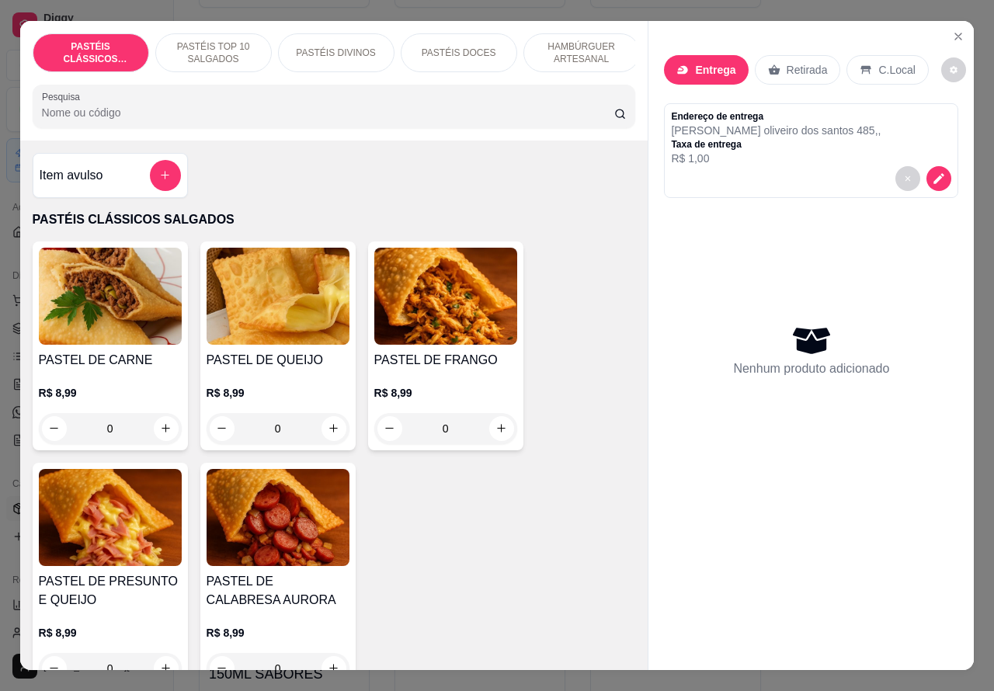
click at [582, 40] on p "HAMBÚRGUER ARTESANAL" at bounding box center [581, 52] width 90 height 25
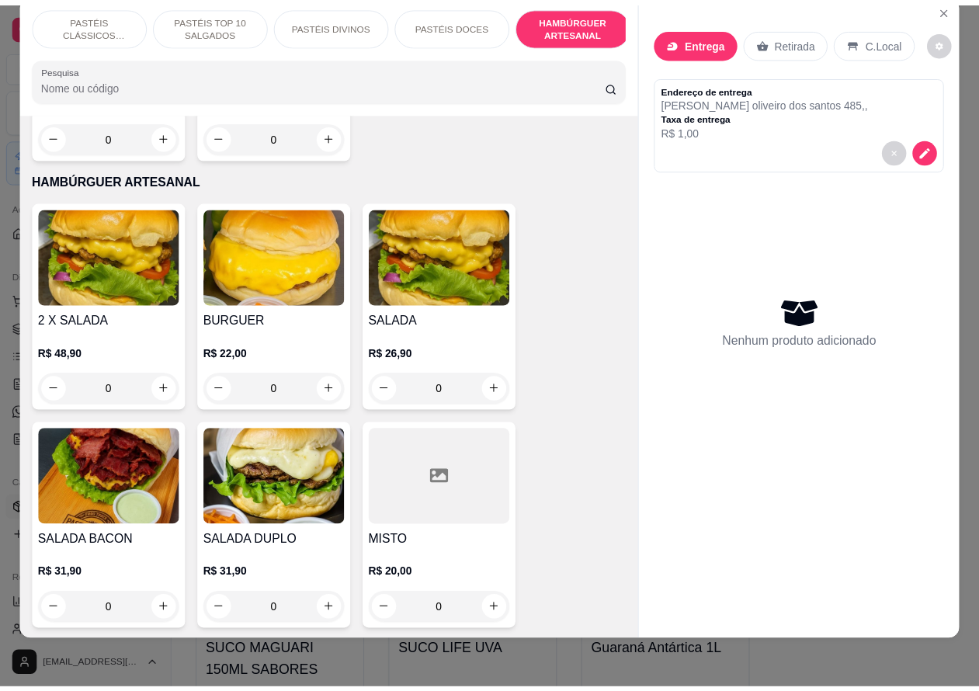
scroll to position [3588, 0]
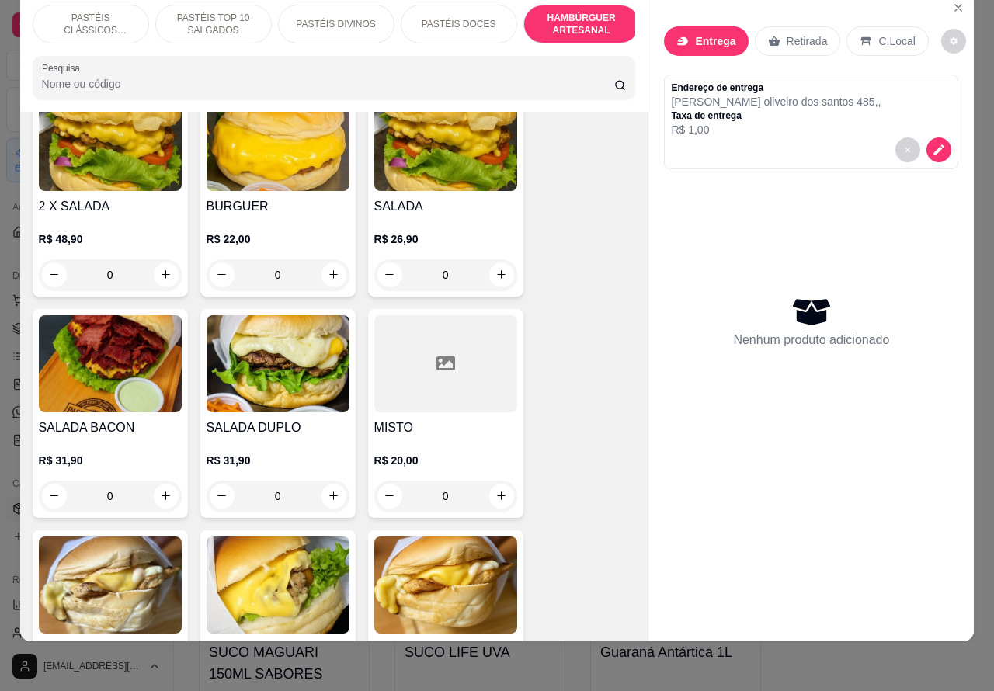
click at [151, 480] on div "0" at bounding box center [110, 495] width 143 height 31
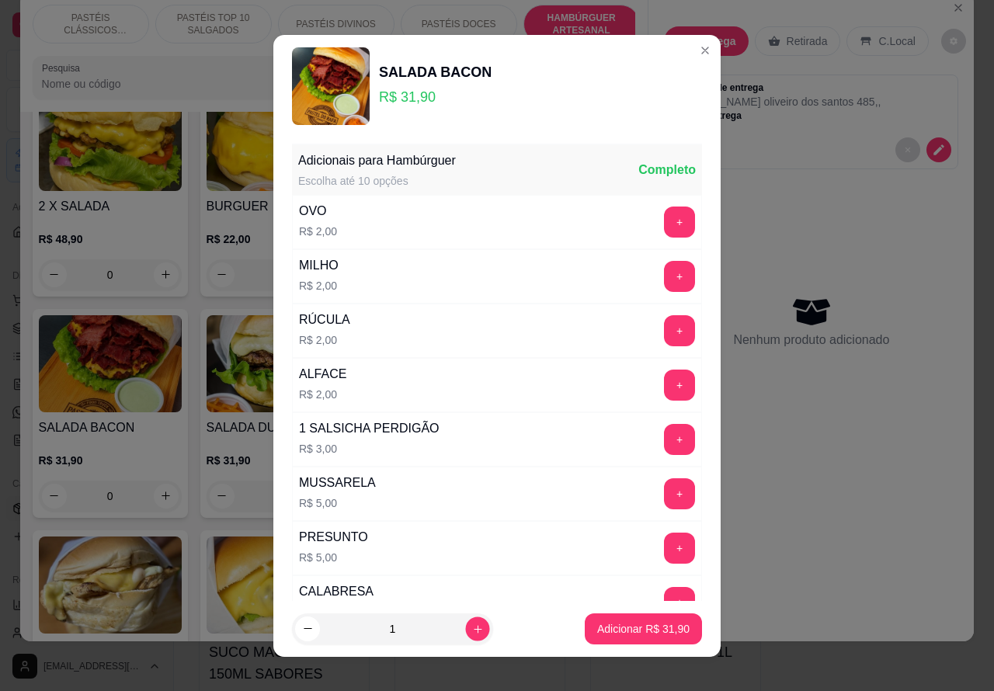
click at [472, 622] on icon "increase-product-quantity" at bounding box center [478, 628] width 12 height 12
click at [472, 627] on icon "increase-product-quantity" at bounding box center [478, 628] width 12 height 12
type input "4"
click at [602, 626] on p "Adicionar R$ 127,60" at bounding box center [640, 629] width 99 height 16
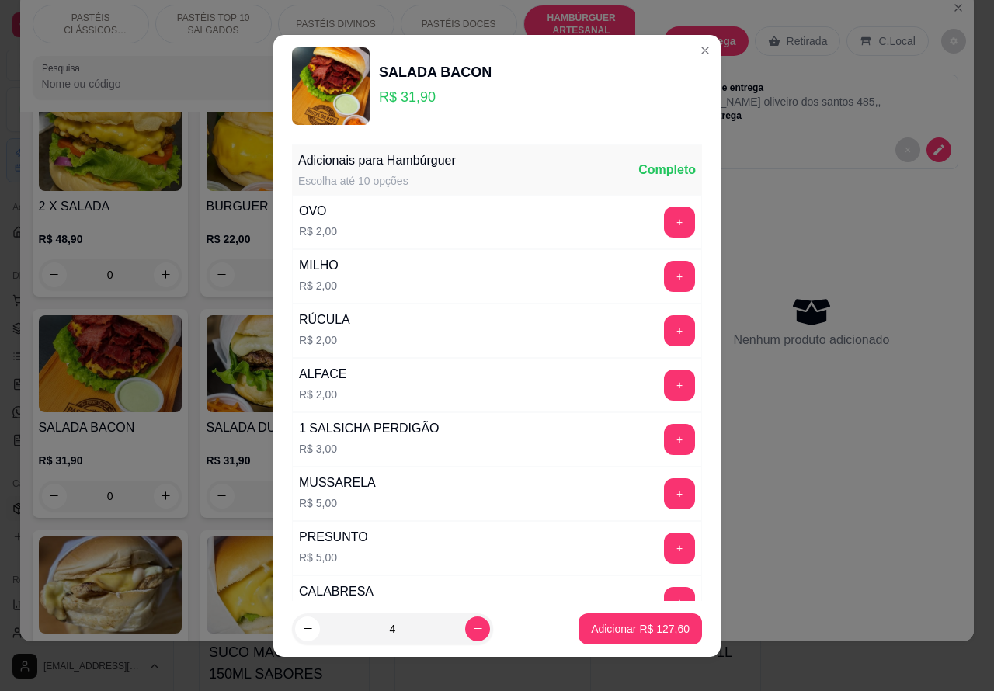
type input "4"
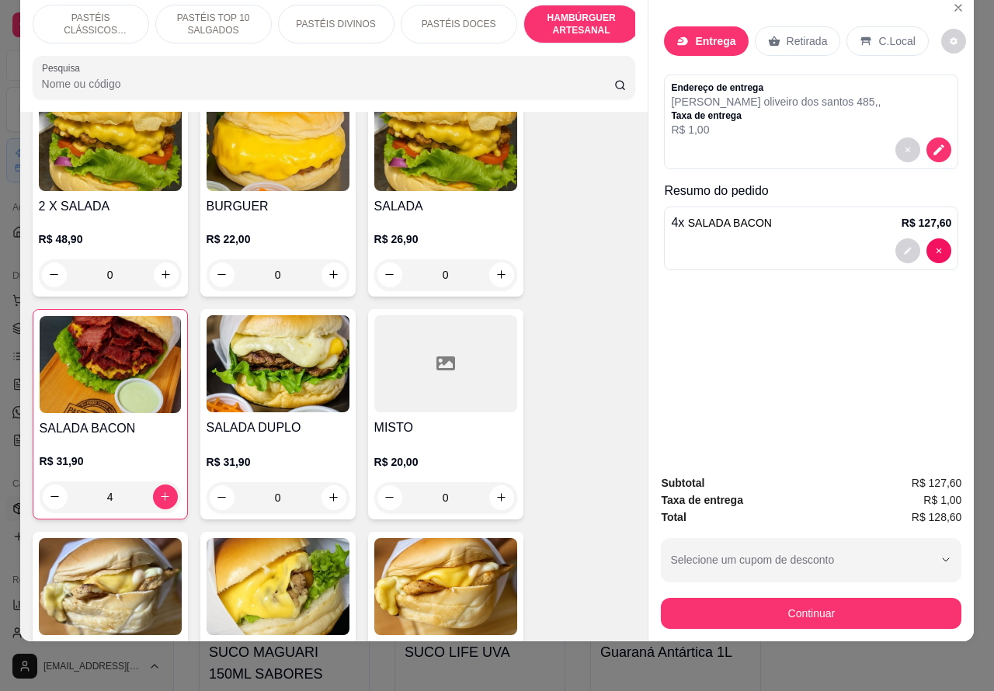
click at [326, 259] on div "0" at bounding box center [277, 274] width 143 height 31
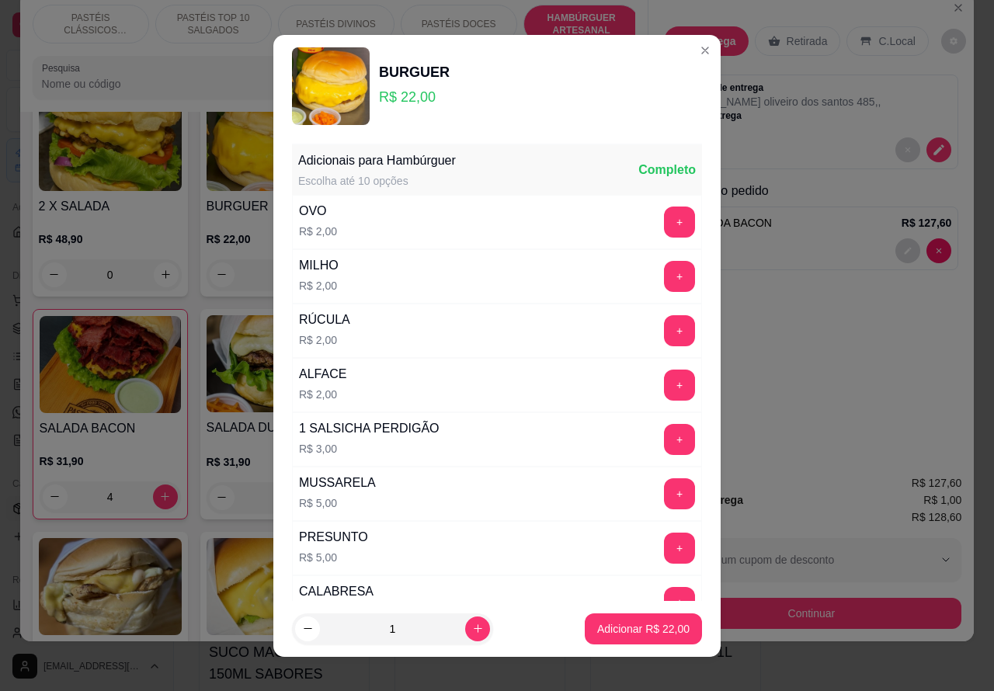
click at [851, 374] on div "Entrega Retirada C.Local Endereço de entrega [PERSON_NAME] oliveiro dos santos …" at bounding box center [810, 227] width 325 height 470
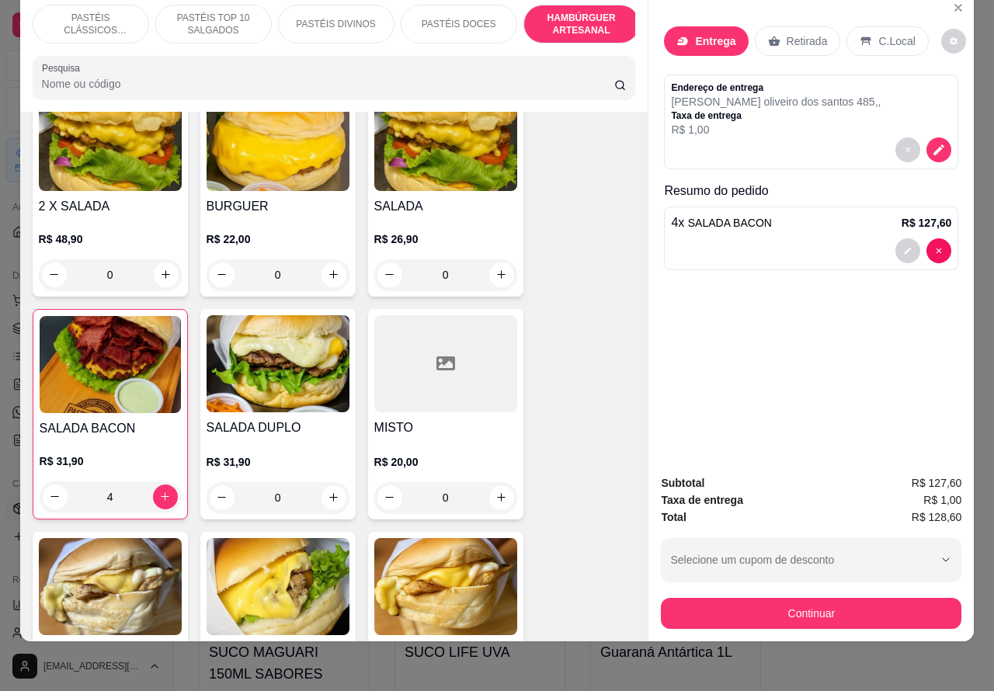
click at [334, 259] on div "0" at bounding box center [277, 274] width 143 height 31
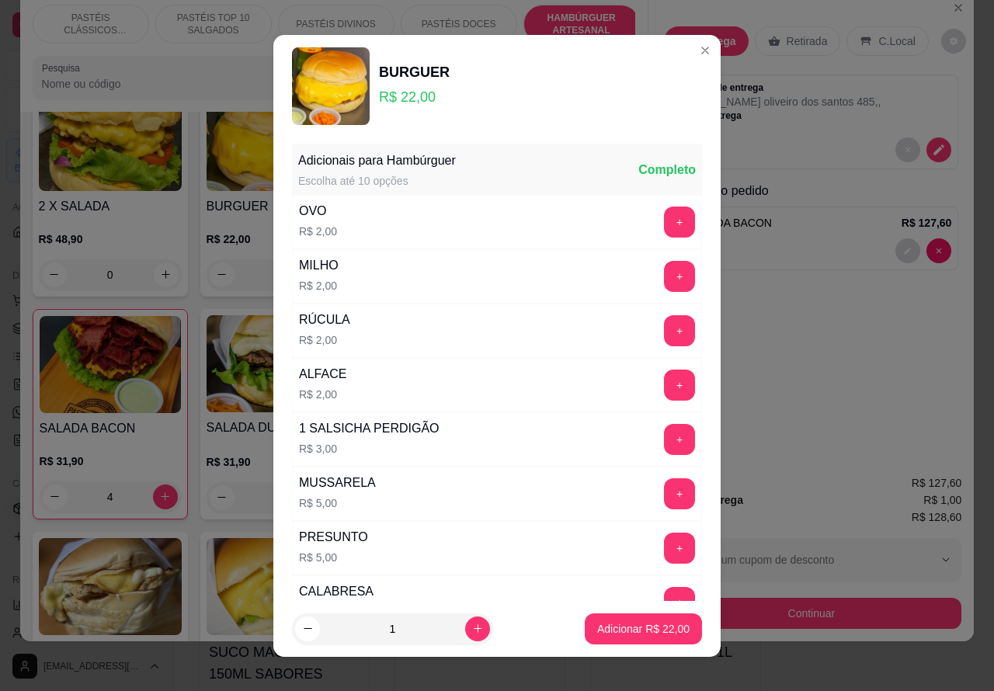
click at [643, 626] on p "Adicionar R$ 22,00" at bounding box center [643, 629] width 92 height 16
type input "1"
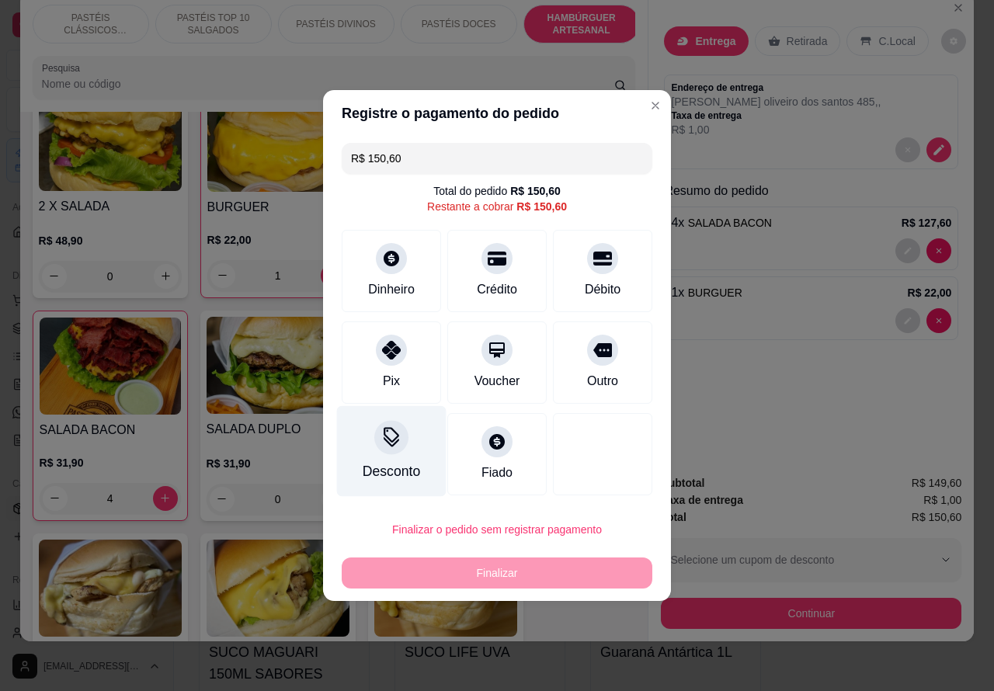
click at [384, 441] on icon at bounding box center [391, 435] width 16 height 16
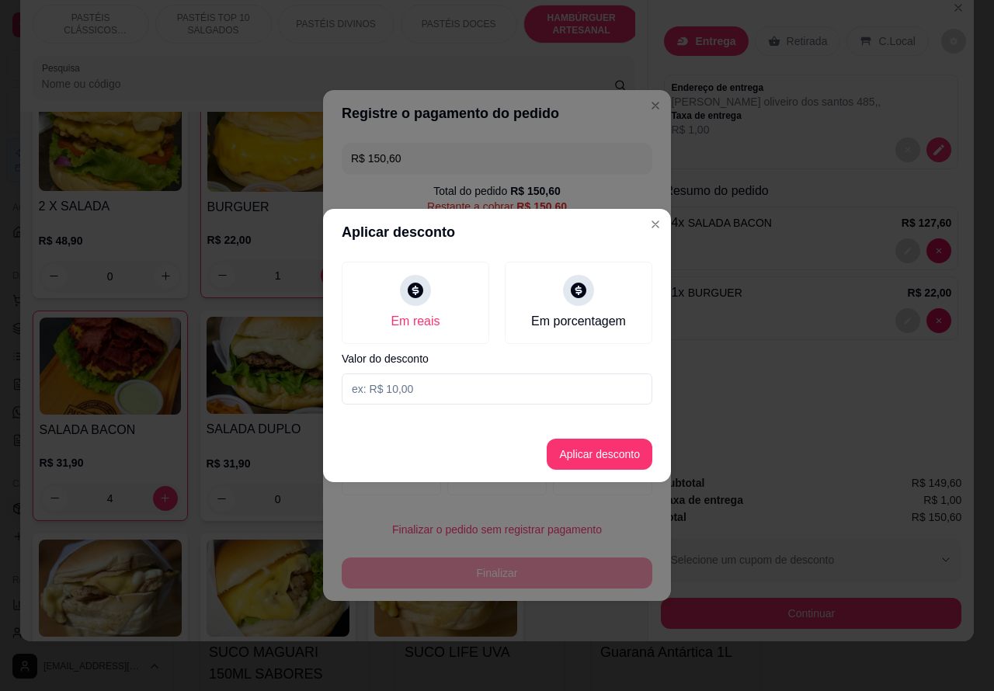
click at [424, 387] on input at bounding box center [497, 388] width 310 height 31
type input "12,00"
click at [592, 447] on button "Aplicar desconto" at bounding box center [600, 454] width 102 height 30
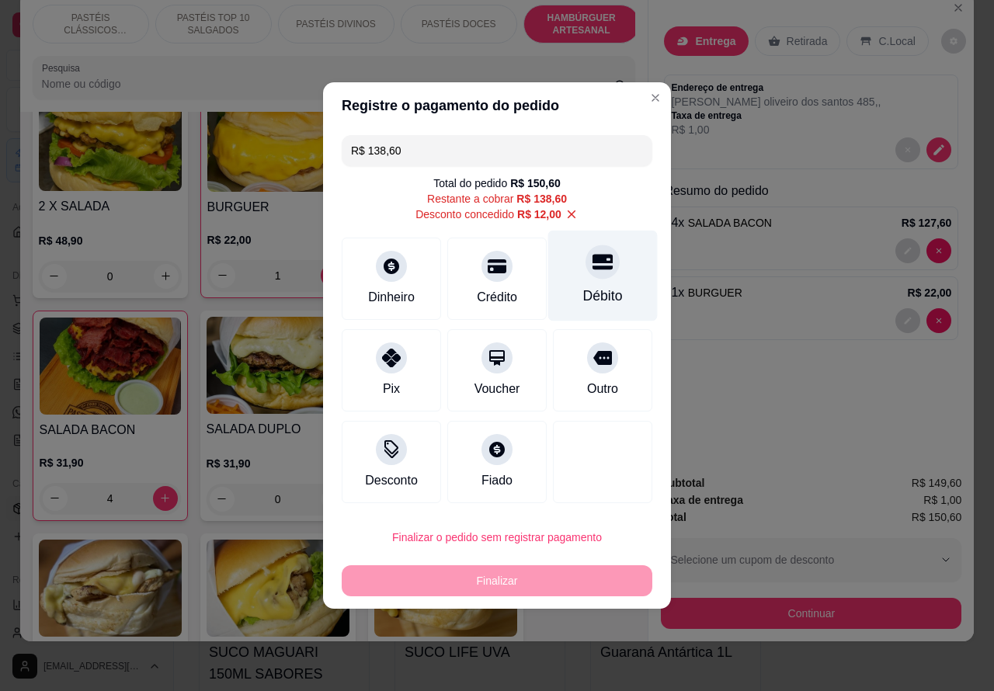
click at [602, 273] on div at bounding box center [602, 261] width 34 height 34
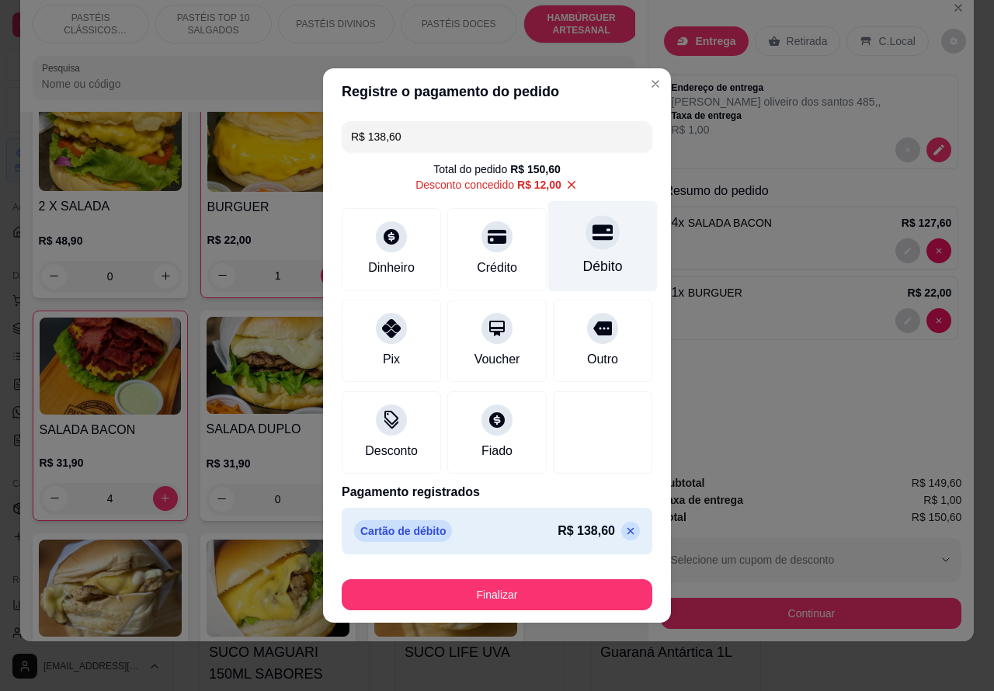
type input "R$ 0,00"
click at [583, 584] on button "Finalizar" at bounding box center [496, 595] width 301 height 30
click at [512, 587] on button "Finalizar" at bounding box center [497, 594] width 310 height 31
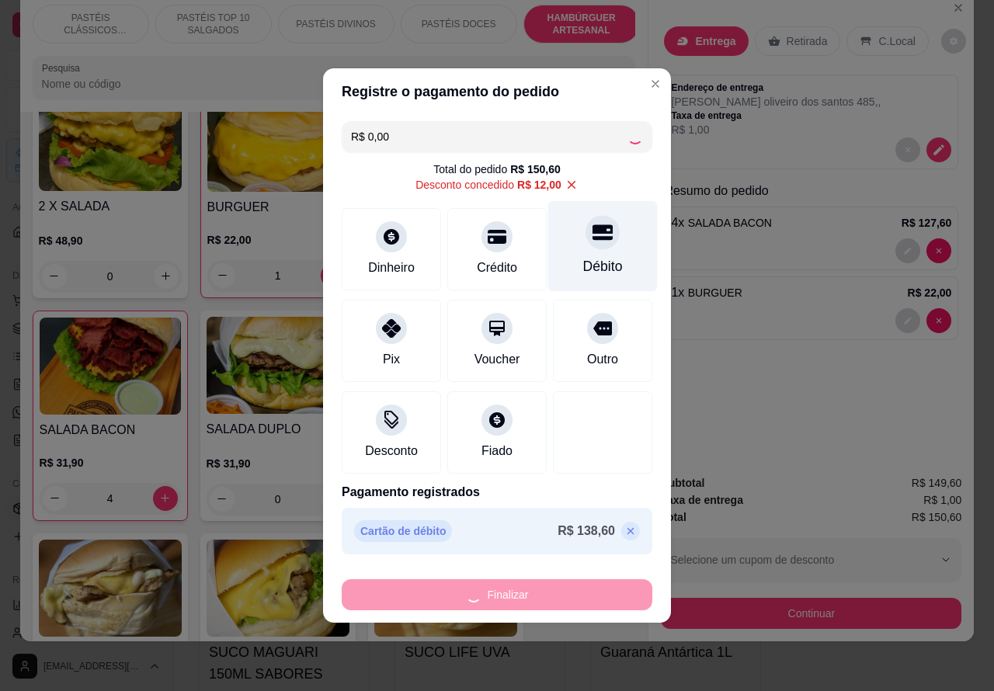
type input "0"
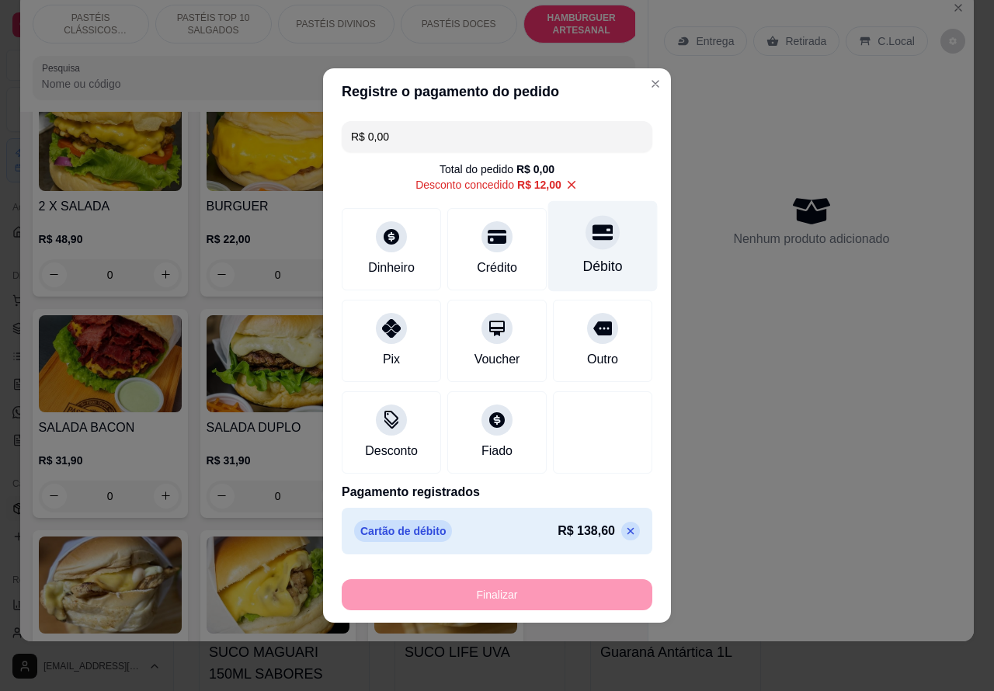
type input "-R$ 150,60"
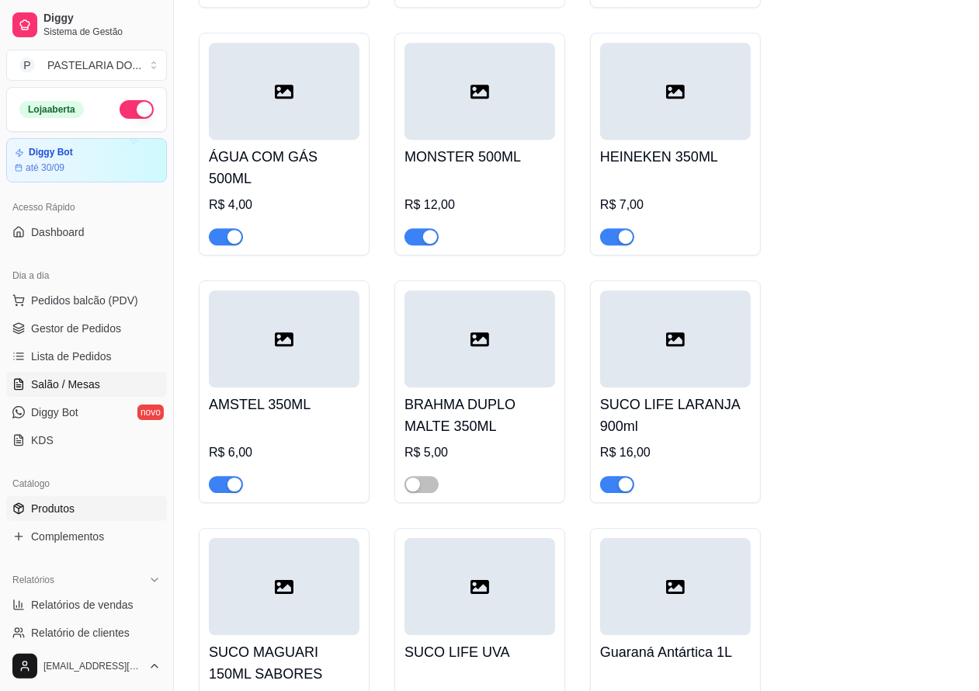
click at [78, 379] on span "Salão / Mesas" at bounding box center [65, 384] width 69 height 16
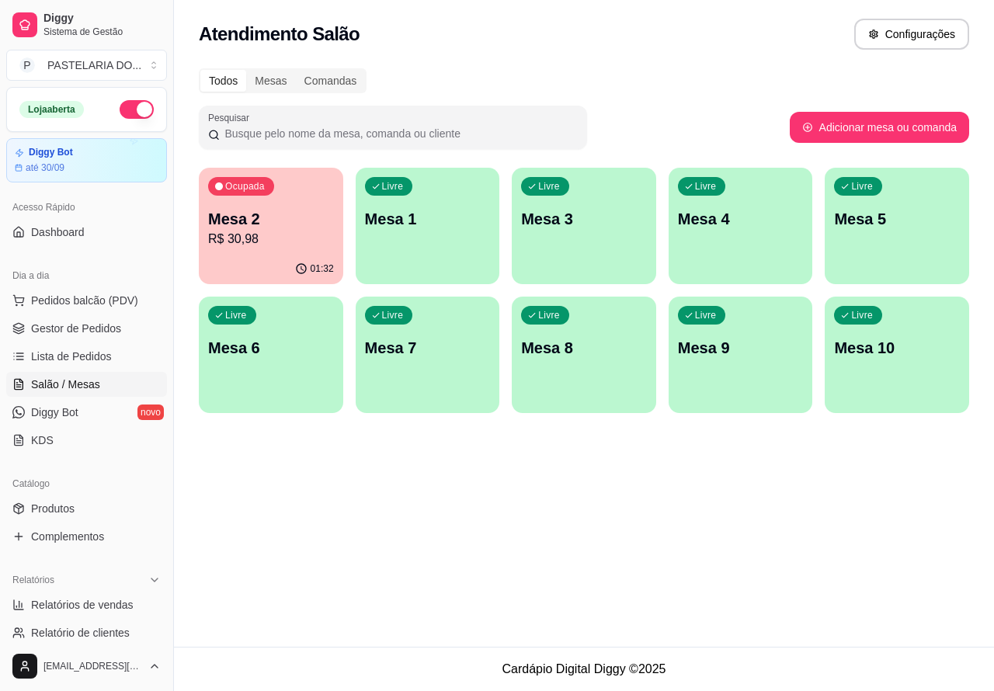
click at [295, 225] on p "Mesa 2" at bounding box center [271, 219] width 126 height 22
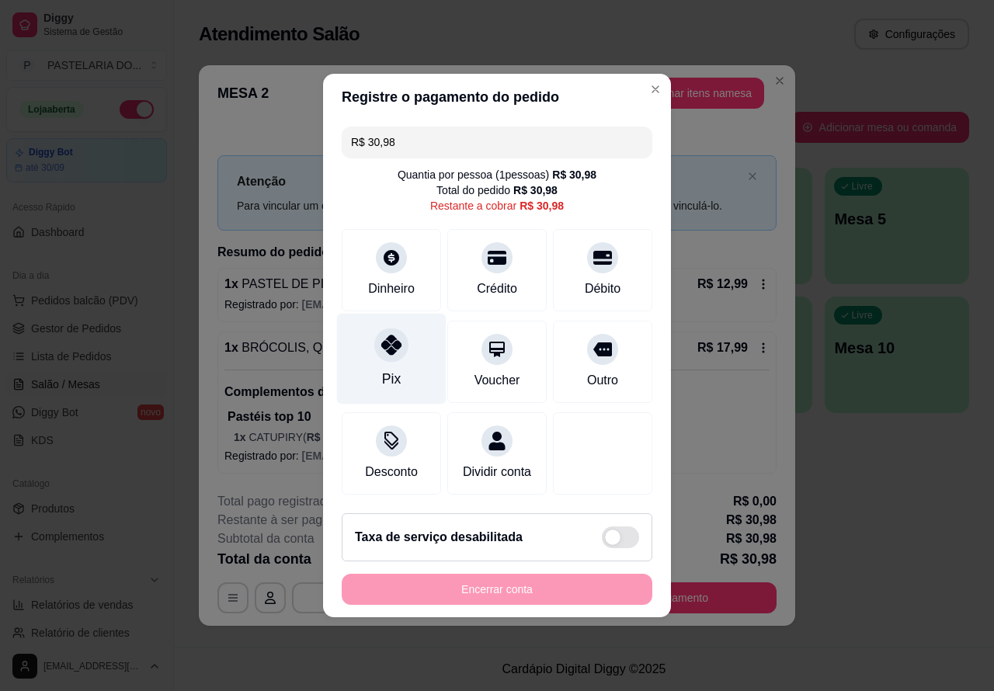
click at [392, 342] on icon at bounding box center [391, 345] width 20 height 20
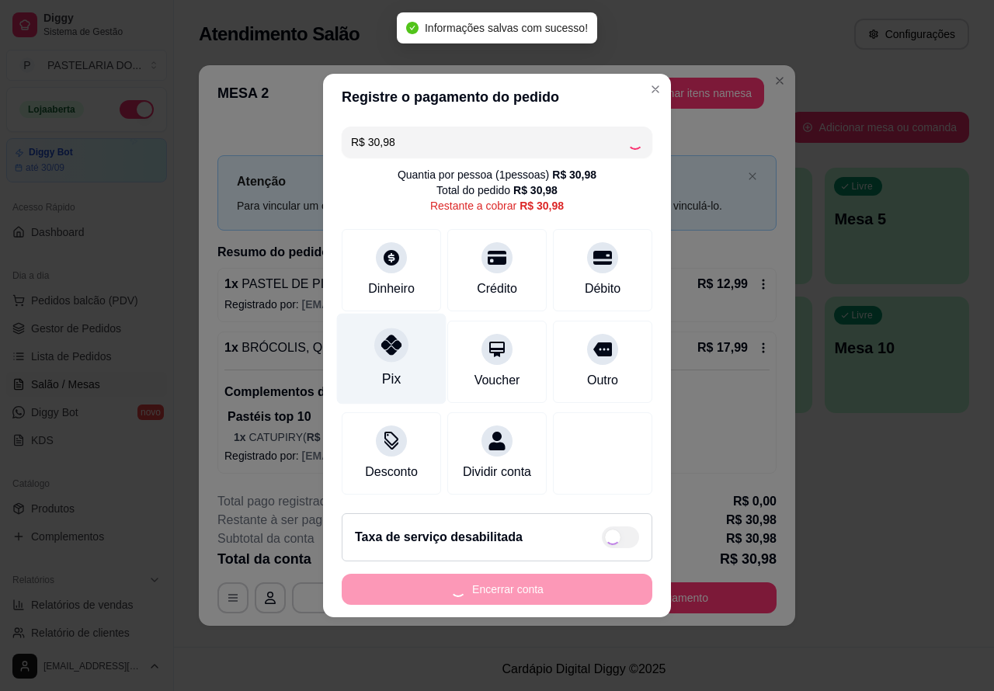
type input "R$ 0,00"
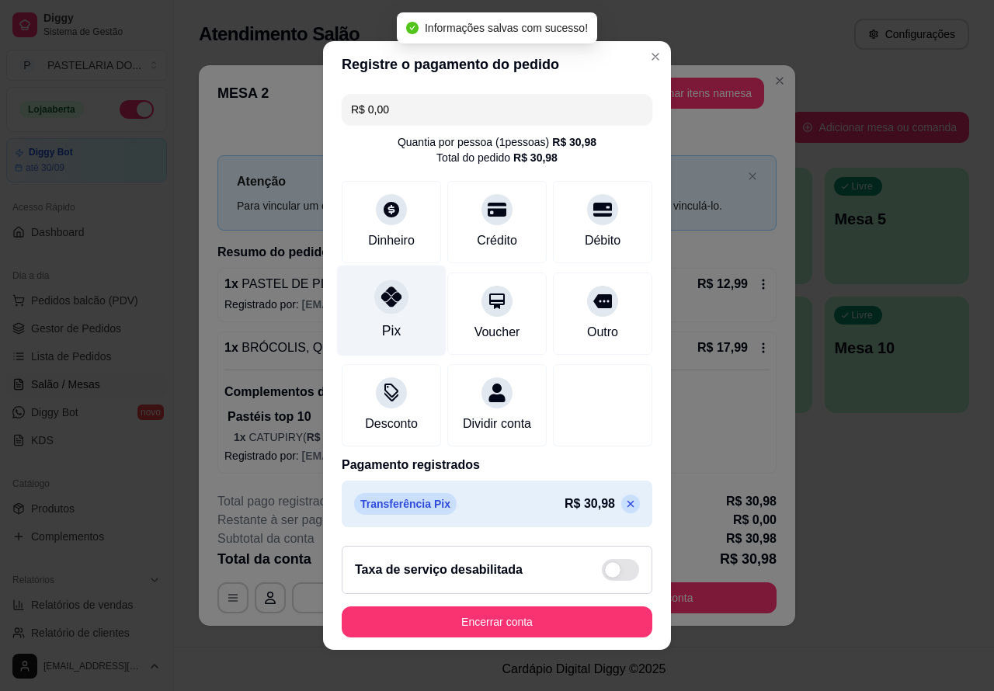
click at [860, 458] on div "**********" at bounding box center [497, 345] width 994 height 691
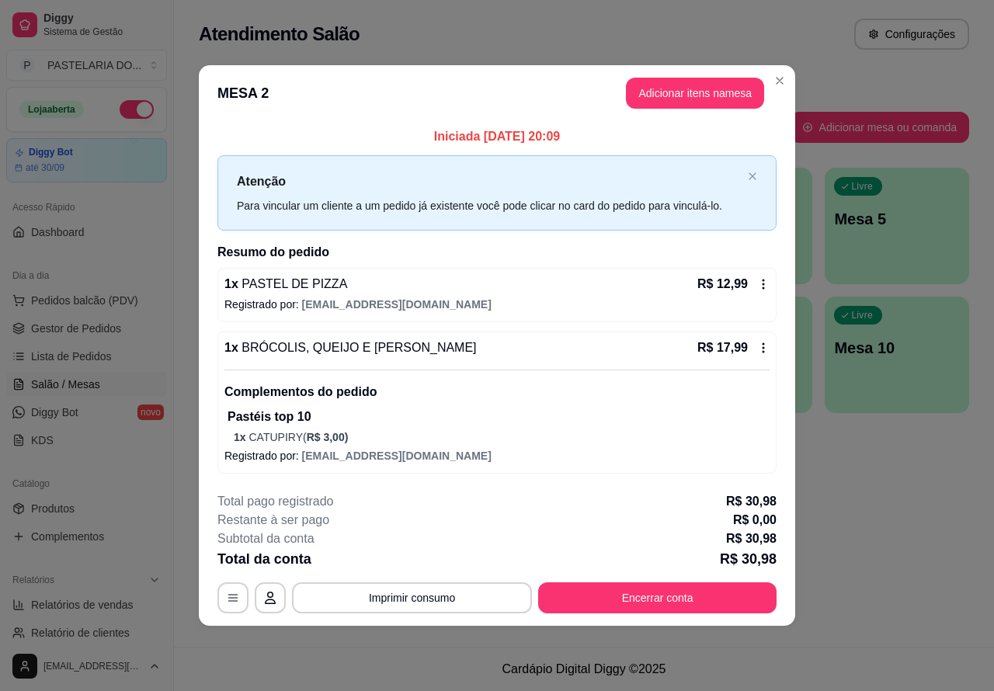
click at [784, 86] on div "Todos Mesas Comandas" at bounding box center [584, 80] width 770 height 25
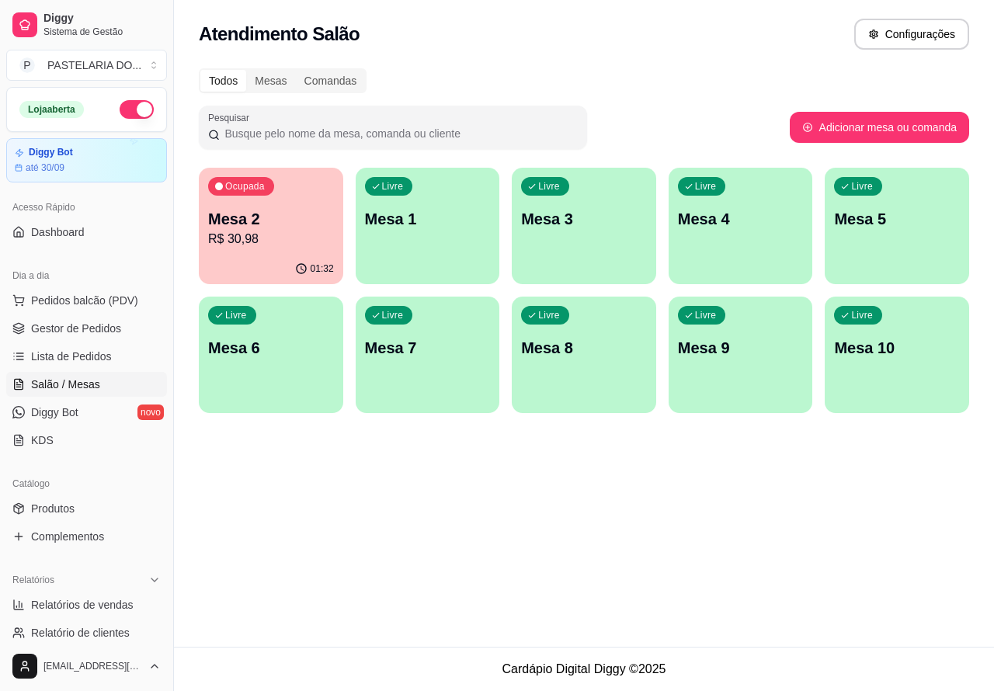
click at [281, 218] on p "Mesa 2" at bounding box center [271, 219] width 126 height 22
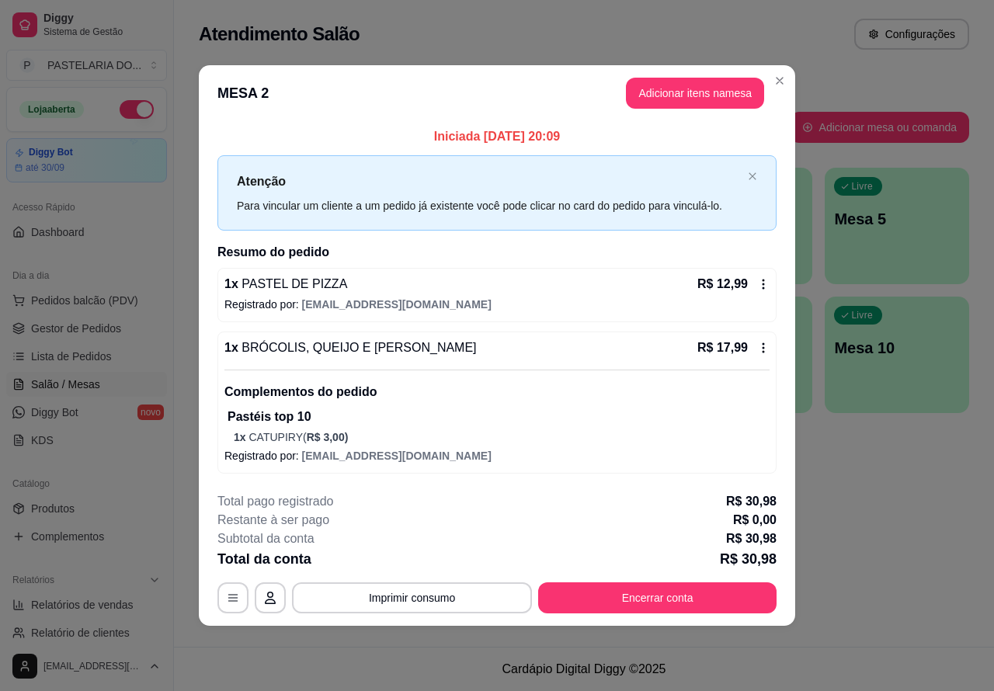
click at [703, 84] on div "Nenhum produto adicionado" at bounding box center [812, 225] width 296 height 306
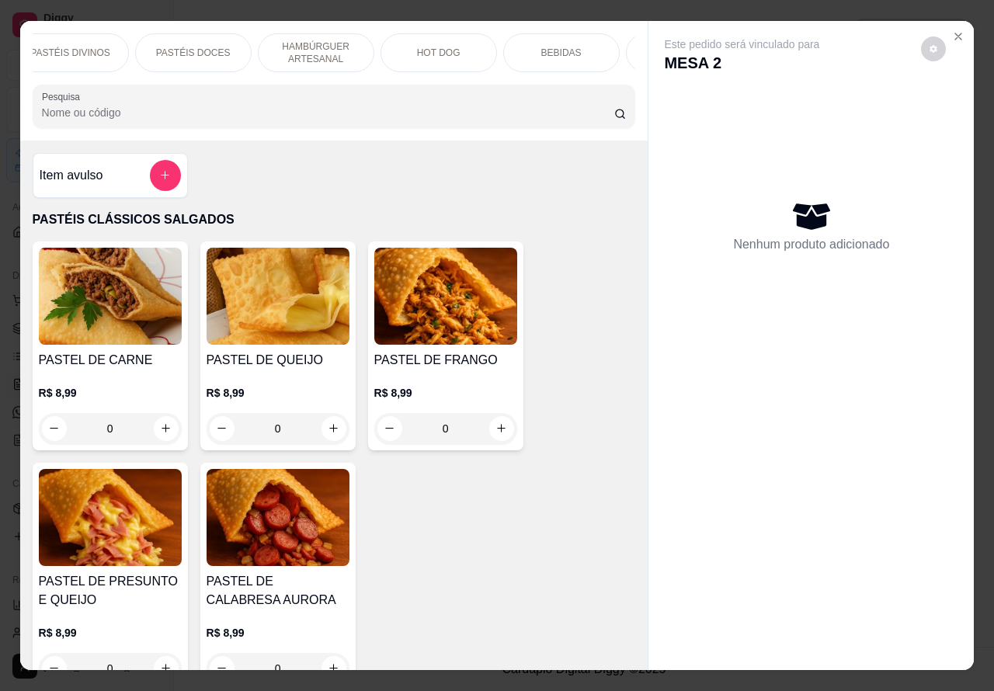
scroll to position [0, 373]
click at [450, 47] on p "BEBIDAS" at bounding box center [455, 53] width 40 height 12
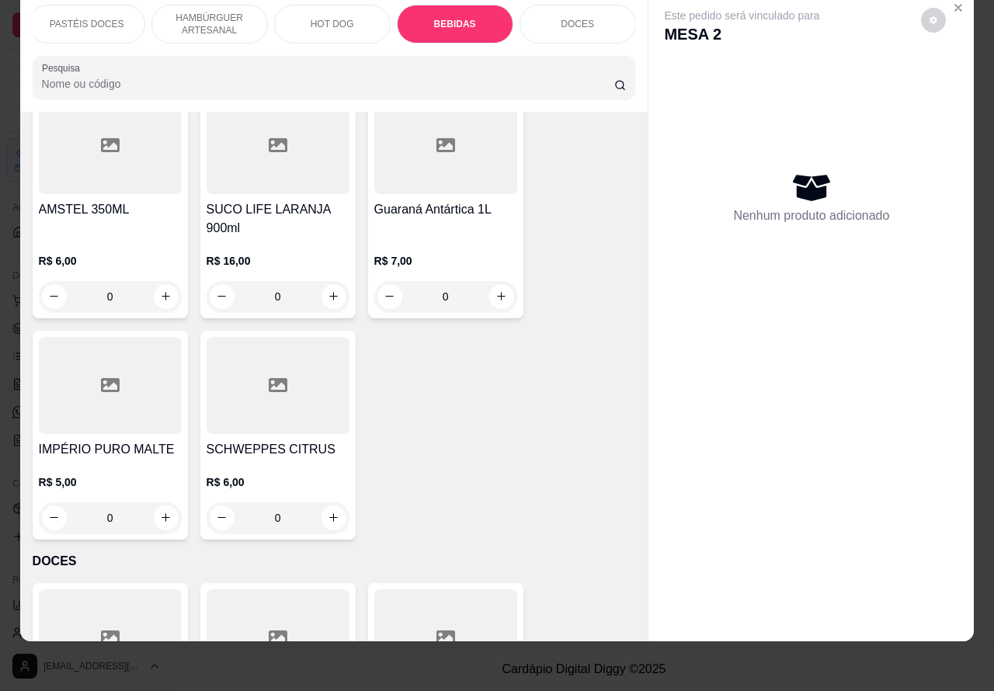
scroll to position [5942, 0]
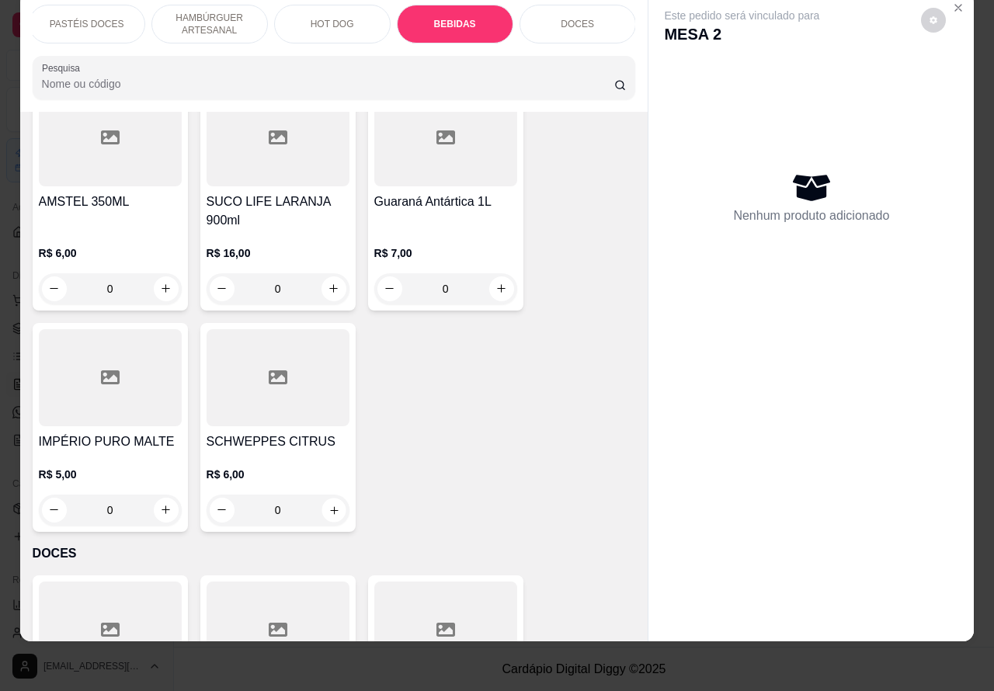
click at [330, 506] on icon "increase-product-quantity" at bounding box center [334, 510] width 8 height 8
click at [328, 504] on icon "increase-product-quantity" at bounding box center [334, 510] width 12 height 12
type input "1"
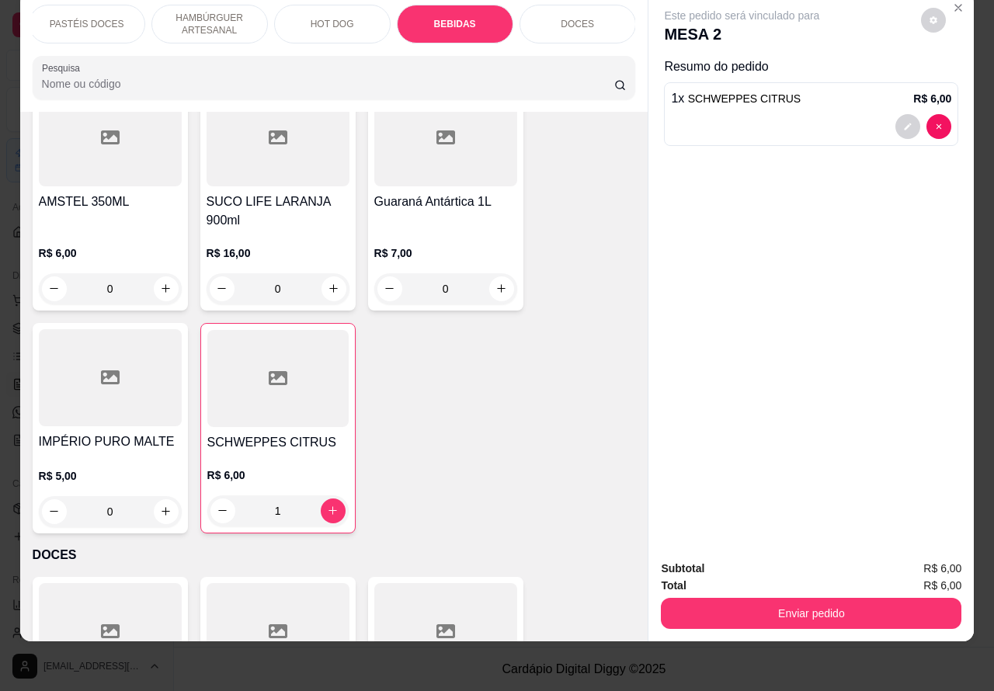
click at [809, 598] on button "Enviar pedido" at bounding box center [811, 613] width 300 height 31
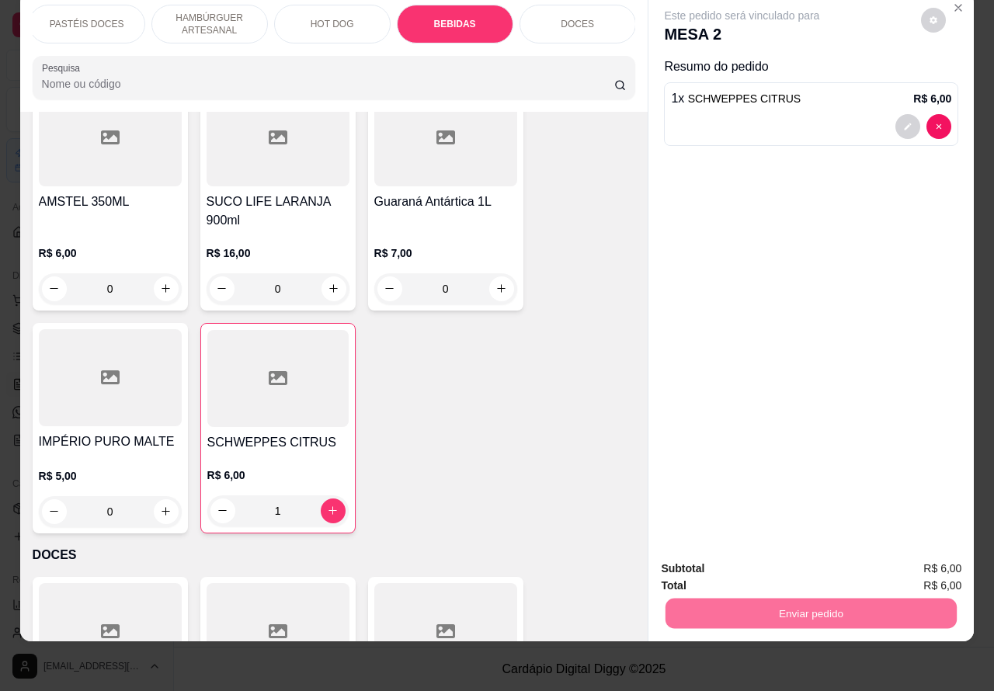
click at [738, 557] on button "Não registrar e enviar pedido" at bounding box center [758, 560] width 157 height 29
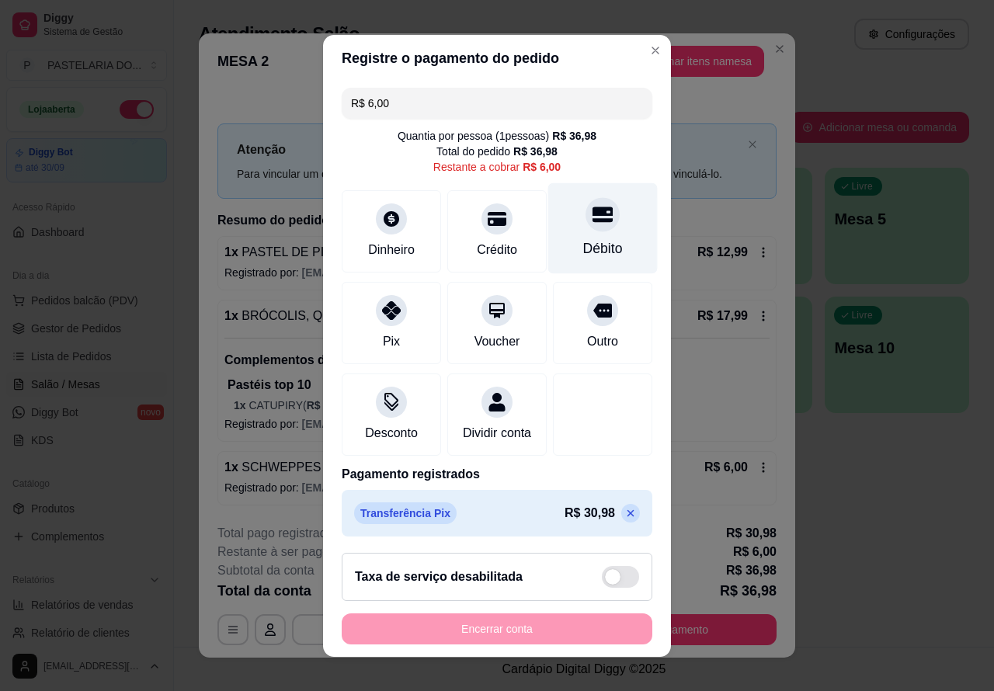
click at [592, 222] on icon at bounding box center [602, 214] width 20 height 16
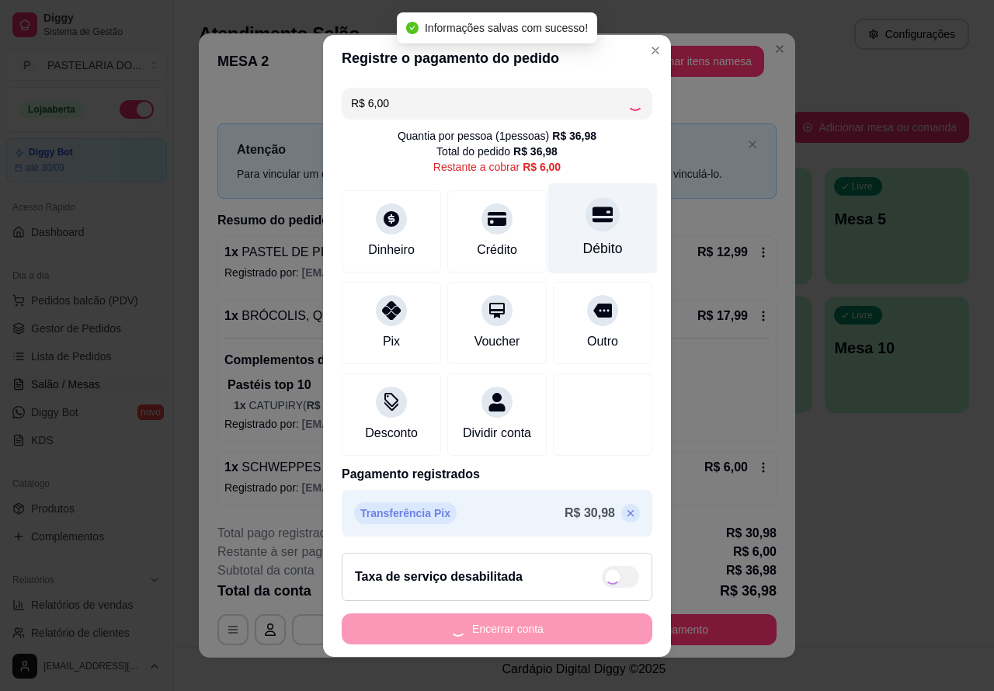
type input "R$ 0,00"
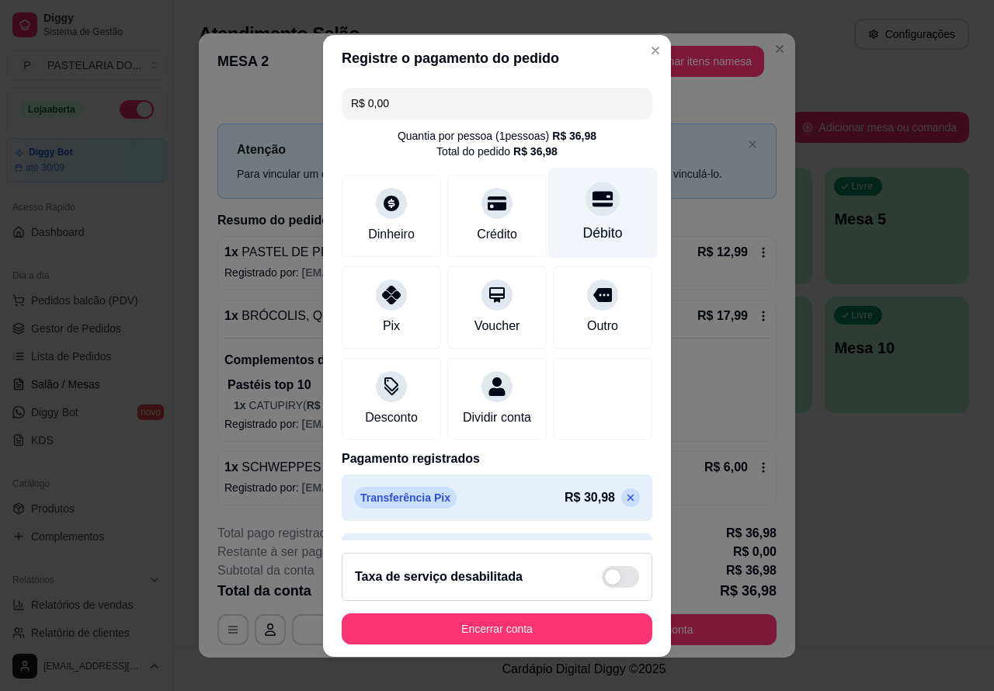
click at [522, 626] on button "Encerrar conta" at bounding box center [497, 628] width 310 height 31
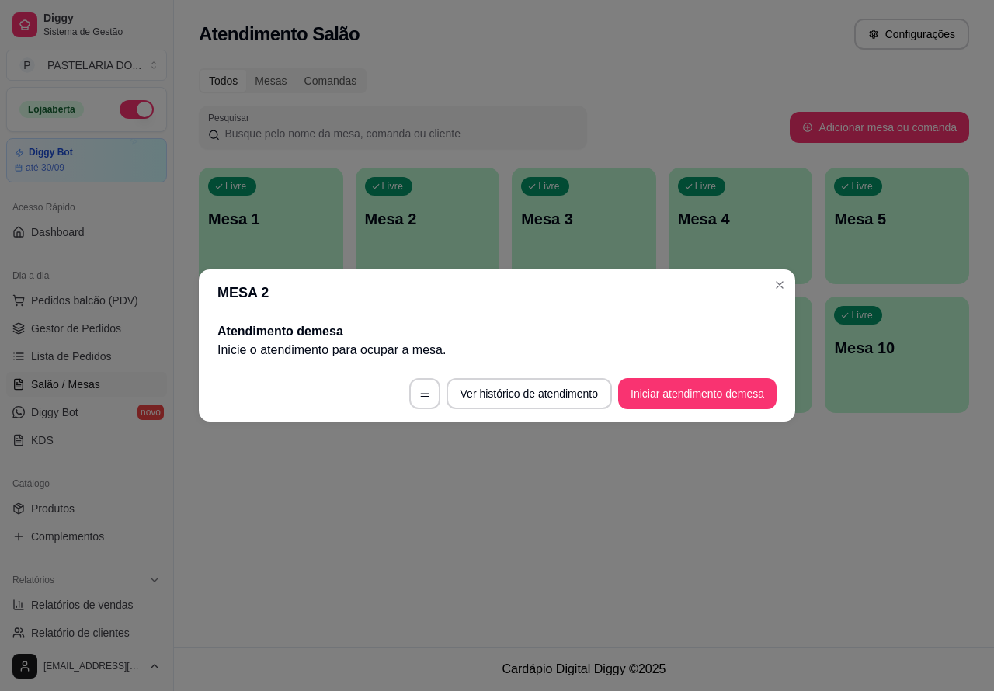
click at [877, 507] on div "Atendimento Salão Configurações Todos Mesas Comandas Pesquisar Adicionar mesa o…" at bounding box center [584, 323] width 820 height 647
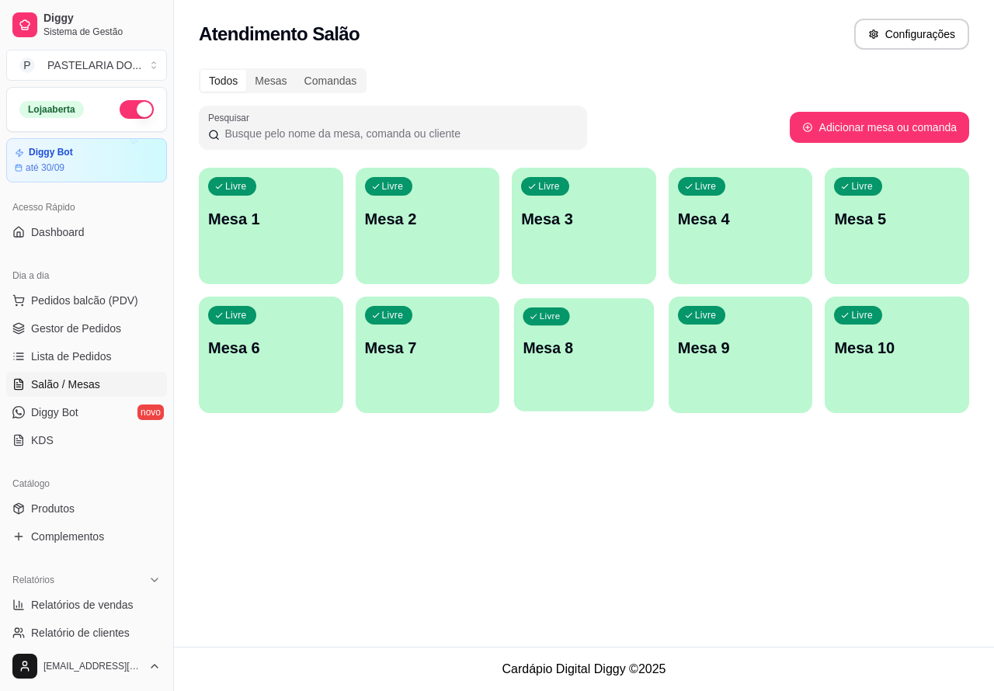
click at [588, 353] on p "Mesa 8" at bounding box center [584, 348] width 122 height 21
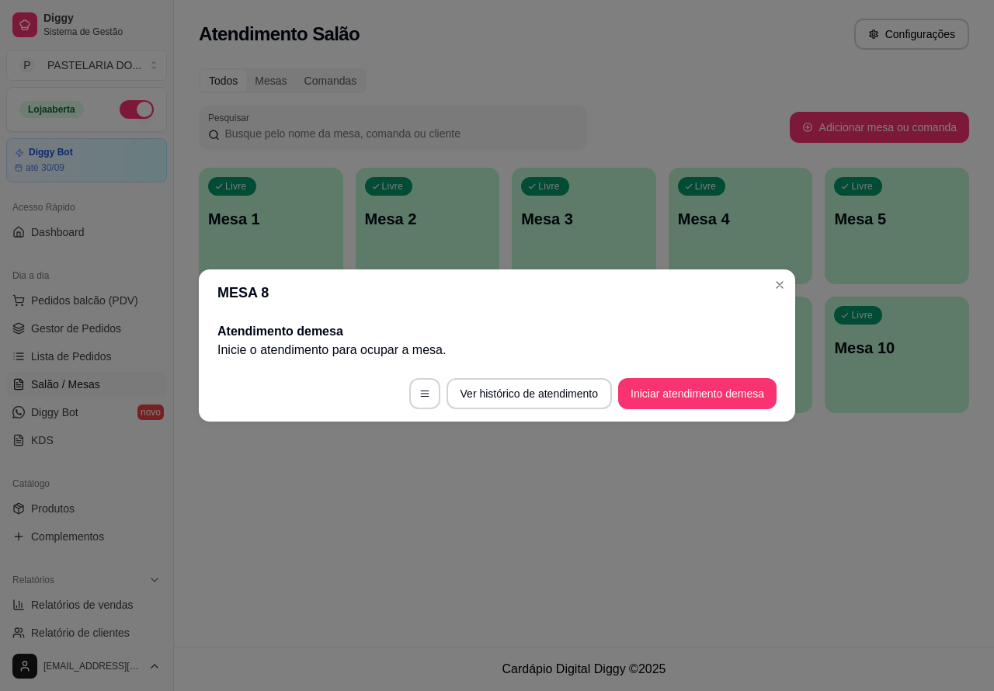
click at [685, 385] on button "Iniciar atendimento de mesa" at bounding box center [697, 393] width 158 height 31
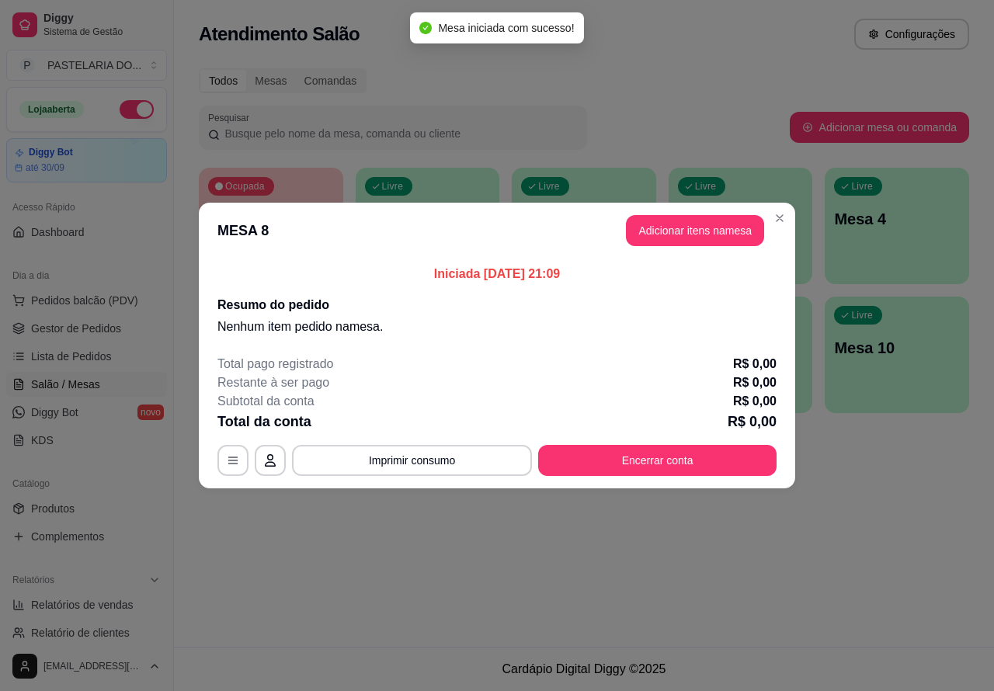
click at [681, 225] on div "Nenhum produto adicionado" at bounding box center [812, 225] width 296 height 306
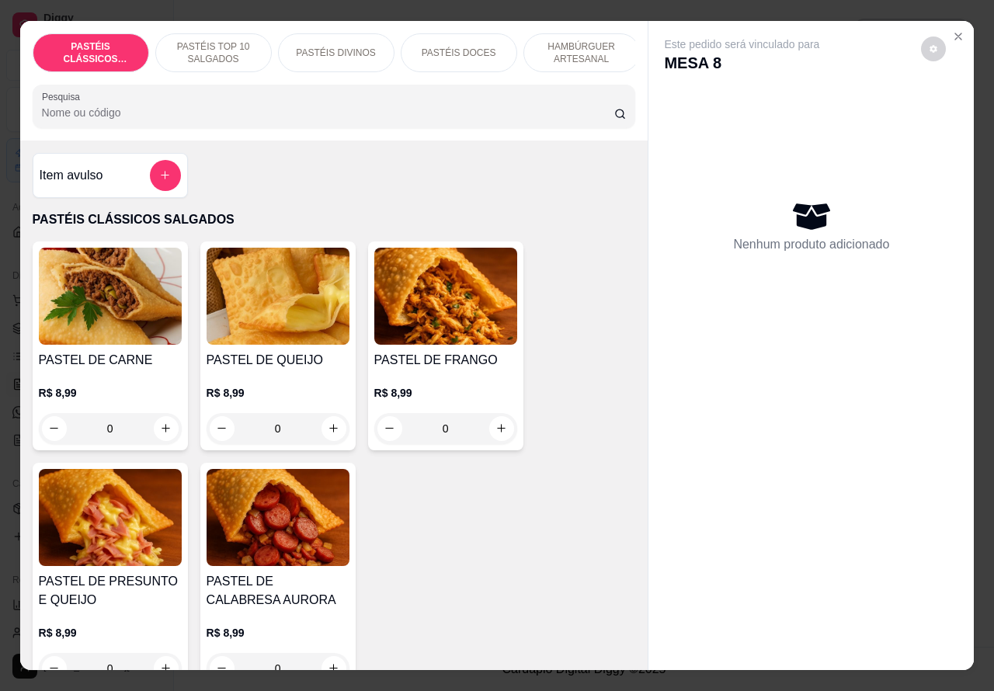
click at [584, 40] on p "HAMBÚRGUER ARTESANAL" at bounding box center [581, 52] width 90 height 25
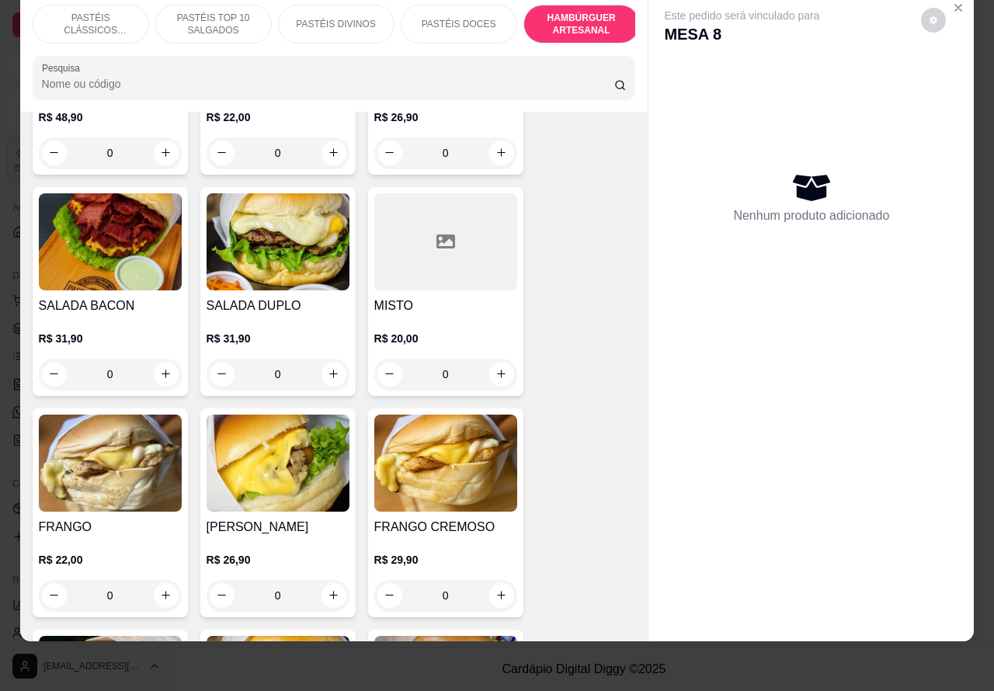
scroll to position [3712, 0]
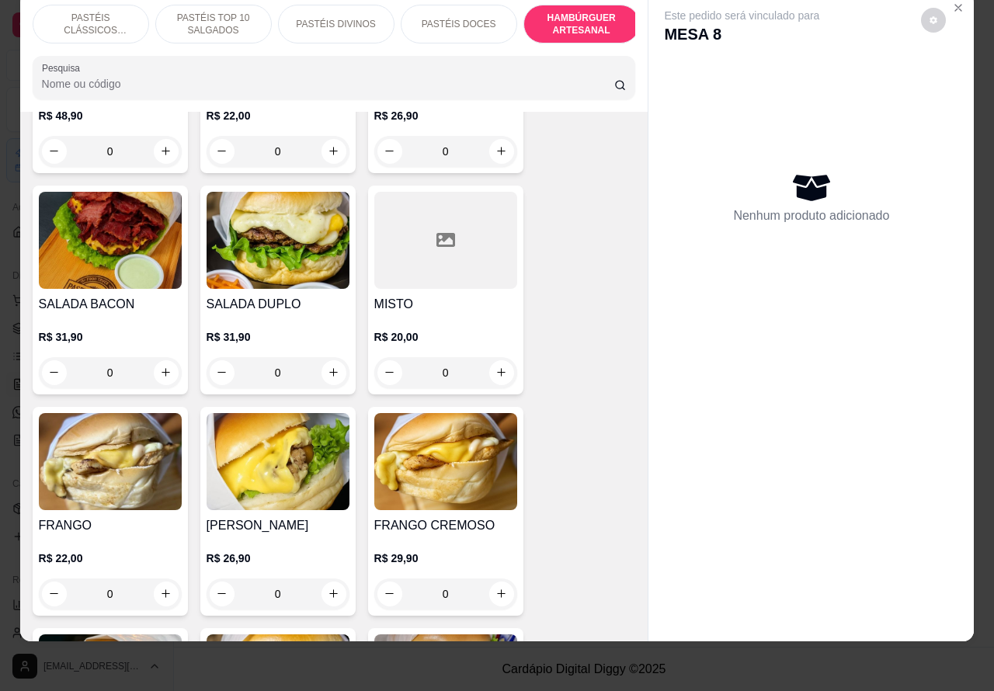
click at [314, 578] on div "0" at bounding box center [277, 593] width 143 height 31
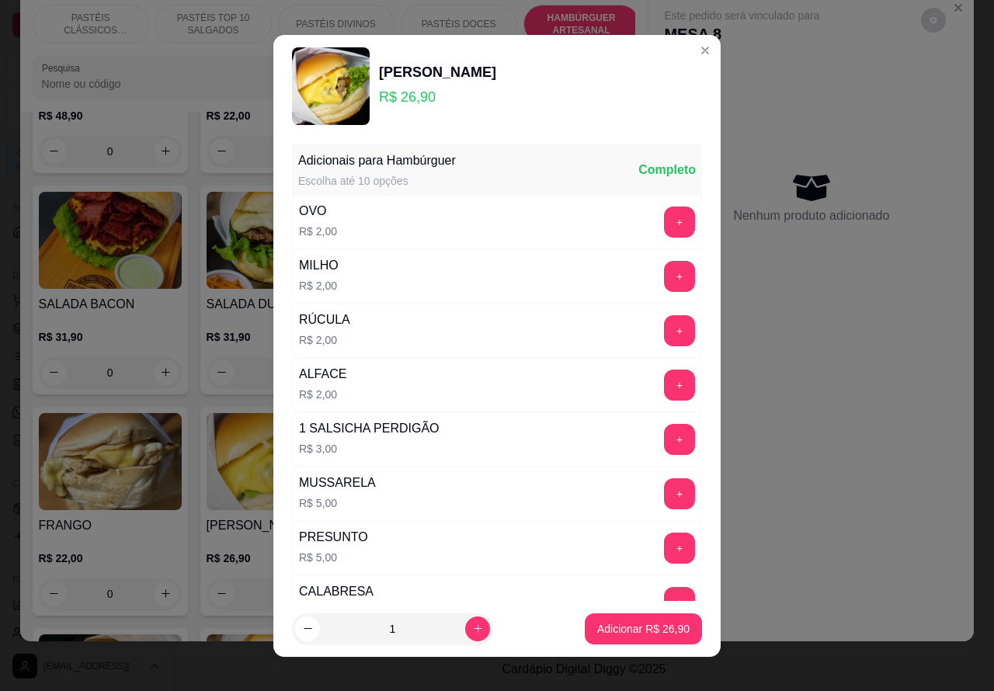
click at [597, 626] on p "Adicionar R$ 26,90" at bounding box center [643, 629] width 92 height 16
type input "1"
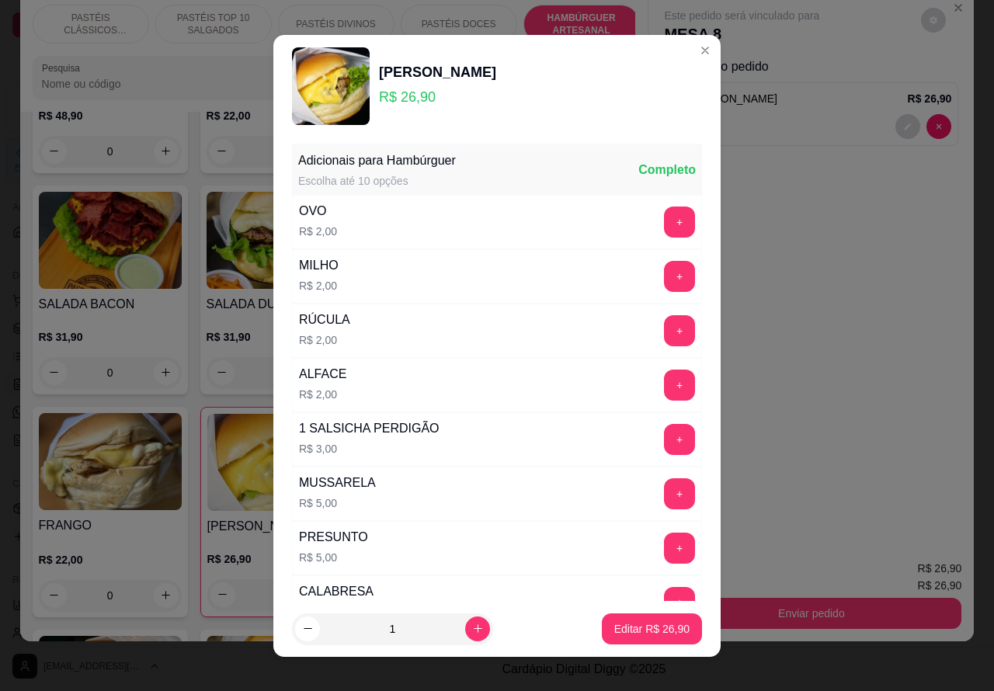
scroll to position [421, 0]
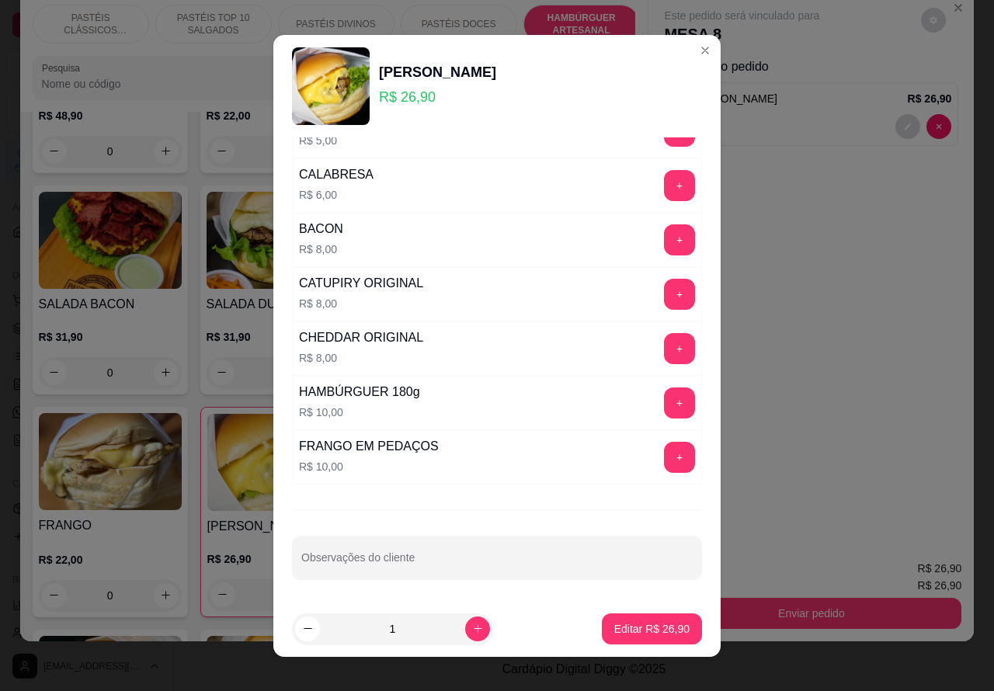
click at [459, 561] on input "Observações do cliente" at bounding box center [496, 564] width 391 height 16
type input "p"
type input "cortar ao meio"
click at [625, 626] on p "Editar R$ 26,90" at bounding box center [651, 629] width 75 height 16
type input "0"
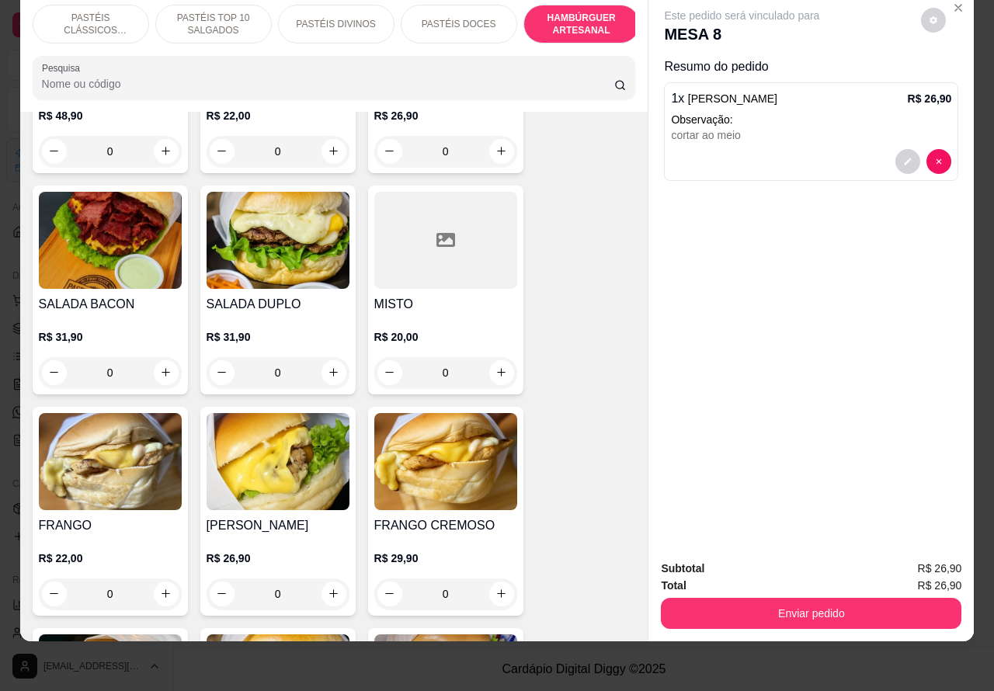
click at [85, 13] on p "PASTÉIS CLÁSSICOS SALGADOS" at bounding box center [91, 24] width 90 height 25
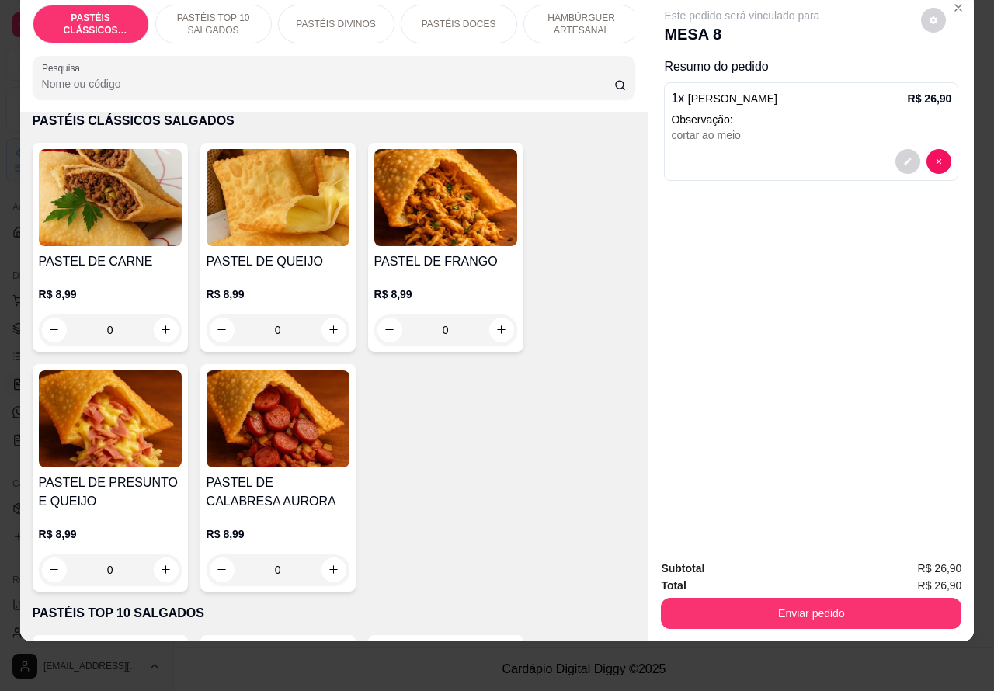
click at [211, 12] on p "PASTÉIS TOP 10 SALGADOS" at bounding box center [213, 24] width 90 height 25
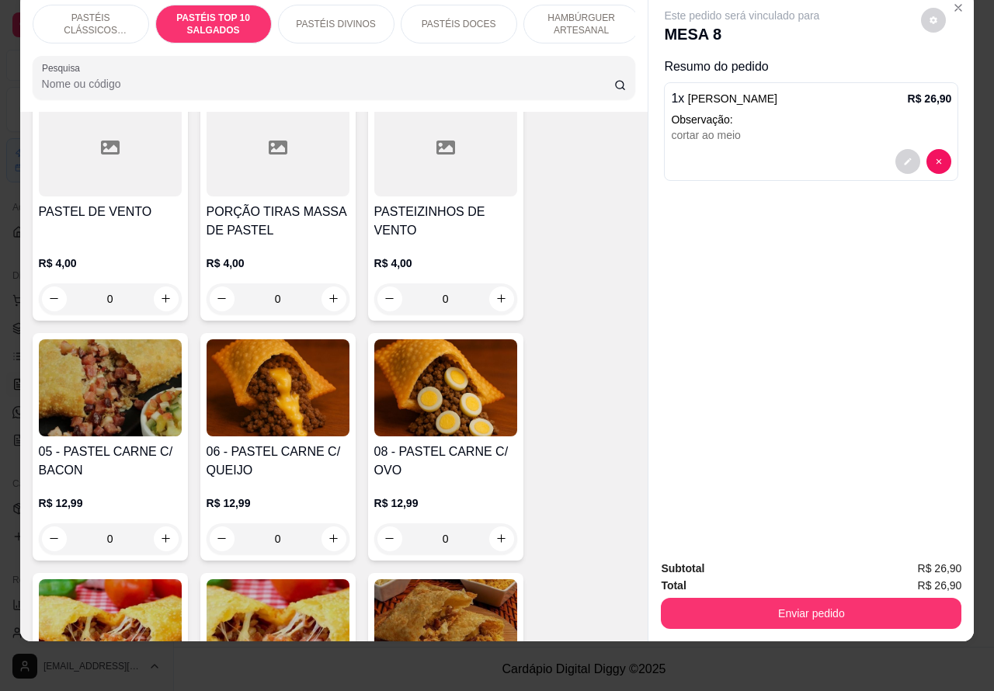
scroll to position [852, 0]
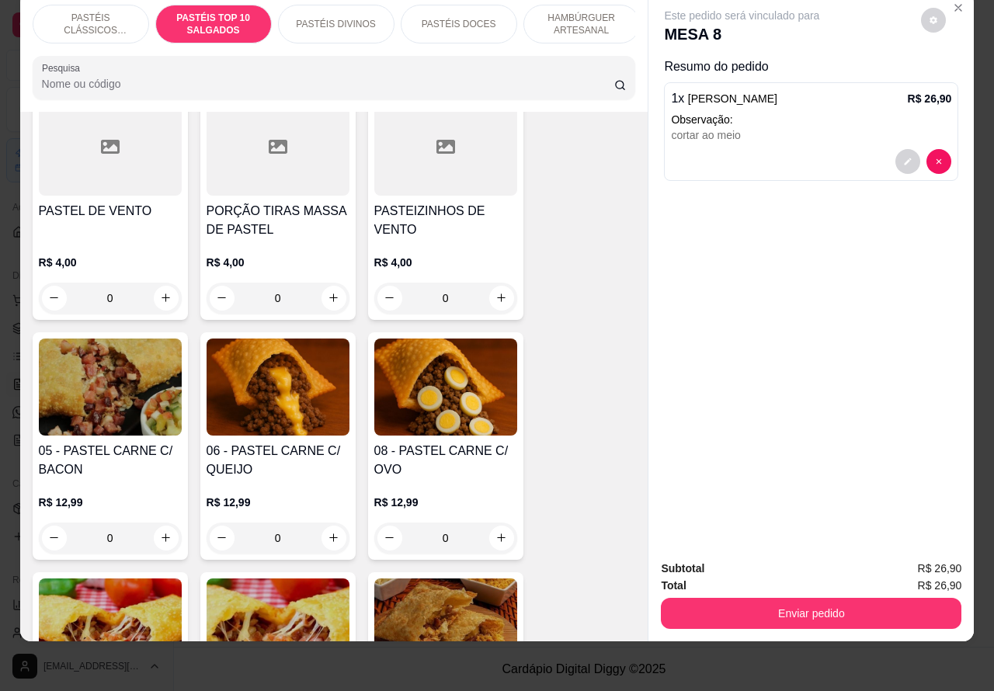
click at [164, 537] on div "0" at bounding box center [110, 537] width 143 height 31
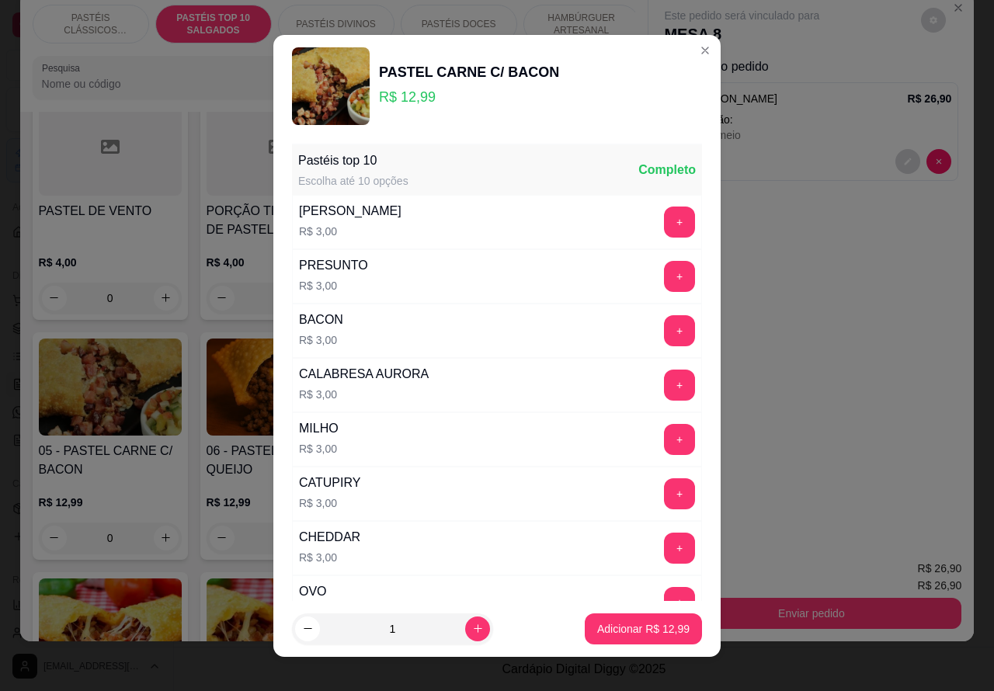
click at [639, 619] on button "Adicionar R$ 12,99" at bounding box center [642, 628] width 117 height 31
type input "1"
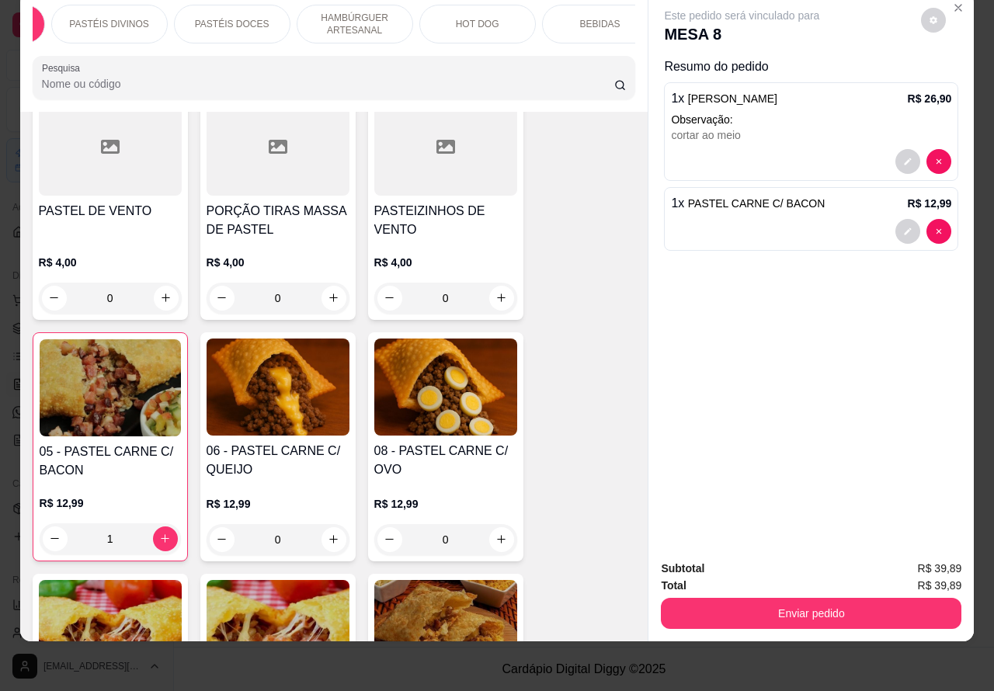
scroll to position [0, 272]
click at [547, 18] on p "BEBIDAS" at bounding box center [554, 24] width 40 height 12
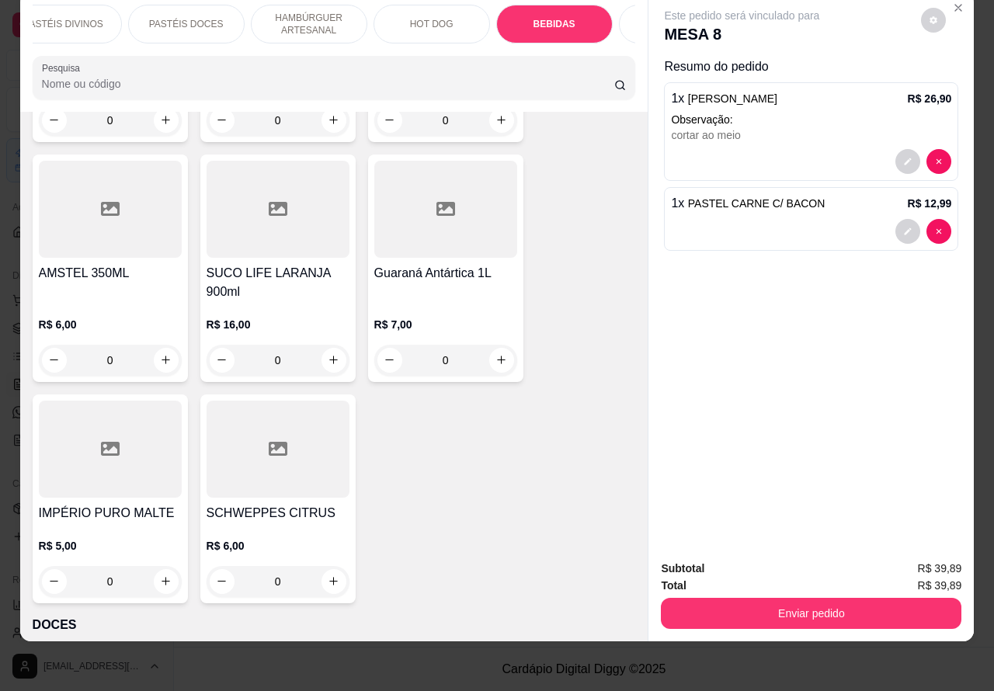
scroll to position [5874, 0]
click at [162, 575] on icon "increase-product-quantity" at bounding box center [166, 579] width 8 height 8
type input "1"
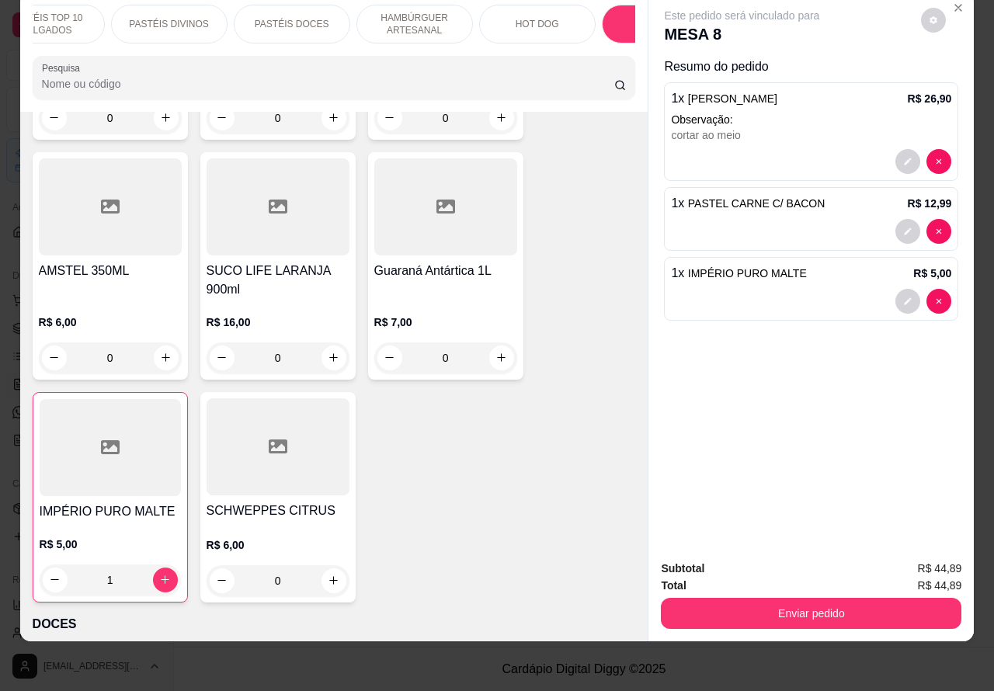
scroll to position [0, 0]
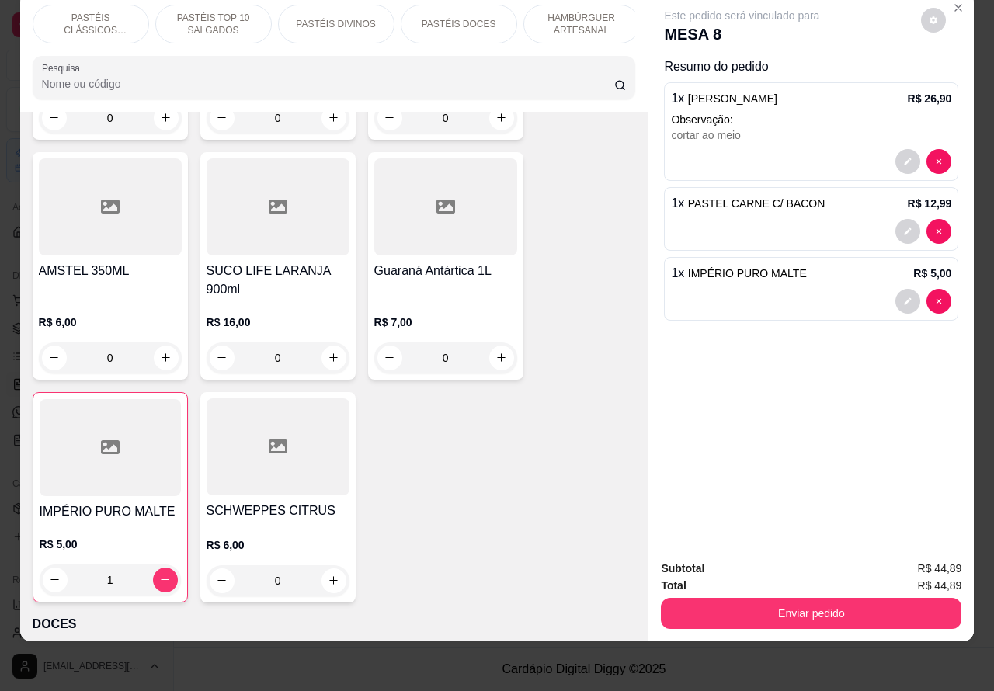
click at [79, 12] on p "PASTÉIS CLÁSSICOS SALGADOS" at bounding box center [91, 24] width 90 height 25
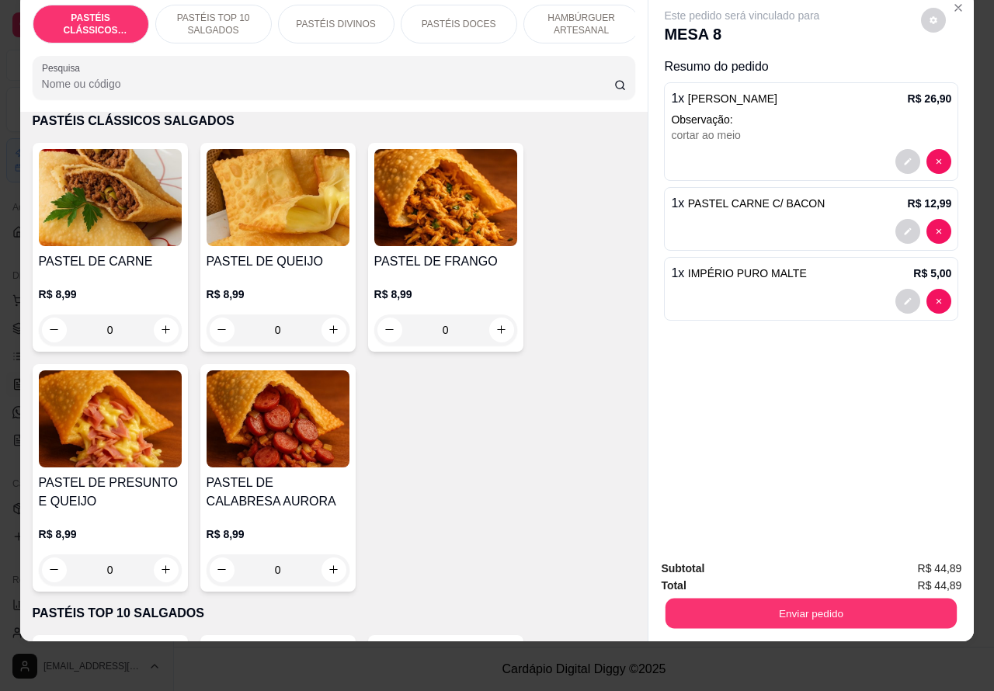
click at [838, 598] on button "Enviar pedido" at bounding box center [810, 613] width 291 height 30
click at [754, 559] on button "Não registrar e enviar pedido" at bounding box center [758, 560] width 157 height 29
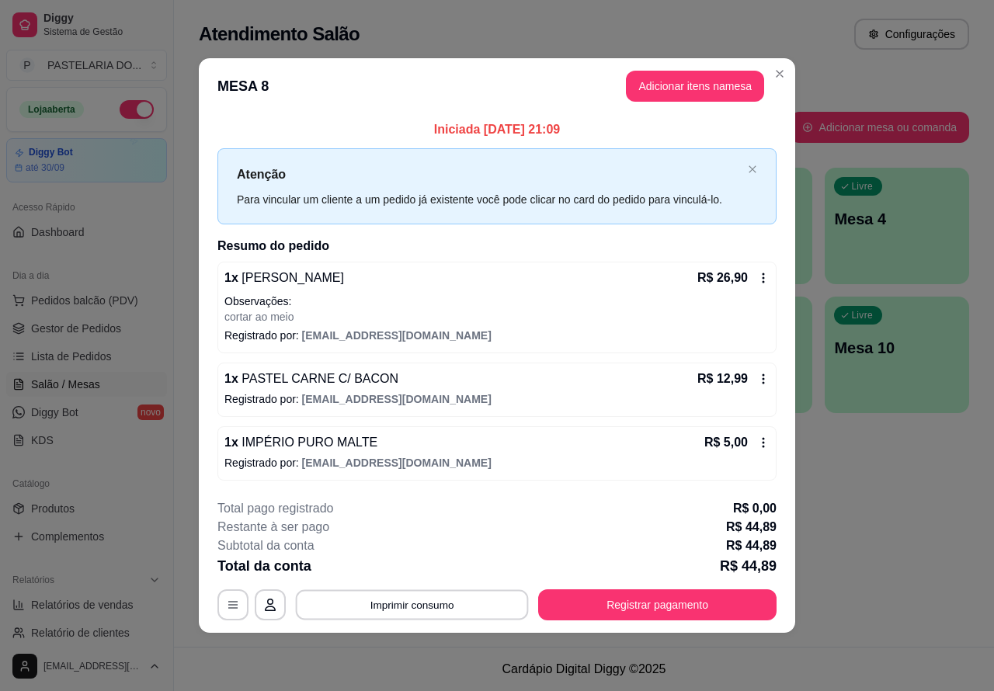
click at [440, 605] on button "Imprimir consumo" at bounding box center [412, 604] width 233 height 30
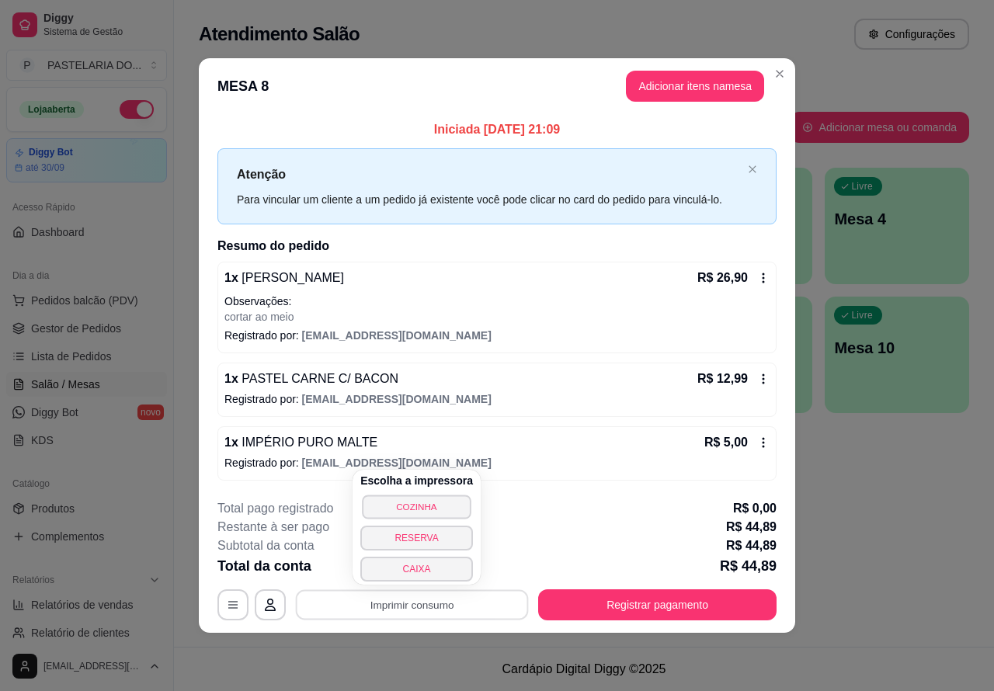
click at [424, 498] on button "COZINHA" at bounding box center [416, 506] width 109 height 24
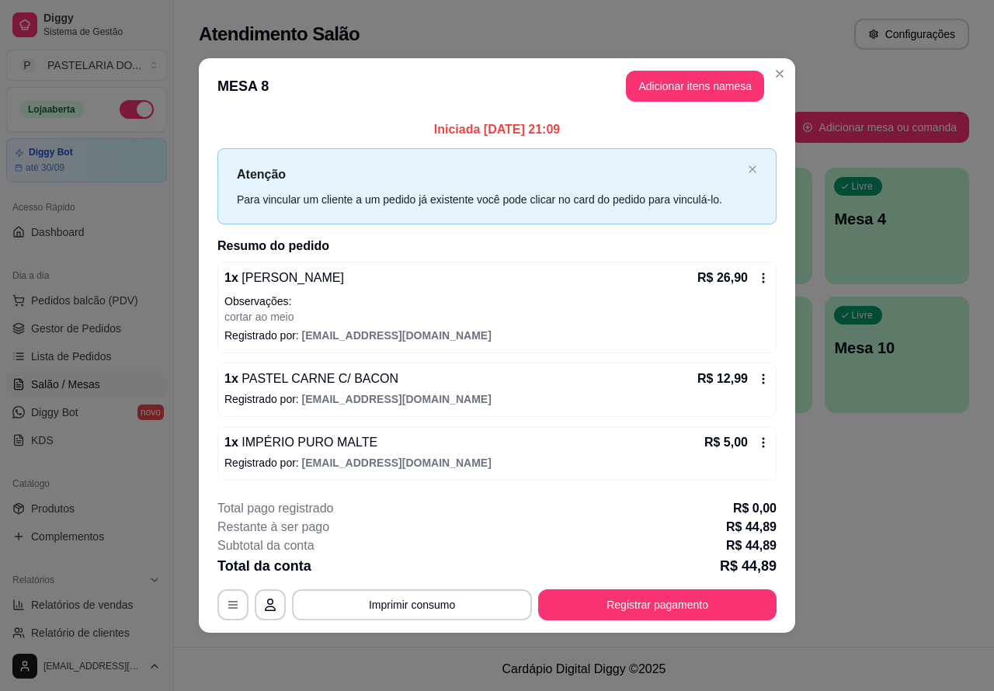
click at [876, 584] on div "Atendimento Salão Configurações Todos Mesas Comandas Pesquisar Adicionar mesa o…" at bounding box center [584, 323] width 820 height 647
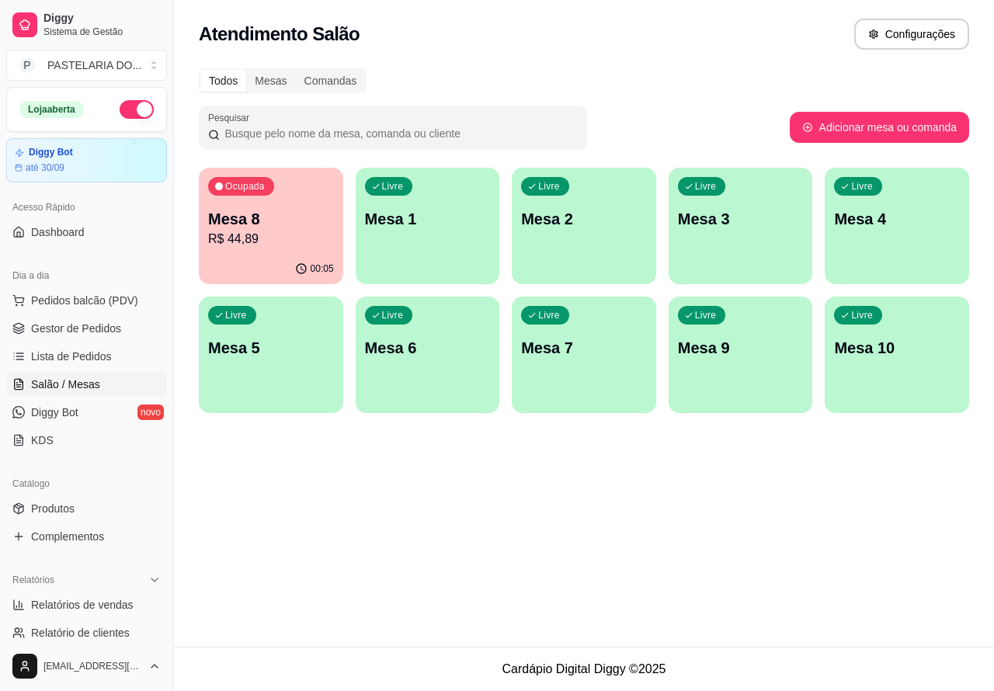
click at [581, 352] on p "Mesa 7" at bounding box center [584, 348] width 126 height 22
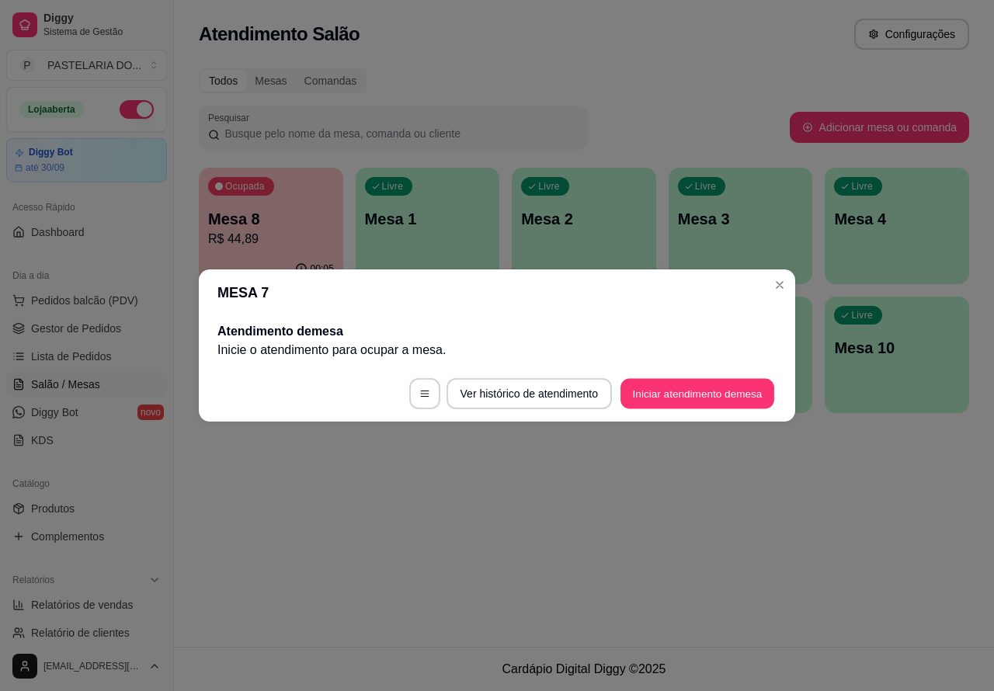
click at [713, 400] on button "Iniciar atendimento de mesa" at bounding box center [697, 394] width 154 height 30
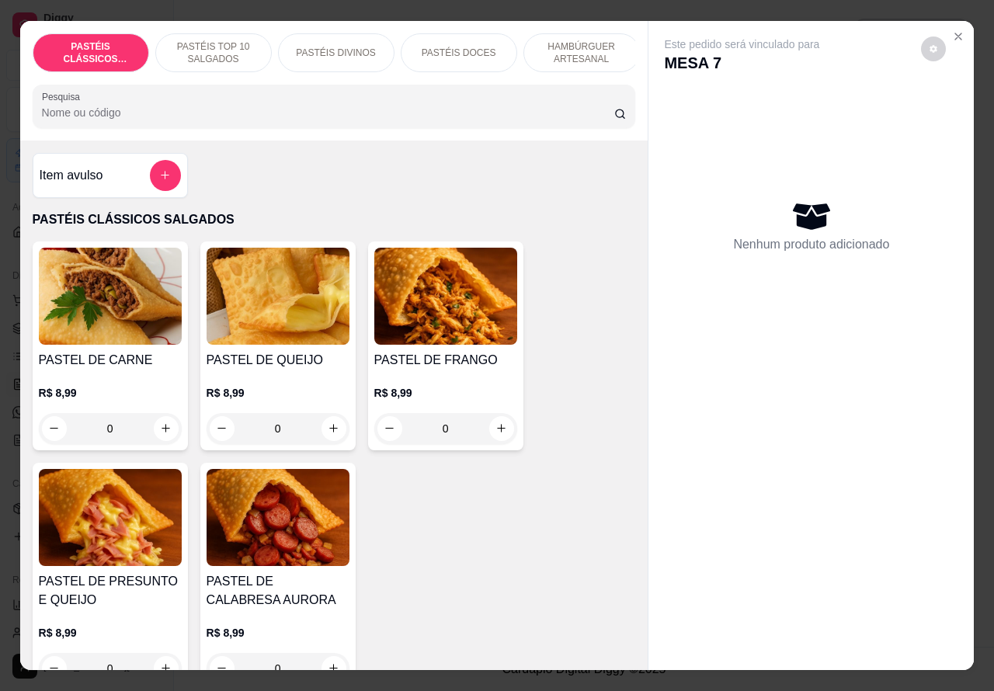
scroll to position [107, 0]
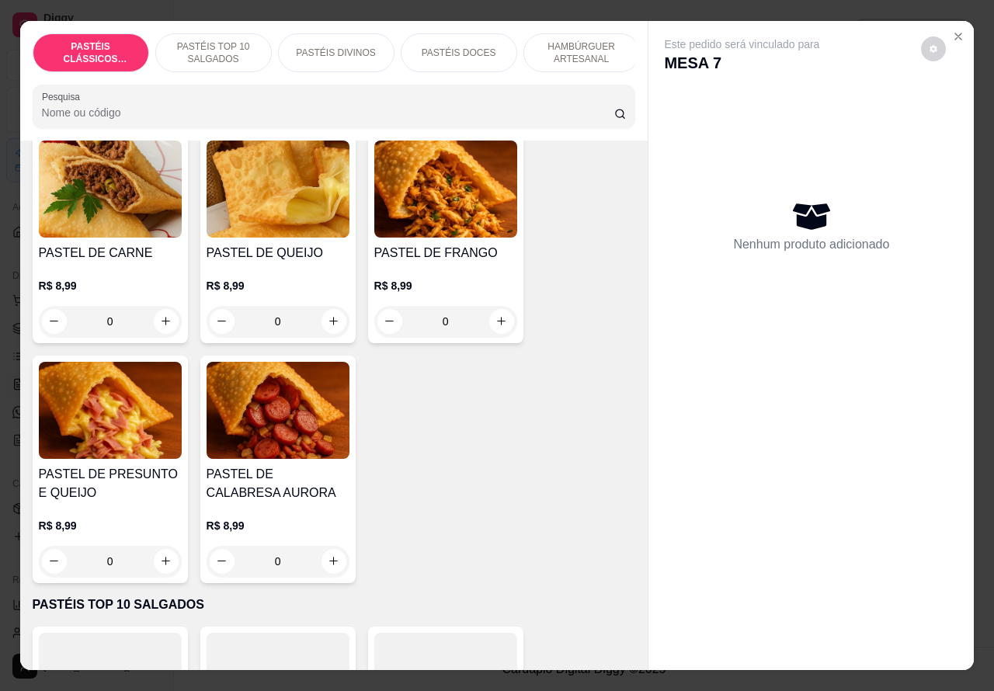
click at [160, 567] on icon "increase-product-quantity" at bounding box center [166, 561] width 12 height 12
type input "1"
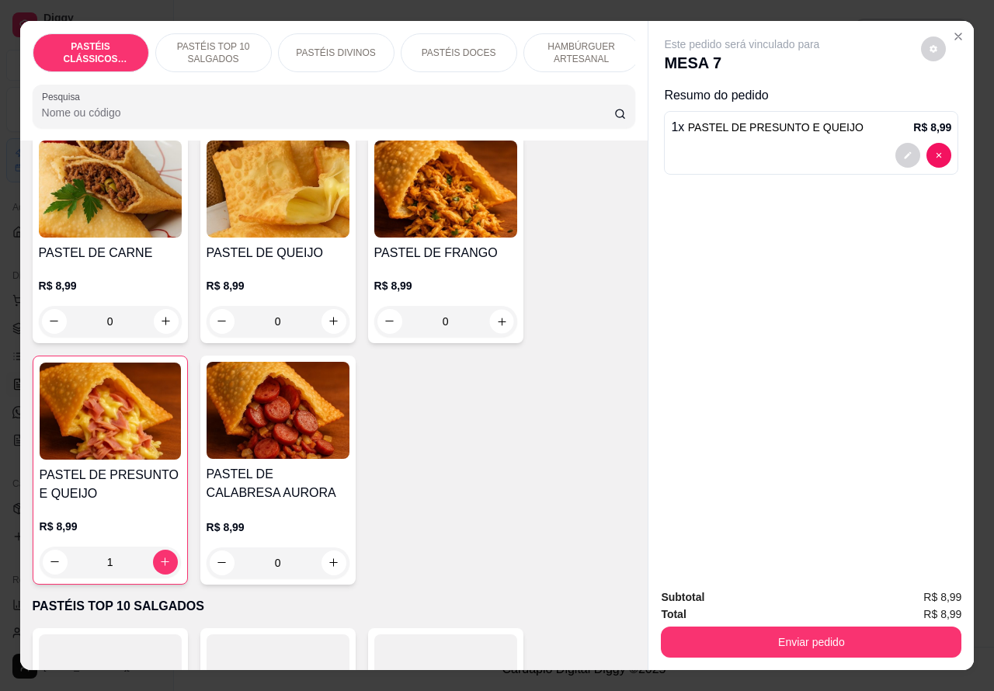
click at [495, 326] on icon "increase-product-quantity" at bounding box center [501, 321] width 12 height 12
type input "1"
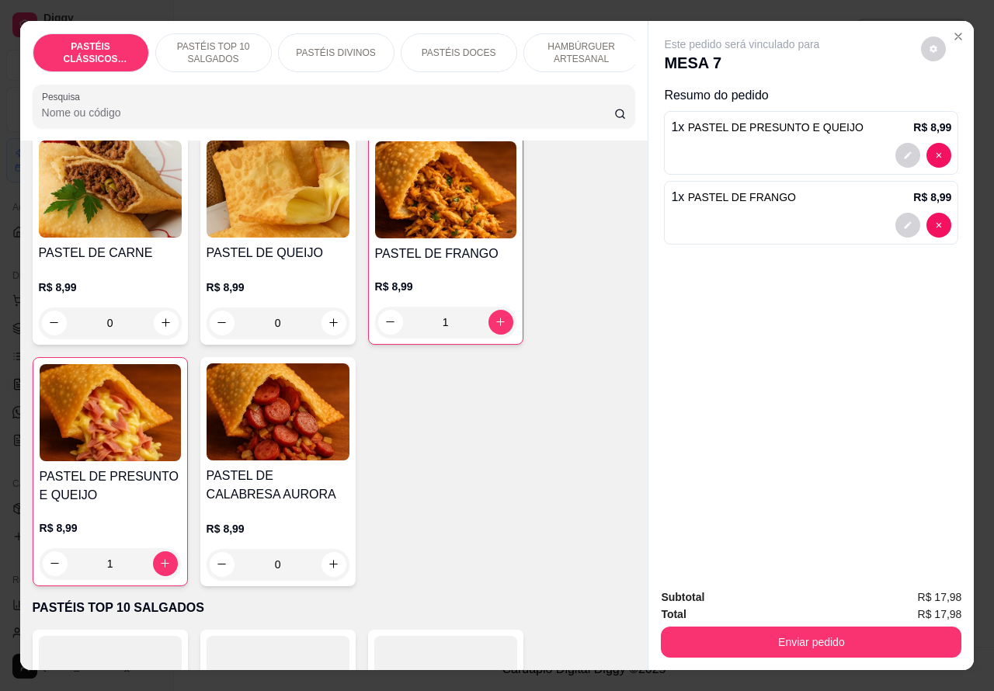
click at [342, 47] on p "PASTÉIS DIVINOS" at bounding box center [335, 53] width 79 height 12
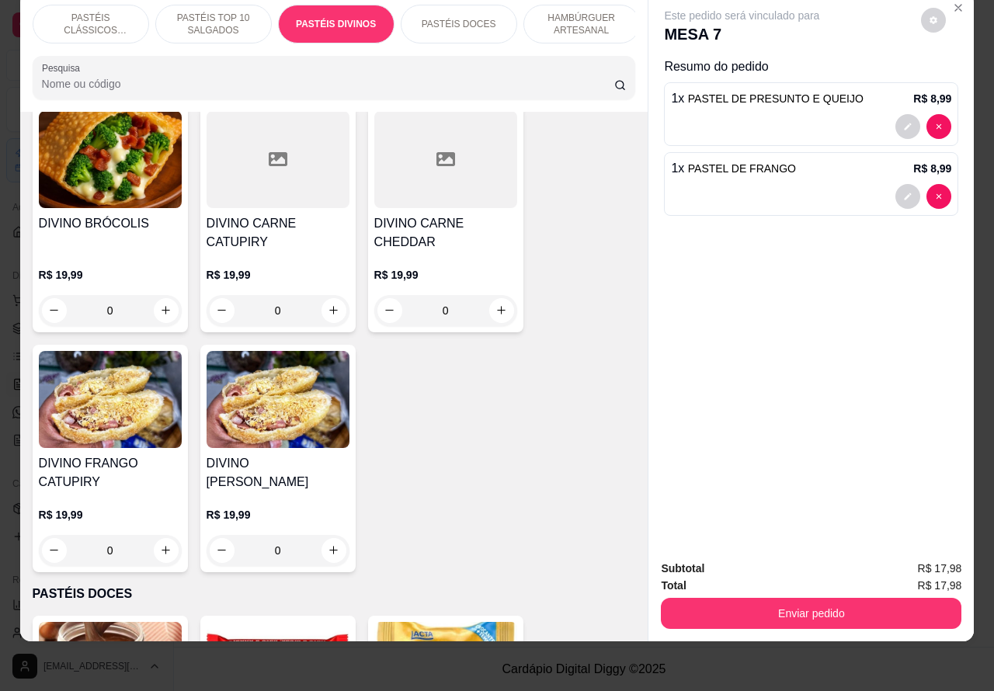
scroll to position [2325, 0]
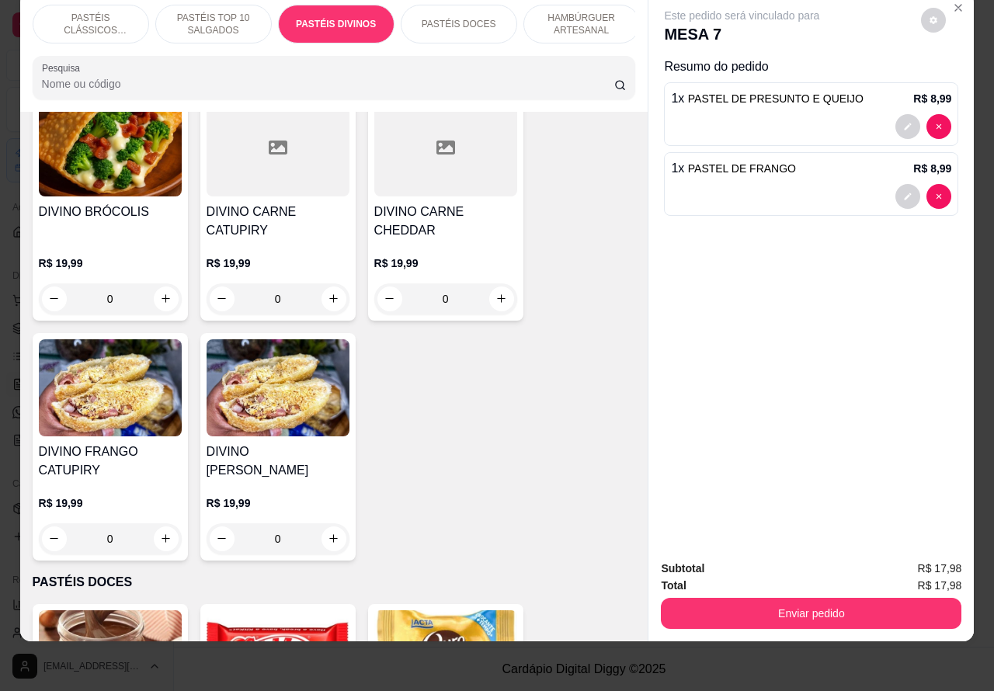
click at [318, 523] on div "0" at bounding box center [277, 538] width 143 height 31
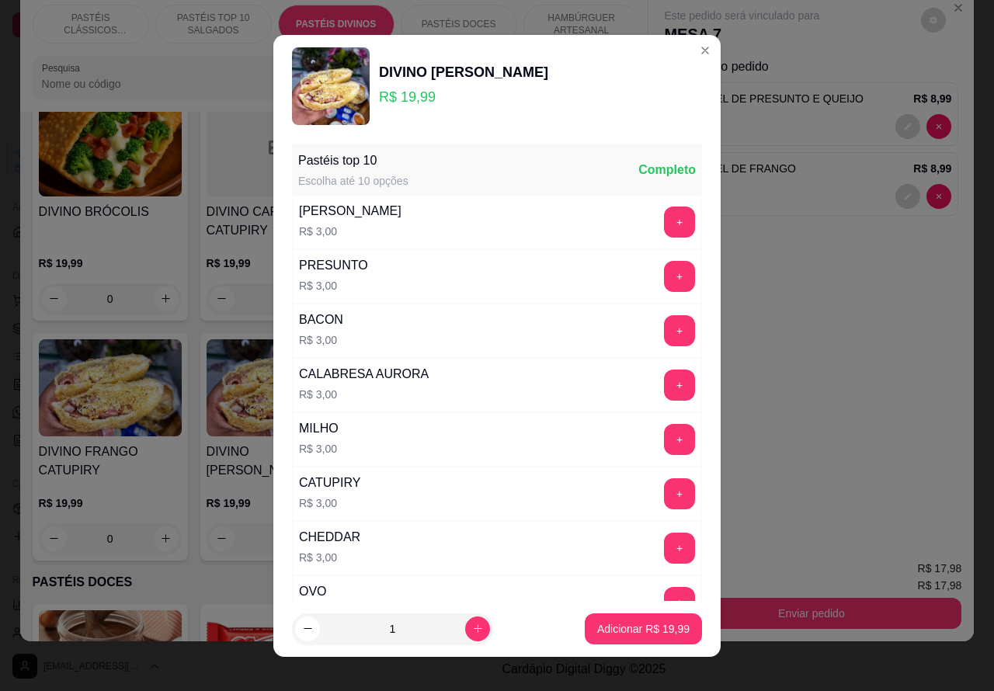
click at [615, 621] on p "Adicionar R$ 19,99" at bounding box center [643, 629] width 92 height 16
type input "1"
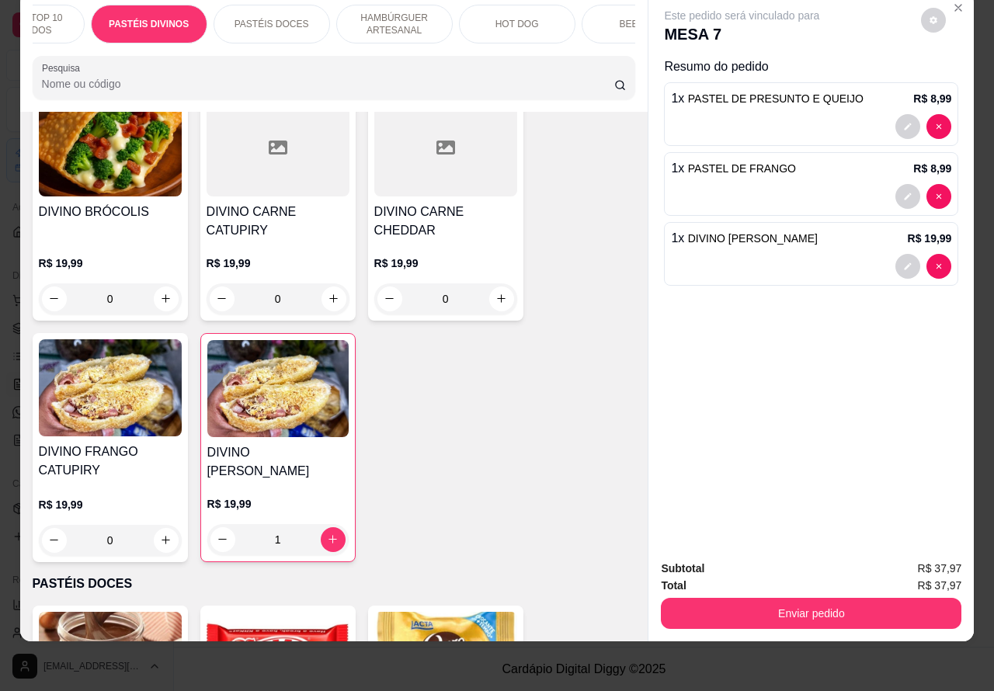
scroll to position [0, 282]
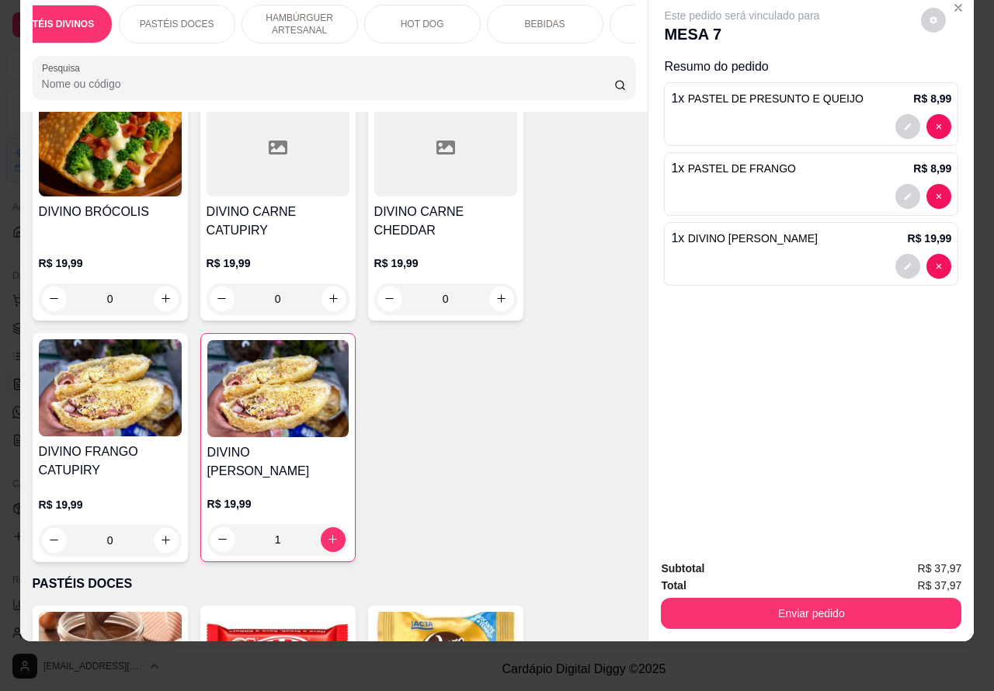
click at [549, 18] on p "BEBIDAS" at bounding box center [545, 24] width 40 height 12
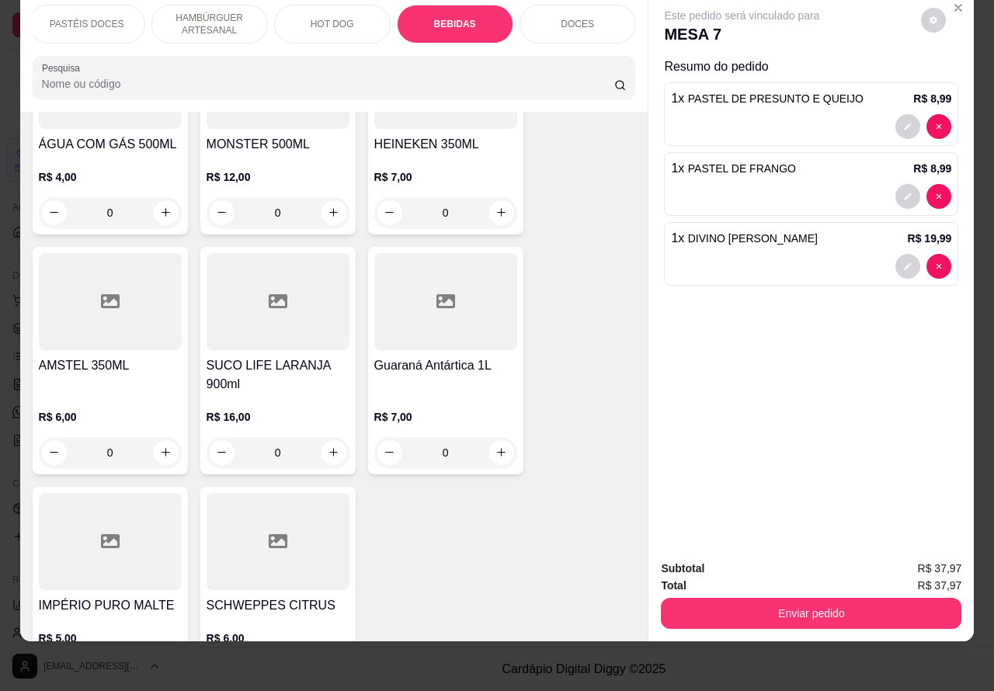
scroll to position [5872, 0]
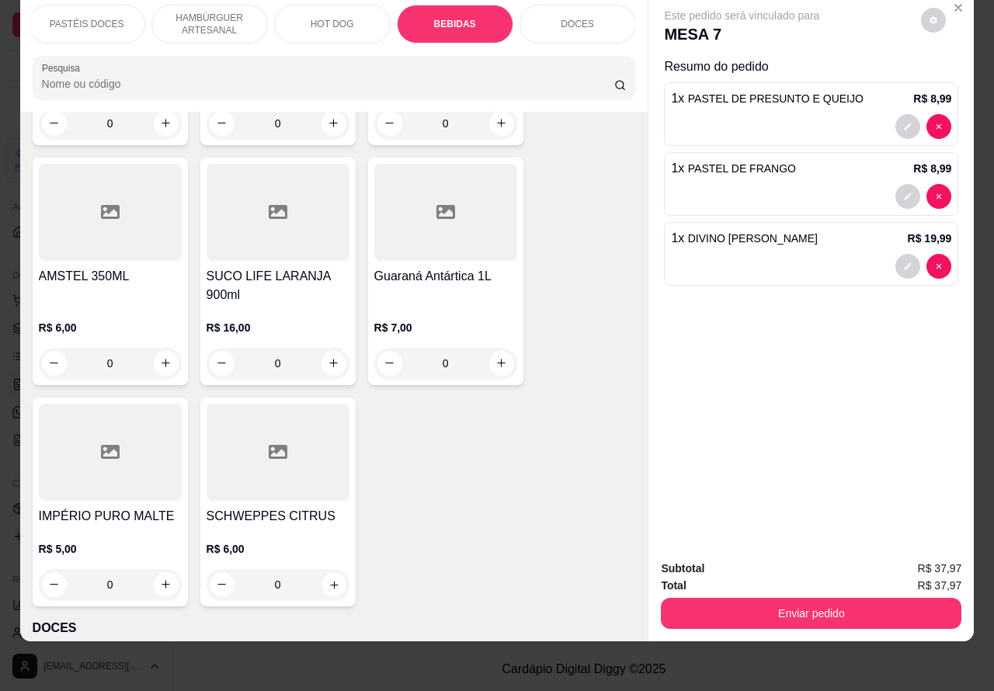
click at [328, 578] on icon "increase-product-quantity" at bounding box center [334, 584] width 12 height 12
type input "1"
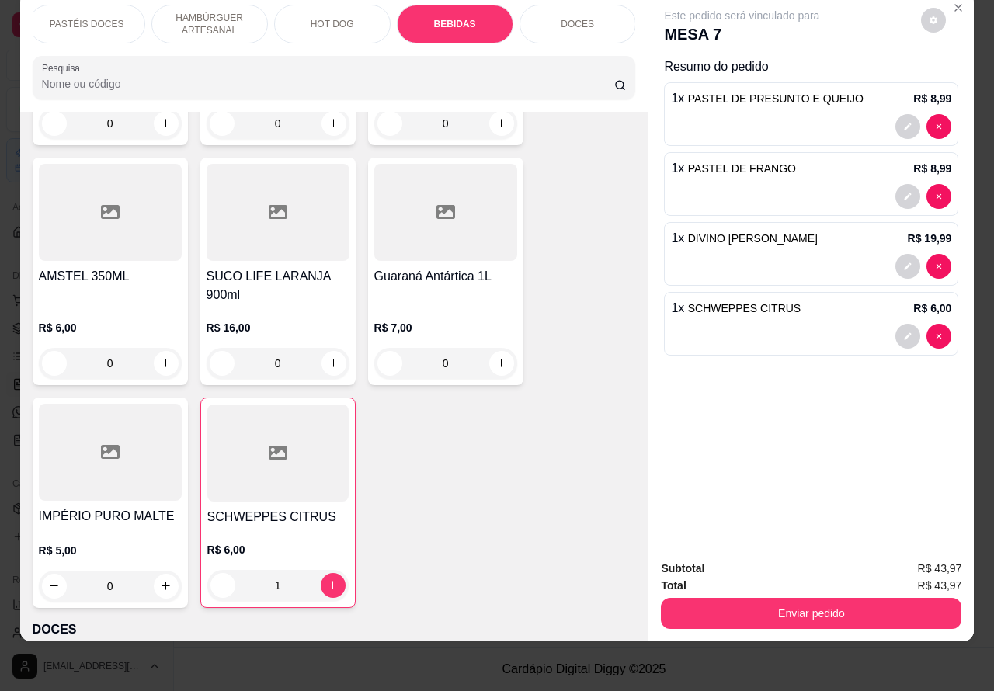
click at [820, 599] on button "Enviar pedido" at bounding box center [811, 613] width 300 height 31
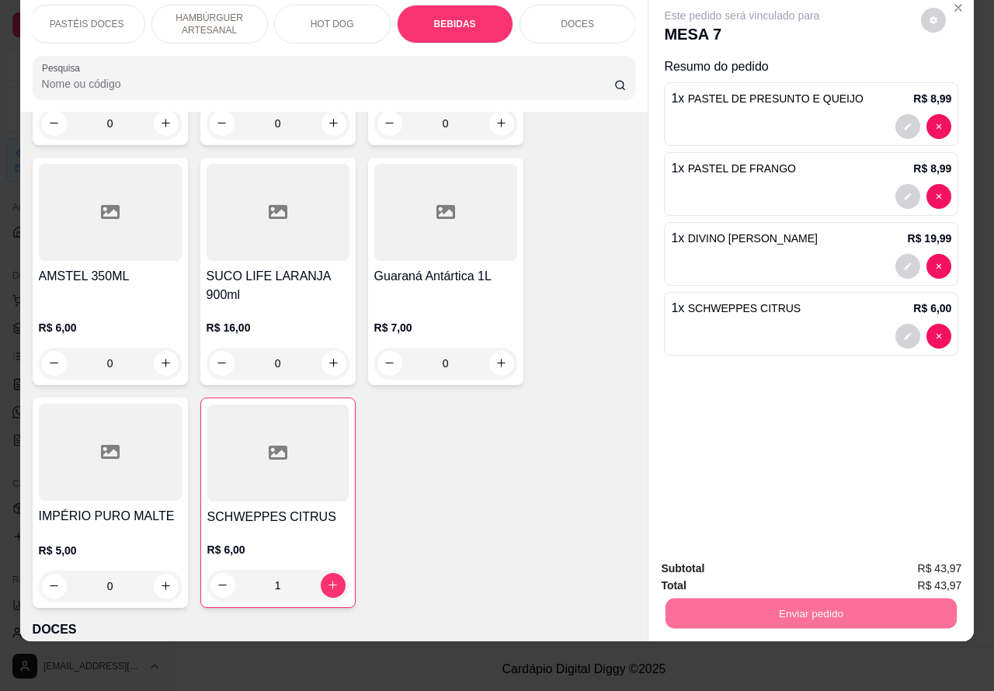
click at [736, 552] on button "Não registrar e enviar pedido" at bounding box center [751, 560] width 161 height 29
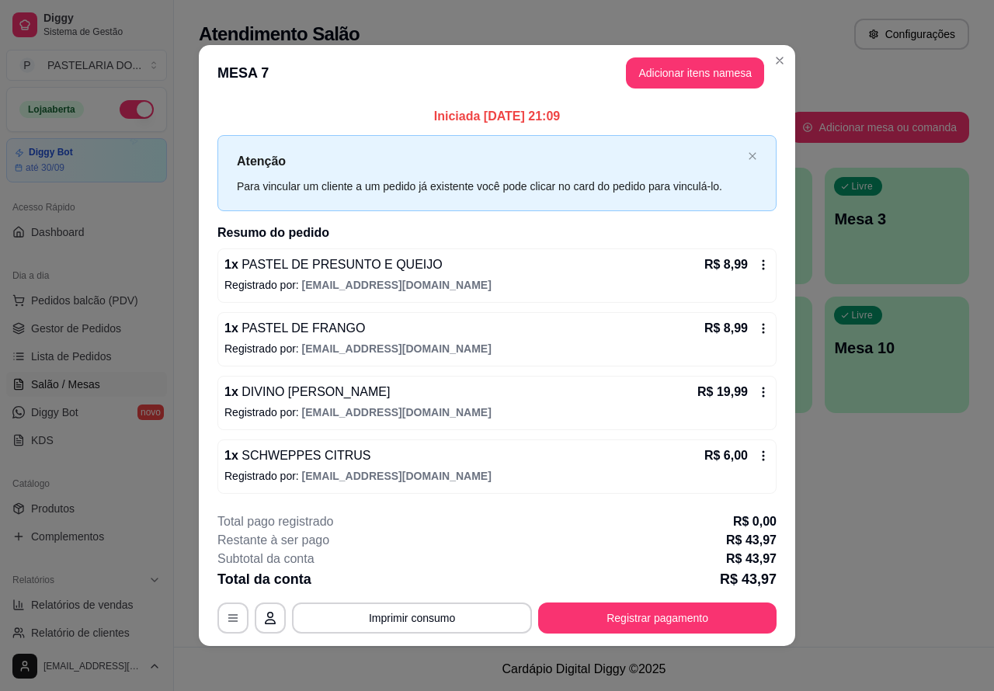
click at [874, 552] on div "Atendimento Salão Configurações Todos Mesas Comandas Pesquisar Adicionar mesa o…" at bounding box center [584, 323] width 820 height 647
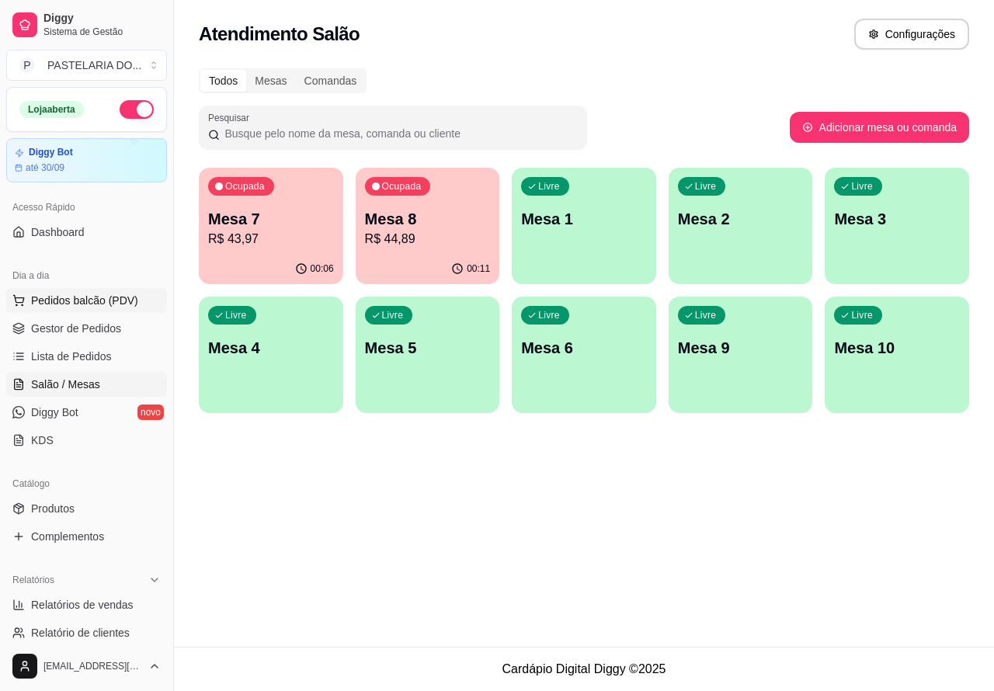
click at [102, 299] on span "Pedidos balcão (PDV)" at bounding box center [84, 301] width 107 height 16
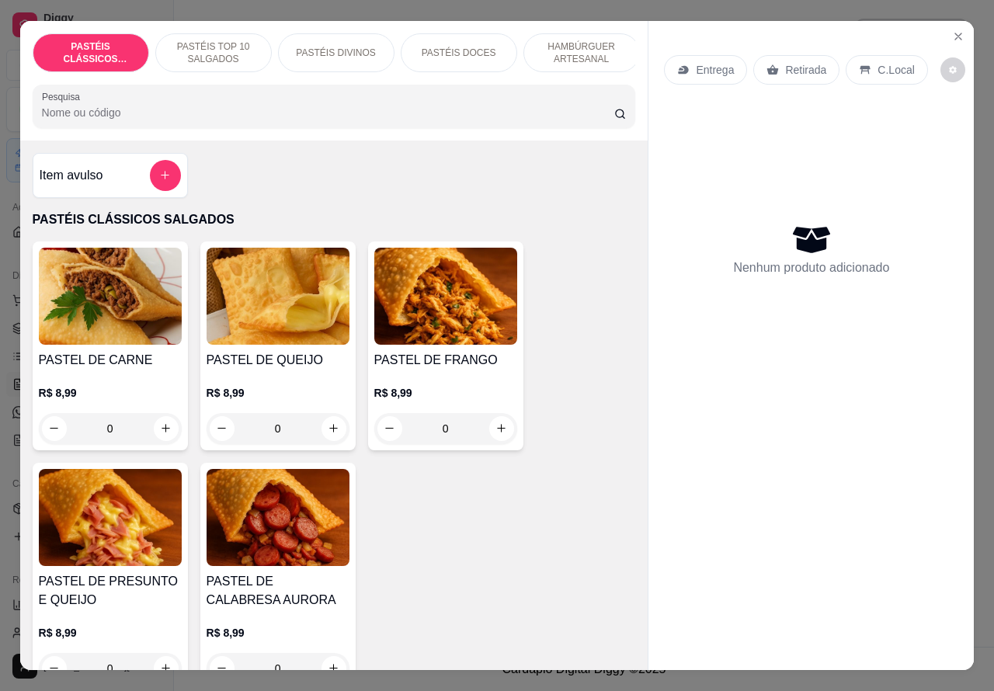
click at [583, 43] on p "HAMBÚRGUER ARTESANAL" at bounding box center [581, 52] width 90 height 25
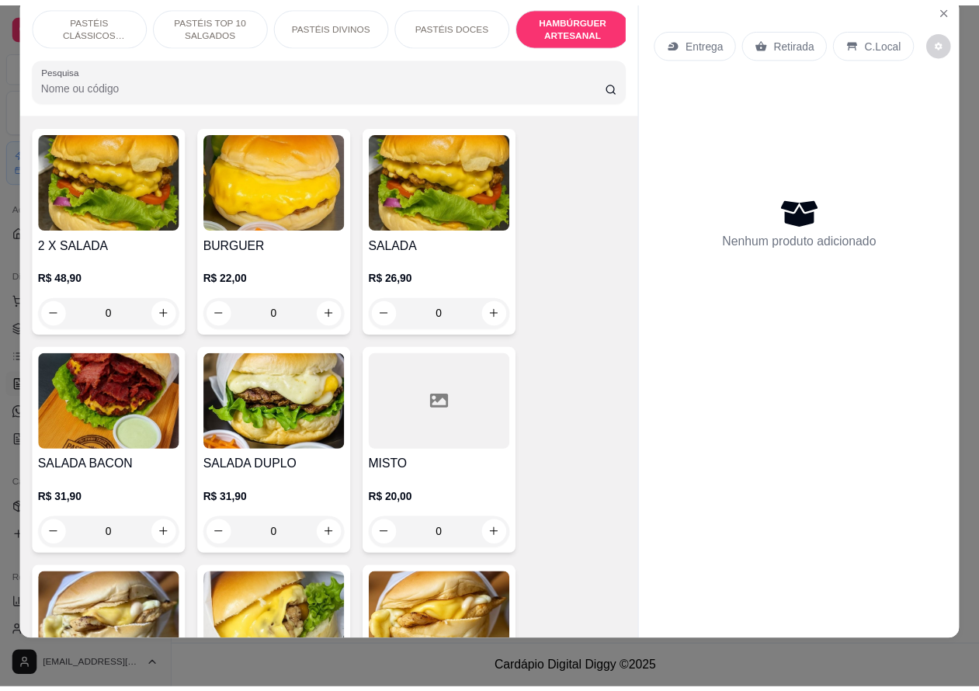
scroll to position [3578, 0]
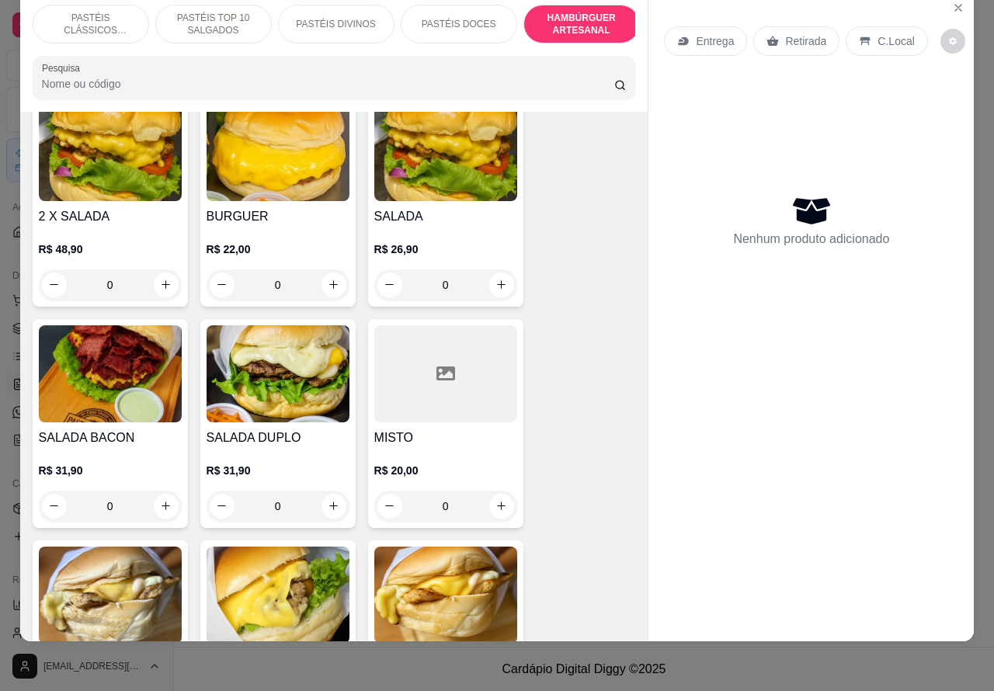
click at [154, 491] on div "0" at bounding box center [110, 506] width 143 height 31
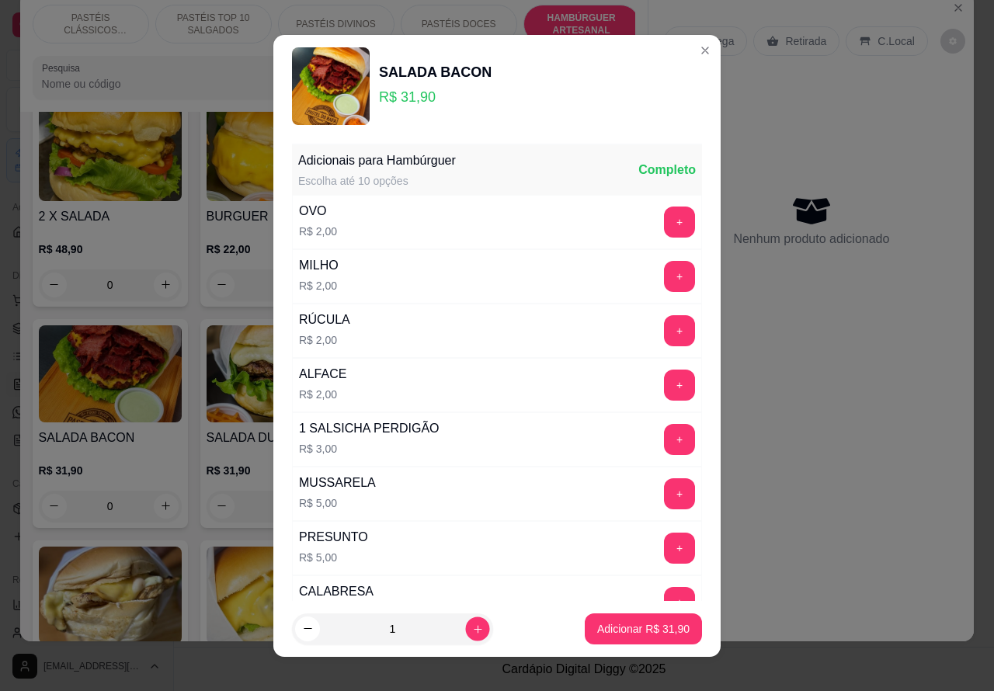
click at [472, 627] on icon "increase-product-quantity" at bounding box center [478, 628] width 12 height 12
type input "3"
click at [616, 627] on p "Adicionar R$ 95,70" at bounding box center [643, 628] width 90 height 15
type input "3"
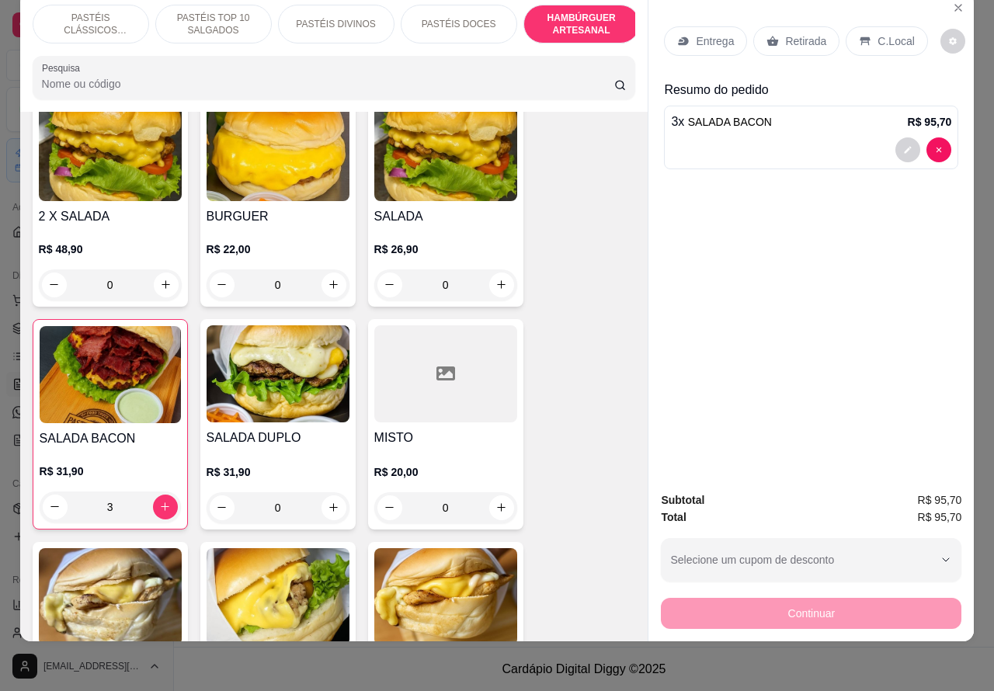
click at [789, 33] on p "Retirada" at bounding box center [805, 41] width 41 height 16
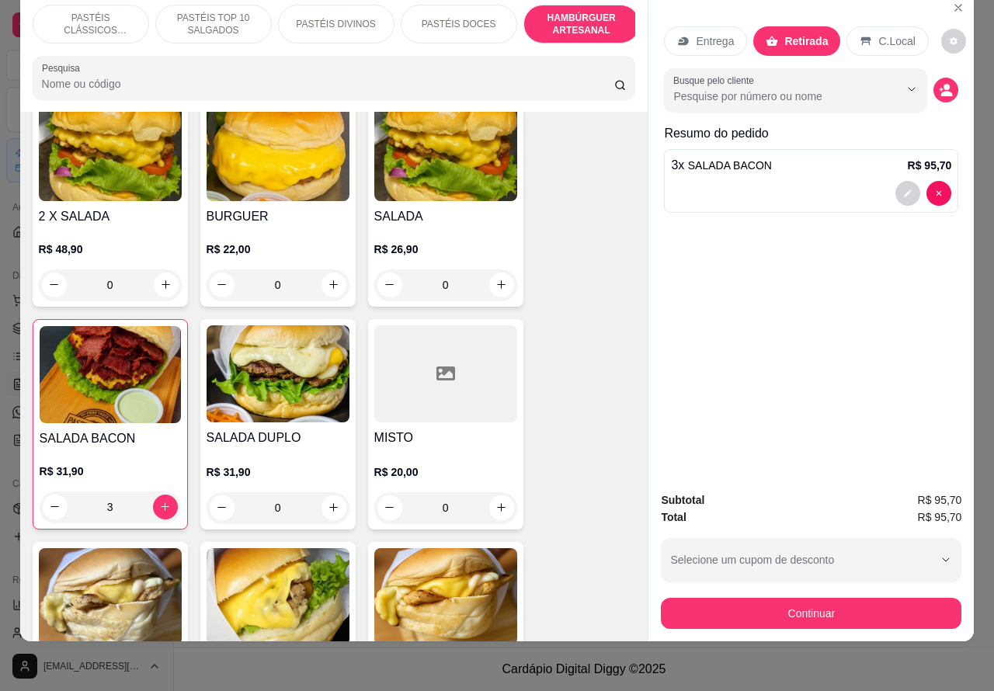
click at [827, 88] on input "Busque pelo cliente" at bounding box center [773, 96] width 201 height 16
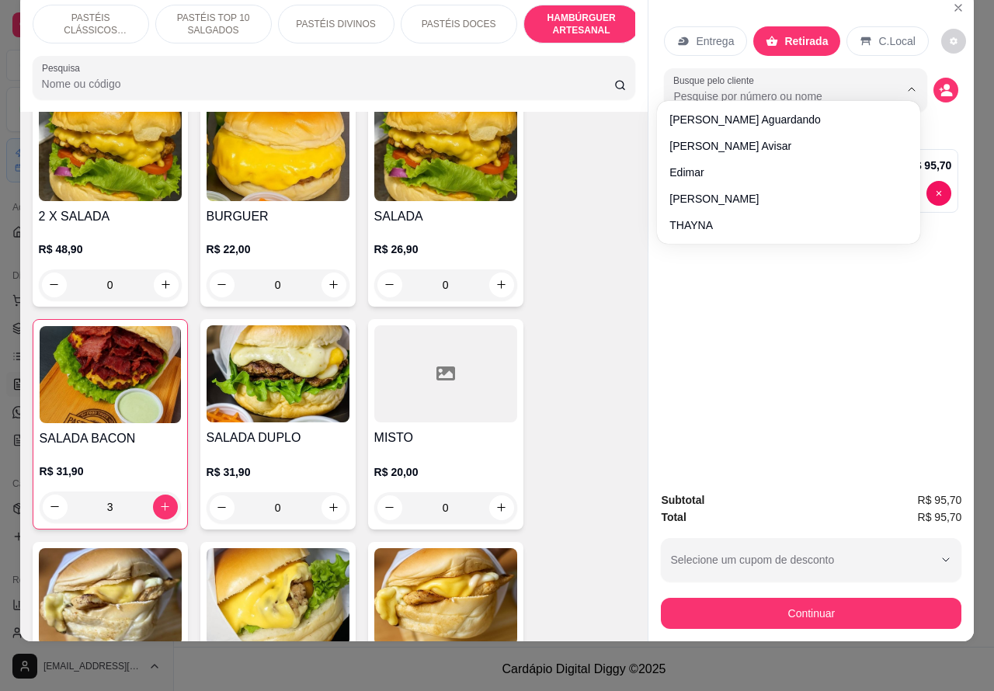
click at [944, 84] on circle "decrease-product-quantity" at bounding box center [947, 87] width 6 height 6
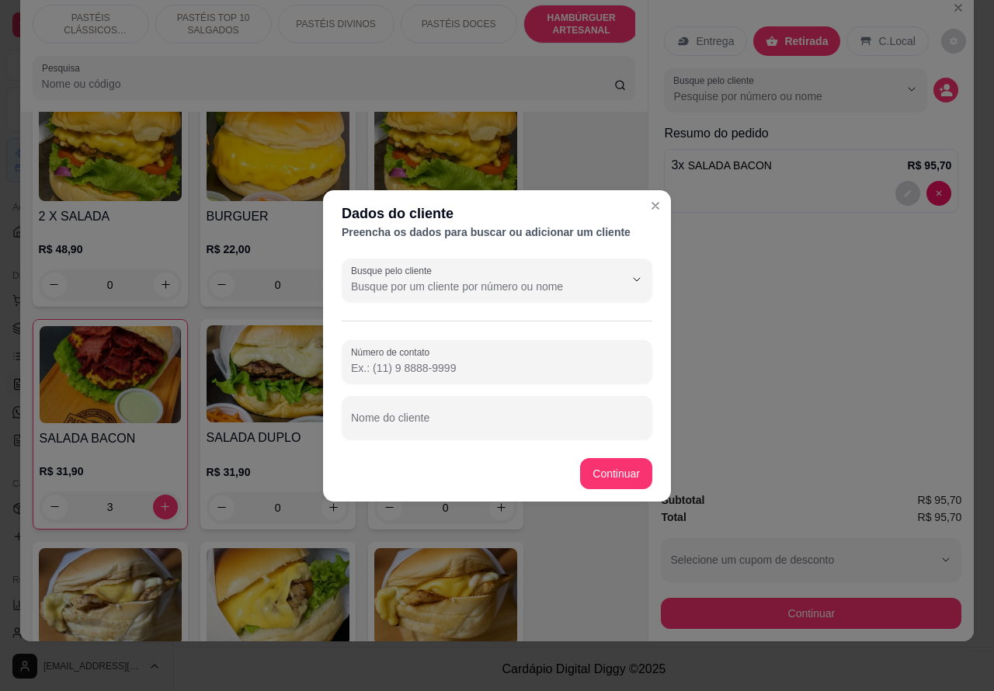
click at [482, 416] on input "Nome do cliente" at bounding box center [497, 424] width 292 height 16
type input "davi aguardando no carro pago"
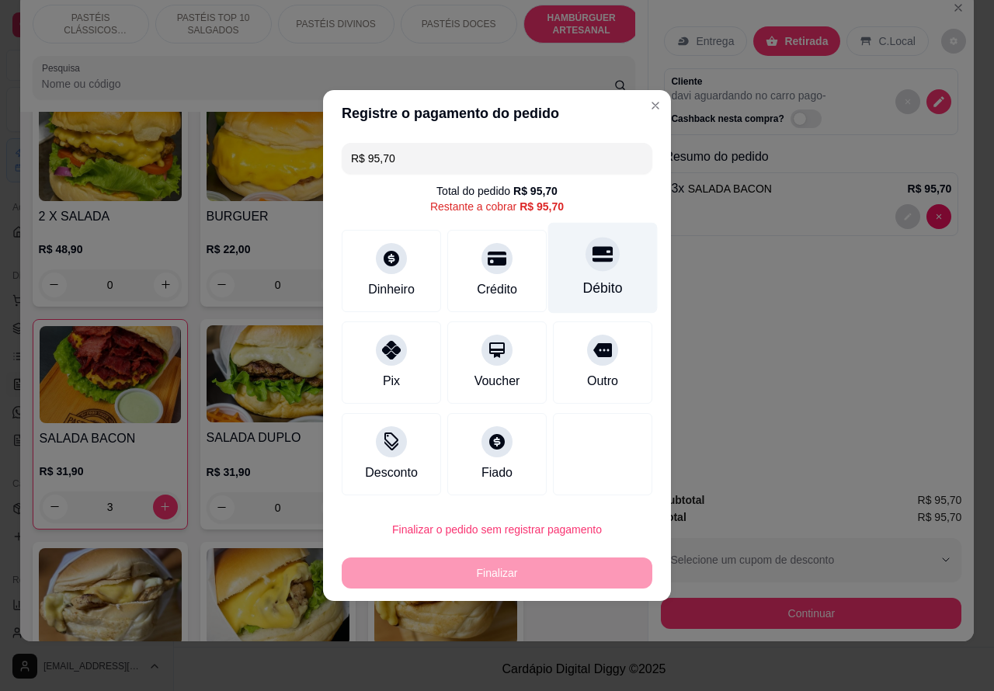
click at [592, 253] on icon at bounding box center [602, 255] width 20 height 16
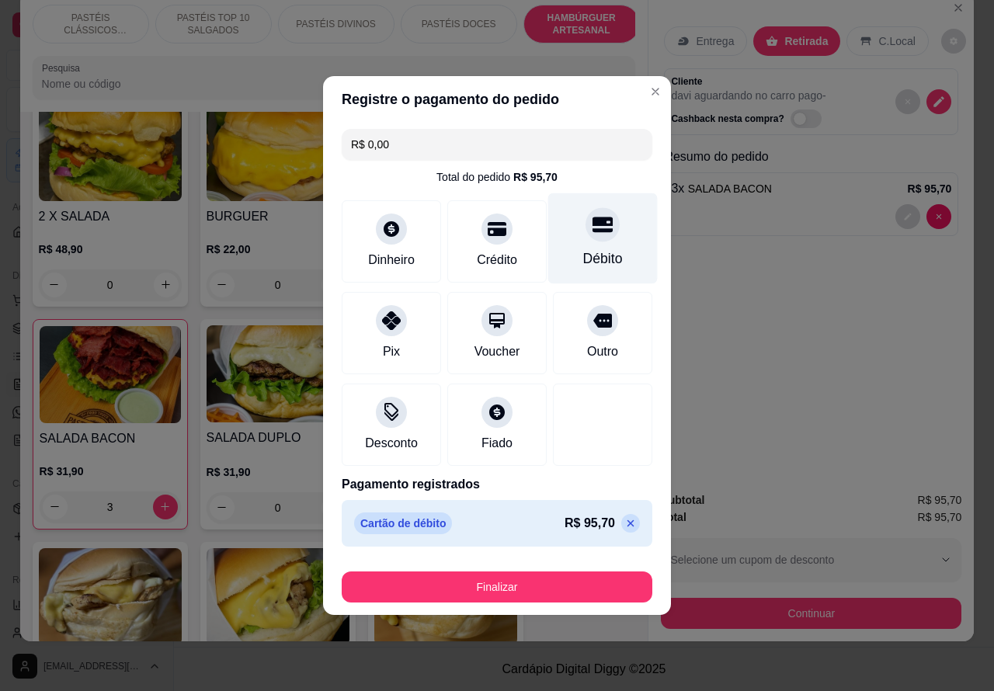
type input "R$ 0,00"
click at [567, 582] on button "Finalizar" at bounding box center [497, 586] width 310 height 31
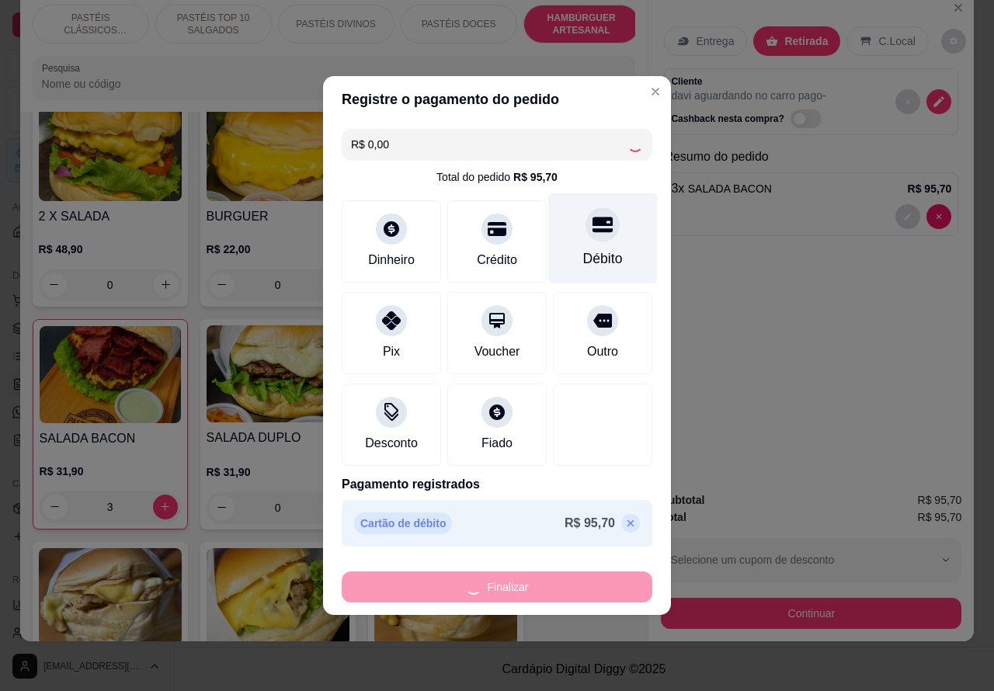
type input "0"
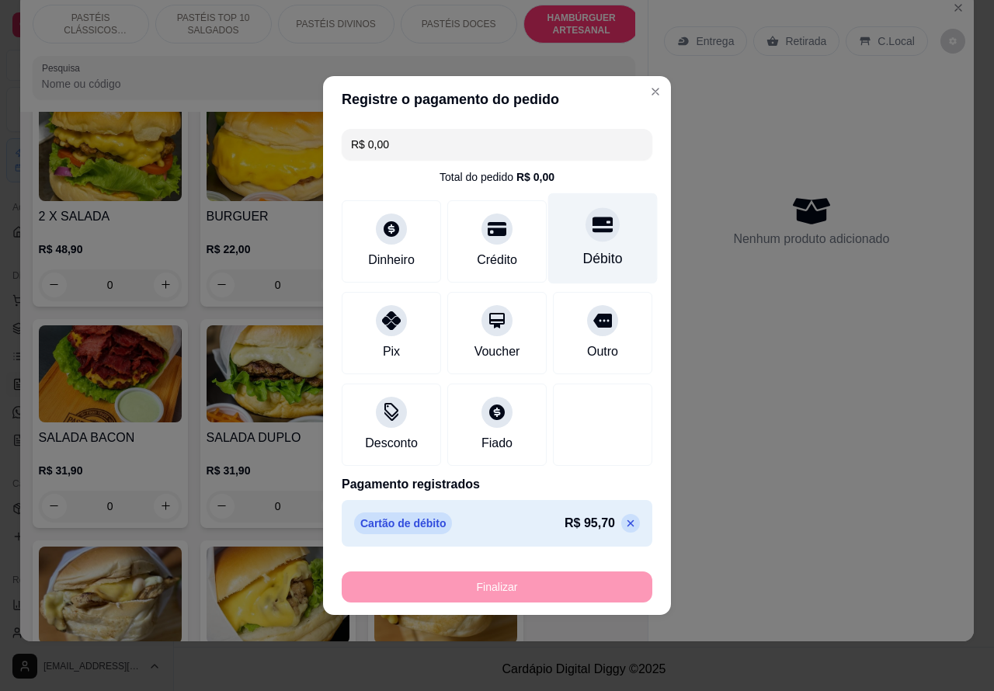
type input "-R$ 95,70"
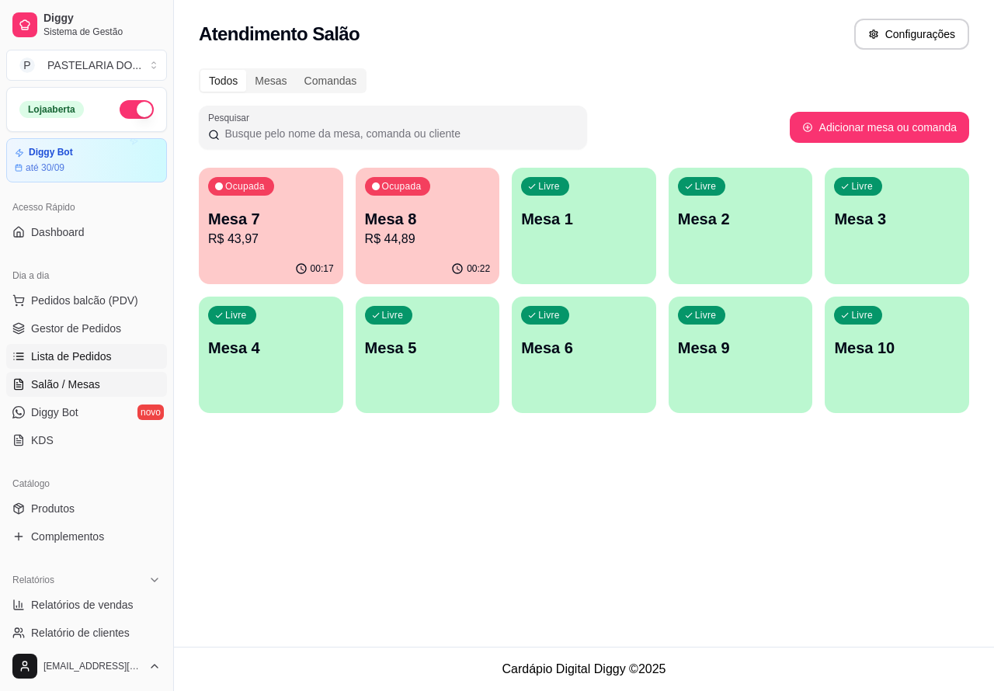
click at [90, 354] on span "Lista de Pedidos" at bounding box center [71, 357] width 81 height 16
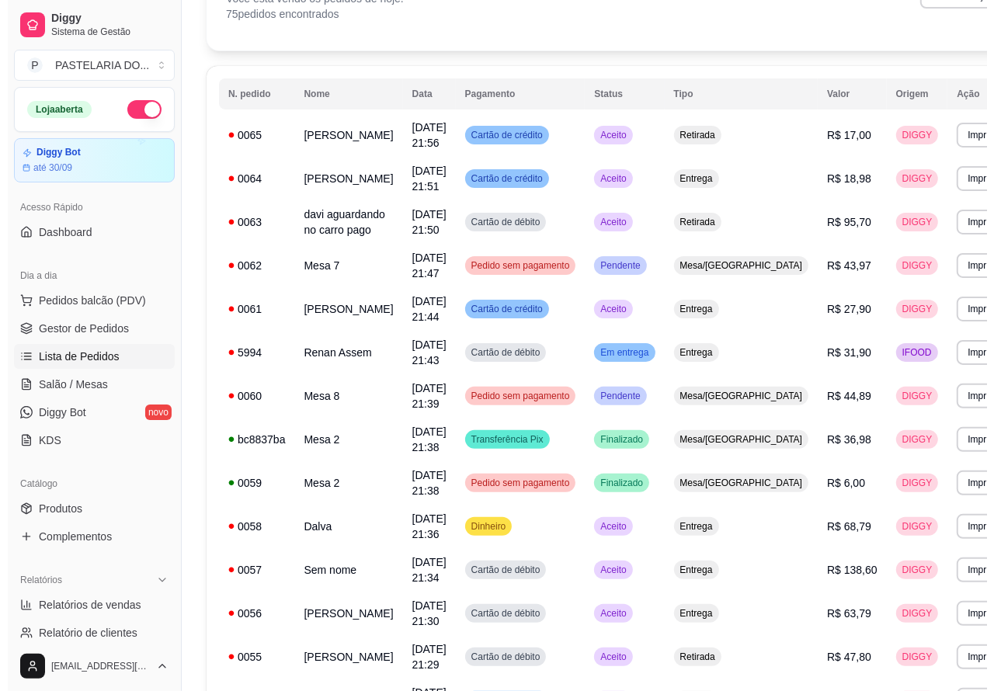
scroll to position [116, 0]
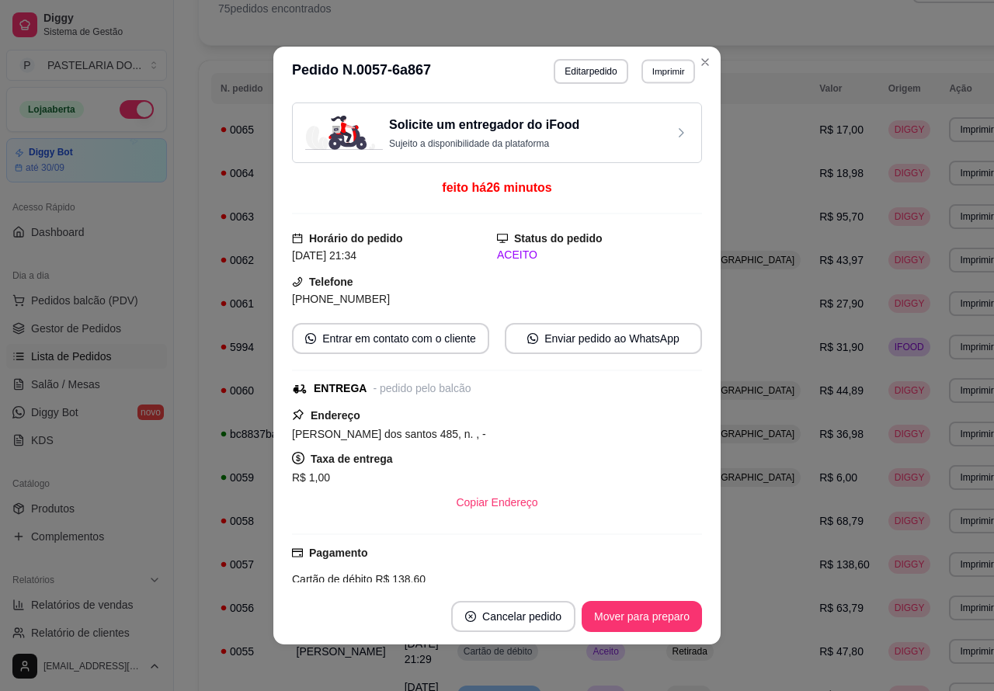
click at [664, 71] on button "Imprimir" at bounding box center [668, 71] width 54 height 24
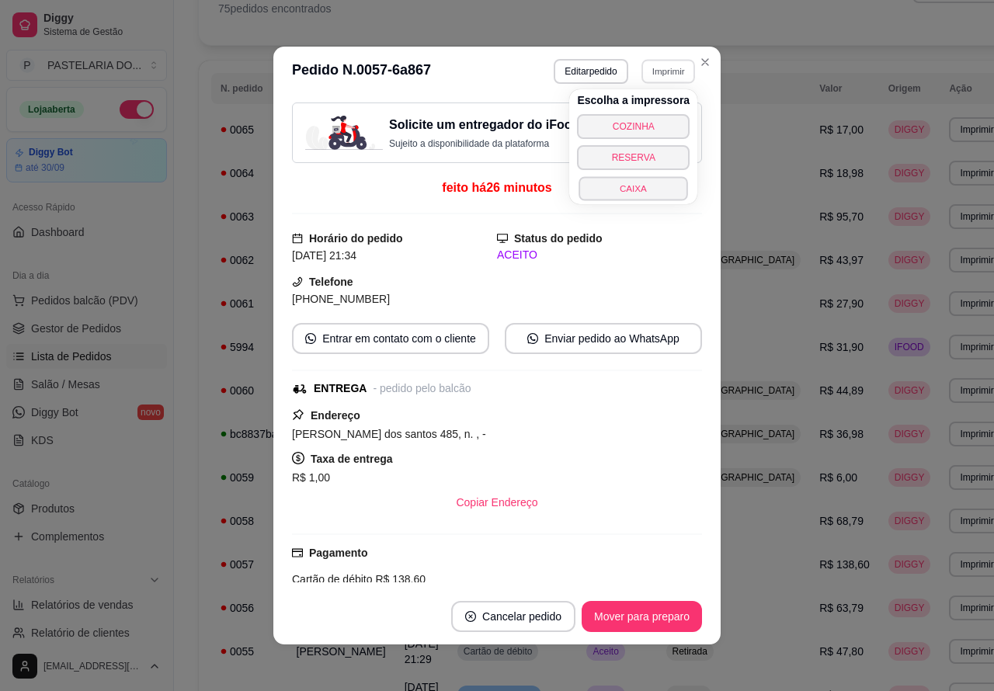
click at [629, 192] on button "CAIXA" at bounding box center [633, 188] width 109 height 24
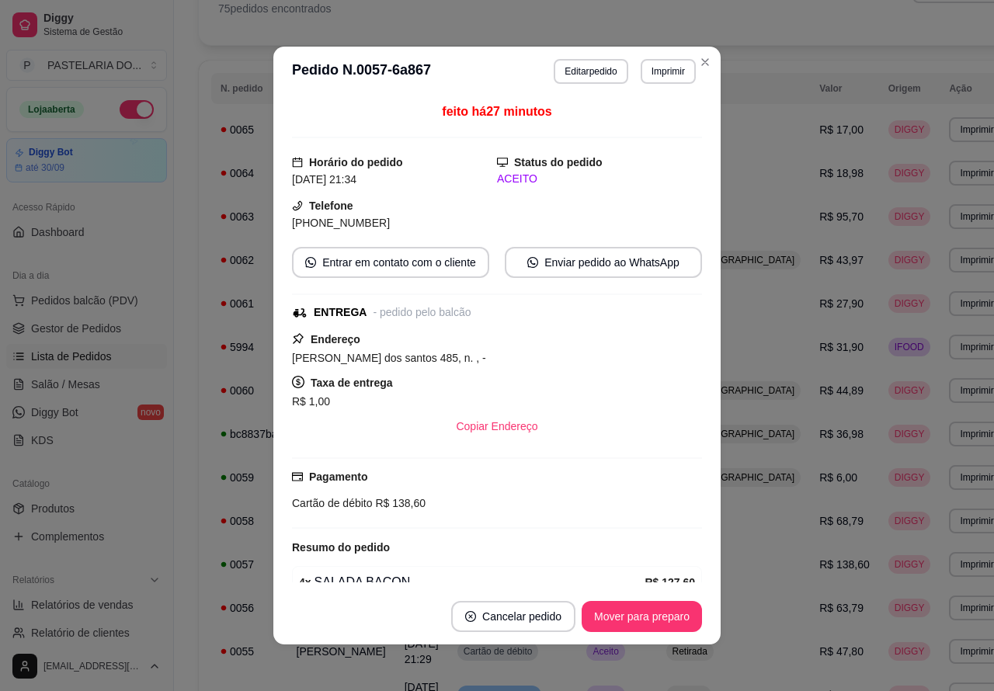
click at [177, 482] on button "Toggle Sidebar" at bounding box center [173, 345] width 12 height 691
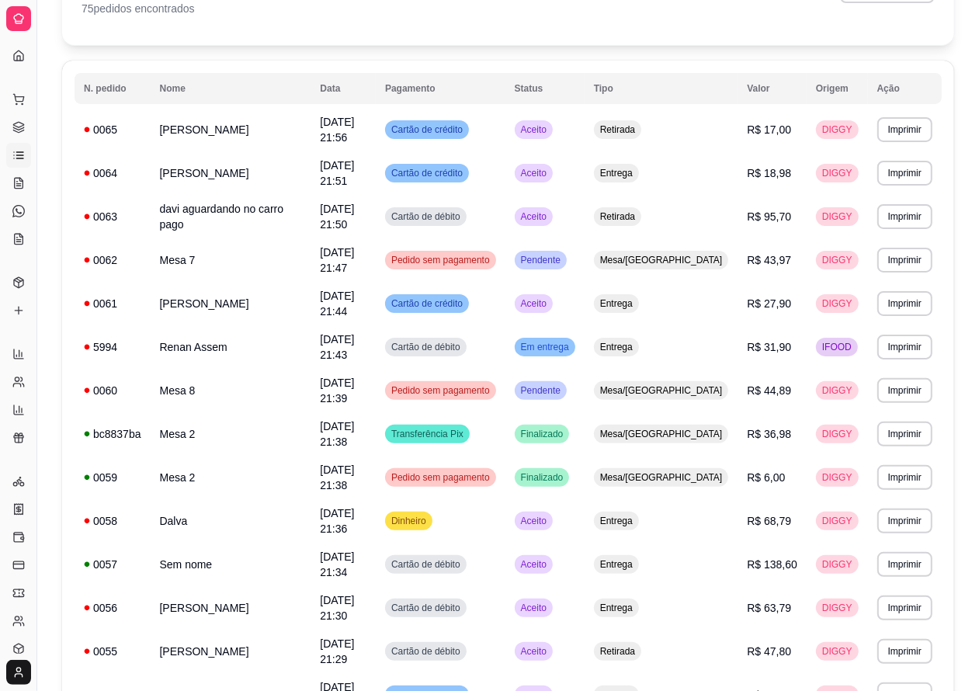
click at [75, 153] on td "0064" at bounding box center [113, 172] width 76 height 43
click at [36, 238] on button "Toggle Sidebar" at bounding box center [36, 345] width 12 height 691
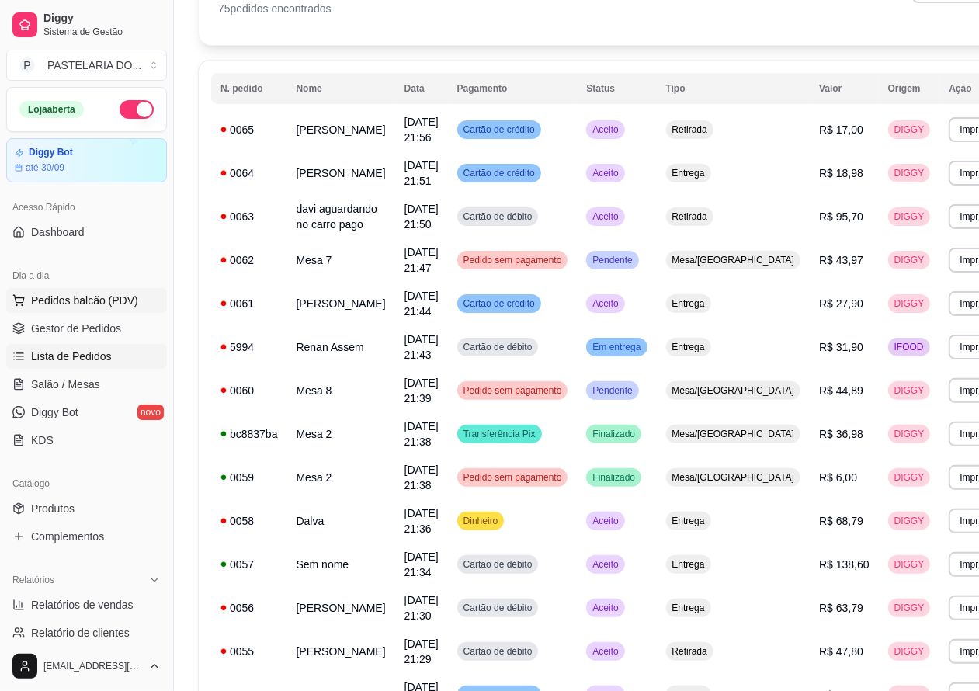
click at [98, 297] on span "Pedidos balcão (PDV)" at bounding box center [84, 301] width 107 height 16
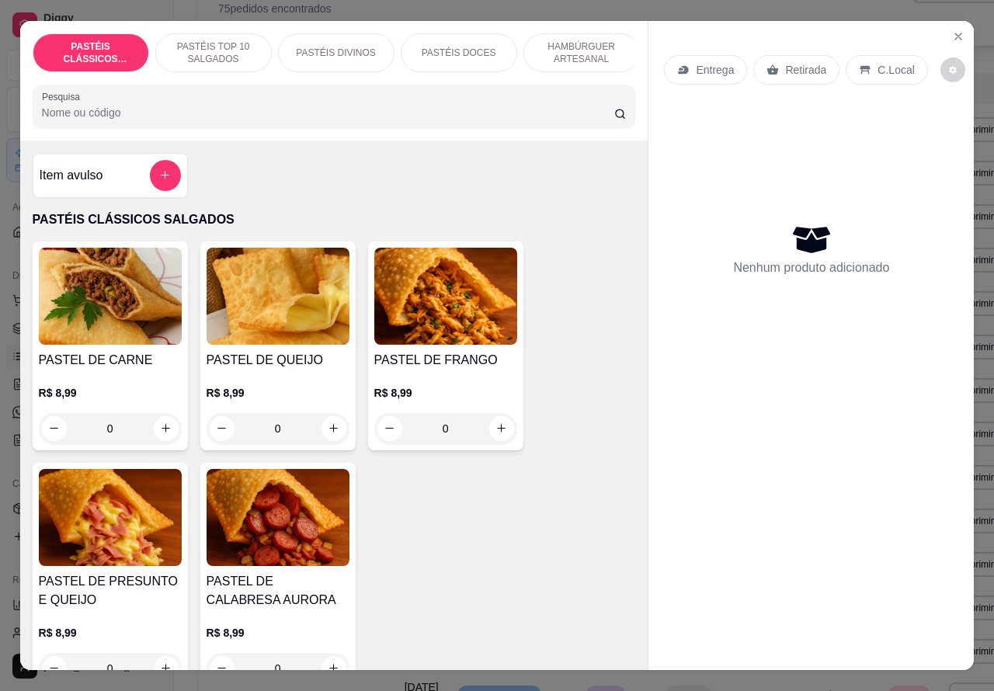
click at [695, 62] on p "Entrega" at bounding box center [714, 70] width 38 height 16
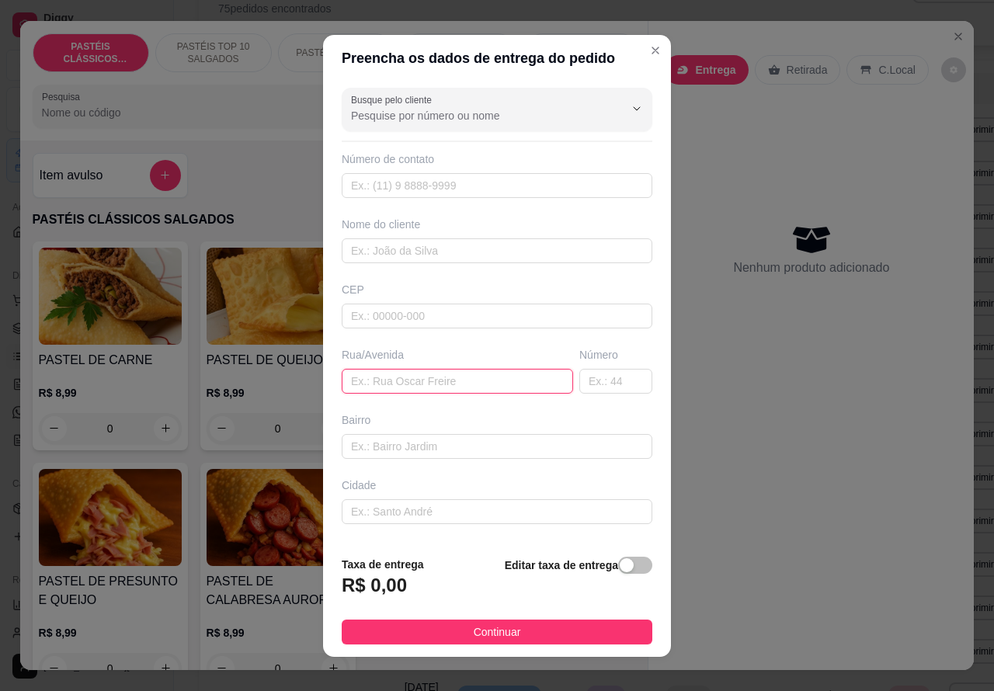
click at [436, 375] on input "text" at bounding box center [457, 381] width 231 height 25
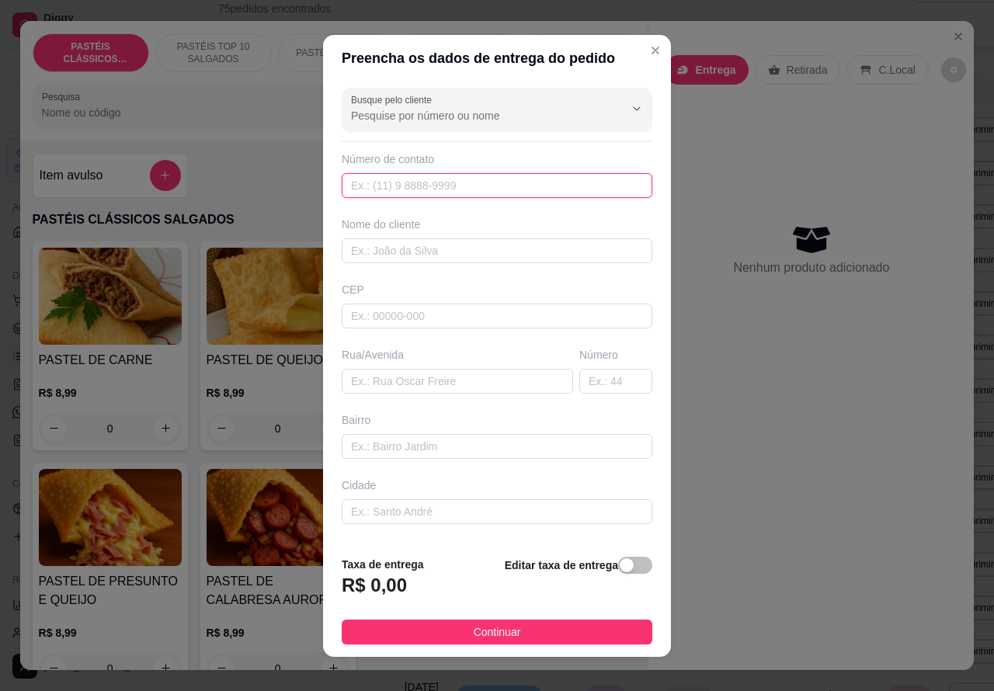
click at [407, 176] on input "text" at bounding box center [497, 185] width 310 height 25
type input "[PHONE_NUMBER]"
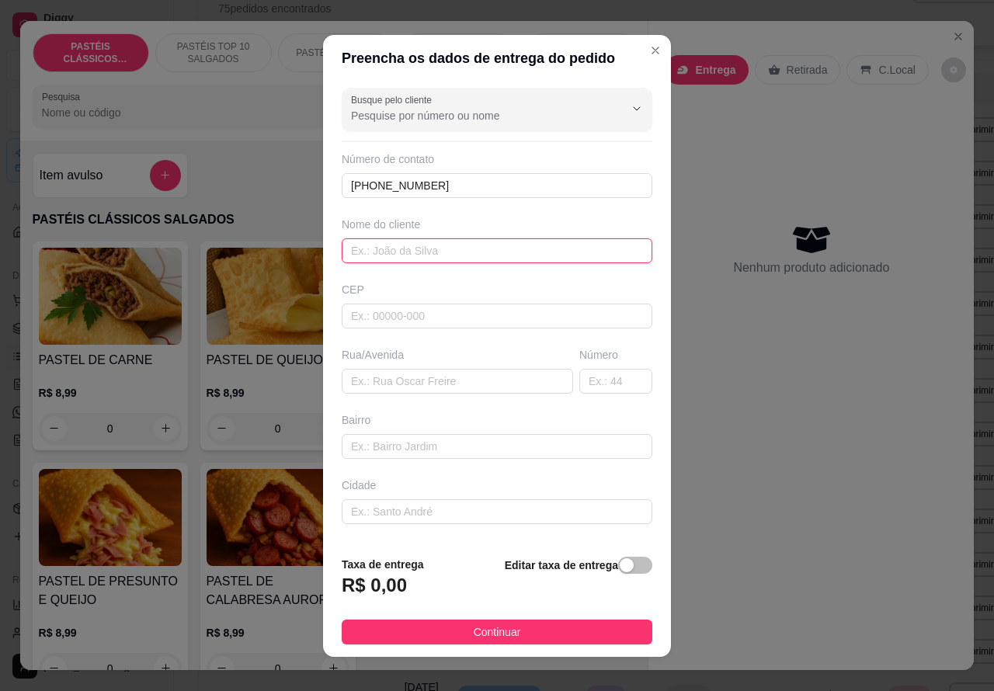
click at [455, 250] on input "text" at bounding box center [497, 250] width 310 height 25
type input "Tainãn"
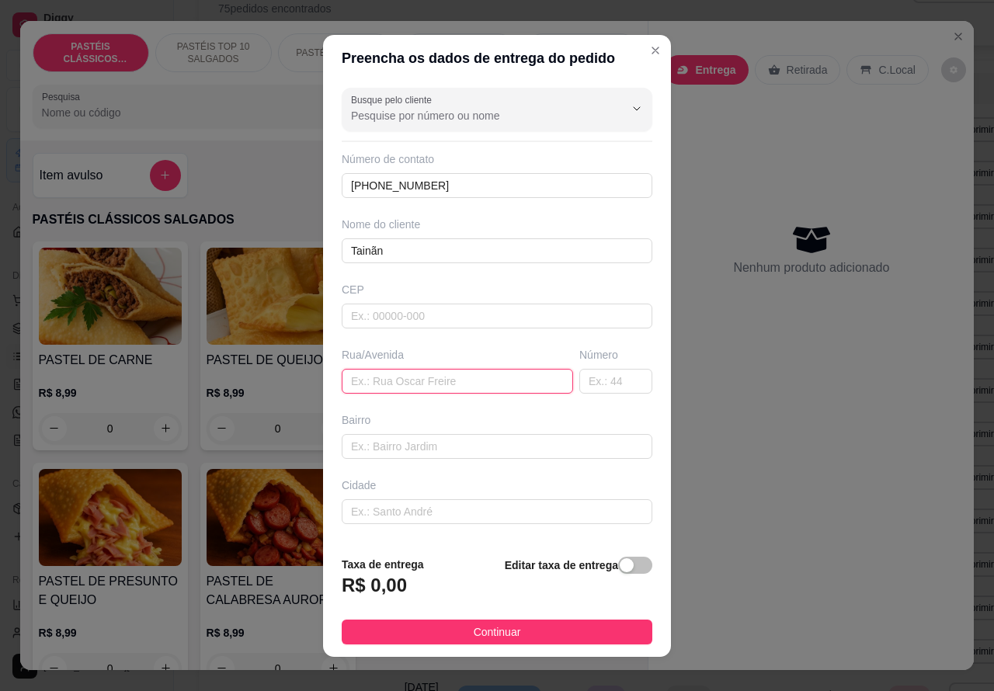
click at [406, 380] on input "text" at bounding box center [457, 381] width 231 height 25
type input "rua [PERSON_NAME] junior 150"
click at [618, 569] on span "button" at bounding box center [635, 565] width 34 height 17
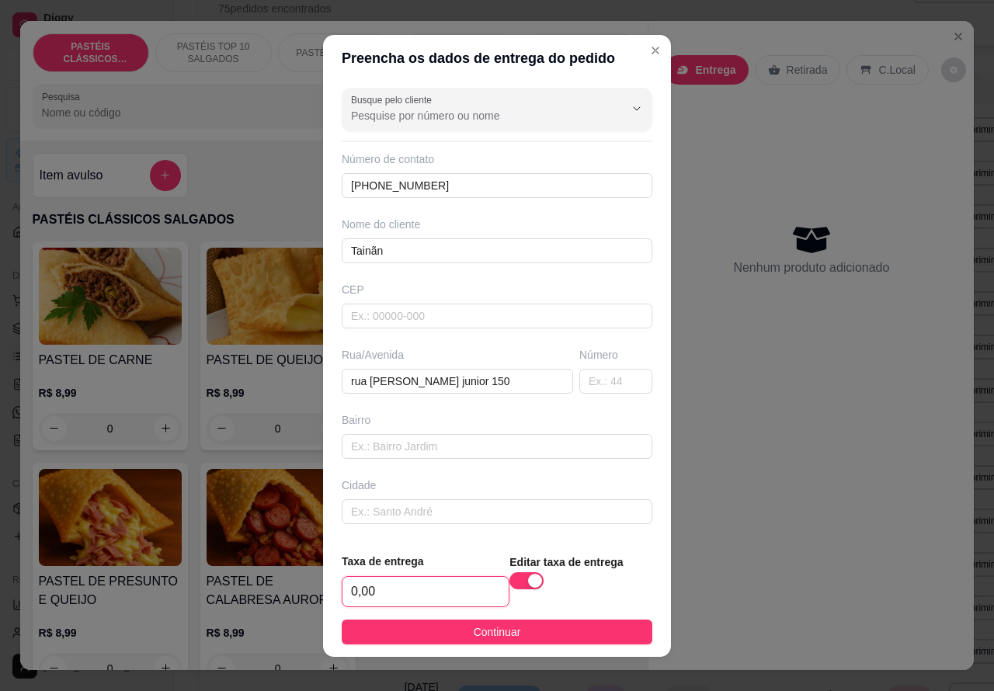
click at [346, 587] on input "0,00" at bounding box center [425, 591] width 166 height 29
click at [348, 587] on input "0,00" at bounding box center [425, 591] width 166 height 29
type input "1,00"
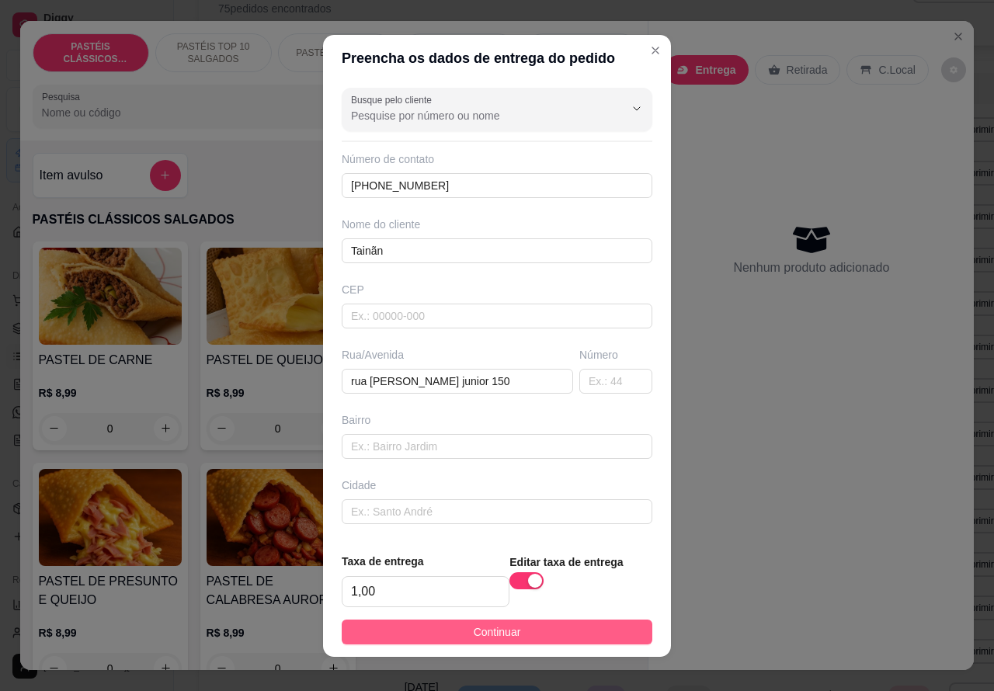
click at [513, 635] on button "Continuar" at bounding box center [497, 631] width 310 height 25
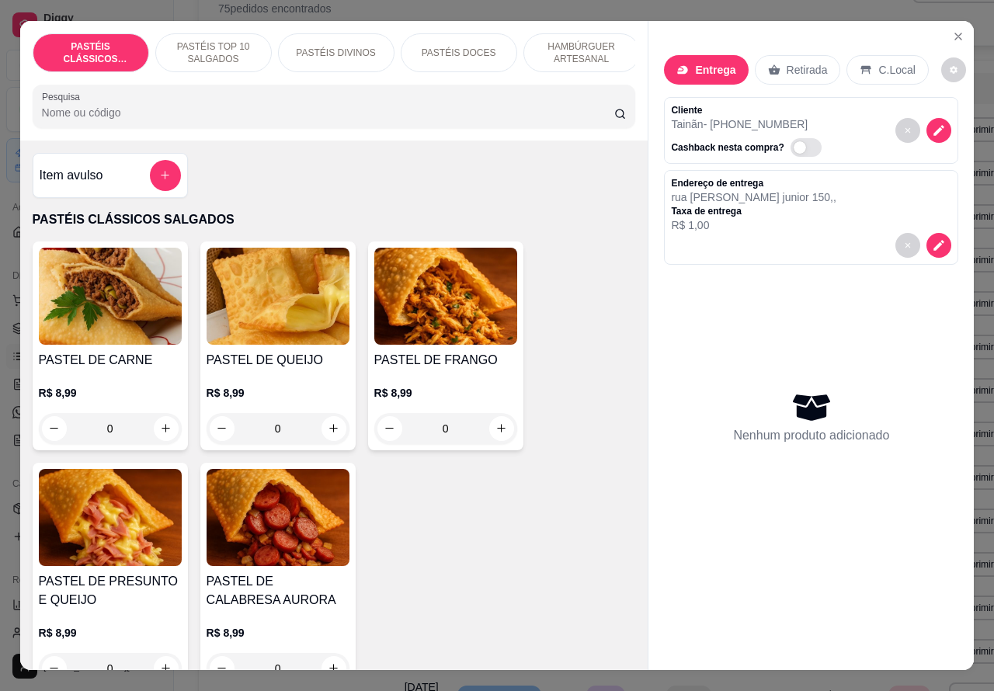
click at [208, 40] on p "PASTÉIS TOP 10 SALGADOS" at bounding box center [213, 52] width 90 height 25
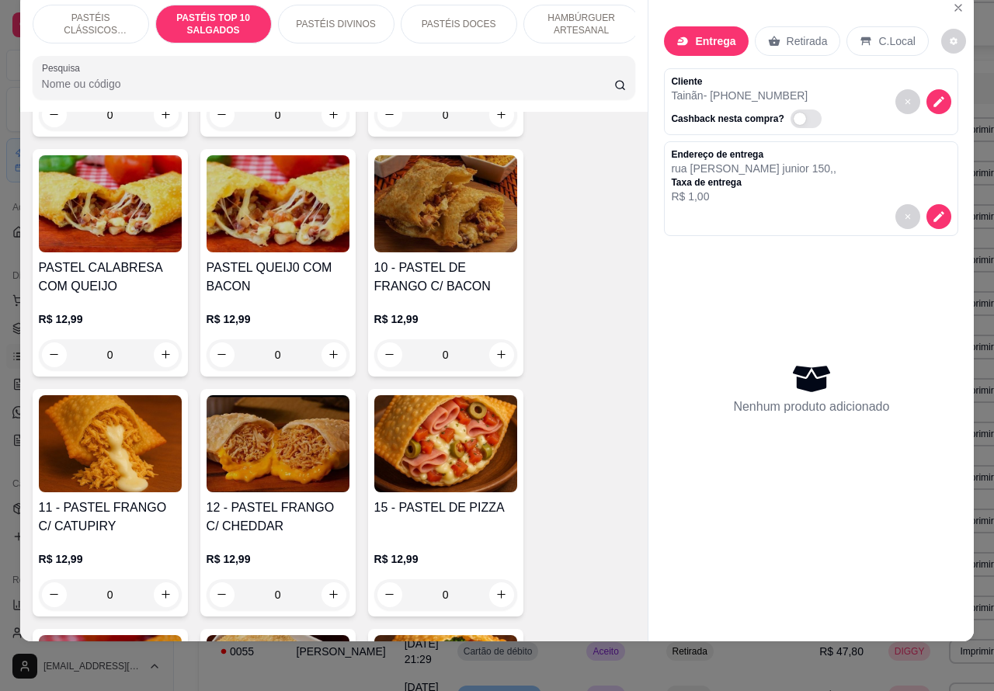
scroll to position [1316, 0]
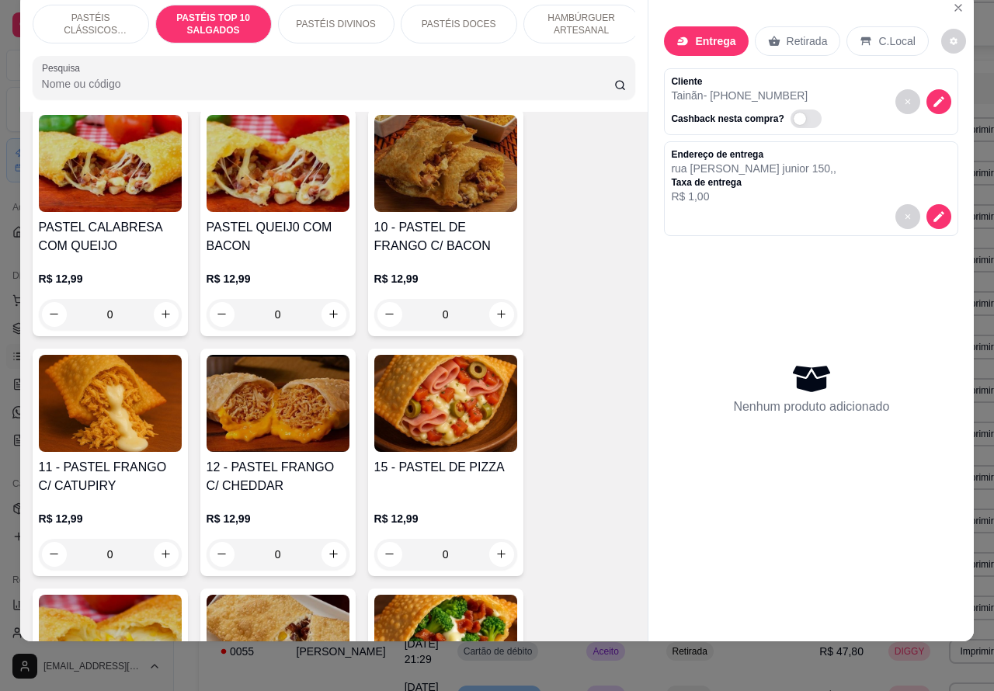
click at [487, 549] on div "0" at bounding box center [445, 554] width 143 height 31
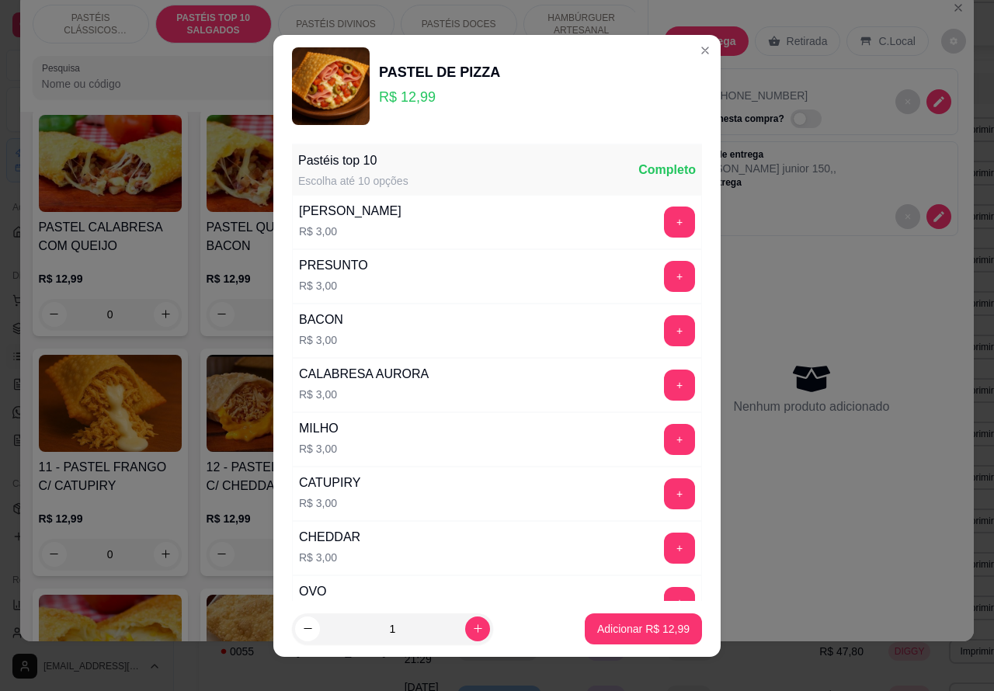
click at [615, 630] on p "Adicionar R$ 12,99" at bounding box center [643, 629] width 92 height 16
type input "1"
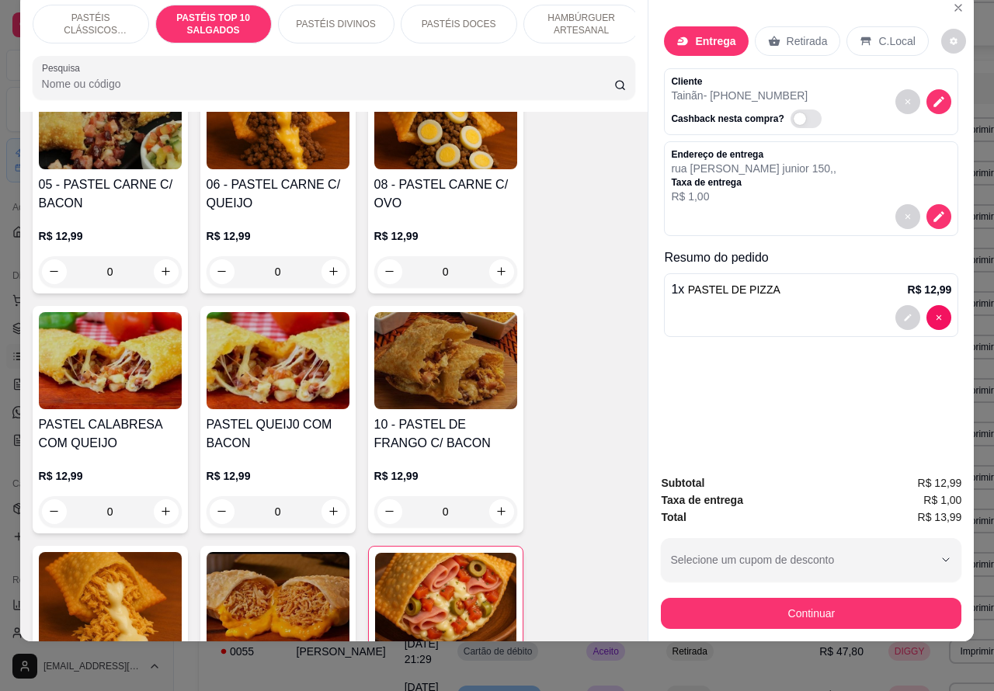
scroll to position [1104, 0]
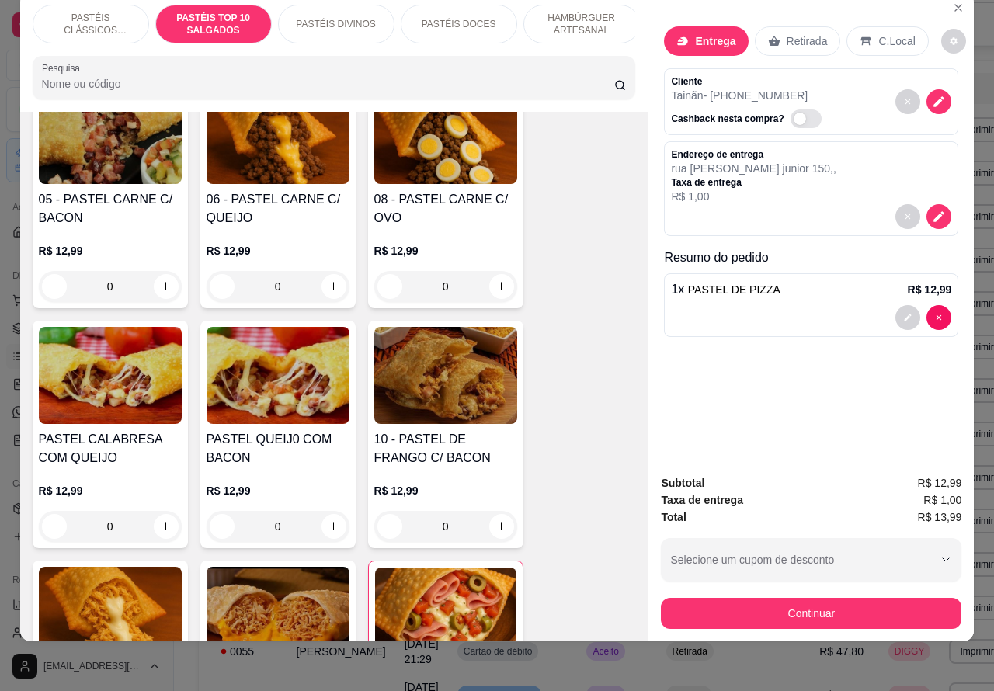
click at [327, 283] on div "0" at bounding box center [277, 286] width 143 height 31
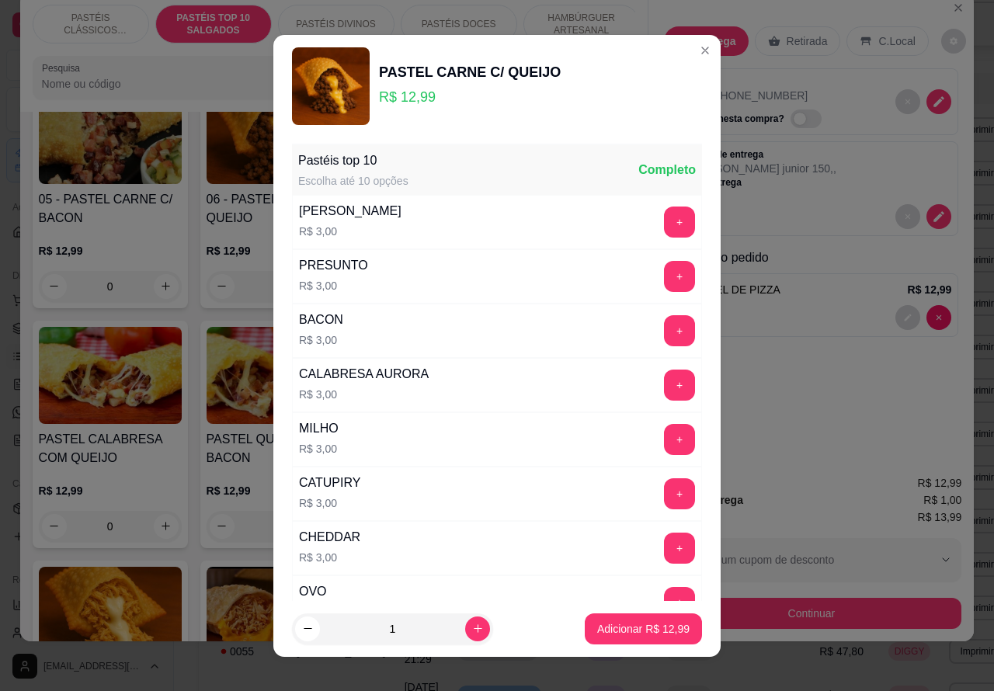
click at [615, 622] on p "Adicionar R$ 12,99" at bounding box center [643, 629] width 92 height 16
type input "1"
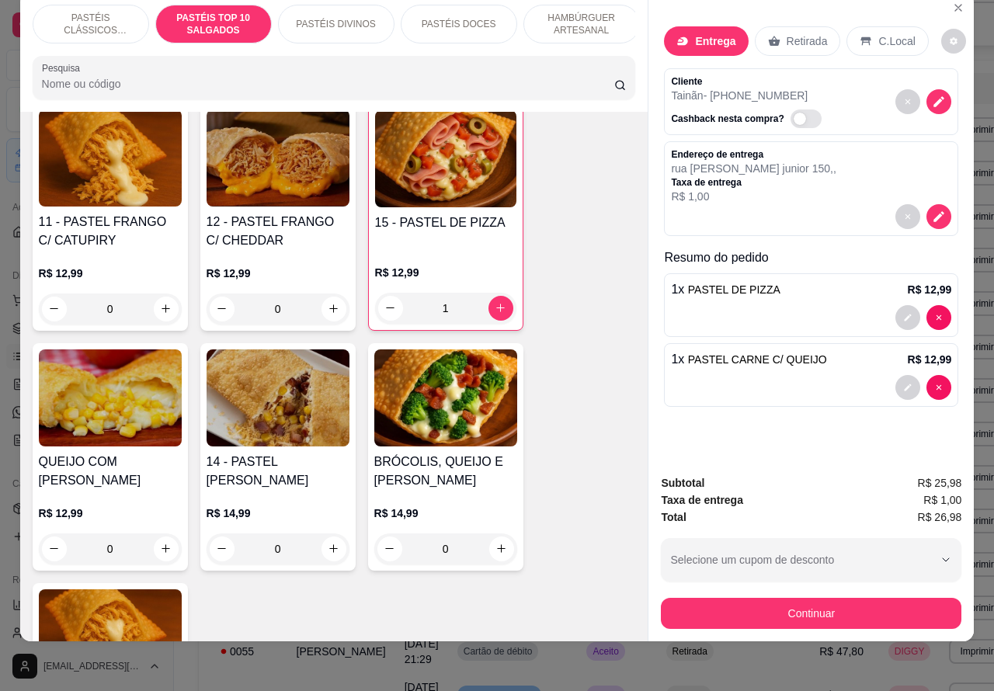
scroll to position [1564, 0]
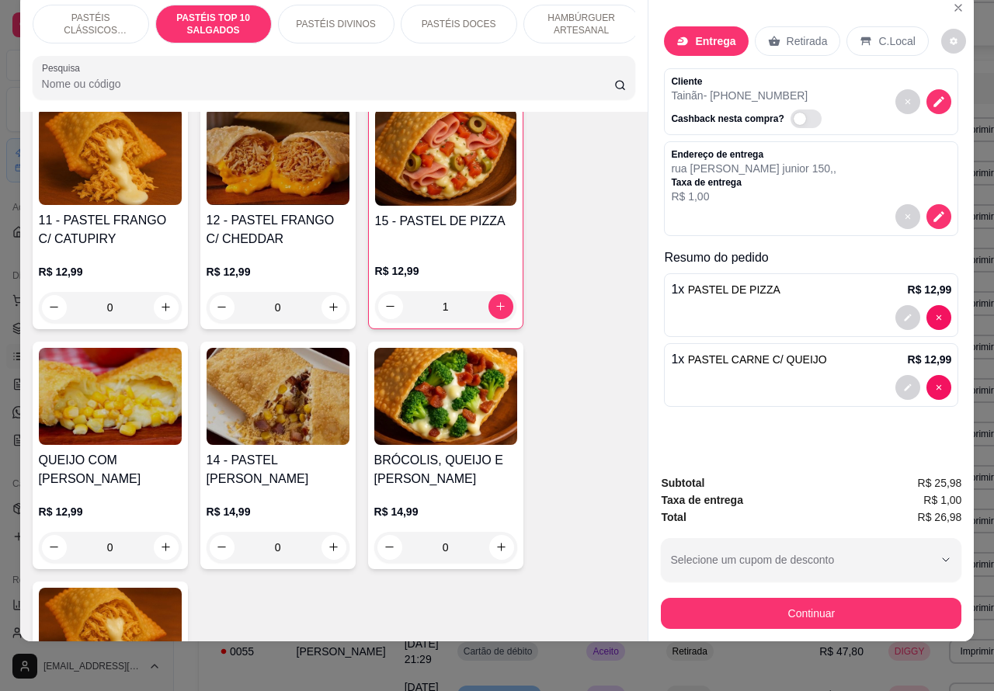
click at [160, 544] on icon "increase-product-quantity" at bounding box center [166, 547] width 12 height 12
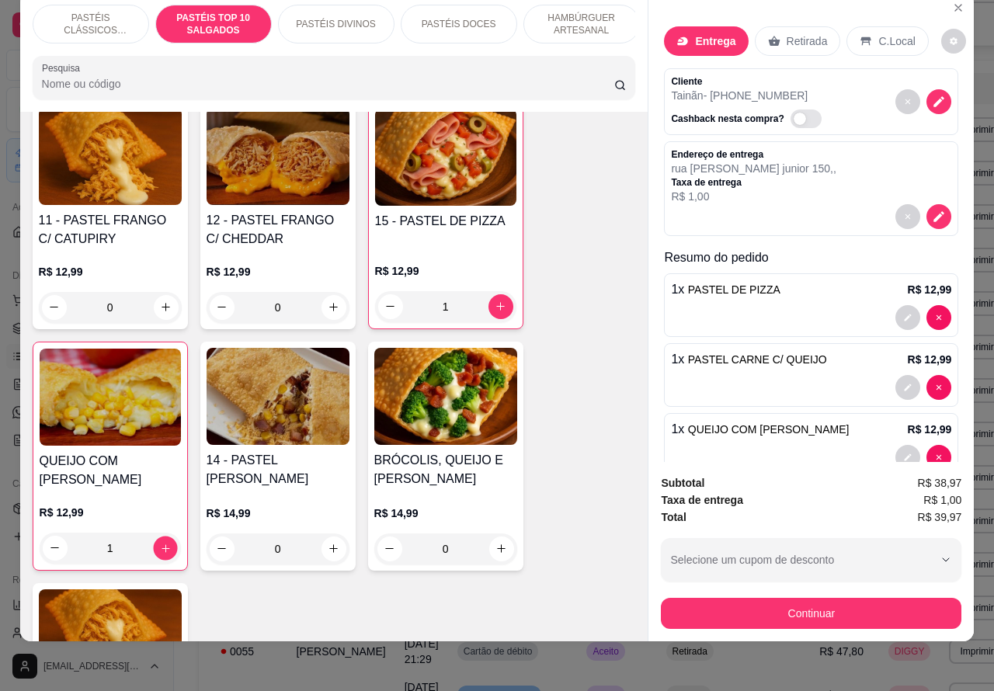
click at [159, 542] on icon "increase-product-quantity" at bounding box center [165, 548] width 12 height 12
type input "2"
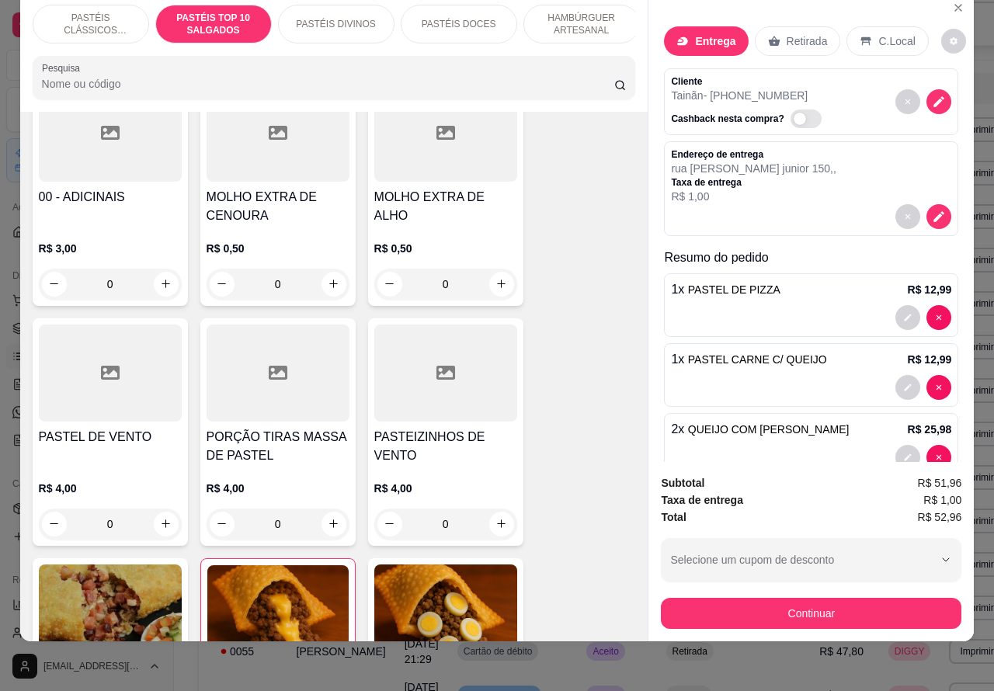
scroll to position [626, 0]
click at [160, 281] on icon "increase-product-quantity" at bounding box center [166, 285] width 12 height 12
click at [159, 282] on icon "increase-product-quantity" at bounding box center [165, 283] width 12 height 12
type input "2"
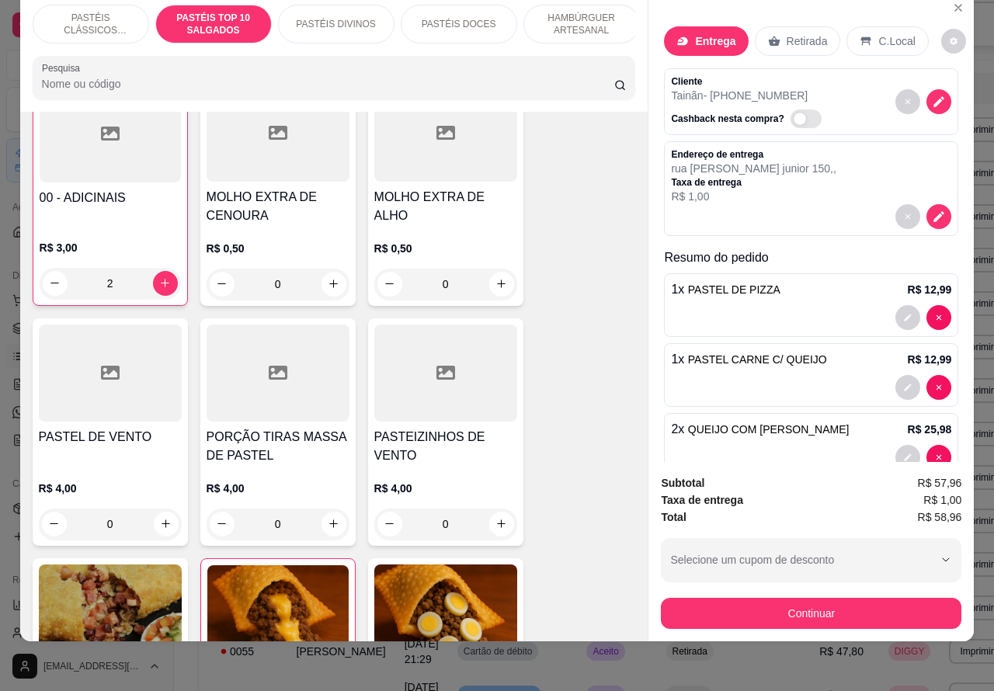
scroll to position [107, 0]
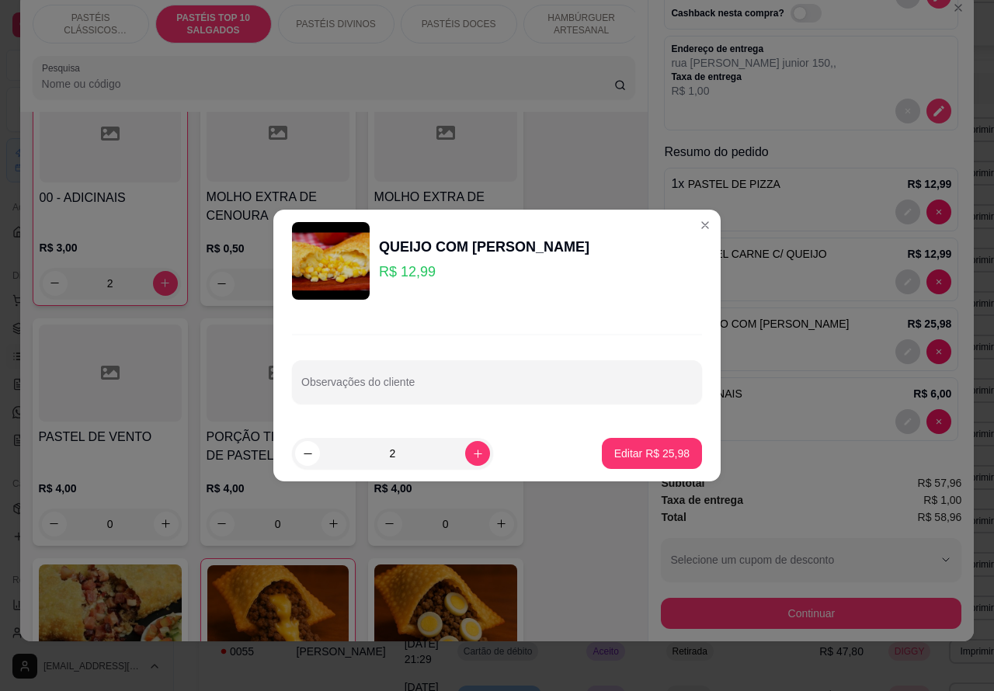
click at [440, 387] on input "Observações do cliente" at bounding box center [496, 388] width 391 height 16
type input "adicionar catupiry nos dois"
click at [646, 447] on p "Editar R$ 25,98" at bounding box center [651, 453] width 73 height 15
type input "0"
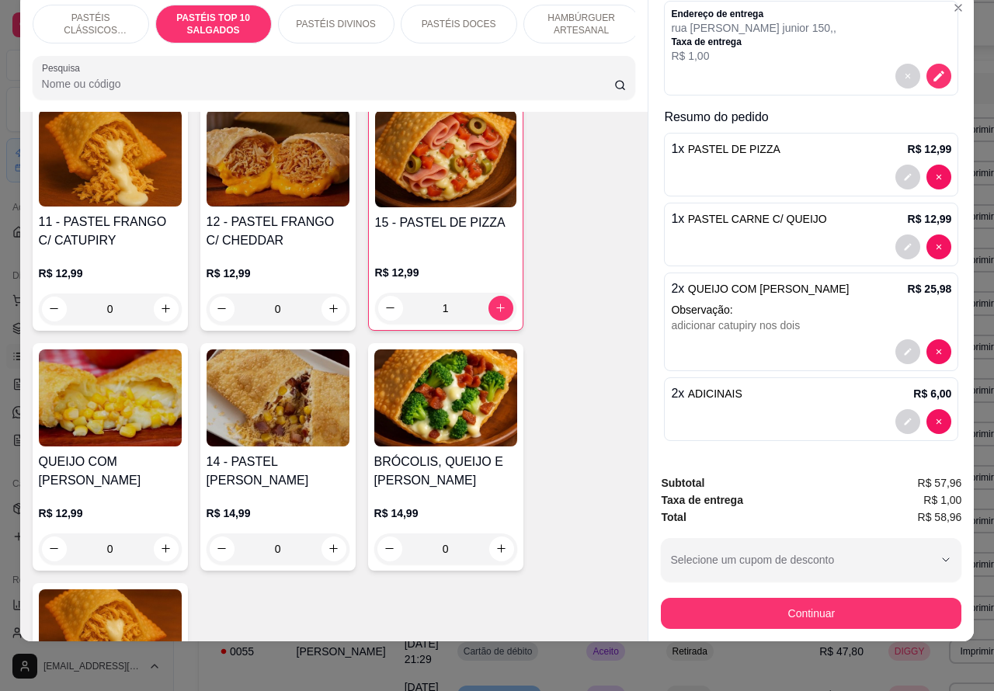
scroll to position [1607, 0]
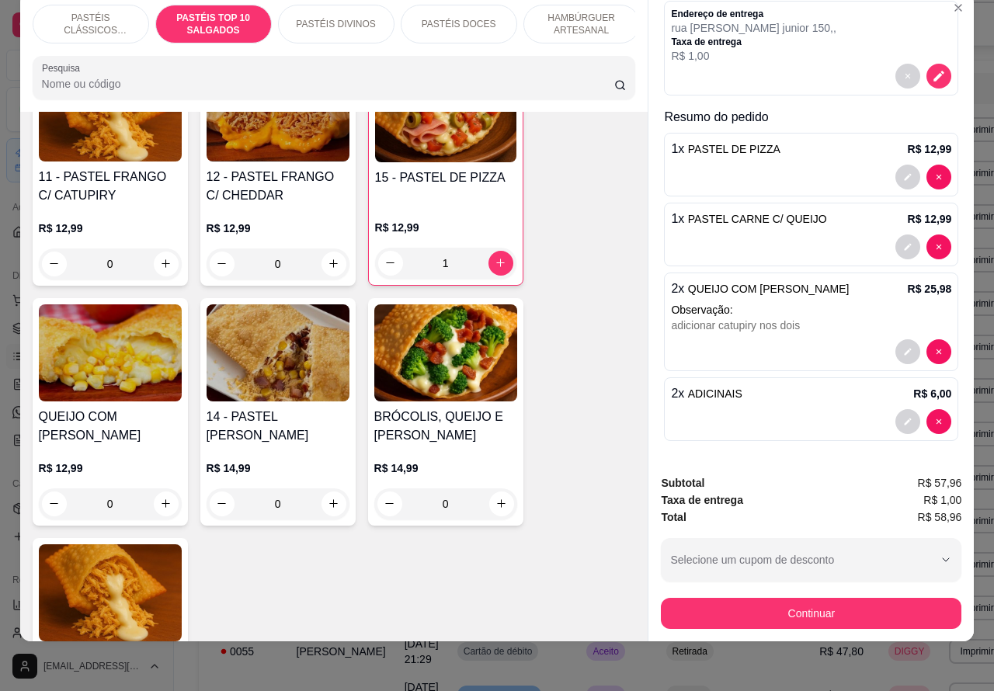
click at [318, 505] on div "0" at bounding box center [277, 503] width 143 height 31
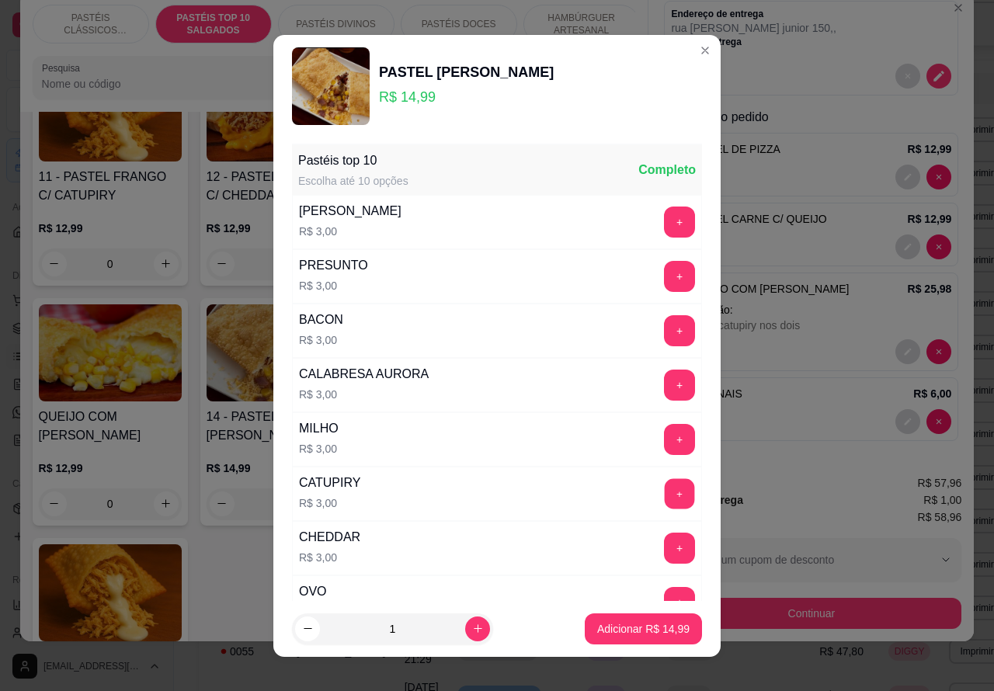
click at [664, 494] on button "+" at bounding box center [679, 493] width 30 height 30
click at [615, 622] on p "Adicionar R$ 17,99" at bounding box center [643, 629] width 92 height 16
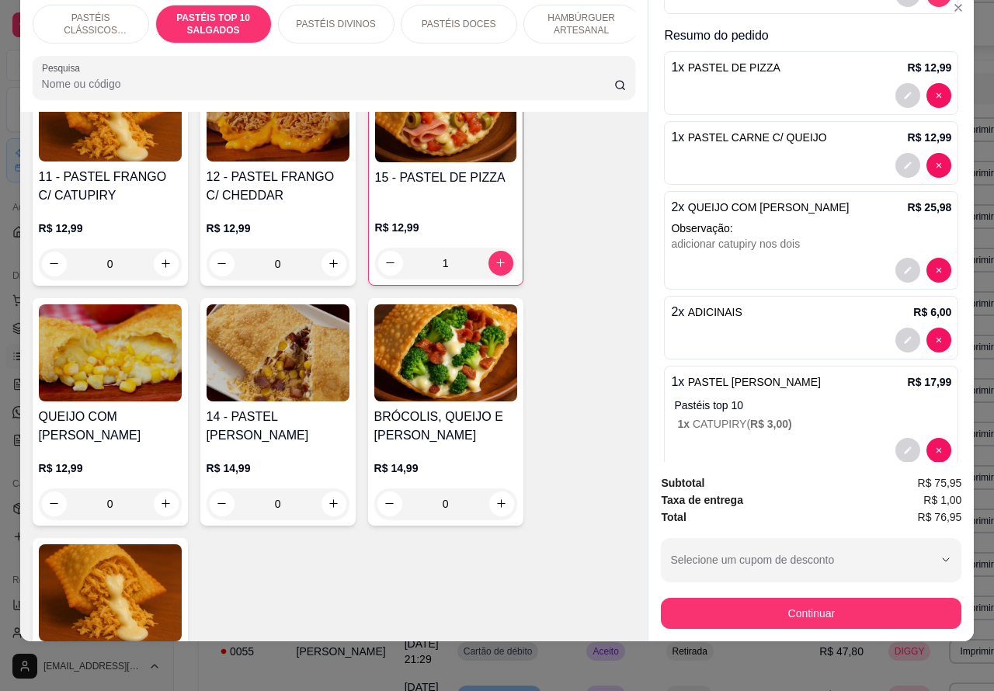
scroll to position [230, 0]
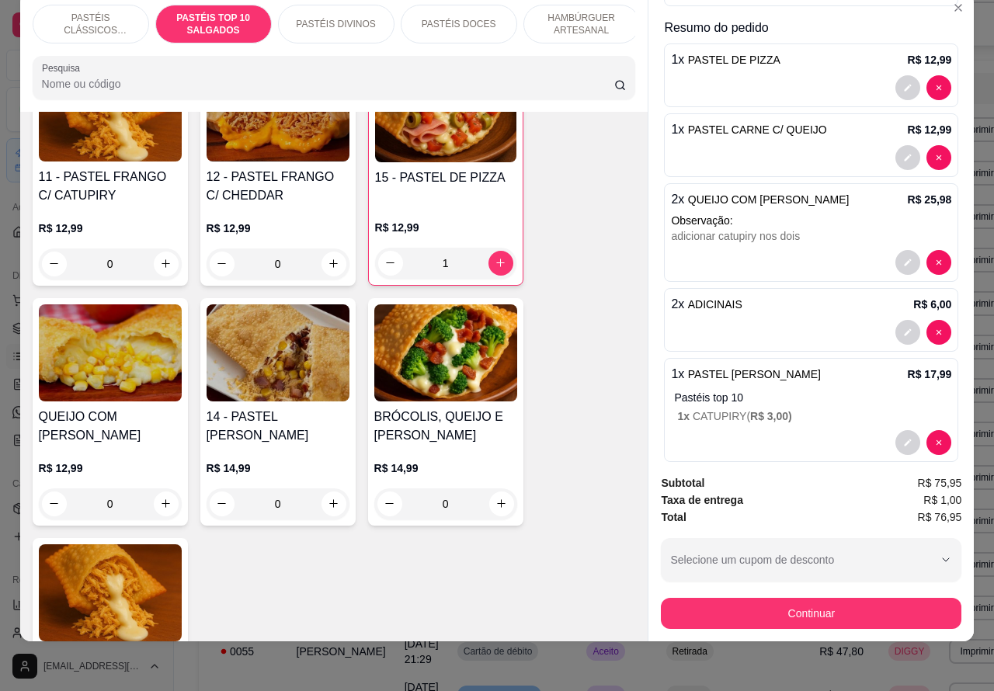
click at [446, 18] on p "PASTÉIS DOCES" at bounding box center [458, 24] width 75 height 12
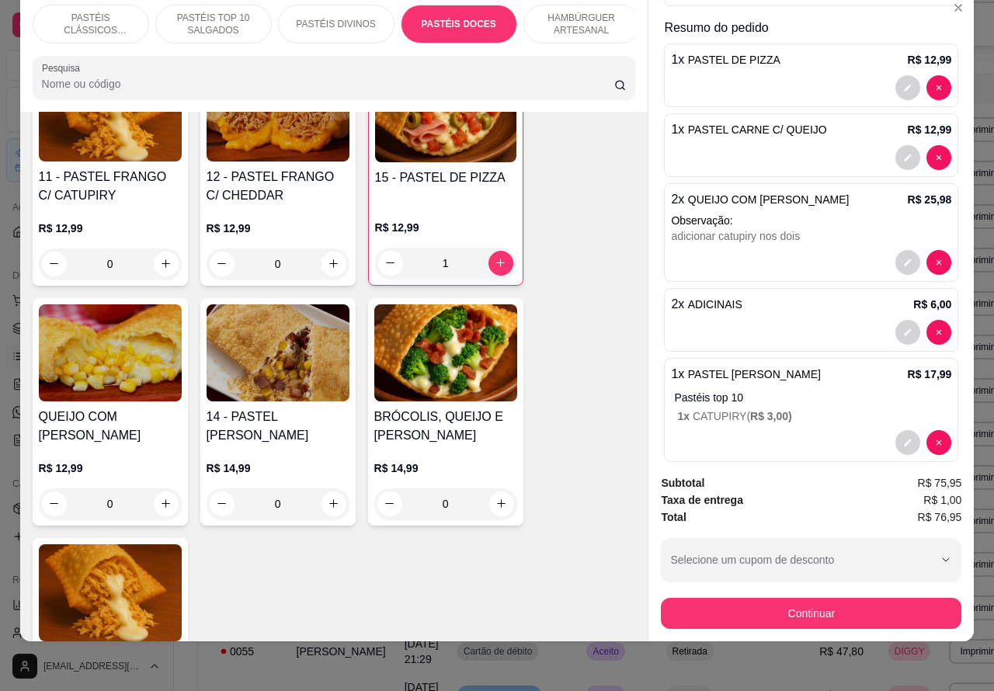
scroll to position [2766, 0]
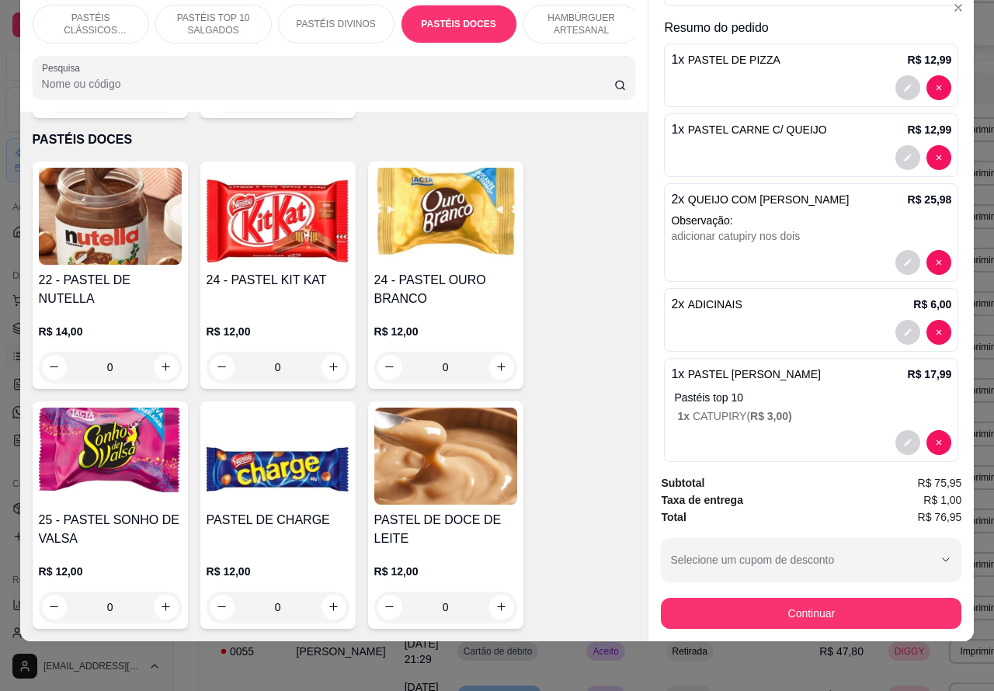
click at [495, 361] on icon "increase-product-quantity" at bounding box center [501, 367] width 12 height 12
type input "1"
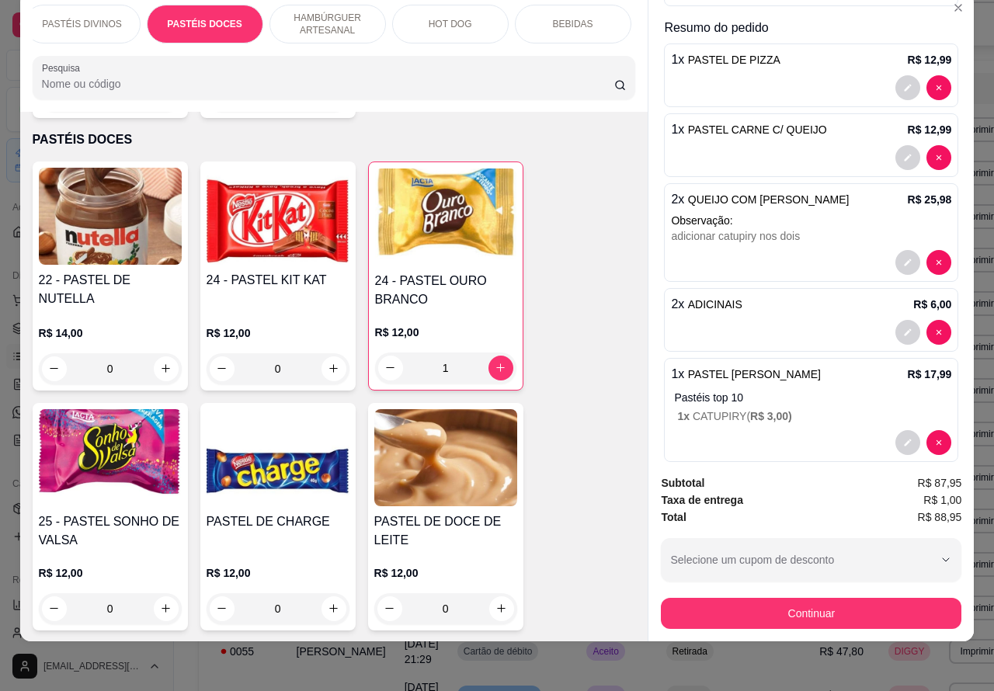
scroll to position [0, 280]
click at [547, 18] on div "BEBIDAS" at bounding box center [546, 24] width 116 height 39
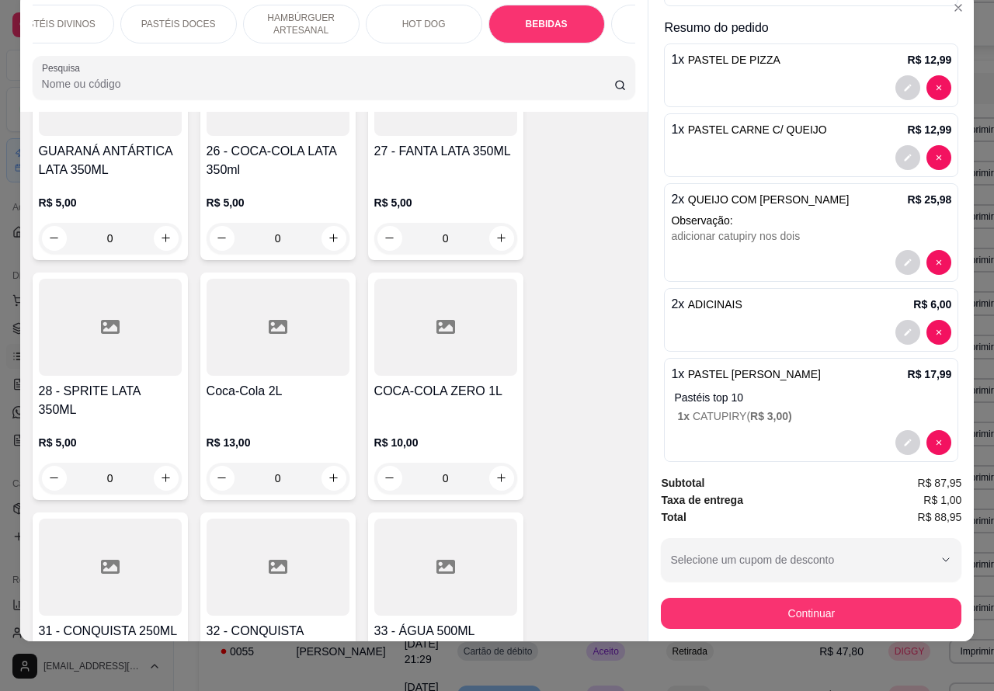
scroll to position [5058, 0]
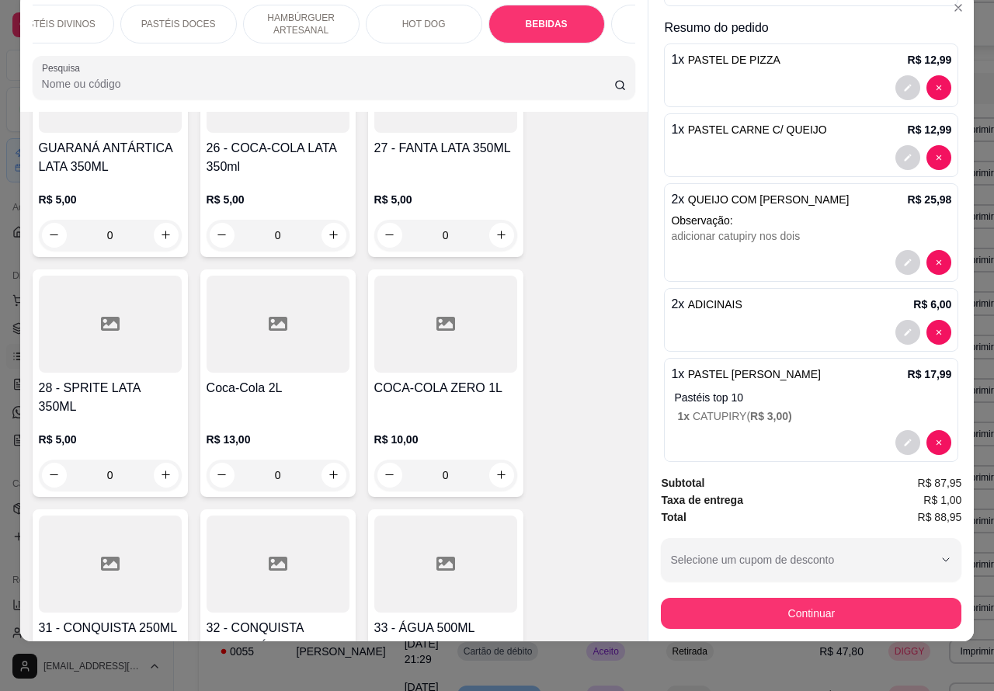
click at [328, 469] on icon "increase-product-quantity" at bounding box center [334, 475] width 12 height 12
type input "1"
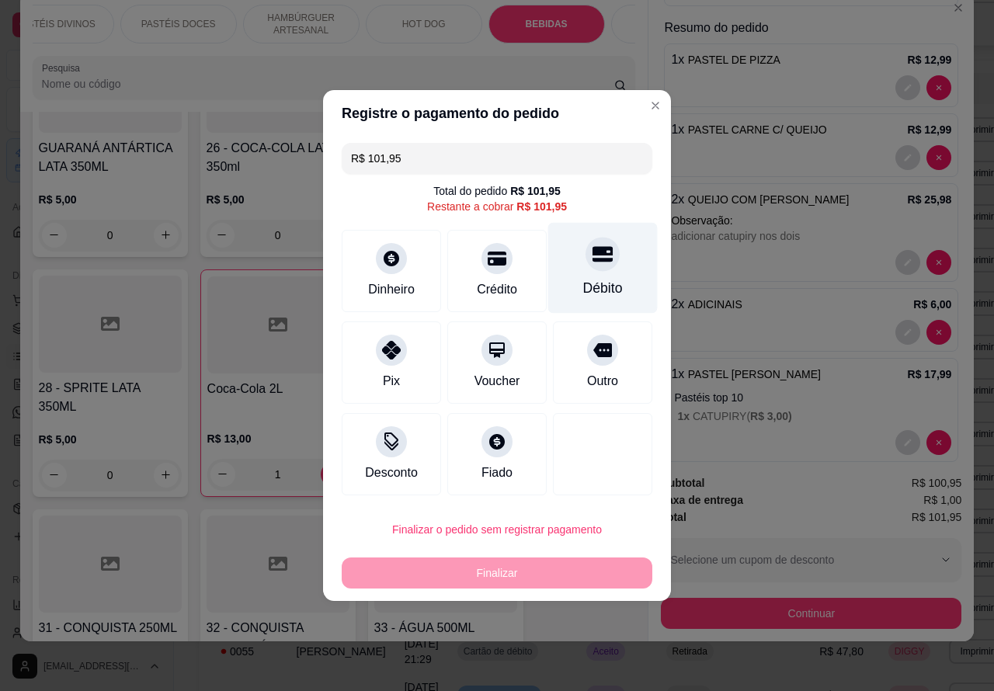
click at [592, 261] on icon at bounding box center [602, 254] width 20 height 20
type input "R$ 0,00"
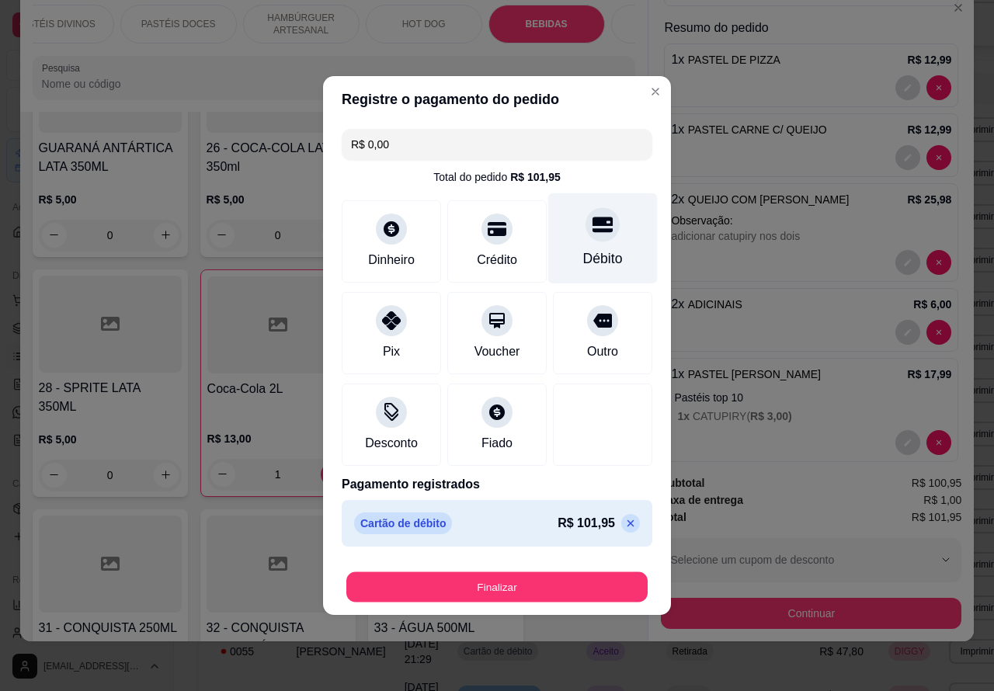
click at [534, 579] on button "Finalizar" at bounding box center [496, 587] width 301 height 30
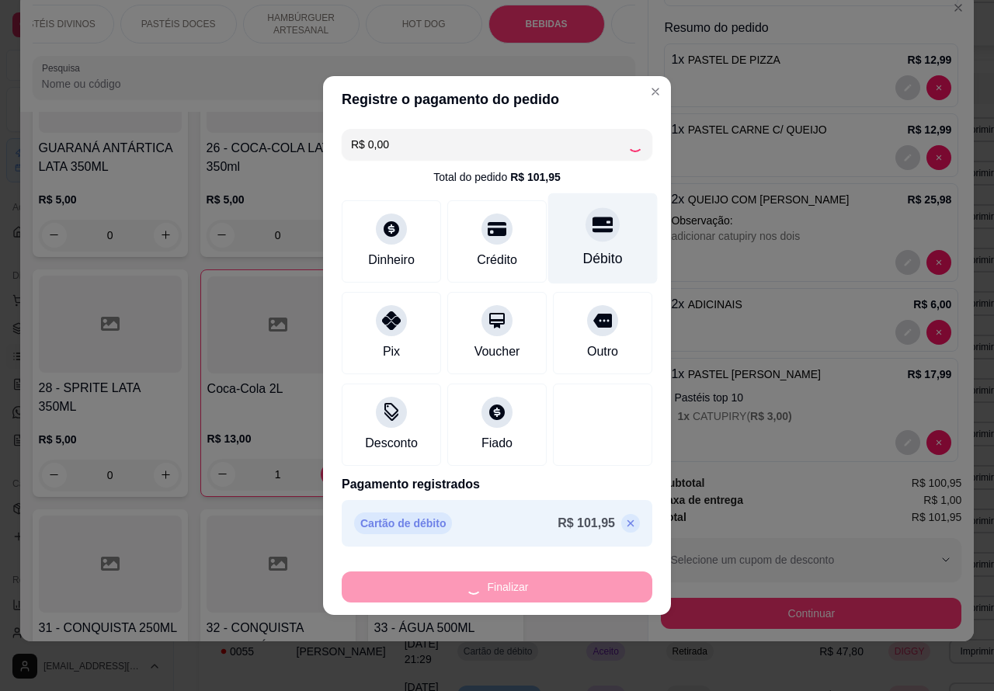
type input "0"
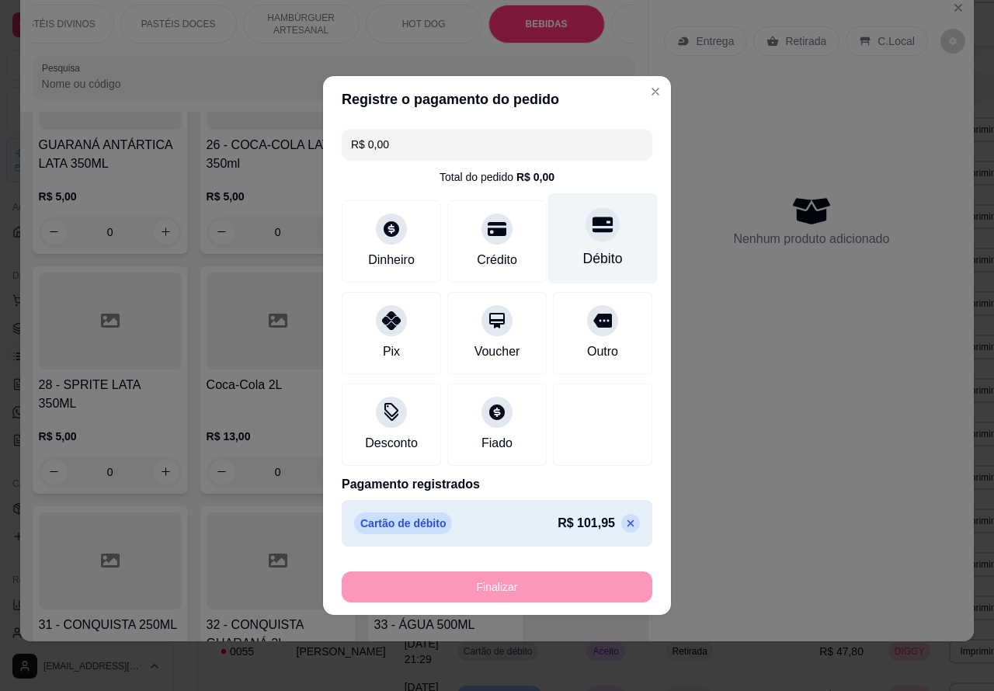
type input "-R$ 101,95"
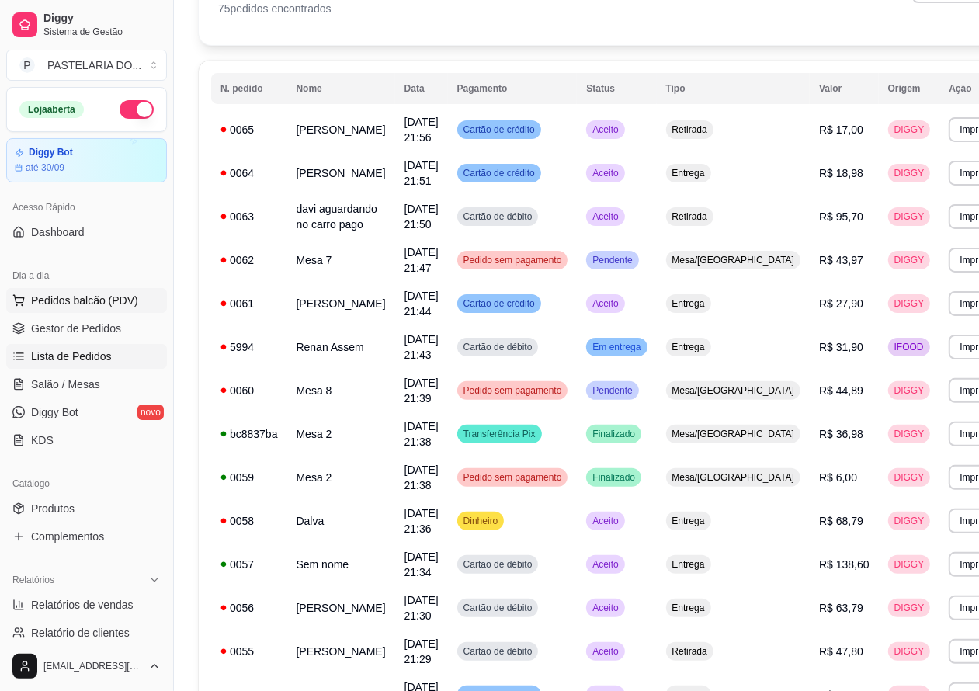
click at [87, 297] on span "Pedidos balcão (PDV)" at bounding box center [84, 301] width 107 height 16
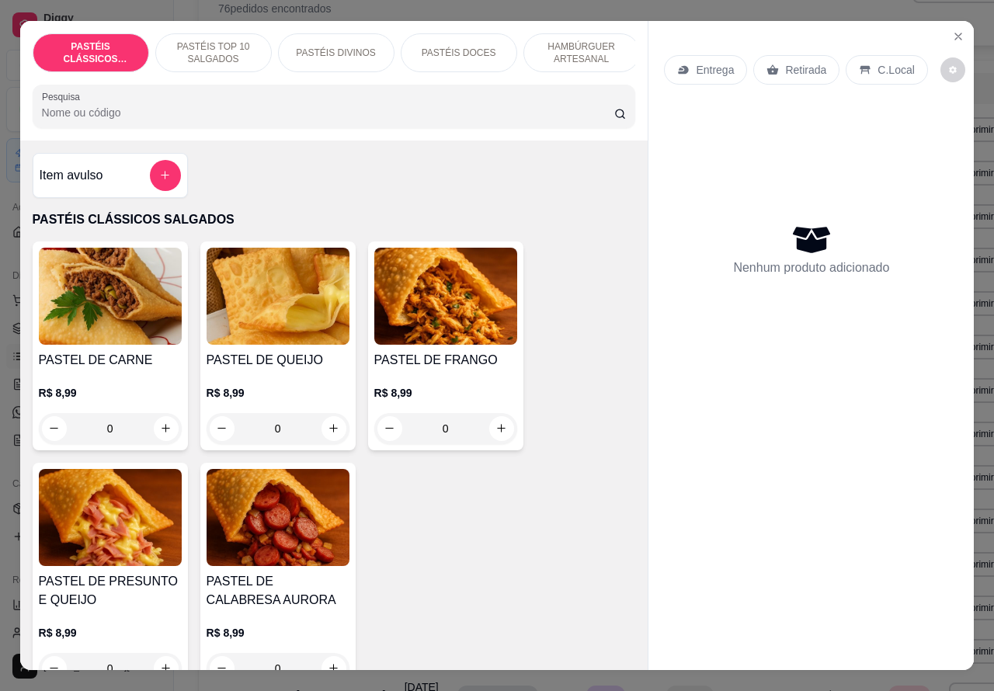
click at [789, 62] on p "Retirada" at bounding box center [805, 70] width 41 height 16
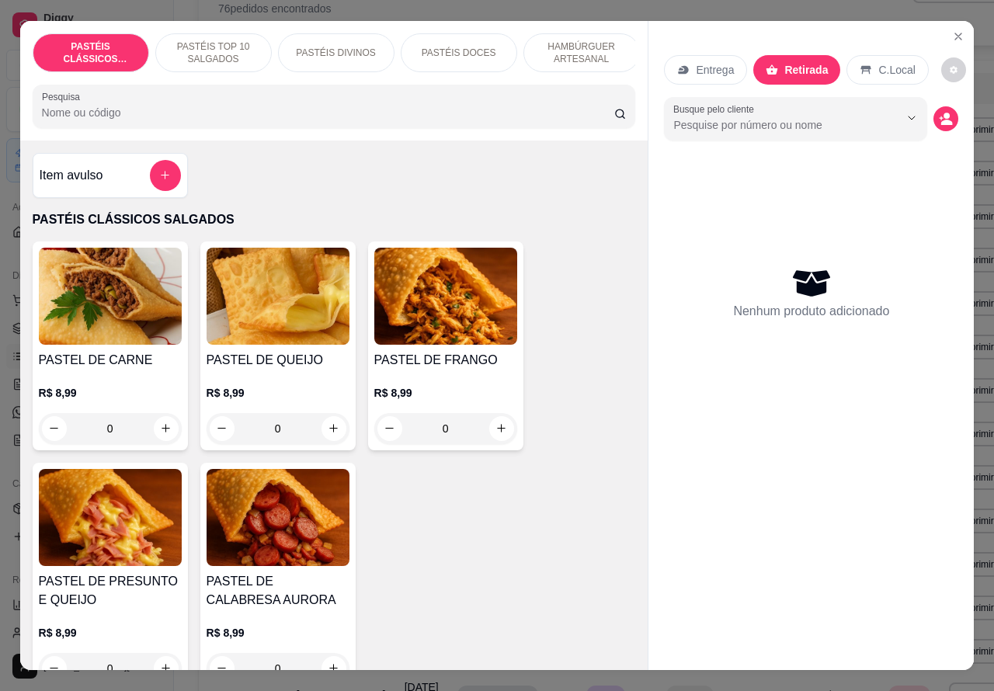
click at [160, 433] on icon "increase-product-quantity" at bounding box center [166, 428] width 12 height 12
type input "1"
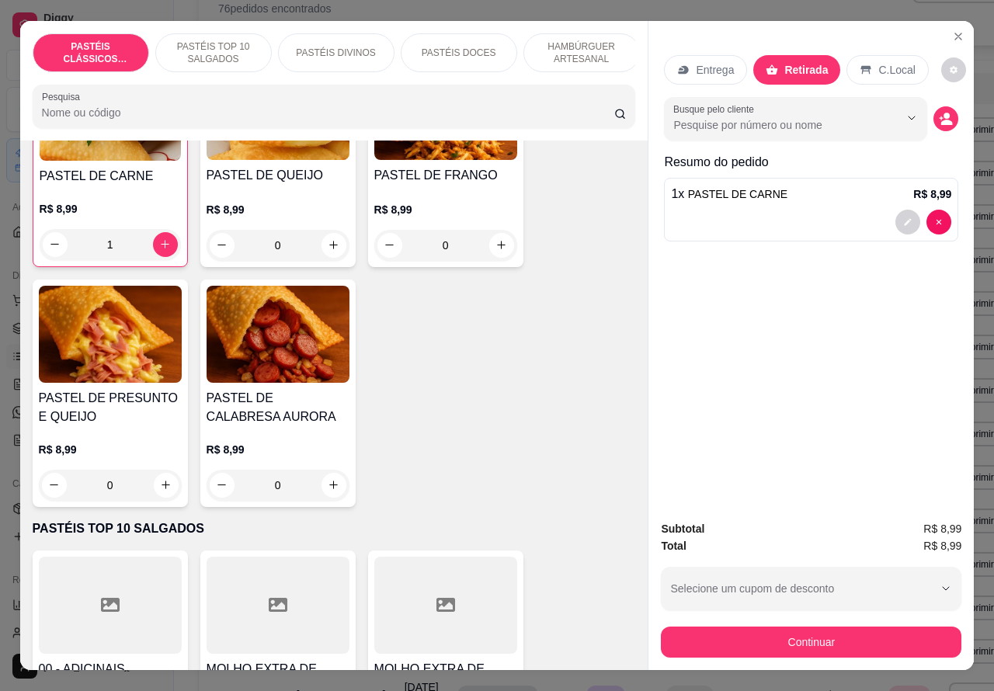
scroll to position [189, 0]
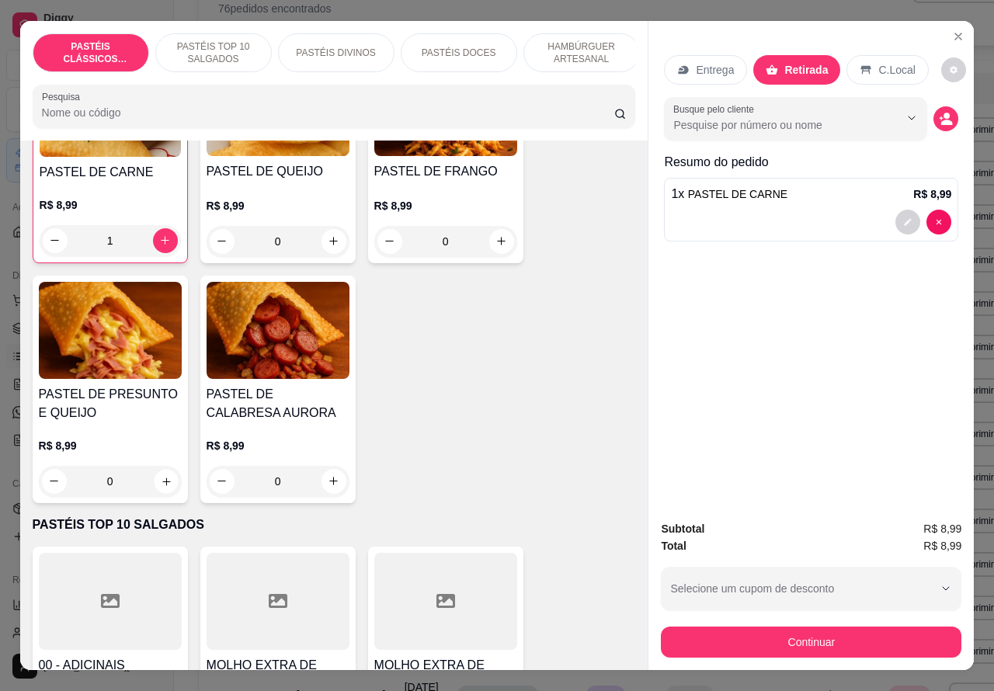
click at [162, 485] on icon "increase-product-quantity" at bounding box center [166, 481] width 8 height 8
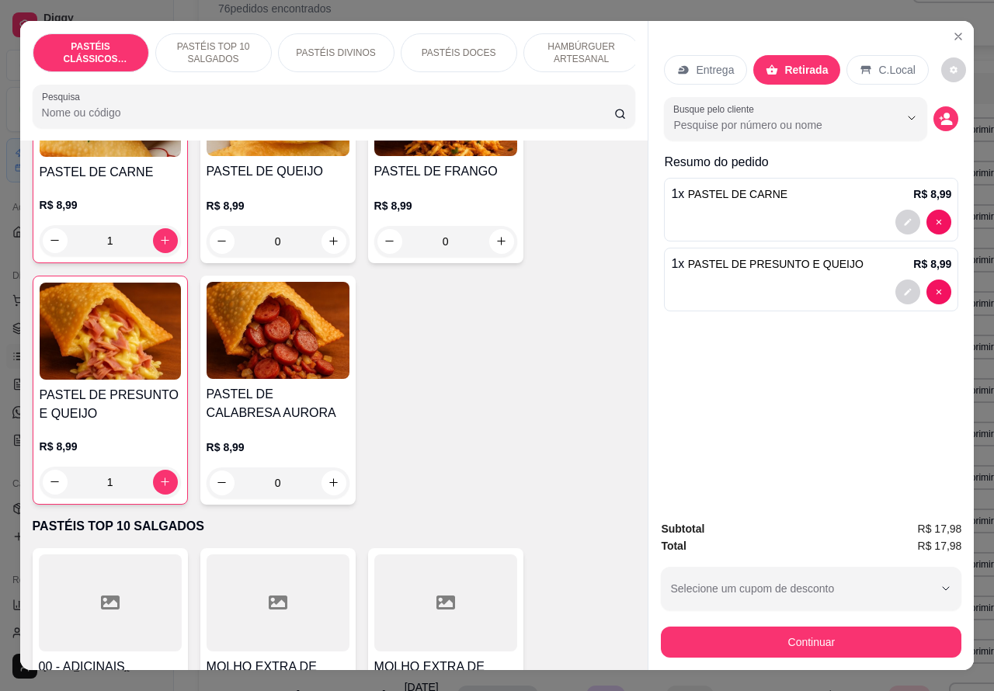
click at [159, 487] on icon "increase-product-quantity" at bounding box center [165, 482] width 12 height 12
type input "3"
click at [210, 43] on p "PASTÉIS TOP 10 SALGADOS" at bounding box center [213, 52] width 90 height 25
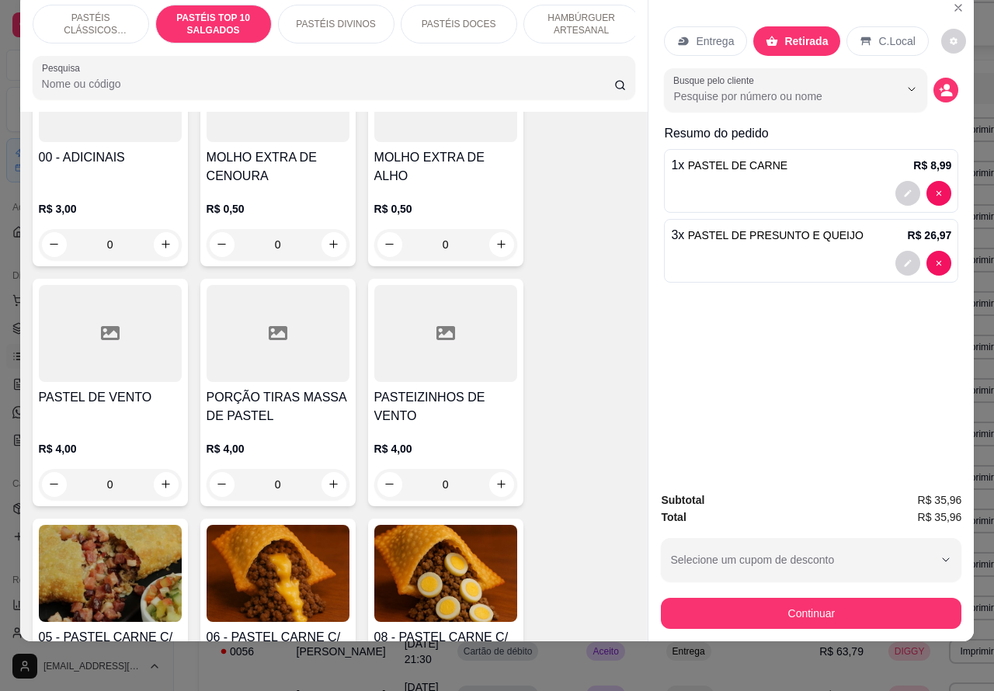
scroll to position [671, 0]
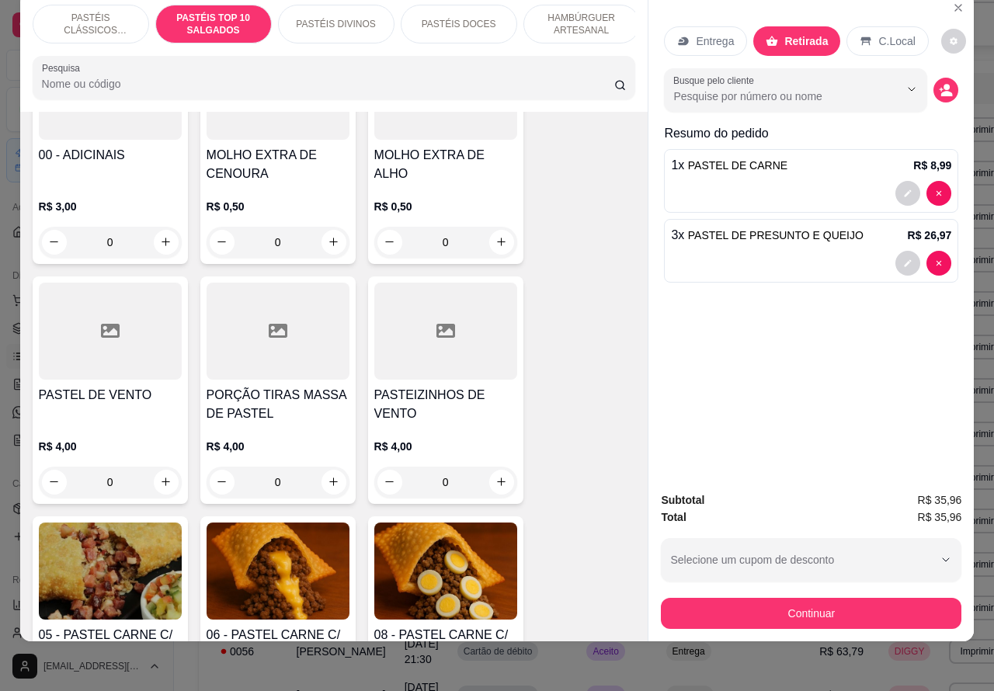
click at [495, 481] on icon "increase-product-quantity" at bounding box center [501, 482] width 12 height 12
type input "1"
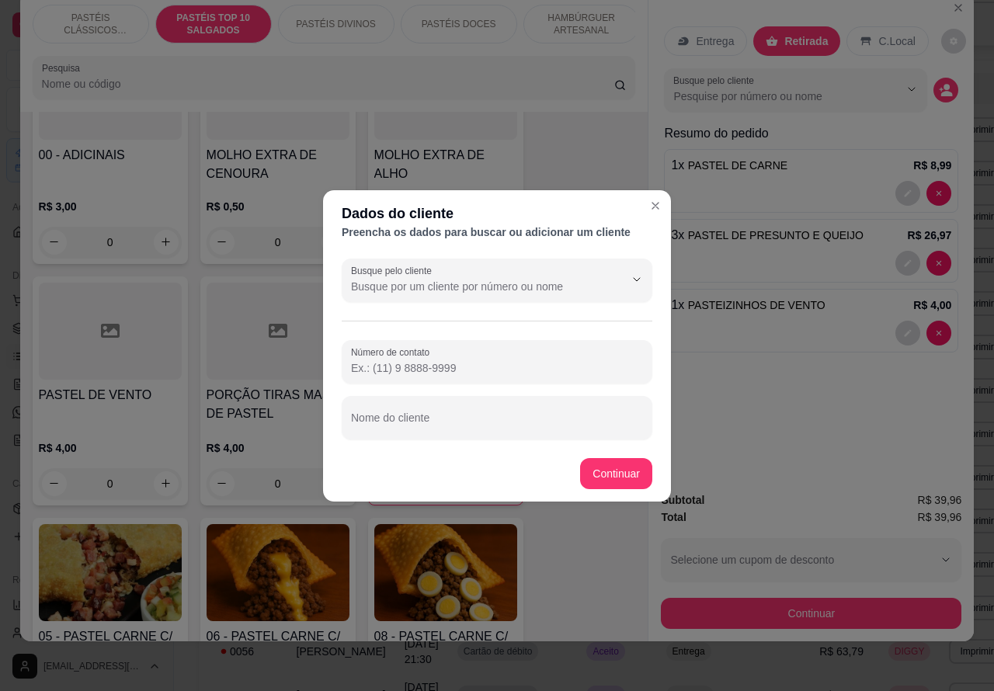
click at [477, 419] on input "Nome do cliente" at bounding box center [497, 424] width 292 height 16
type input "[PERSON_NAME] palio prata"
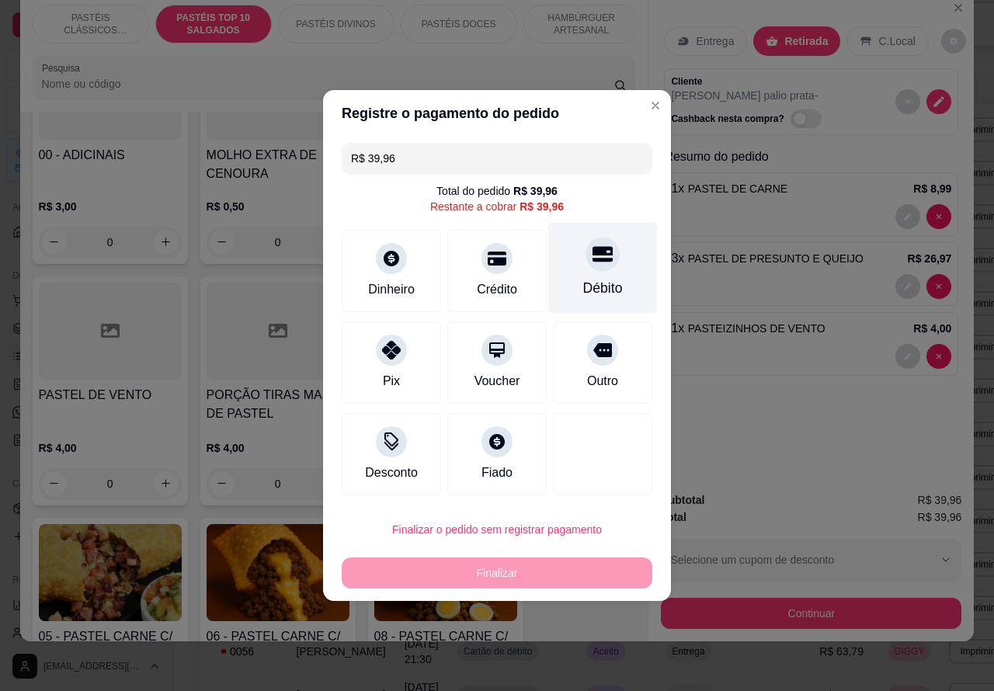
click at [595, 255] on icon at bounding box center [602, 254] width 20 height 20
type input "R$ 0,00"
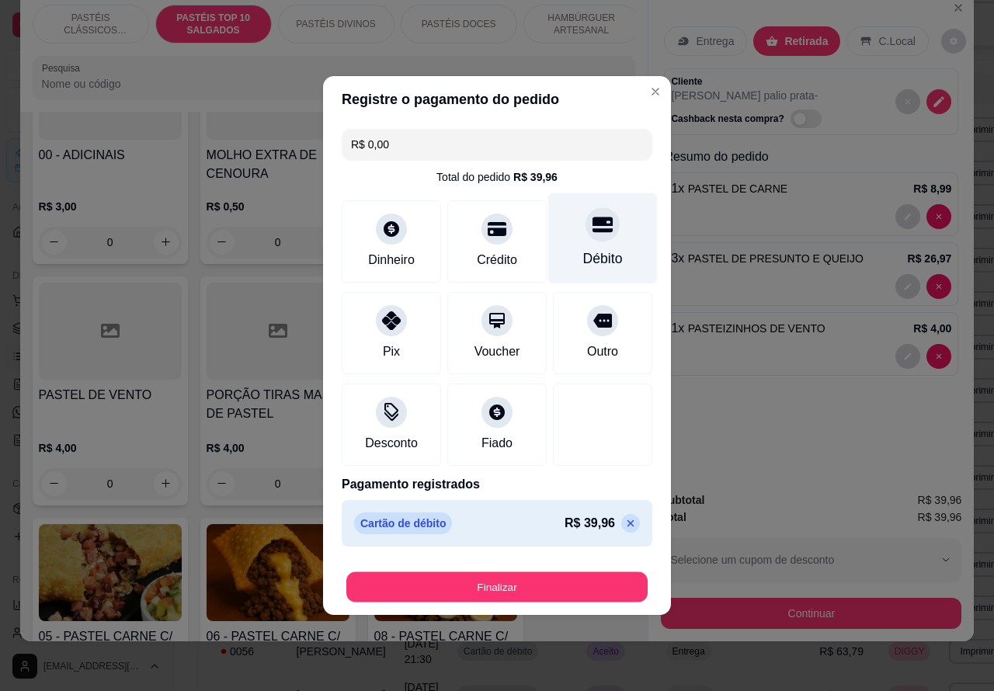
click at [567, 584] on button "Finalizar" at bounding box center [496, 587] width 301 height 30
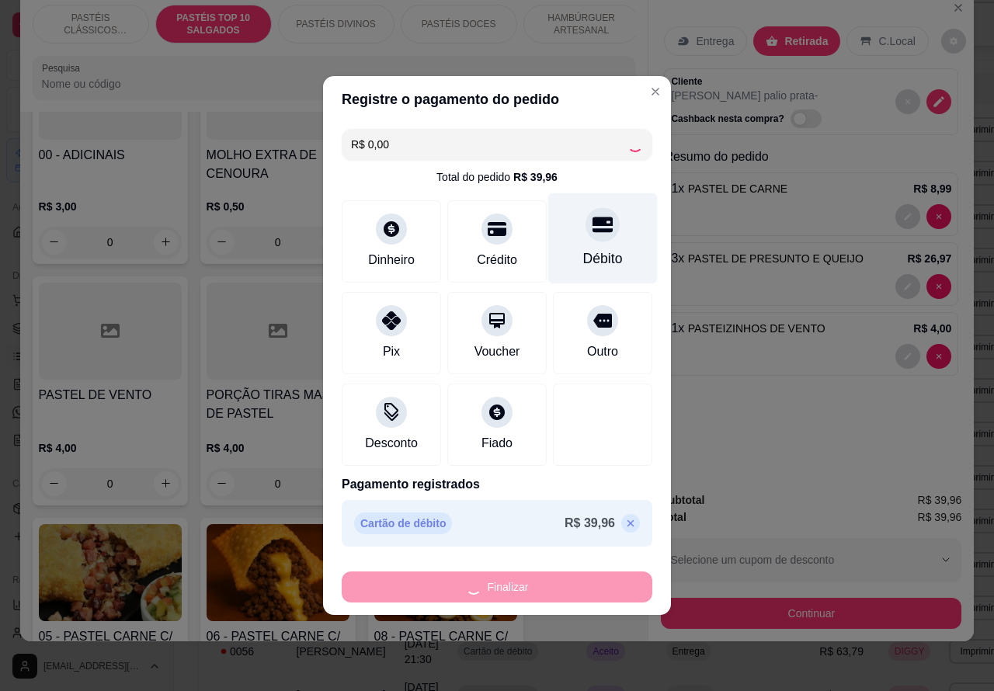
type input "0"
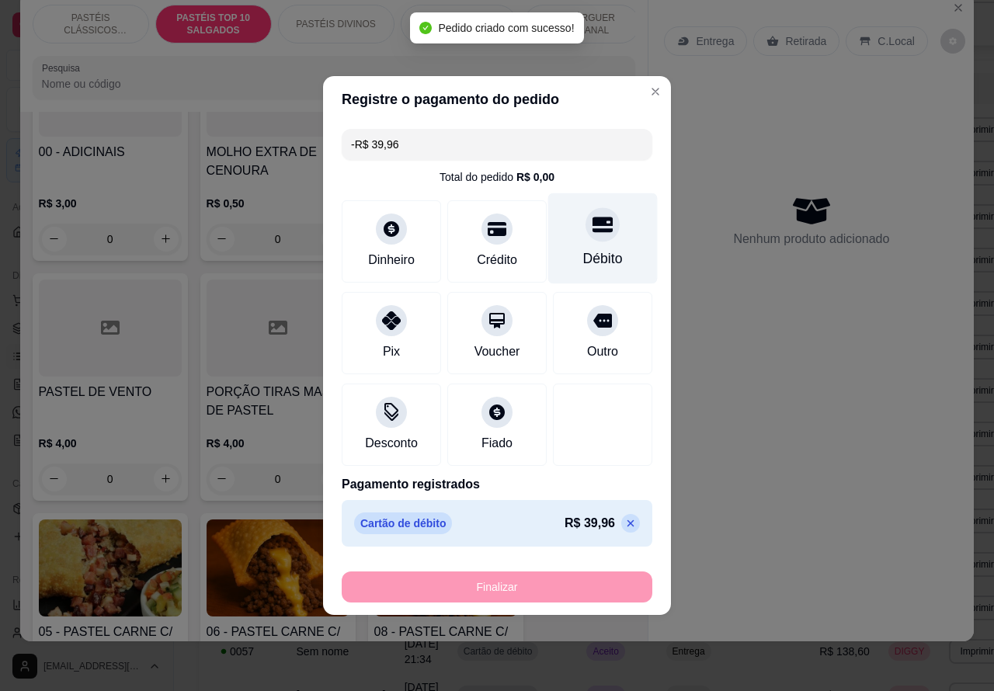
scroll to position [668, 0]
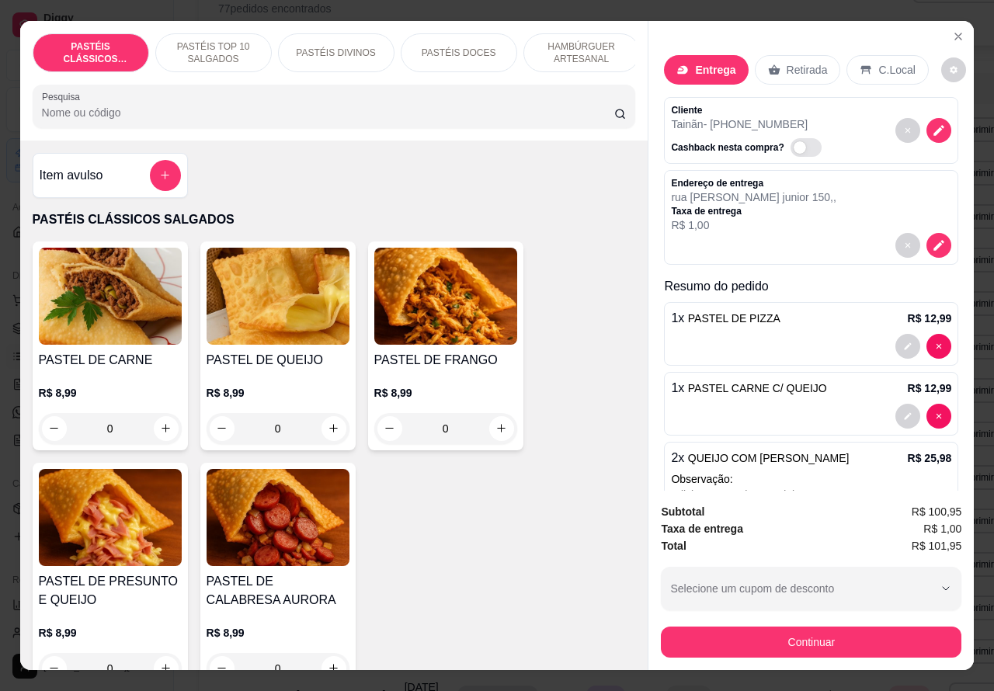
click at [218, 43] on p "PASTÉIS TOP 10 SALGADOS" at bounding box center [213, 52] width 90 height 25
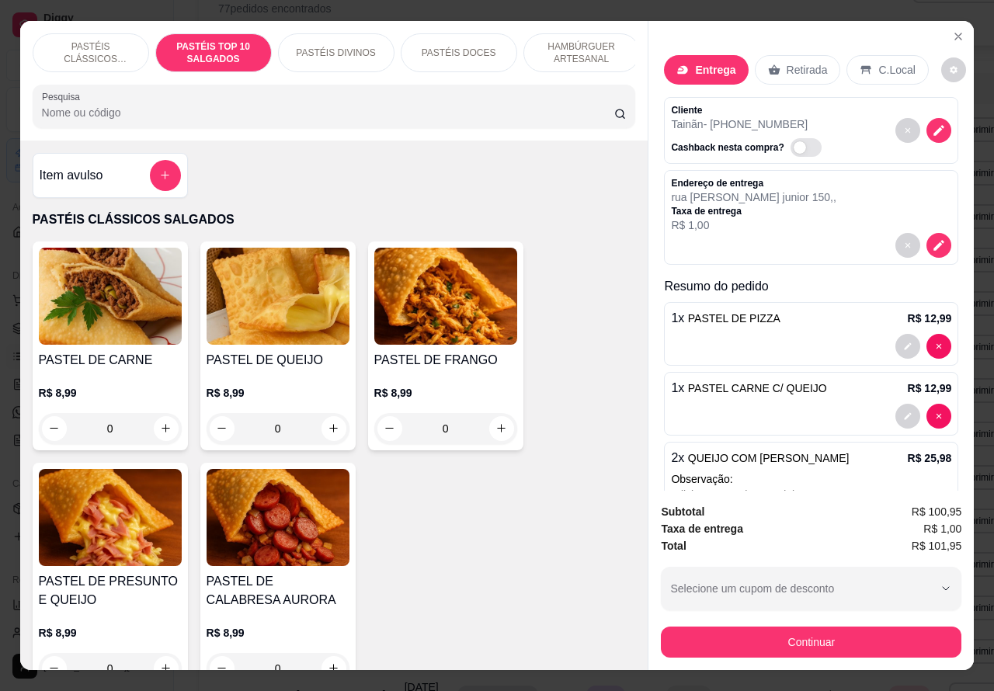
scroll to position [36, 0]
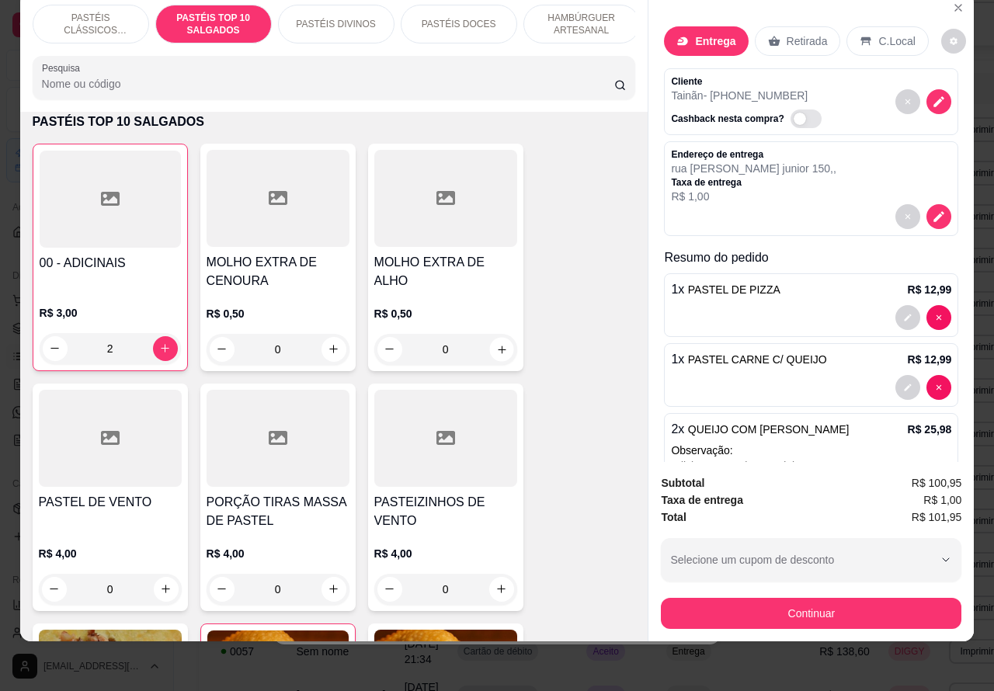
click at [495, 350] on icon "increase-product-quantity" at bounding box center [501, 349] width 12 height 12
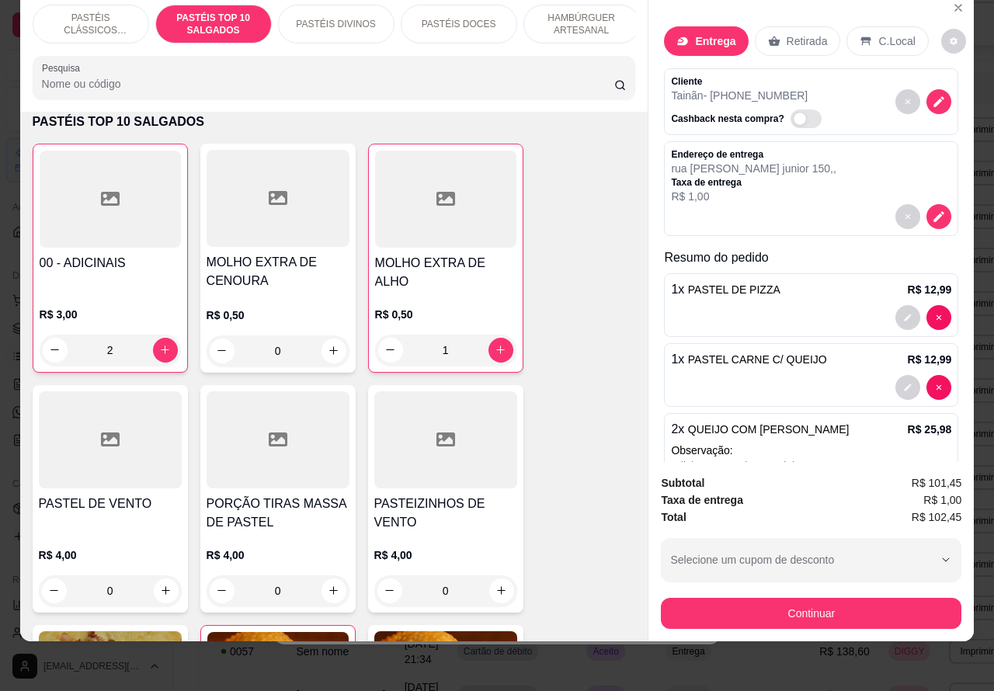
click at [382, 342] on button "decrease-product-quantity" at bounding box center [390, 350] width 25 height 25
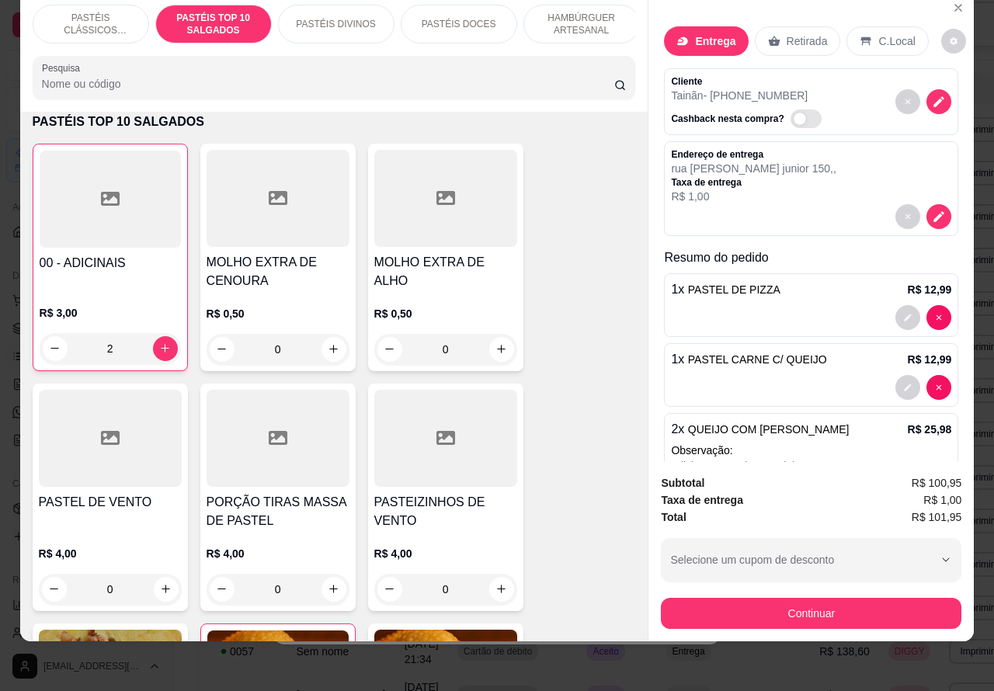
click at [497, 348] on icon "increase-product-quantity" at bounding box center [501, 349] width 9 height 9
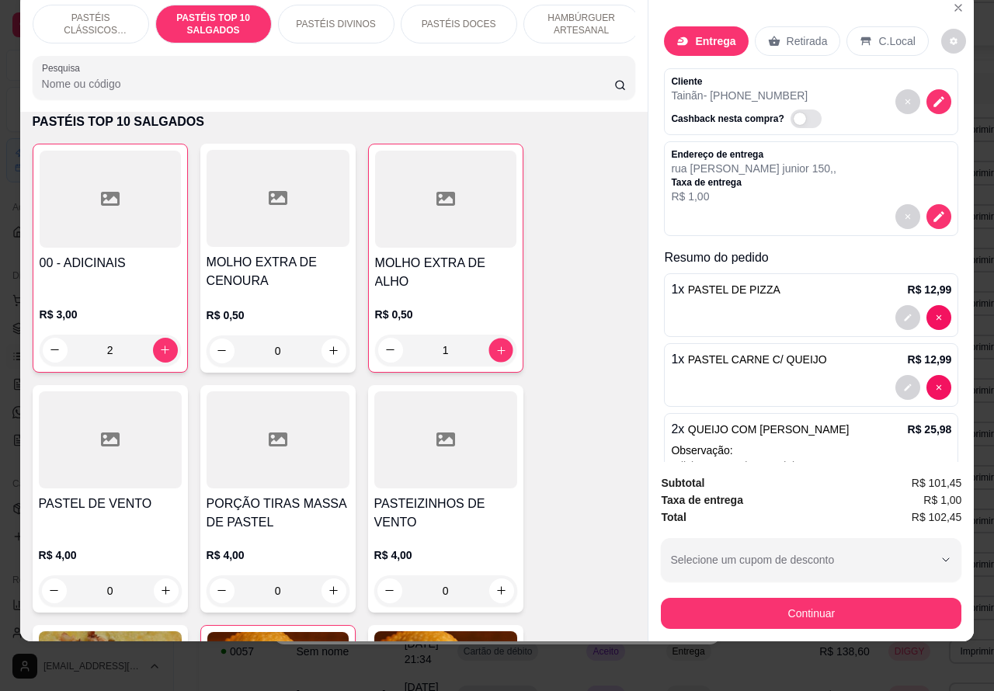
click at [494, 344] on icon "increase-product-quantity" at bounding box center [500, 350] width 12 height 12
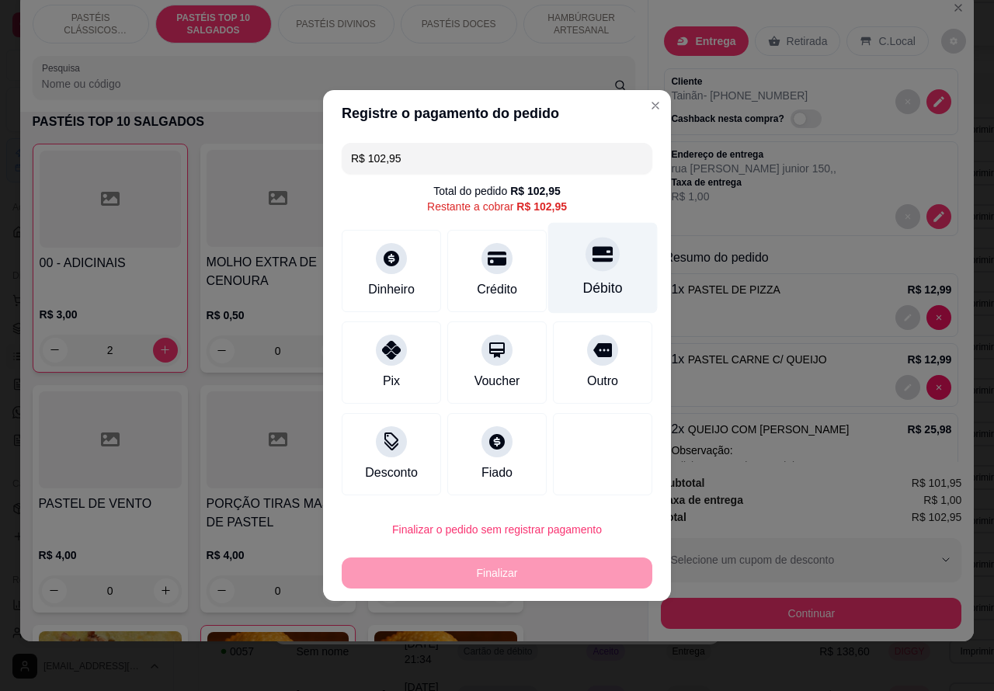
click at [592, 262] on icon at bounding box center [602, 255] width 20 height 16
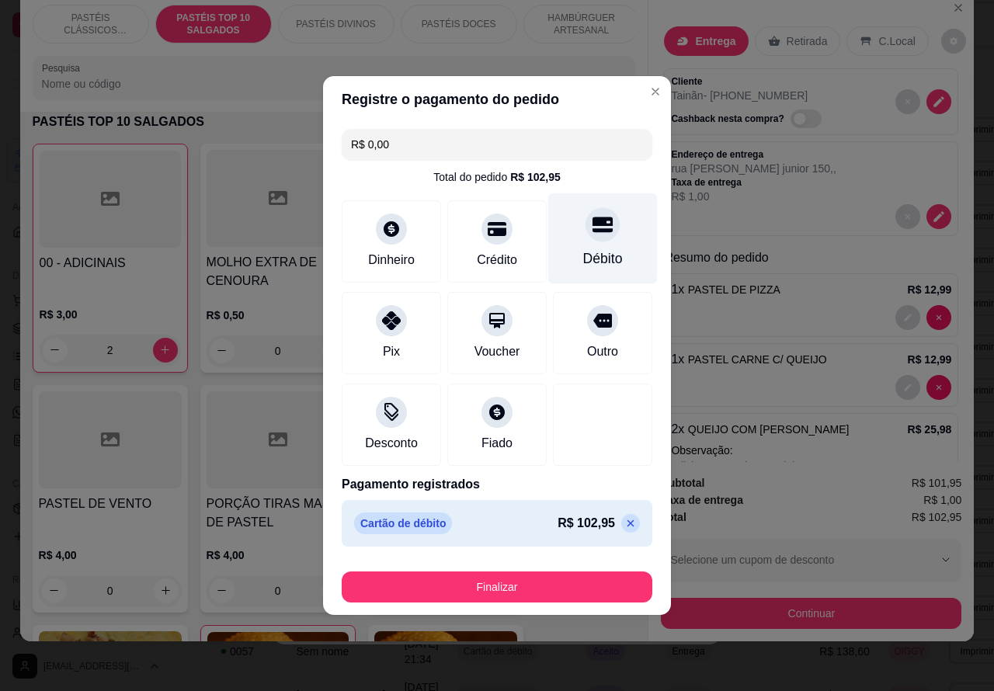
click at [553, 574] on button "Finalizar" at bounding box center [497, 586] width 310 height 31
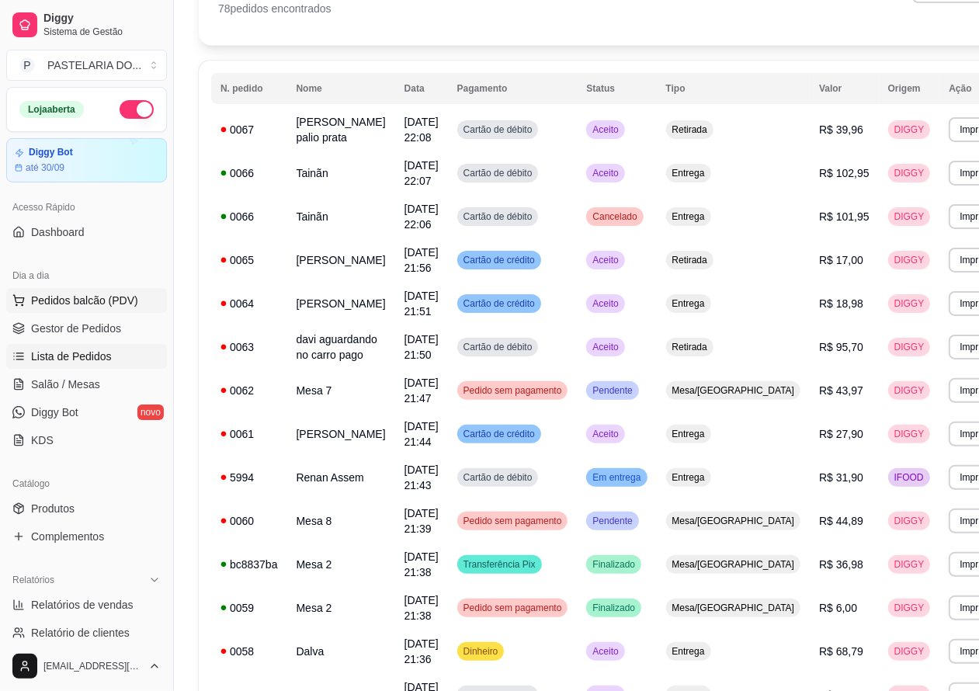
click at [92, 300] on span "Pedidos balcão (PDV)" at bounding box center [84, 301] width 107 height 16
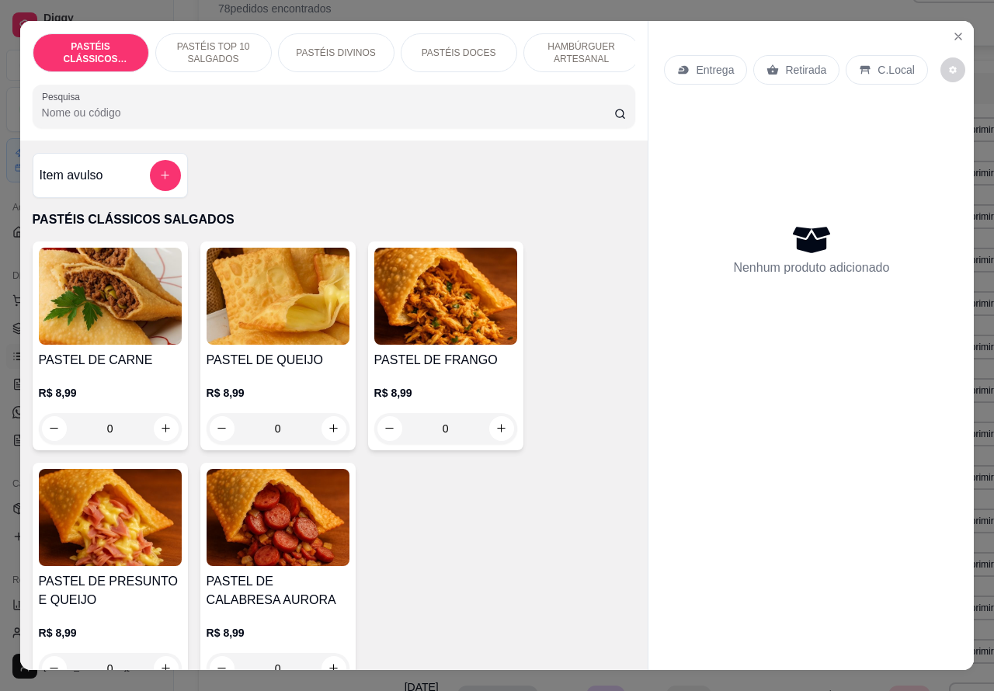
click at [785, 62] on p "Retirada" at bounding box center [805, 70] width 41 height 16
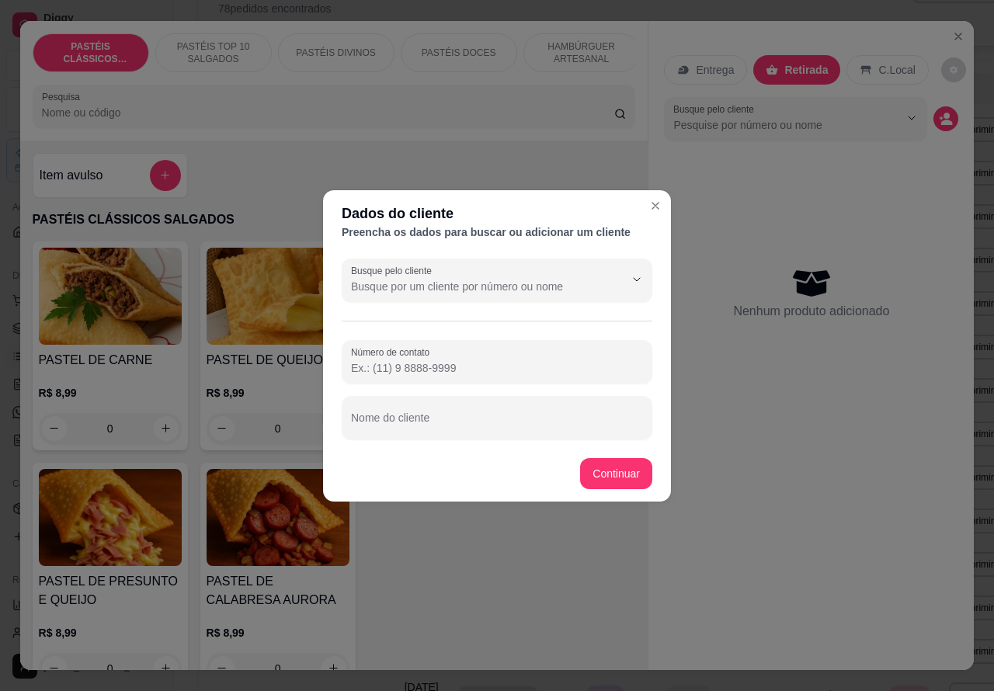
click at [482, 421] on input "Nome do cliente" at bounding box center [497, 424] width 292 height 16
click at [394, 363] on input "Número de contato" at bounding box center [497, 368] width 292 height 16
click at [618, 471] on div "Item avulso PASTÉIS CLÁSSICOS SALGADOS PASTEL DE CARNE R$ 8,99 0 PASTEL DE QUEI…" at bounding box center [334, 405] width 628 height 530
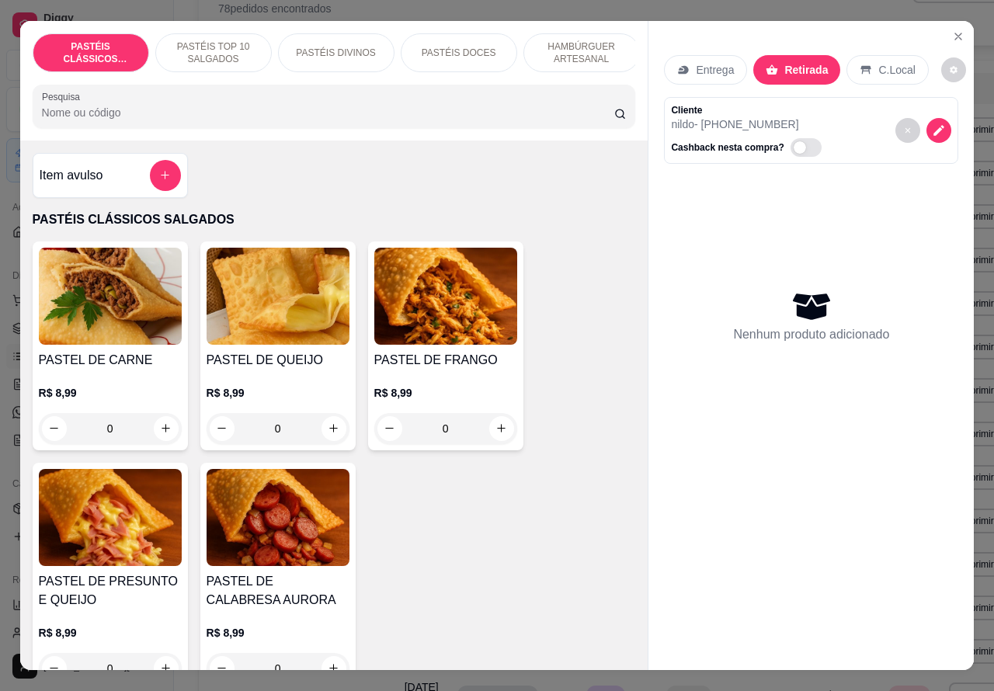
click at [586, 40] on p "HAMBÚRGUER ARTESANAL" at bounding box center [581, 52] width 90 height 25
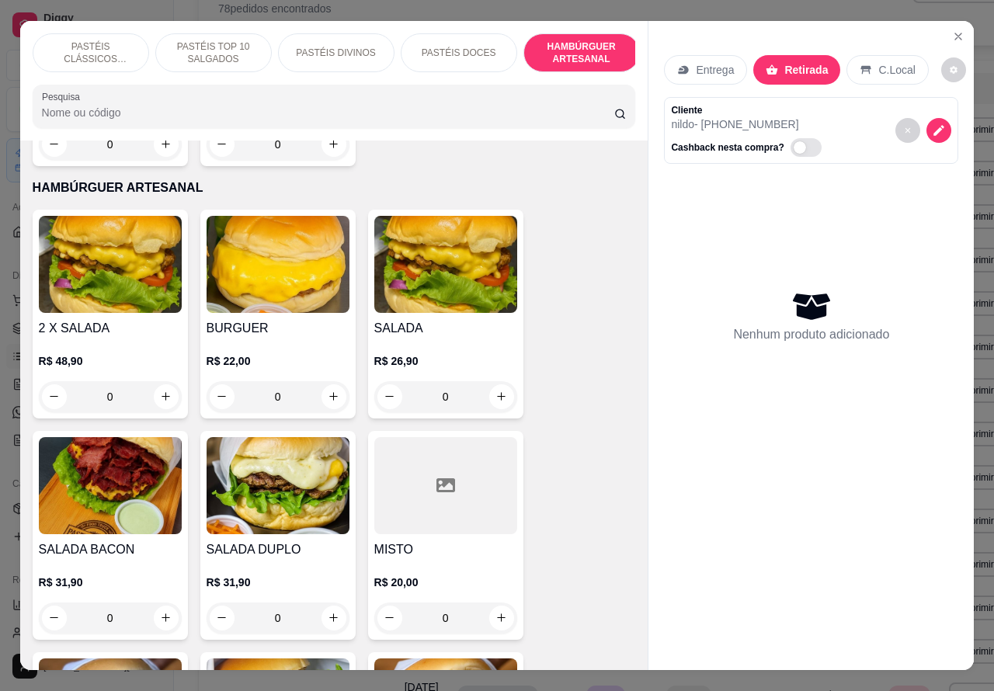
scroll to position [36, 0]
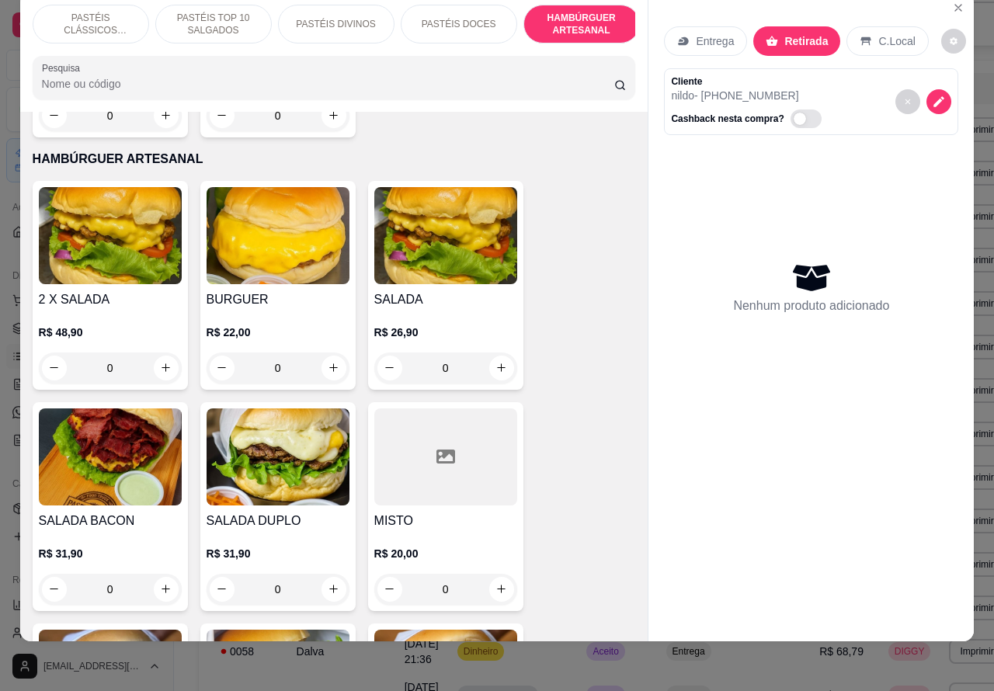
click at [159, 352] on div "0" at bounding box center [110, 367] width 143 height 31
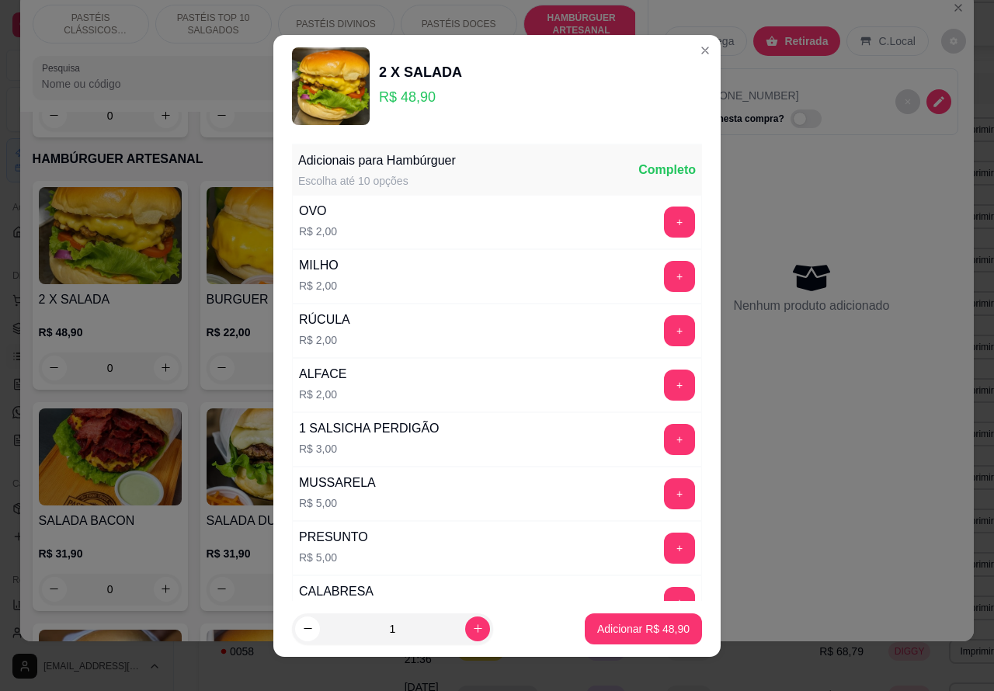
click at [610, 629] on p "Adicionar R$ 48,90" at bounding box center [643, 629] width 92 height 16
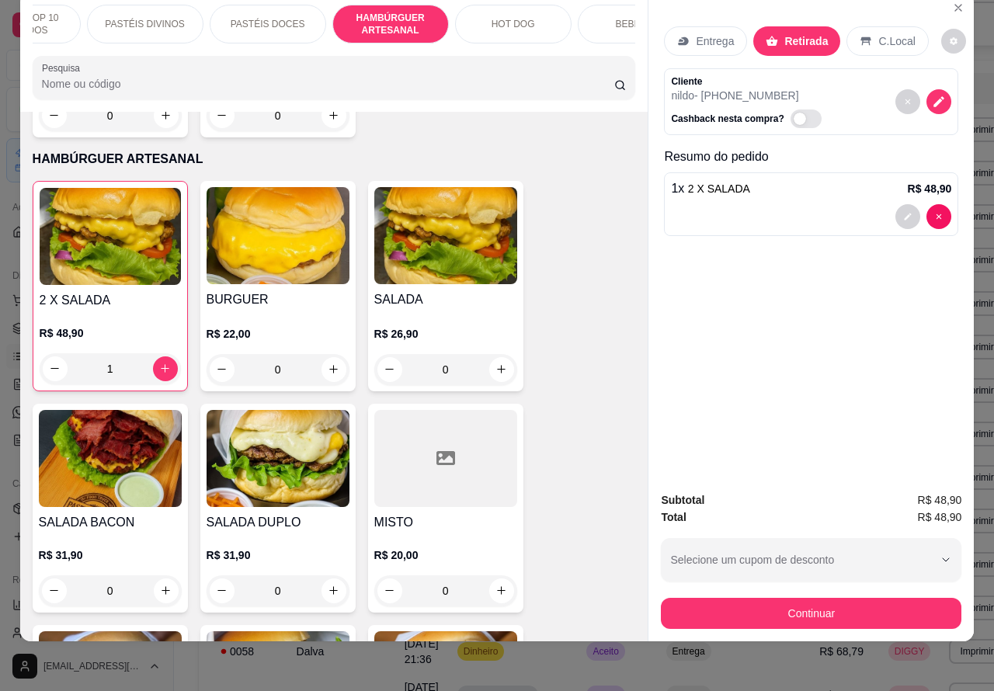
scroll to position [0, 208]
click at [612, 18] on p "BEBIDAS" at bounding box center [618, 24] width 40 height 12
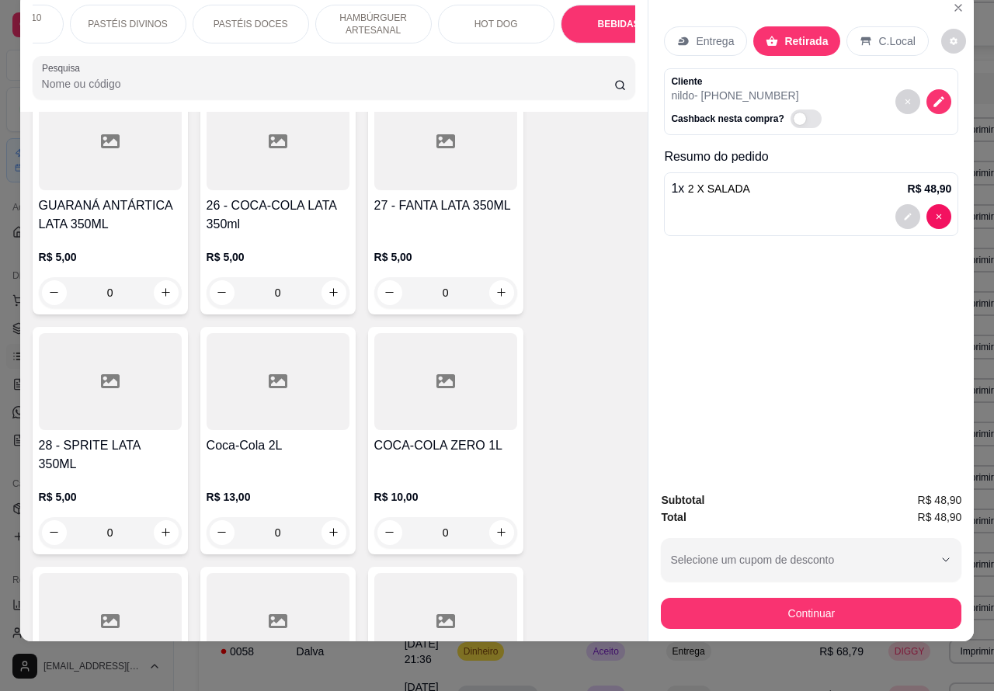
scroll to position [4999, 0]
click at [495, 525] on icon "increase-product-quantity" at bounding box center [501, 531] width 12 height 12
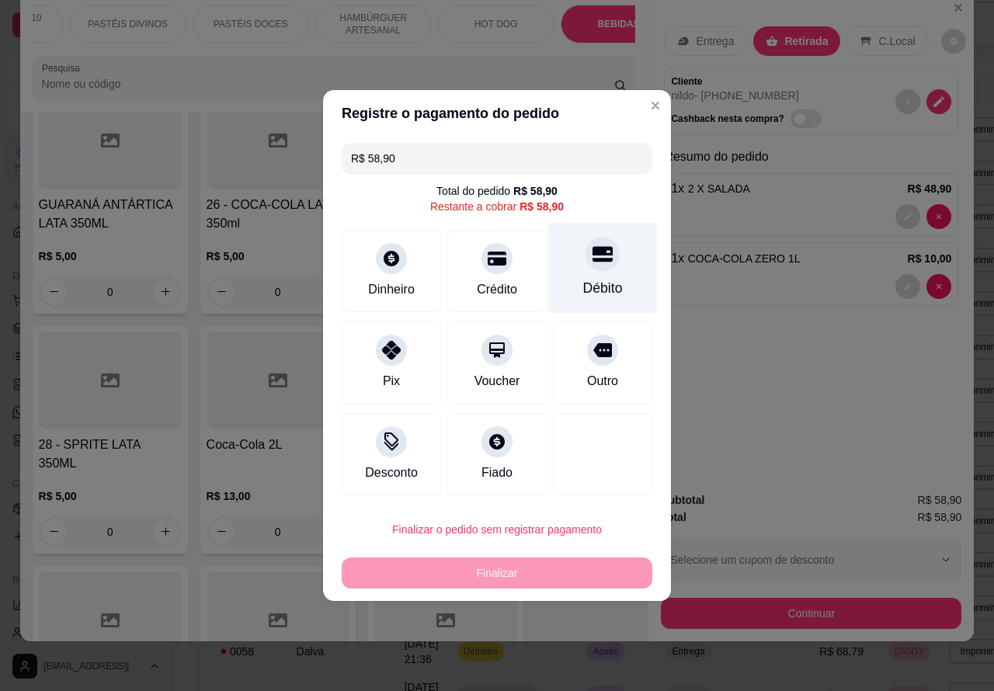
click at [585, 270] on div at bounding box center [602, 254] width 34 height 34
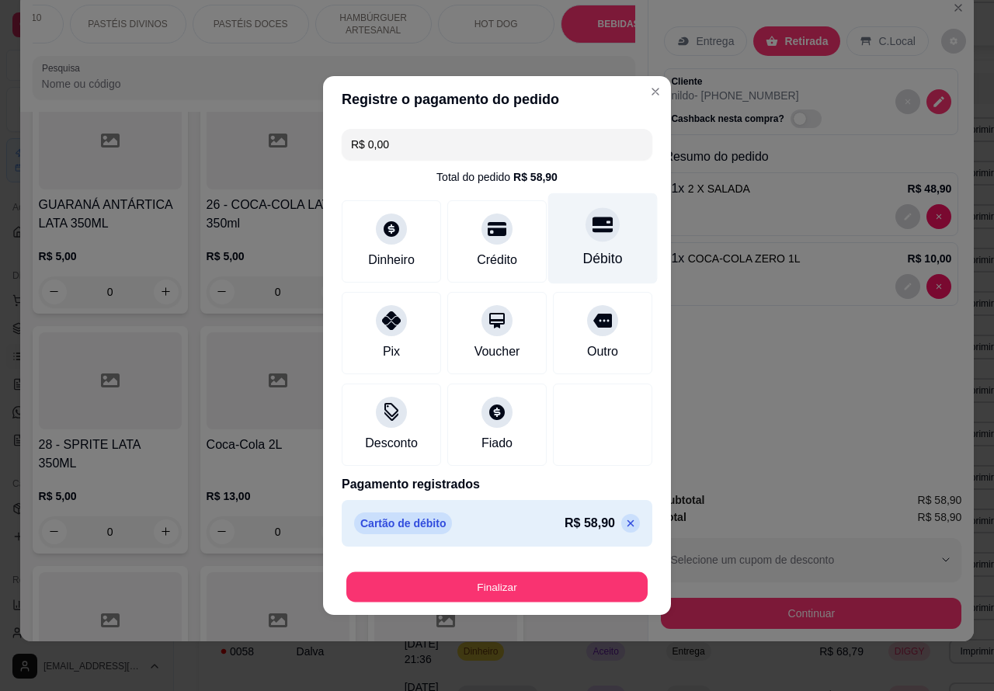
click at [559, 576] on button "Finalizar" at bounding box center [496, 587] width 301 height 30
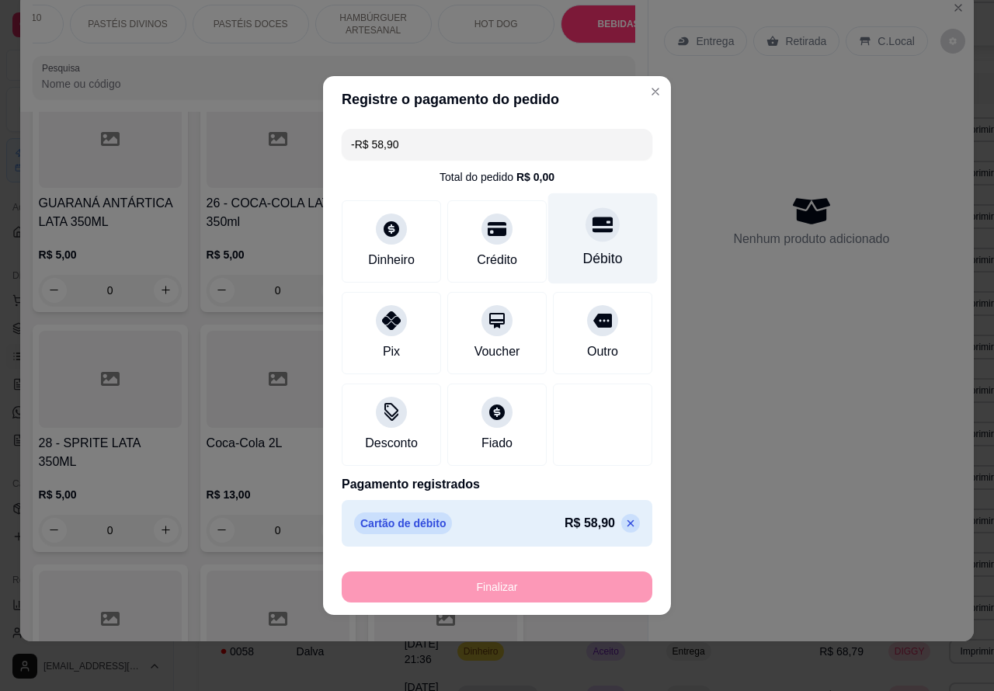
scroll to position [4997, 0]
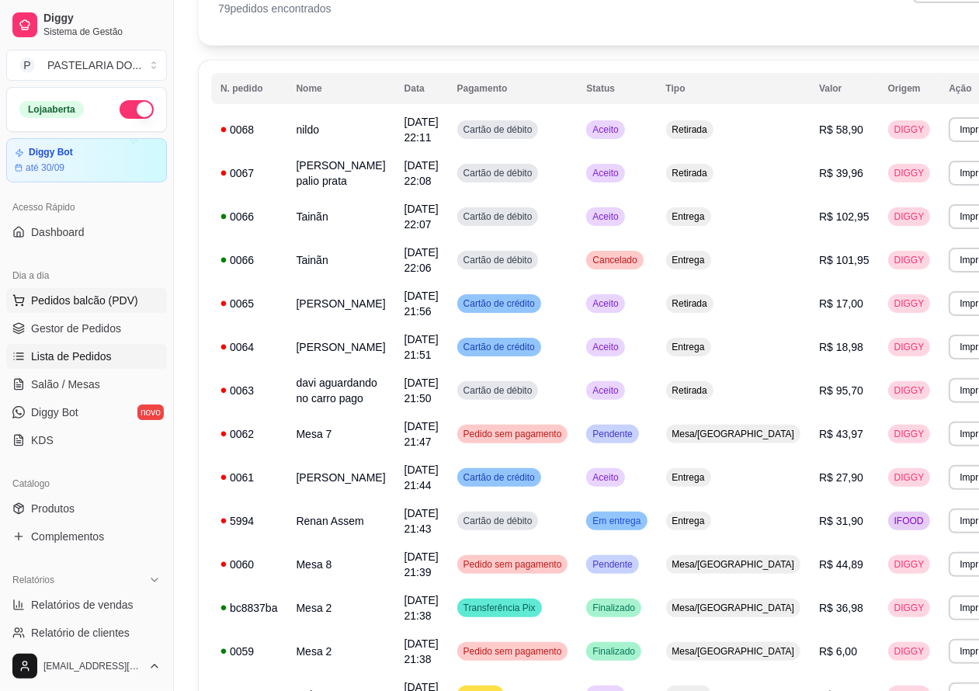
click at [88, 300] on span "Pedidos balcão (PDV)" at bounding box center [84, 301] width 107 height 16
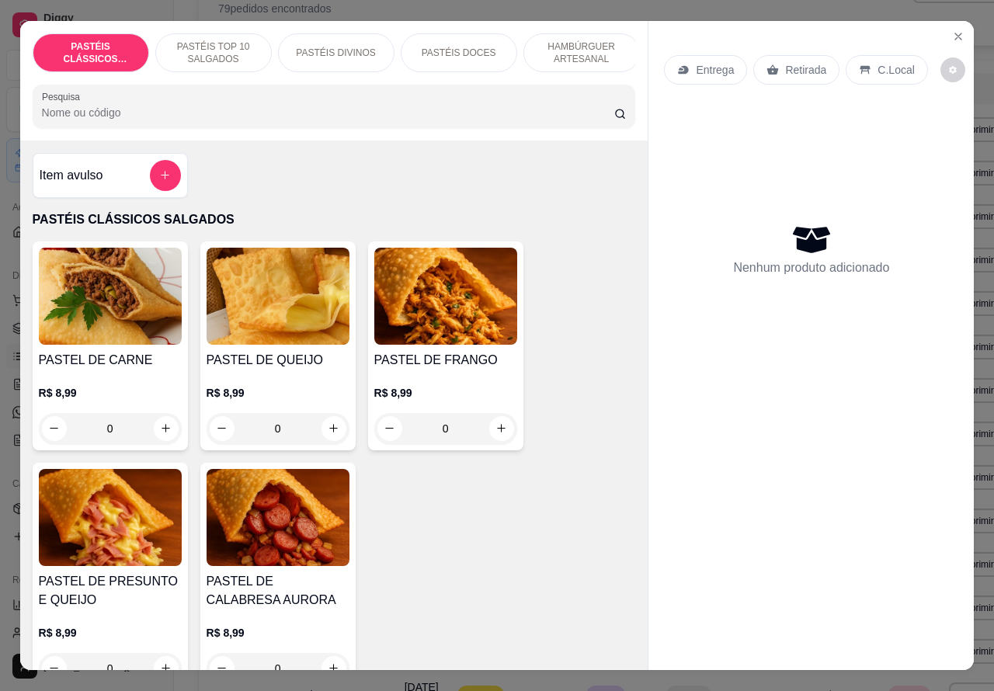
click at [790, 62] on p "Retirada" at bounding box center [805, 70] width 41 height 16
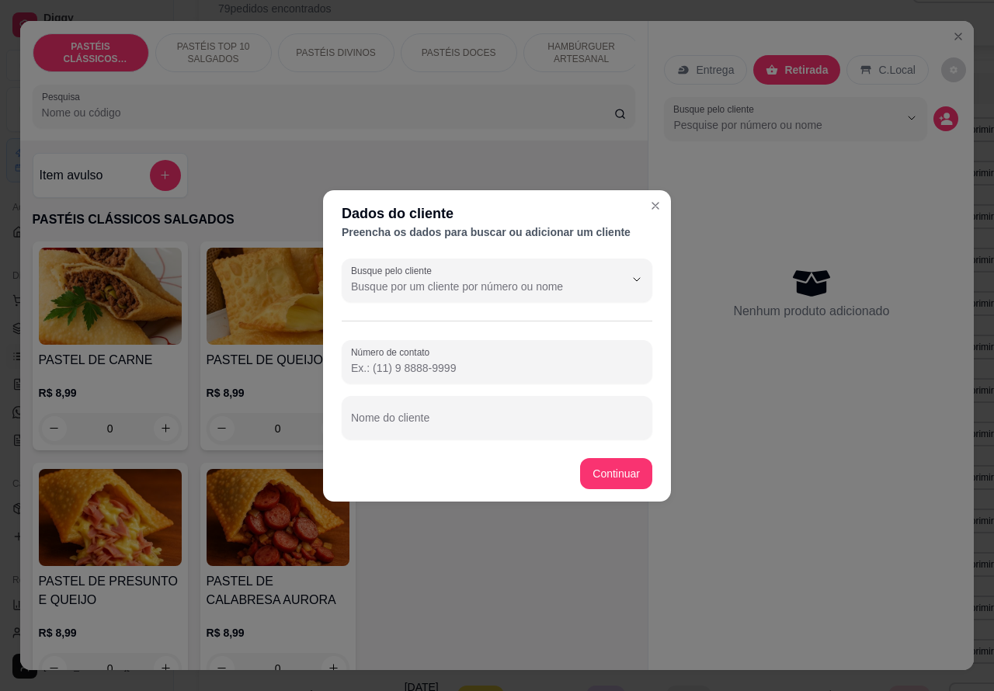
click at [463, 417] on input "Nome do cliente" at bounding box center [497, 424] width 292 height 16
click at [648, 466] on div "Entrega Retirada C.Local Busque pelo cliente Nenhum produto adicionado" at bounding box center [810, 333] width 325 height 625
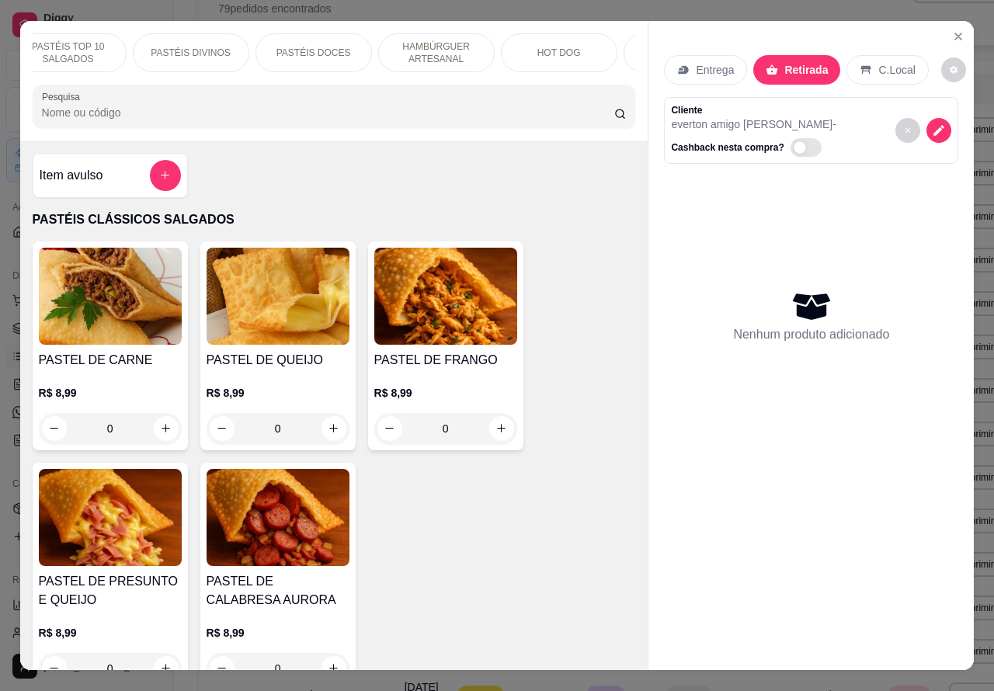
scroll to position [0, 171]
click at [525, 47] on p "HOT DOG" at bounding box center [533, 53] width 43 height 12
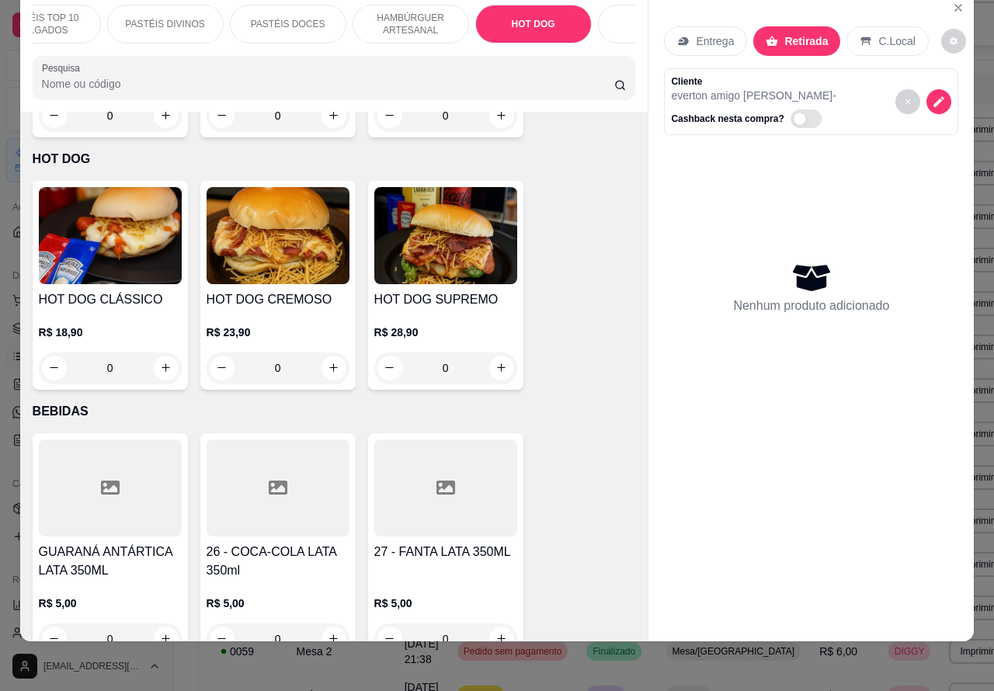
click at [168, 352] on div "0" at bounding box center [110, 367] width 143 height 31
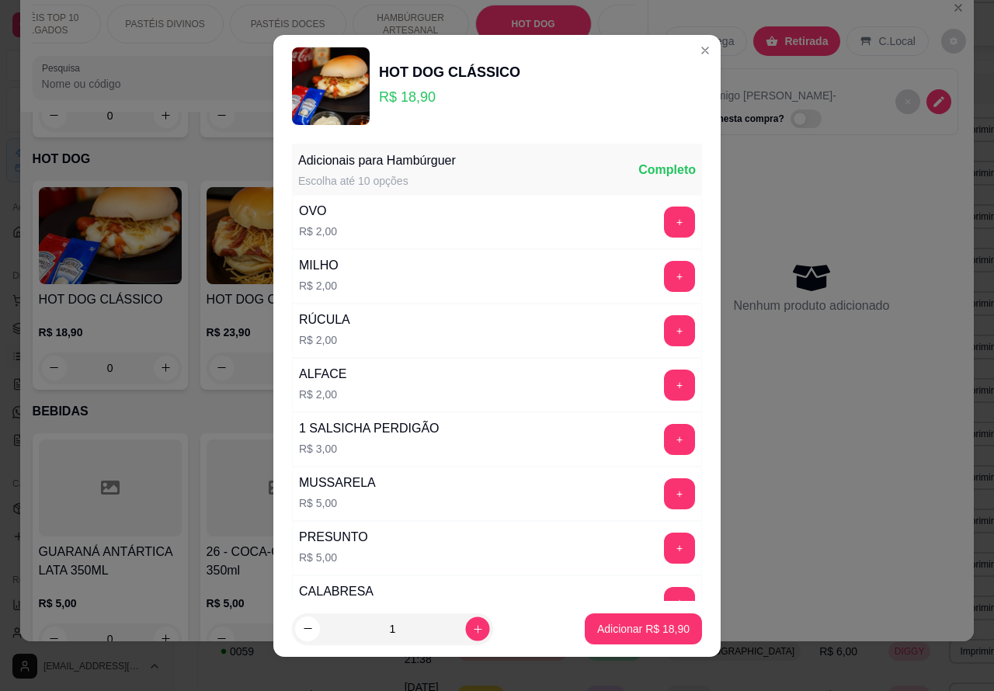
click at [472, 627] on icon "increase-product-quantity" at bounding box center [478, 628] width 12 height 12
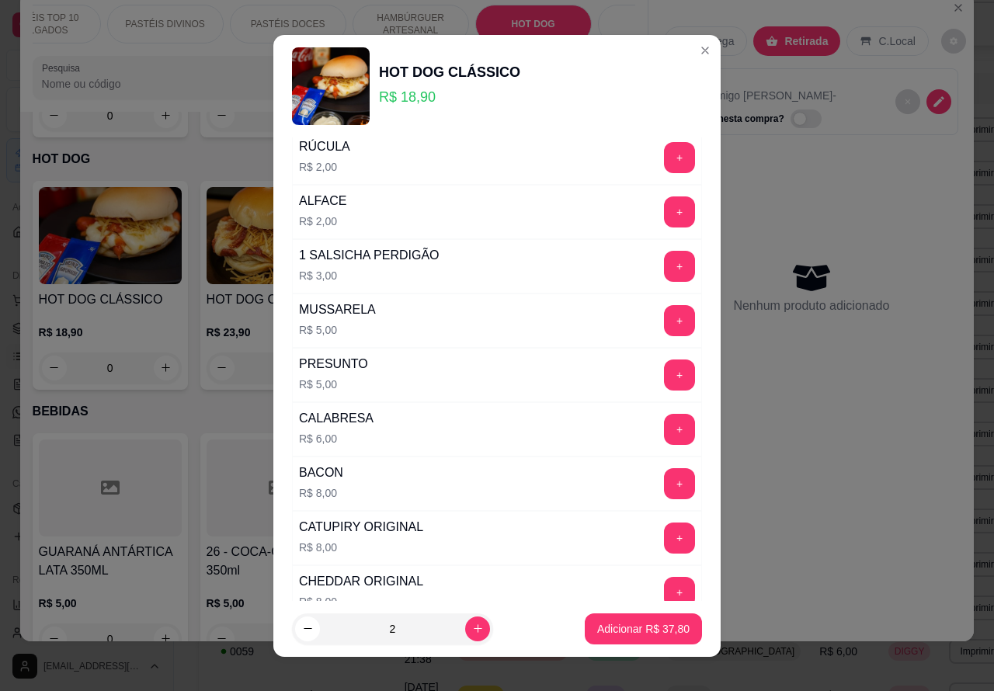
scroll to position [421, 0]
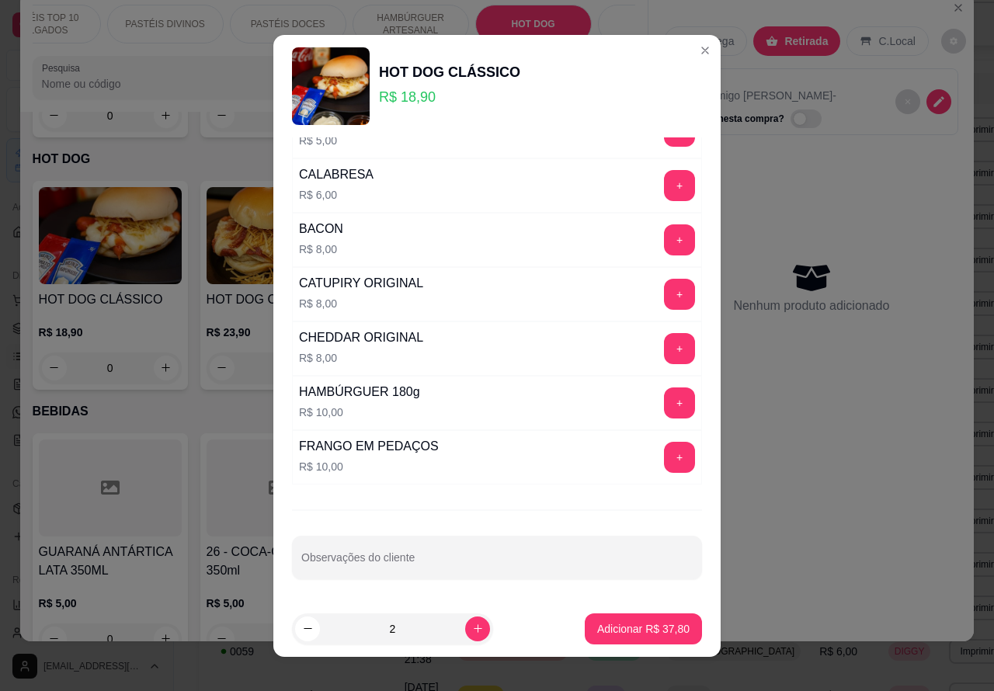
click at [425, 557] on input "Observações do cliente" at bounding box center [496, 564] width 391 height 16
click at [615, 627] on p "Adicionar R$ 37,80" at bounding box center [643, 629] width 92 height 16
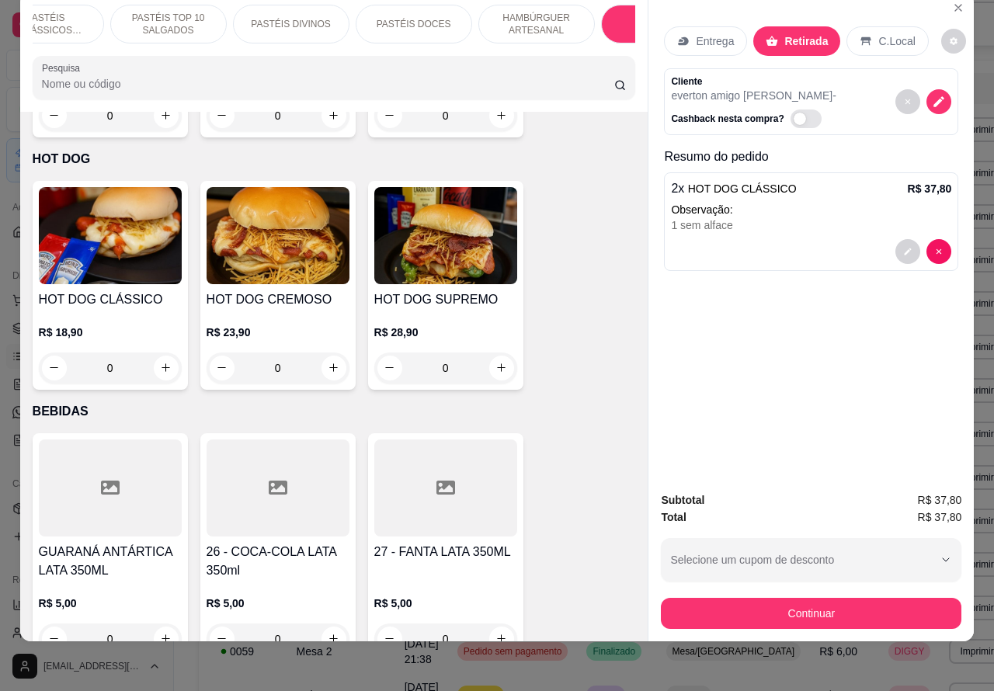
scroll to position [0, 0]
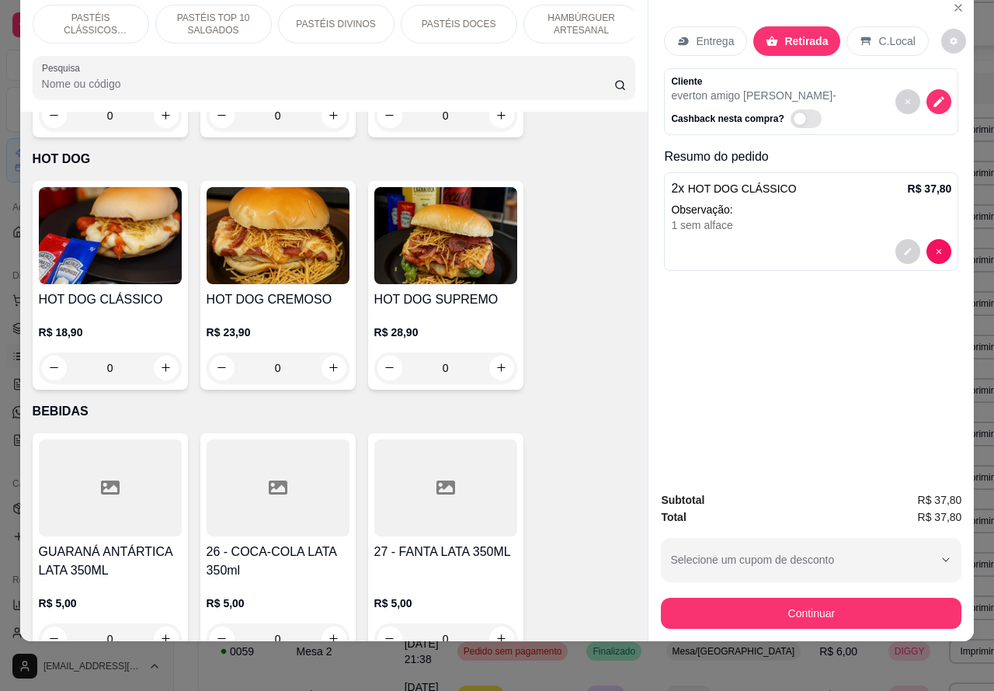
click at [190, 12] on p "PASTÉIS TOP 10 SALGADOS" at bounding box center [213, 24] width 90 height 25
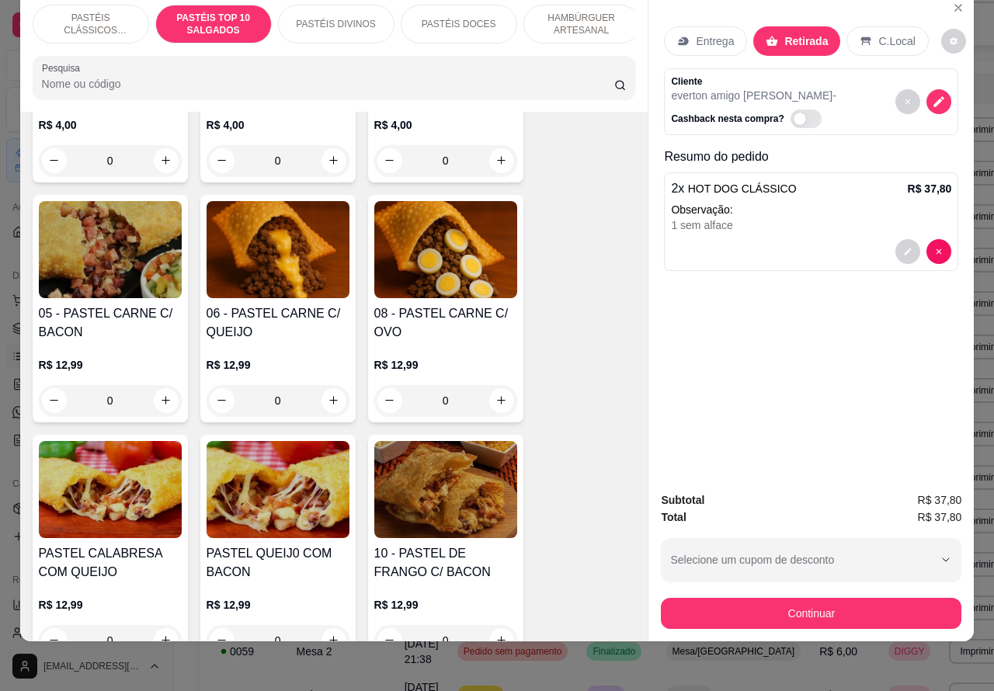
scroll to position [1037, 0]
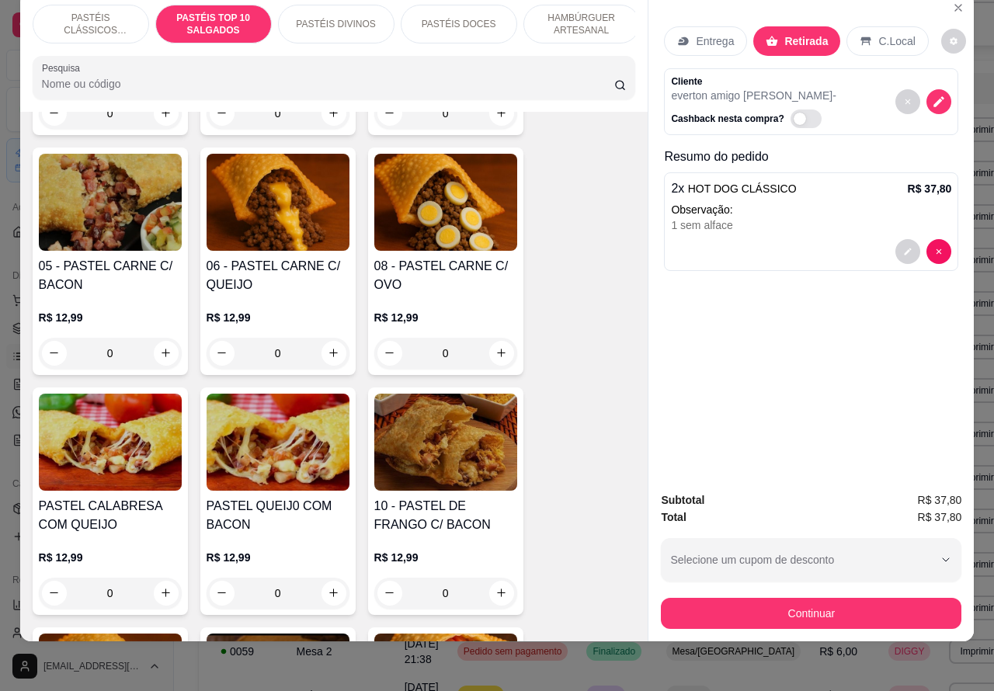
click at [82, 12] on p "PASTÉIS CLÁSSICOS SALGADOS" at bounding box center [91, 24] width 90 height 25
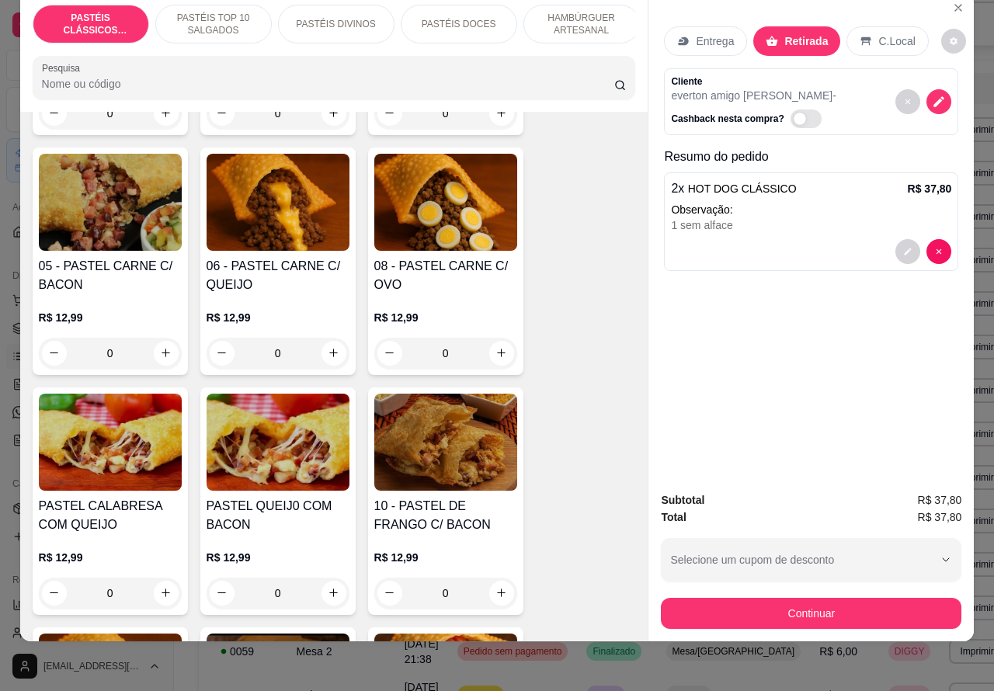
scroll to position [70, 0]
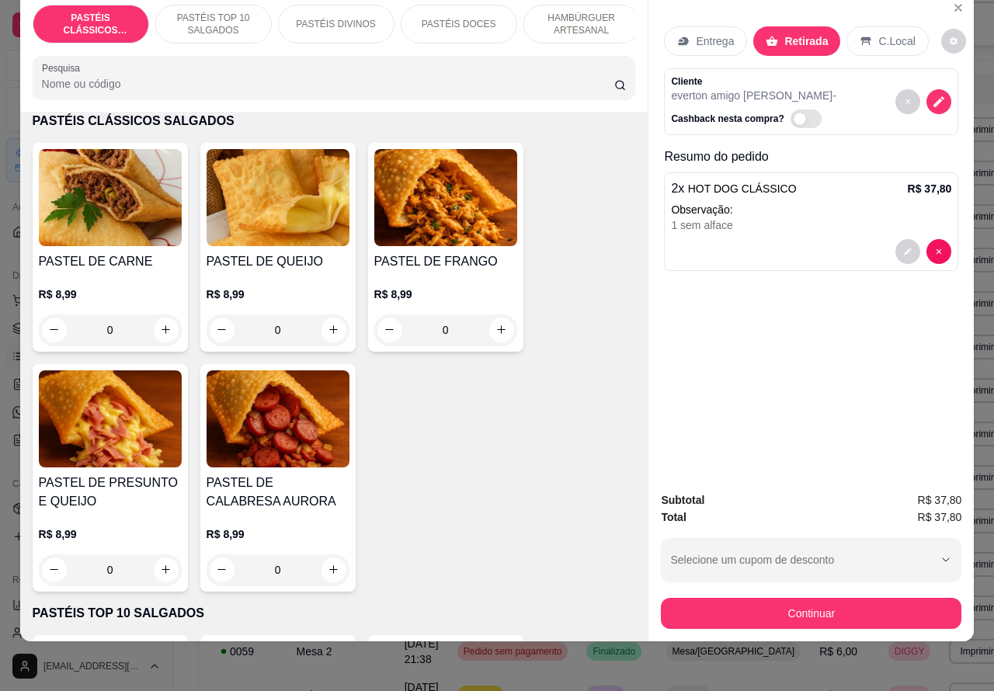
click at [331, 330] on button "increase-product-quantity" at bounding box center [333, 329] width 25 height 25
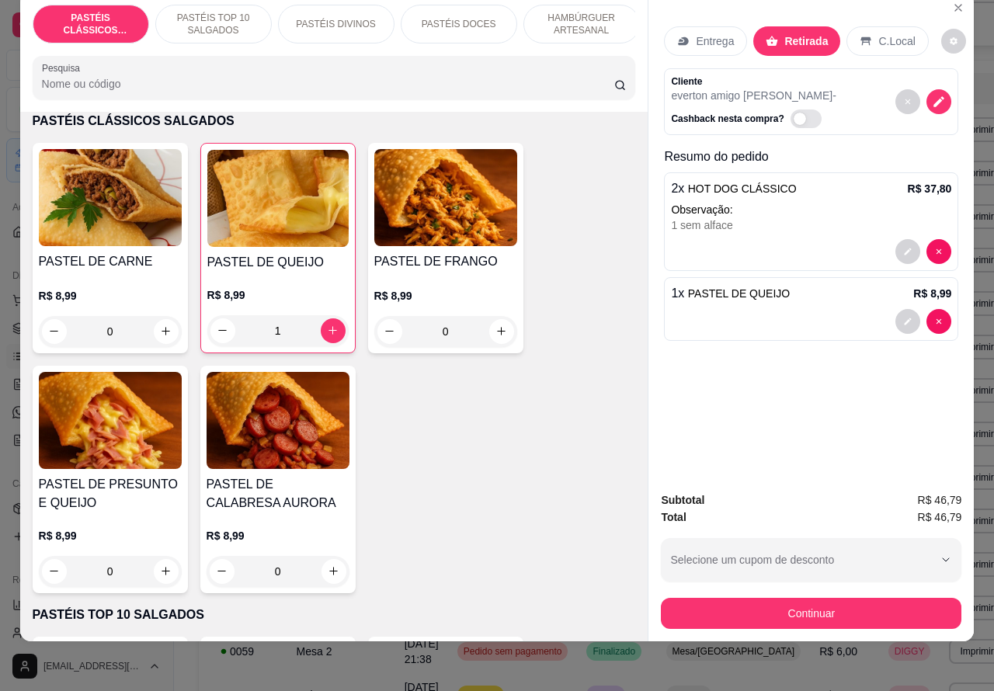
click at [216, 12] on p "PASTÉIS TOP 10 SALGADOS" at bounding box center [213, 24] width 90 height 25
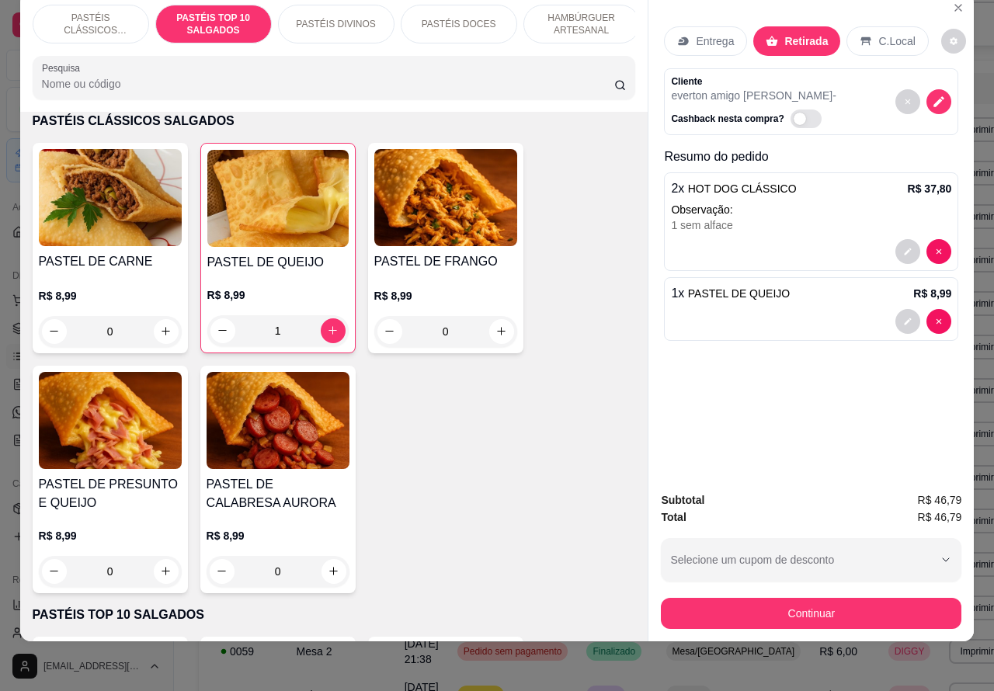
scroll to position [564, 0]
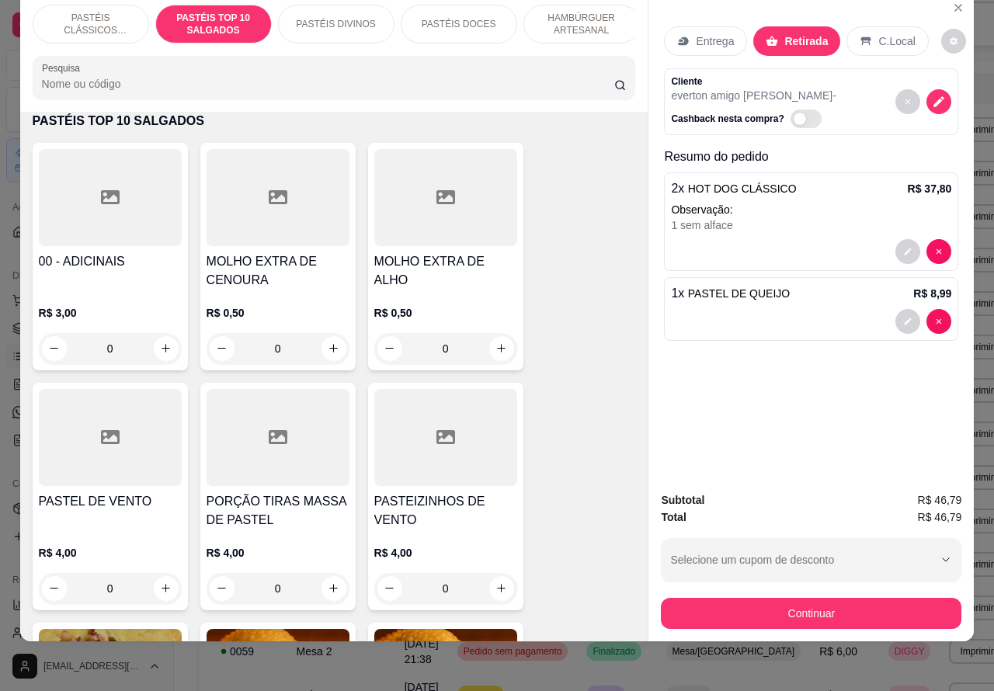
click at [161, 348] on icon "increase-product-quantity" at bounding box center [165, 348] width 9 height 9
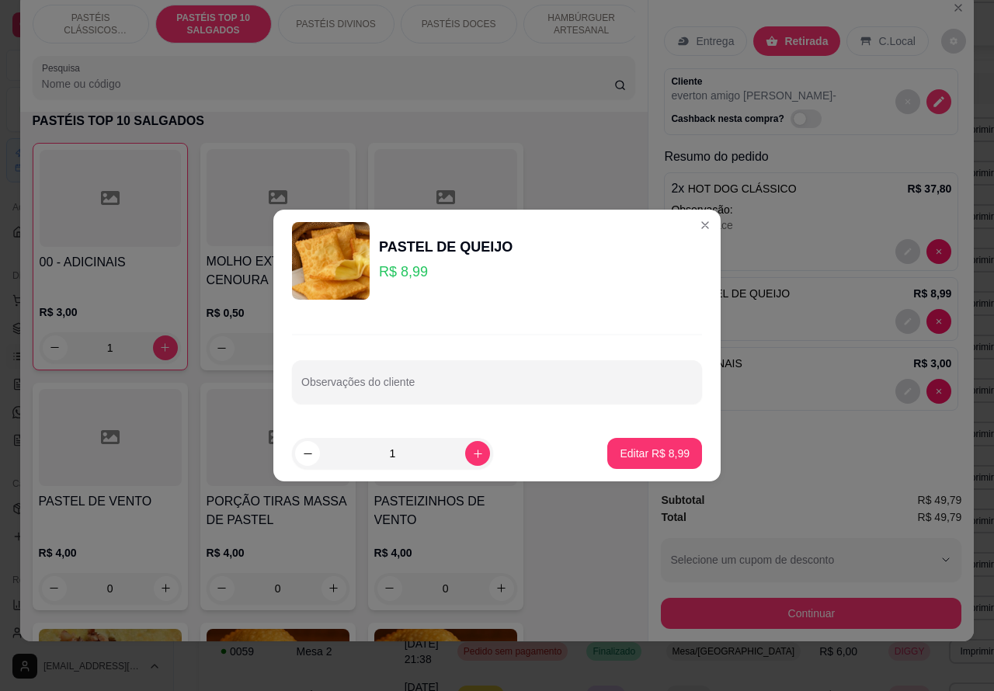
click at [546, 385] on input "Observações do cliente" at bounding box center [496, 388] width 391 height 16
click at [645, 447] on p "Editar R$ 8,99" at bounding box center [654, 454] width 70 height 16
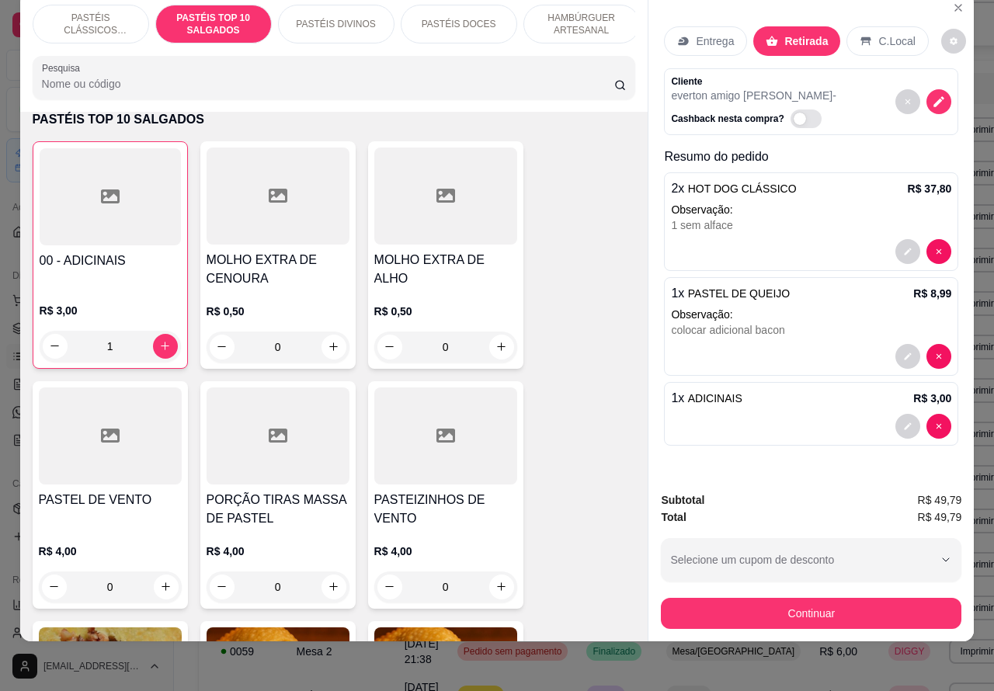
scroll to position [561, 0]
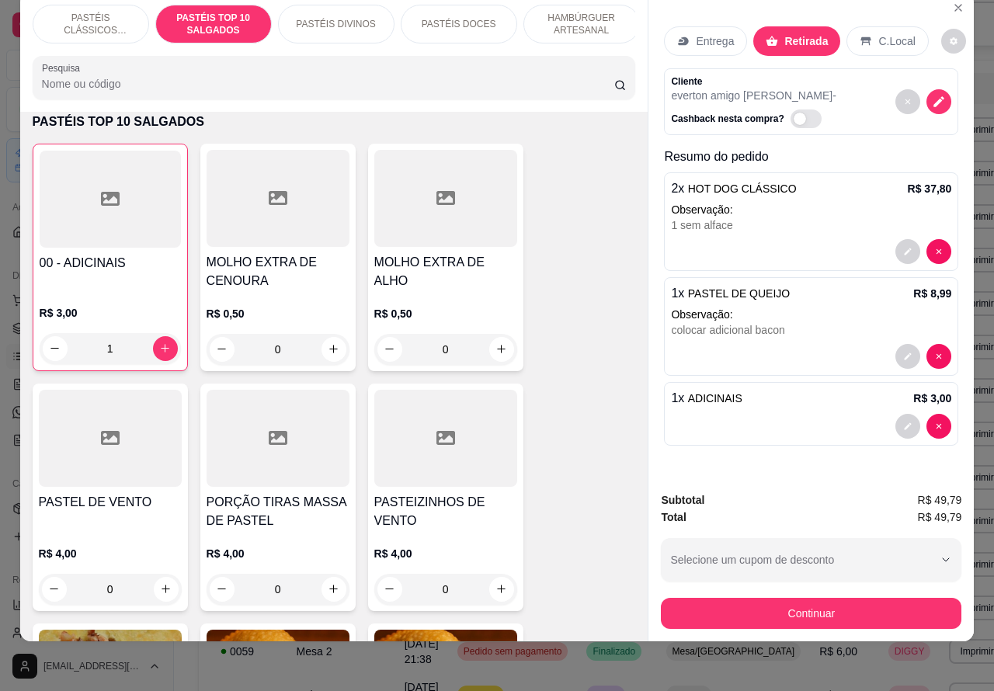
click at [78, 13] on p "PASTÉIS CLÁSSICOS SALGADOS" at bounding box center [91, 24] width 90 height 25
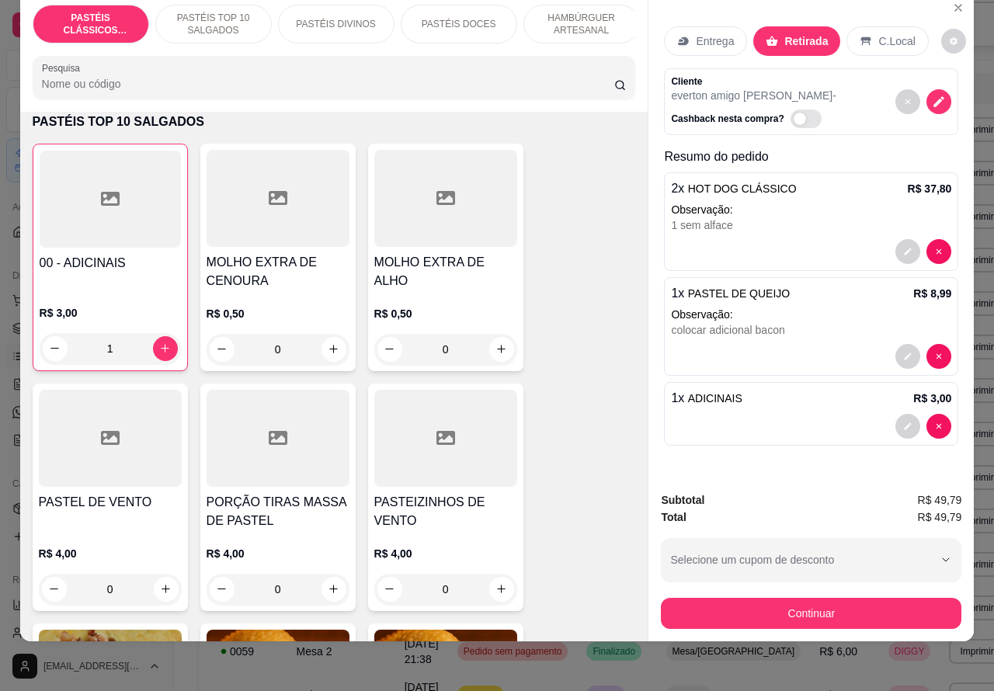
scroll to position [70, 0]
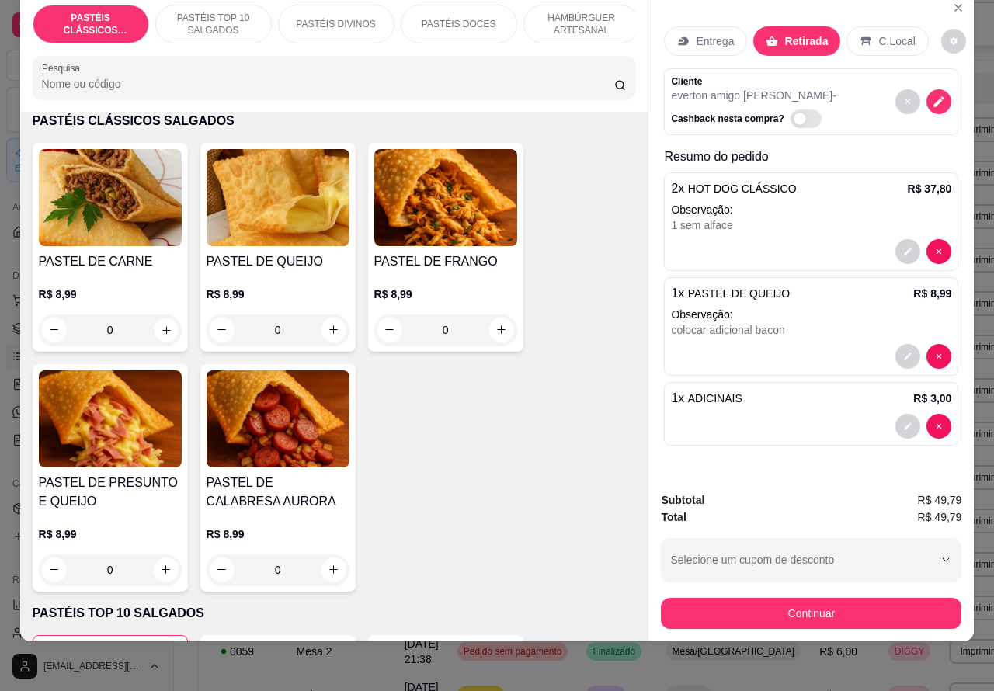
click at [156, 323] on button "increase-product-quantity" at bounding box center [166, 329] width 24 height 24
click at [161, 569] on icon "increase-product-quantity" at bounding box center [165, 569] width 9 height 9
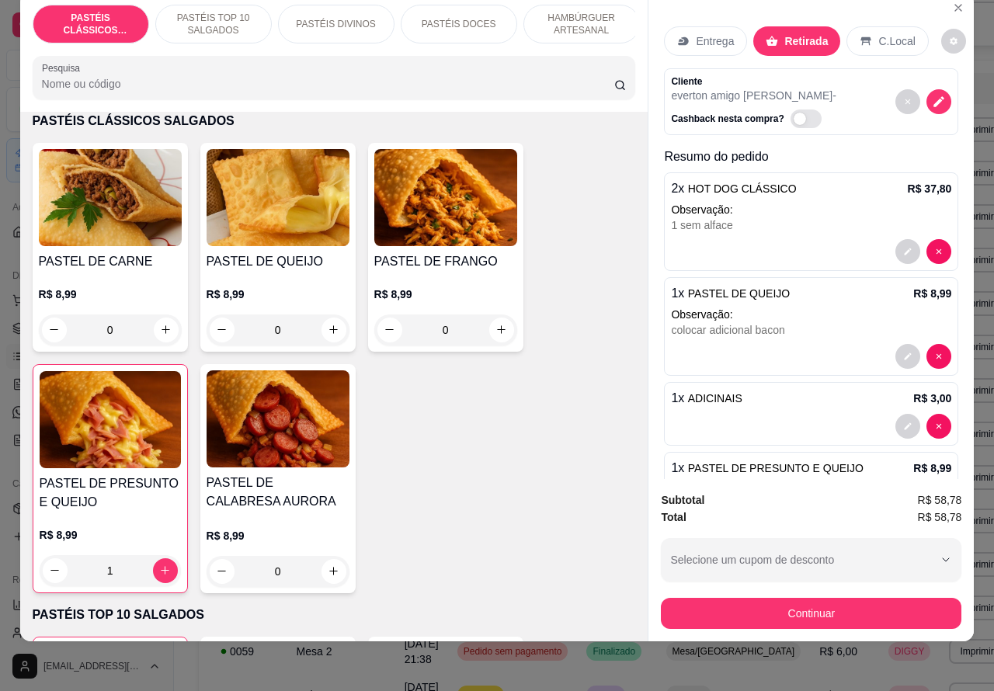
click at [161, 330] on icon "increase-product-quantity" at bounding box center [165, 329] width 9 height 9
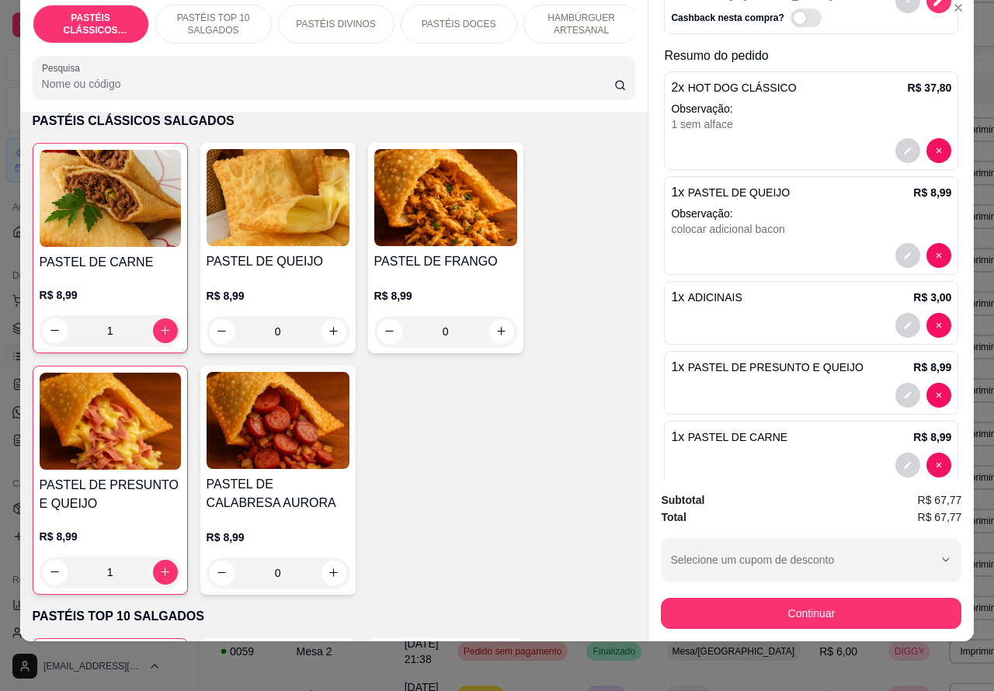
scroll to position [130, 0]
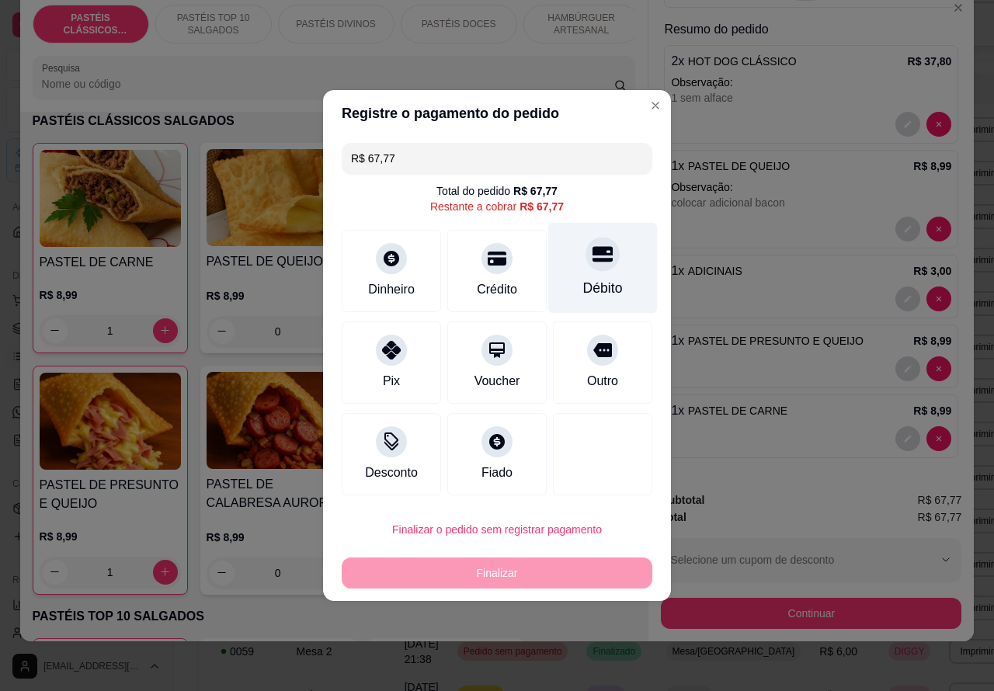
click at [592, 257] on icon at bounding box center [602, 255] width 20 height 16
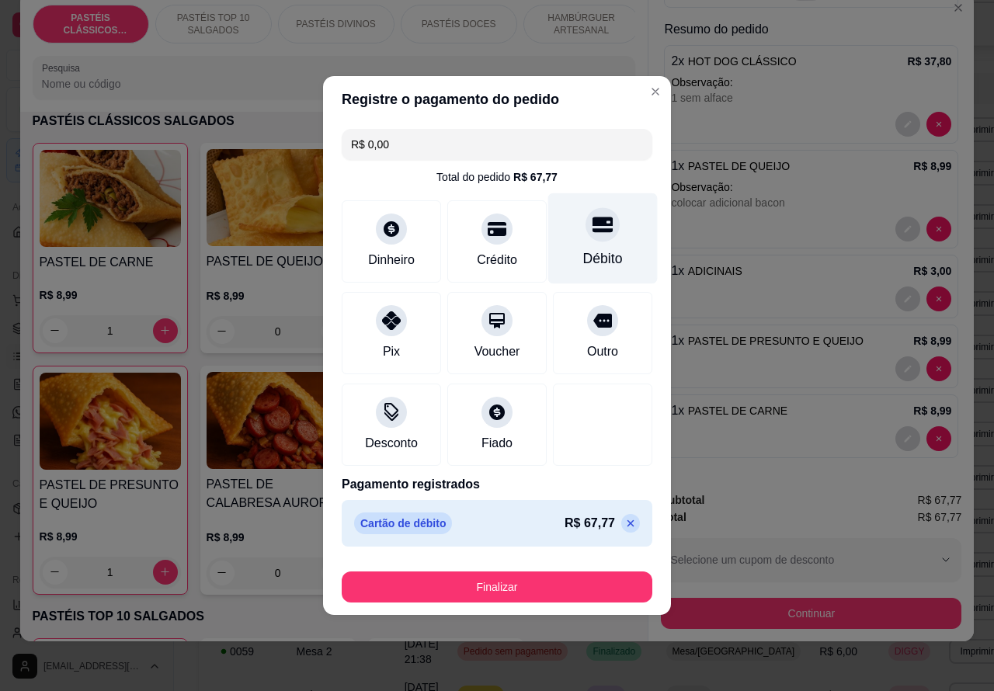
click at [547, 580] on button "Finalizar" at bounding box center [497, 586] width 310 height 31
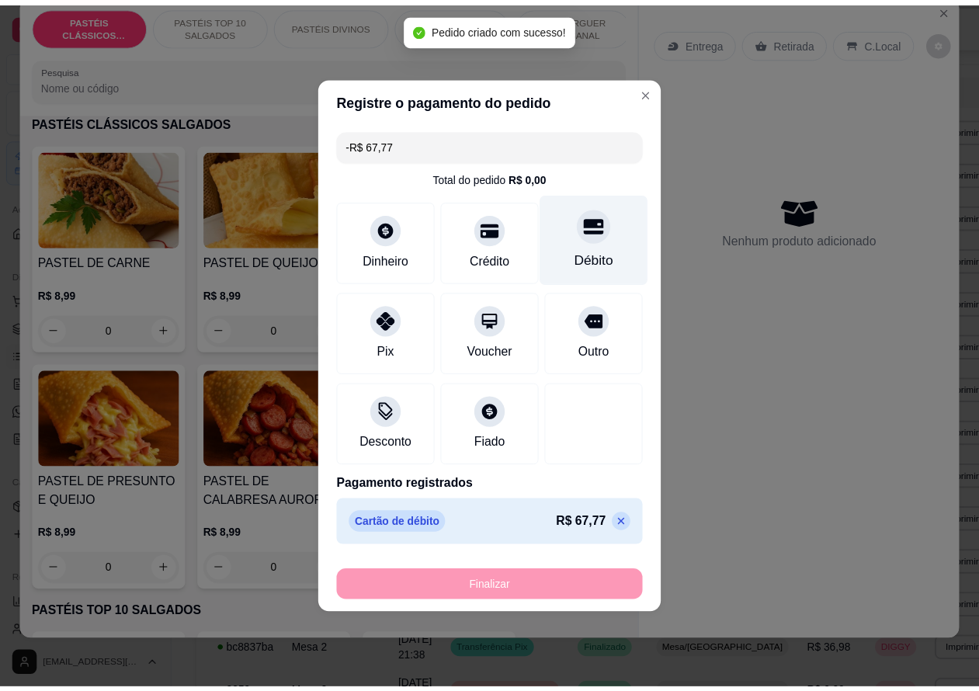
scroll to position [0, 0]
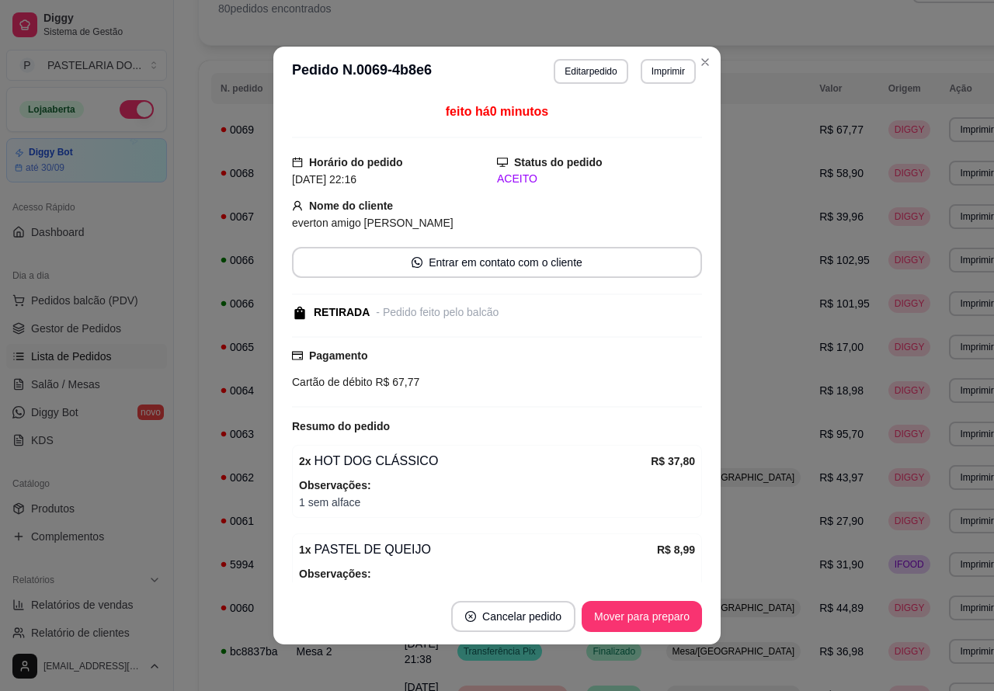
click at [664, 71] on button "Imprimir" at bounding box center [667, 71] width 55 height 25
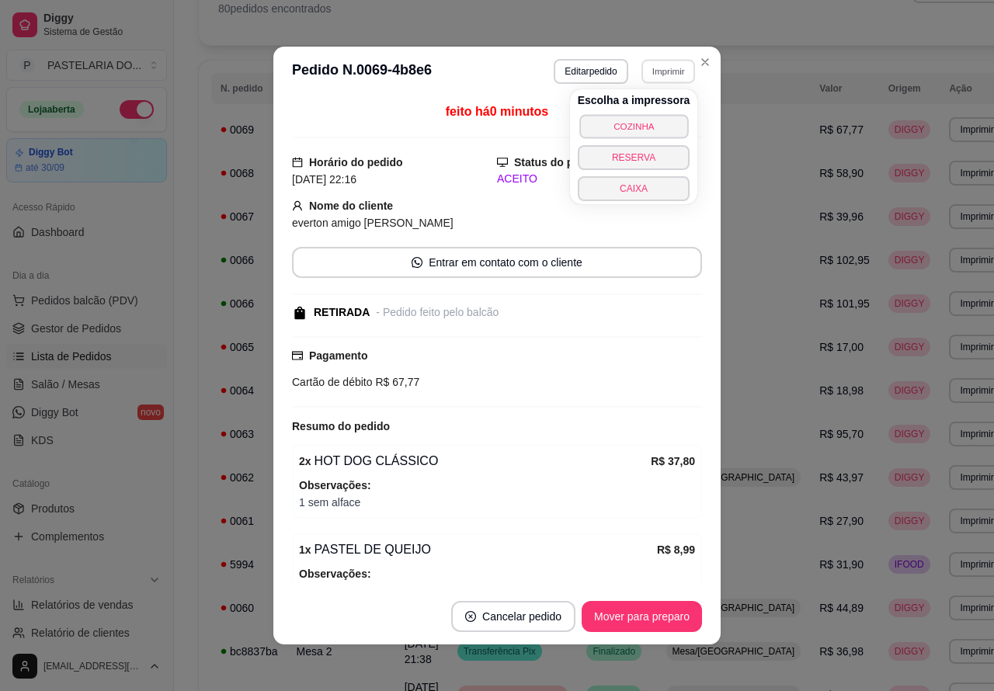
click at [650, 120] on button "COZINHA" at bounding box center [633, 126] width 109 height 24
click at [643, 189] on button "CAIXA" at bounding box center [633, 188] width 109 height 24
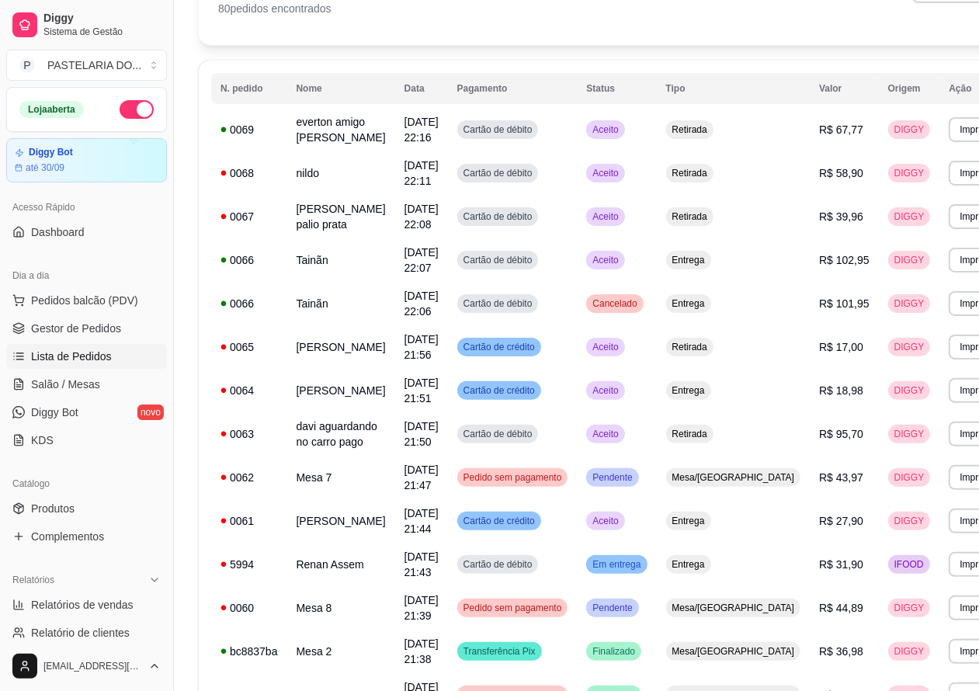
click at [83, 358] on span "Lista de Pedidos" at bounding box center [71, 357] width 81 height 16
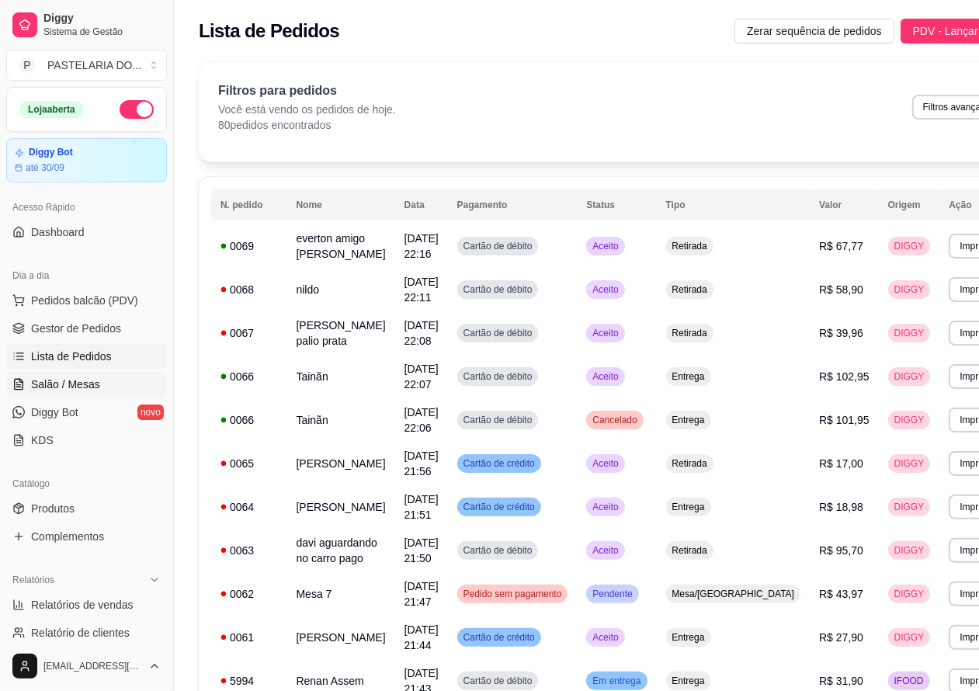
click at [81, 382] on span "Salão / Mesas" at bounding box center [65, 384] width 69 height 16
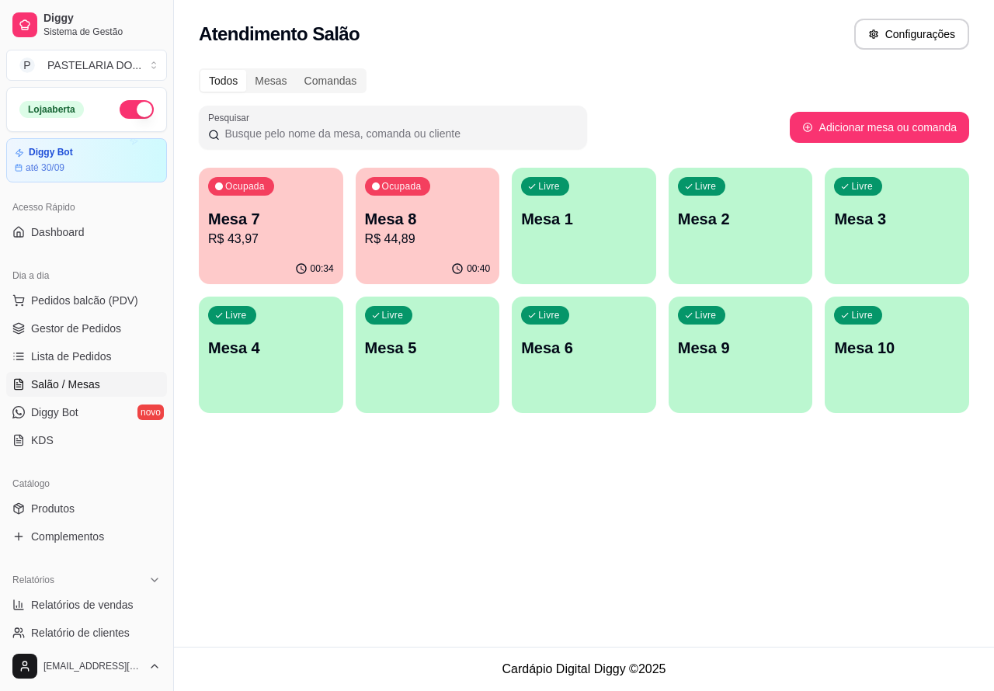
click at [886, 231] on div "Livre Mesa 3" at bounding box center [896, 217] width 144 height 98
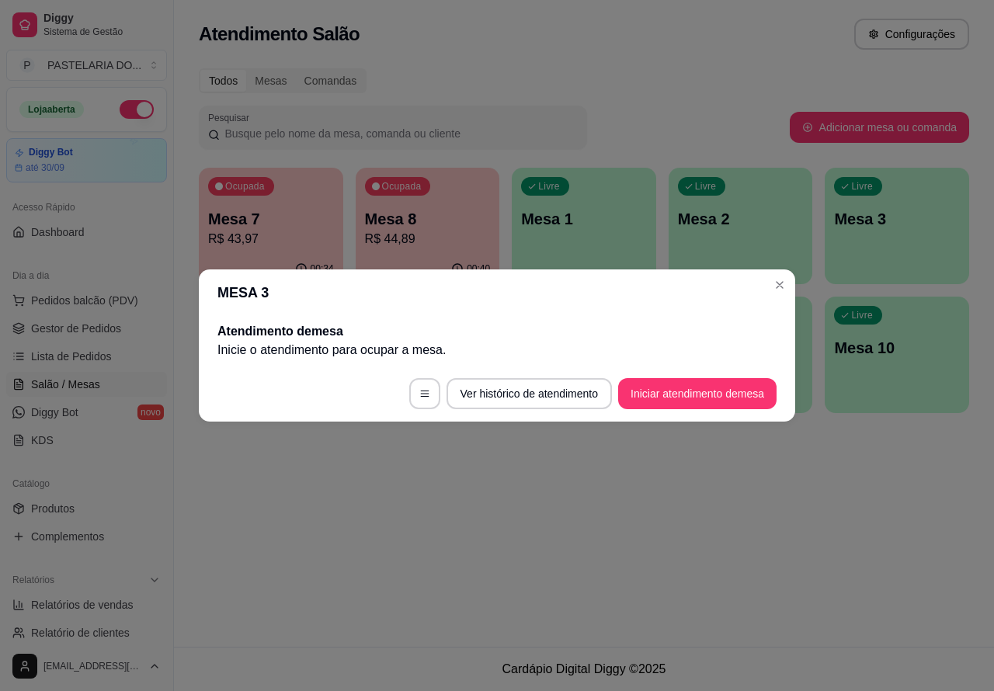
click at [715, 388] on button "Iniciar atendimento de mesa" at bounding box center [697, 393] width 158 height 31
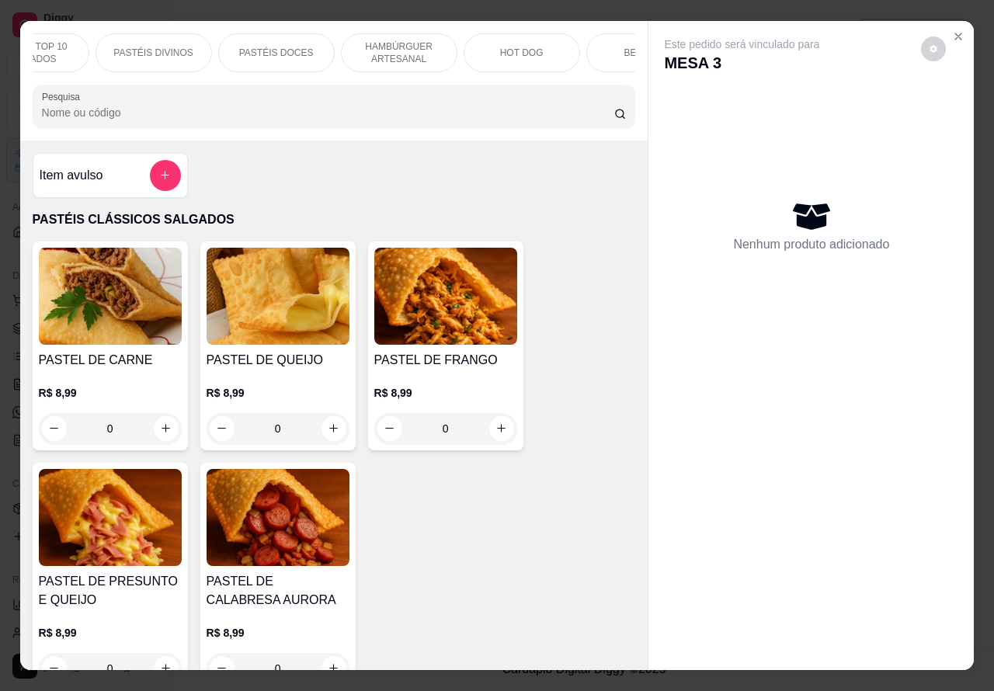
scroll to position [0, 183]
click at [525, 47] on p "HOT DOG" at bounding box center [520, 53] width 43 height 12
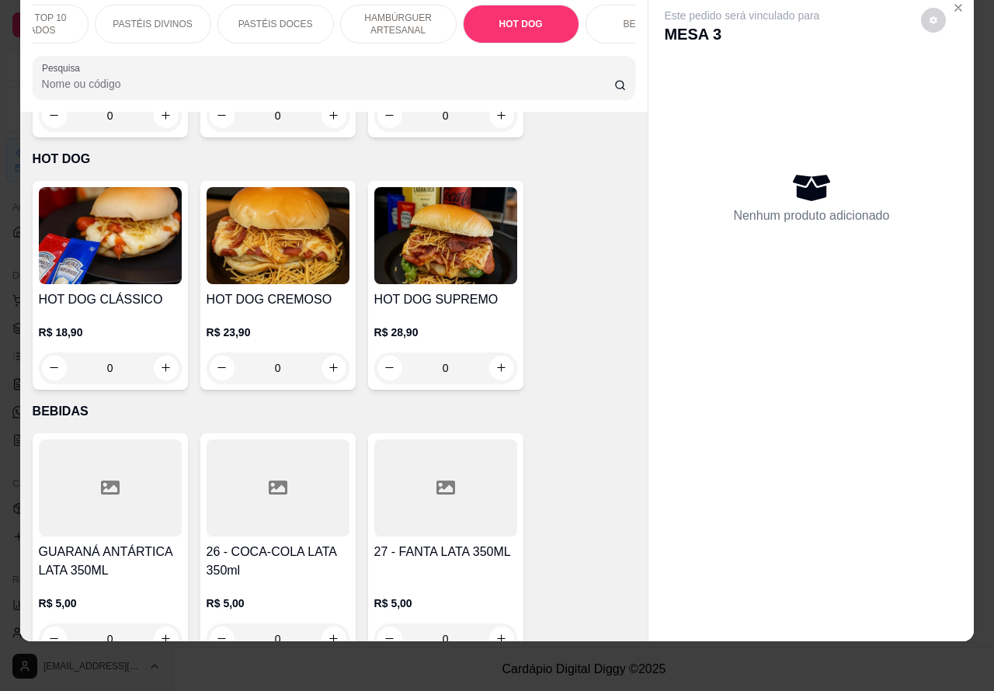
click at [158, 352] on div "0" at bounding box center [110, 367] width 143 height 31
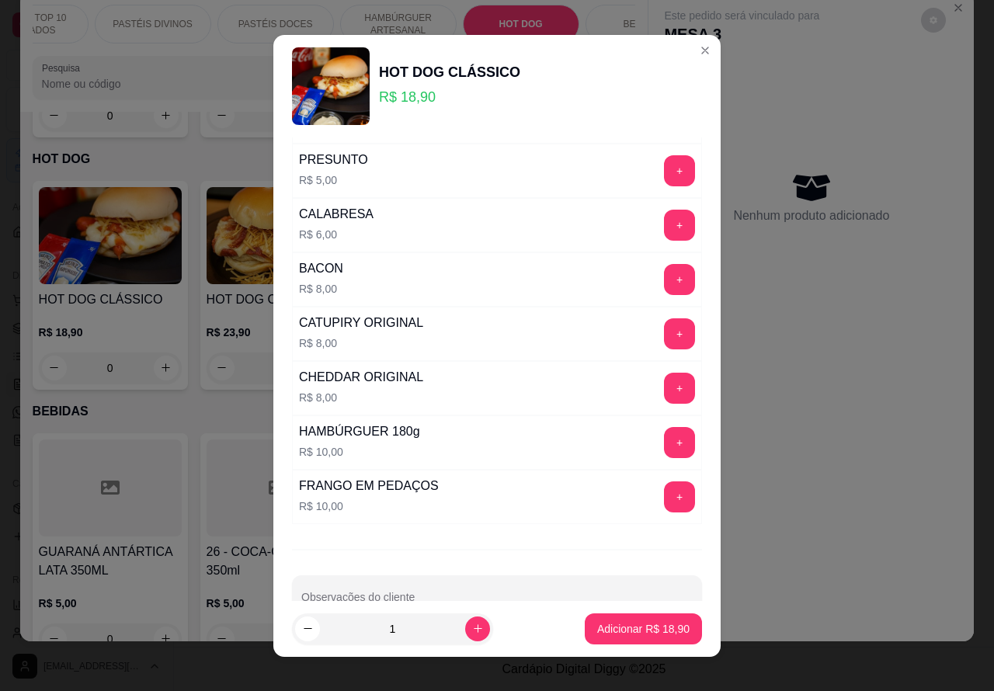
scroll to position [421, 0]
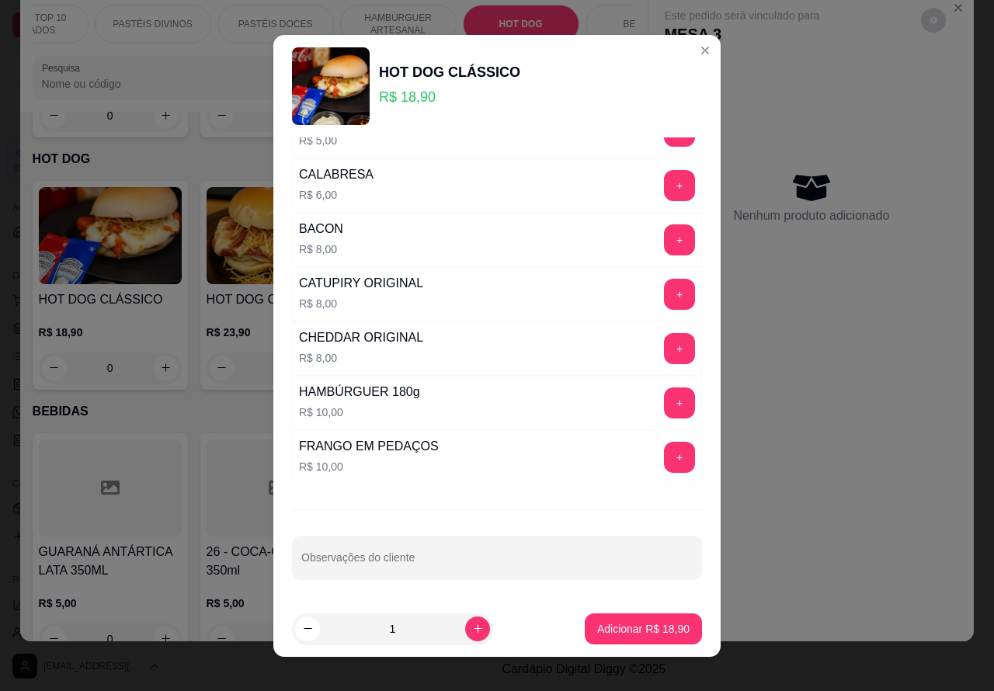
click at [480, 560] on input "Observações do cliente" at bounding box center [496, 564] width 391 height 16
click at [609, 626] on p "Adicionar R$ 18,90" at bounding box center [643, 628] width 90 height 15
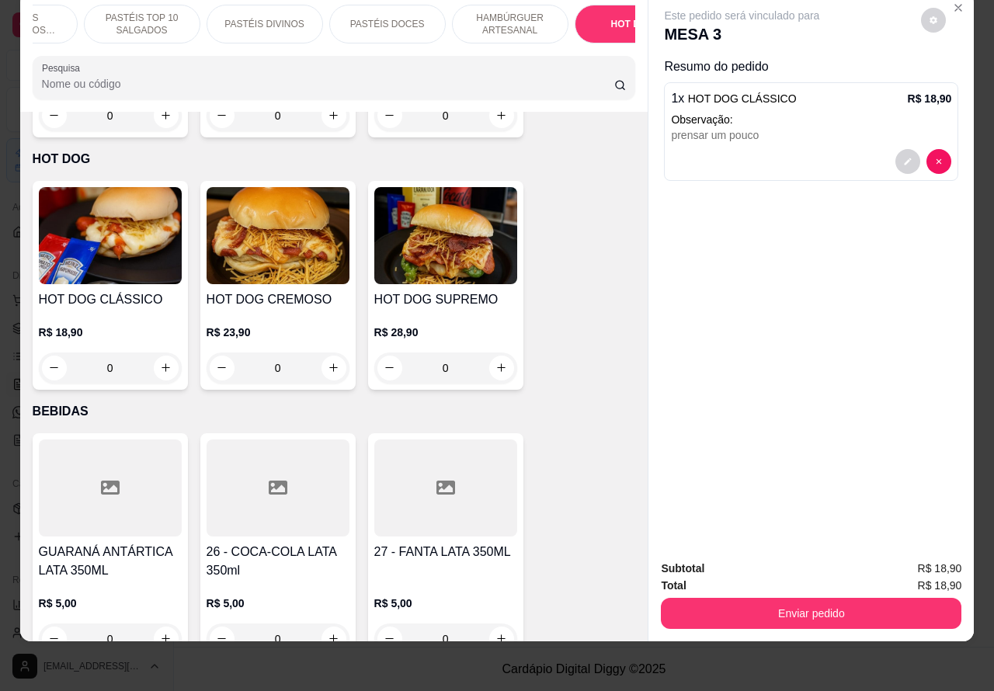
scroll to position [0, 0]
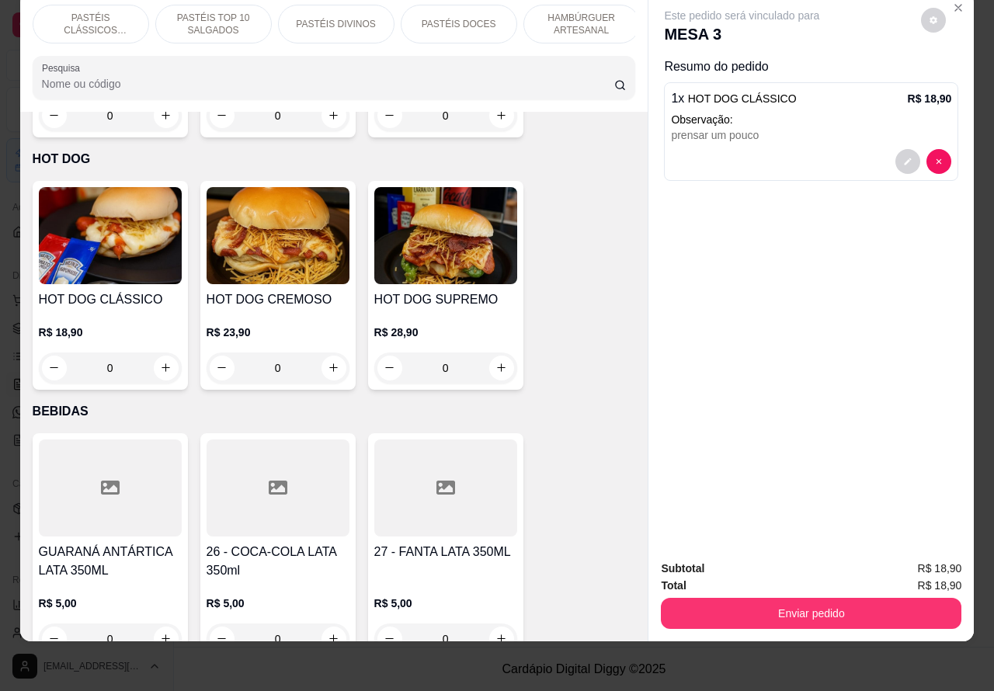
click at [206, 12] on p "PASTÉIS TOP 10 SALGADOS" at bounding box center [213, 24] width 90 height 25
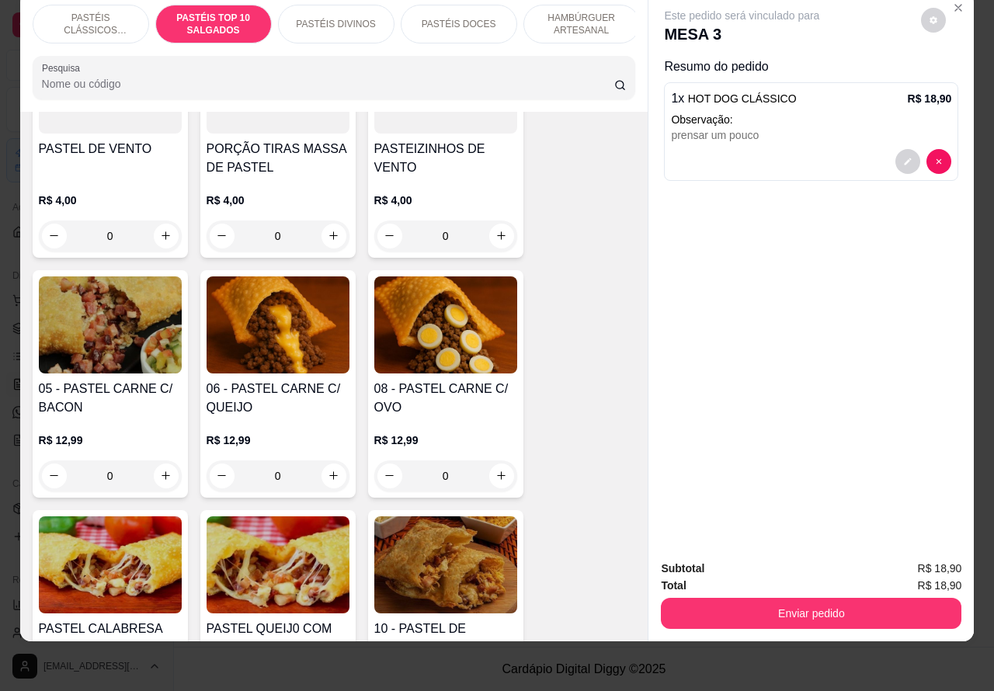
scroll to position [955, 0]
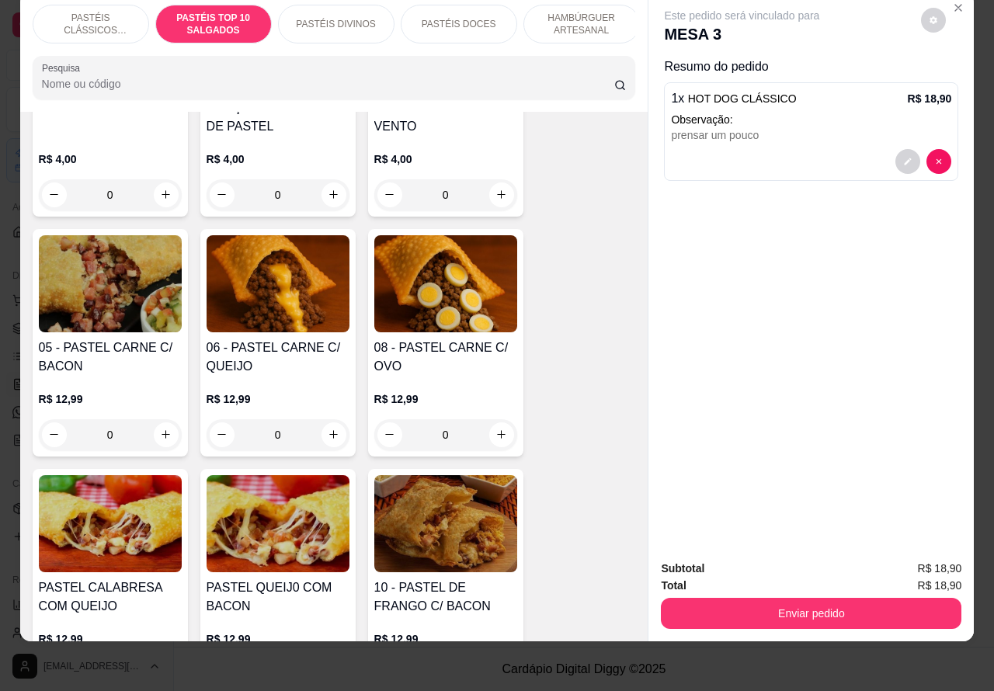
click at [323, 433] on div "0" at bounding box center [277, 434] width 143 height 31
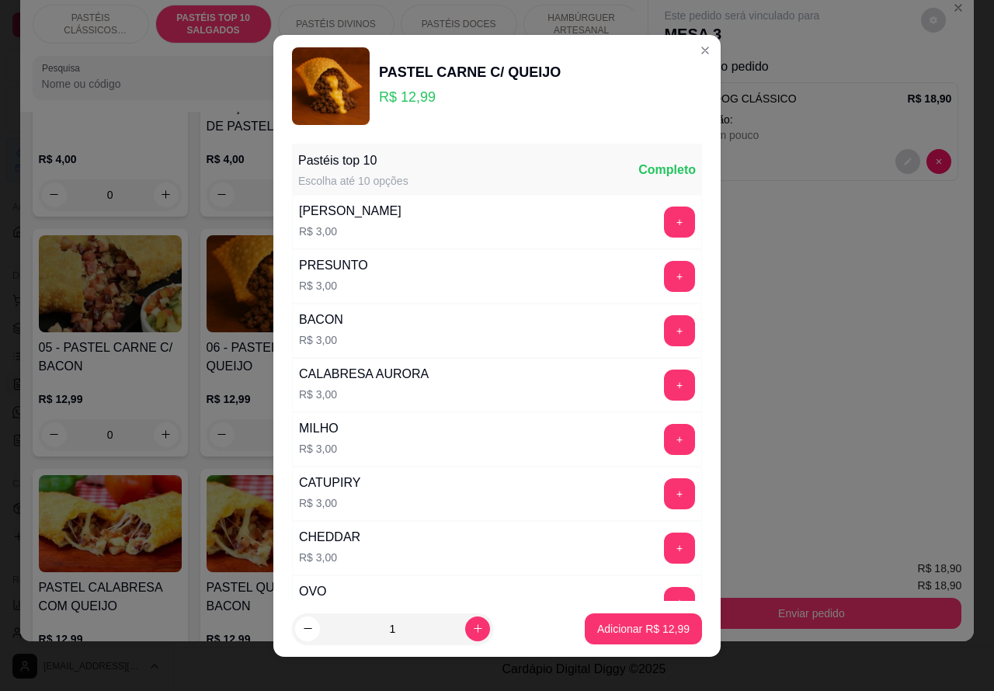
click at [605, 626] on p "Adicionar R$ 12,99" at bounding box center [643, 629] width 92 height 16
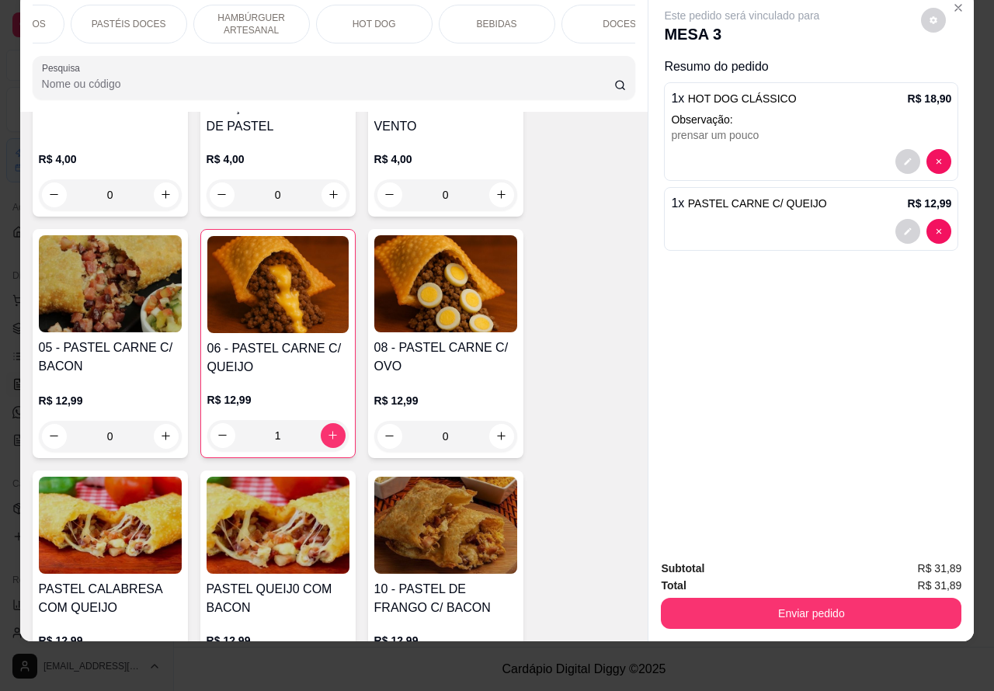
scroll to position [0, 339]
click at [482, 18] on p "BEBIDAS" at bounding box center [487, 24] width 40 height 12
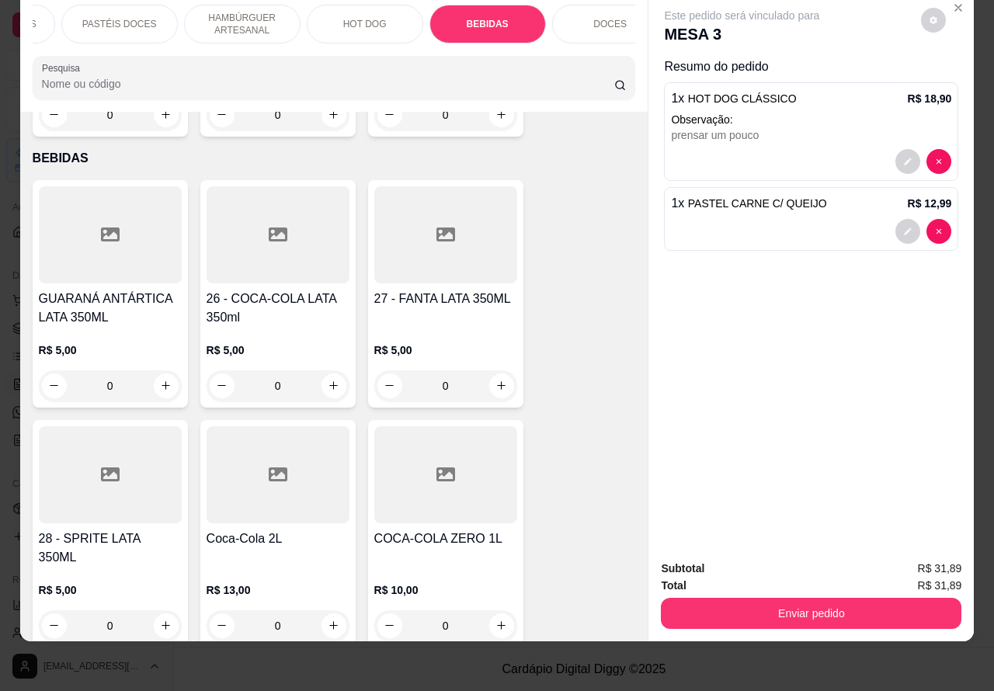
click at [328, 380] on icon "increase-product-quantity" at bounding box center [334, 386] width 12 height 12
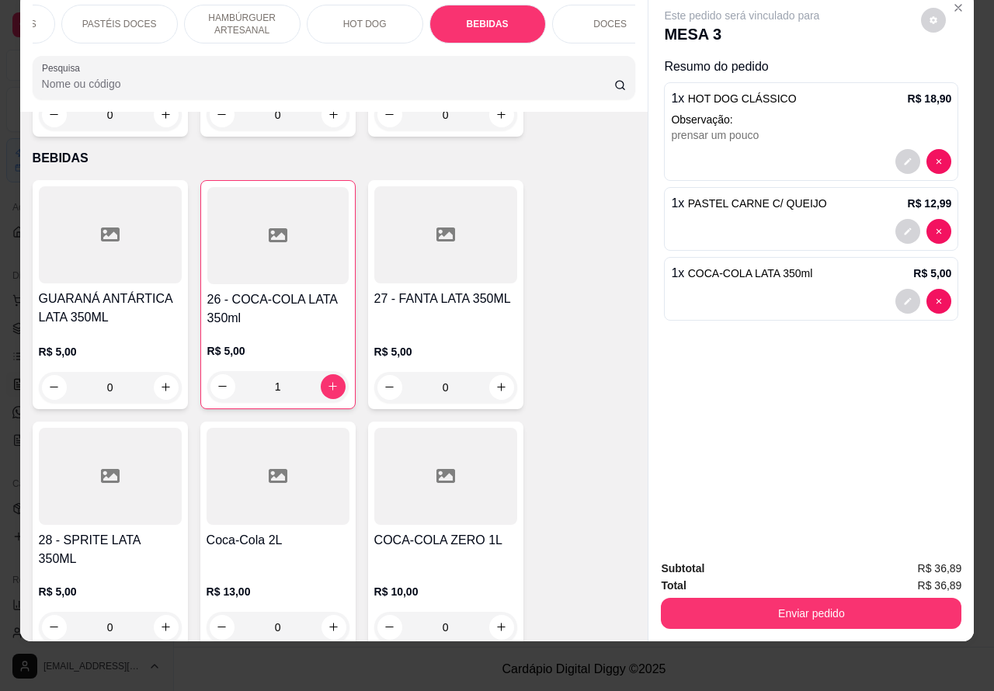
click at [788, 598] on button "Enviar pedido" at bounding box center [811, 613] width 300 height 31
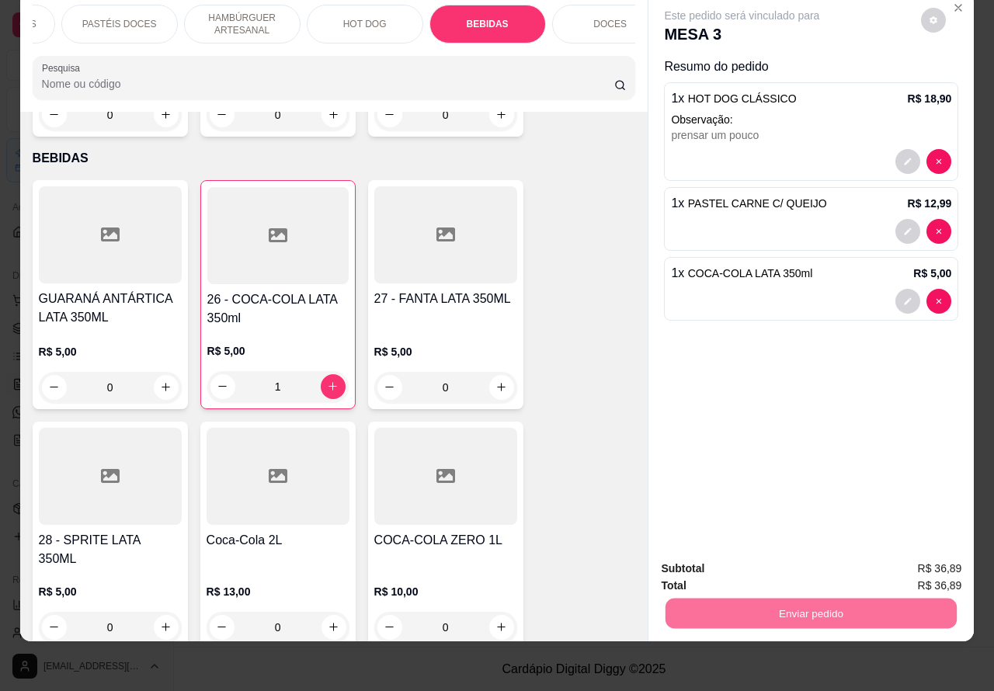
click at [745, 557] on button "Não registrar e enviar pedido" at bounding box center [758, 560] width 157 height 29
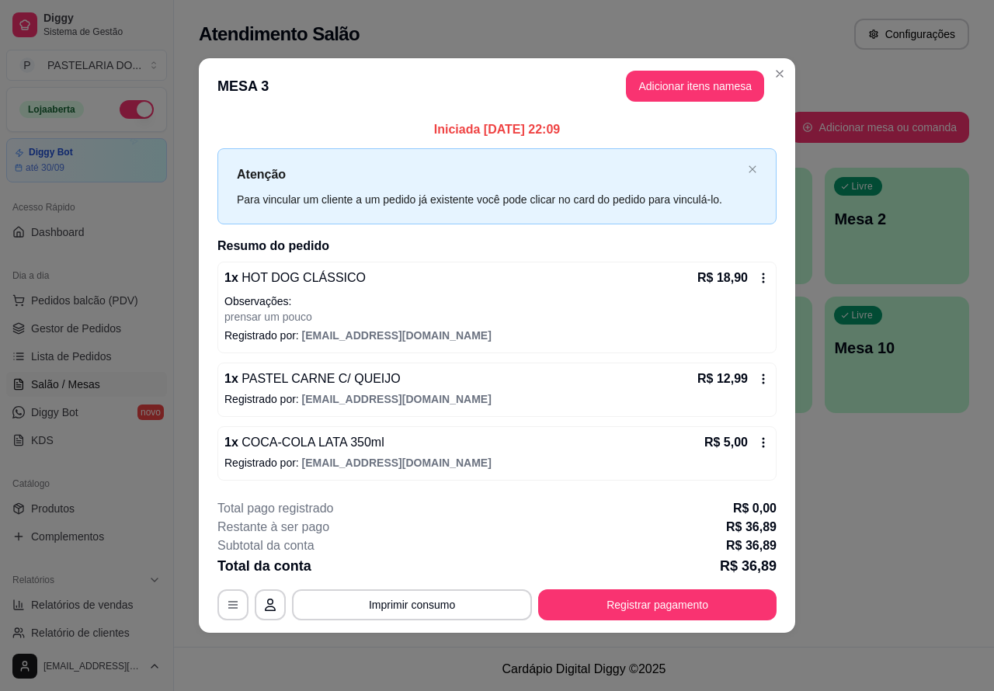
click at [928, 512] on div "Atendimento Salão Configurações Todos Mesas Comandas Pesquisar Adicionar mesa o…" at bounding box center [584, 323] width 820 height 647
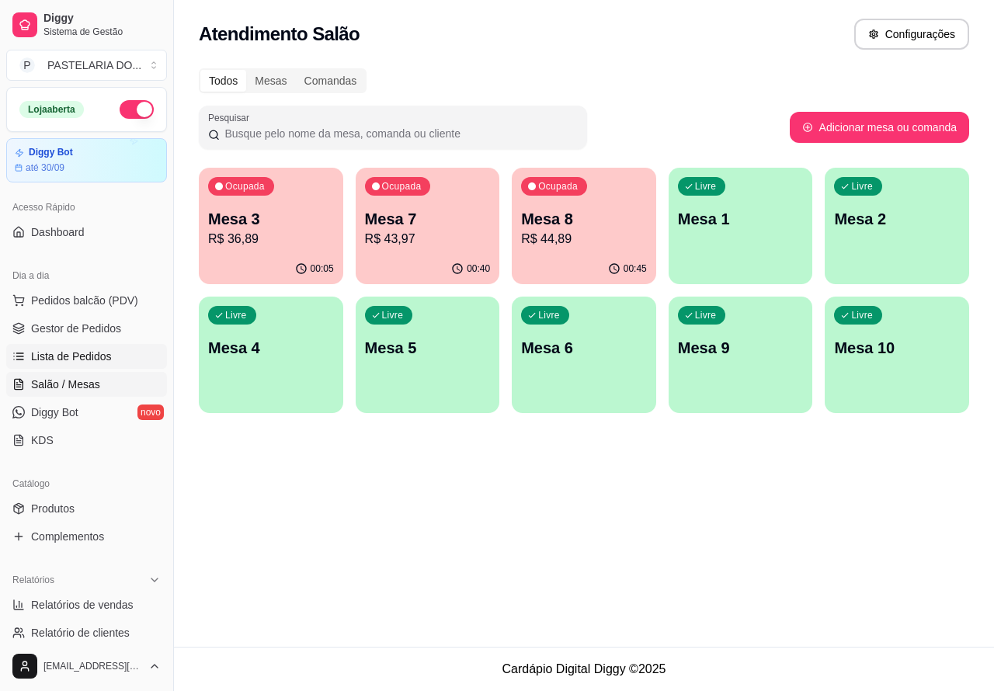
click at [83, 353] on span "Lista de Pedidos" at bounding box center [71, 357] width 81 height 16
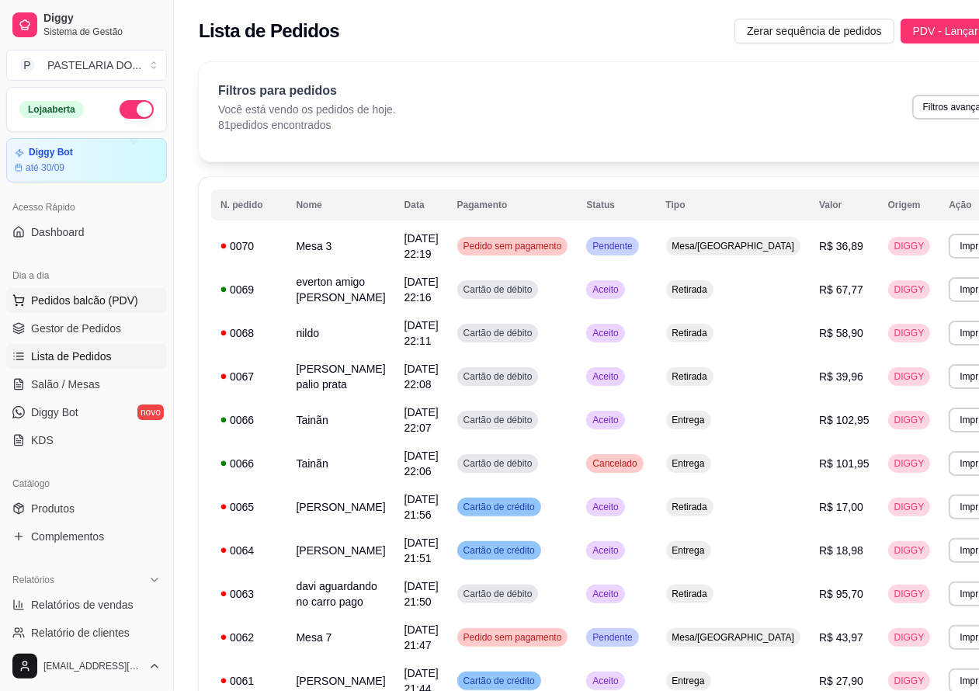
click at [93, 300] on span "Pedidos balcão (PDV)" at bounding box center [84, 301] width 107 height 16
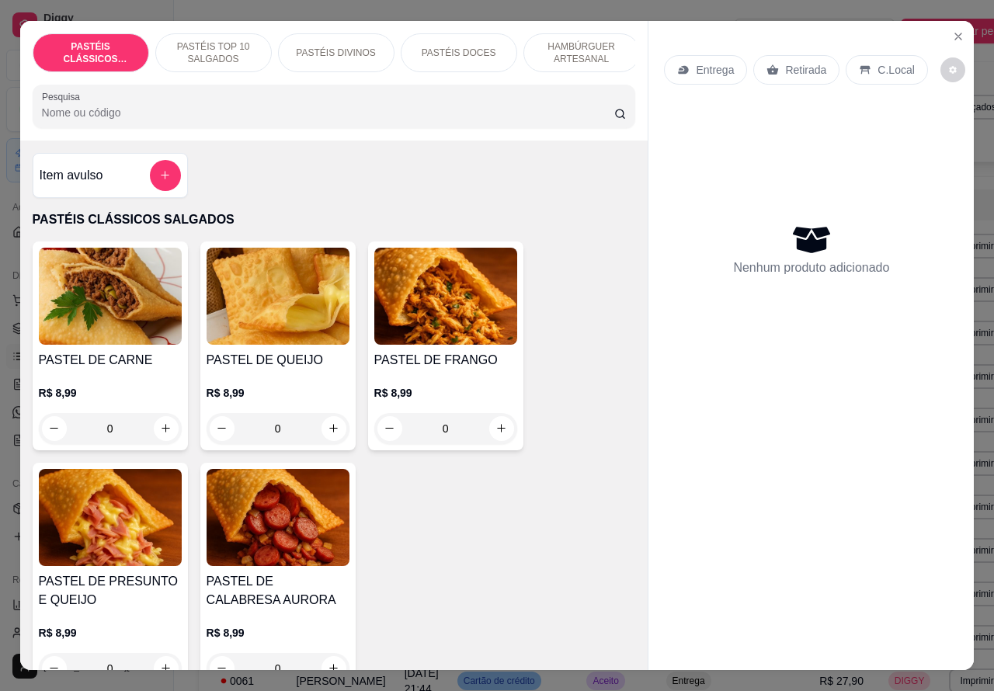
click at [703, 62] on p "Entrega" at bounding box center [714, 70] width 38 height 16
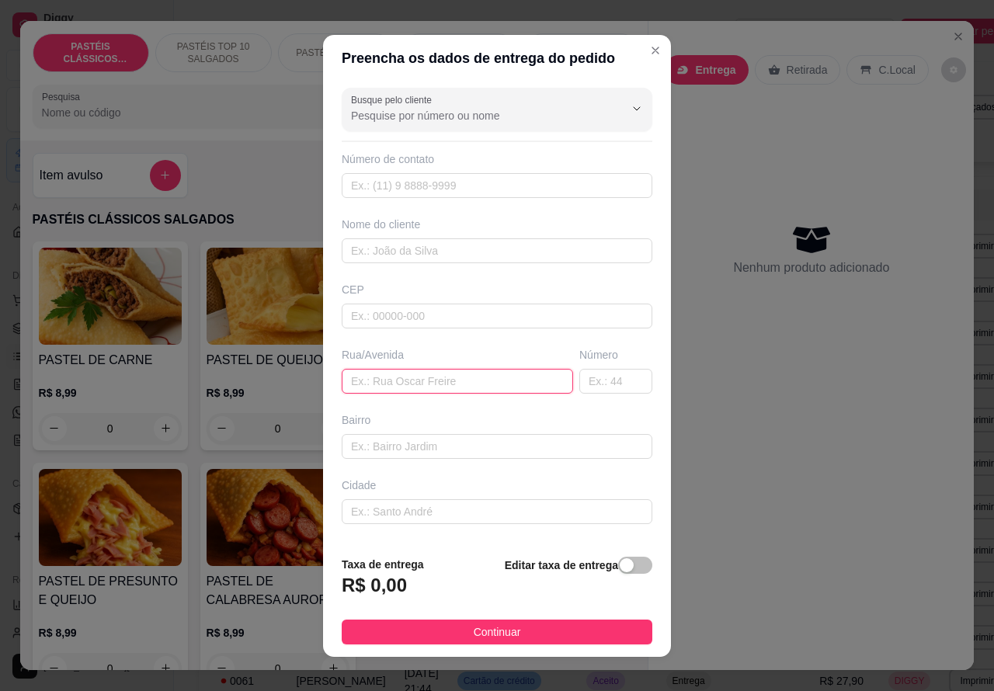
click at [415, 377] on input "text" at bounding box center [457, 381] width 231 height 25
click at [618, 565] on span "button" at bounding box center [635, 565] width 34 height 17
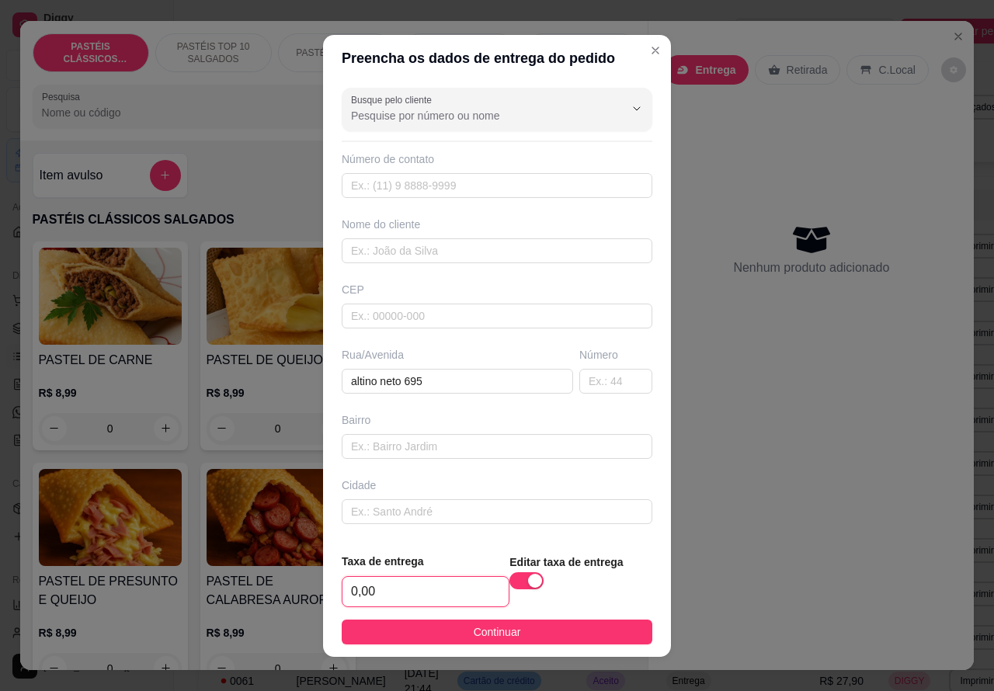
click at [348, 583] on input "0,00" at bounding box center [425, 591] width 166 height 29
click at [418, 247] on input "text" at bounding box center [497, 250] width 310 height 25
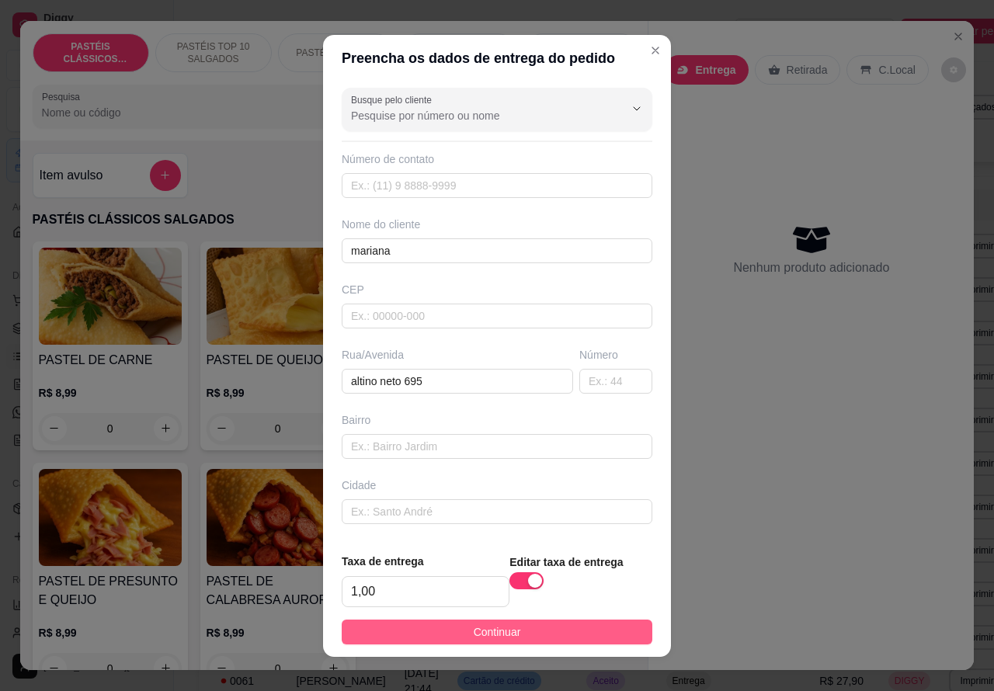
click at [502, 631] on span "Continuar" at bounding box center [496, 631] width 47 height 17
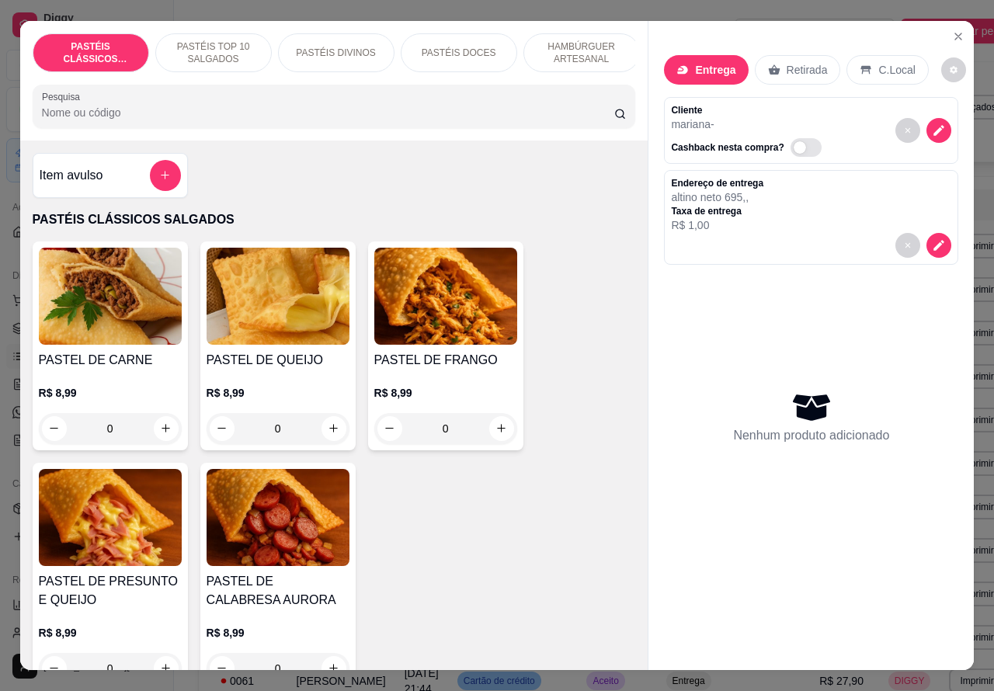
click at [158, 429] on button "increase-product-quantity" at bounding box center [166, 428] width 25 height 25
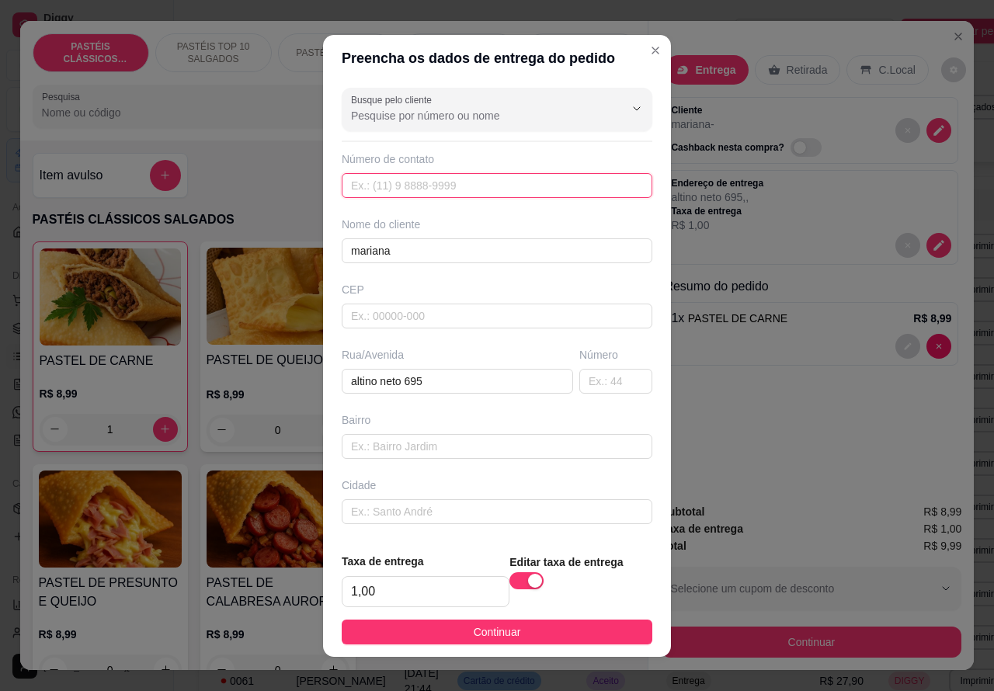
click at [458, 181] on input "text" at bounding box center [497, 185] width 310 height 25
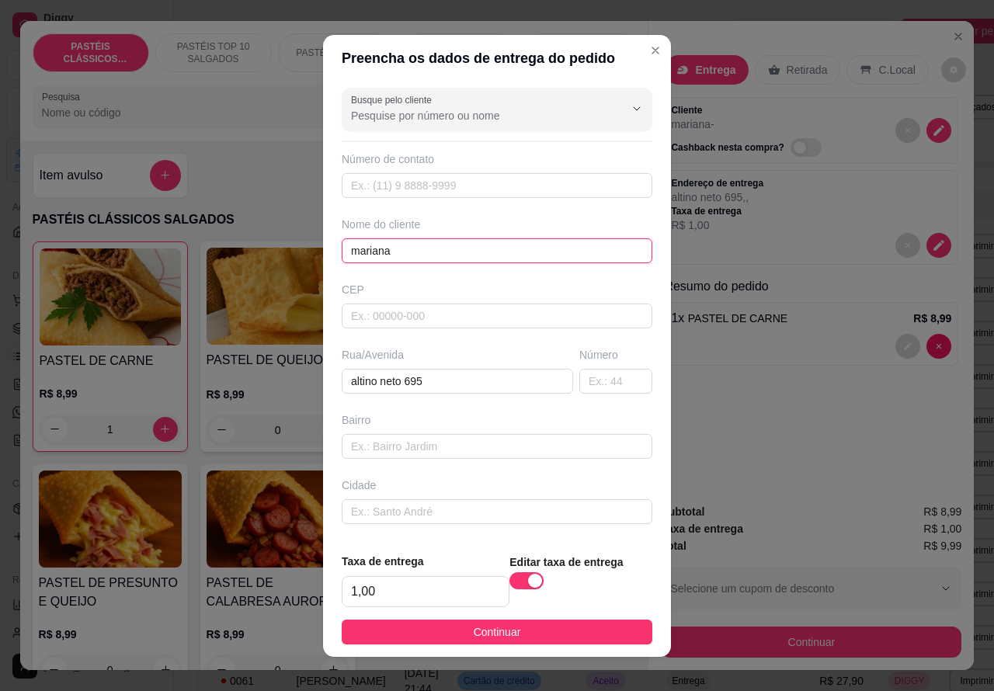
click at [470, 251] on input "mariana" at bounding box center [497, 250] width 310 height 25
click at [819, 456] on div "Entrega Retirada C.Local Cliente [PERSON_NAME] nesta compra? Endereço de entreg…" at bounding box center [810, 256] width 325 height 470
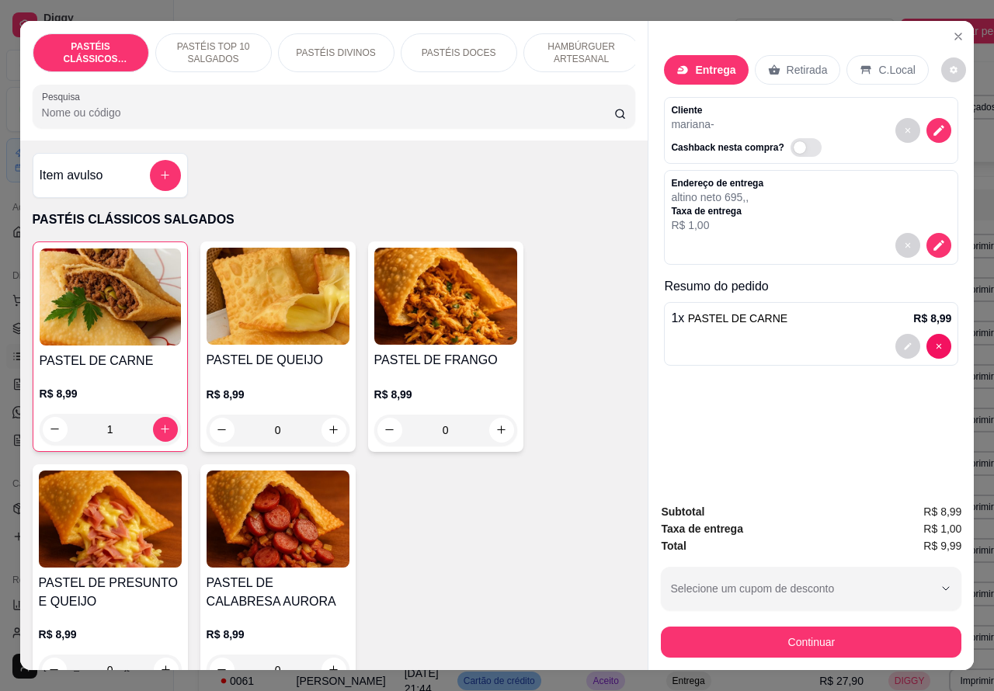
click at [955, 30] on icon "Close" at bounding box center [958, 36] width 12 height 12
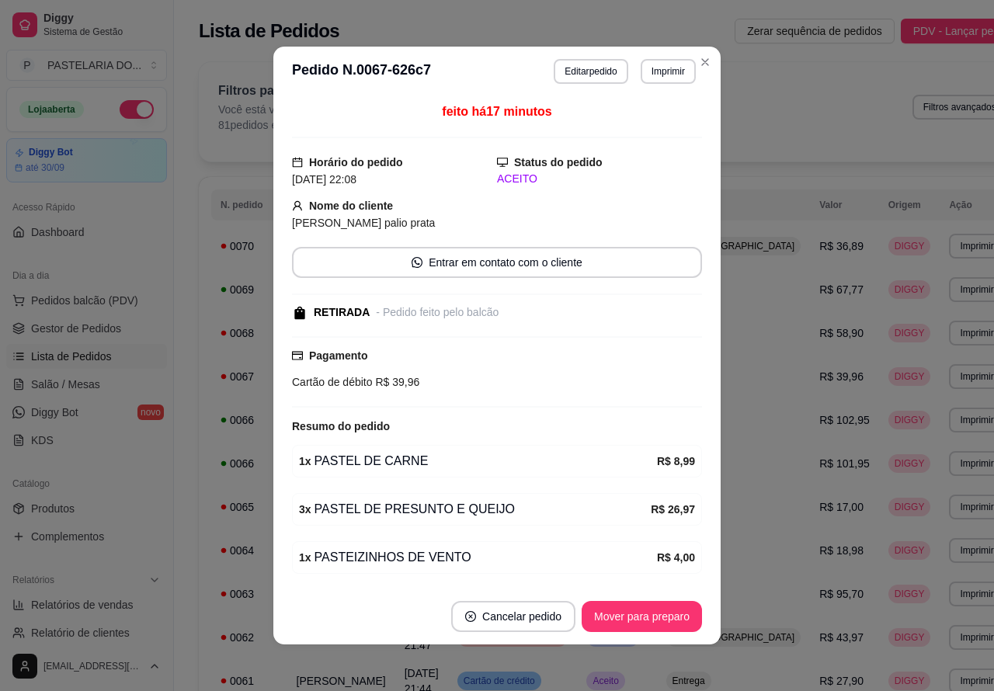
click at [584, 62] on div "HAMBÚRGUER ARTESANAL" at bounding box center [581, 51] width 117 height 39
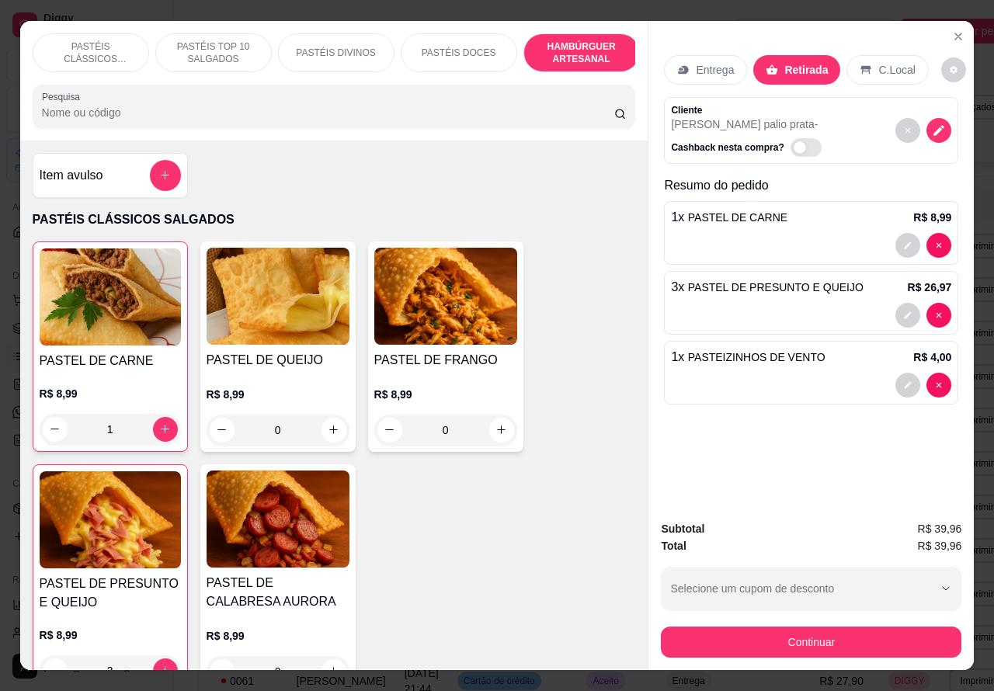
scroll to position [36, 0]
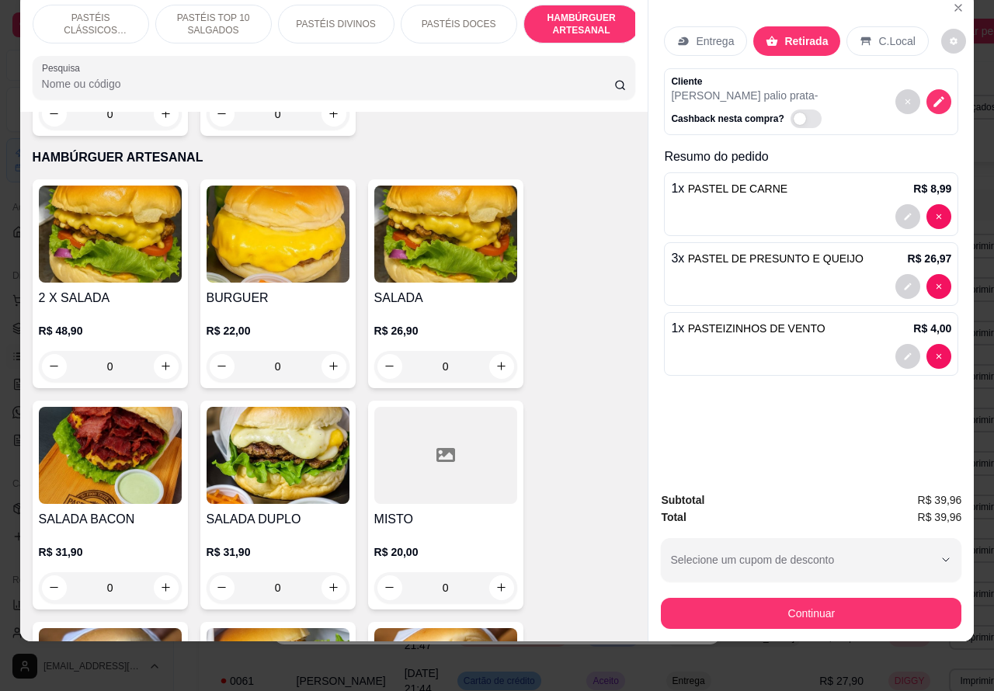
click at [695, 33] on p "Entrega" at bounding box center [714, 41] width 38 height 16
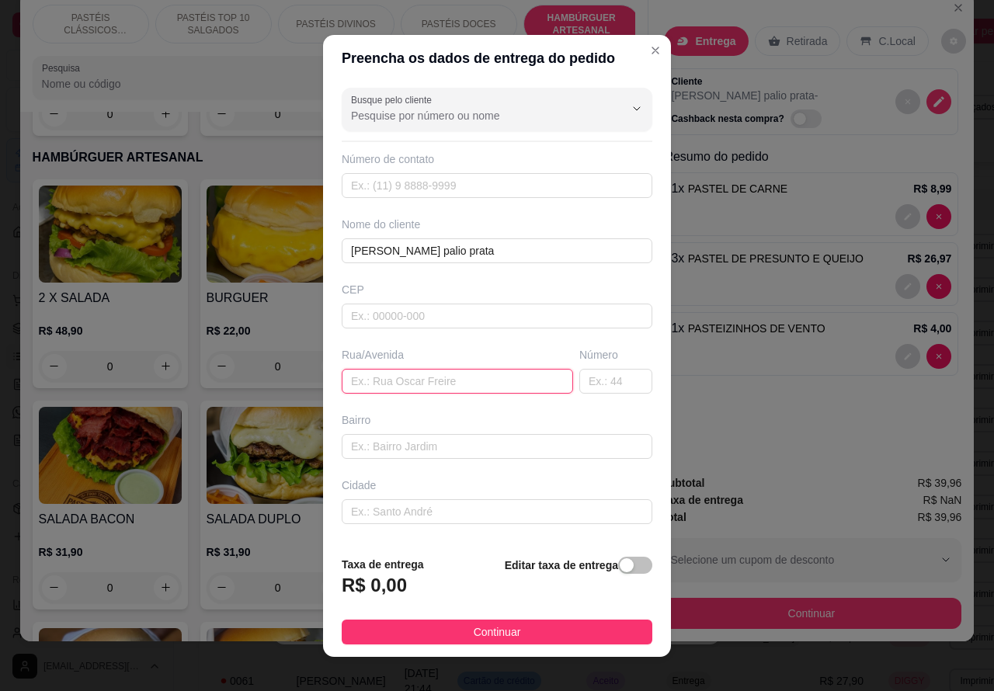
click at [412, 378] on input "text" at bounding box center [457, 381] width 231 height 25
paste input "altino neto 695"
click at [625, 567] on span "button" at bounding box center [635, 565] width 34 height 17
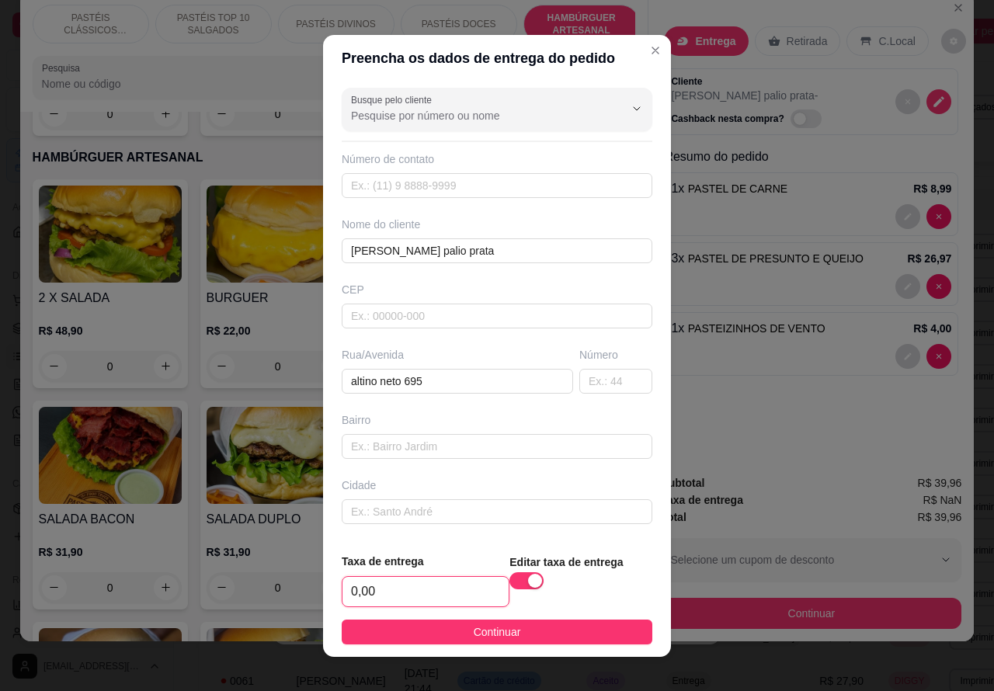
click at [349, 584] on input "0,00" at bounding box center [425, 591] width 166 height 29
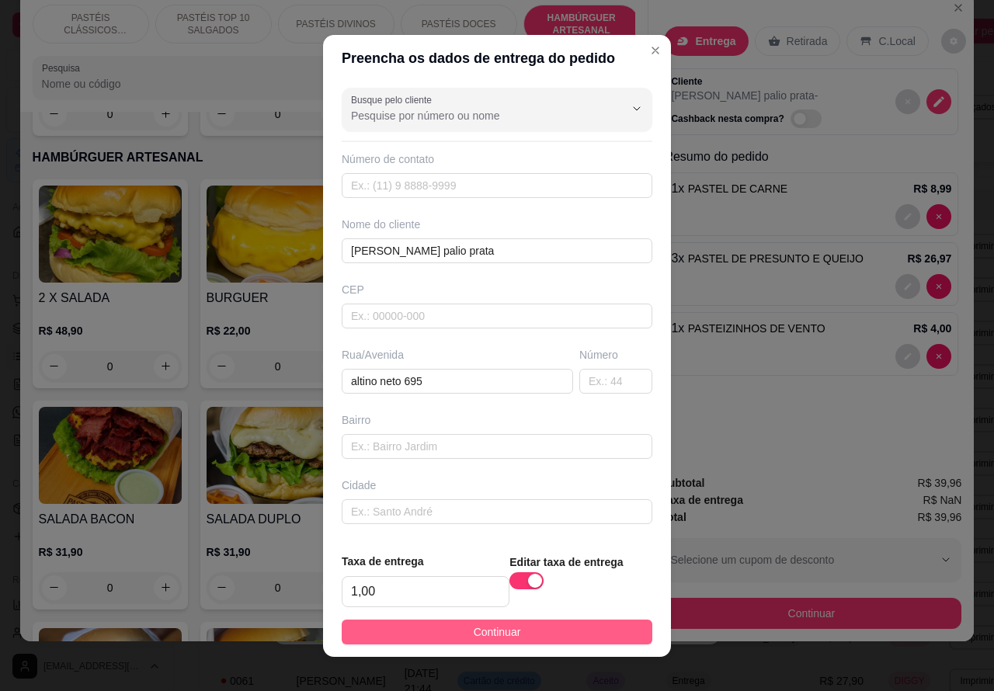
click at [520, 621] on button "Continuar" at bounding box center [497, 631] width 310 height 25
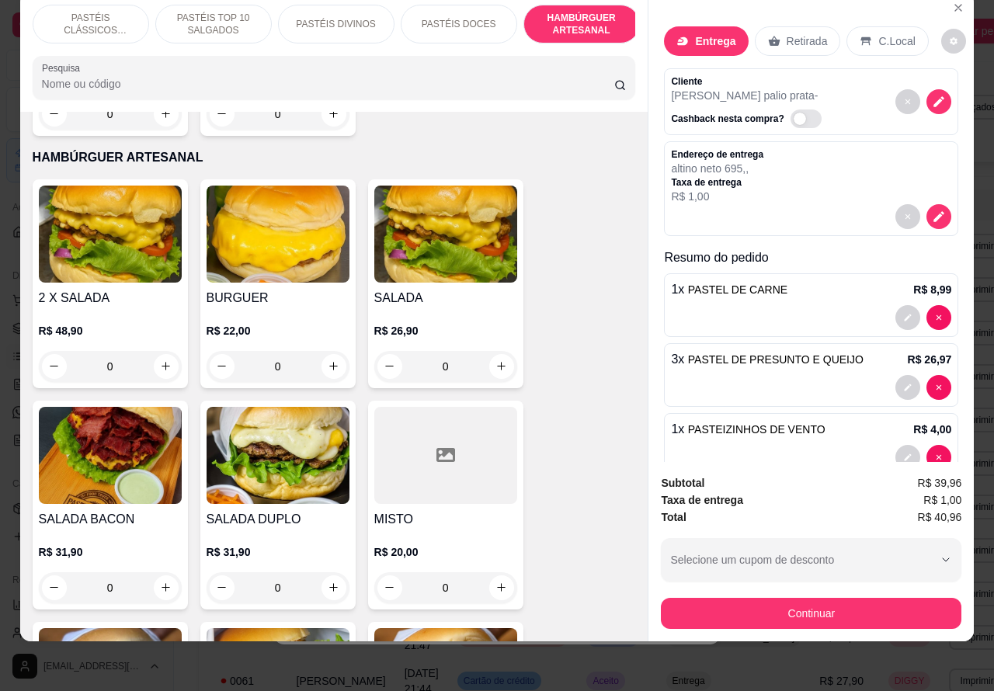
click at [82, 12] on p "PASTÉIS CLÁSSICOS SALGADOS" at bounding box center [91, 24] width 90 height 25
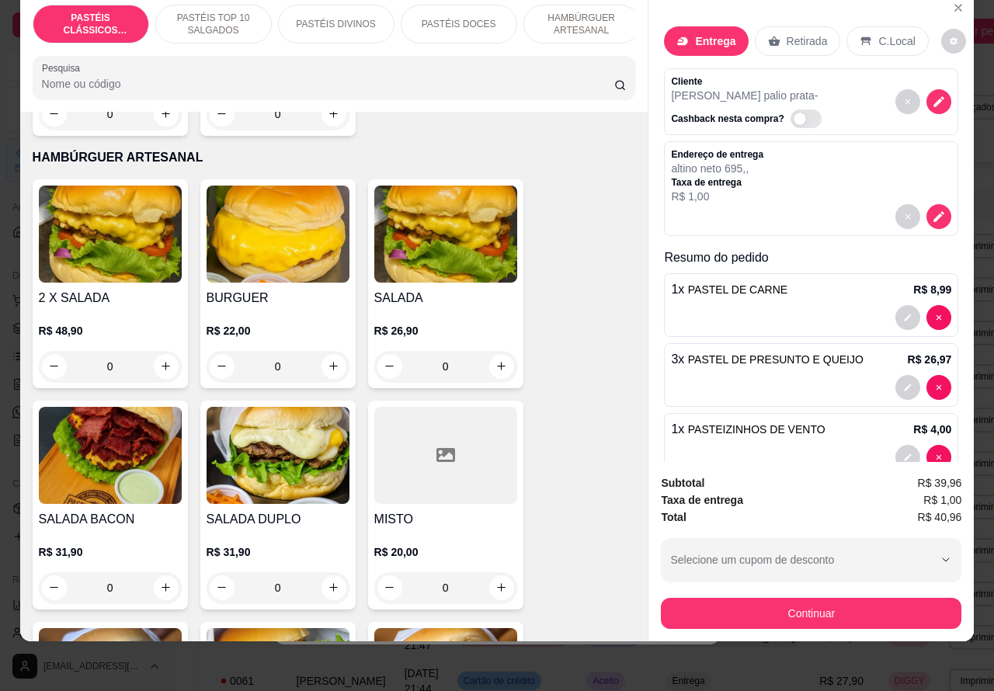
scroll to position [70, 0]
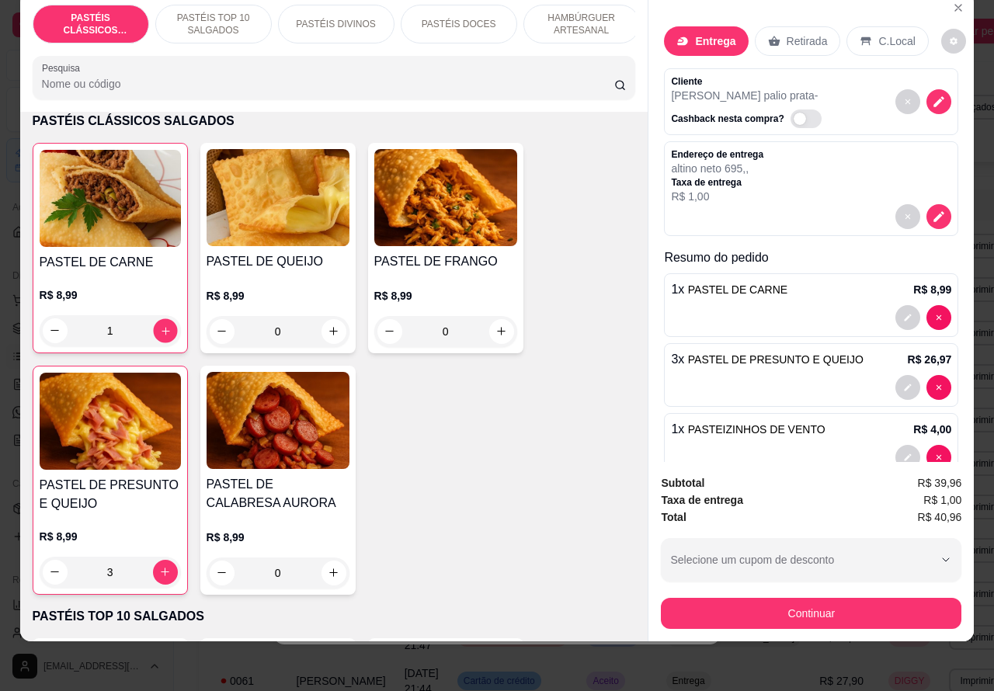
click at [159, 327] on icon "increase-product-quantity" at bounding box center [165, 330] width 12 height 12
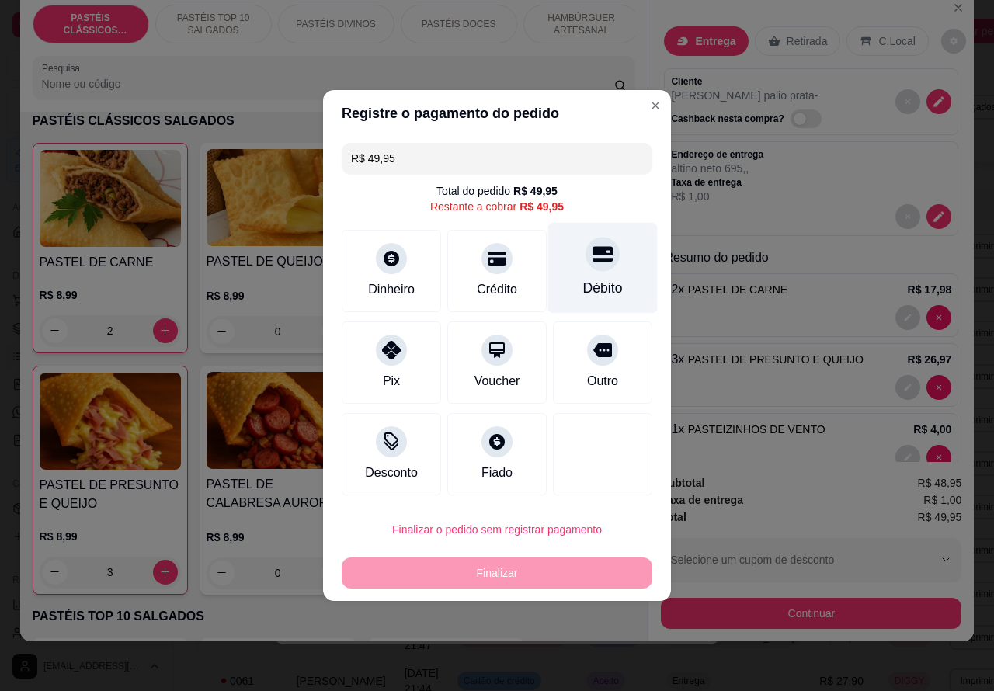
click at [592, 261] on icon at bounding box center [602, 254] width 20 height 20
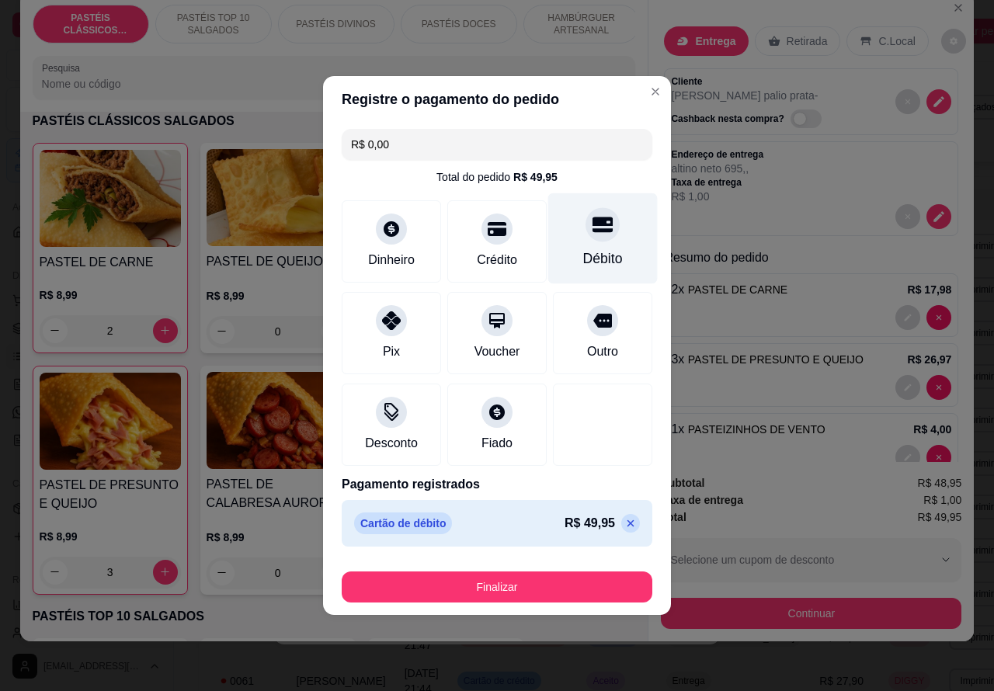
click at [546, 583] on button "Finalizar" at bounding box center [497, 586] width 310 height 31
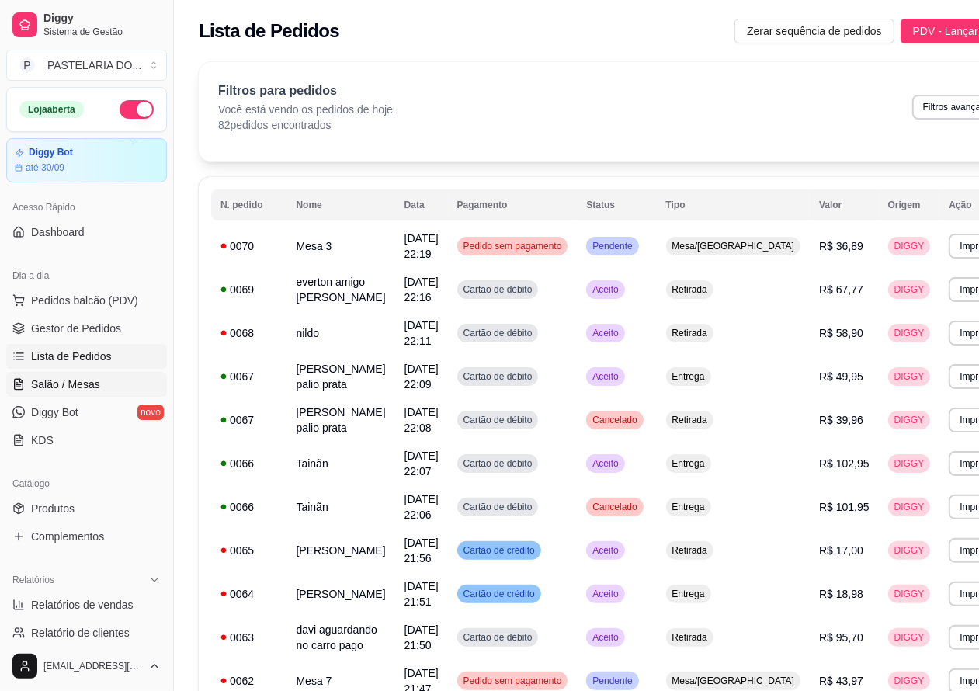
click at [78, 385] on span "Salão / Mesas" at bounding box center [65, 384] width 69 height 16
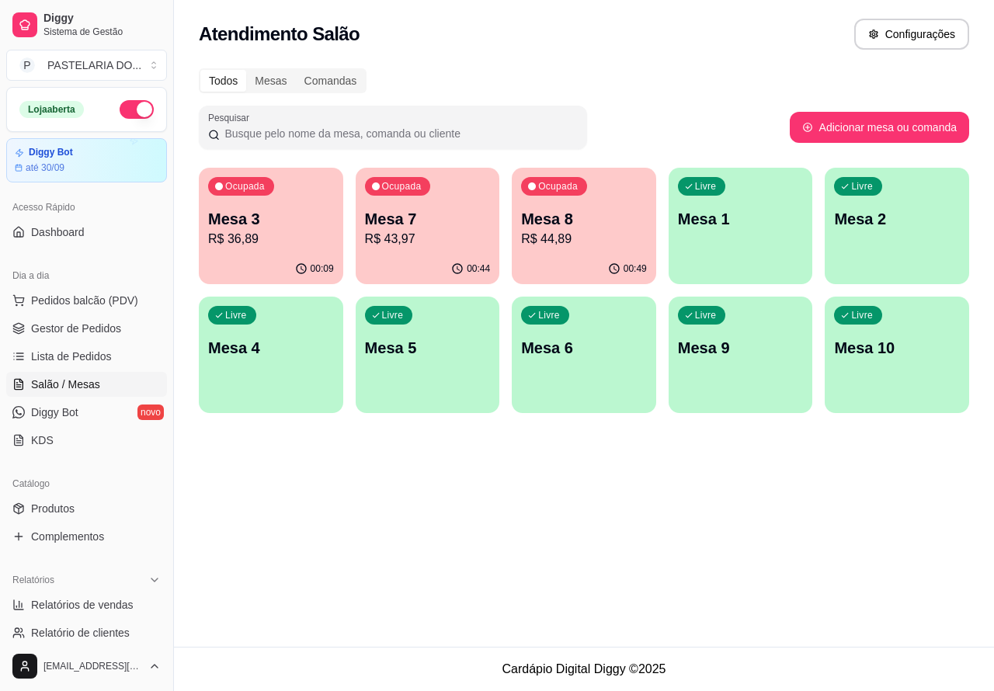
click at [887, 227] on p "Mesa 2" at bounding box center [897, 219] width 126 height 22
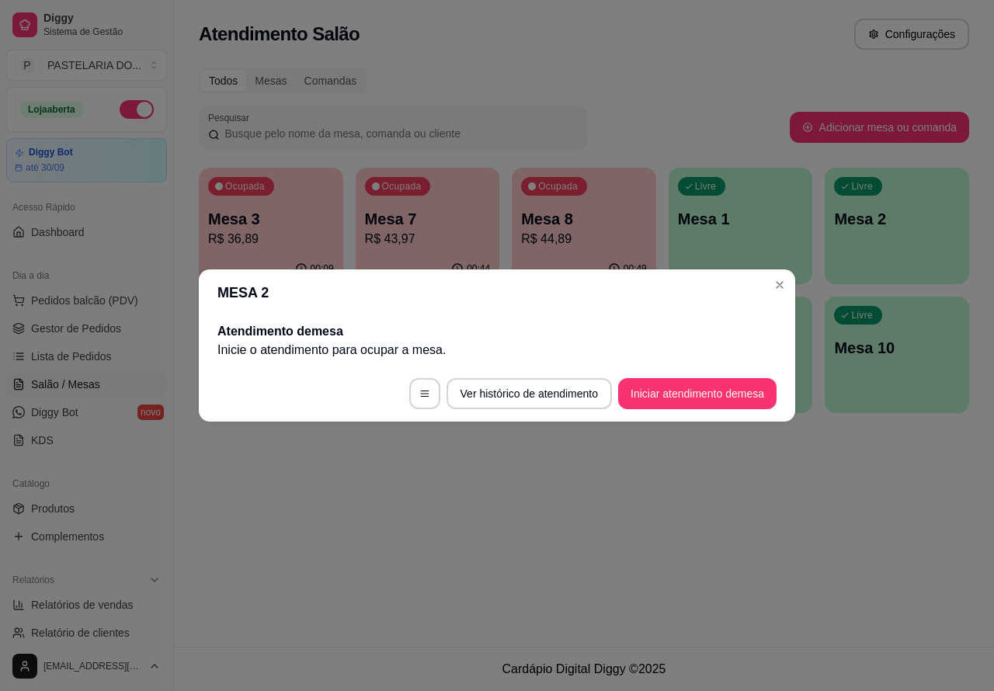
click at [688, 393] on button "Iniciar atendimento de mesa" at bounding box center [697, 393] width 158 height 31
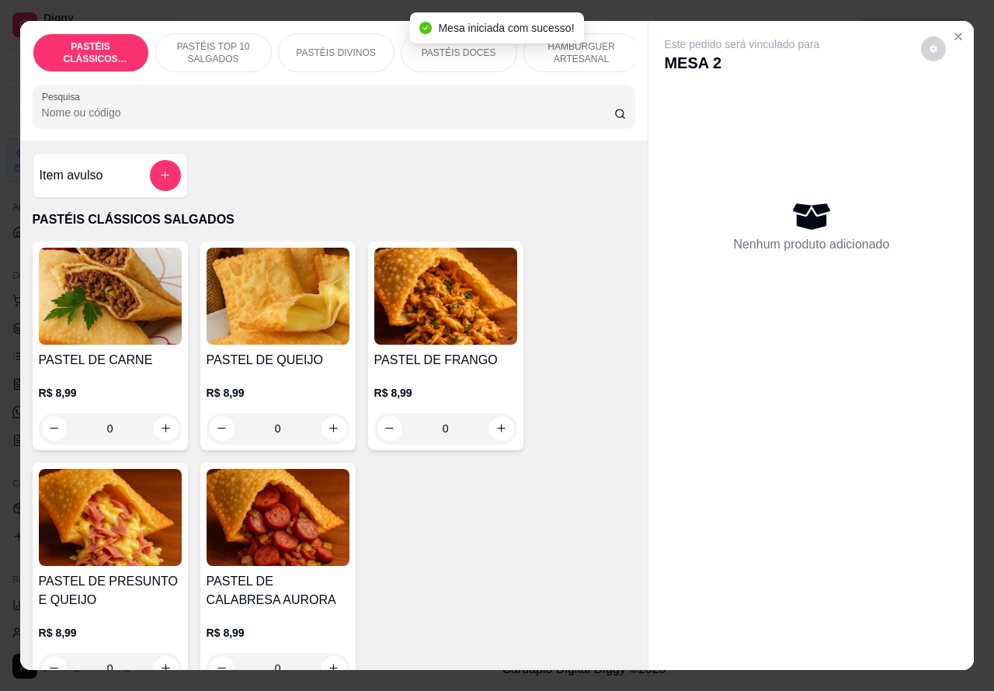
click at [214, 41] on p "PASTÉIS TOP 10 SALGADOS" at bounding box center [213, 52] width 90 height 25
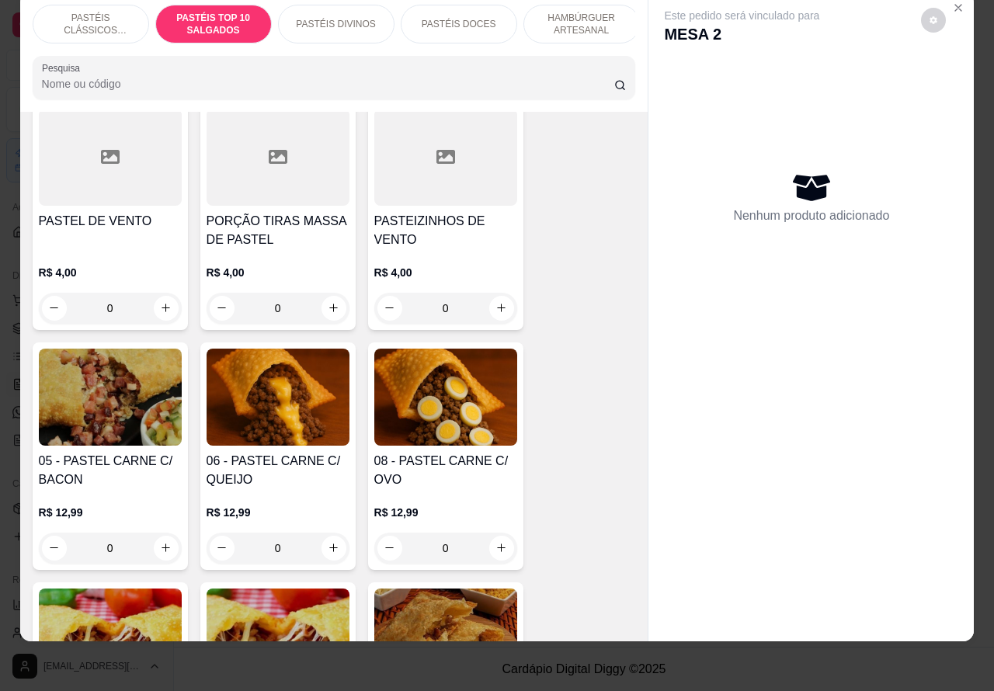
scroll to position [864, 0]
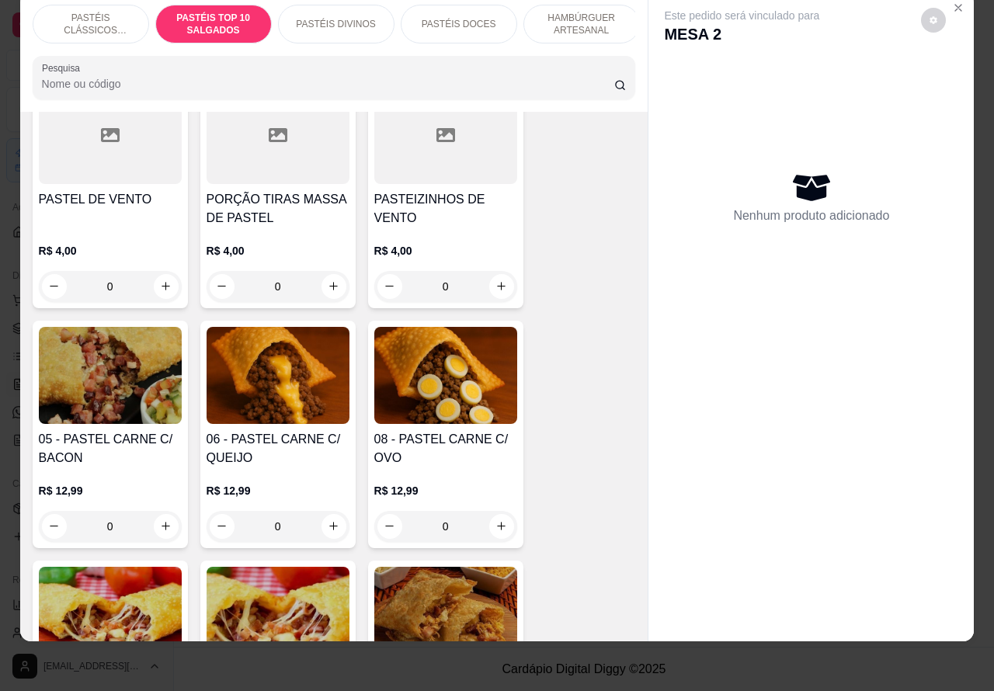
click at [316, 518] on div "0" at bounding box center [277, 526] width 143 height 31
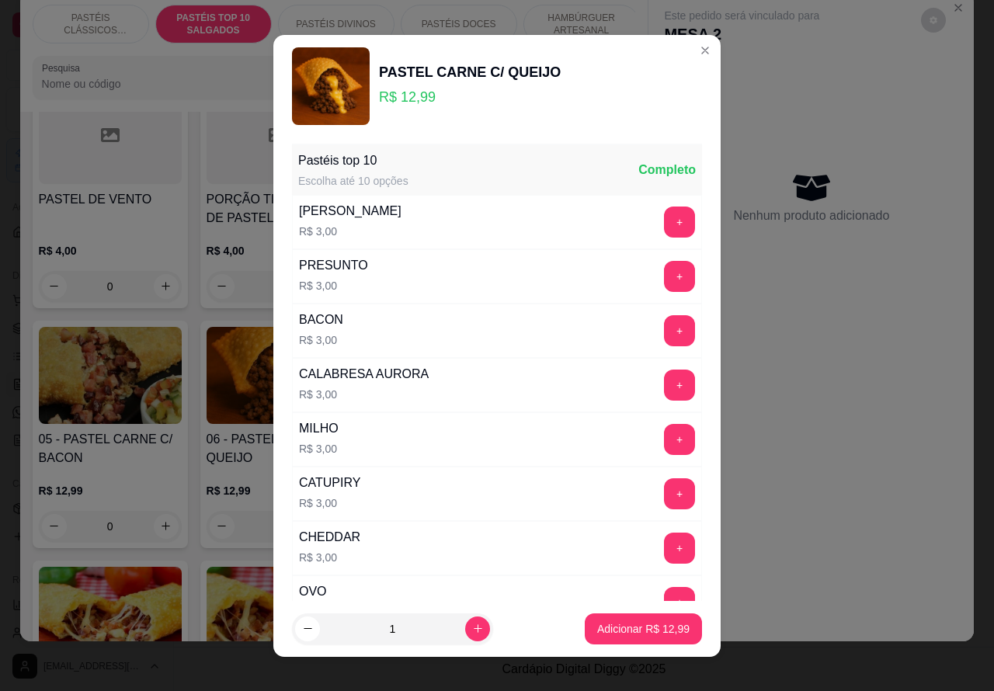
click at [613, 621] on p "Adicionar R$ 12,99" at bounding box center [643, 629] width 92 height 16
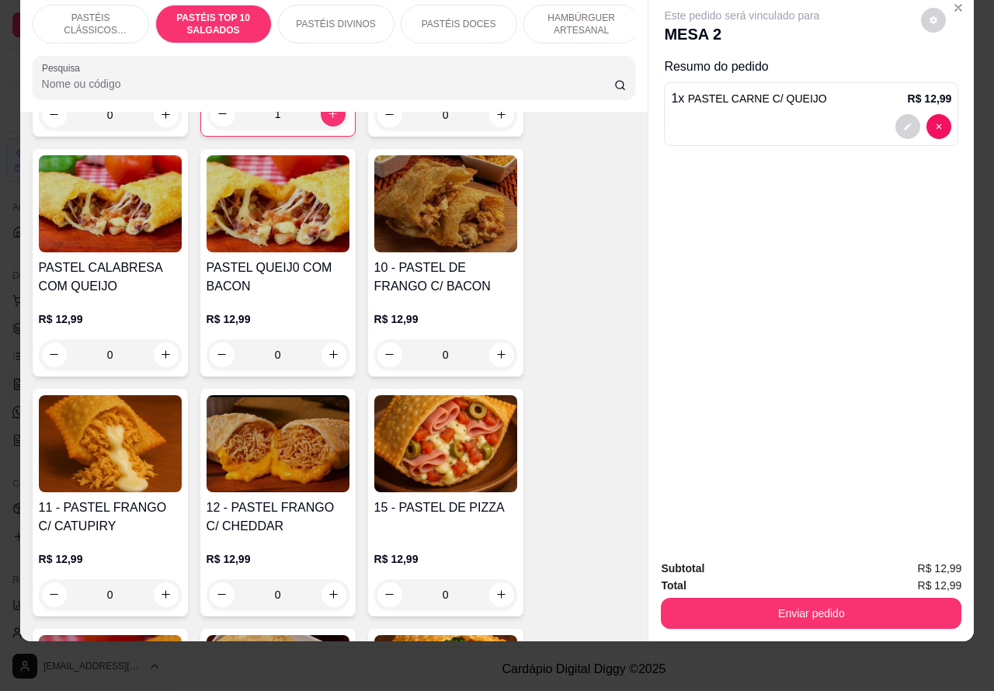
scroll to position [1353, 0]
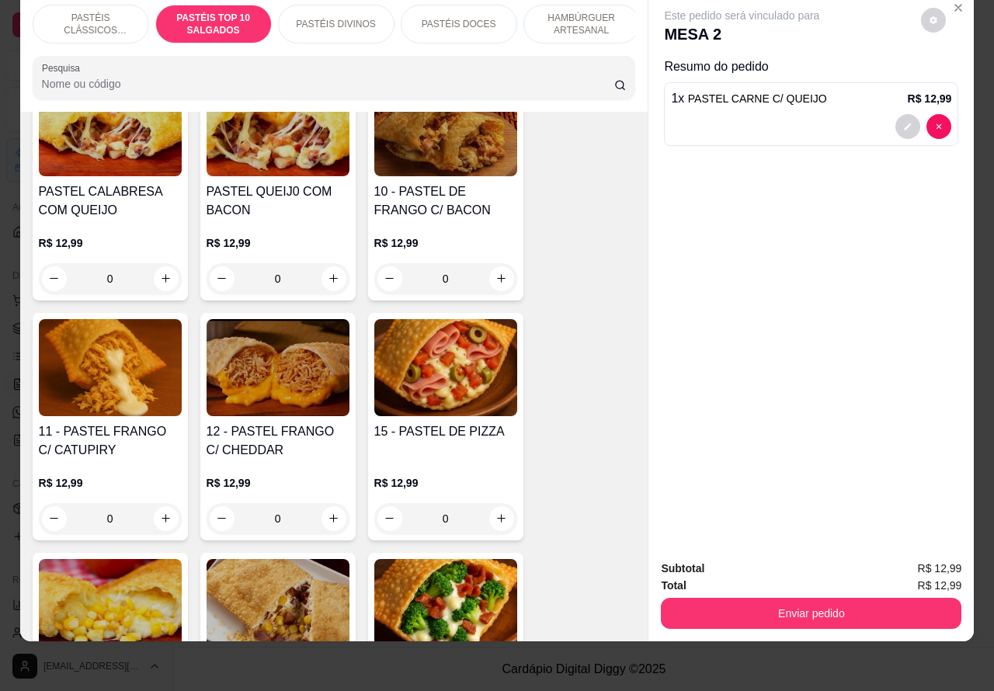
click at [159, 521] on div "0" at bounding box center [110, 518] width 143 height 31
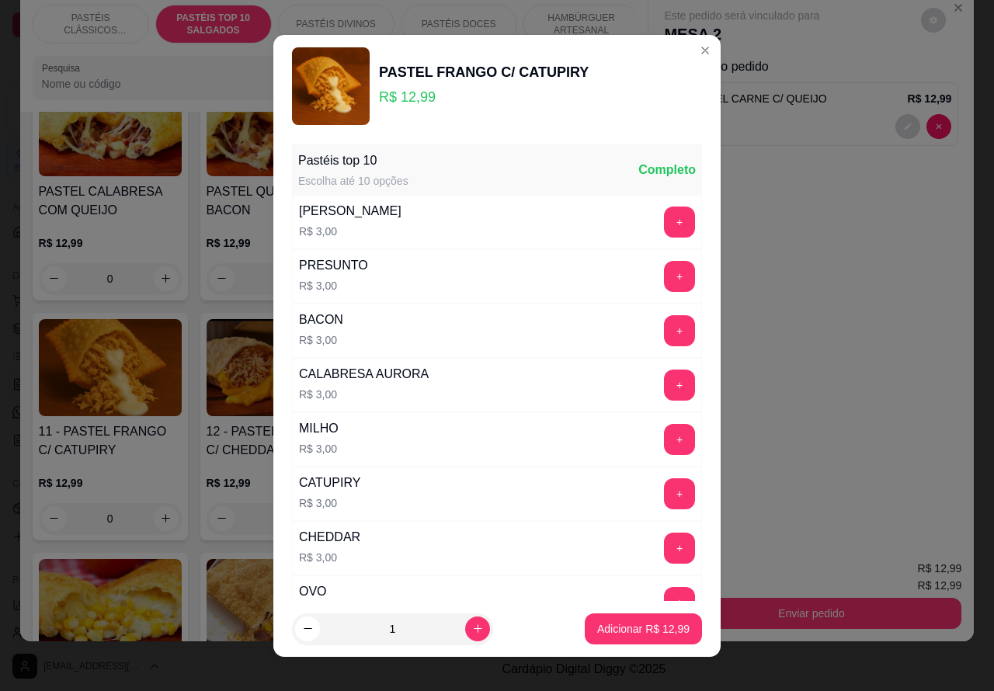
click at [626, 622] on p "Adicionar R$ 12,99" at bounding box center [643, 629] width 92 height 16
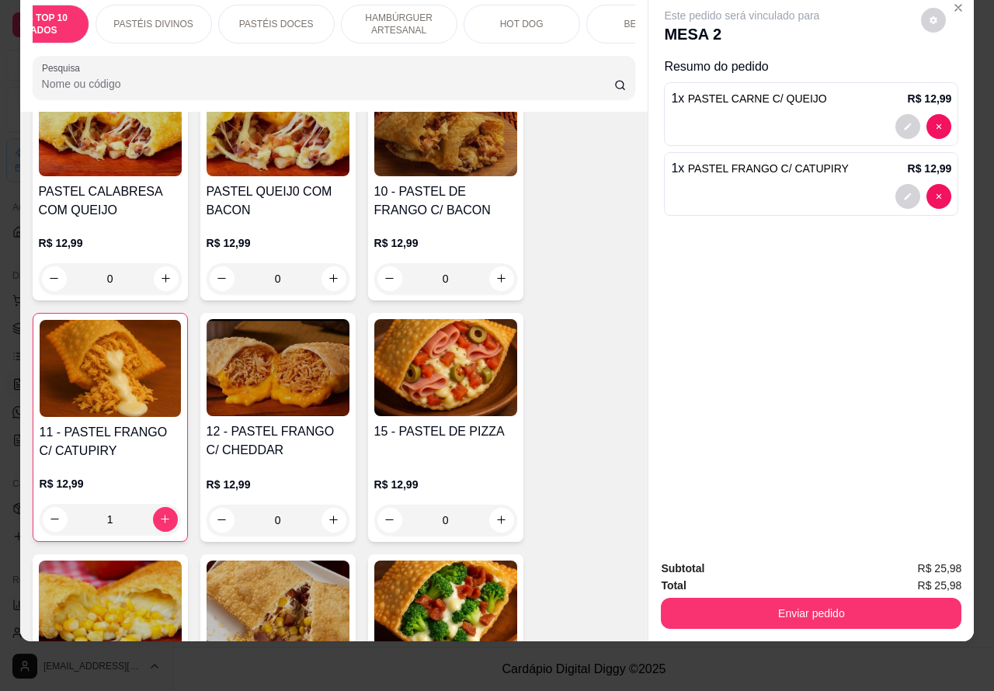
scroll to position [0, 300]
click at [529, 18] on p "BEBIDAS" at bounding box center [527, 24] width 40 height 12
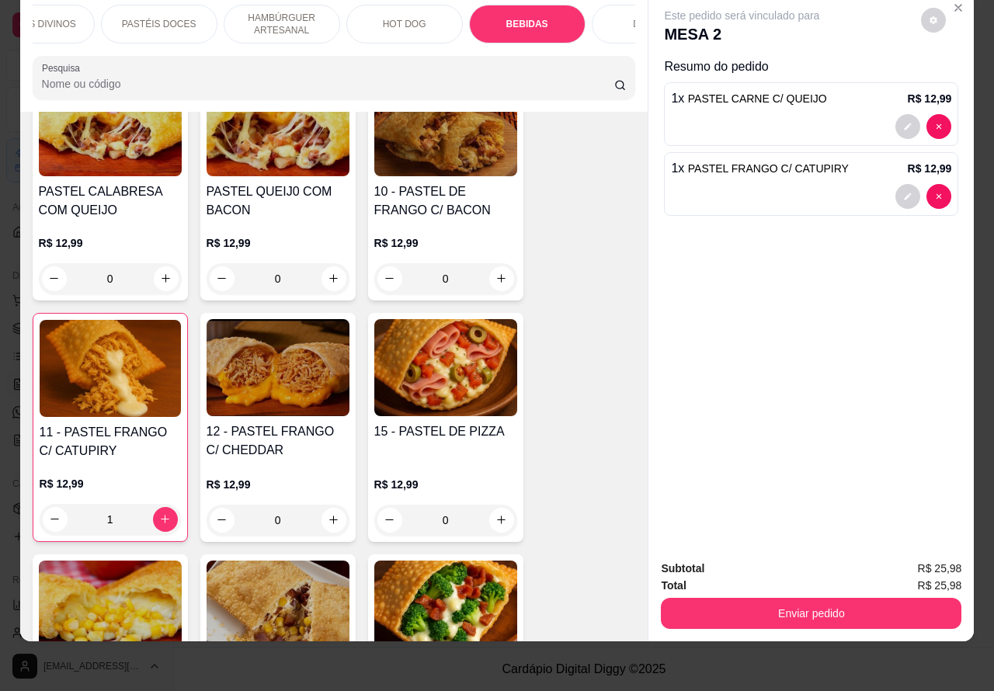
scroll to position [4907, 0]
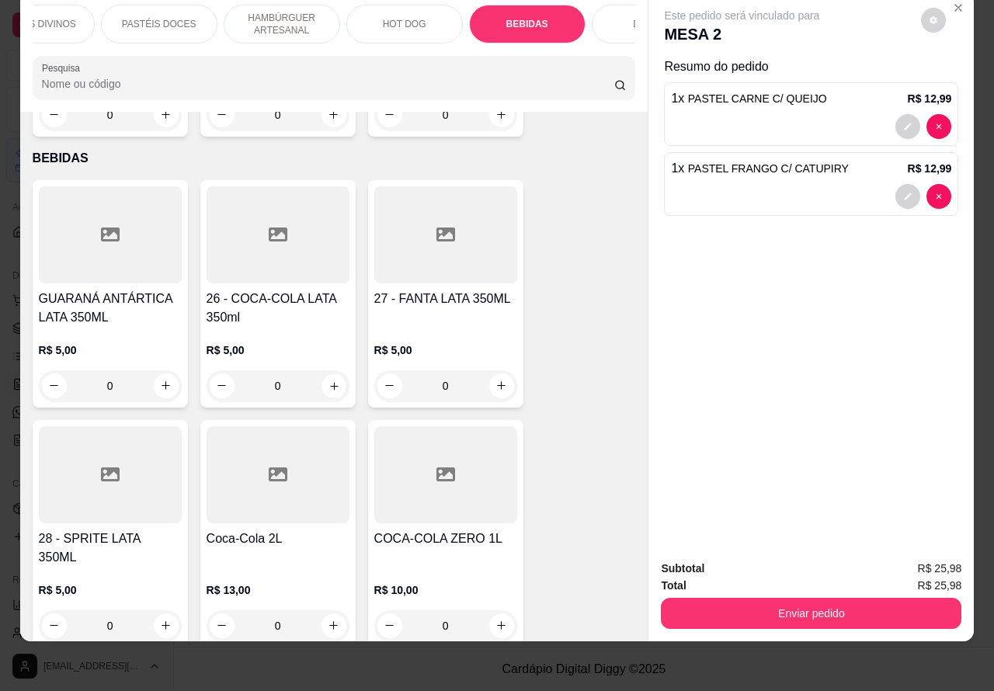
click at [328, 380] on icon "increase-product-quantity" at bounding box center [334, 386] width 12 height 12
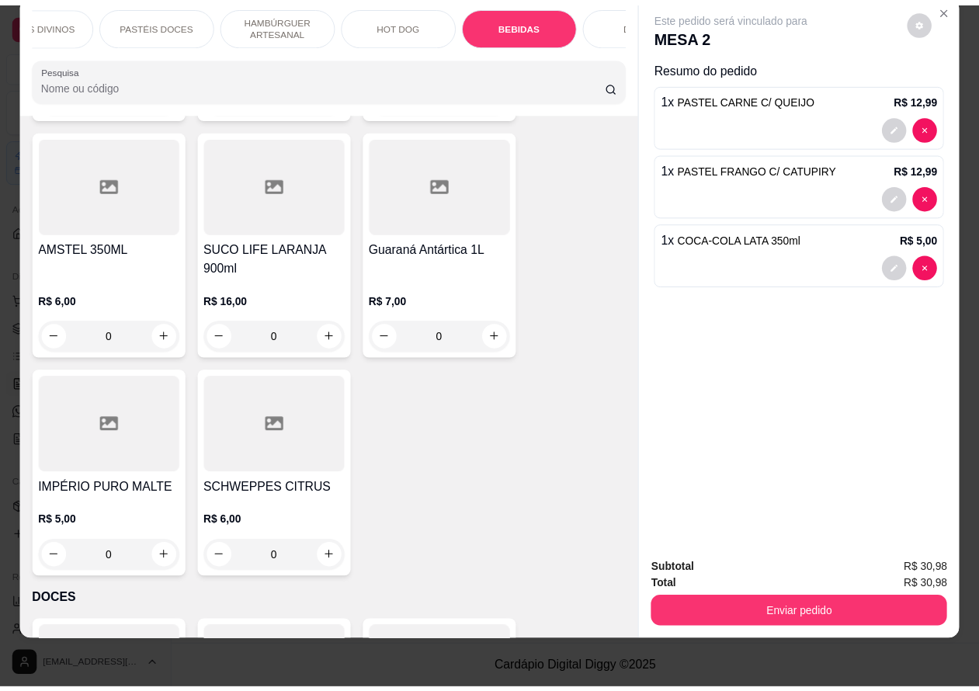
scroll to position [5905, 0]
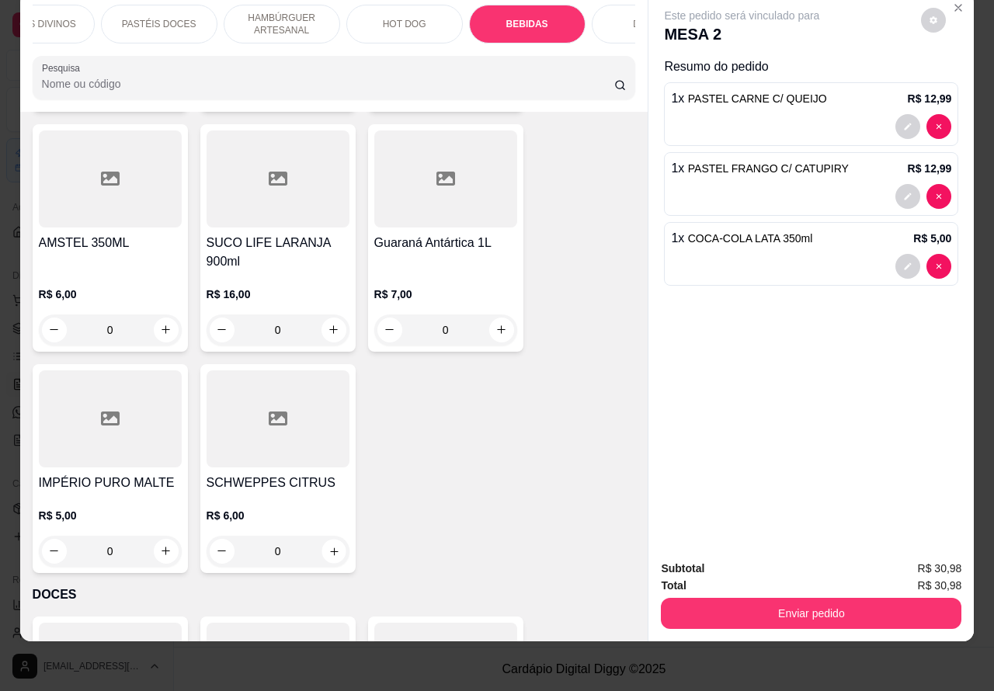
click at [328, 545] on icon "increase-product-quantity" at bounding box center [334, 551] width 12 height 12
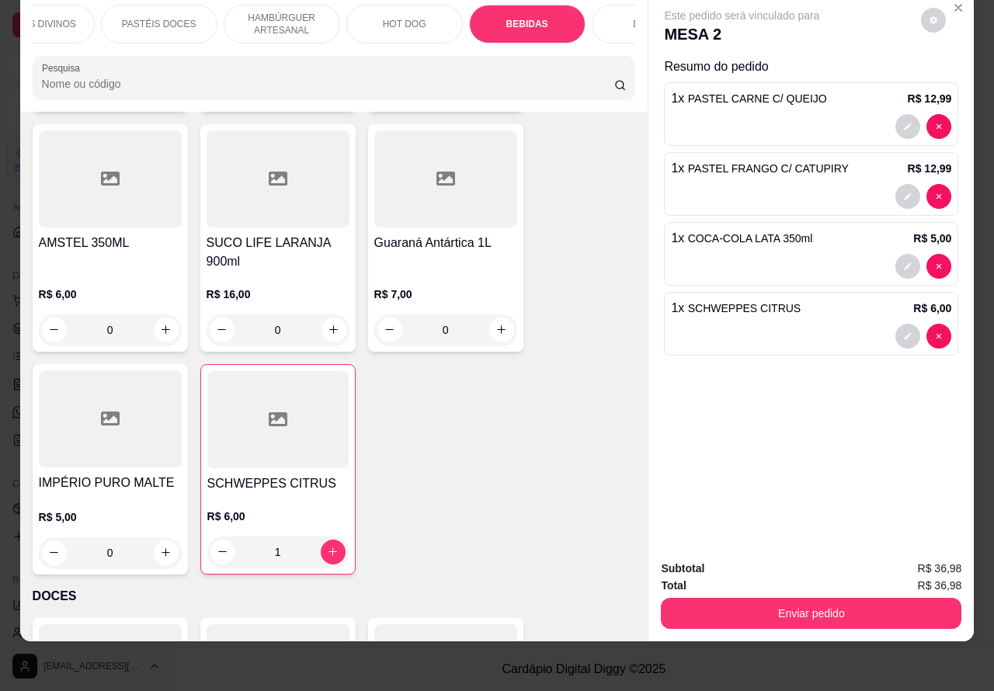
click at [754, 94] on div "1 x PASTEL CARNE C/ QUEIJO R$ 12,99" at bounding box center [811, 114] width 294 height 64
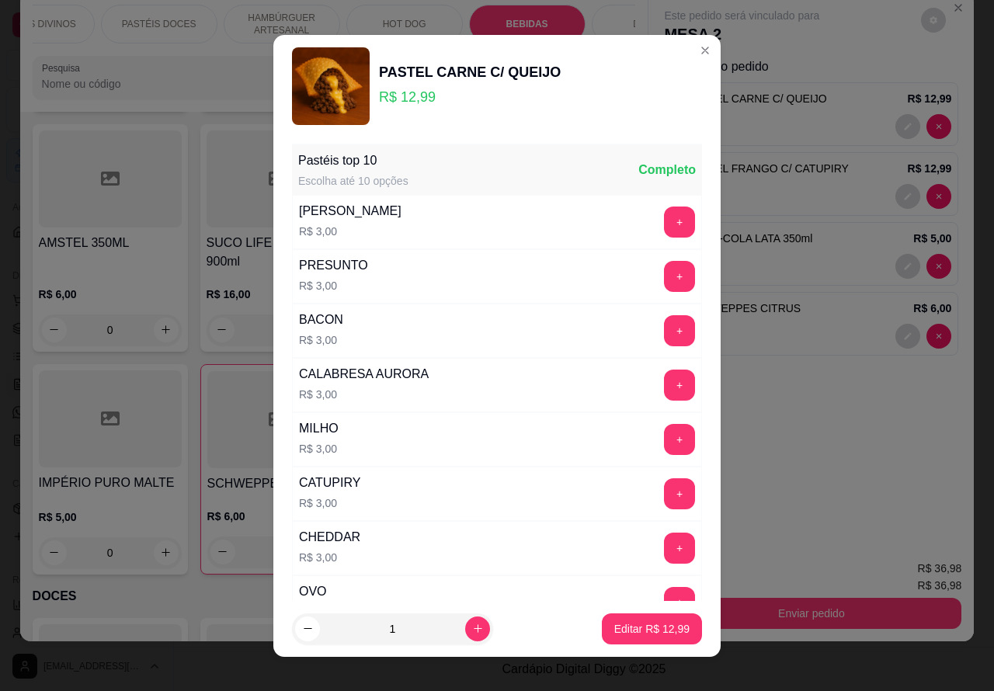
click at [472, 627] on icon "increase-product-quantity" at bounding box center [478, 628] width 12 height 12
click at [638, 633] on p "Editar R$ 25,98" at bounding box center [651, 629] width 75 height 16
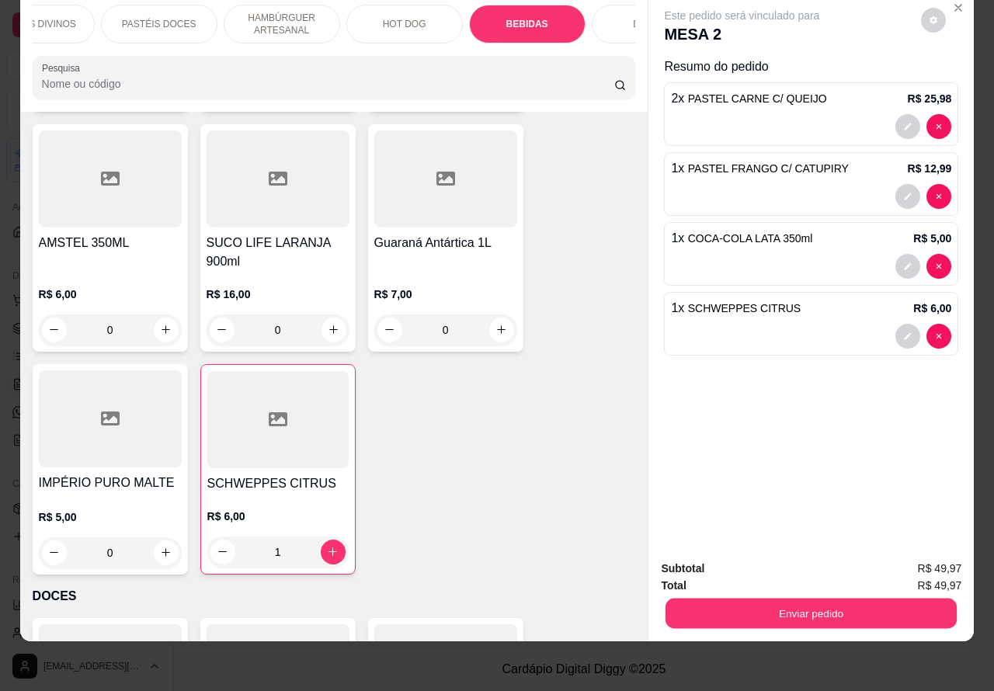
click at [816, 598] on button "Enviar pedido" at bounding box center [810, 613] width 291 height 30
click at [771, 555] on button "Não registrar e enviar pedido" at bounding box center [758, 560] width 161 height 29
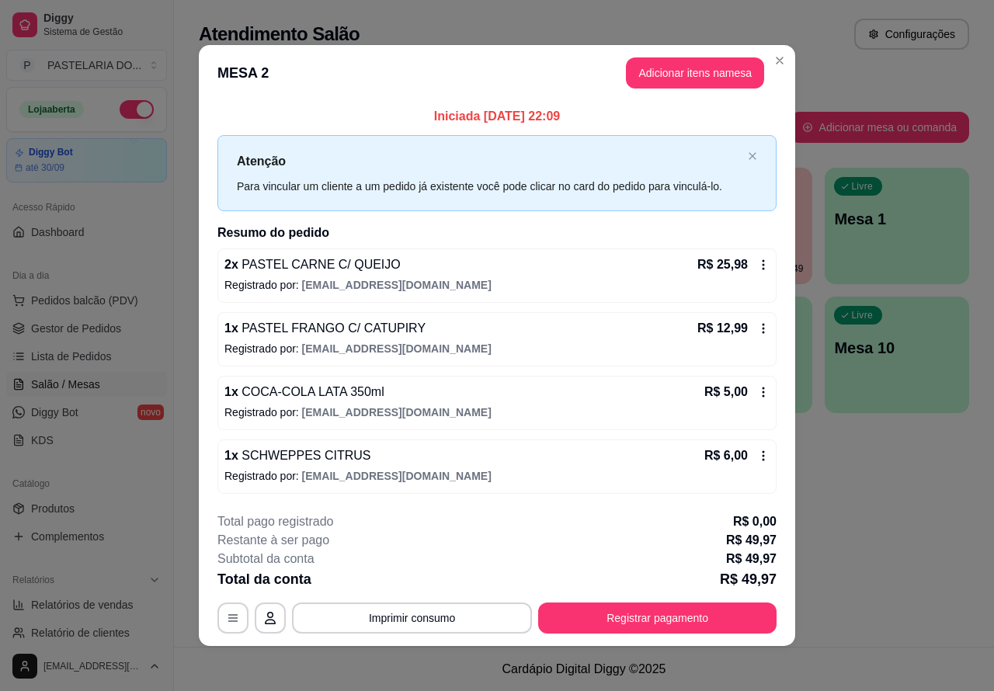
click at [913, 525] on div "Atendimento Salão Configurações Todos Mesas Comandas Pesquisar Adicionar mesa o…" at bounding box center [584, 323] width 820 height 647
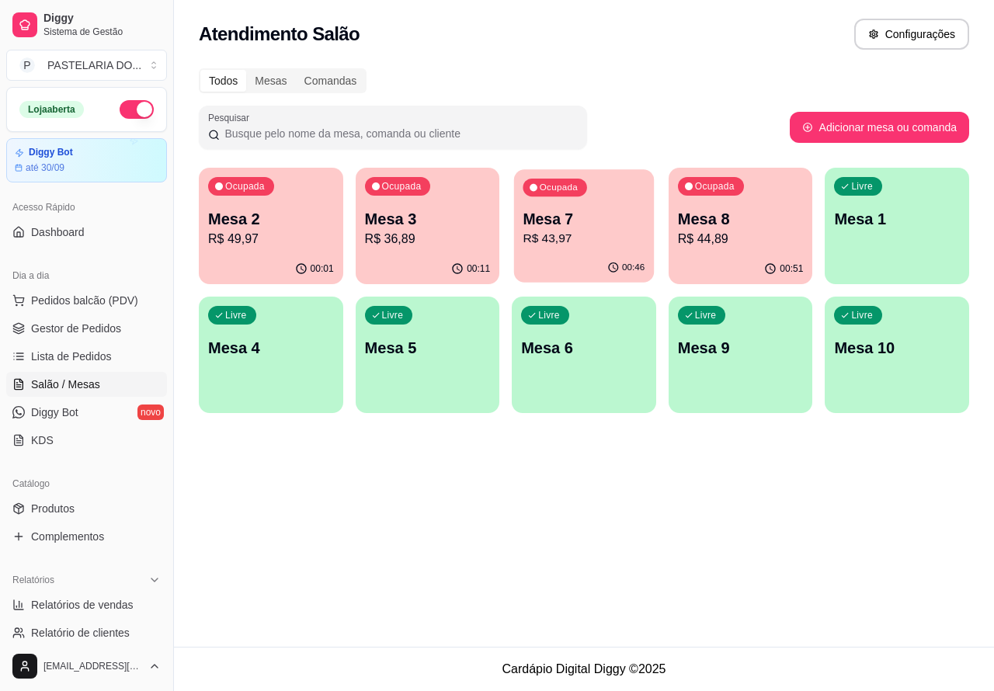
click at [574, 239] on p "R$ 43,97" at bounding box center [584, 239] width 122 height 18
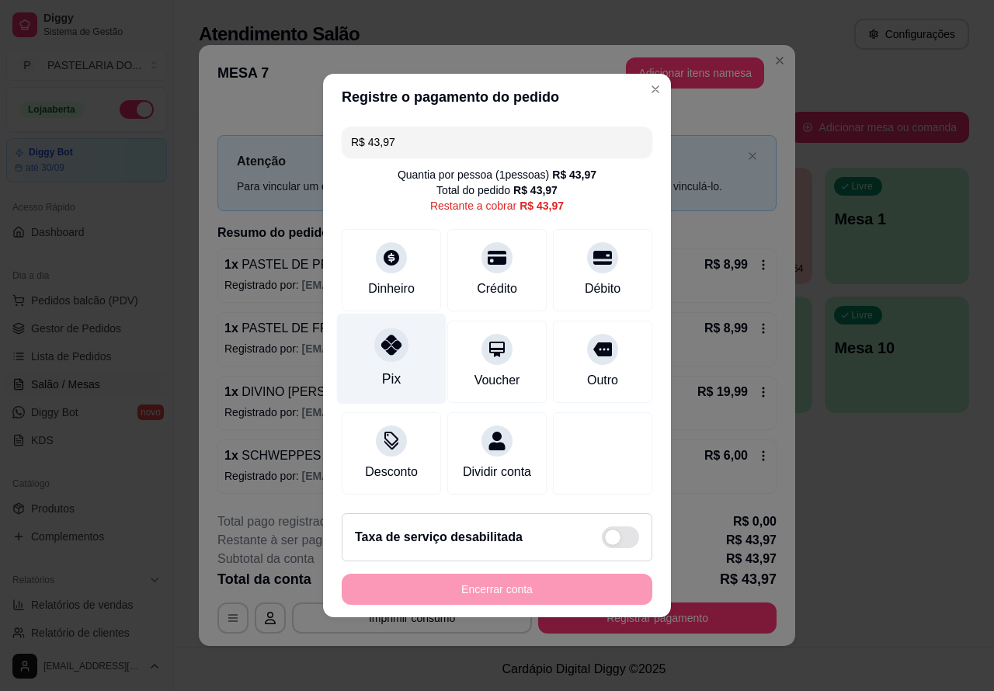
click at [389, 350] on div at bounding box center [391, 345] width 34 height 34
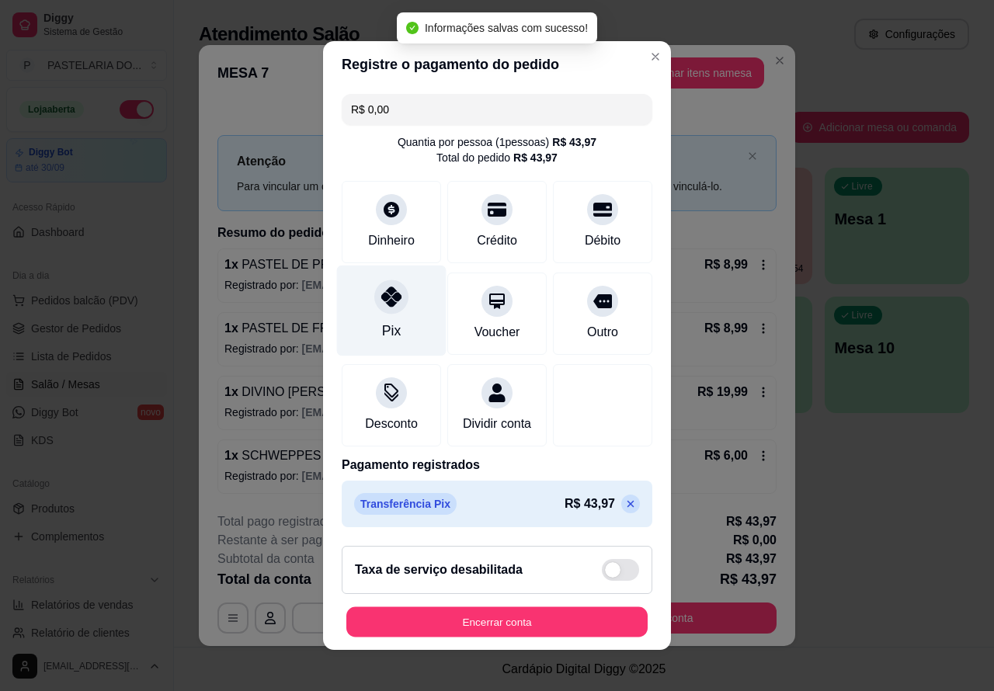
click at [536, 625] on button "Encerrar conta" at bounding box center [496, 622] width 301 height 30
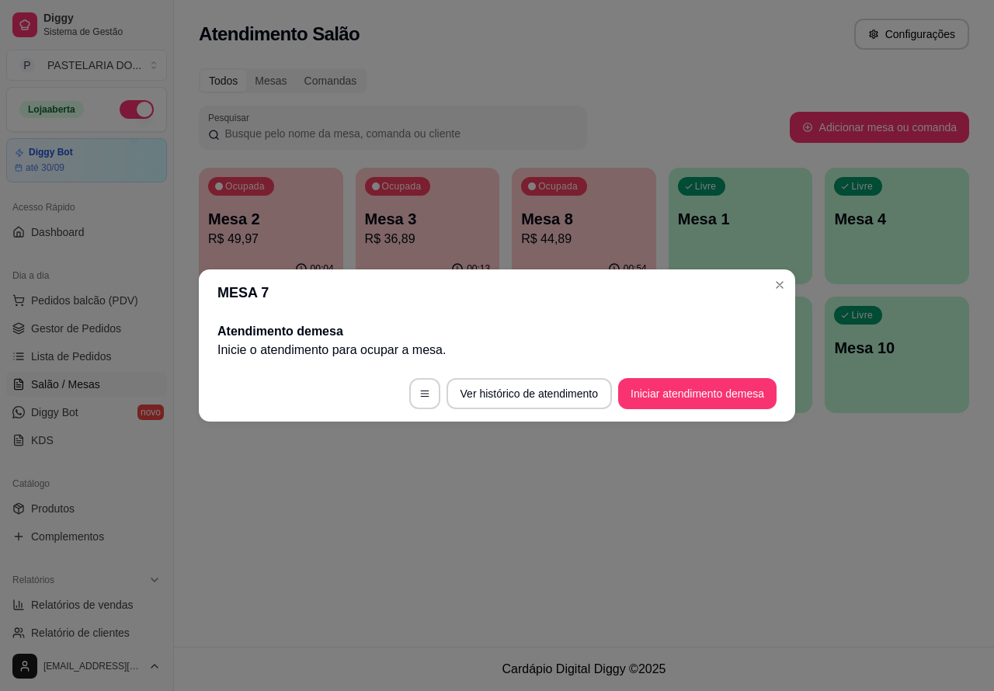
click at [747, 553] on div "Atendimento Salão Configurações Todos Mesas Comandas Pesquisar Adicionar mesa o…" at bounding box center [584, 323] width 820 height 647
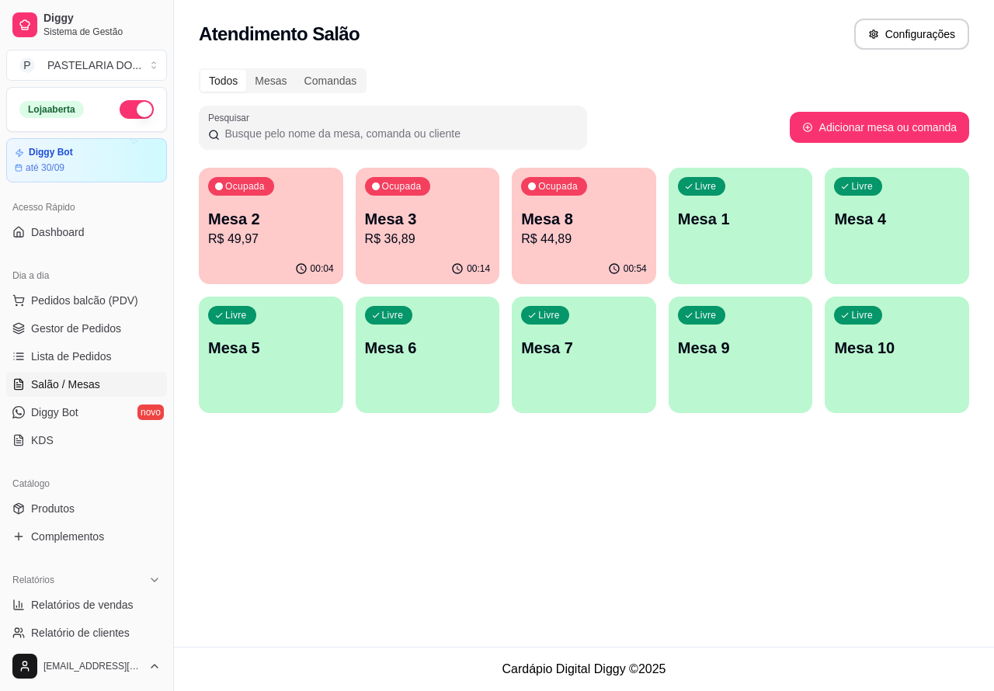
click at [584, 216] on p "Mesa 8" at bounding box center [584, 219] width 126 height 22
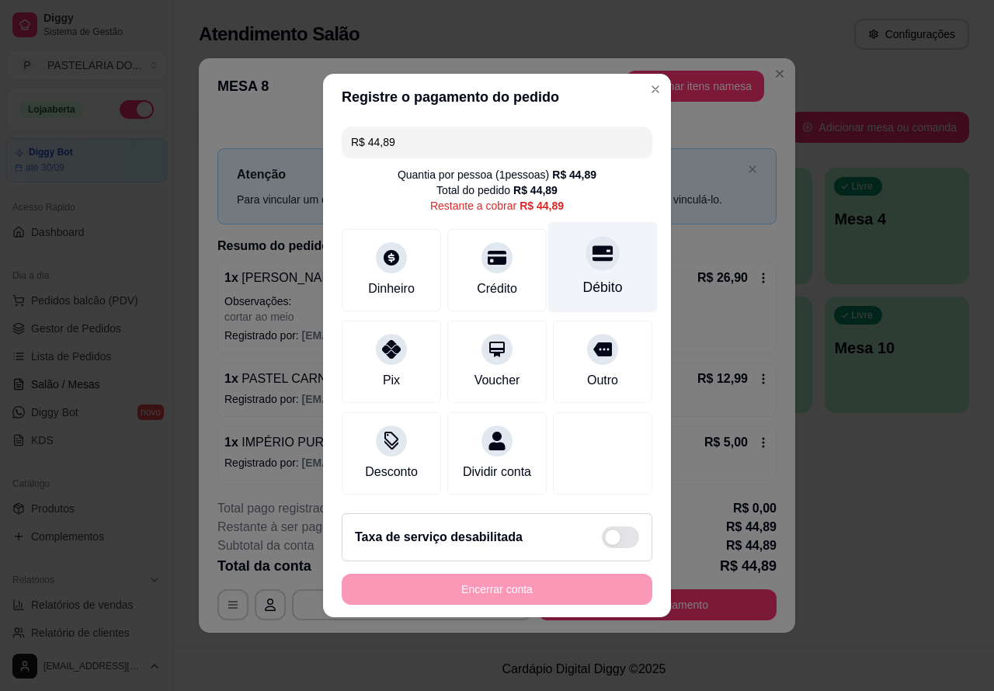
click at [603, 252] on div at bounding box center [602, 253] width 34 height 34
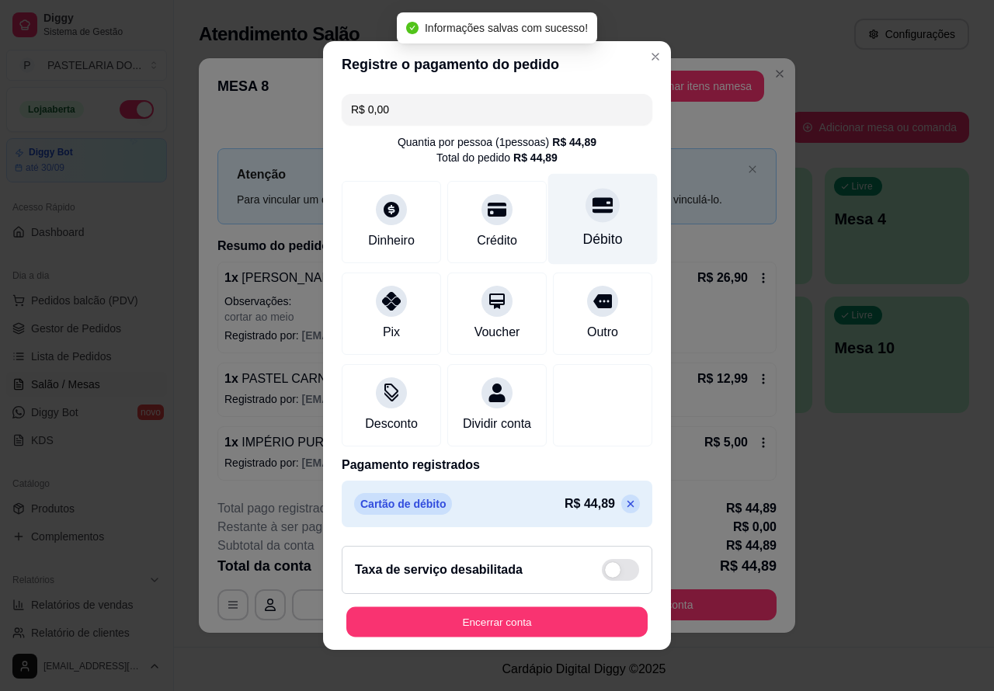
click at [545, 619] on button "Encerrar conta" at bounding box center [496, 622] width 301 height 30
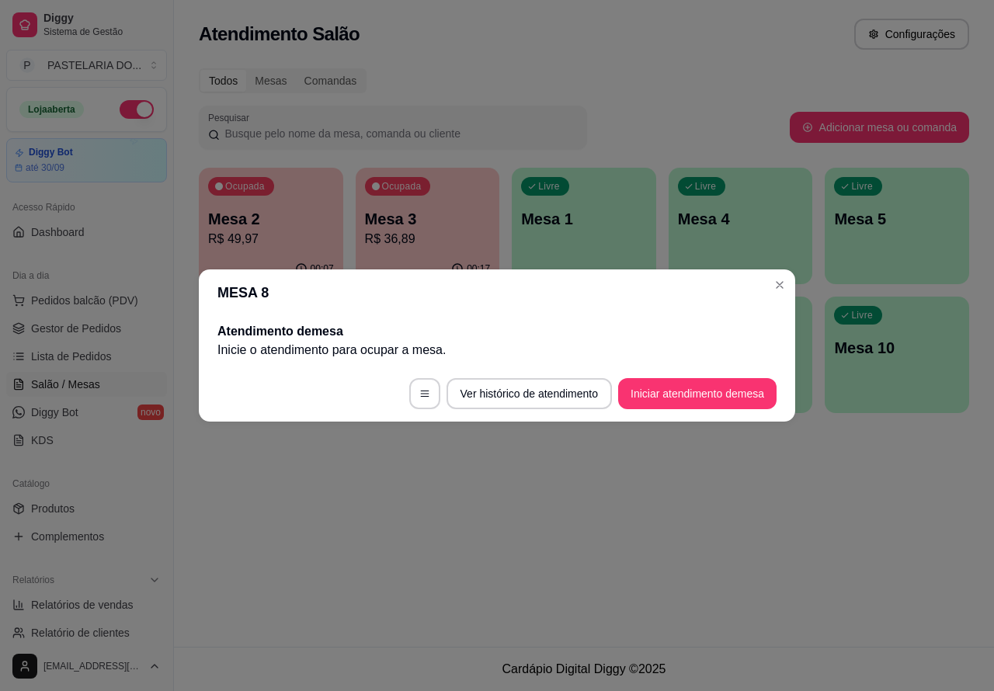
click at [879, 497] on div "Atendimento Salão Configurações Todos Mesas Comandas Pesquisar Adicionar mesa o…" at bounding box center [584, 323] width 820 height 647
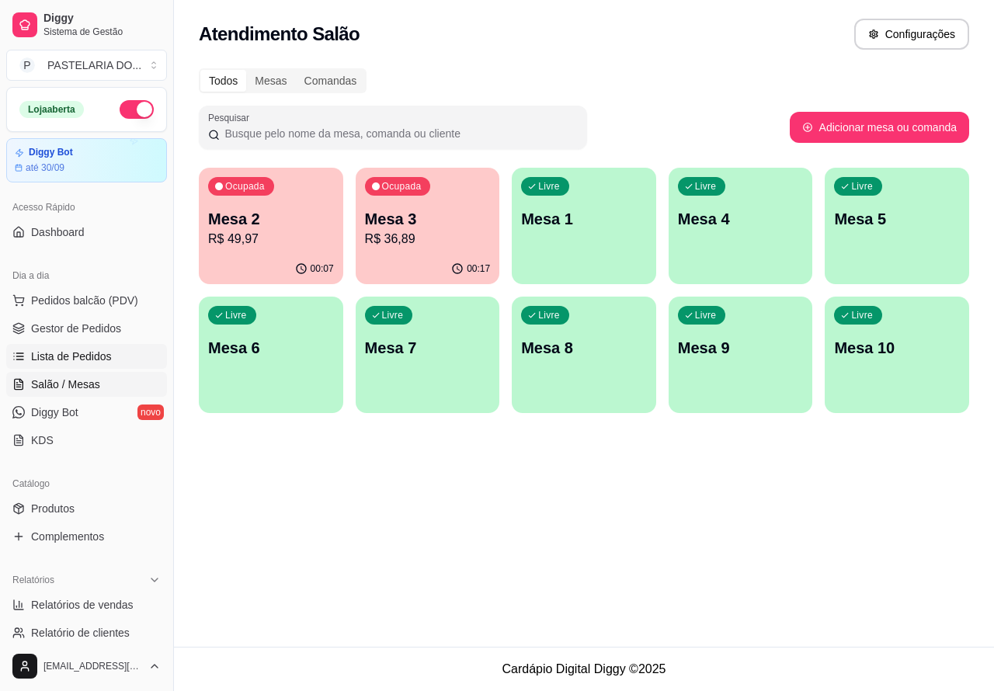
click at [79, 353] on span "Lista de Pedidos" at bounding box center [71, 357] width 81 height 16
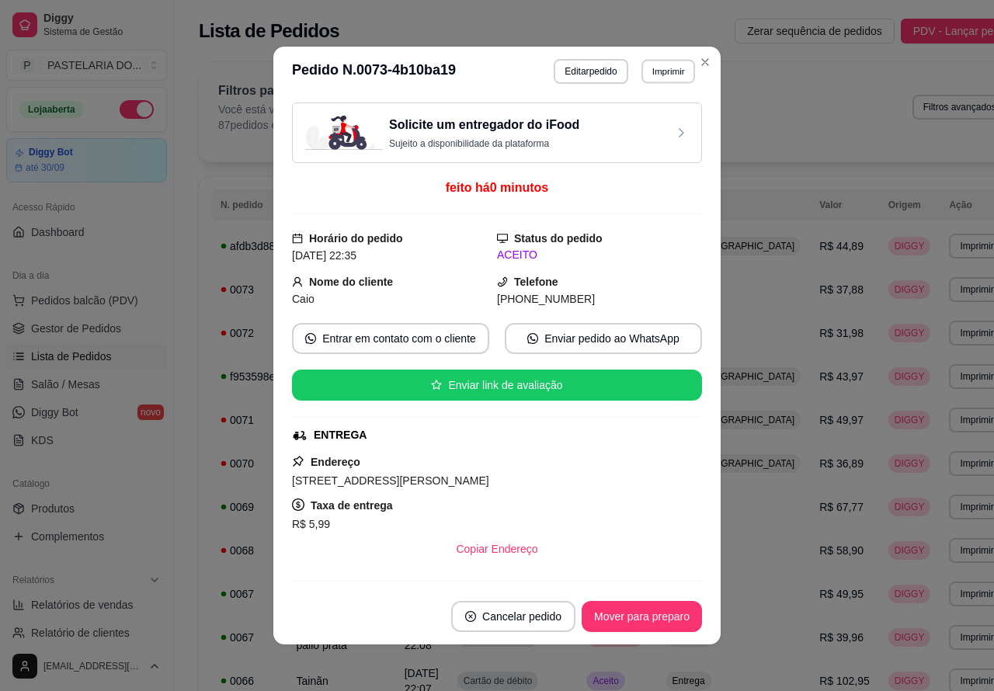
click at [665, 66] on button "Imprimir" at bounding box center [668, 71] width 54 height 24
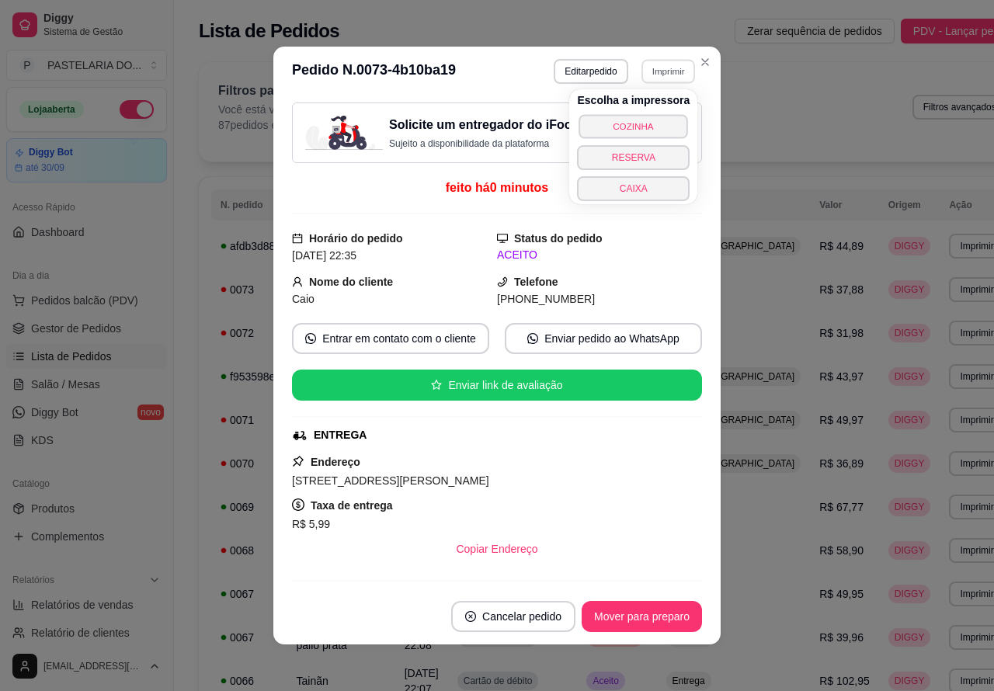
click at [649, 117] on button "COZINHA" at bounding box center [633, 126] width 109 height 24
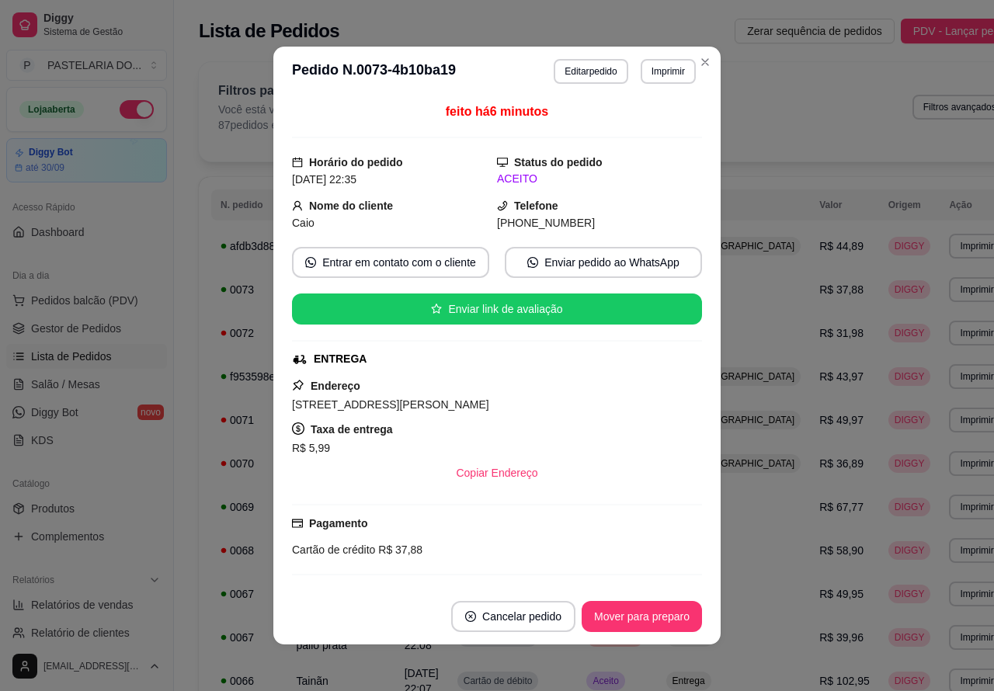
click at [177, 518] on button "Toggle Sidebar" at bounding box center [173, 345] width 12 height 691
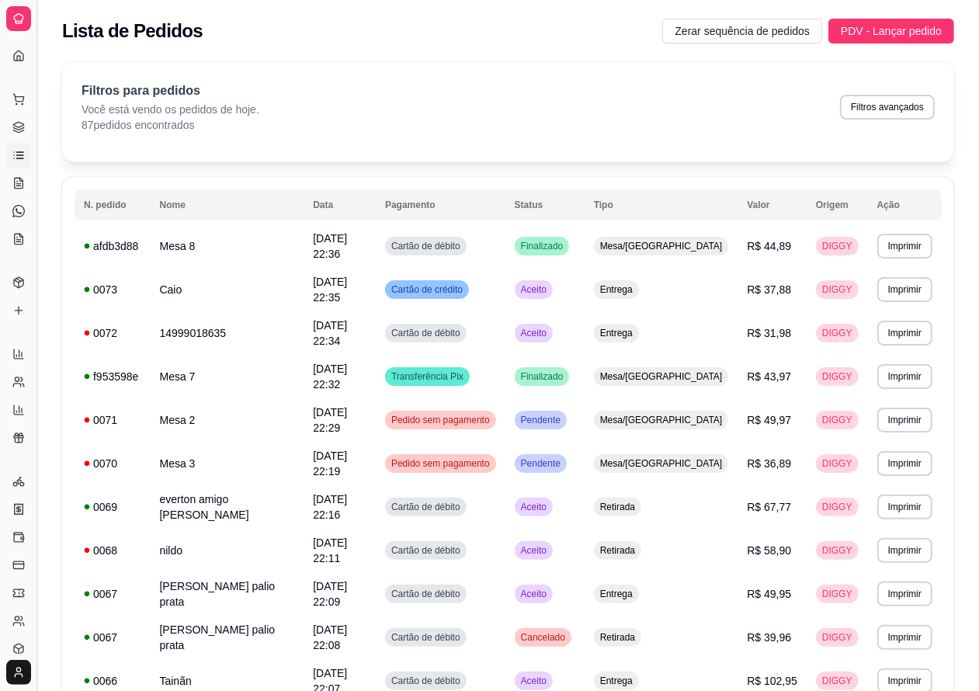
click at [36, 390] on button "Toggle Sidebar" at bounding box center [36, 345] width 12 height 691
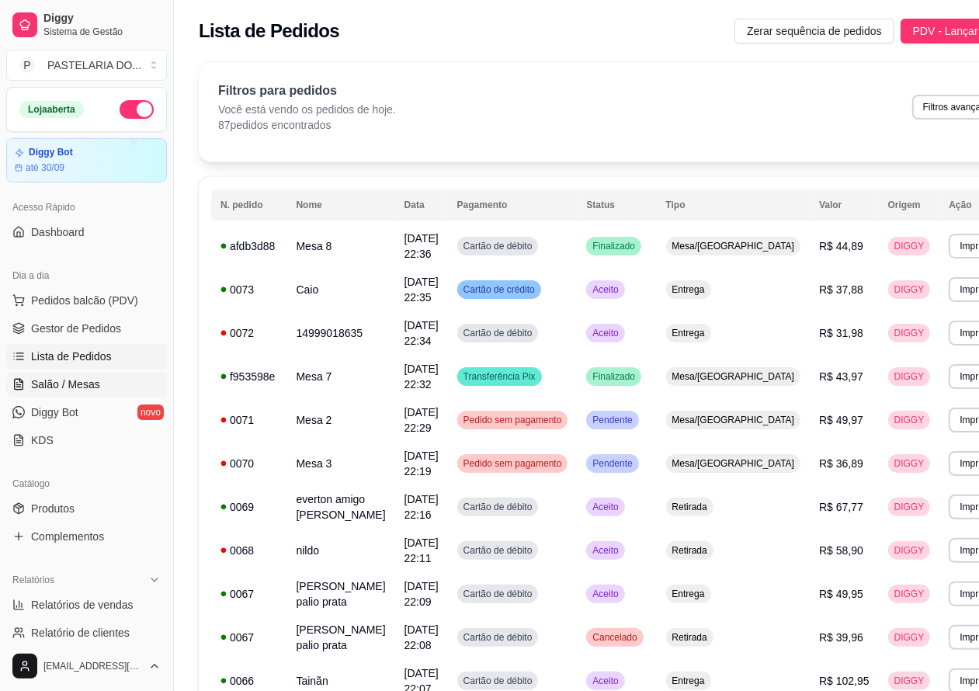
click at [94, 381] on span "Salão / Mesas" at bounding box center [65, 384] width 69 height 16
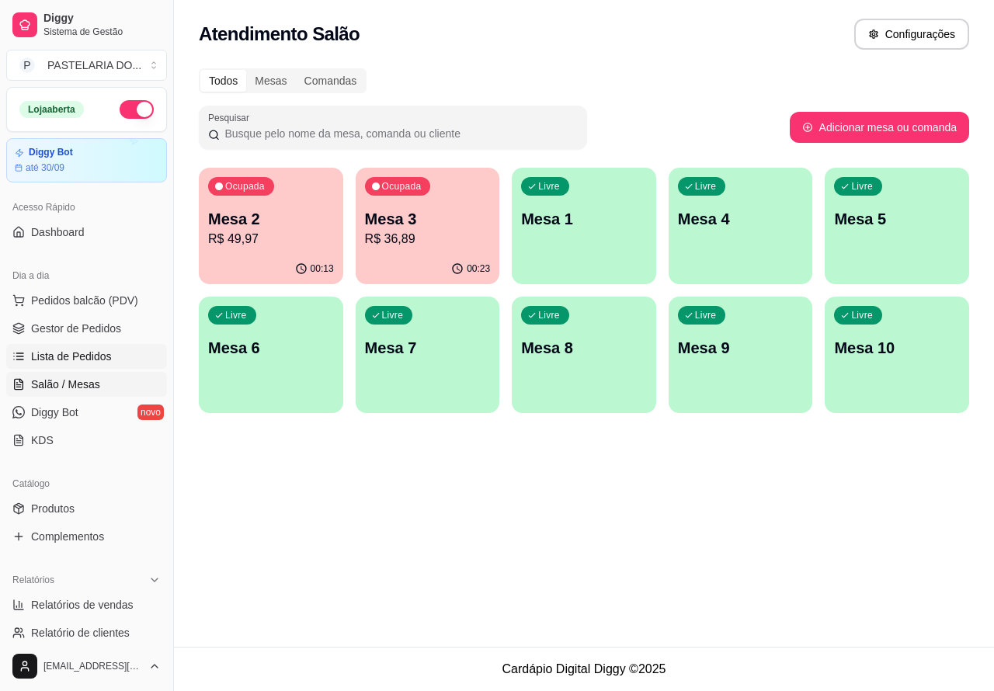
click at [90, 351] on span "Lista de Pedidos" at bounding box center [71, 357] width 81 height 16
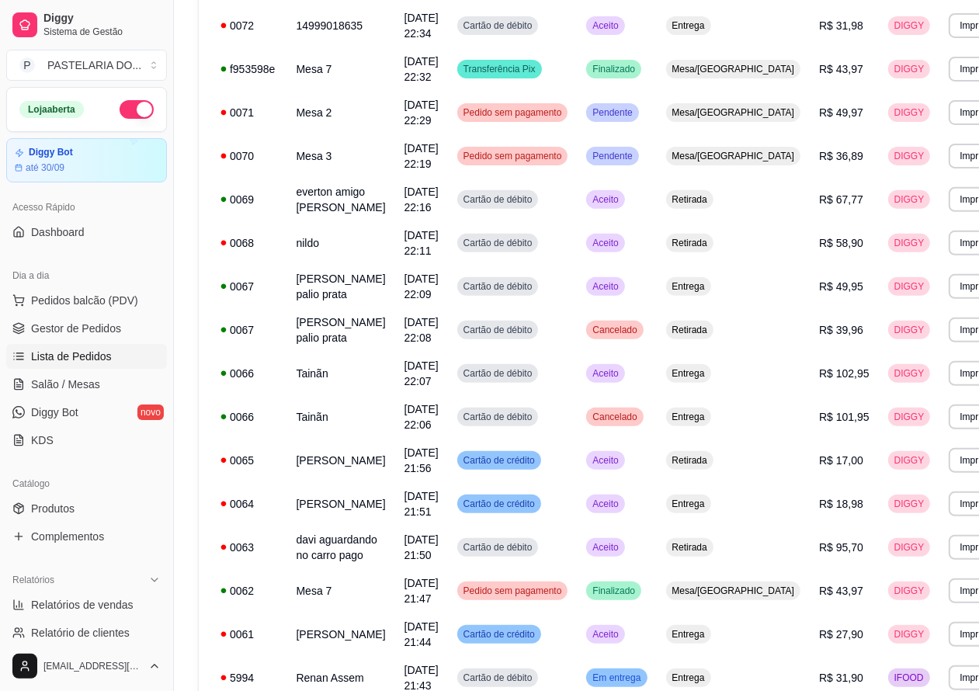
scroll to position [308, 0]
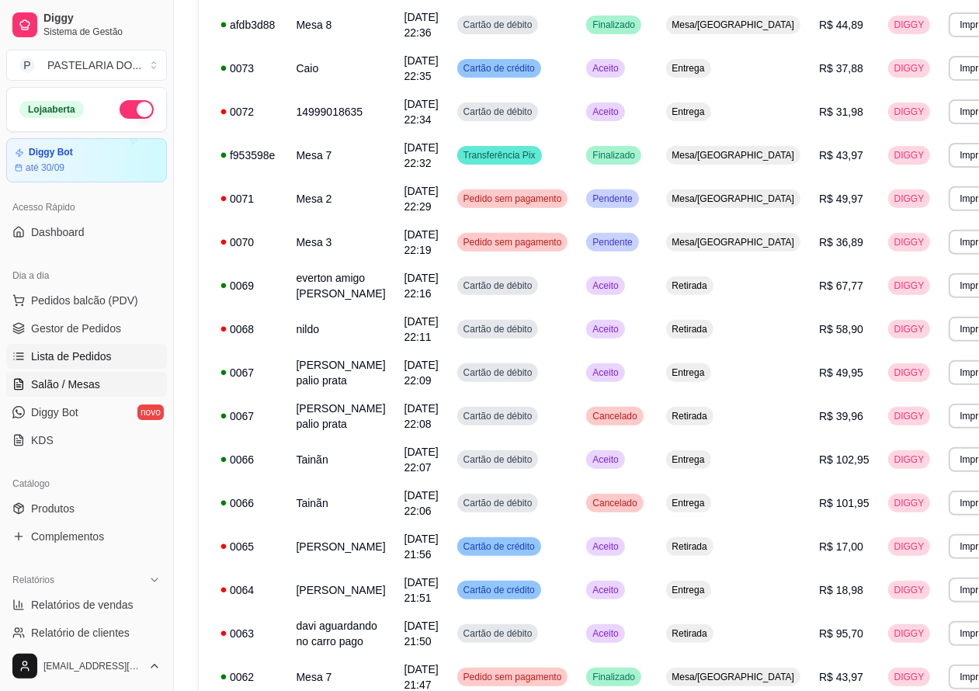
click at [79, 378] on span "Salão / Mesas" at bounding box center [65, 384] width 69 height 16
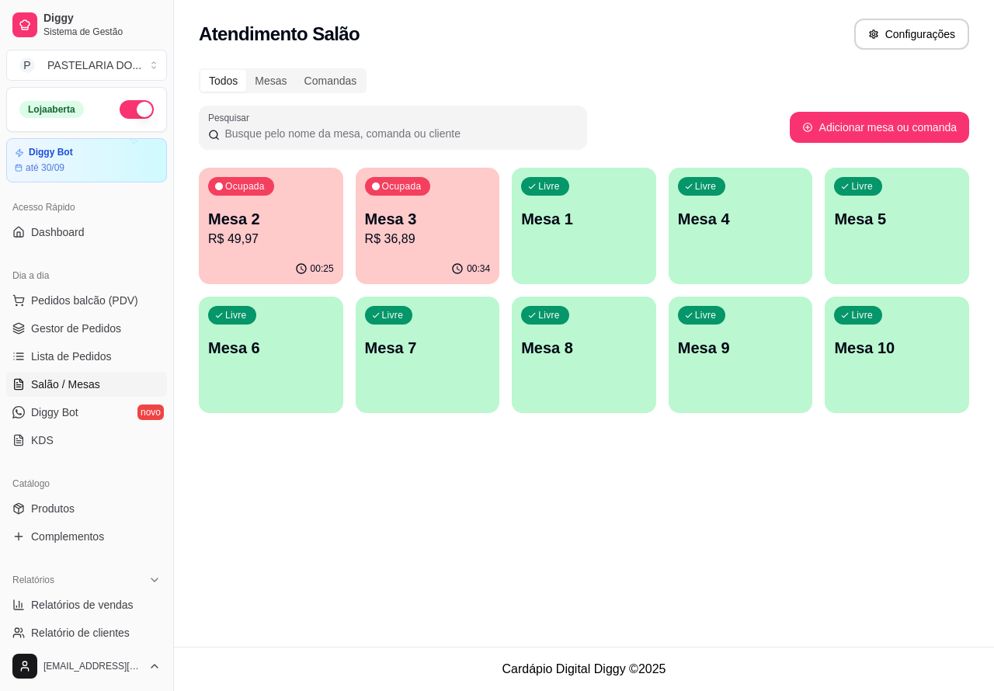
click at [450, 212] on p "Mesa 3" at bounding box center [428, 219] width 126 height 22
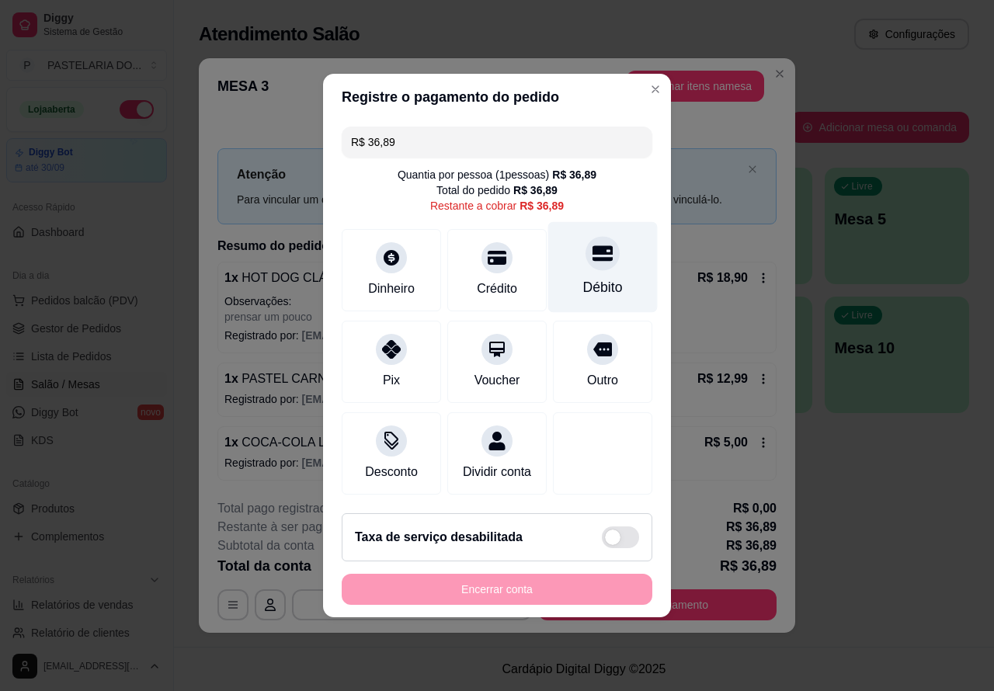
click at [595, 247] on icon at bounding box center [602, 254] width 20 height 16
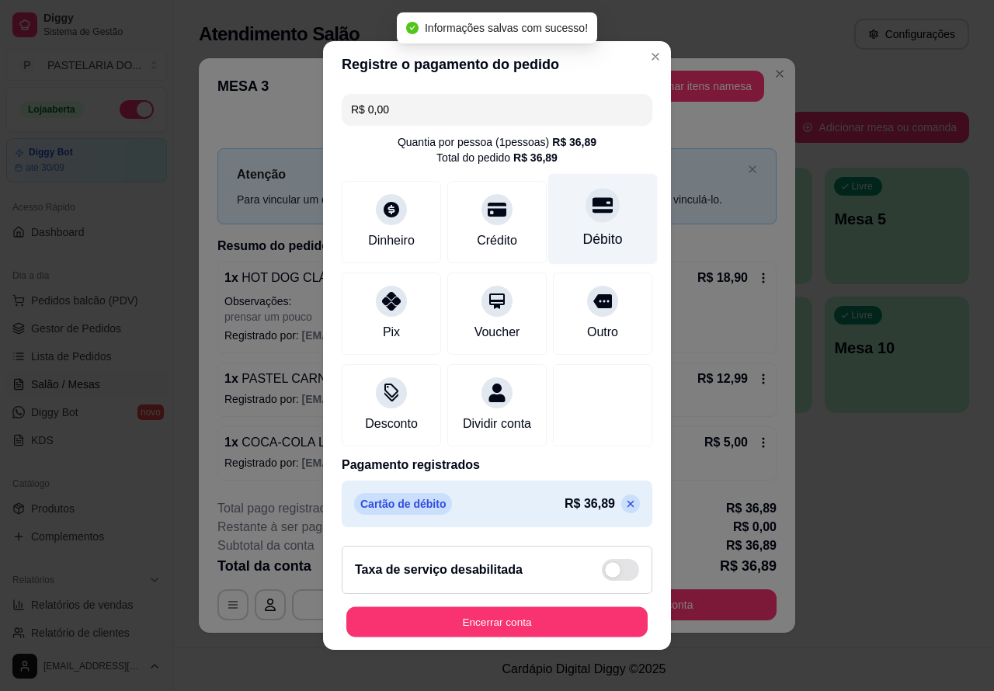
click at [518, 618] on button "Encerrar conta" at bounding box center [496, 622] width 301 height 30
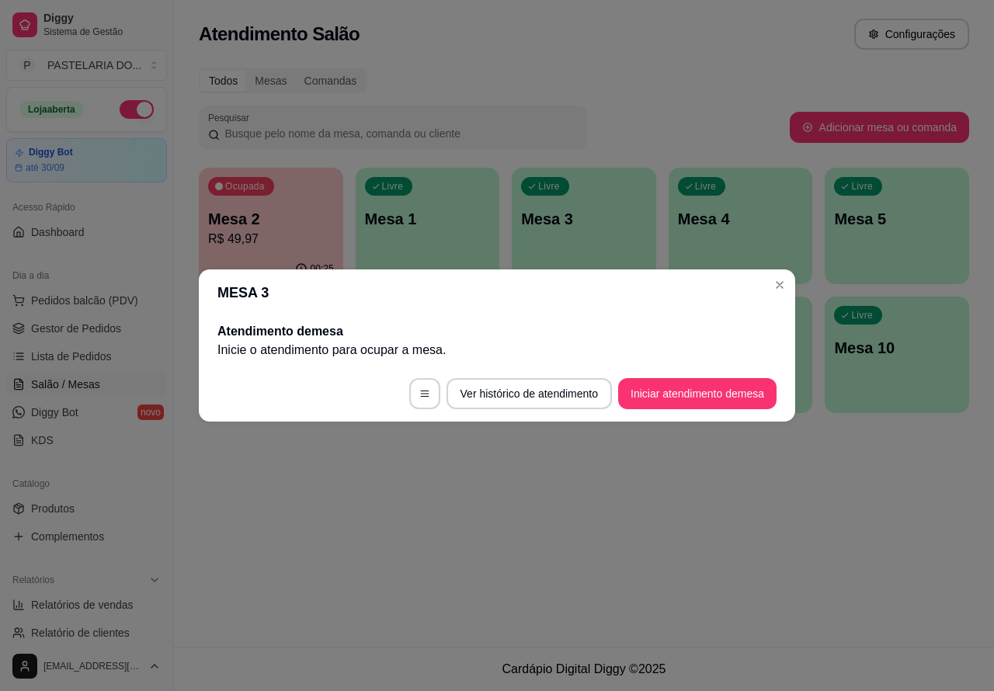
click at [579, 532] on div "Atendimento Salão Configurações Todos Mesas Comandas Pesquisar Adicionar mesa o…" at bounding box center [584, 323] width 820 height 647
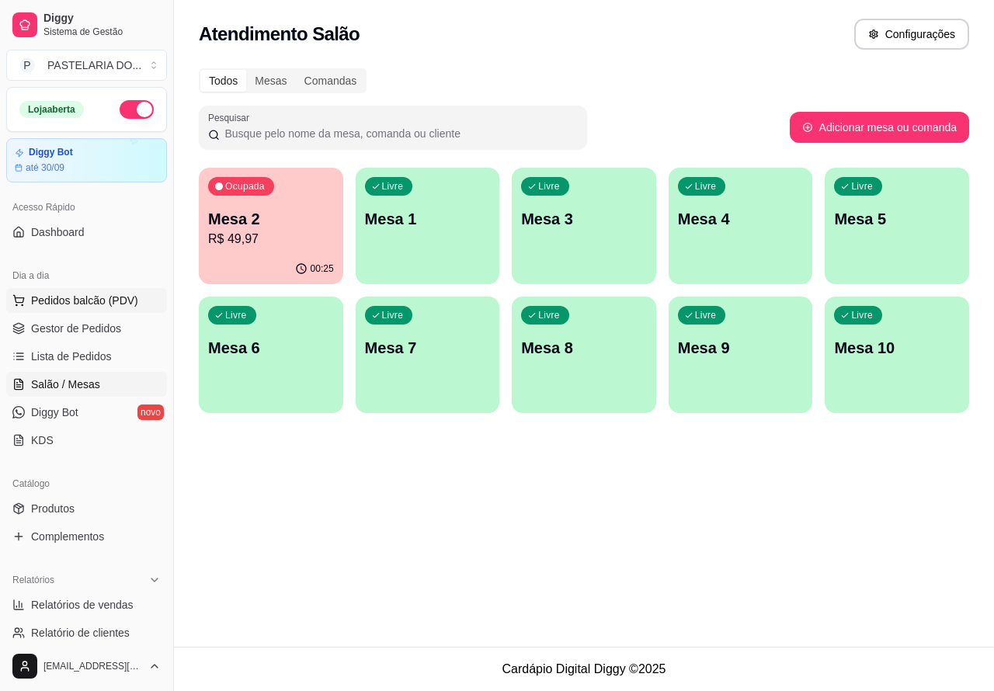
click at [99, 297] on span "Pedidos balcão (PDV)" at bounding box center [84, 301] width 107 height 16
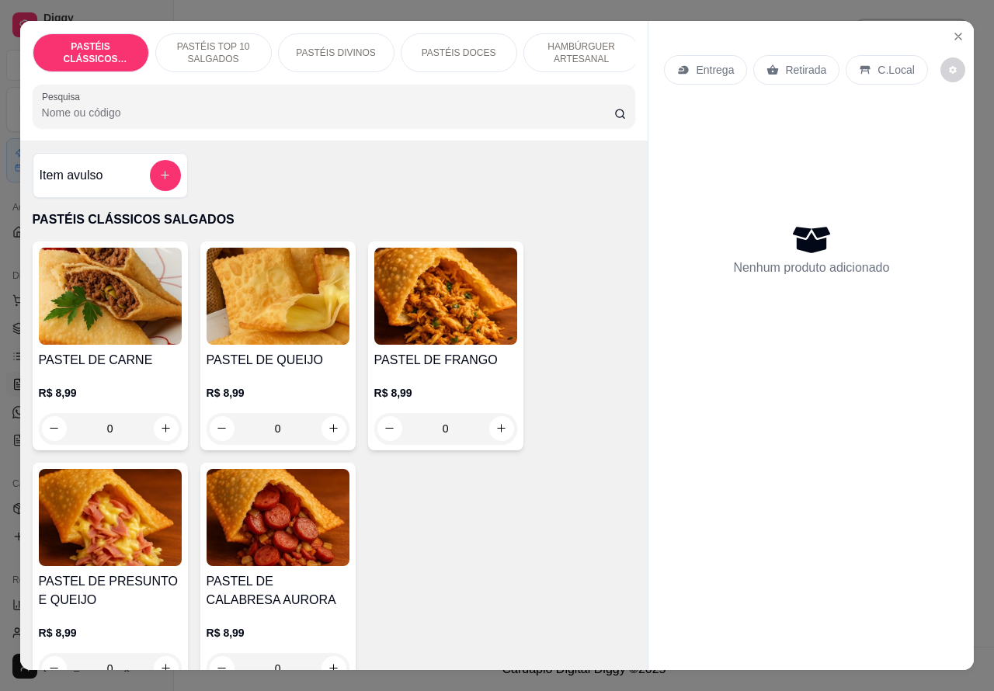
click at [695, 62] on p "Entrega" at bounding box center [714, 70] width 38 height 16
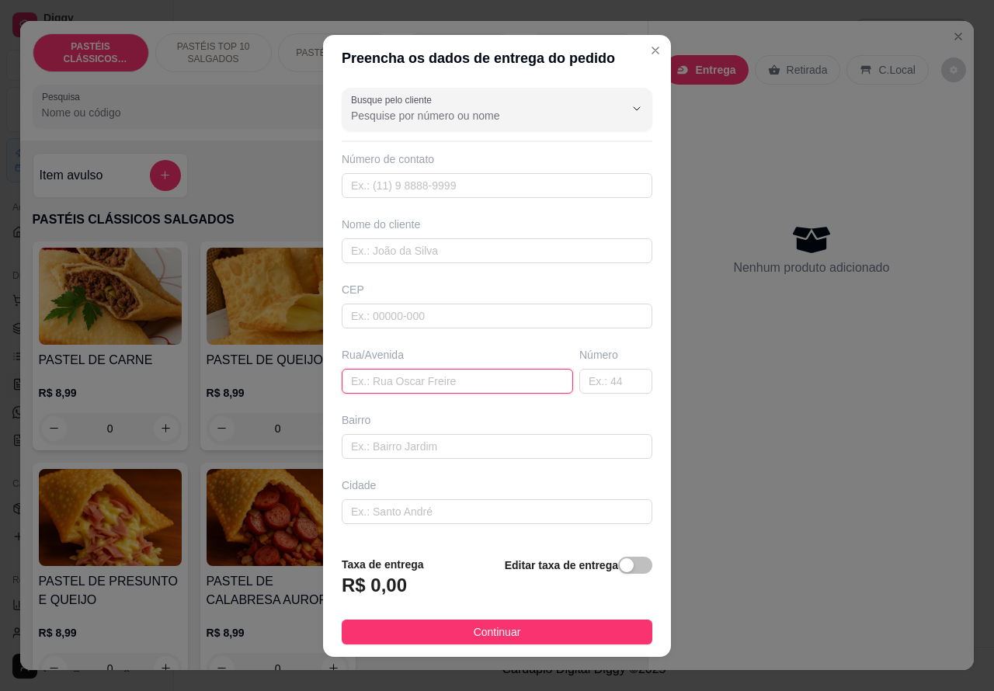
click at [377, 380] on input "text" at bounding box center [457, 381] width 231 height 25
paste input "[STREET_ADDRESS][PERSON_NAME]"
click at [618, 561] on span "button" at bounding box center [635, 565] width 34 height 17
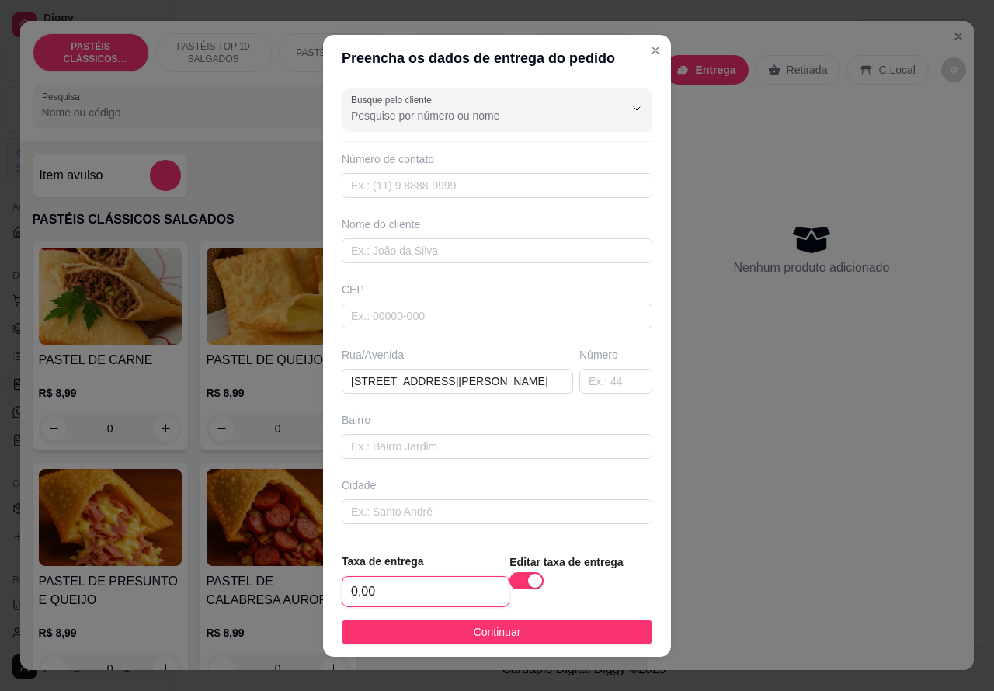
click at [375, 584] on input "0,00" at bounding box center [425, 591] width 166 height 29
click at [428, 249] on input "text" at bounding box center [497, 250] width 310 height 25
click at [474, 182] on input "text" at bounding box center [497, 185] width 310 height 25
paste input "[PHONE_NUMBER]"
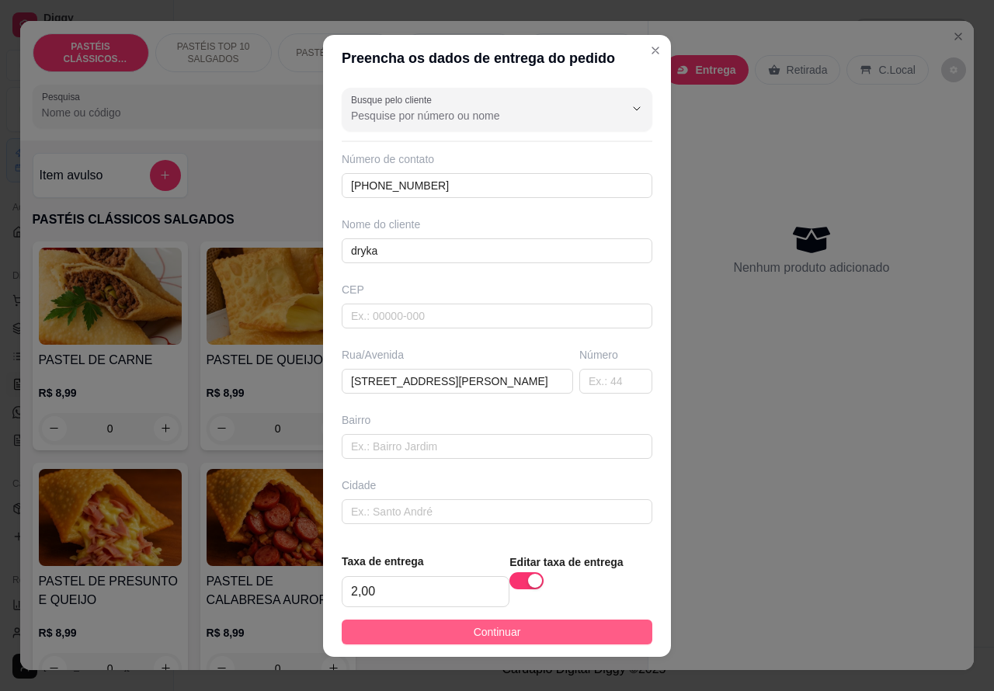
click at [537, 627] on button "Continuar" at bounding box center [497, 631] width 310 height 25
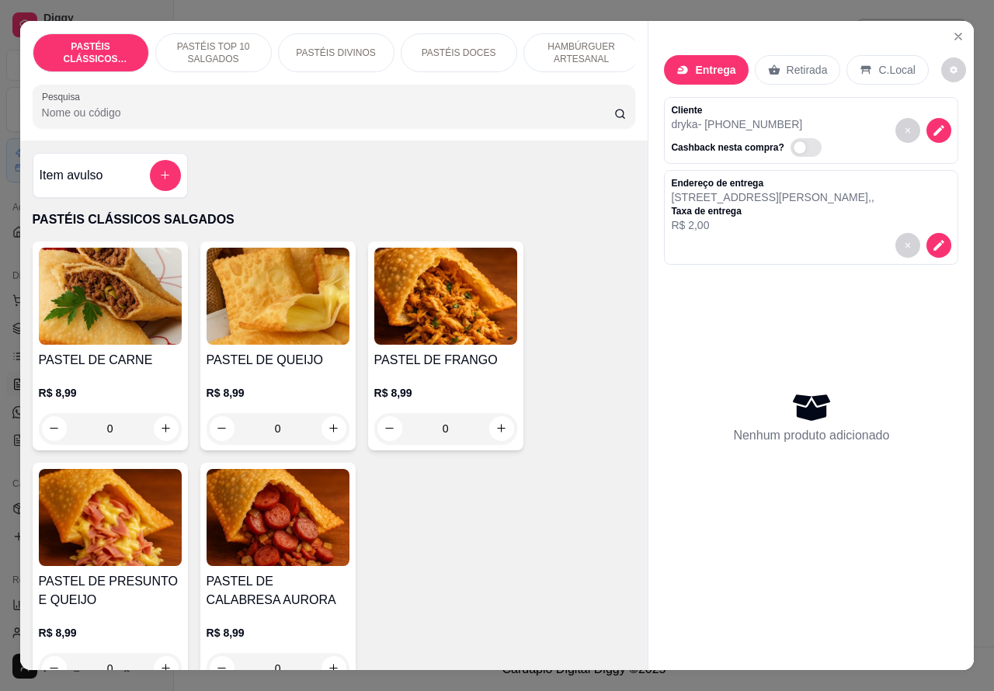
click at [587, 41] on p "HAMBÚRGUER ARTESANAL" at bounding box center [581, 52] width 90 height 25
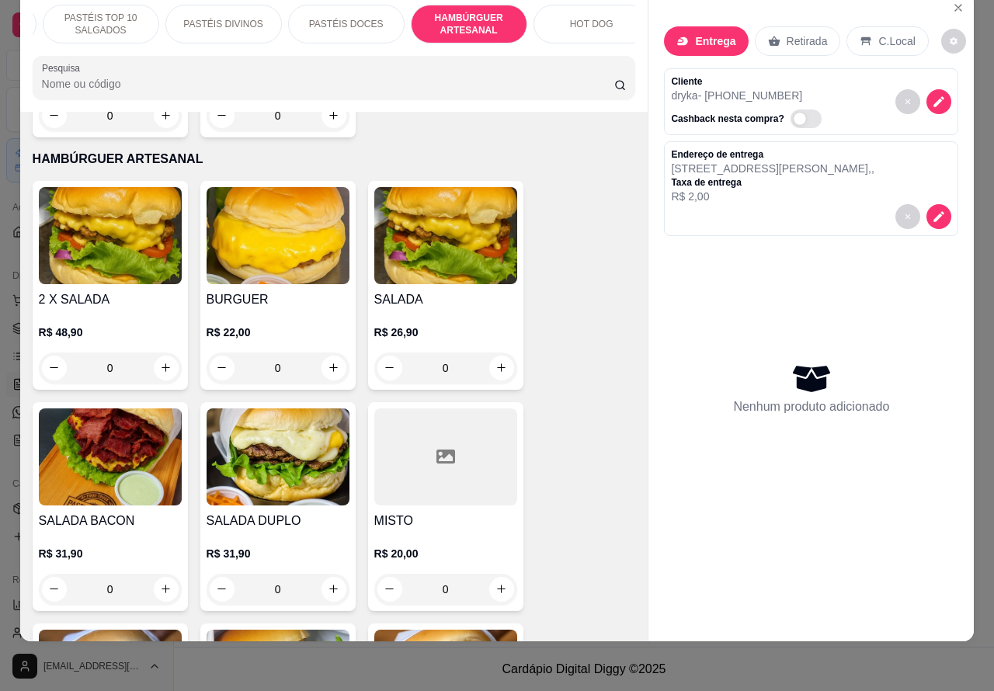
scroll to position [0, 210]
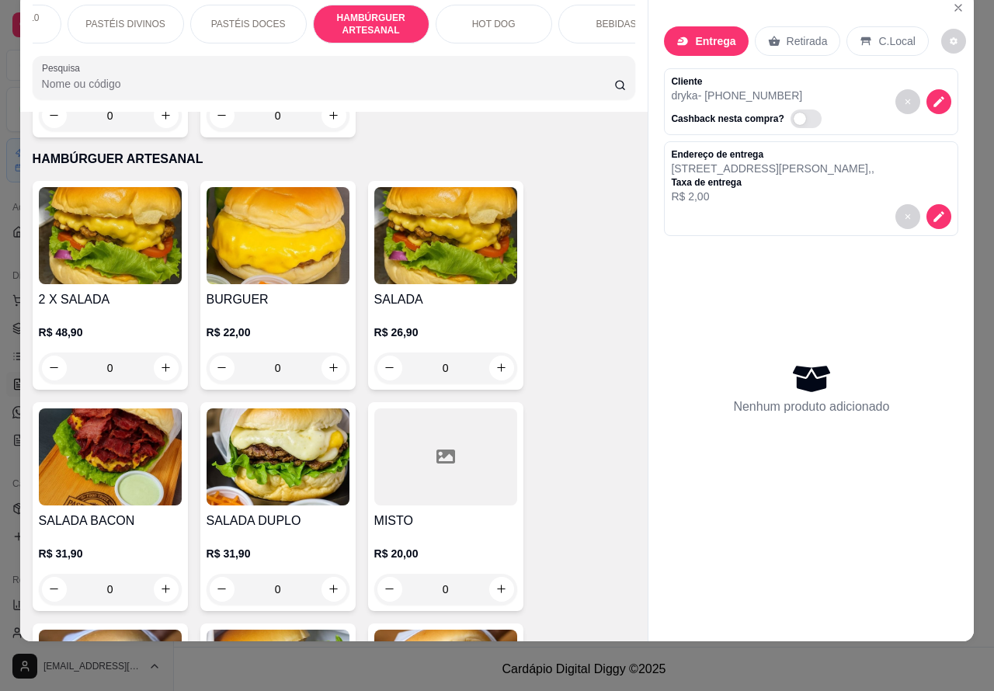
click at [493, 18] on p "HOT DOG" at bounding box center [493, 24] width 43 height 12
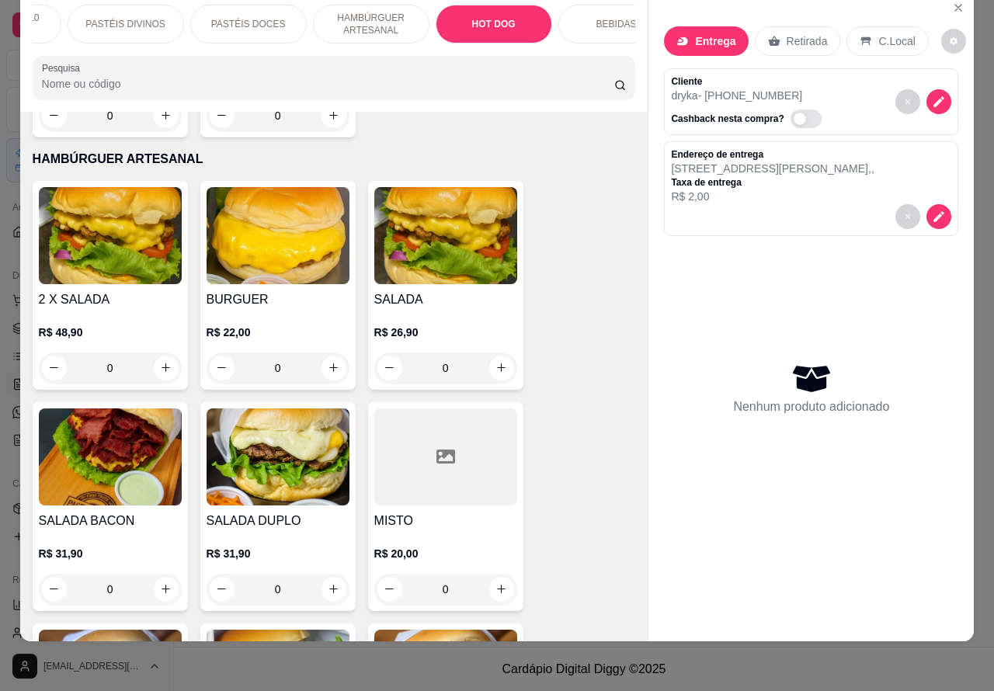
scroll to position [4651, 0]
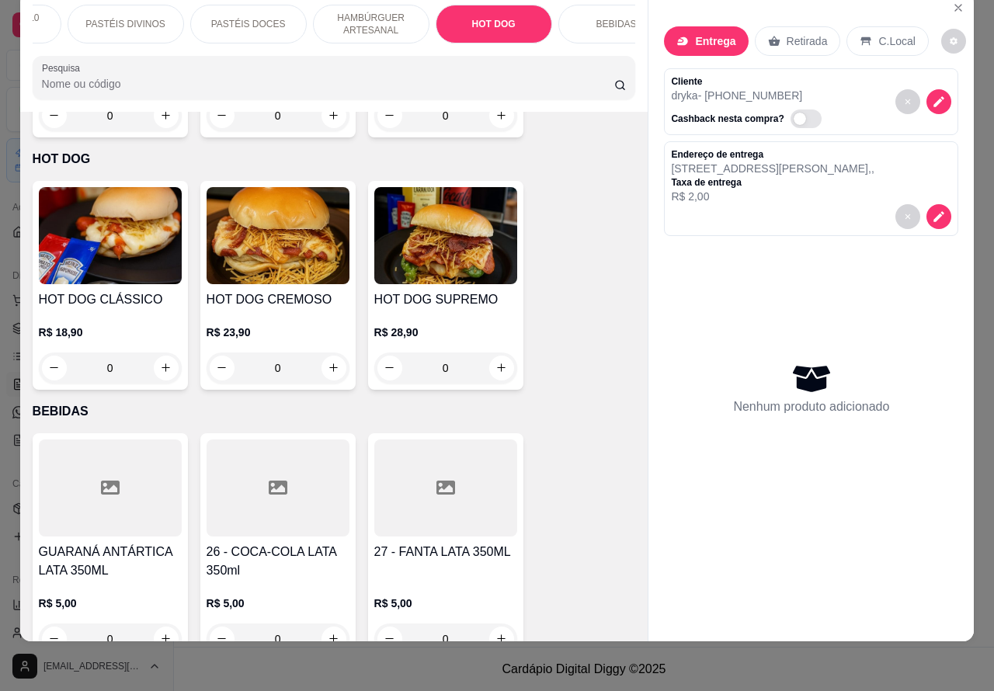
click at [502, 352] on div "0" at bounding box center [445, 367] width 143 height 31
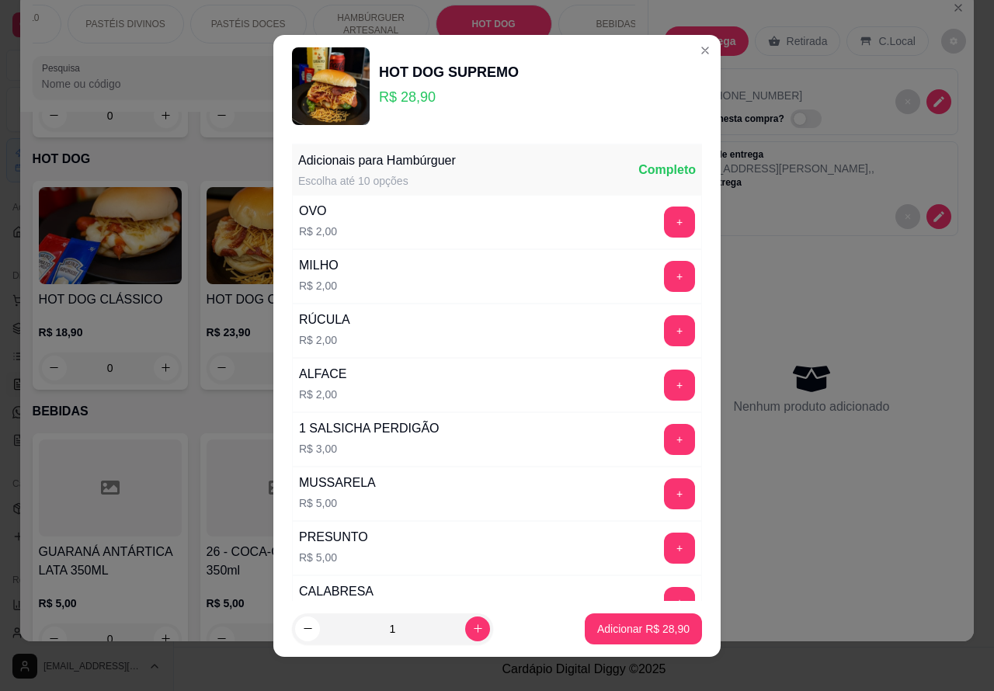
click at [788, 521] on div "Nenhum produto adicionado" at bounding box center [811, 388] width 294 height 304
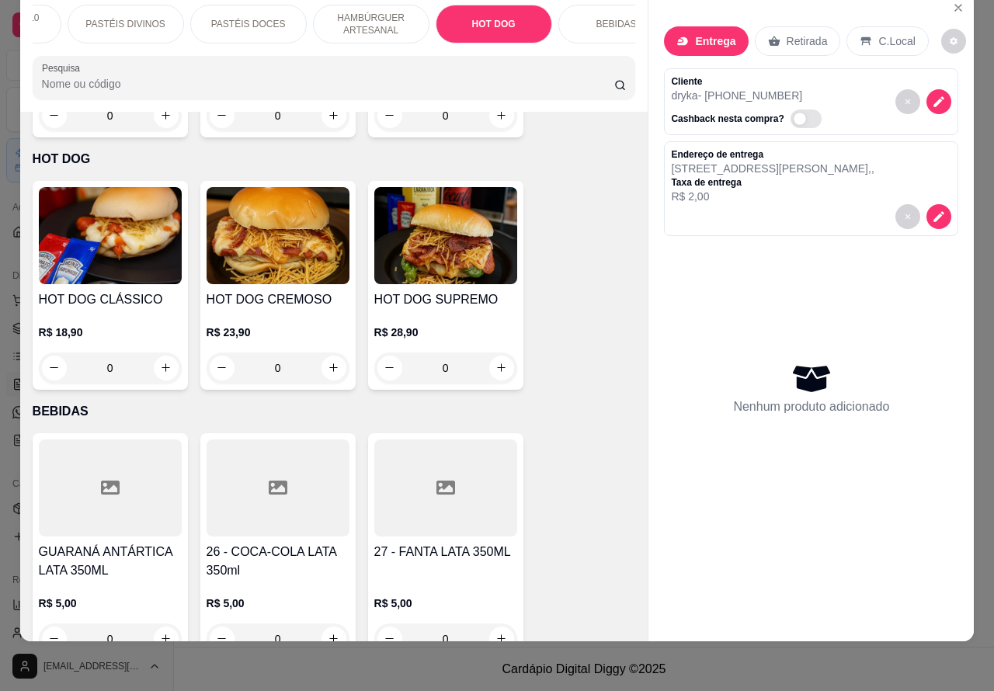
click at [326, 352] on div "0" at bounding box center [277, 367] width 143 height 31
click at [324, 324] on div "RÚCULA" at bounding box center [324, 319] width 51 height 19
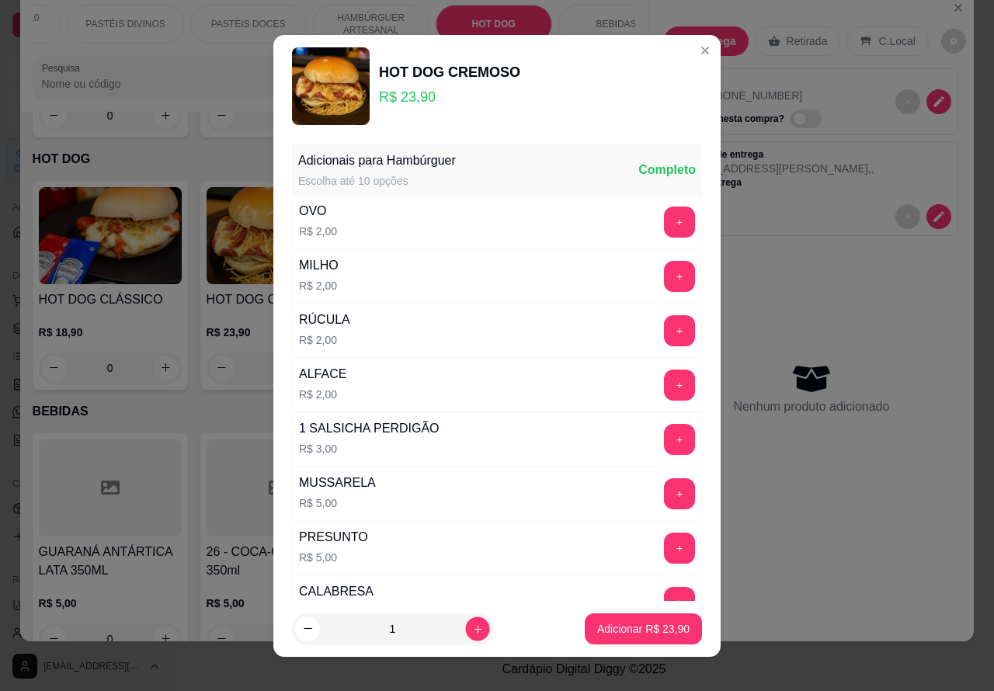
click at [472, 626] on icon "increase-product-quantity" at bounding box center [478, 628] width 12 height 12
click at [472, 627] on icon "increase-product-quantity" at bounding box center [478, 628] width 12 height 12
click at [611, 621] on p "Adicionar R$ 71,70" at bounding box center [643, 628] width 90 height 15
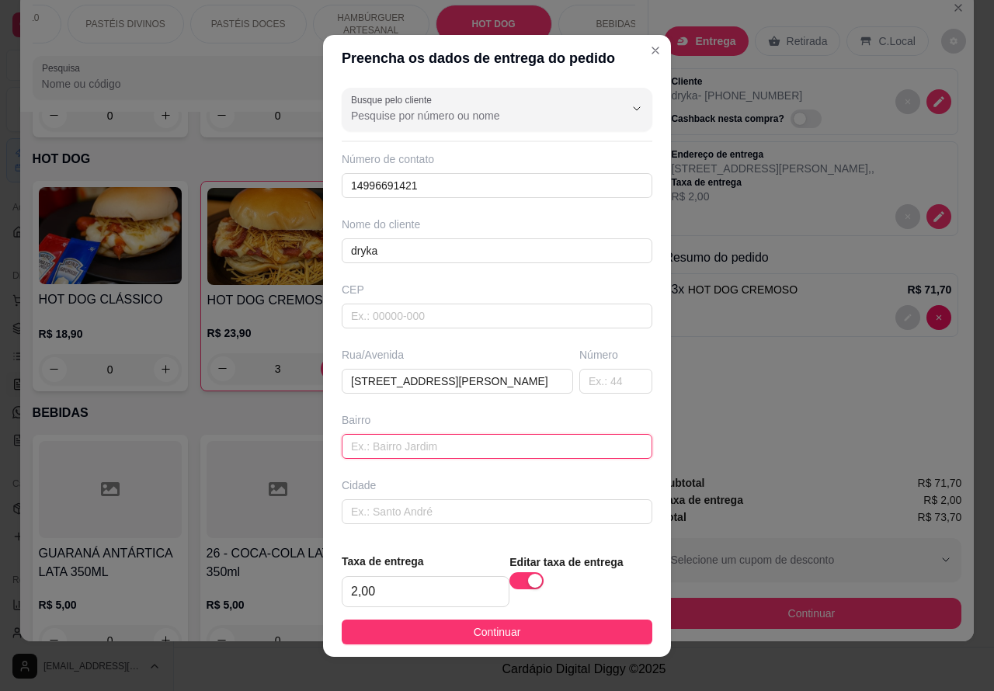
click at [443, 444] on input "text" at bounding box center [497, 446] width 310 height 25
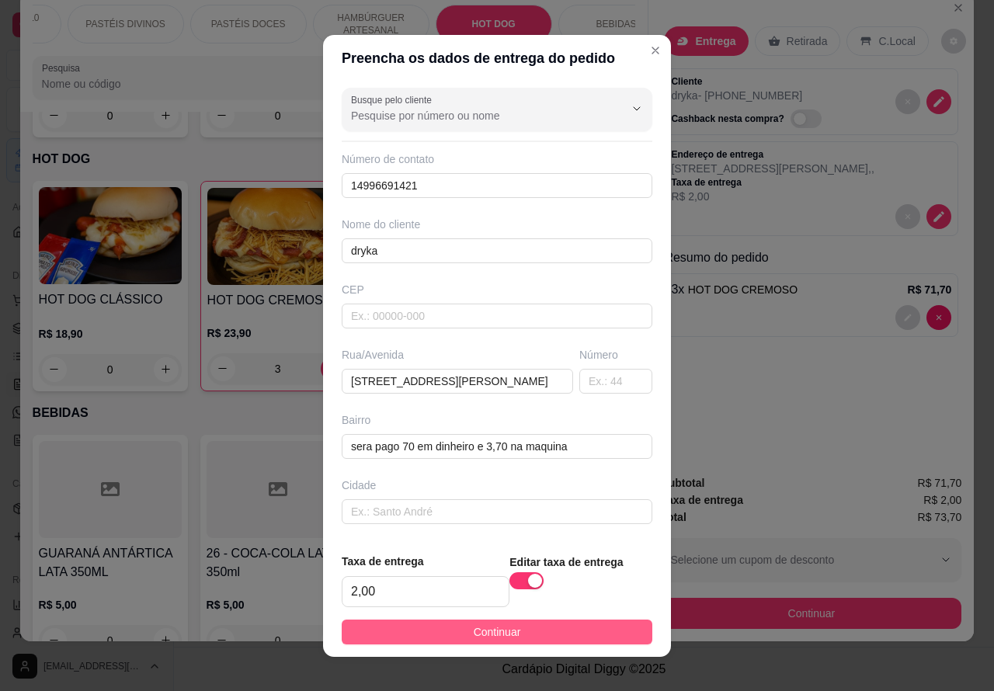
click at [553, 638] on button "Continuar" at bounding box center [497, 631] width 310 height 25
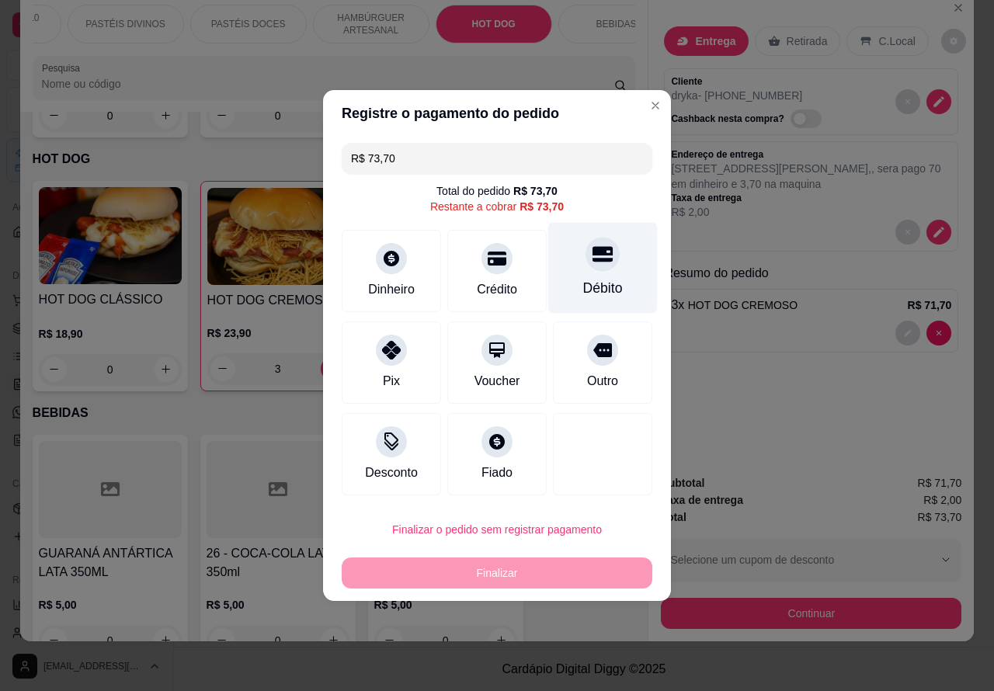
click at [602, 254] on div at bounding box center [602, 254] width 34 height 34
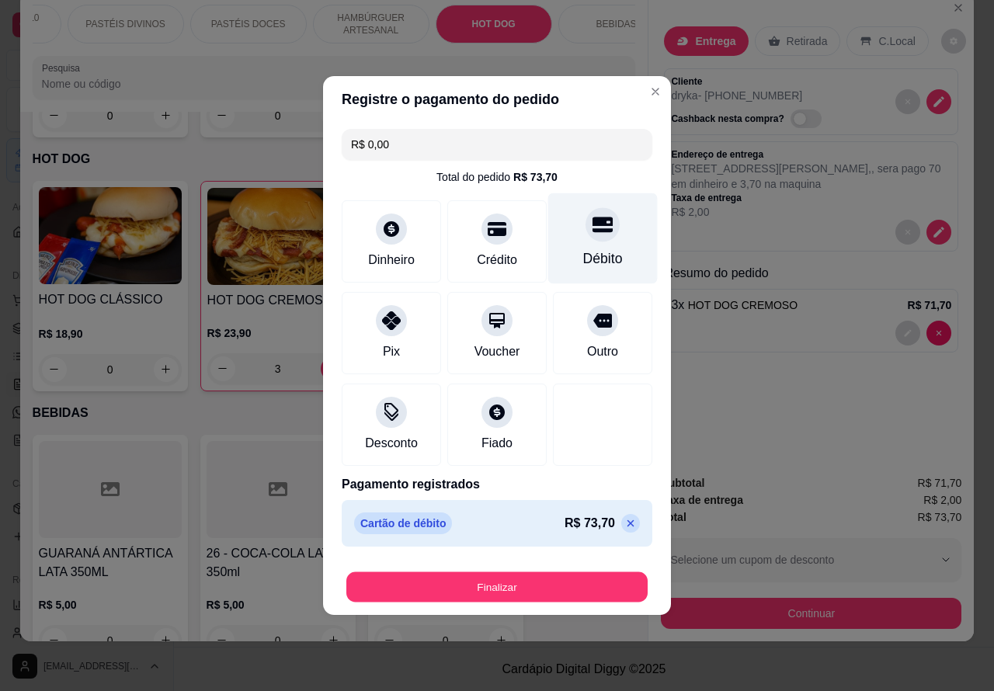
click at [584, 582] on button "Finalizar" at bounding box center [496, 587] width 301 height 30
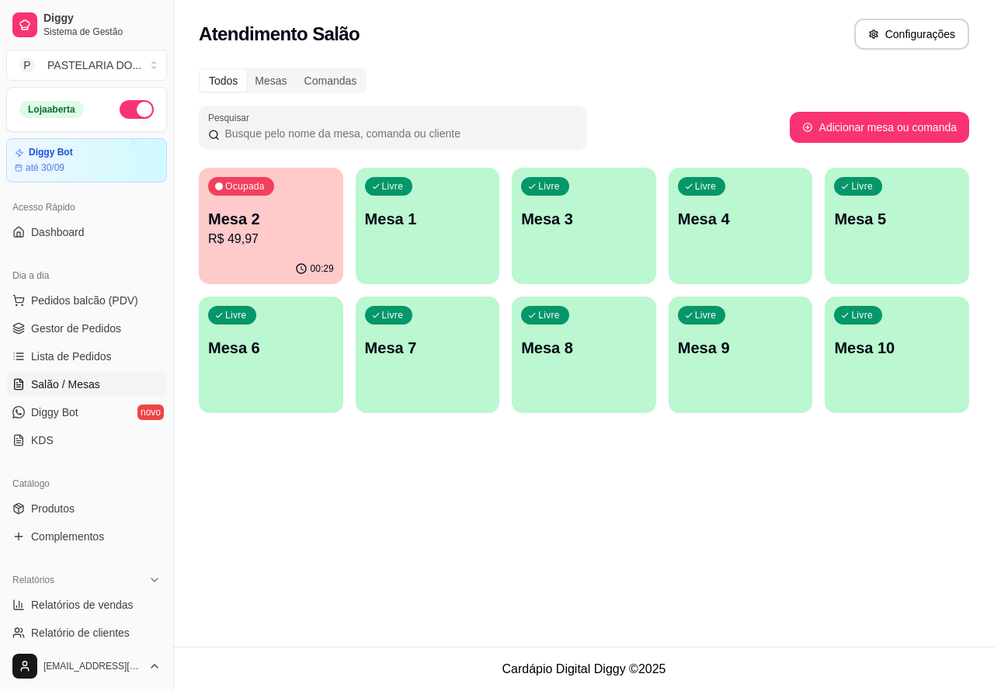
click at [279, 350] on p "Mesa 6" at bounding box center [271, 348] width 126 height 22
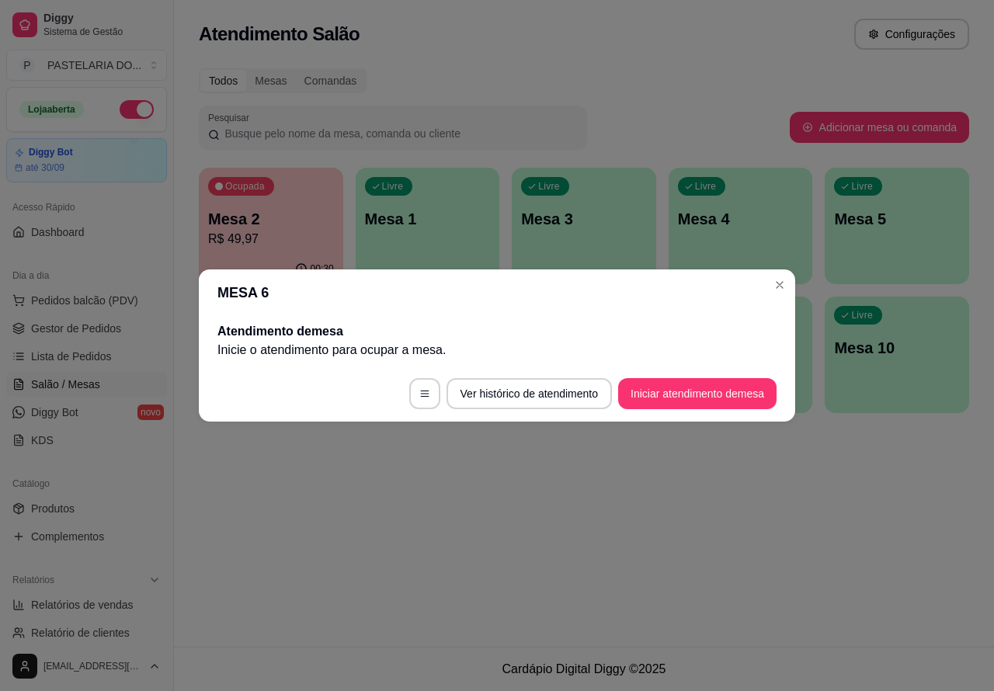
click at [715, 392] on button "Iniciar atendimento de mesa" at bounding box center [697, 393] width 158 height 31
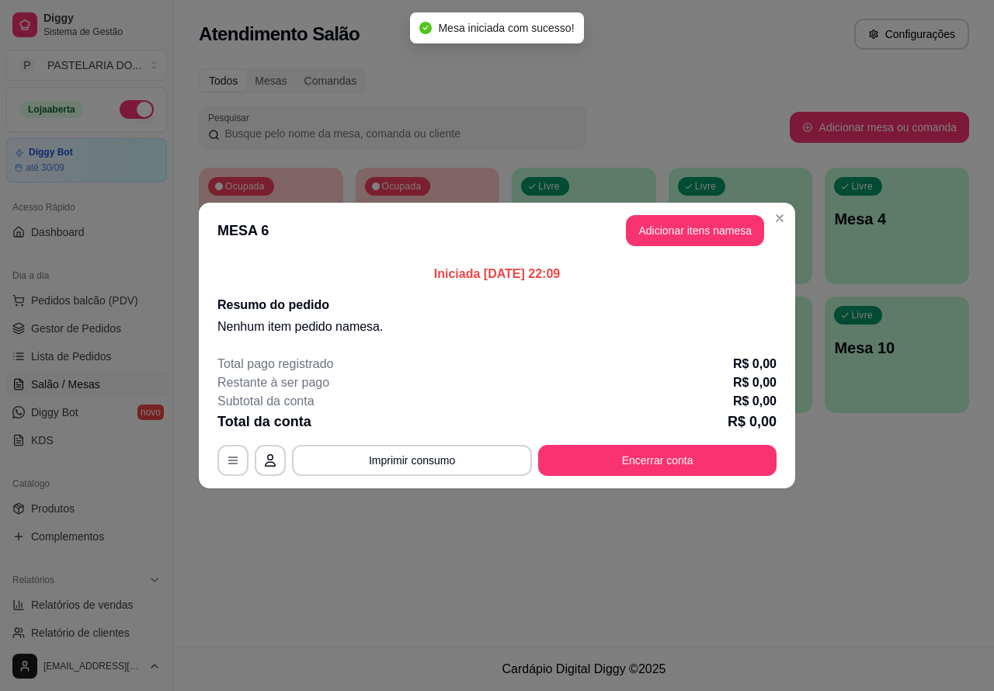
click at [693, 234] on div "Nenhum produto adicionado" at bounding box center [811, 226] width 294 height 304
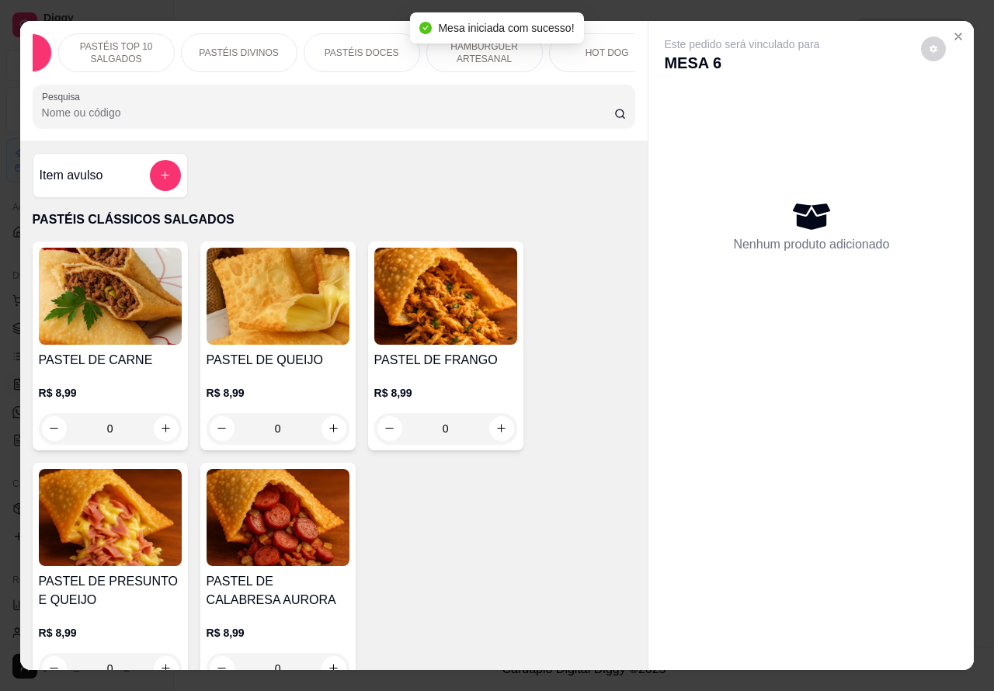
scroll to position [0, 114]
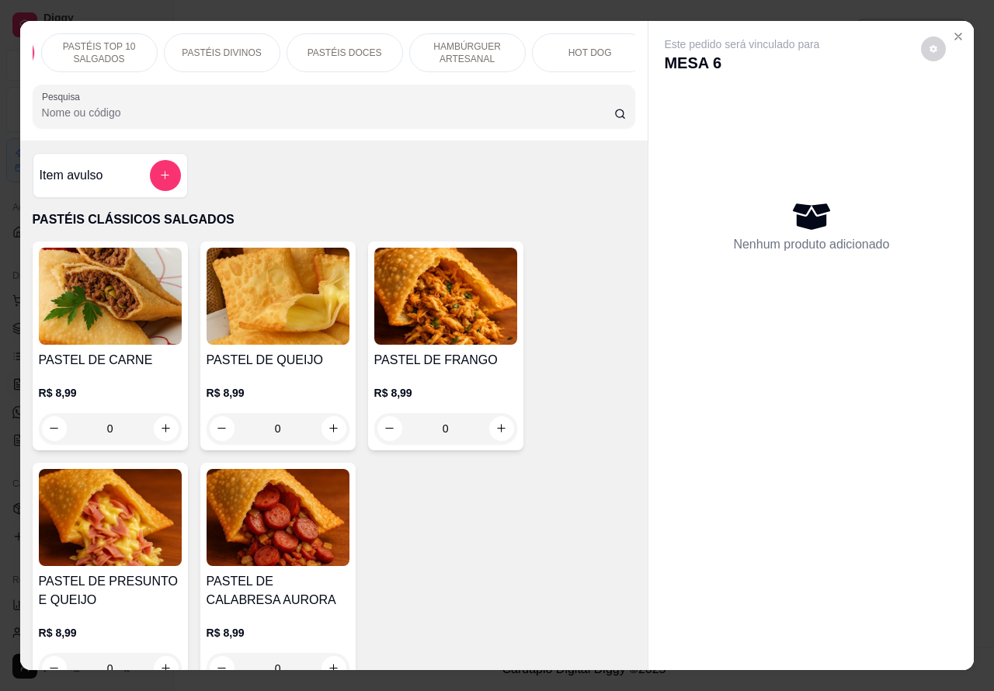
click at [479, 53] on p "HAMBÚRGUER ARTESANAL" at bounding box center [467, 52] width 90 height 25
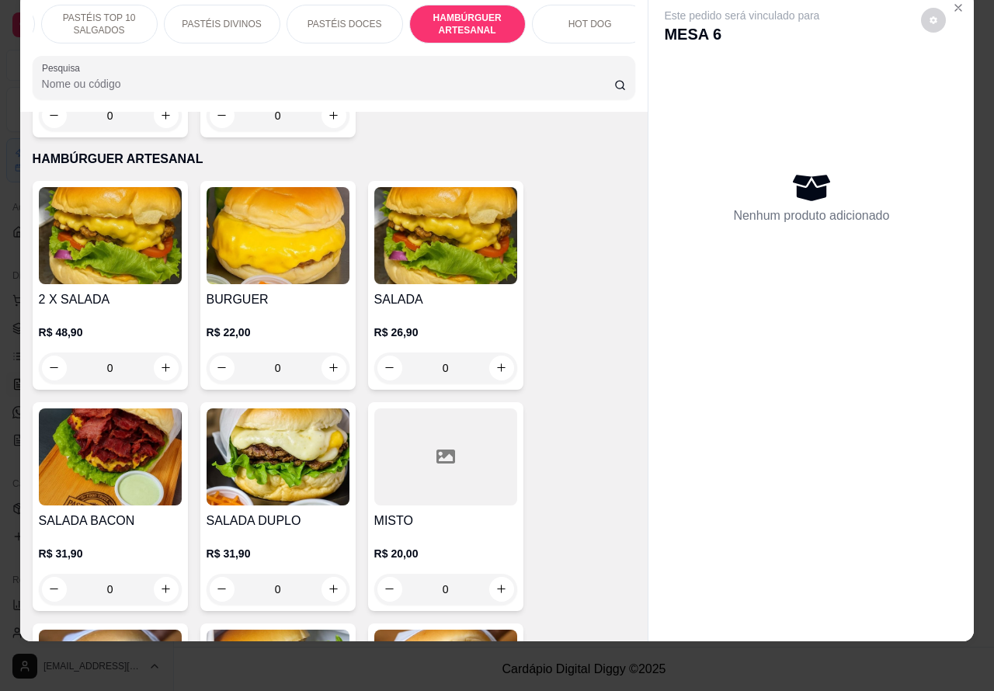
click at [497, 352] on div "0" at bounding box center [445, 367] width 143 height 31
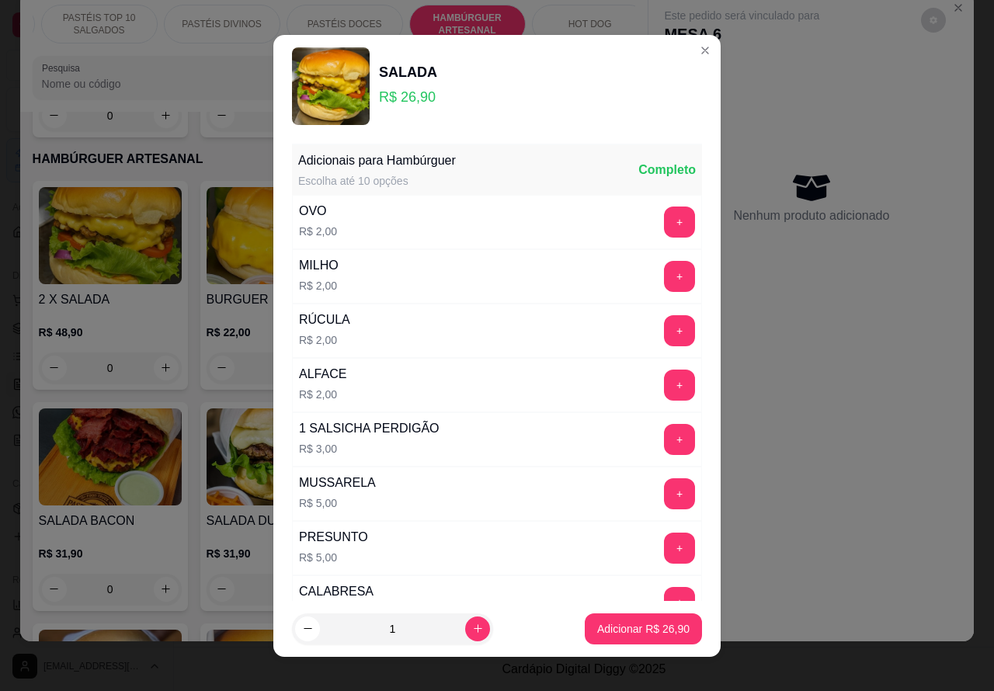
click at [611, 621] on p "Adicionar R$ 26,90" at bounding box center [643, 629] width 92 height 16
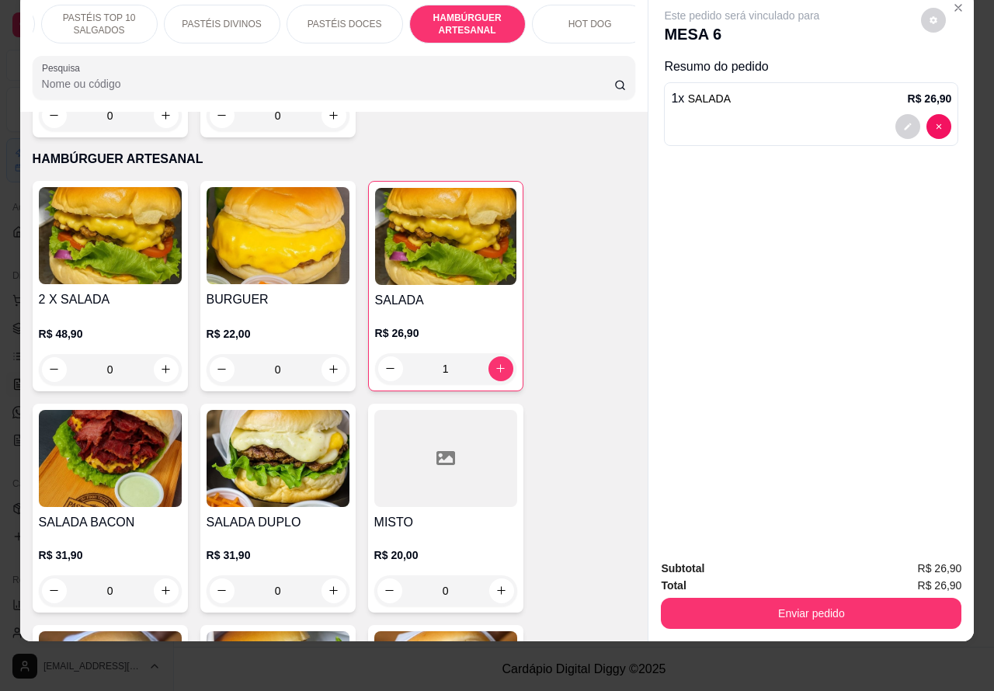
click at [320, 354] on div "0" at bounding box center [277, 369] width 143 height 31
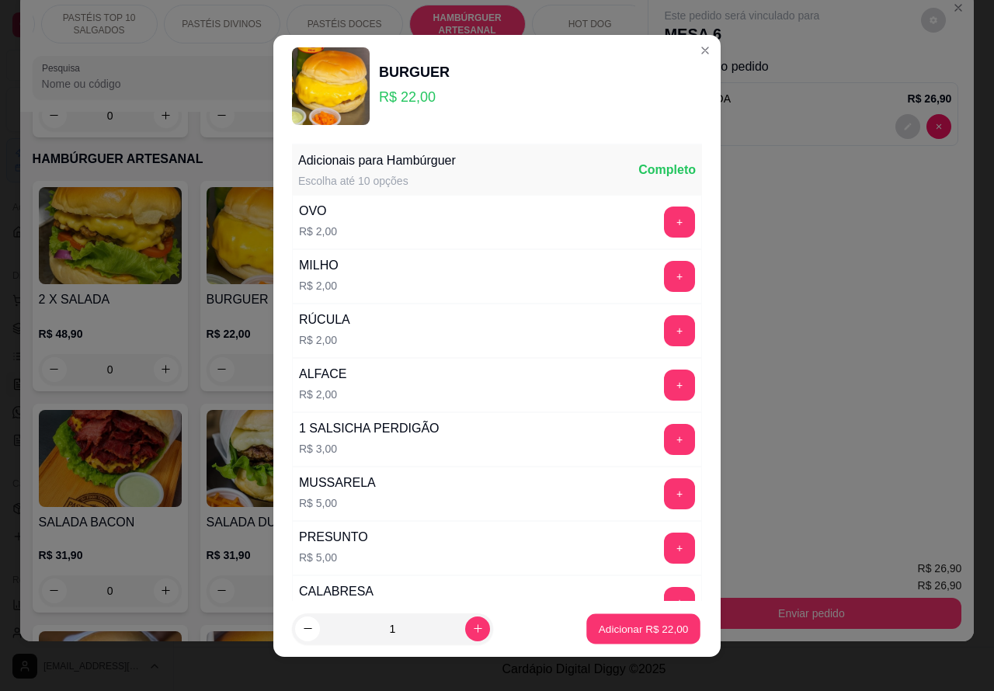
click at [616, 622] on p "Adicionar R$ 22,00" at bounding box center [643, 628] width 90 height 15
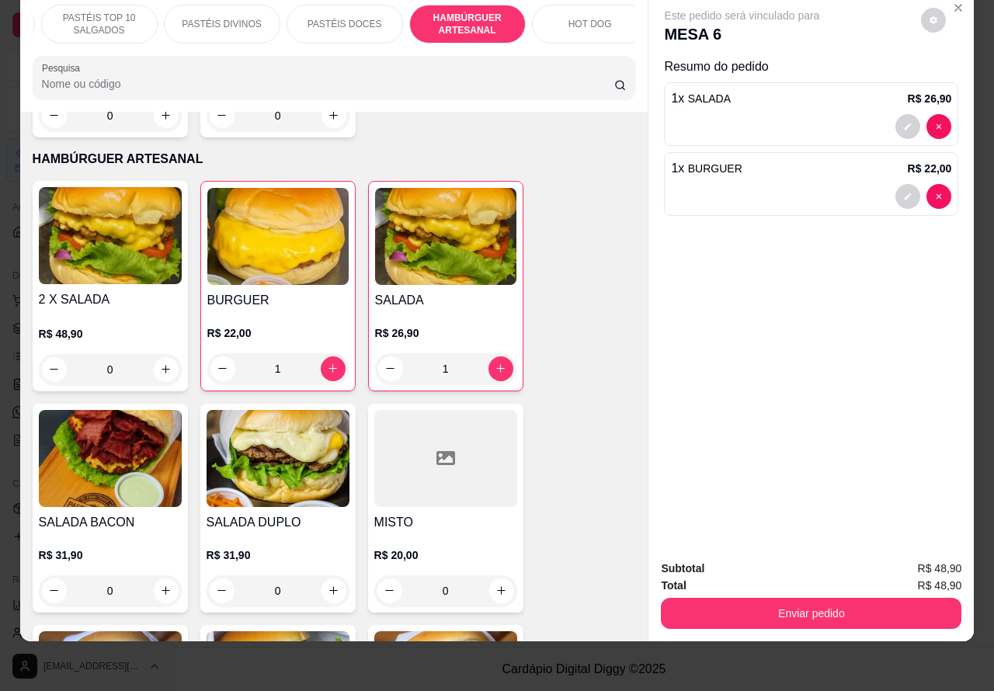
click at [317, 575] on div "0" at bounding box center [277, 590] width 143 height 31
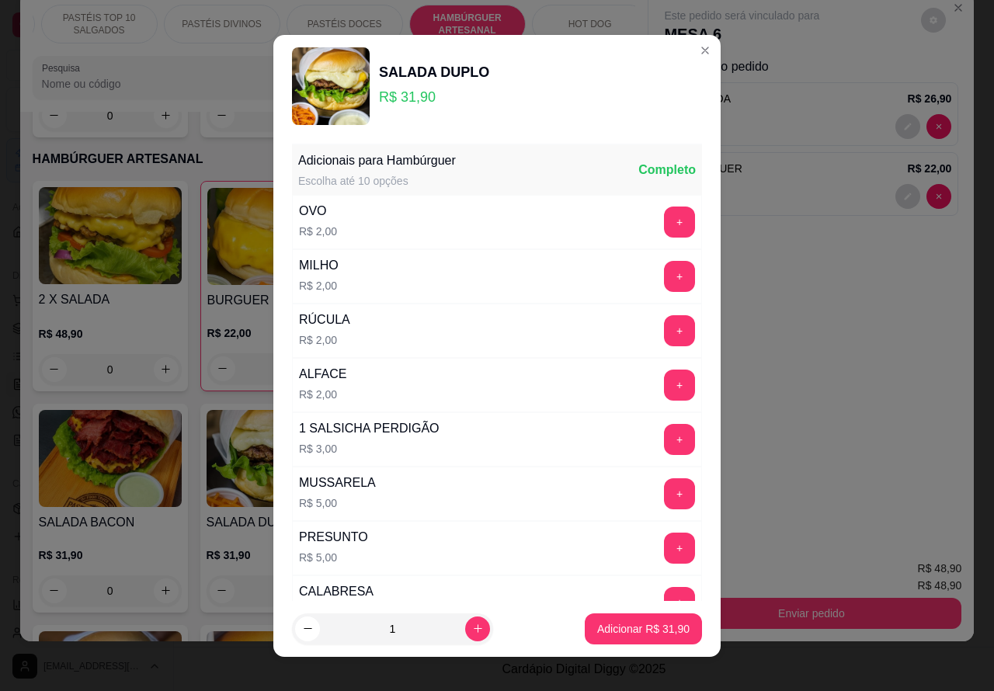
click at [634, 622] on p "Adicionar R$ 31,90" at bounding box center [643, 629] width 92 height 16
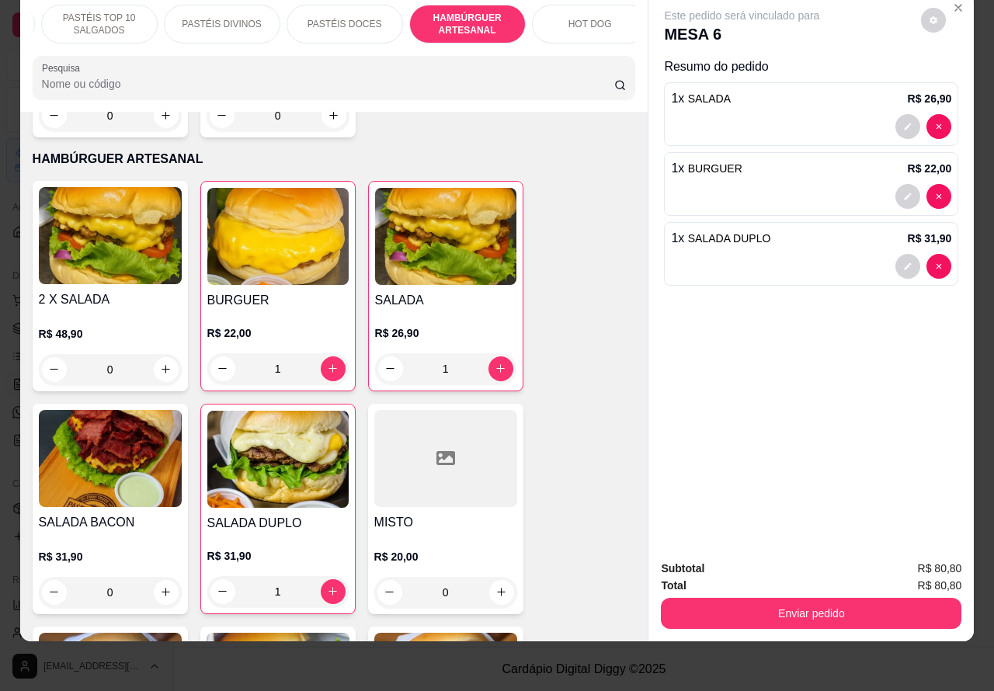
scroll to position [0, 0]
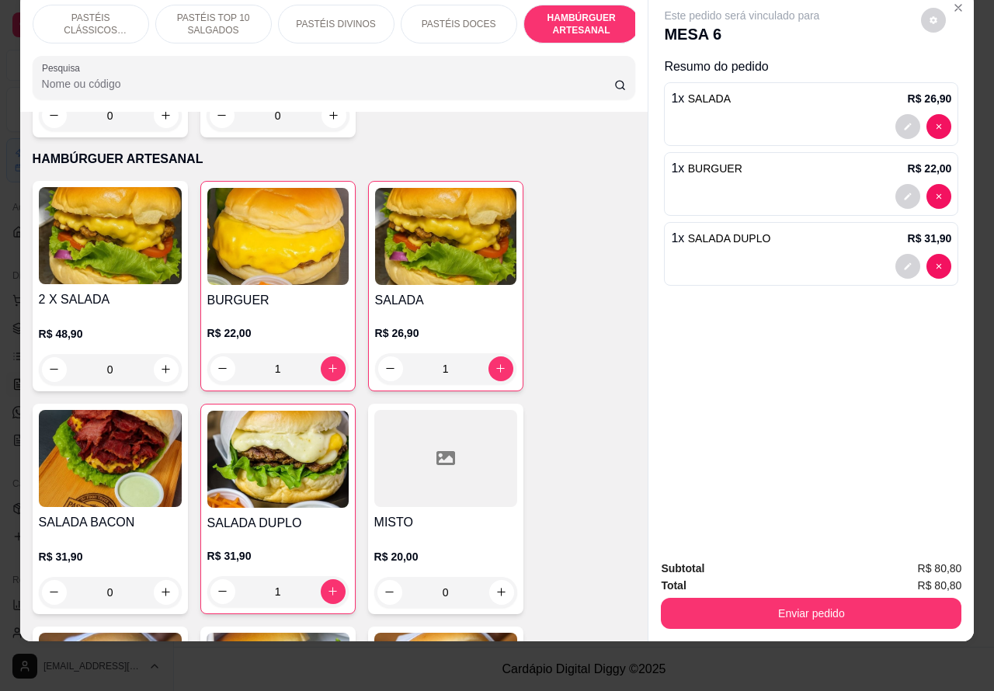
click at [208, 12] on p "PASTÉIS TOP 10 SALGADOS" at bounding box center [213, 24] width 90 height 25
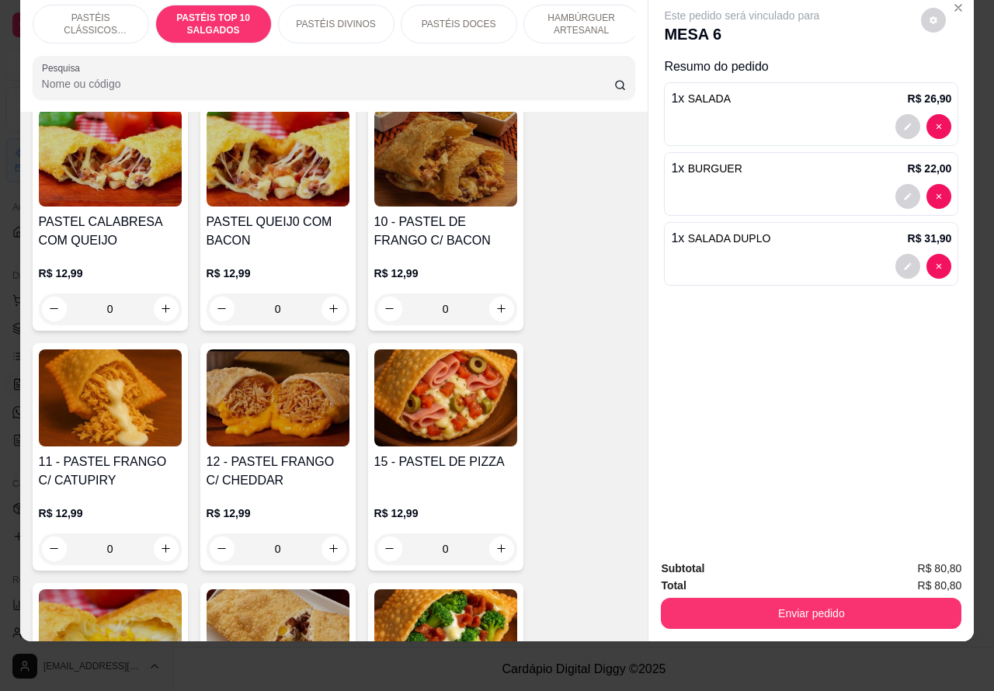
scroll to position [1322, 0]
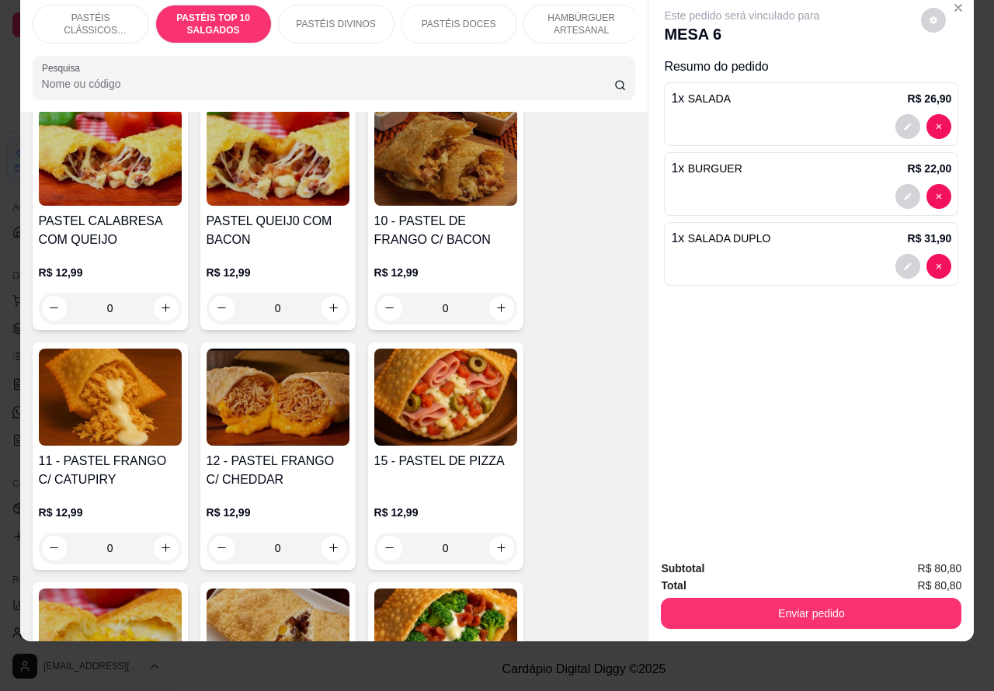
click at [327, 543] on div "0" at bounding box center [277, 547] width 143 height 31
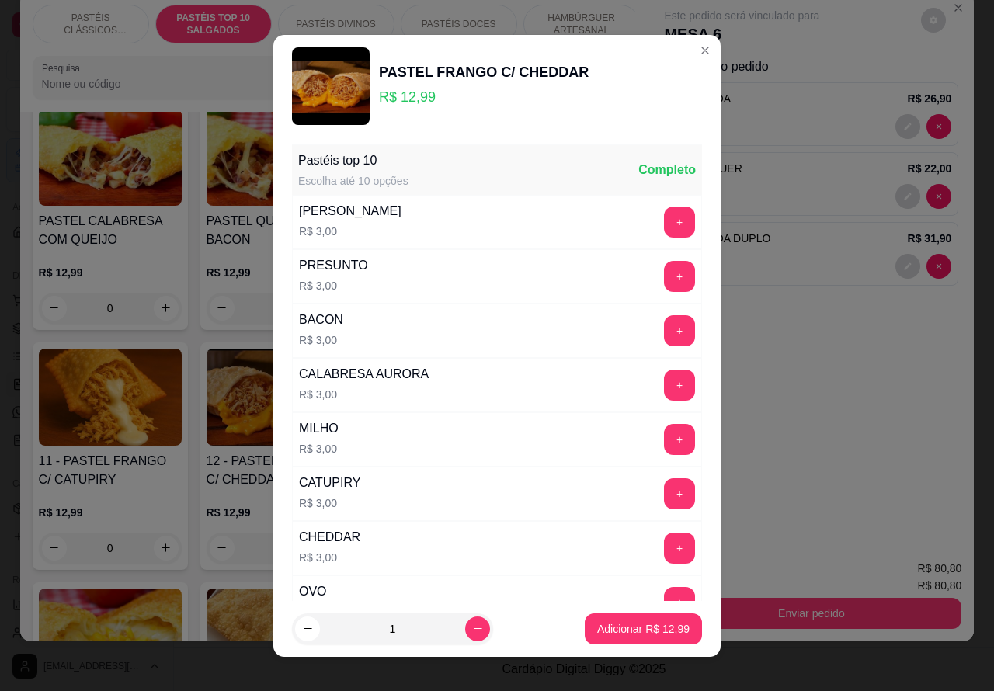
click at [647, 622] on p "Adicionar R$ 12,99" at bounding box center [643, 629] width 92 height 16
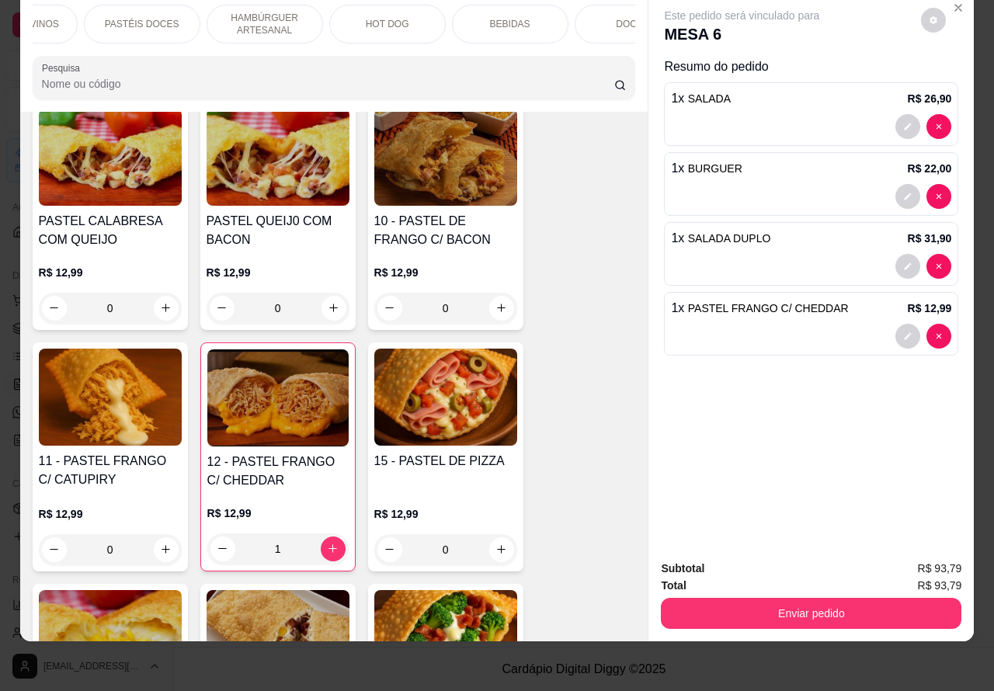
scroll to position [0, 318]
click at [520, 9] on div "BEBIDAS" at bounding box center [508, 24] width 116 height 39
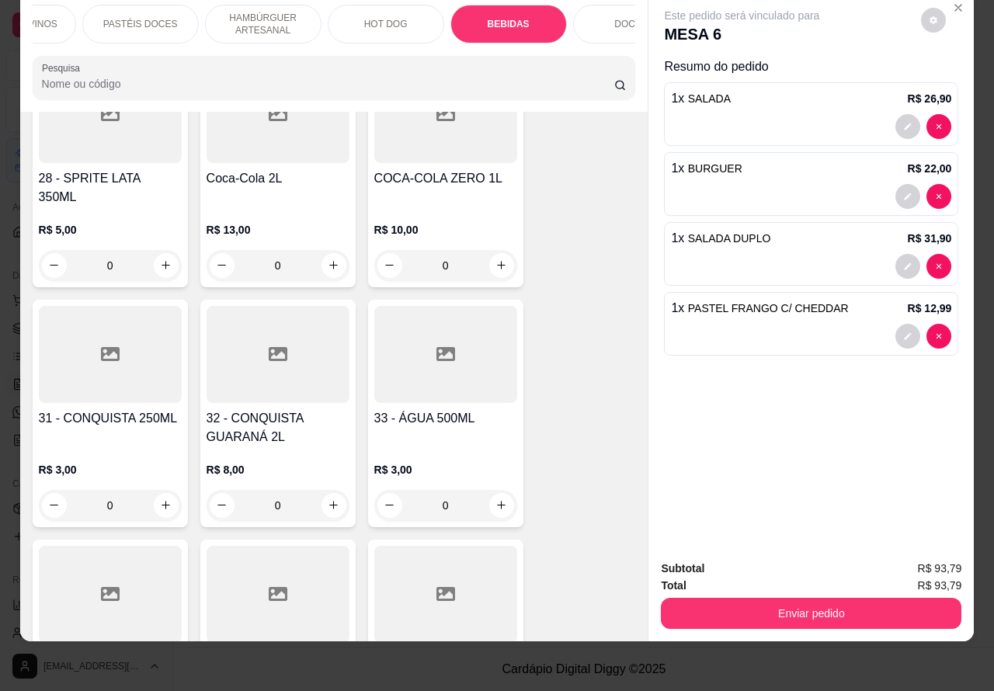
scroll to position [5270, 0]
click at [328, 258] on icon "increase-product-quantity" at bounding box center [334, 264] width 12 height 12
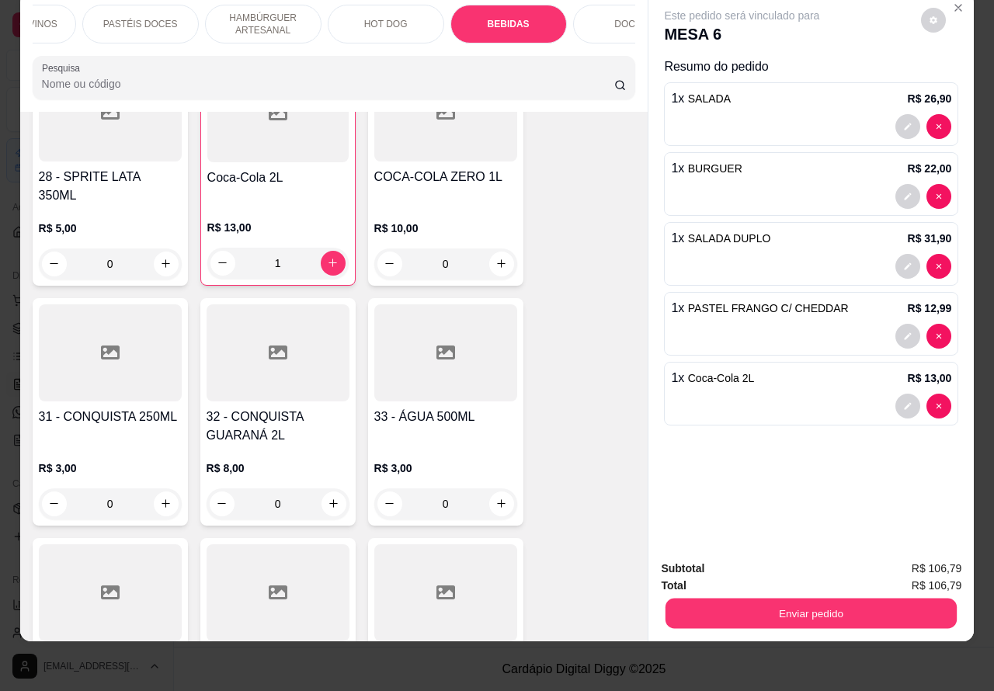
click at [810, 598] on button "Enviar pedido" at bounding box center [810, 613] width 291 height 30
click at [751, 557] on button "Não registrar e enviar pedido" at bounding box center [758, 560] width 161 height 29
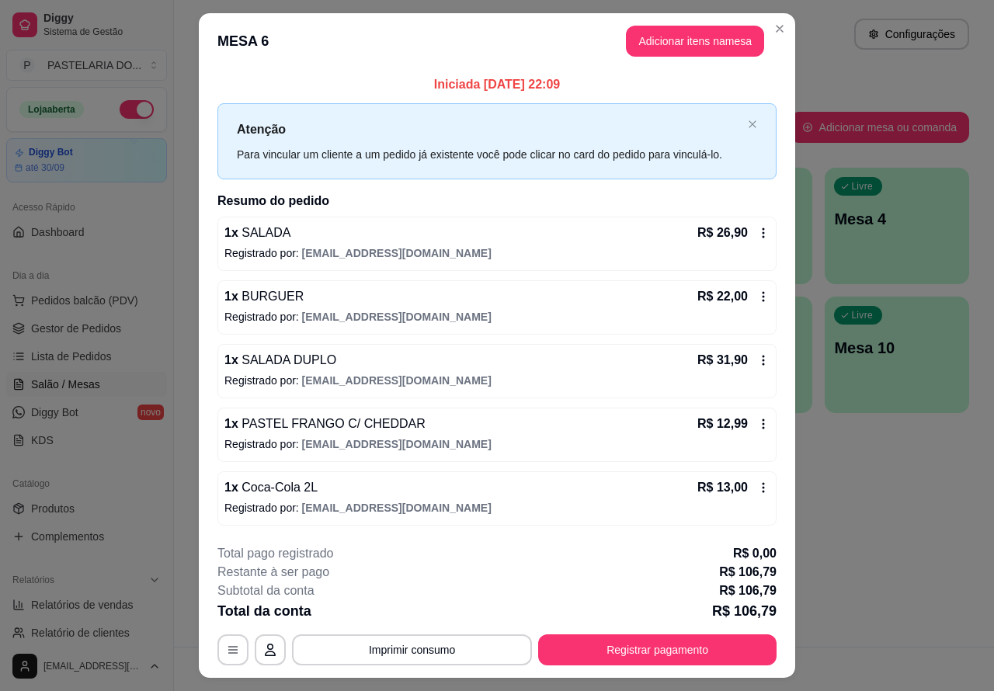
click at [852, 577] on div "Atendimento Salão Configurações Todos Mesas Comandas Pesquisar Adicionar mesa o…" at bounding box center [584, 323] width 820 height 647
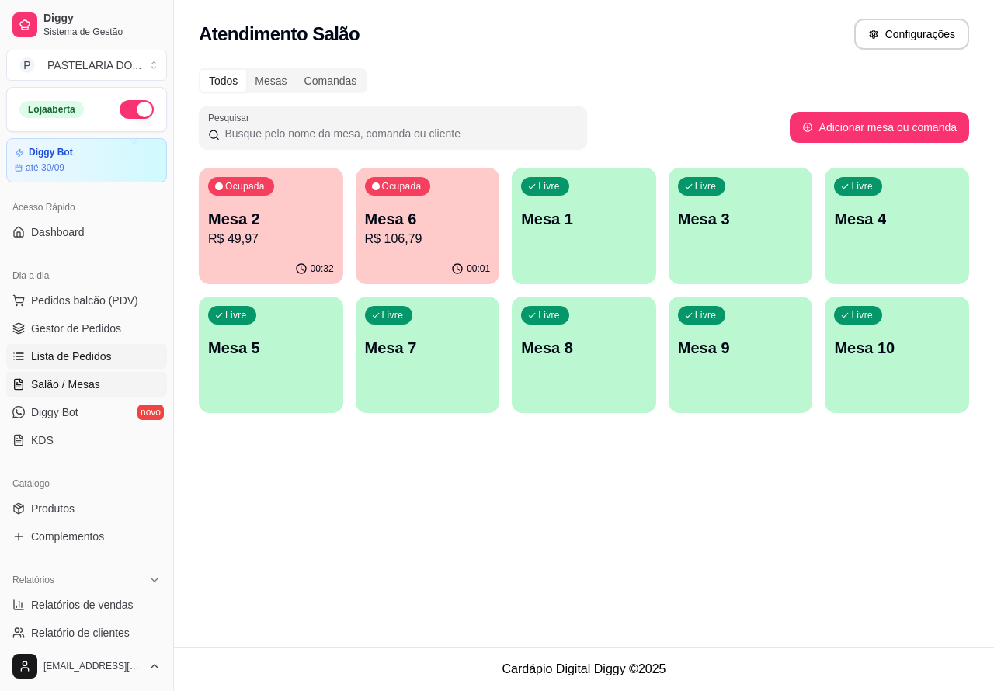
click at [94, 350] on span "Lista de Pedidos" at bounding box center [71, 357] width 81 height 16
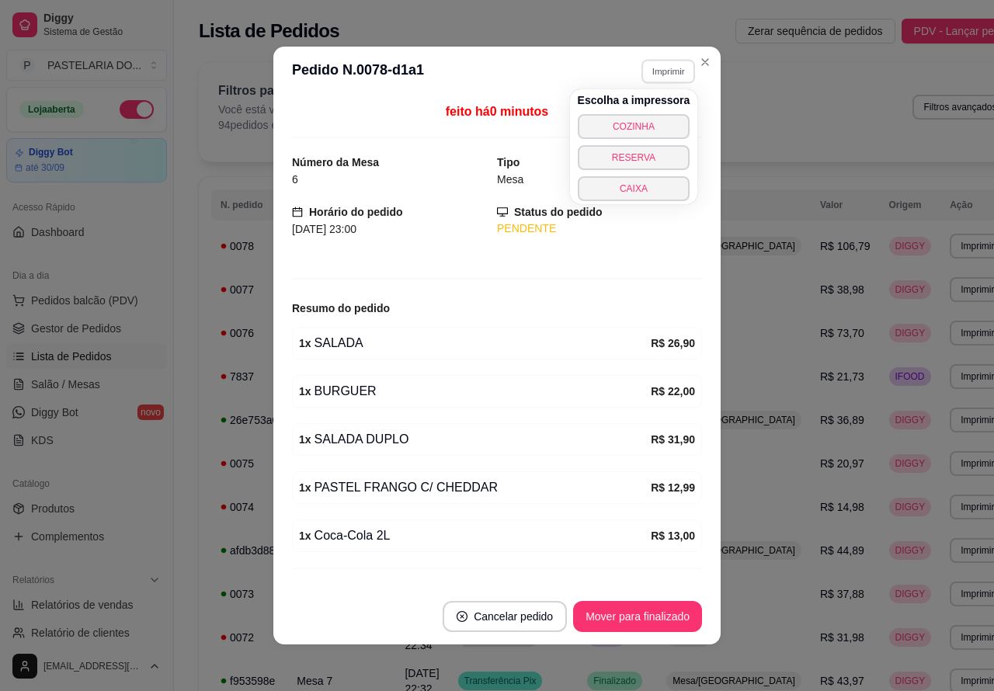
click at [643, 118] on button "COZINHA" at bounding box center [633, 126] width 113 height 25
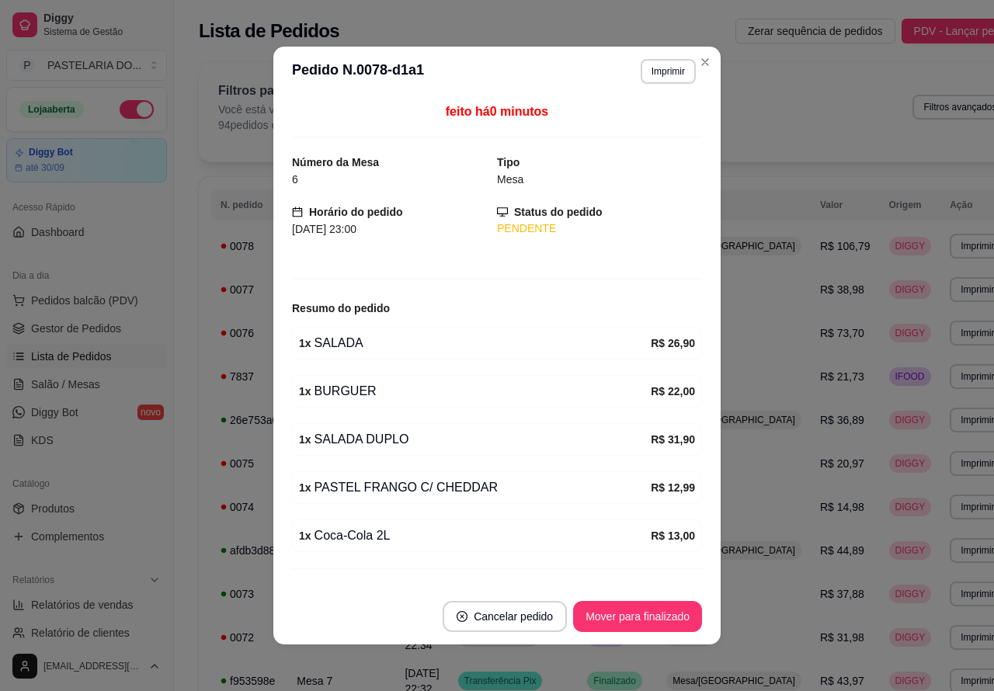
click at [179, 494] on button "Toggle Sidebar" at bounding box center [173, 345] width 12 height 691
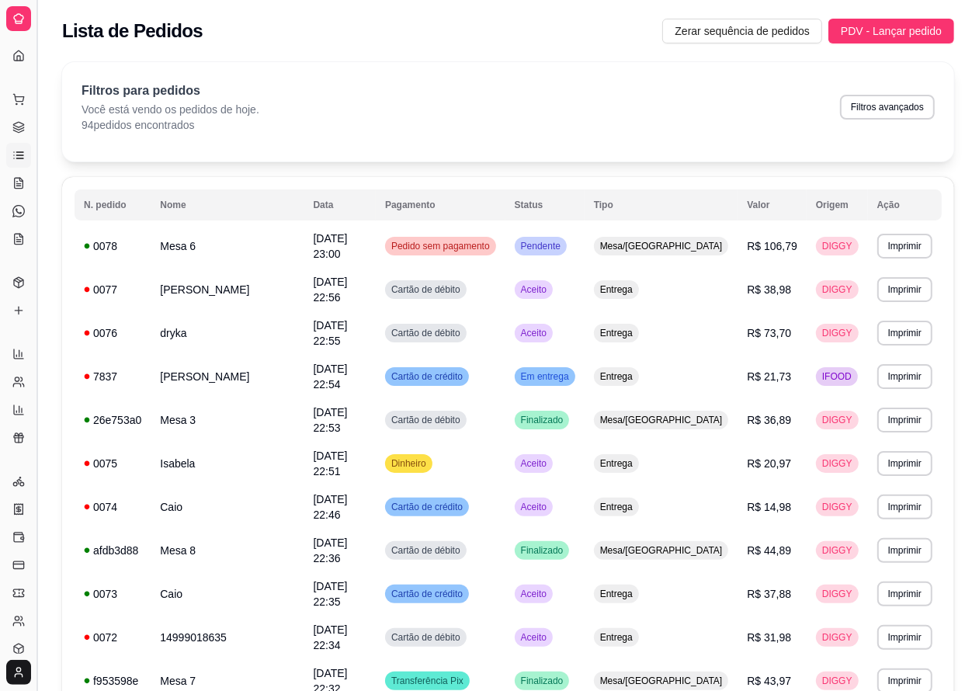
click at [36, 486] on button "Toggle Sidebar" at bounding box center [36, 345] width 12 height 691
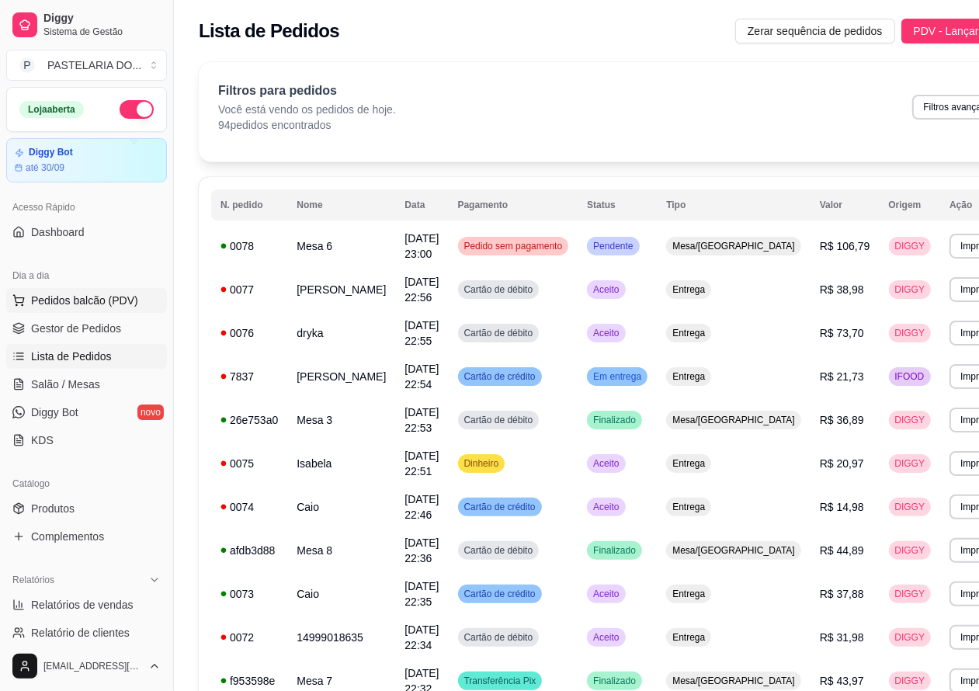
click at [83, 297] on span "Pedidos balcão (PDV)" at bounding box center [84, 301] width 107 height 16
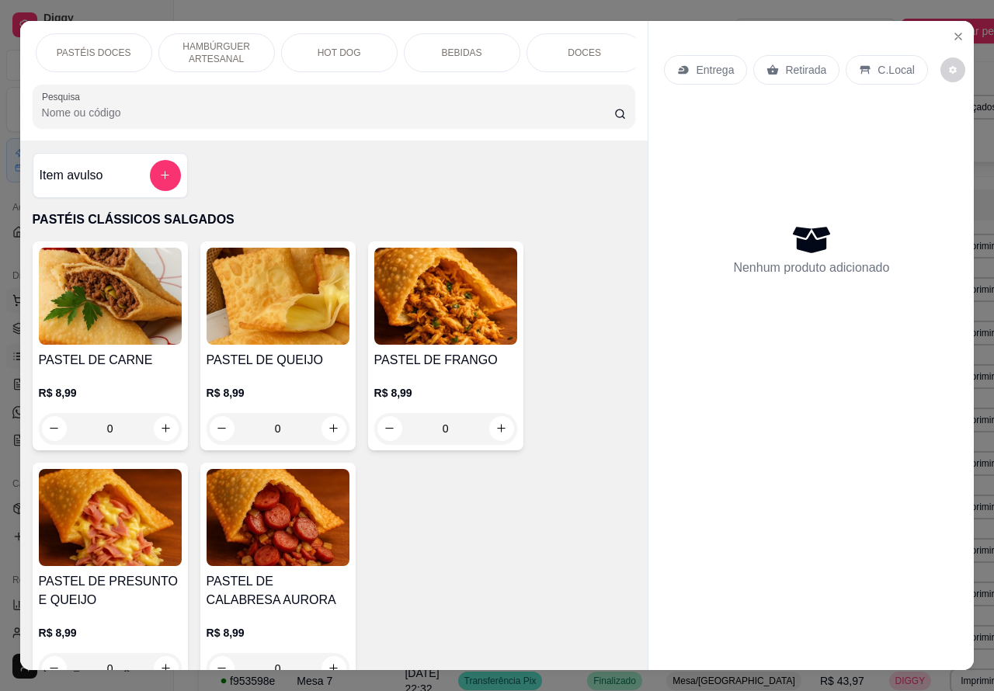
scroll to position [0, 366]
click at [572, 47] on p "DOCES" at bounding box center [583, 53] width 33 height 12
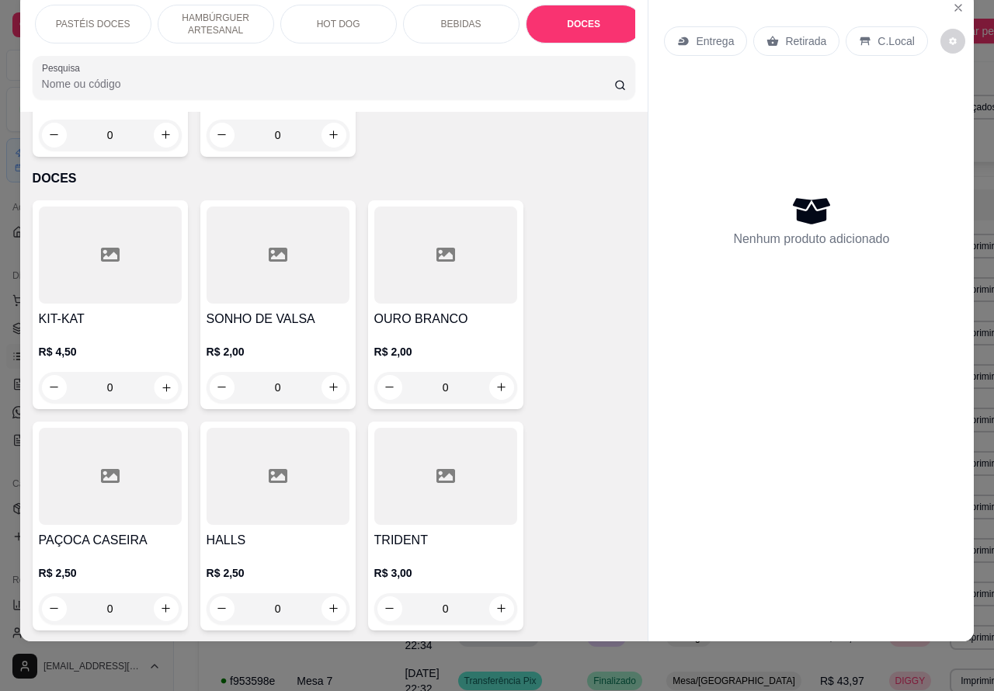
click at [162, 383] on icon "increase-product-quantity" at bounding box center [166, 387] width 8 height 8
type input "1"
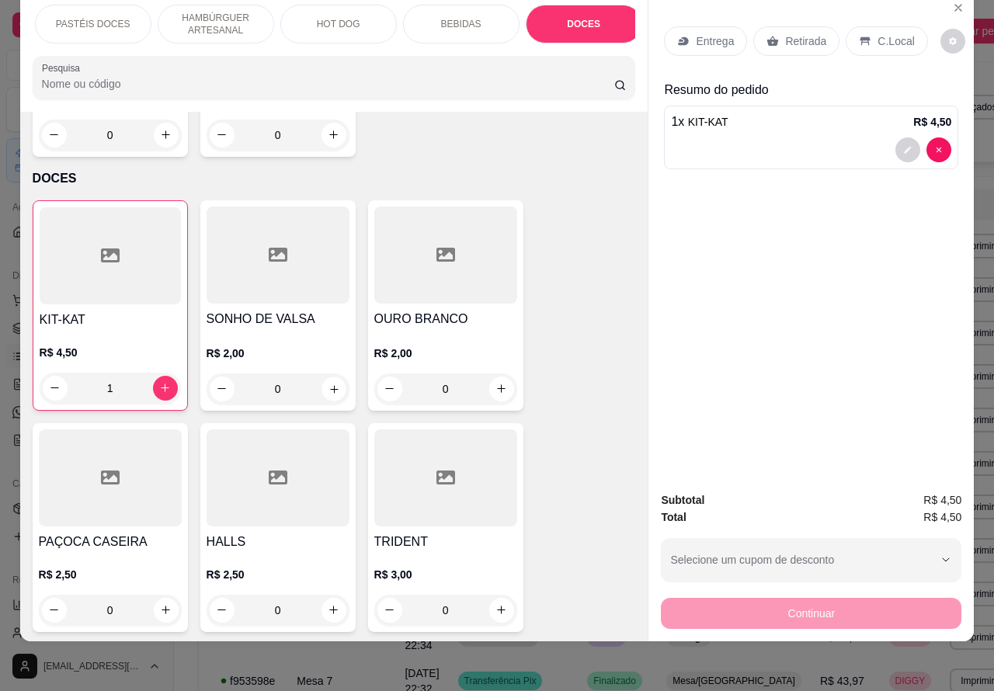
click at [328, 383] on icon "increase-product-quantity" at bounding box center [334, 389] width 12 height 12
type input "1"
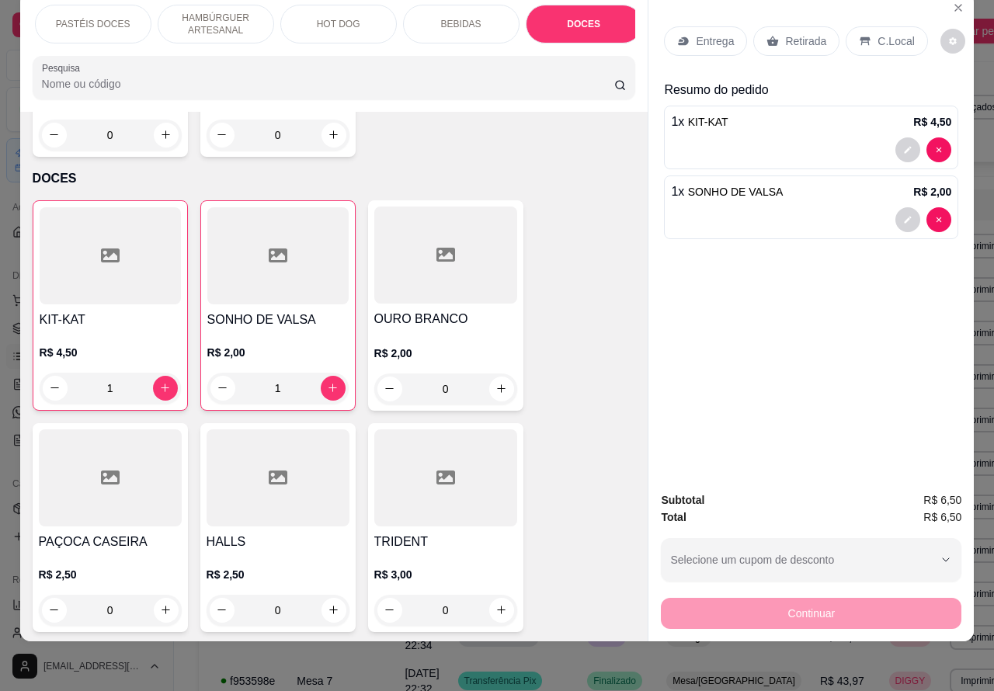
click at [792, 33] on p "Retirada" at bounding box center [805, 41] width 41 height 16
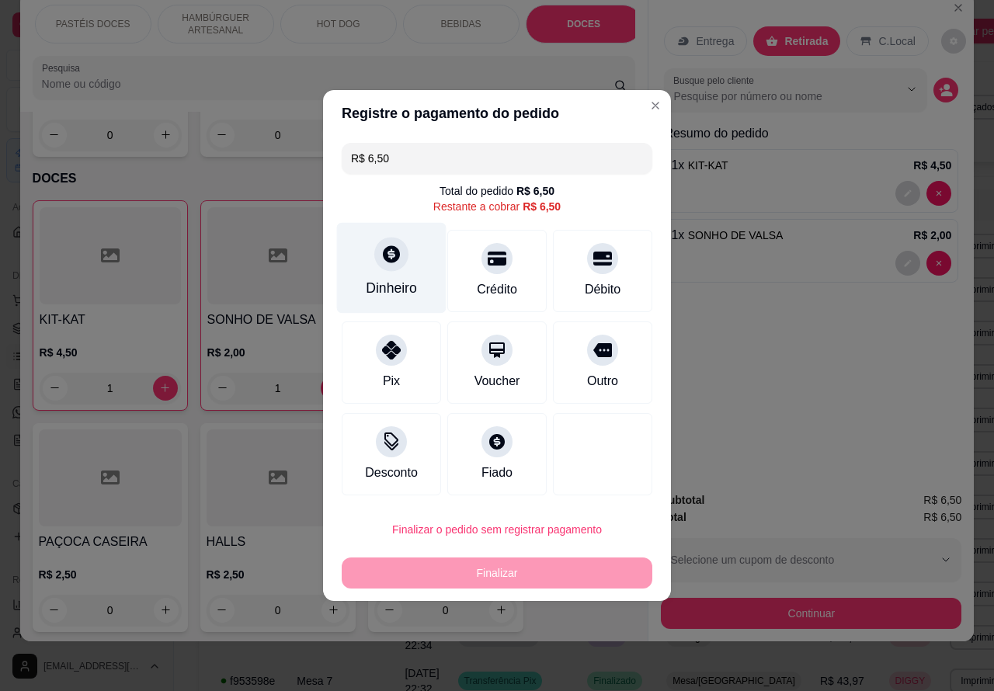
click at [390, 249] on icon at bounding box center [391, 254] width 20 height 20
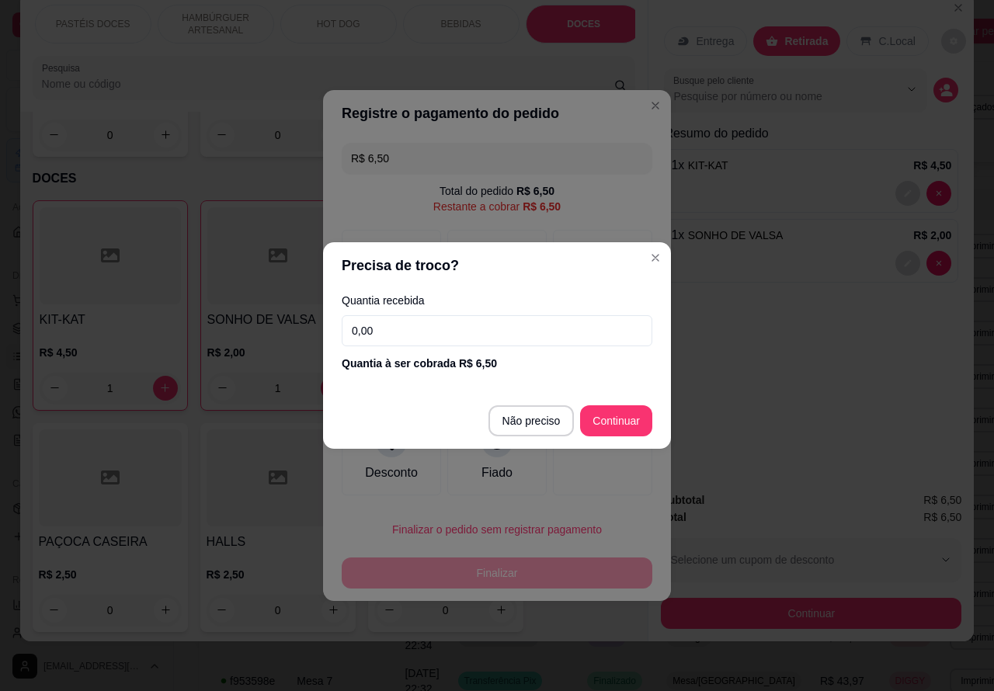
click at [451, 330] on input "0,00" at bounding box center [497, 330] width 310 height 31
type input "0,50"
click at [622, 417] on div at bounding box center [602, 454] width 99 height 82
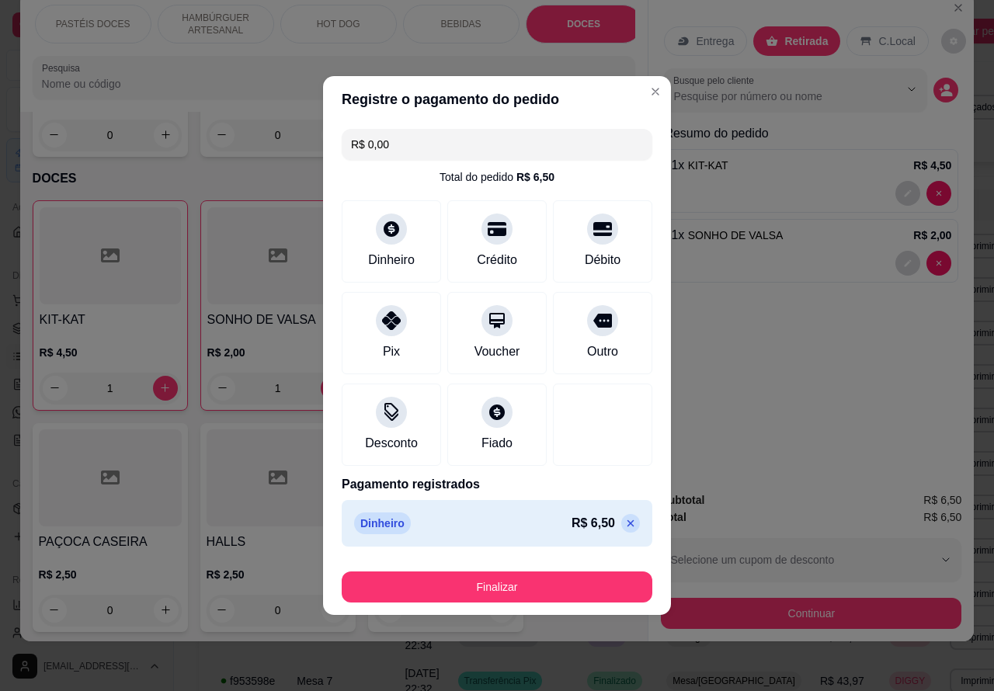
type input "R$ 0,00"
click at [543, 577] on button "Finalizar" at bounding box center [497, 586] width 310 height 31
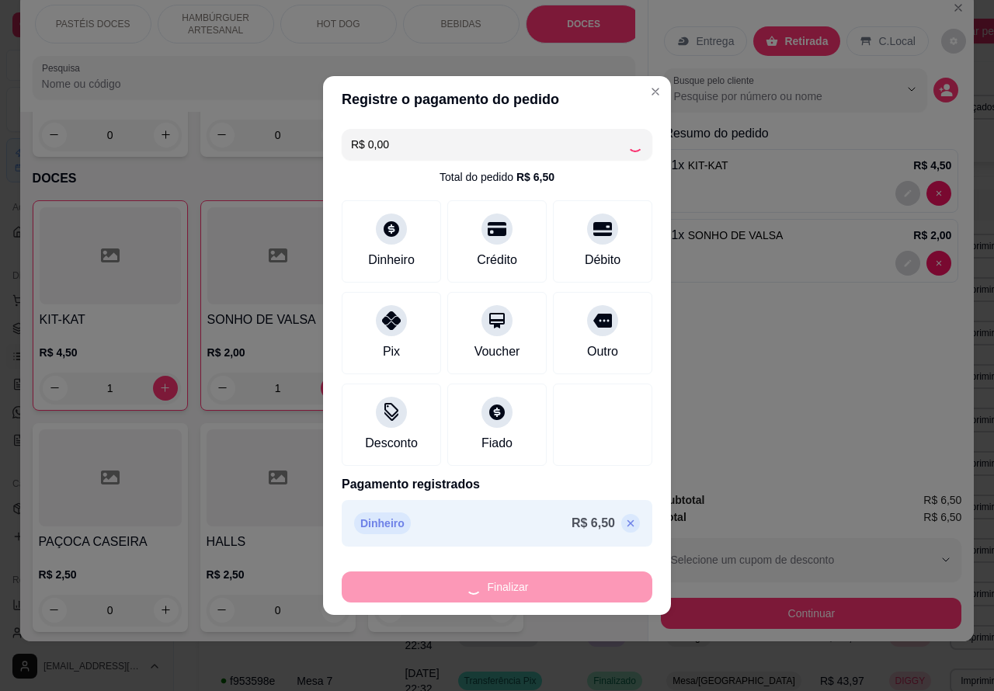
type input "0"
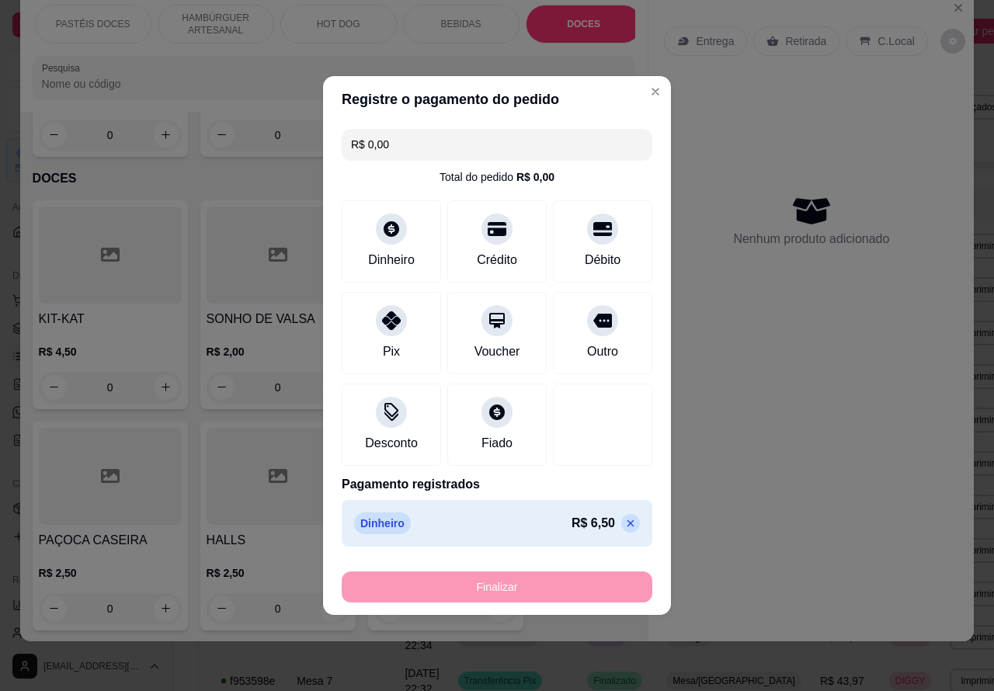
type input "-R$ 6,50"
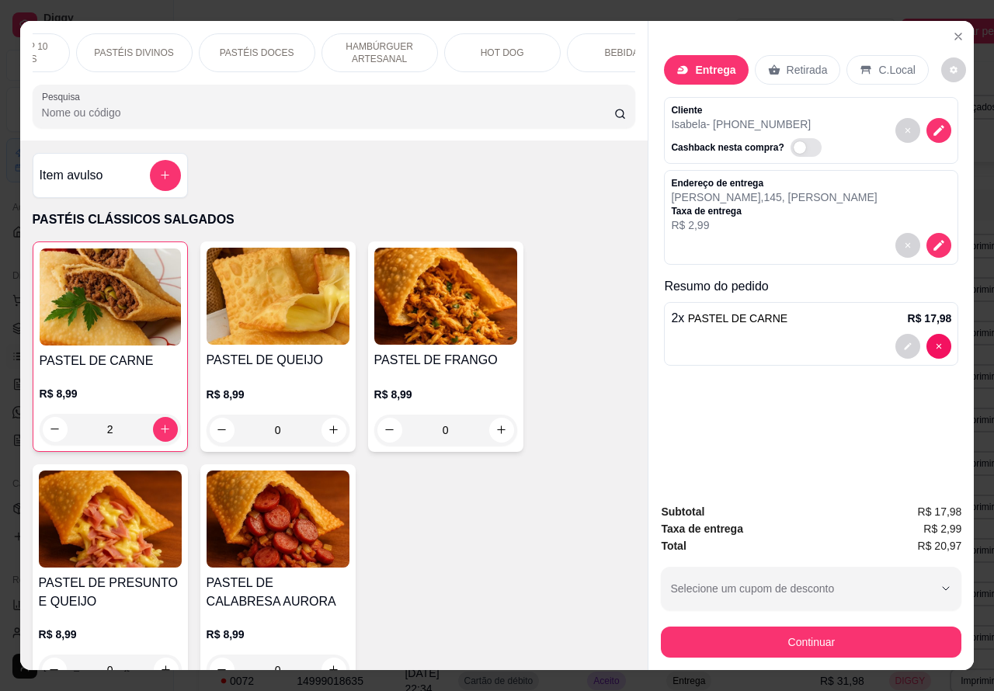
scroll to position [0, 247]
click at [579, 53] on div "BEBIDAS" at bounding box center [580, 52] width 116 height 39
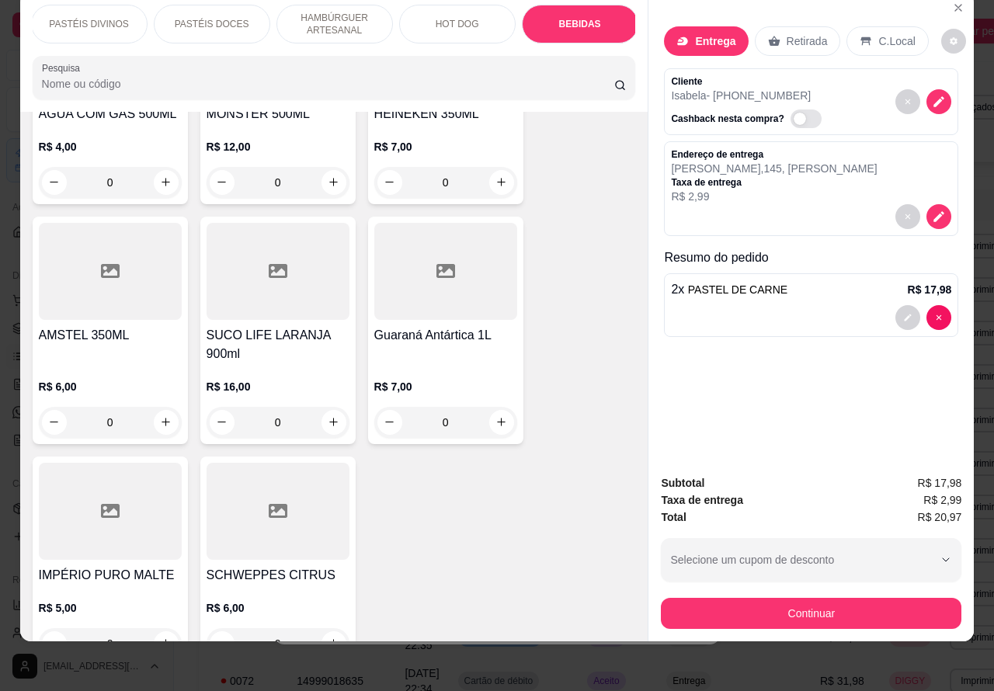
scroll to position [5859, 0]
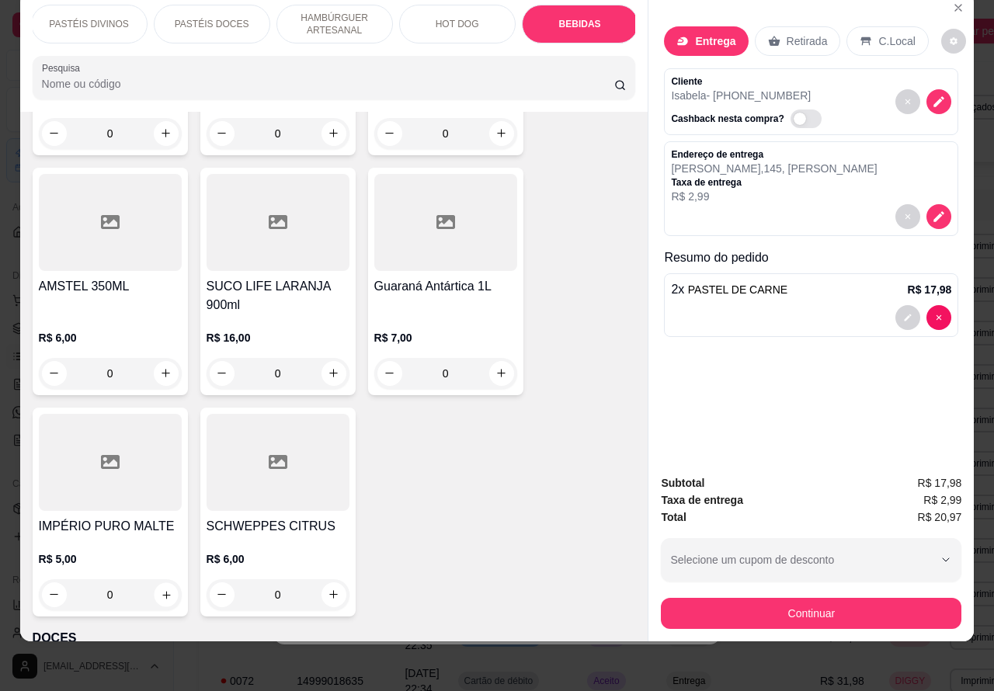
click at [162, 591] on icon "increase-product-quantity" at bounding box center [166, 595] width 8 height 8
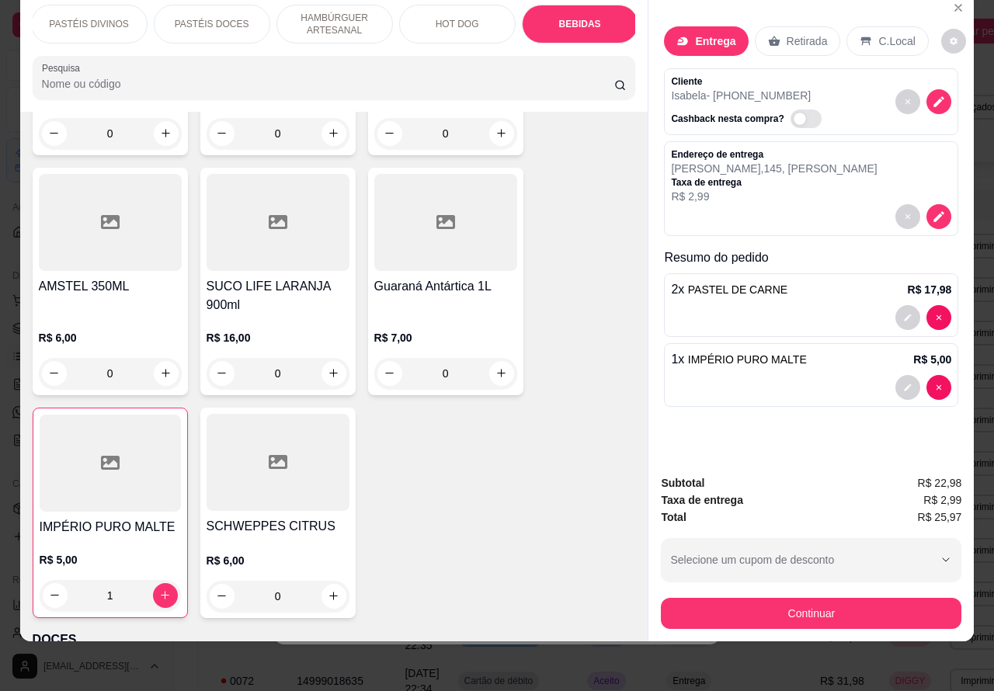
click at [160, 589] on icon "increase-product-quantity" at bounding box center [165, 595] width 12 height 12
type input "2"
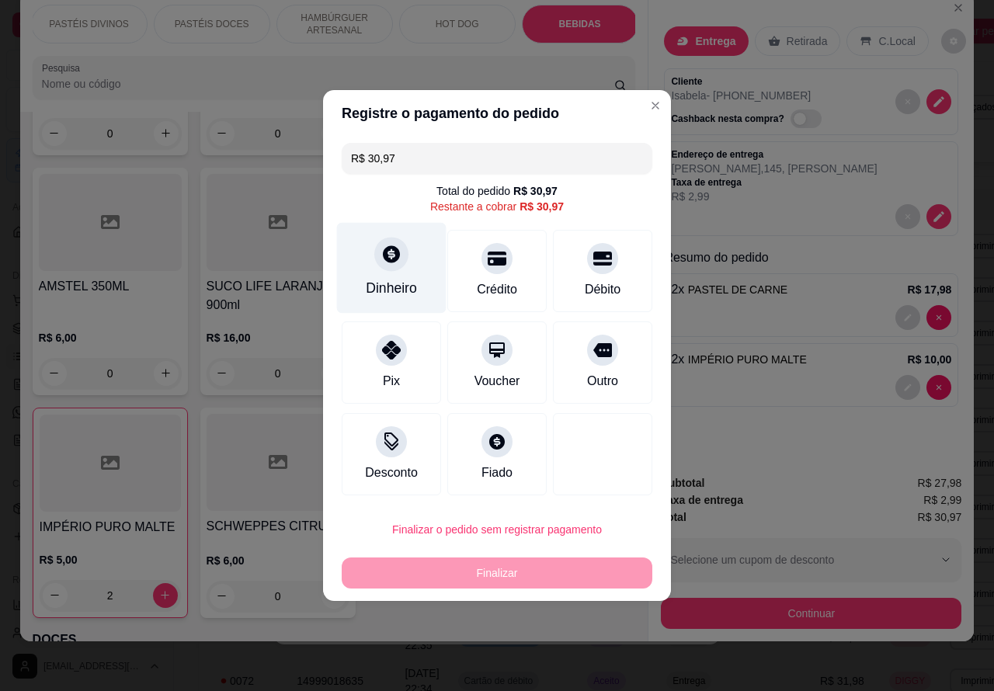
click at [385, 260] on icon at bounding box center [391, 253] width 17 height 17
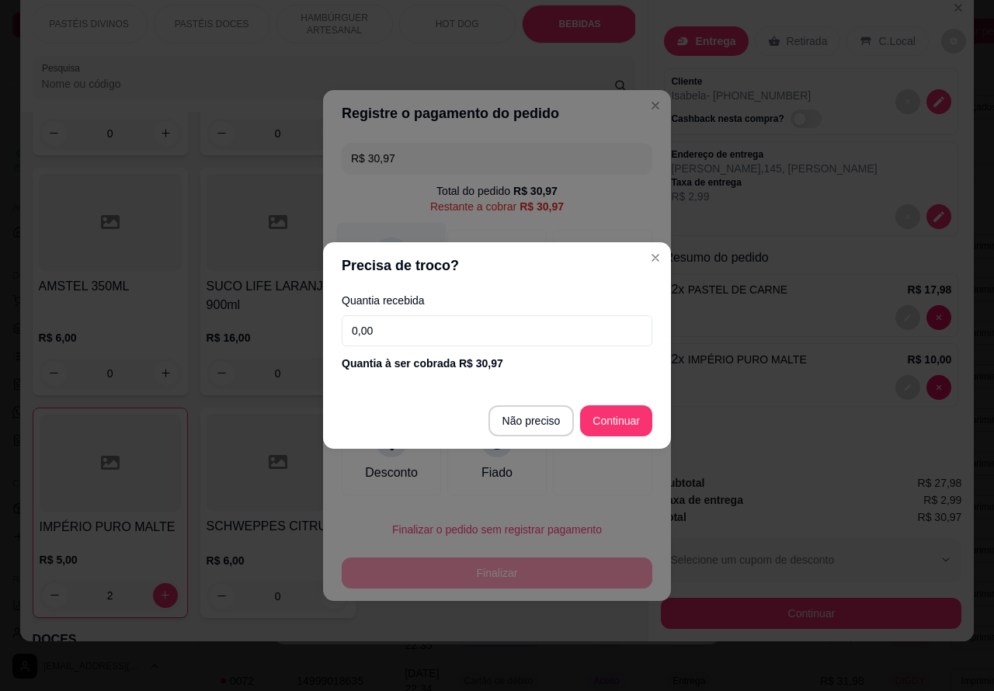
click at [654, 257] on div "R$ 30,97 Total do pedido R$ 30,97 Restante a cobrar R$ 30,97 Dinheiro Crédito D…" at bounding box center [497, 319] width 348 height 365
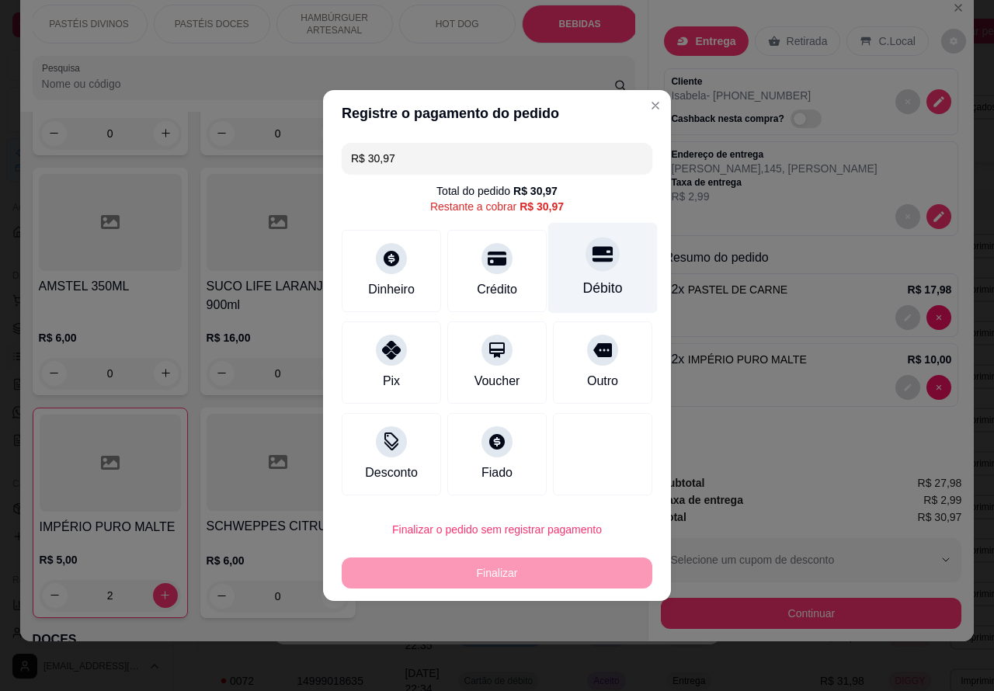
click at [603, 266] on div at bounding box center [602, 254] width 34 height 34
type input "R$ 0,00"
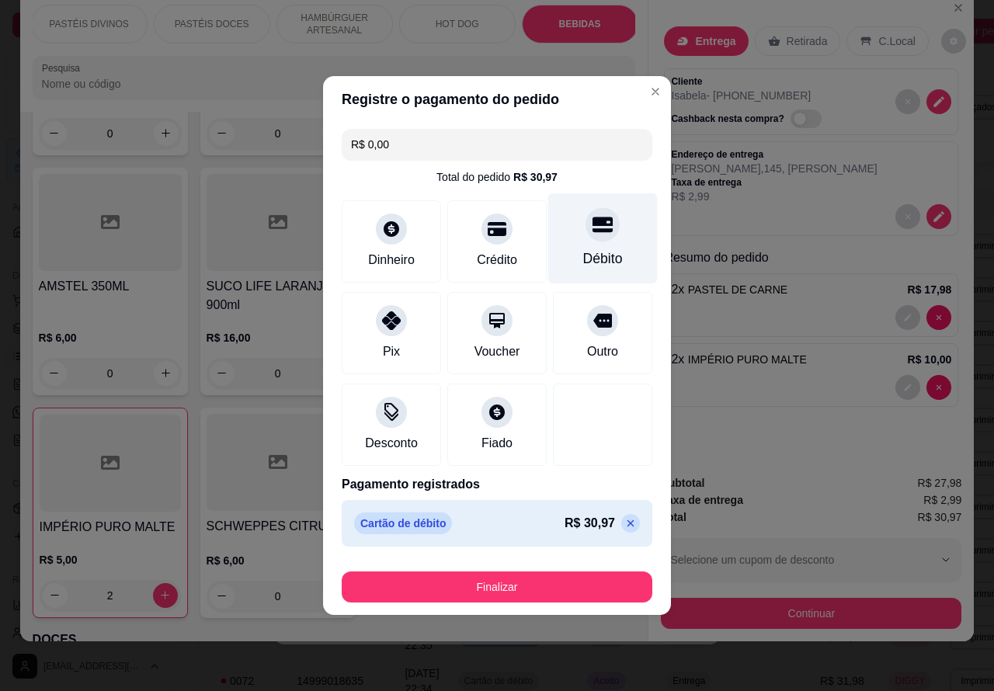
click at [540, 583] on button "Finalizar" at bounding box center [497, 586] width 310 height 31
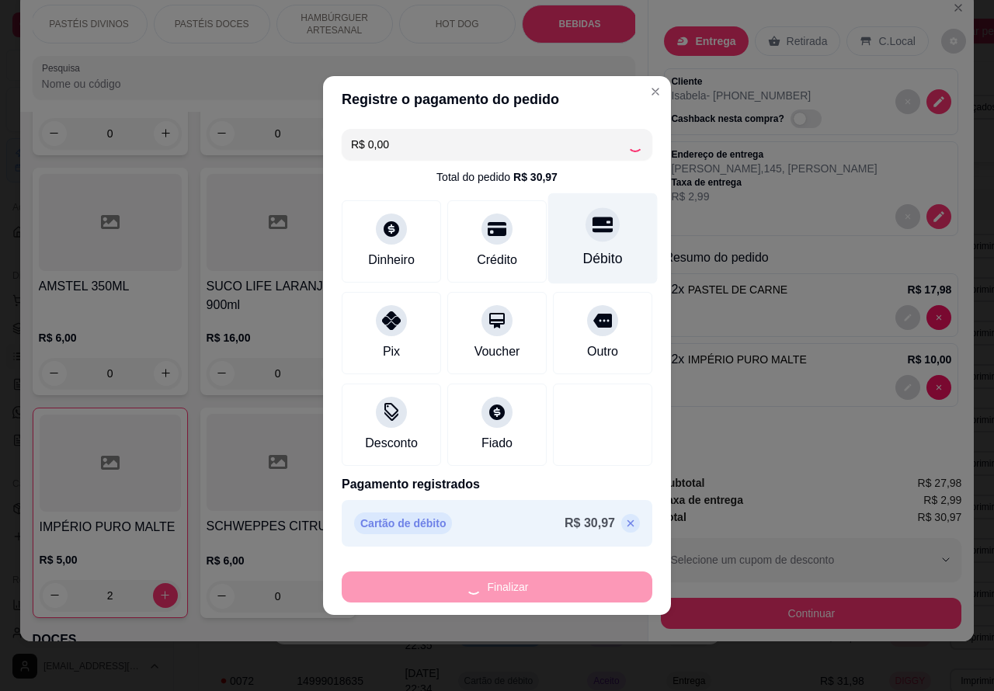
type input "0"
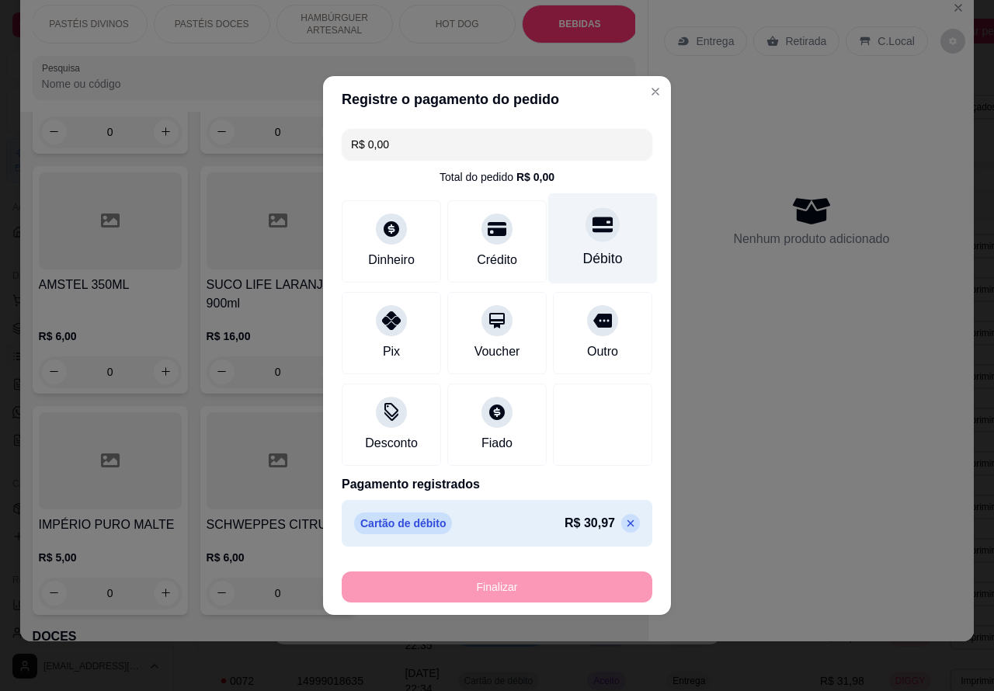
type input "-R$ 30,97"
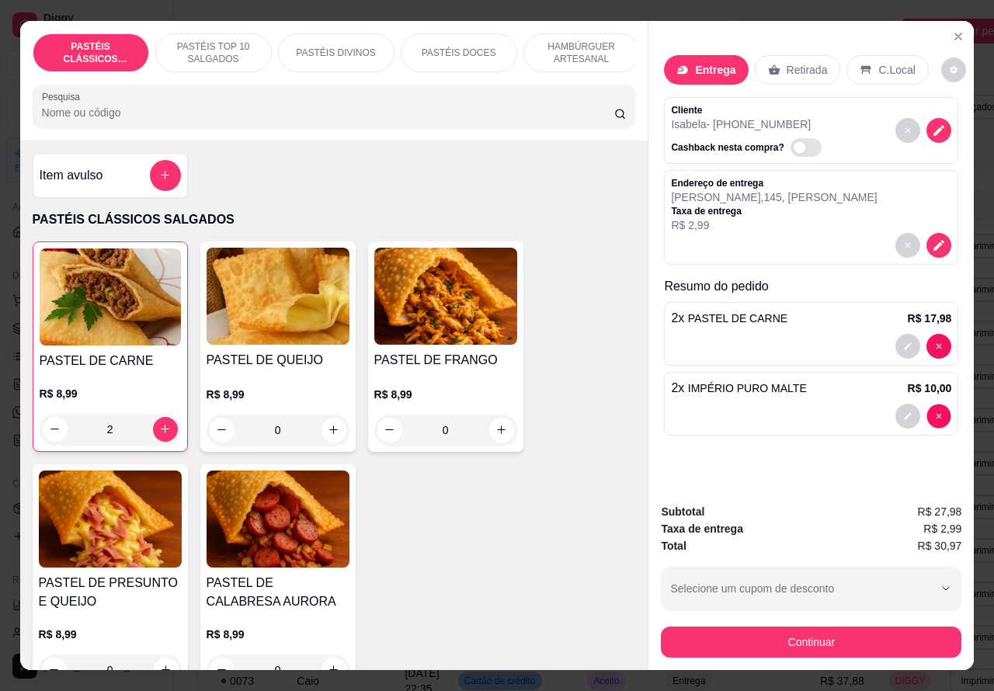
click at [935, 414] on div "Entrega Retirada C.Local Cliente Isabela - (14) 99872-0503 Cashback nesta compr…" at bounding box center [810, 256] width 325 height 470
type input "0"
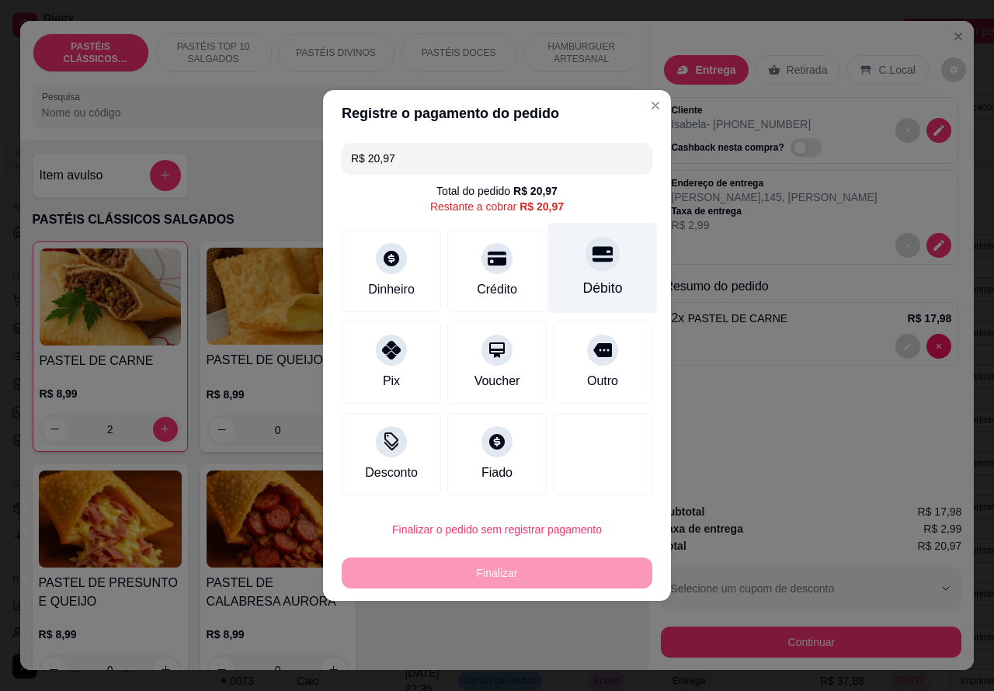
click at [598, 274] on div "Débito" at bounding box center [602, 268] width 109 height 91
type input "R$ 0,00"
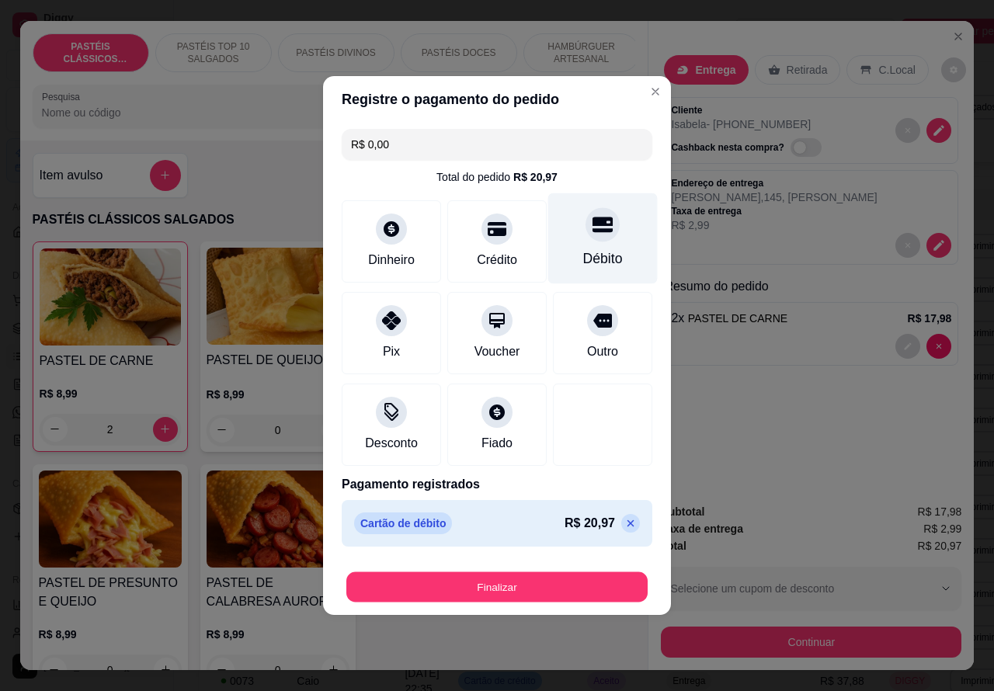
click at [511, 584] on button "Finalizar" at bounding box center [496, 587] width 301 height 30
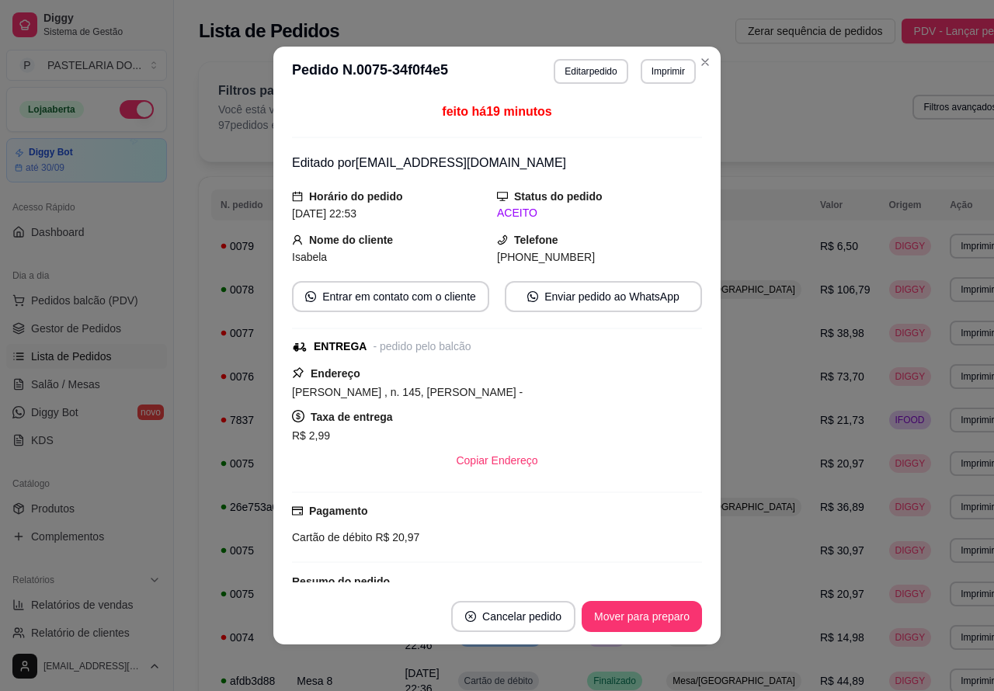
click at [507, 611] on button "Cancelar pedido" at bounding box center [513, 616] width 124 height 31
click at [658, 538] on div "Cartão de débito R$ 20,97" at bounding box center [497, 537] width 410 height 17
click at [695, 64] on div "Filtros para pedidos Você está vendo os pedidos de hoje. 97 pedidos encontrados…" at bounding box center [613, 111] width 828 height 99
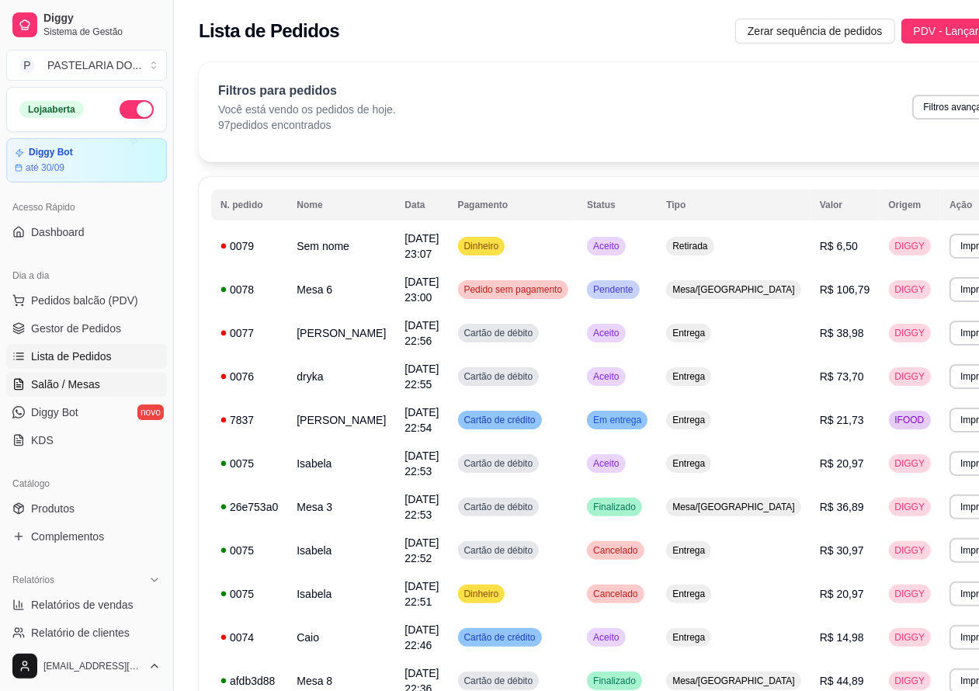
click at [78, 384] on span "Salão / Mesas" at bounding box center [65, 384] width 69 height 16
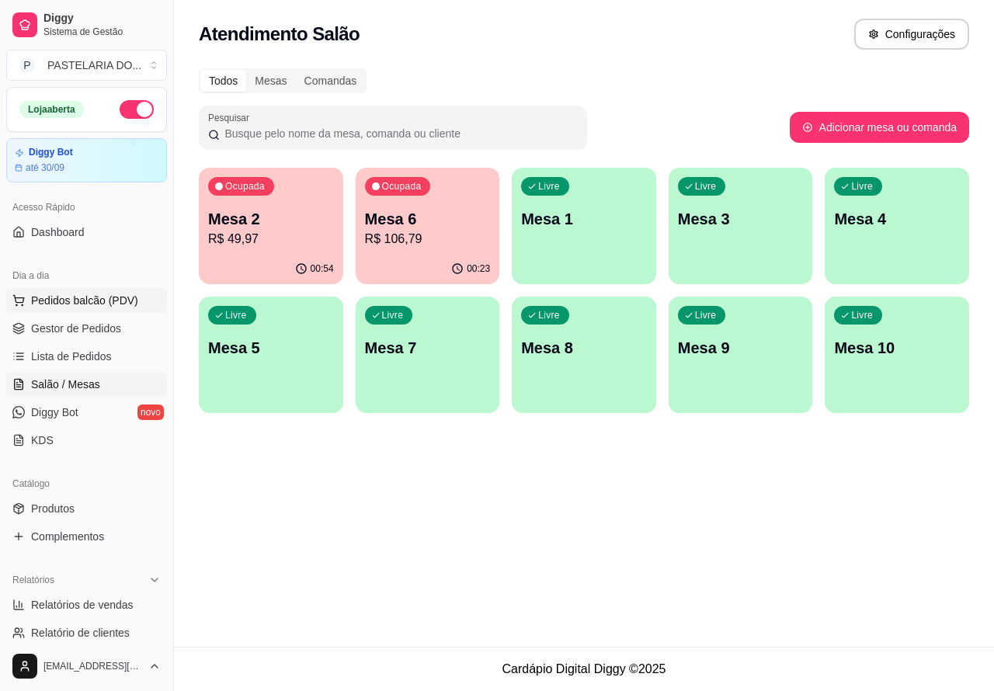
click at [91, 293] on span "Pedidos balcão (PDV)" at bounding box center [84, 301] width 107 height 16
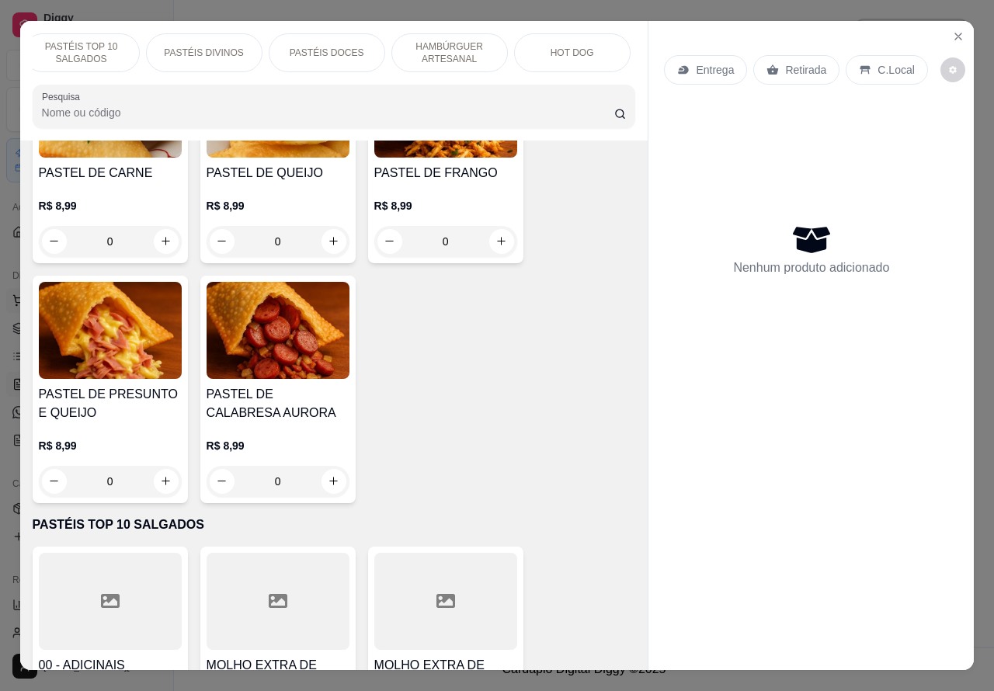
scroll to position [0, 134]
click at [573, 47] on p "HOT DOG" at bounding box center [569, 53] width 43 height 12
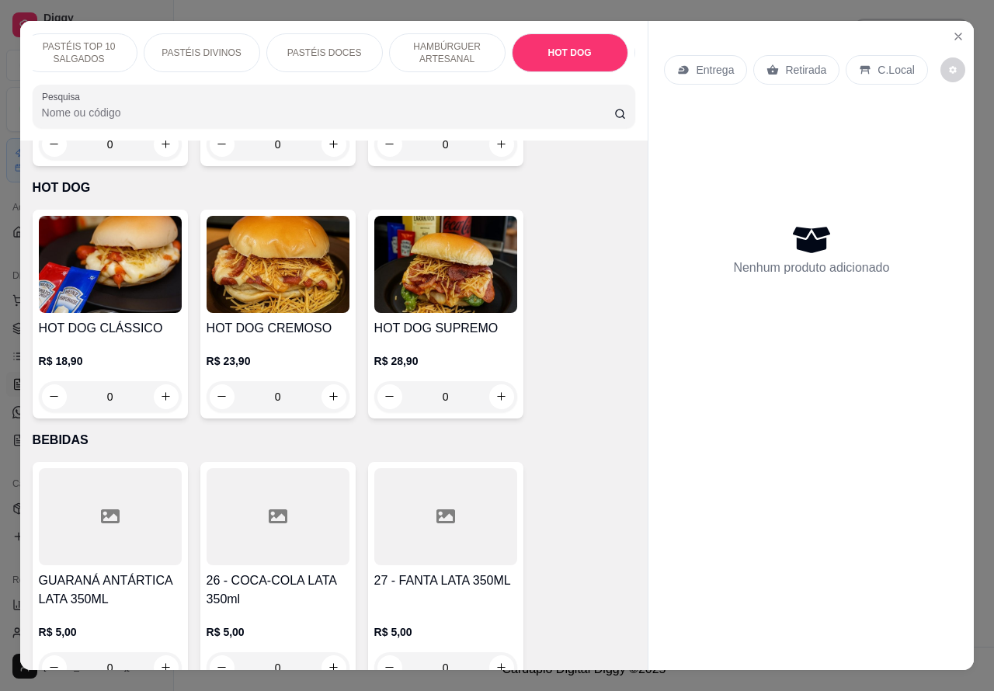
scroll to position [36, 0]
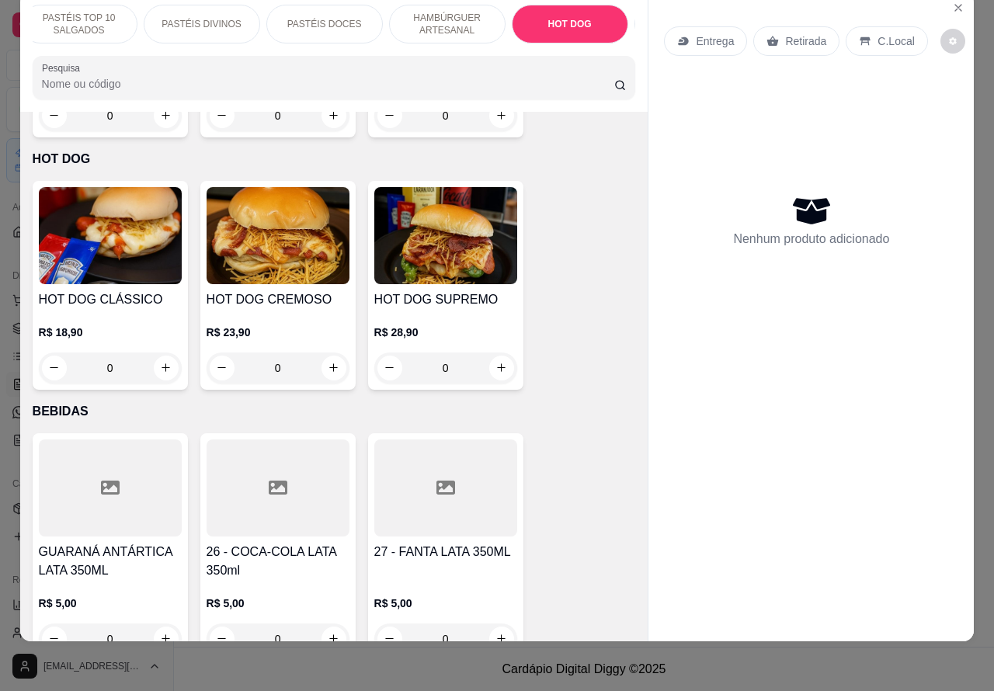
click at [335, 352] on div "0" at bounding box center [277, 367] width 143 height 31
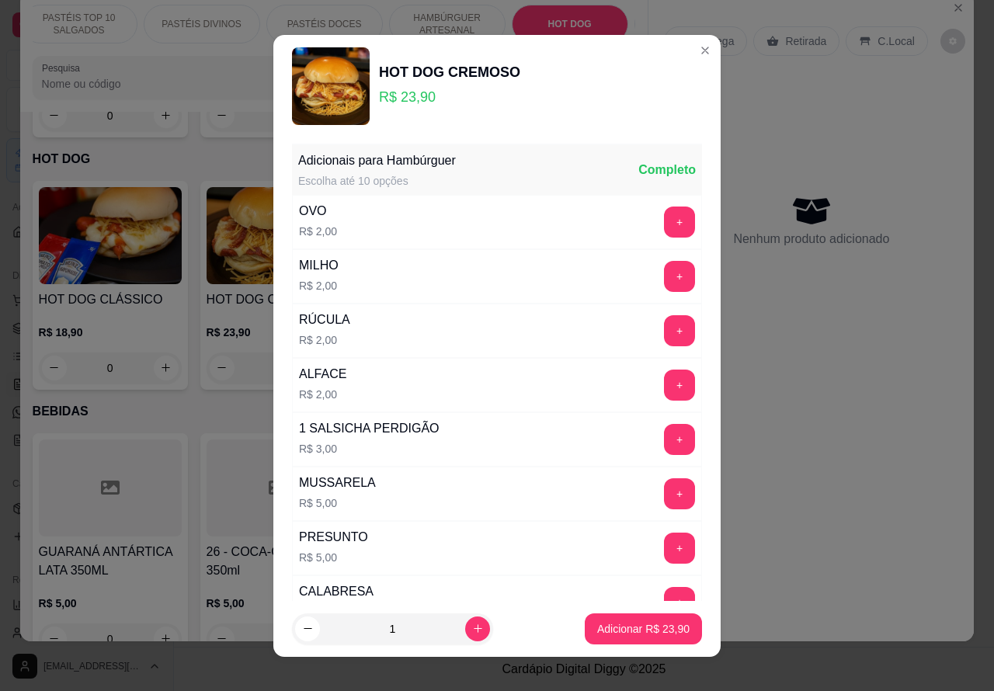
click at [472, 627] on icon "increase-product-quantity" at bounding box center [478, 628] width 12 height 12
type input "2"
click at [633, 629] on p "Adicionar R$ 47,80" at bounding box center [643, 629] width 92 height 16
type input "2"
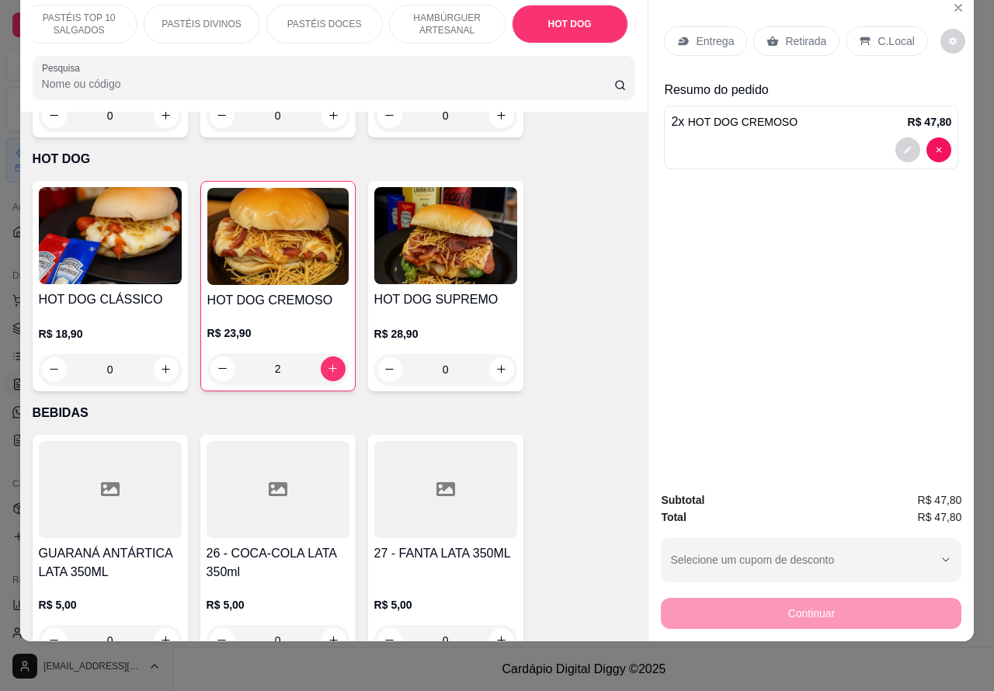
click at [796, 33] on p "Retirada" at bounding box center [805, 41] width 41 height 16
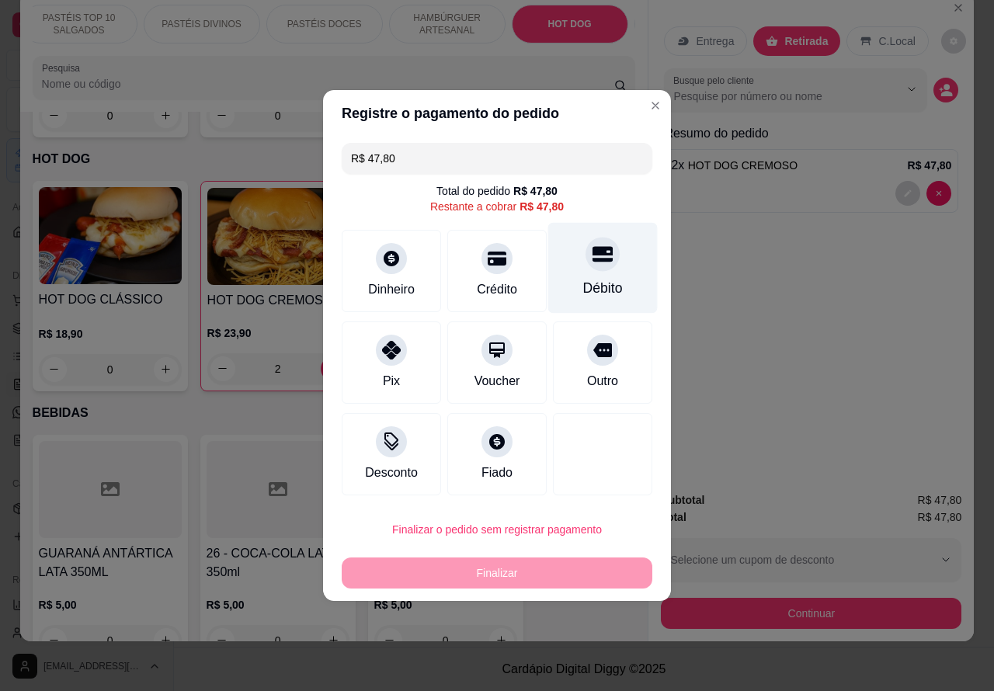
click at [590, 269] on div at bounding box center [602, 254] width 34 height 34
type input "R$ 0,00"
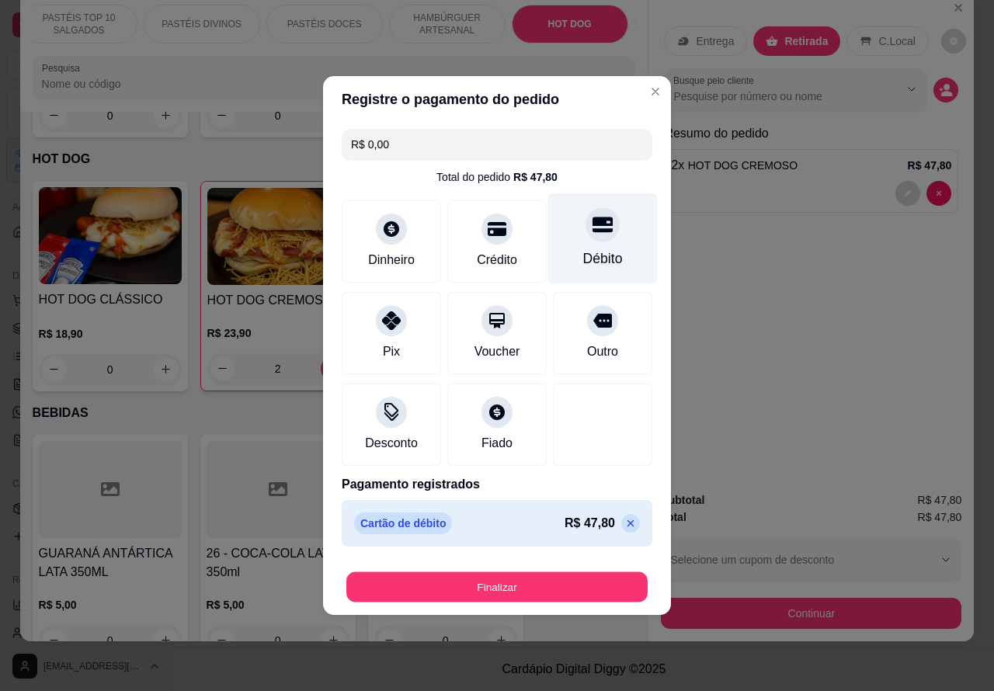
click at [576, 580] on button "Finalizar" at bounding box center [496, 587] width 301 height 30
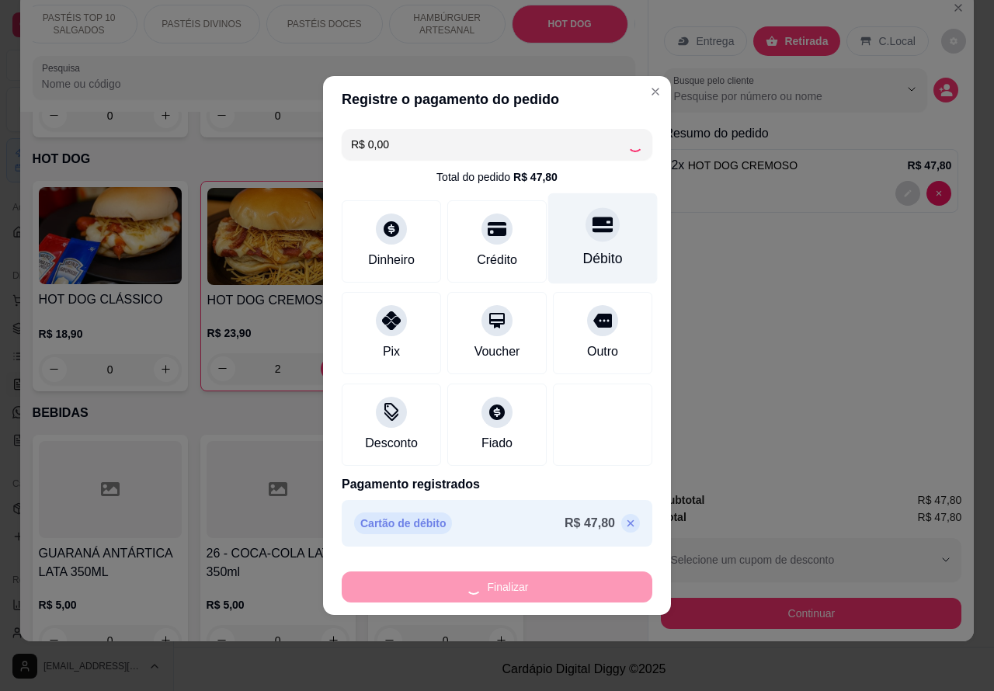
type input "0"
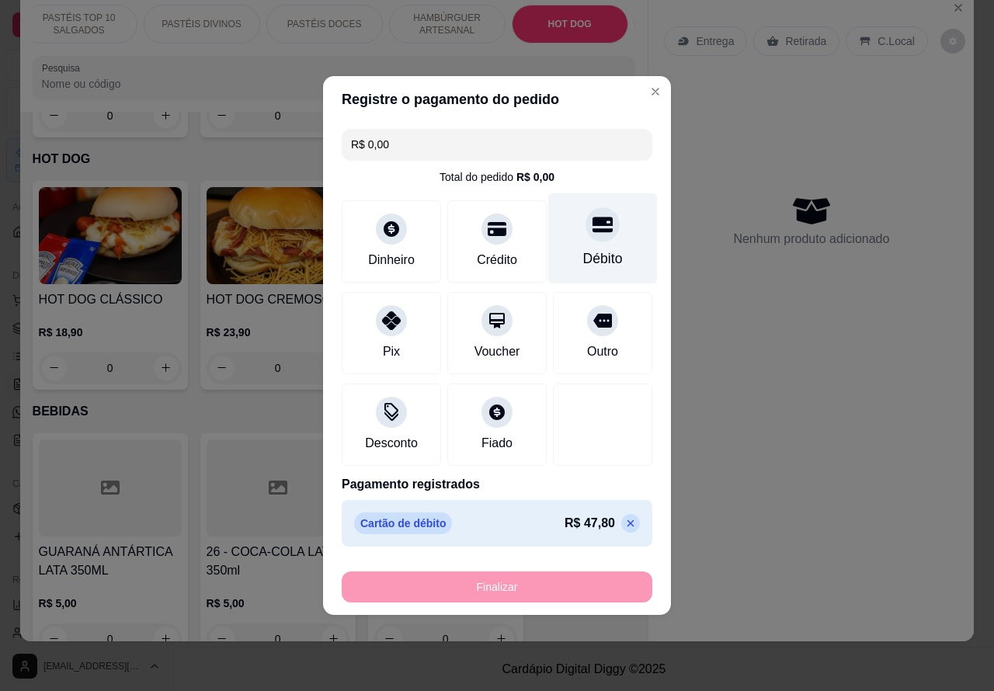
type input "-R$ 47,80"
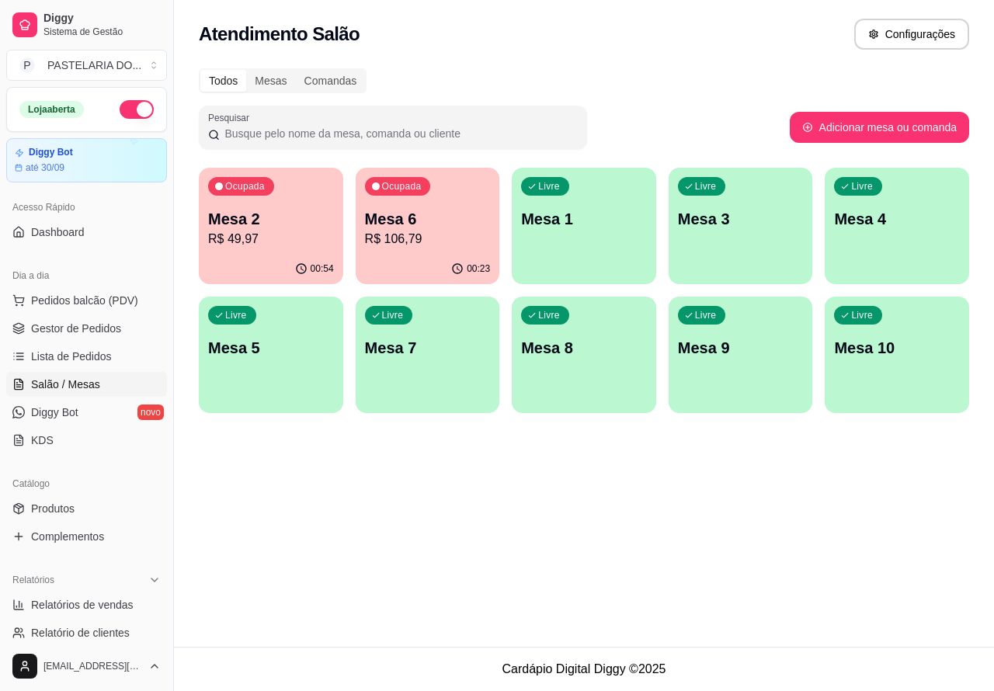
click at [137, 103] on button "button" at bounding box center [137, 109] width 34 height 19
click at [126, 297] on span "Pedidos balcão (PDV)" at bounding box center [84, 301] width 107 height 16
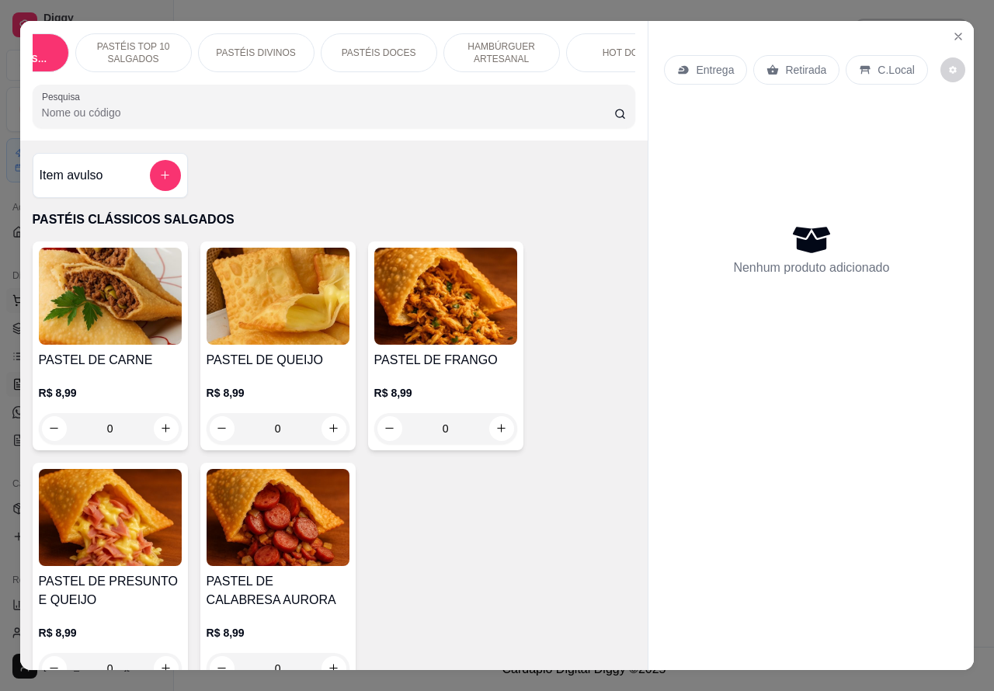
scroll to position [0, 114]
click at [578, 47] on p "HOT DOG" at bounding box center [589, 53] width 43 height 12
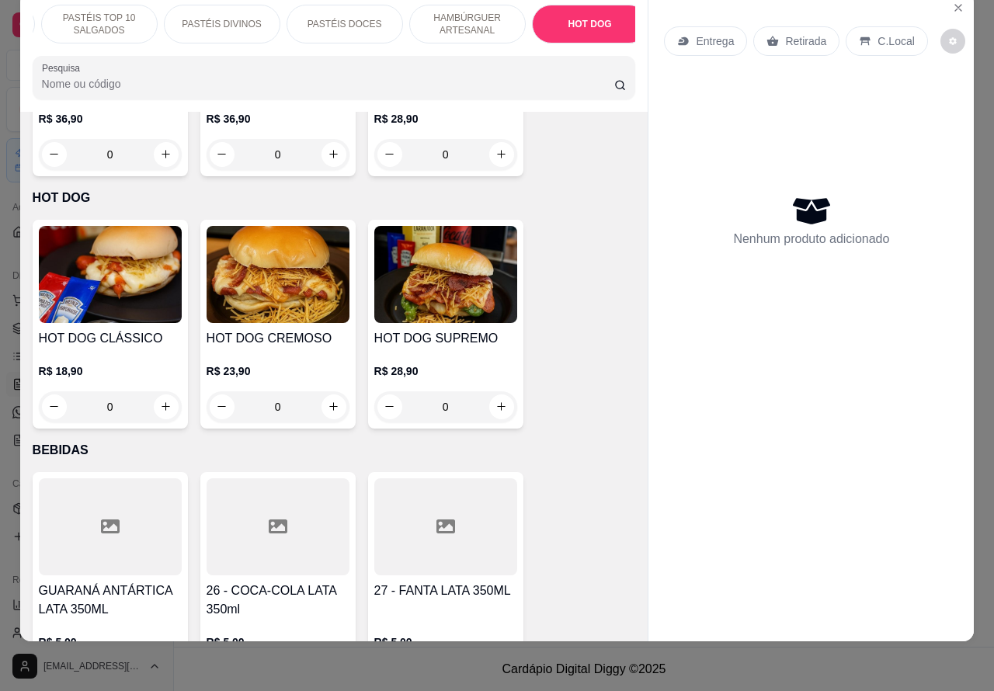
scroll to position [4611, 0]
click at [141, 330] on h4 "HOT DOG CLÁSSICO" at bounding box center [110, 339] width 143 height 19
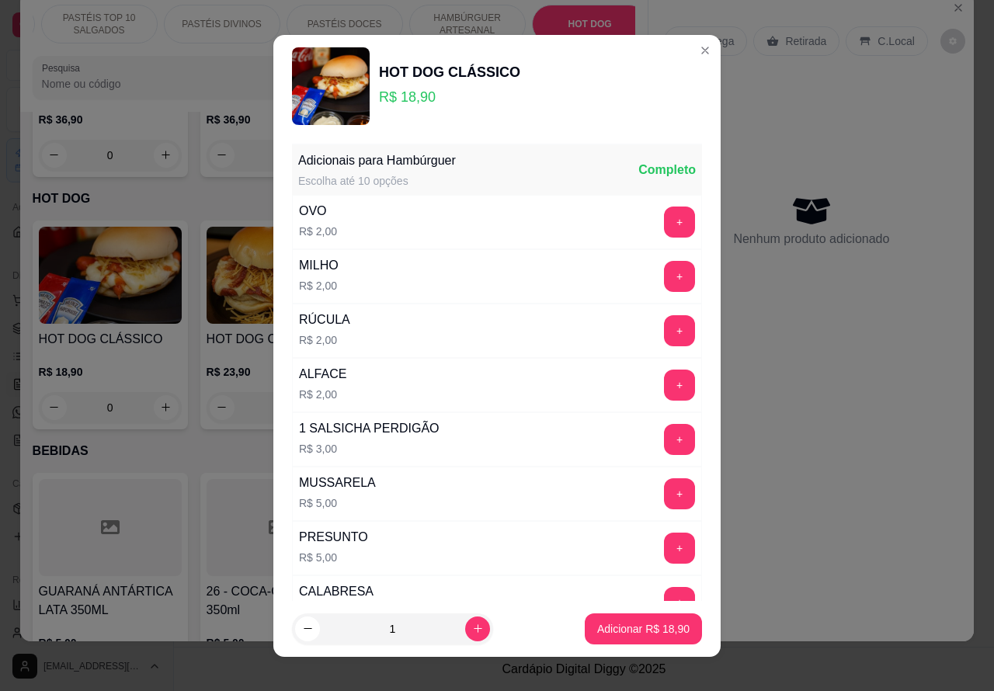
click at [622, 630] on p "Adicionar R$ 18,90" at bounding box center [643, 629] width 92 height 16
type input "1"
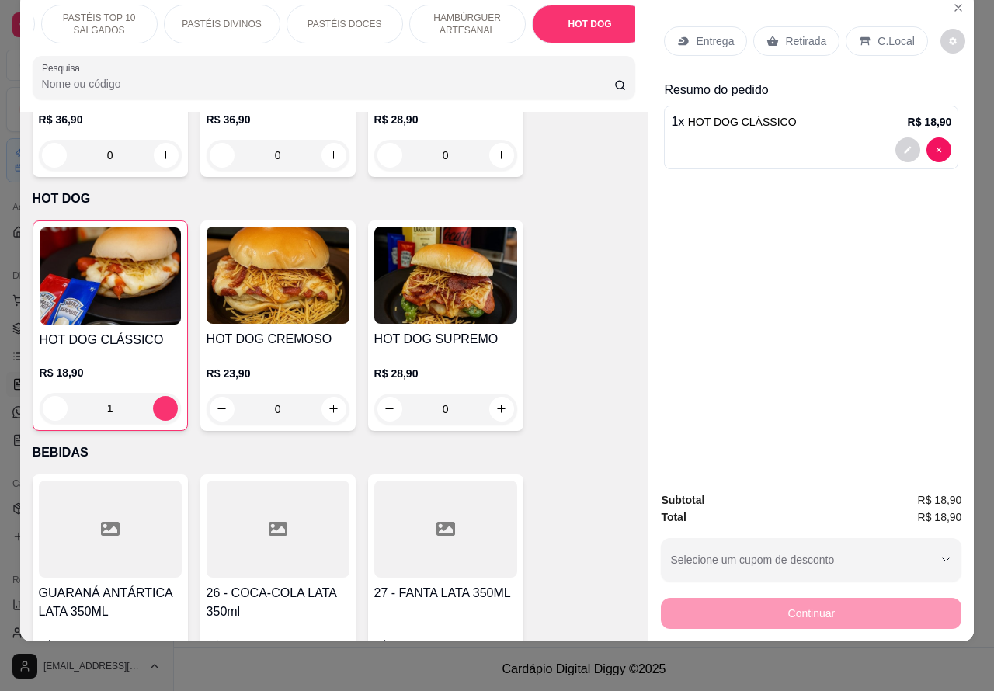
click at [887, 33] on p "C.Local" at bounding box center [895, 41] width 36 height 16
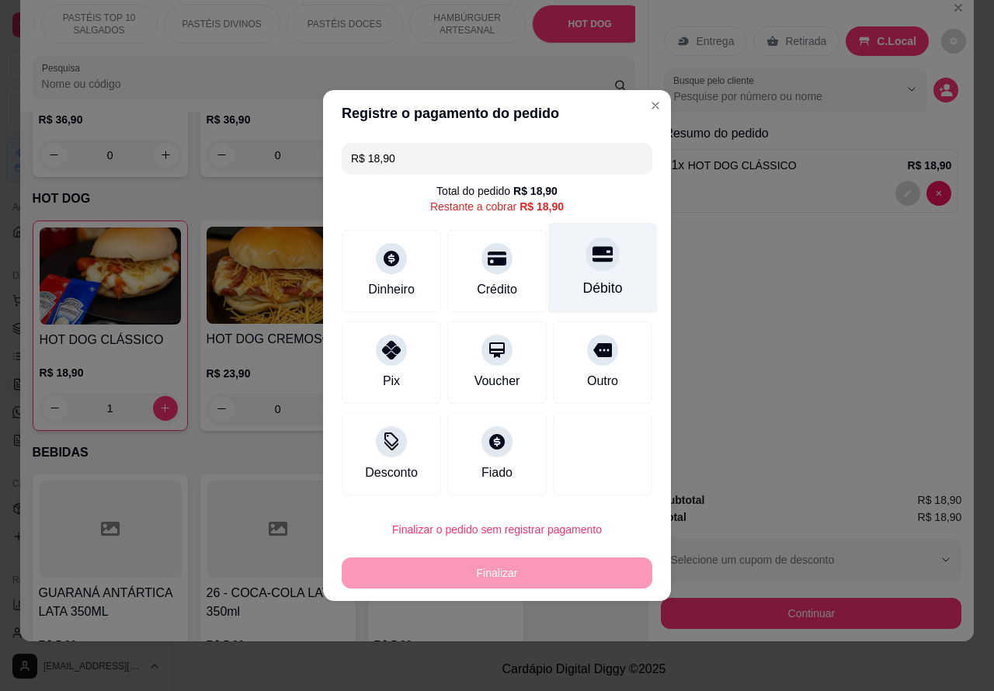
click at [609, 260] on div "Débito" at bounding box center [602, 268] width 109 height 91
type input "R$ 0,00"
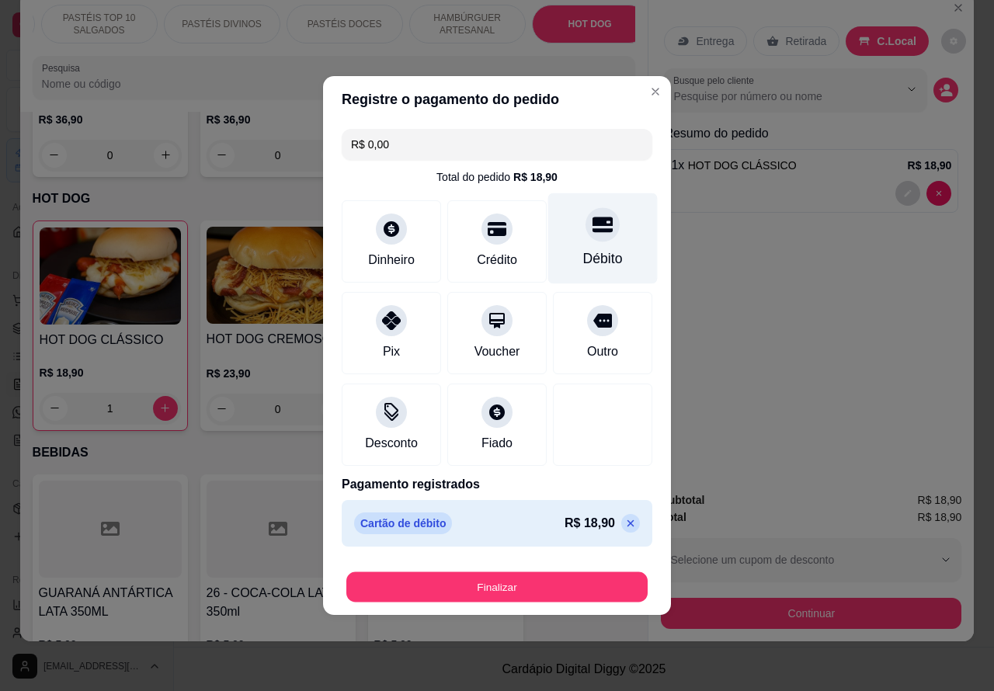
click at [591, 586] on button "Finalizar" at bounding box center [496, 587] width 301 height 30
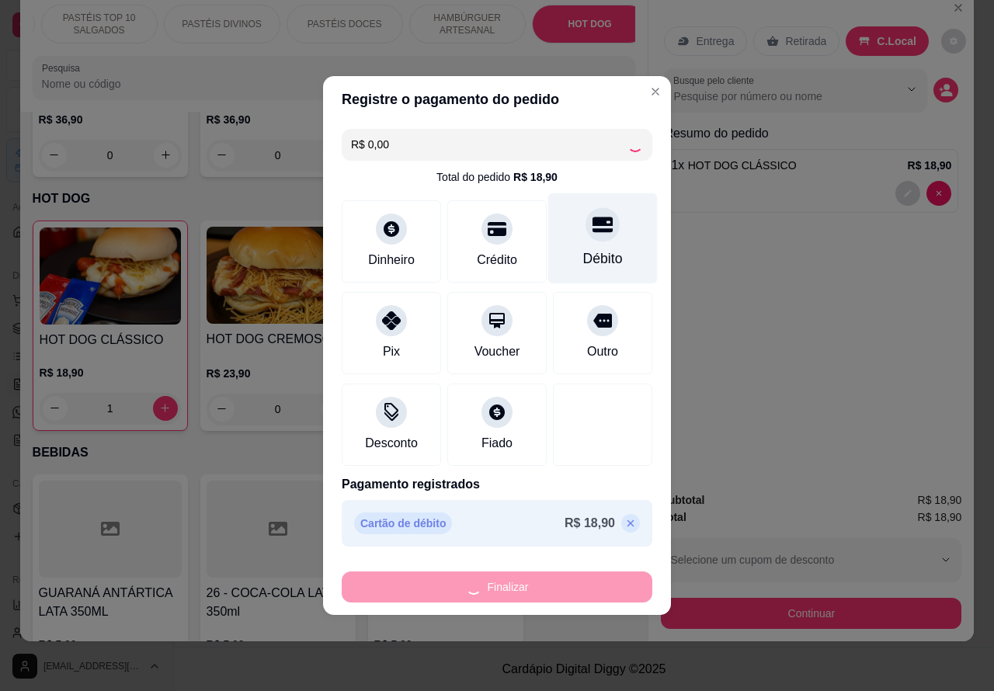
type input "0"
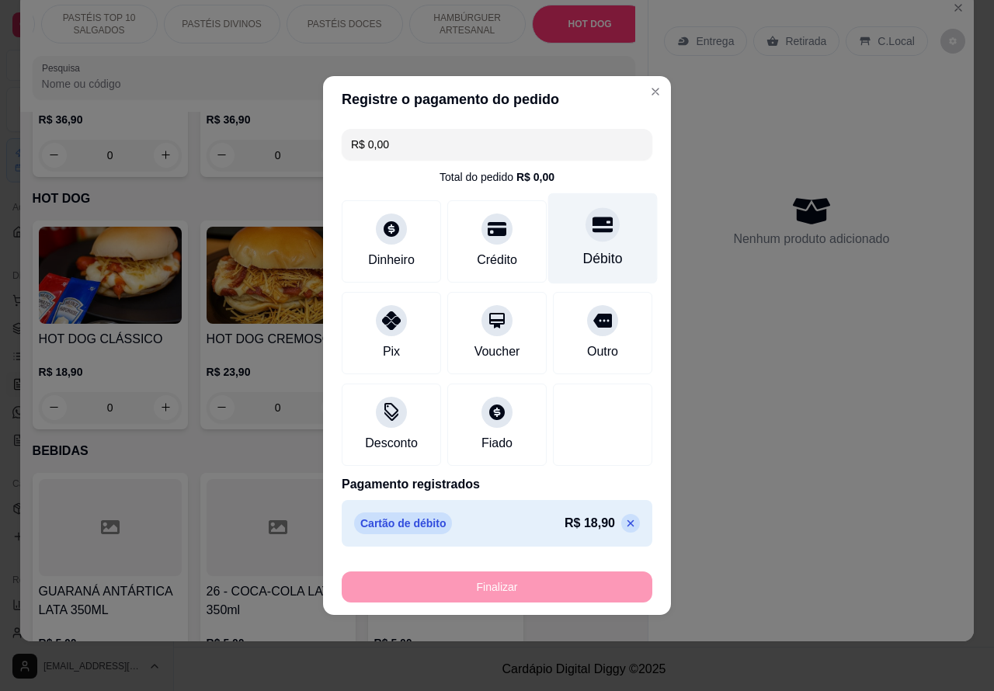
type input "-R$ 18,90"
